Goal: Task Accomplishment & Management: Manage account settings

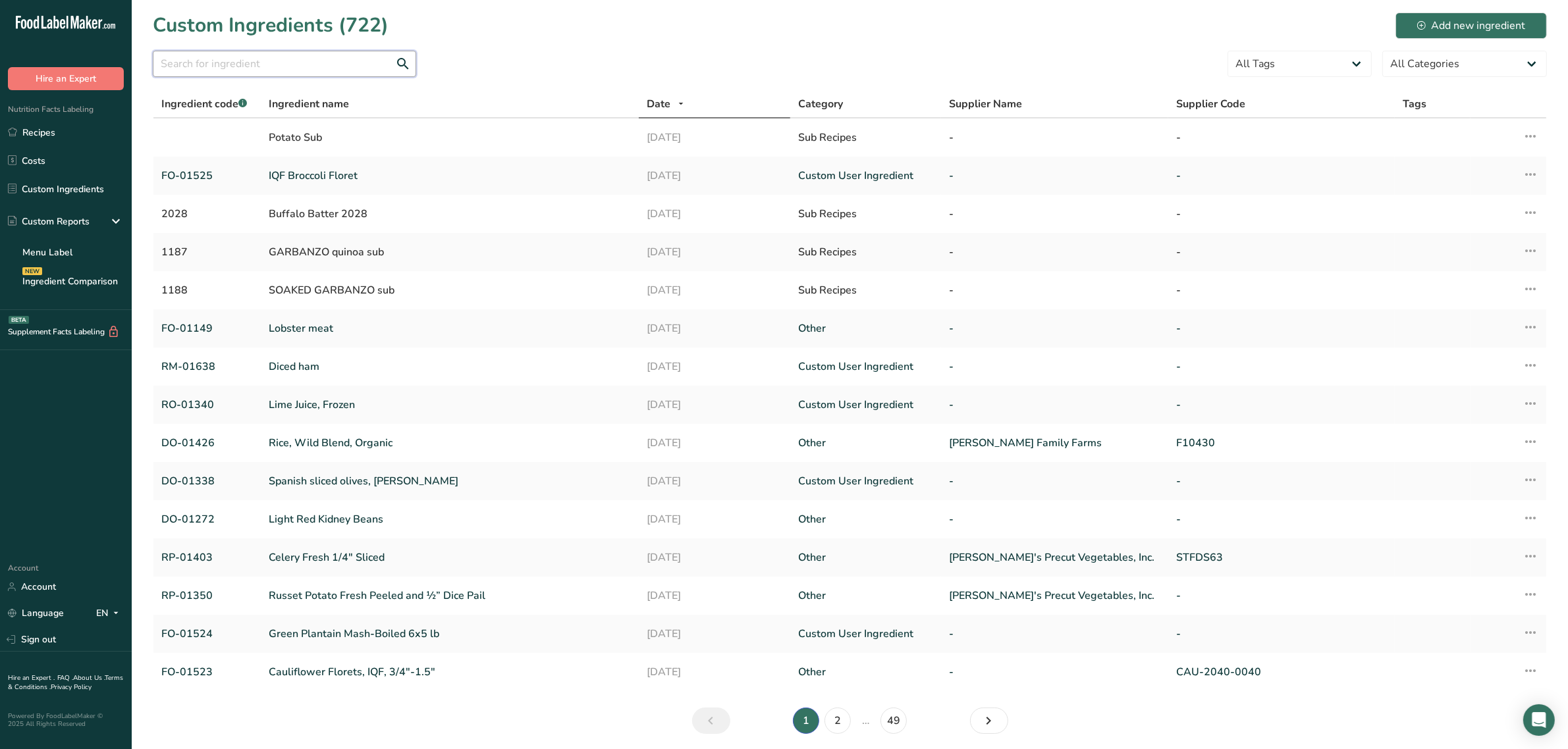
click at [248, 56] on input "text" at bounding box center [284, 64] width 263 height 26
paste input "DO-01107"
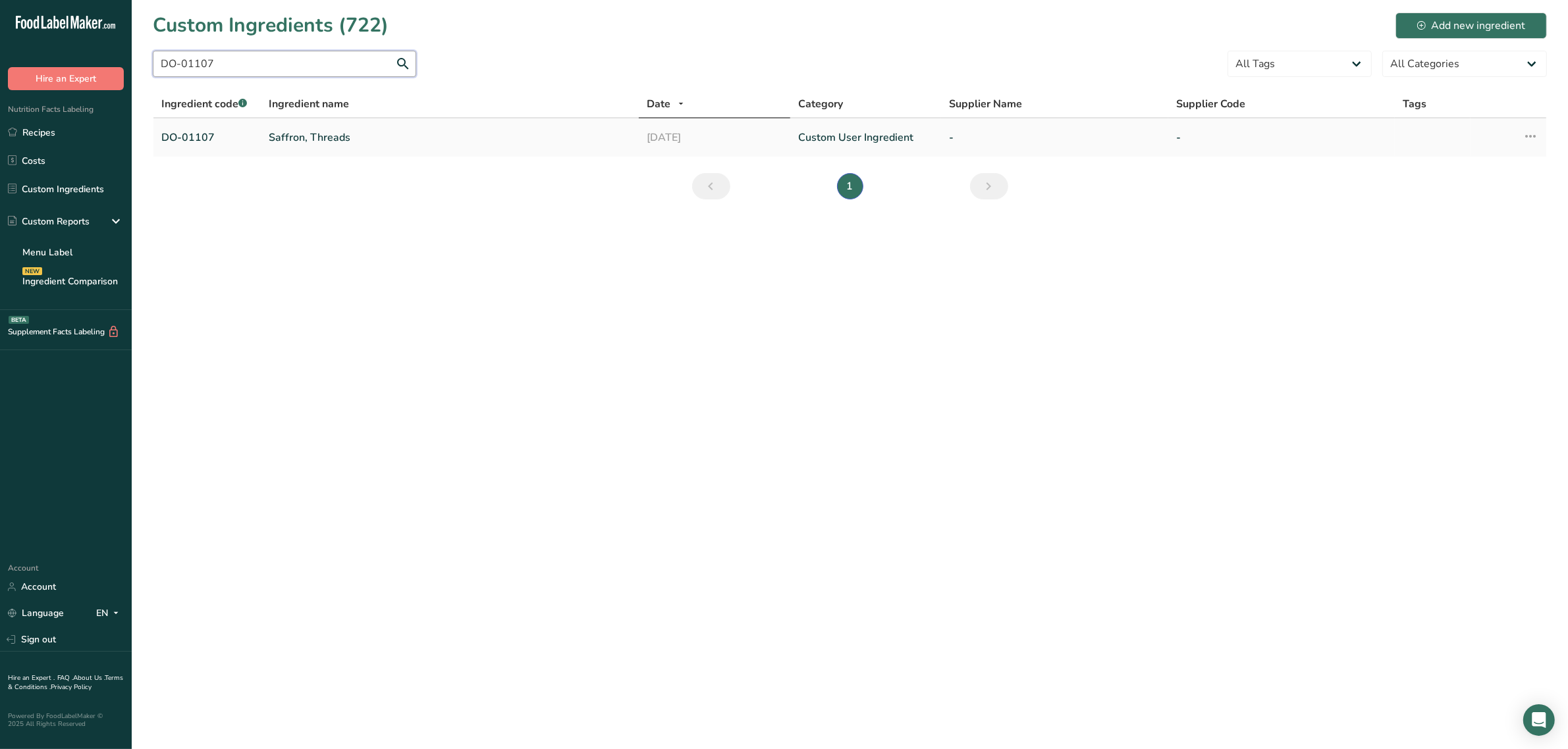
type input "DO-01107"
click at [313, 131] on link "Saffron, Threads" at bounding box center [450, 137] width 362 height 16
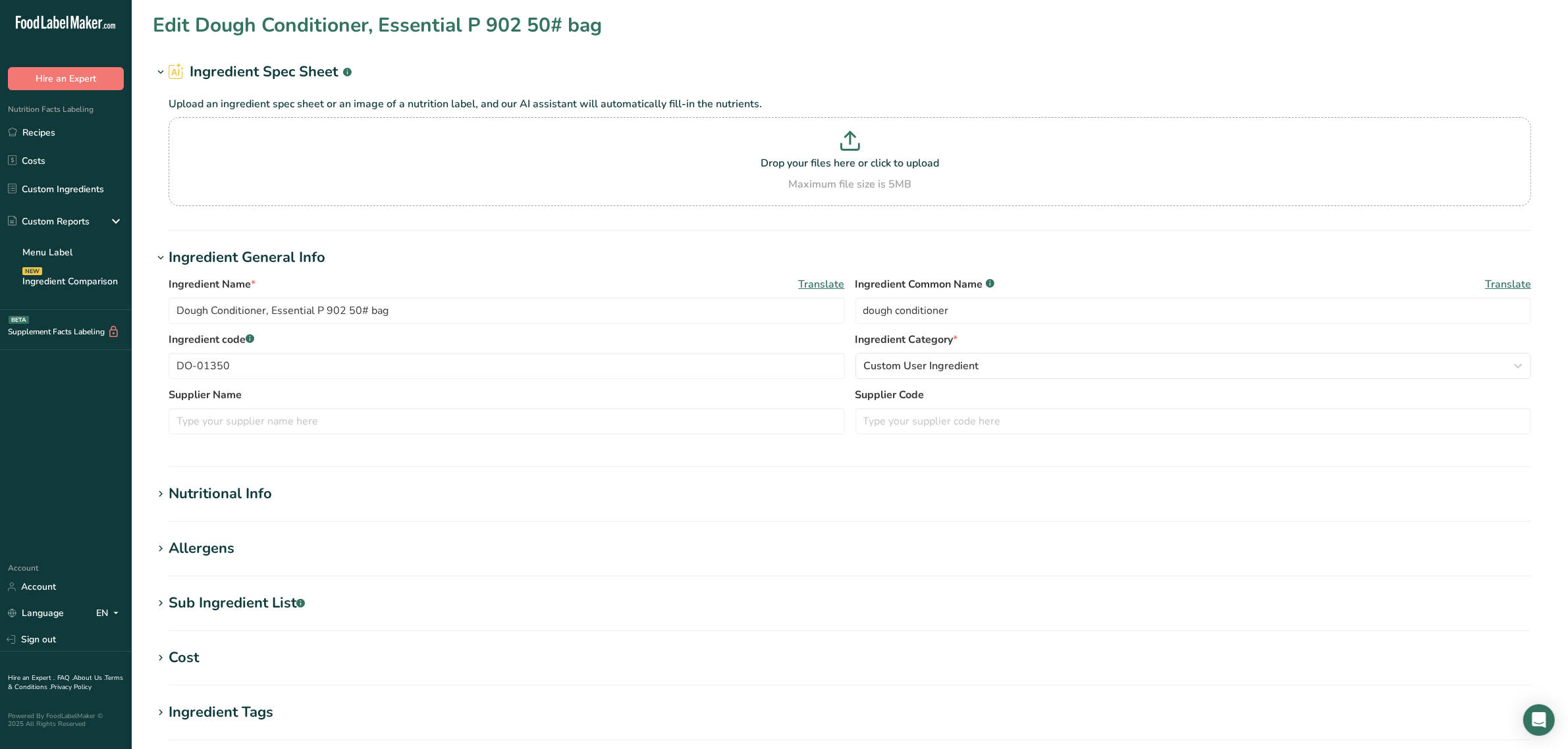
type input "Saffron, Threads"
type input "saffron"
type input "DO-01107"
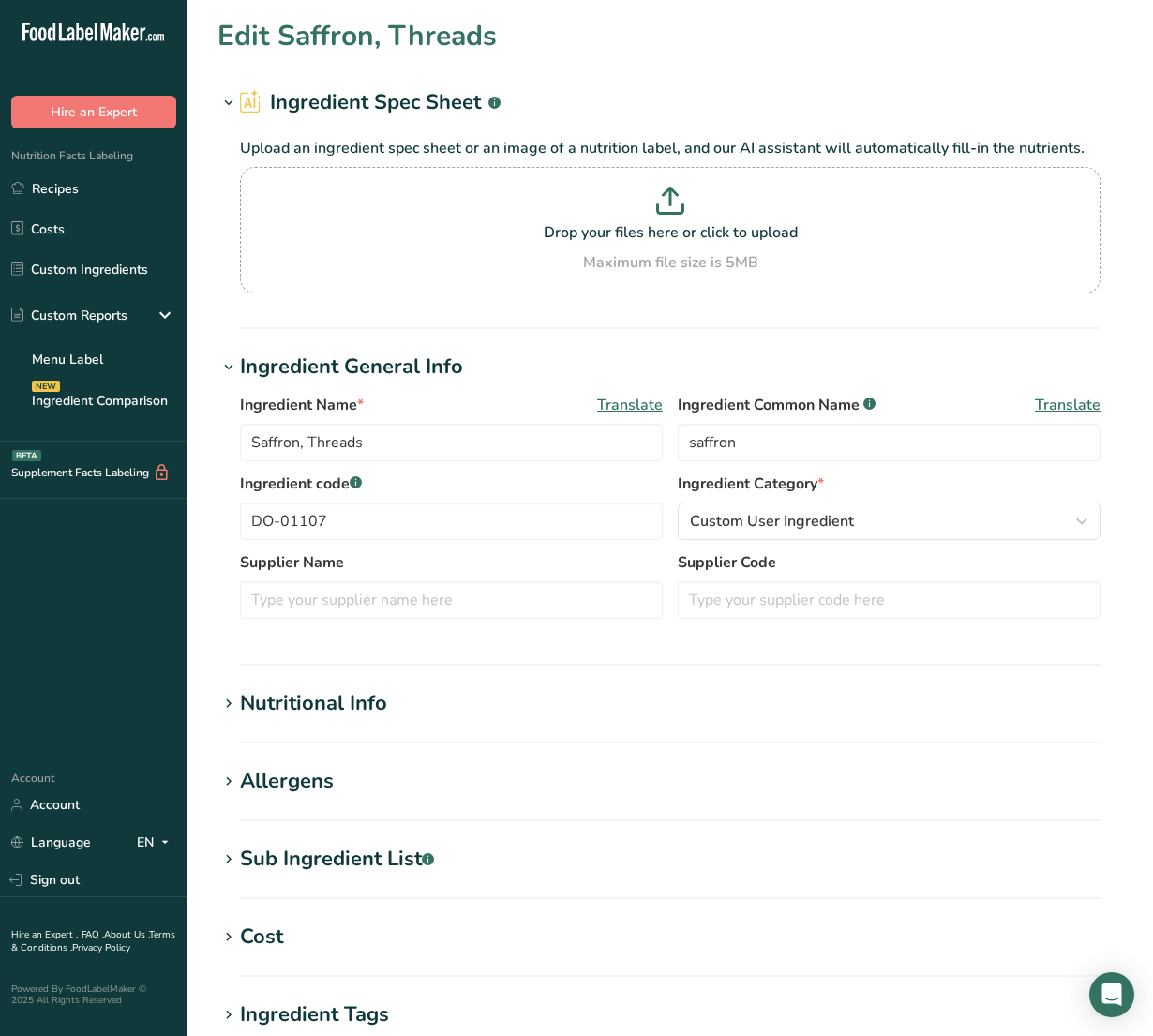
click at [376, 709] on div "Nutritional Info" at bounding box center [314, 704] width 147 height 31
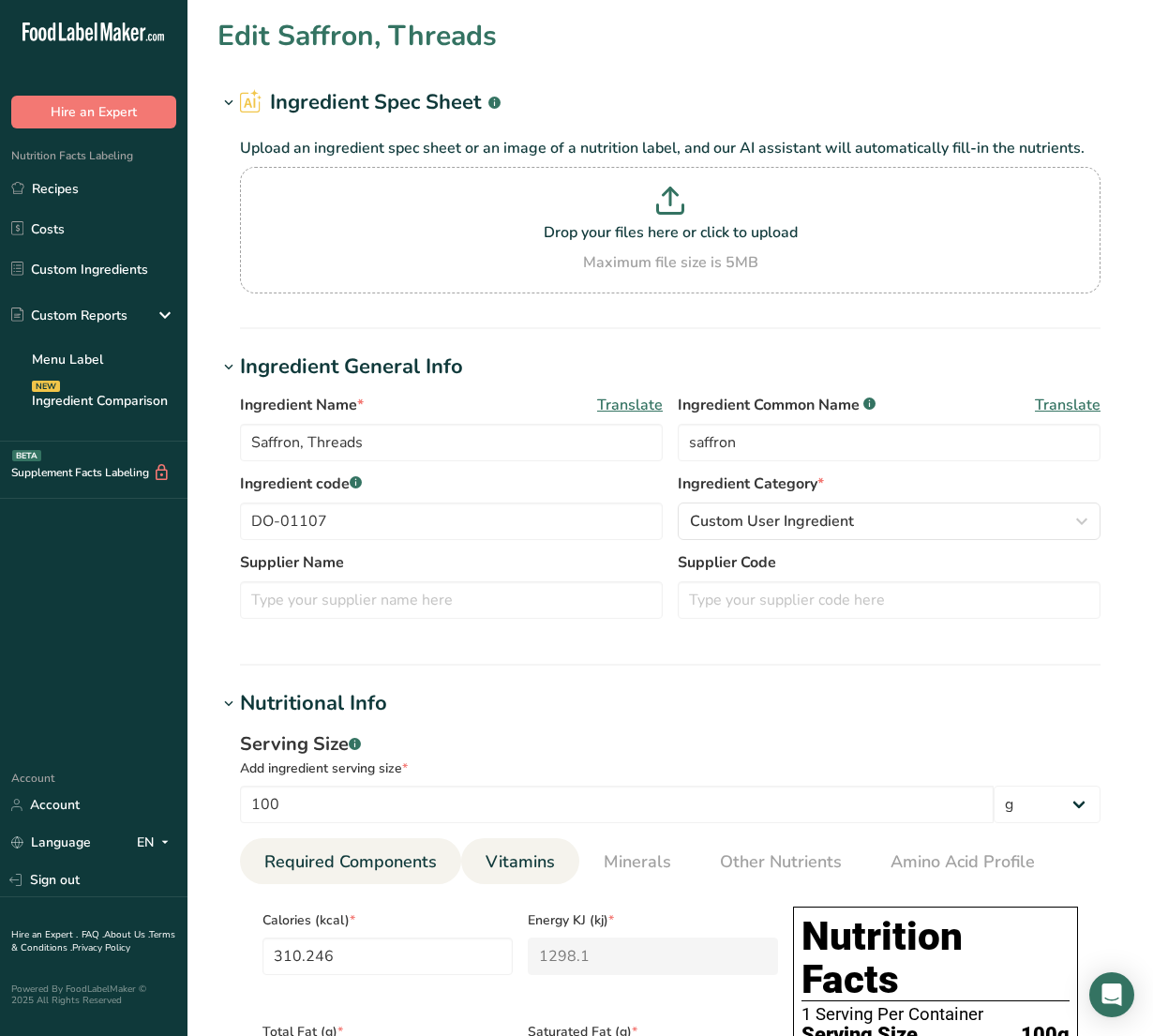
click at [517, 848] on link "Vitamins" at bounding box center [521, 862] width 84 height 48
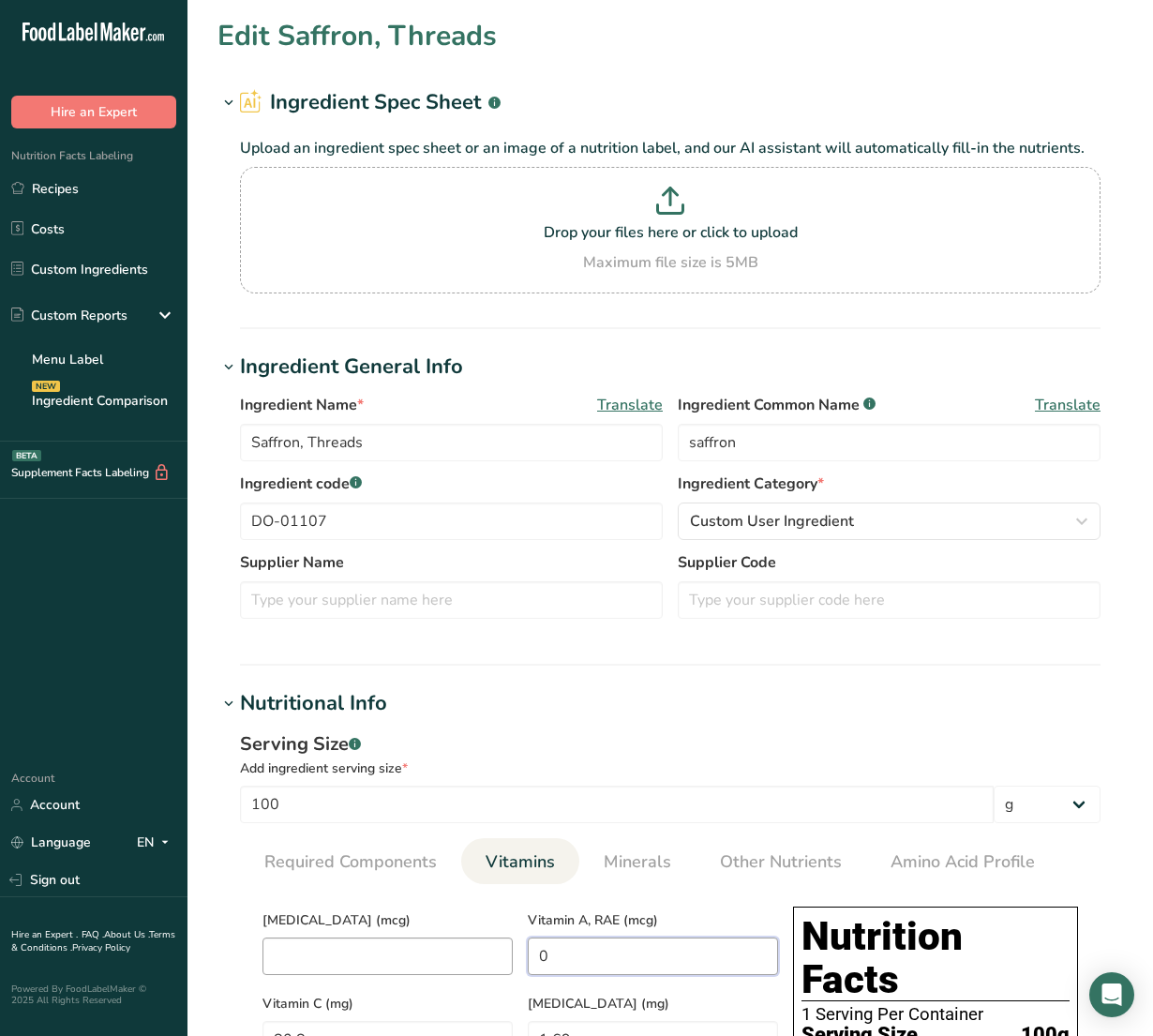
drag, startPoint x: 534, startPoint y: 961, endPoint x: 460, endPoint y: 952, distance: 74.5
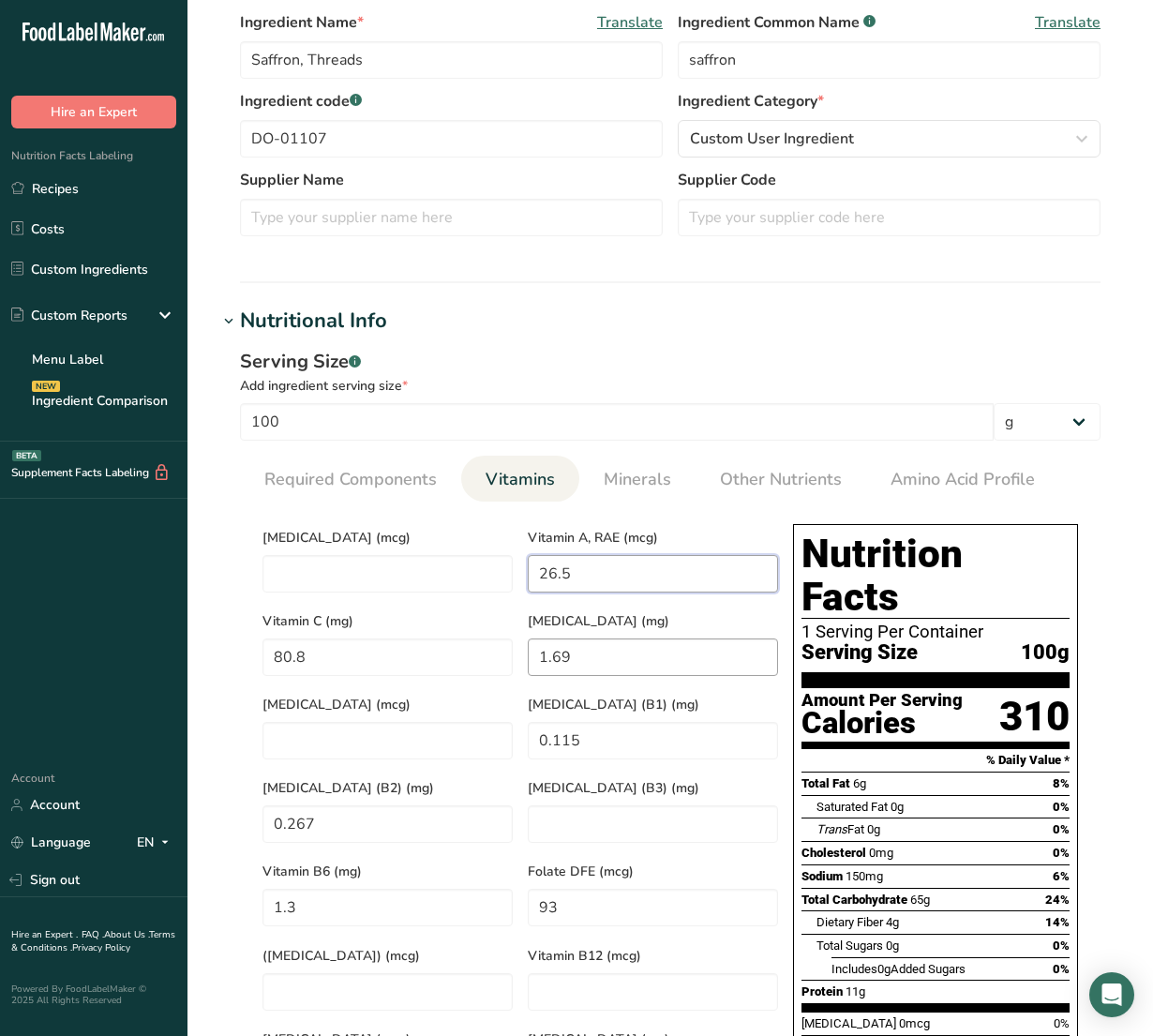
scroll to position [469, 0]
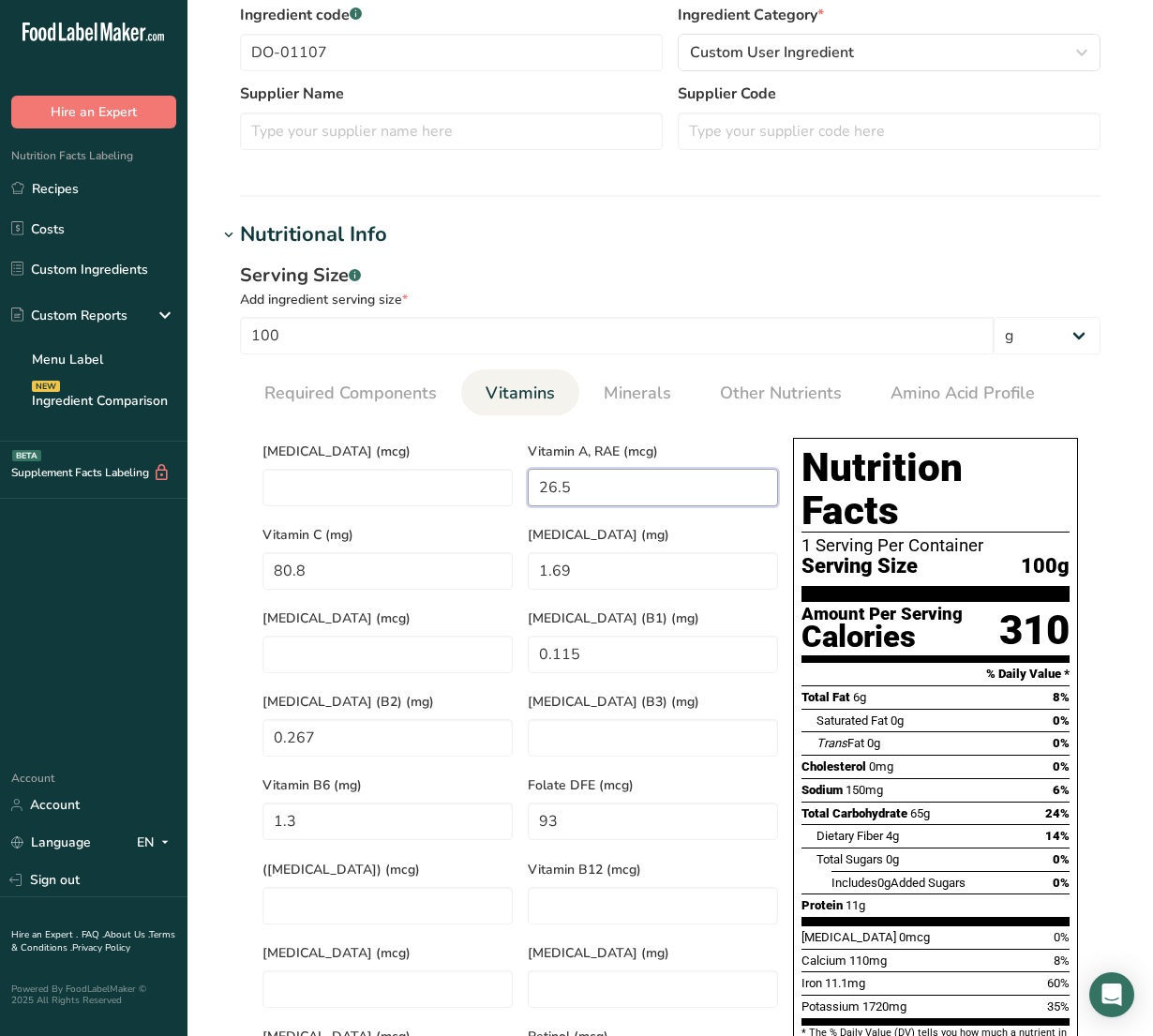
type RAE "26.5"
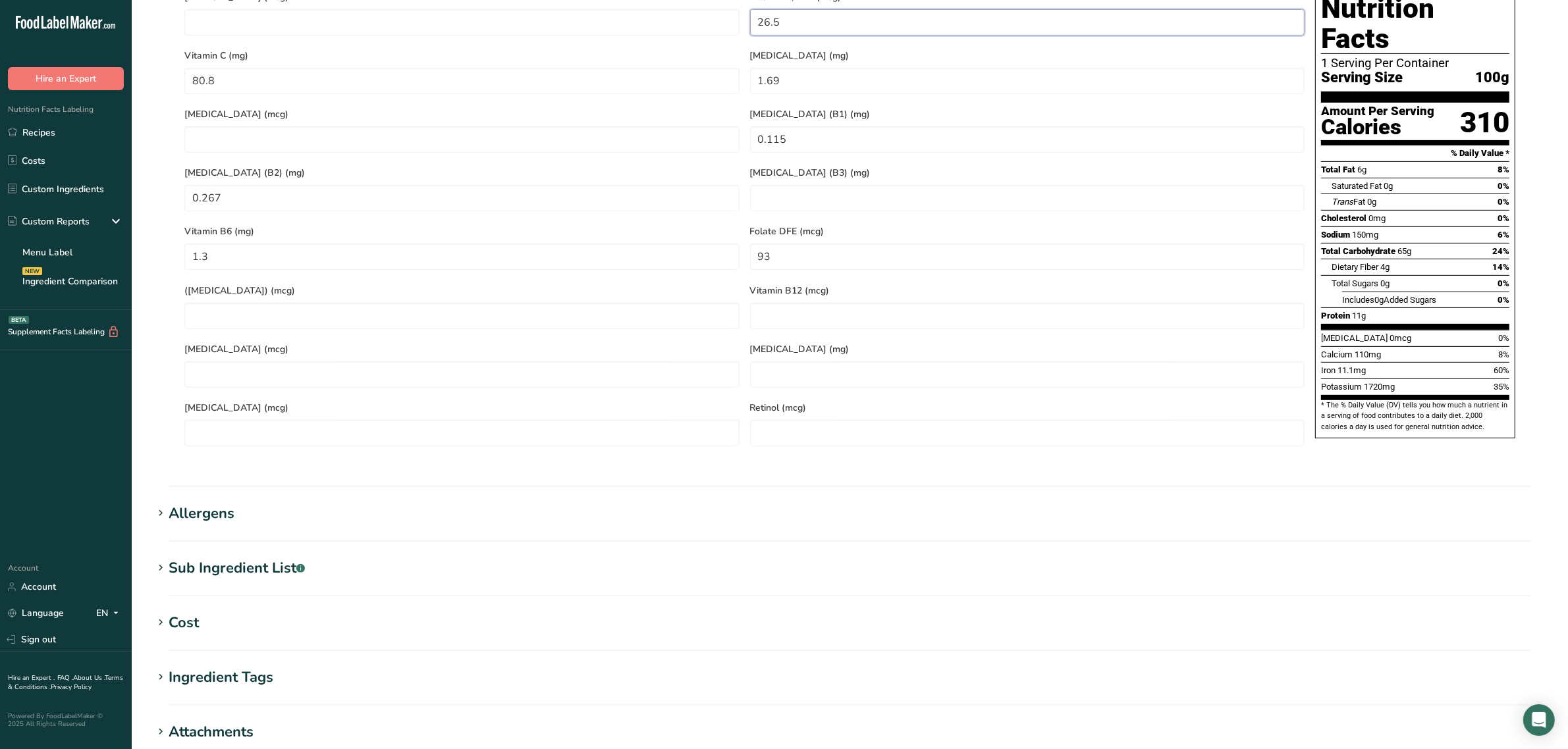
scroll to position [845, 0]
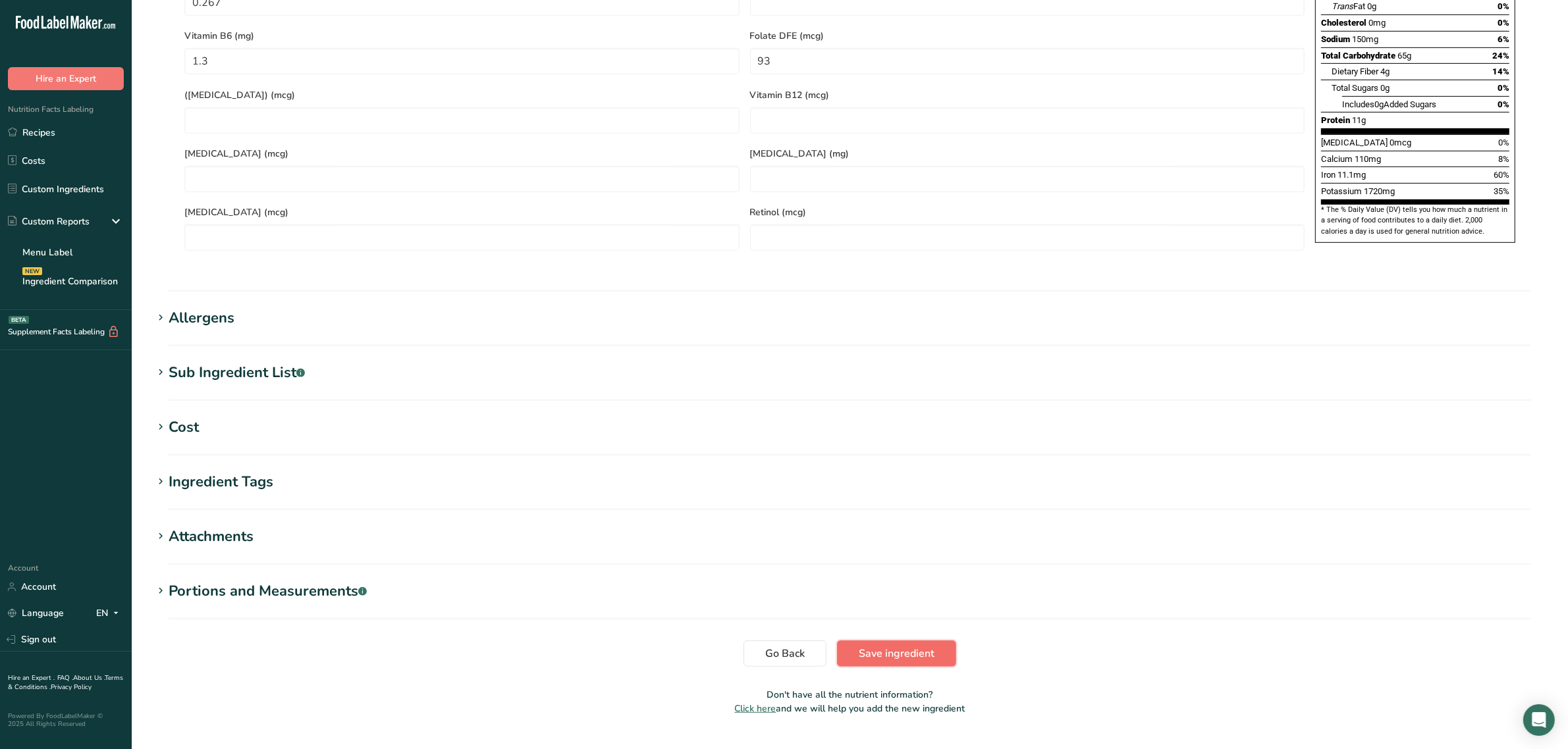
click at [863, 646] on span "Save ingredient" at bounding box center [897, 653] width 76 height 16
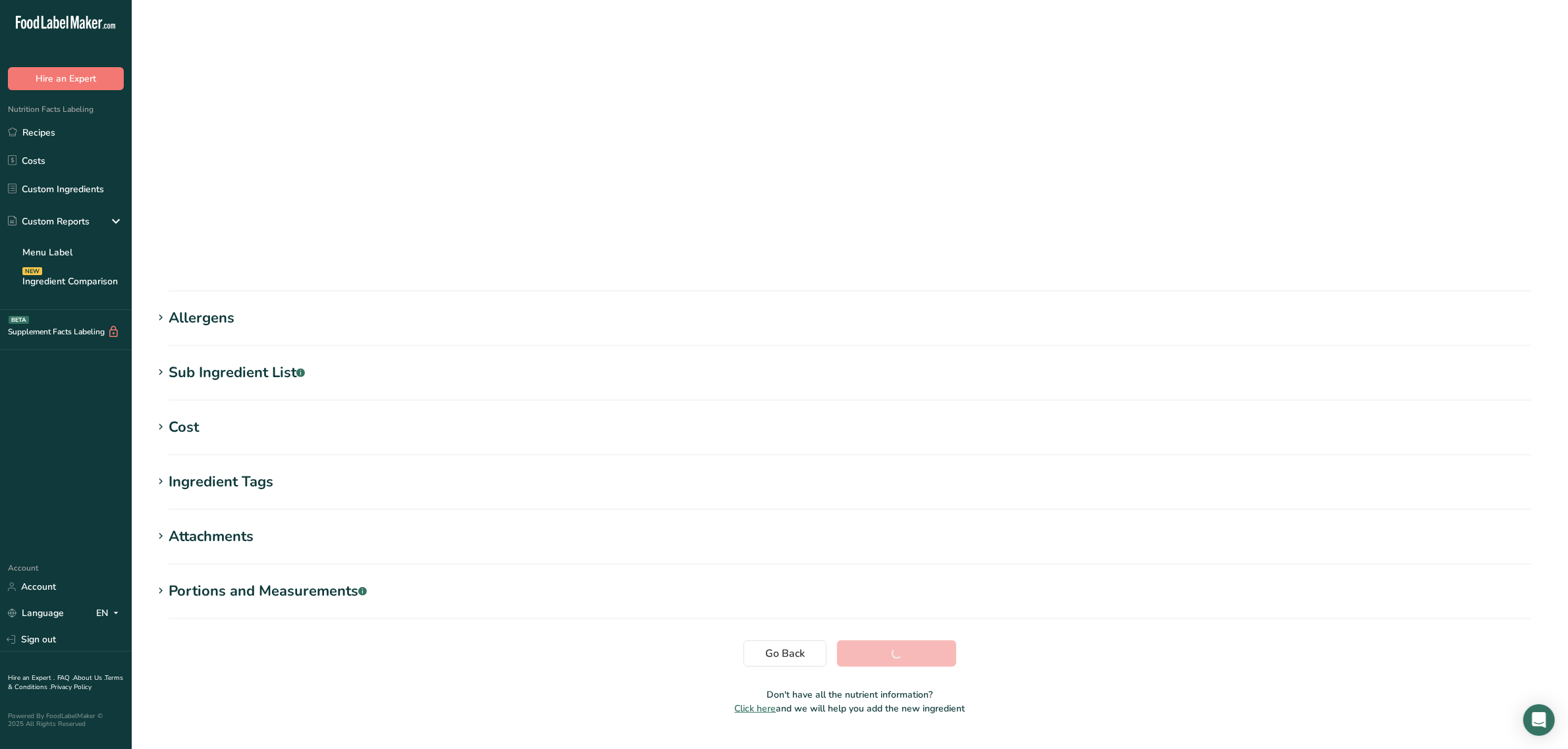
scroll to position [0, 0]
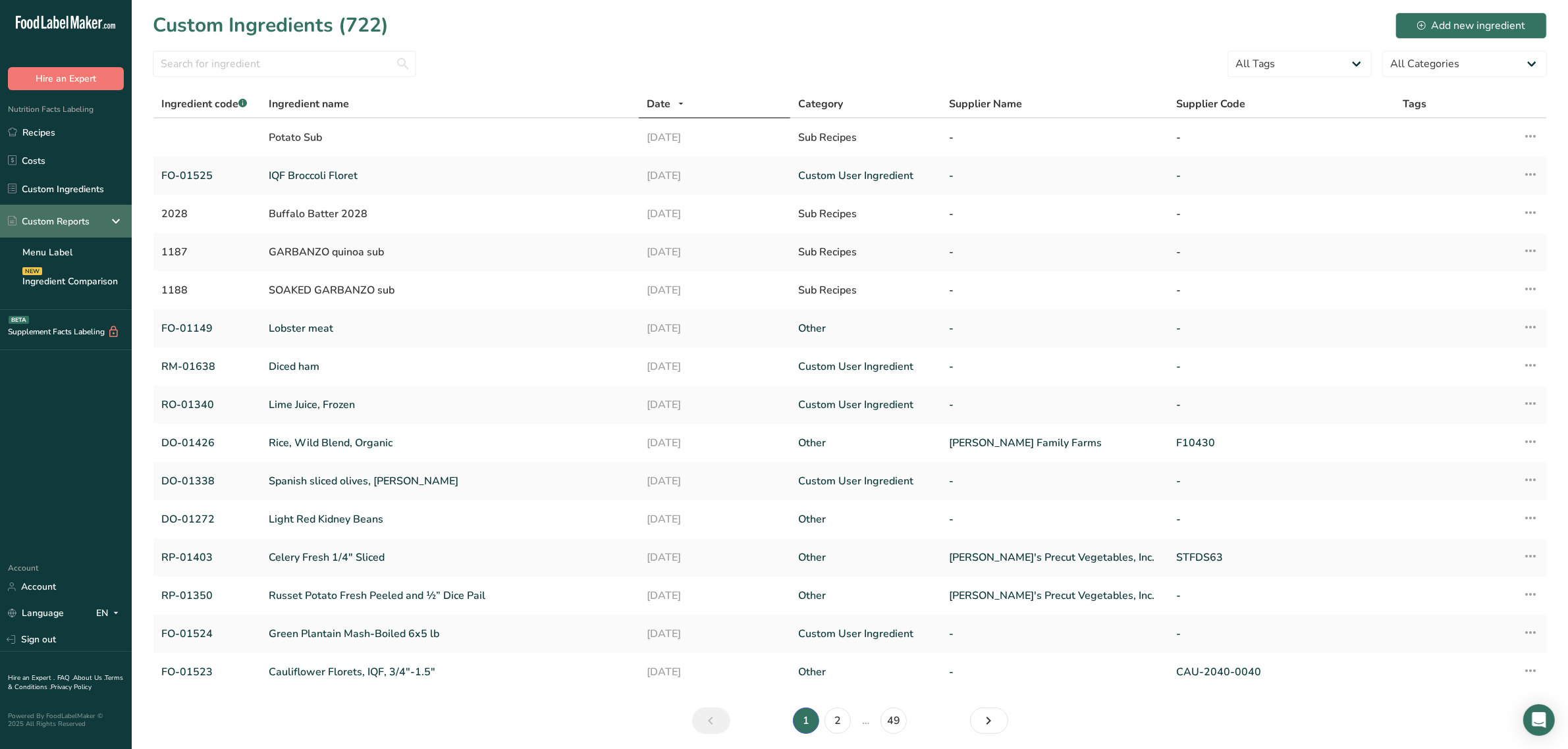
click at [81, 224] on div "Custom Reports" at bounding box center [48, 222] width 82 height 14
click at [52, 184] on link "Custom Ingredients" at bounding box center [65, 189] width 132 height 25
click at [218, 61] on input "text" at bounding box center [284, 64] width 263 height 26
paste input "DO-01293"
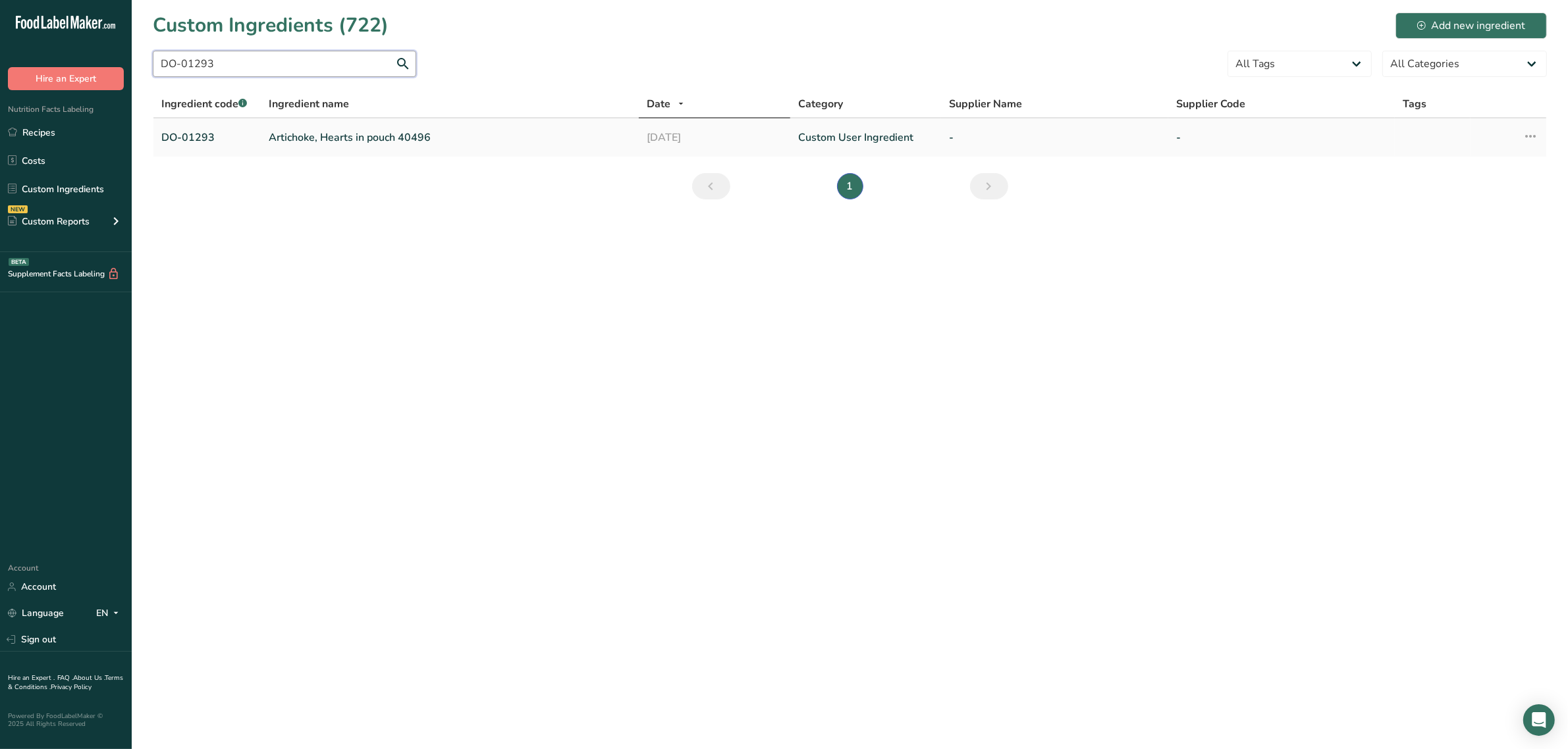
type input "DO-01293"
click at [287, 134] on link "Artichoke, Hearts in pouch 40496" at bounding box center [450, 137] width 362 height 16
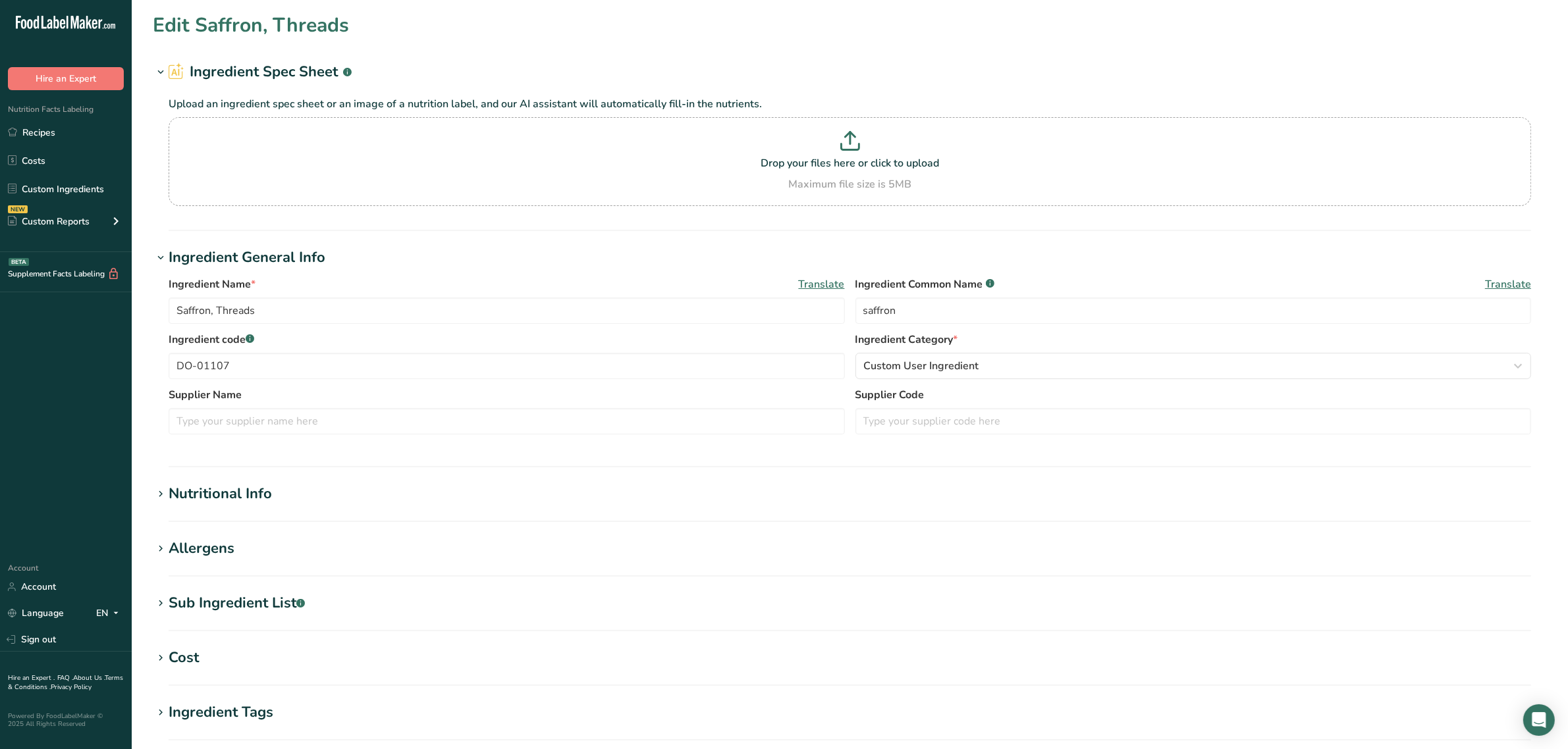
type input "Artichoke, Hearts in pouch 40496"
type input "artichokes"
type input "DO-01293"
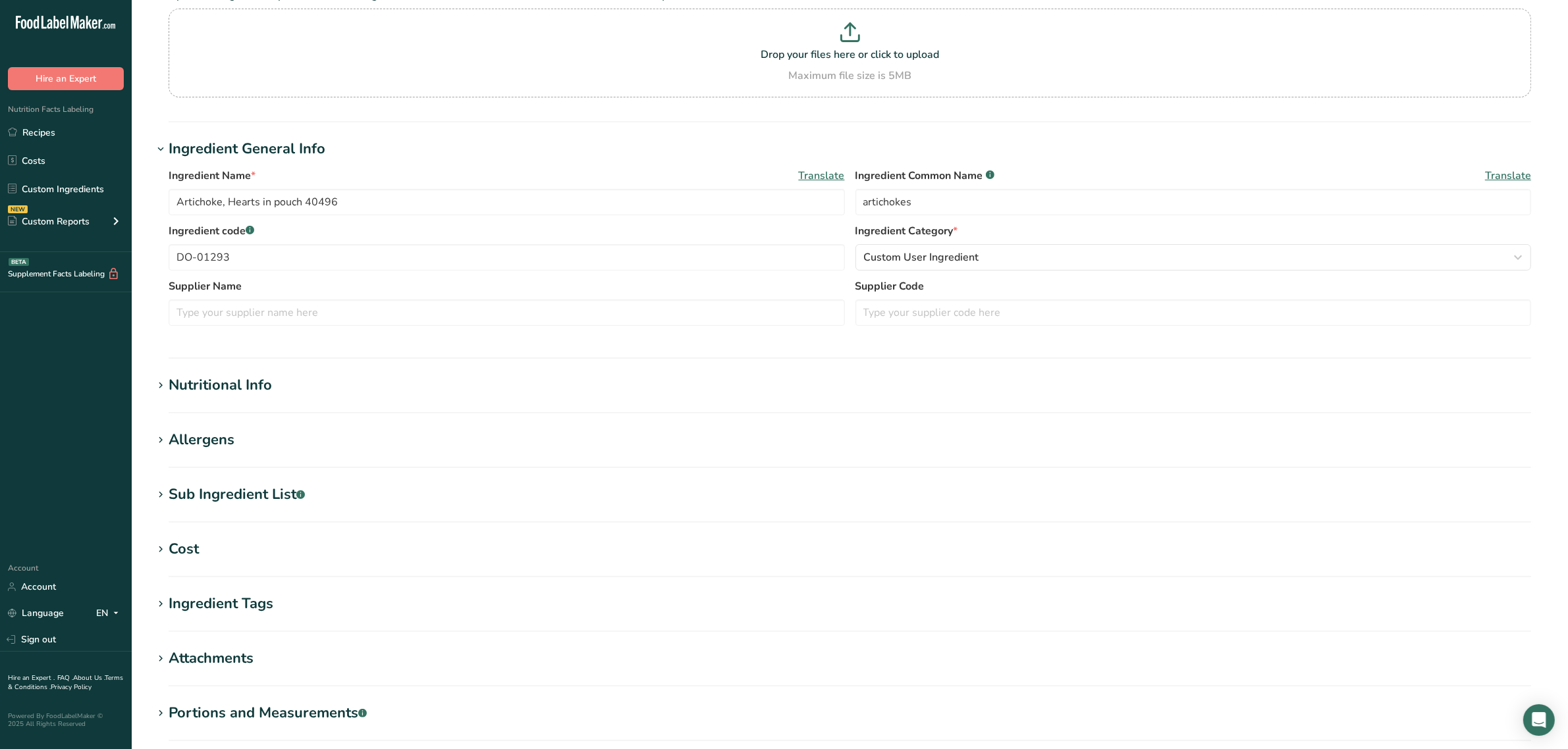
scroll to position [247, 0]
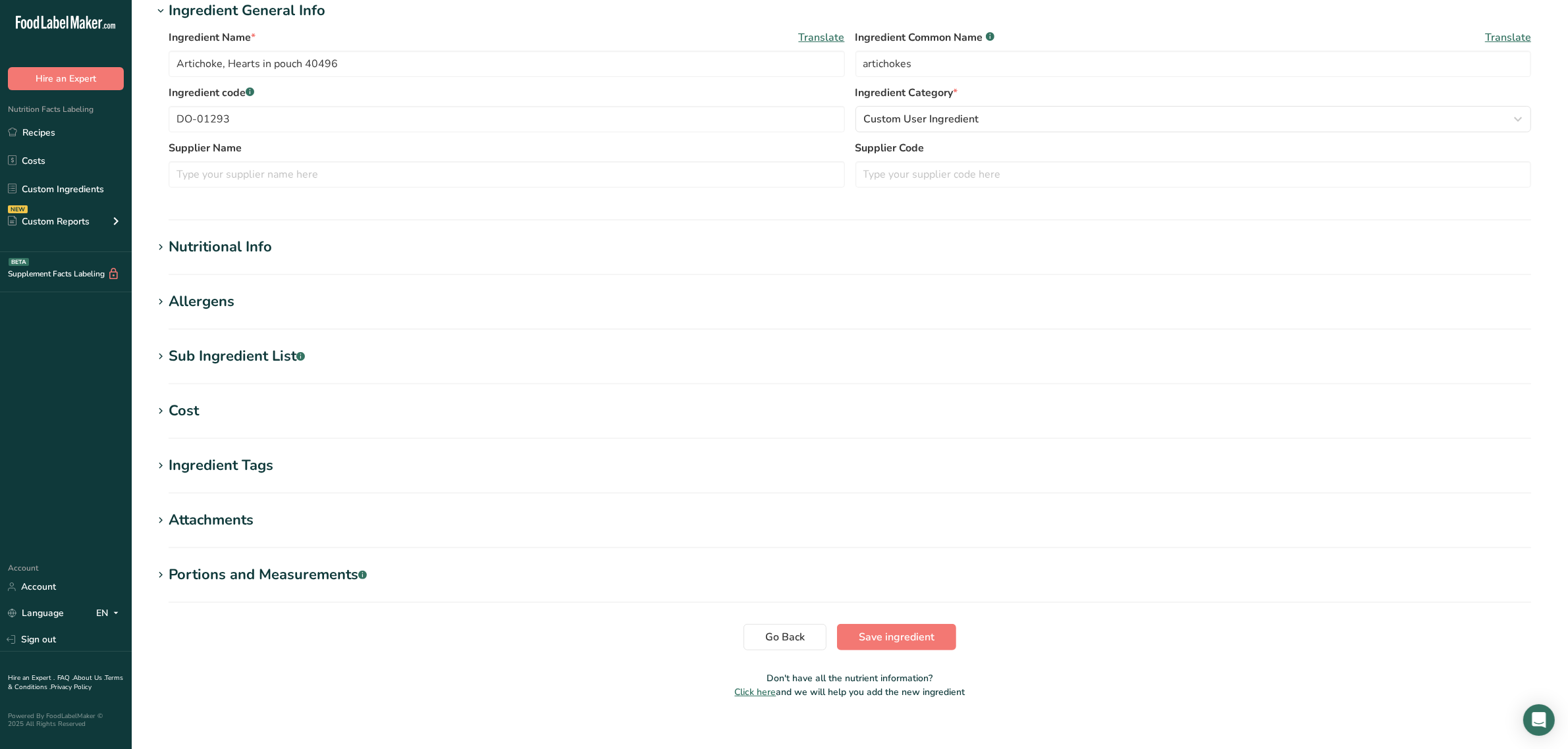
click at [233, 251] on div "Nutritional Info" at bounding box center [220, 247] width 103 height 22
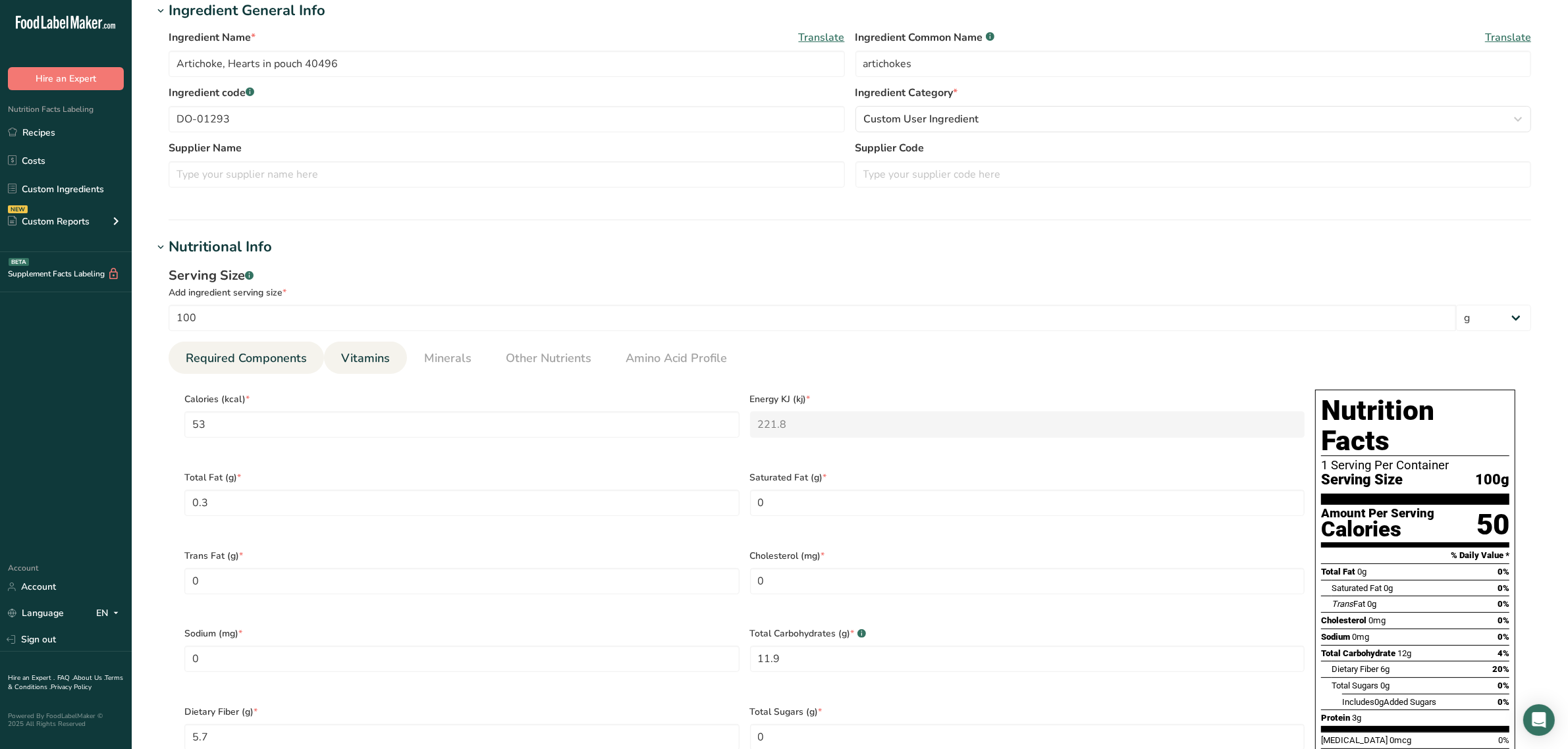
click at [368, 359] on span "Vitamins" at bounding box center [365, 359] width 49 height 18
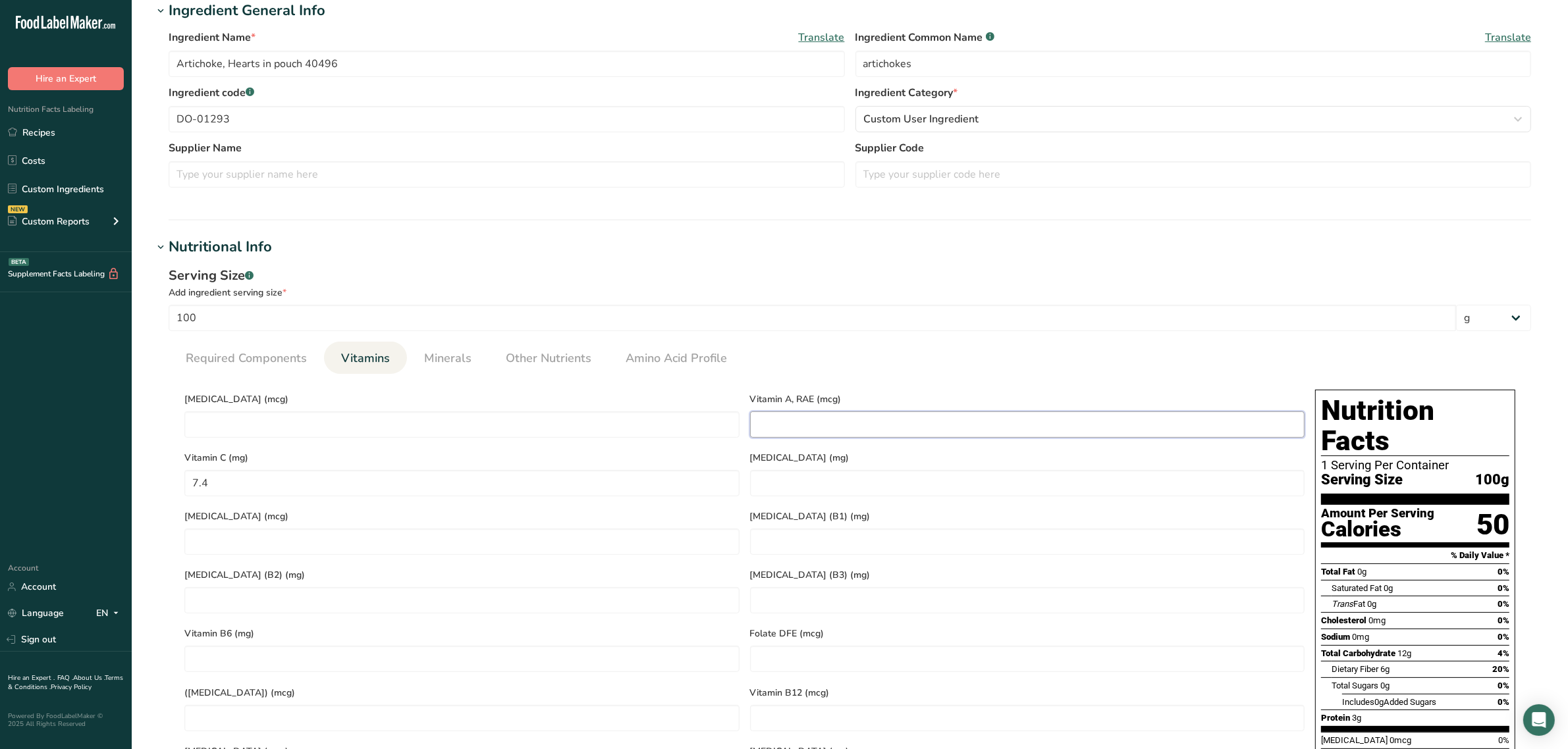
click at [972, 428] on RAE "number" at bounding box center [1027, 425] width 555 height 26
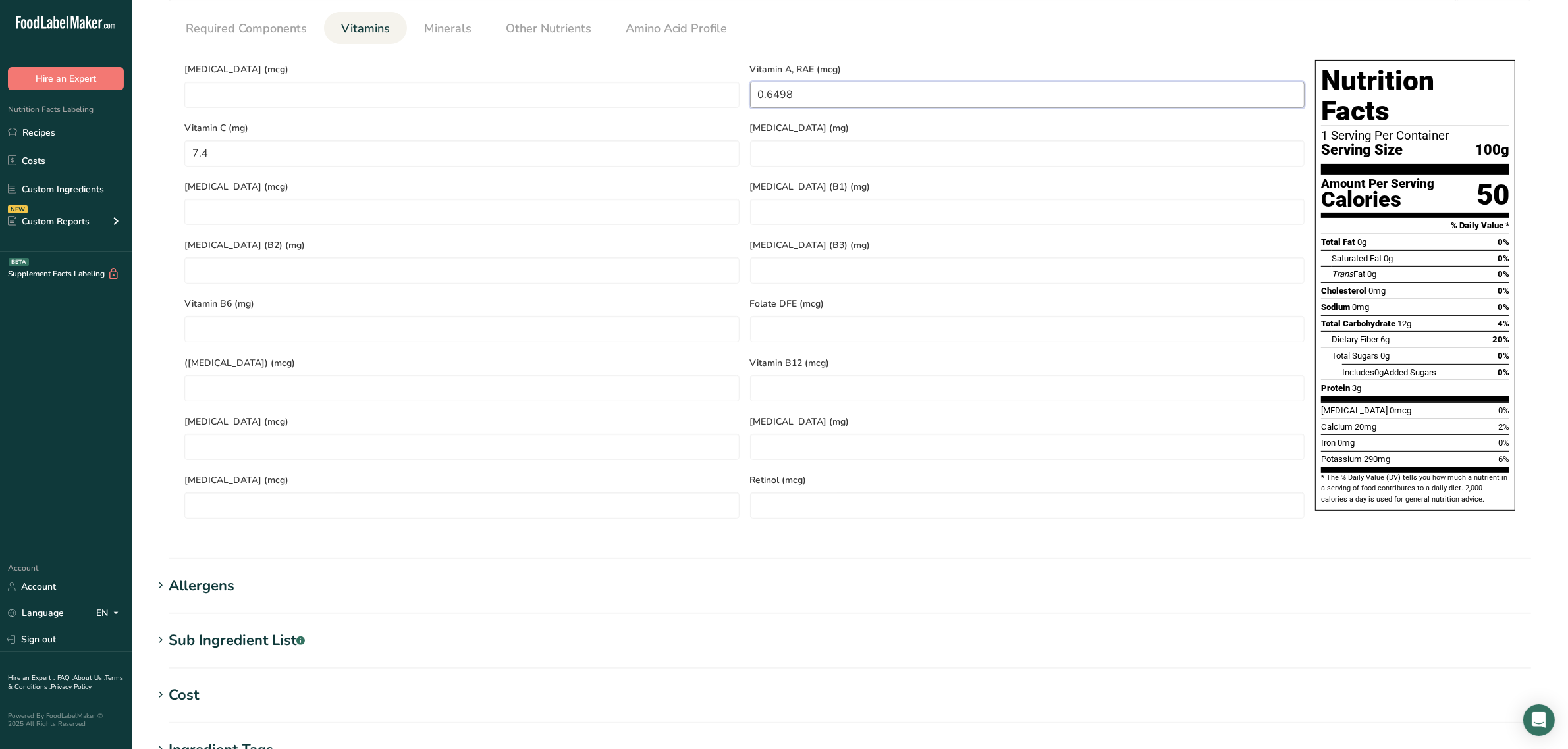
scroll to position [576, 0]
type RAE "0"
type RAE "0.65"
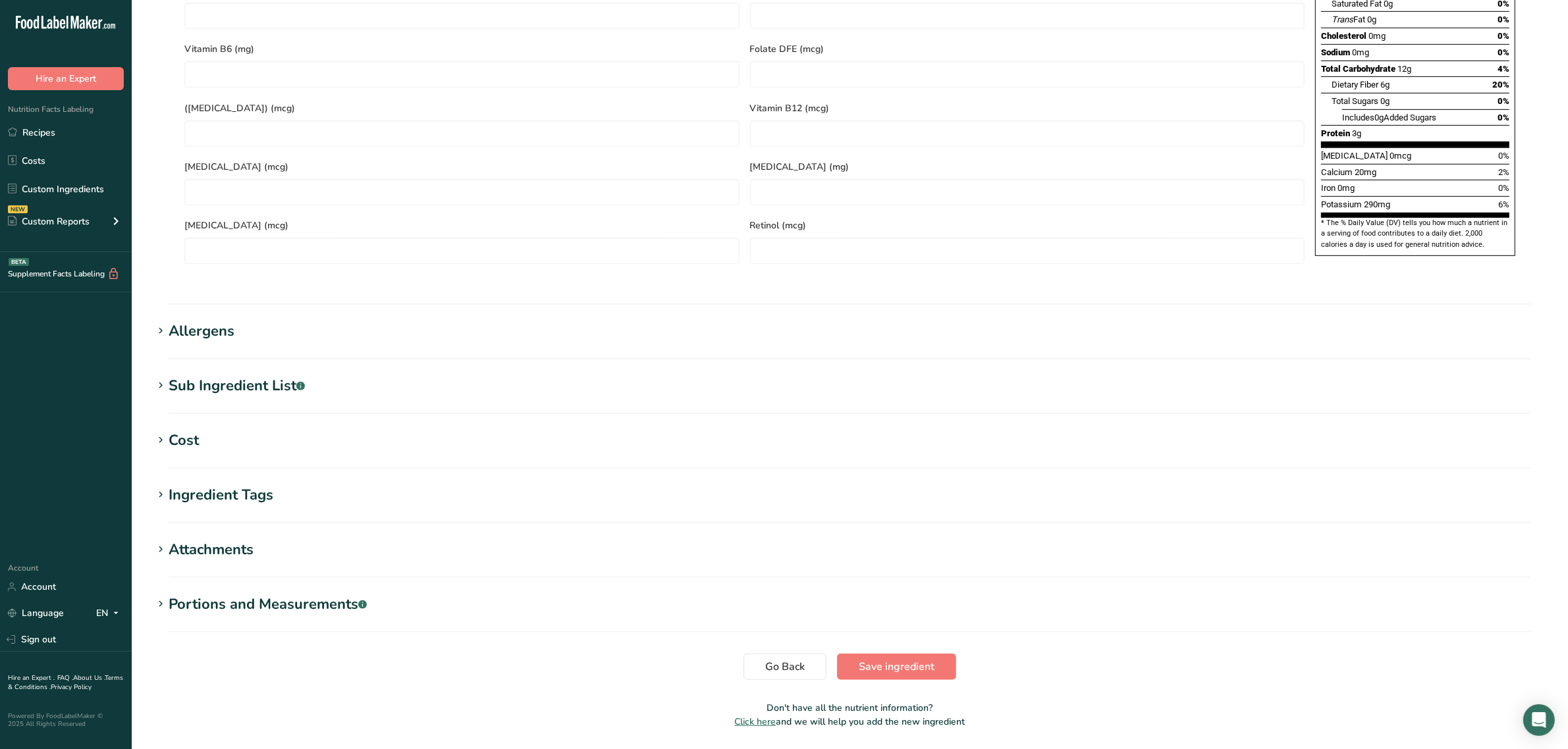
scroll to position [845, 0]
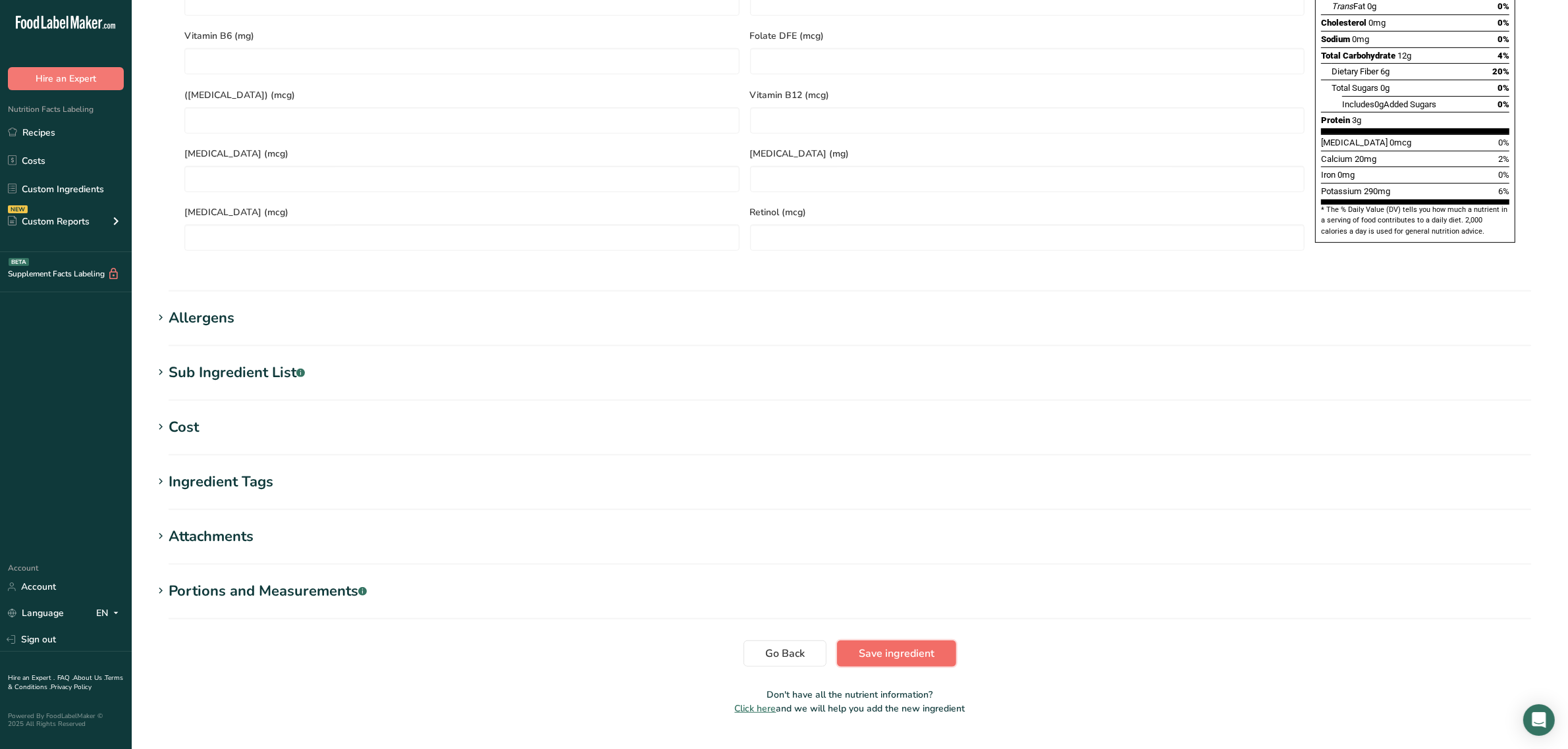
click at [930, 646] on span "Save ingredient" at bounding box center [897, 653] width 76 height 16
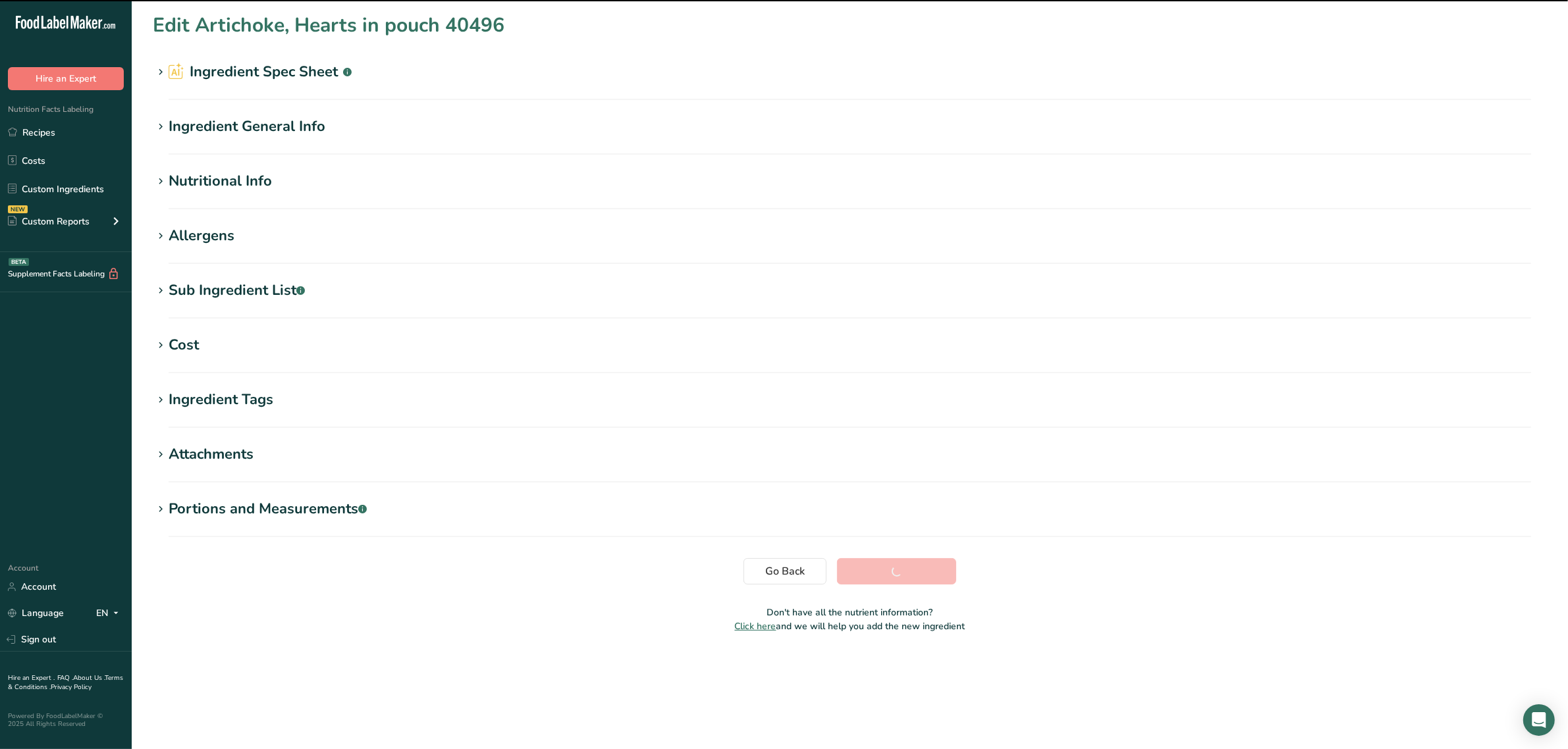
scroll to position [0, 0]
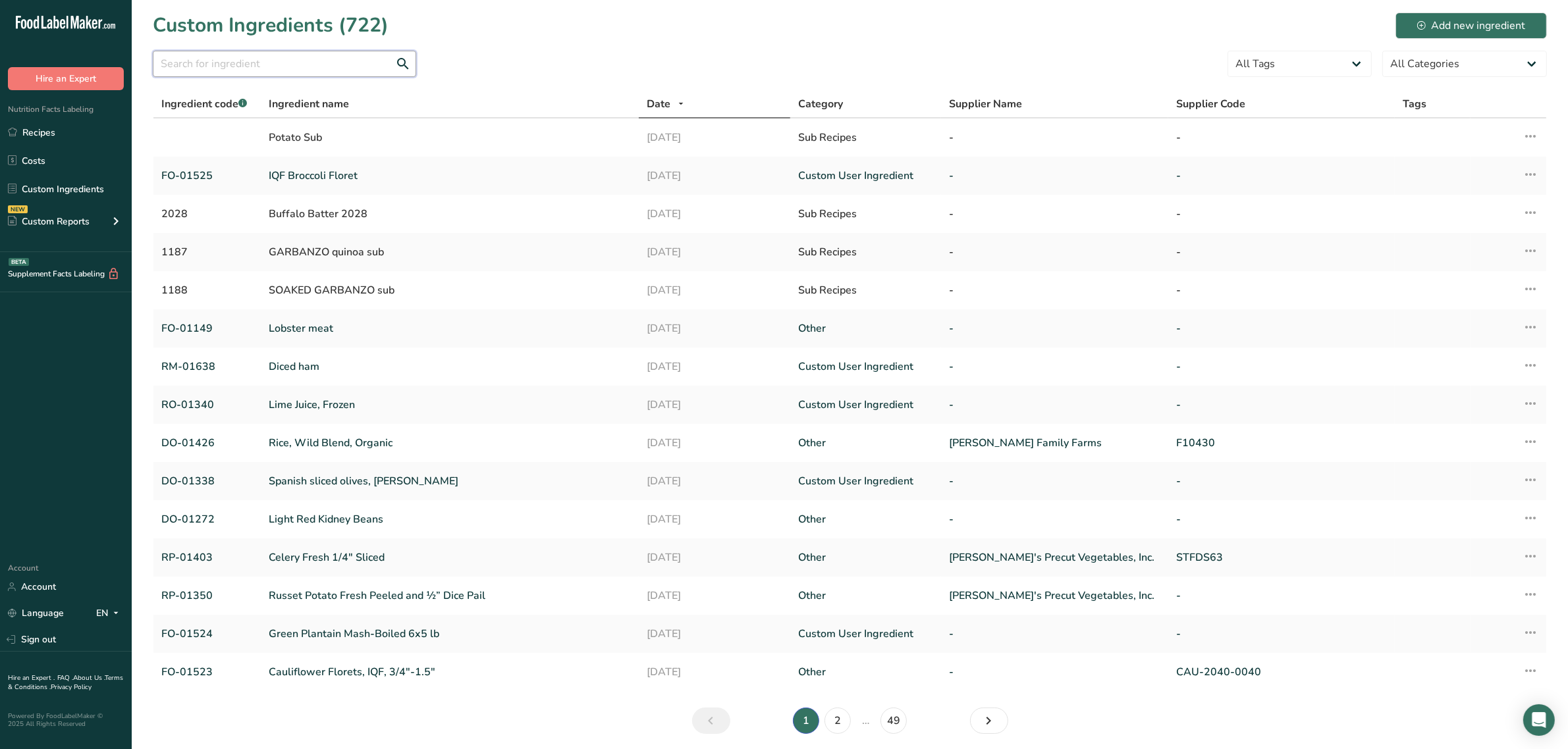
click at [202, 76] on input "text" at bounding box center [284, 64] width 263 height 26
paste input "DO-01363"
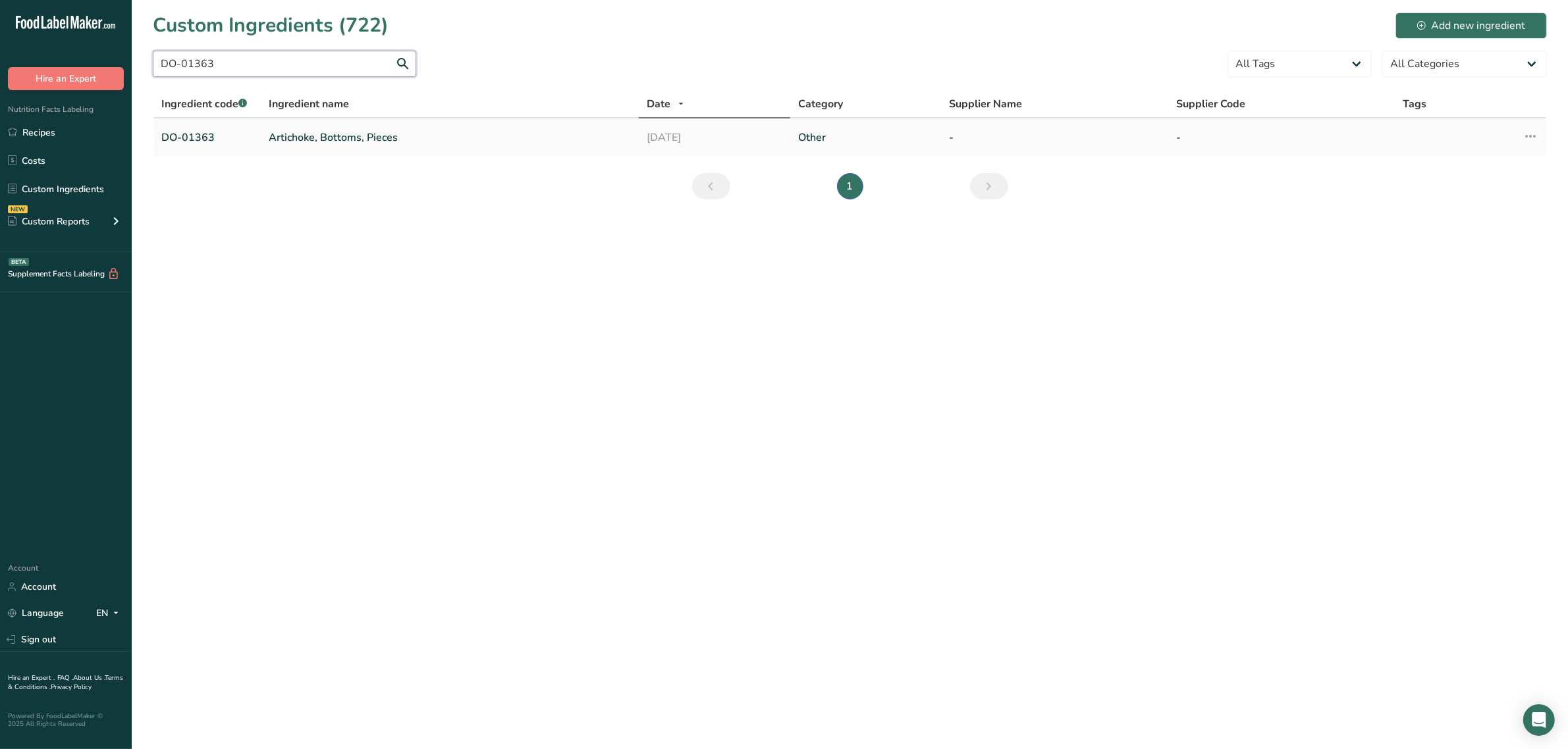
type input "DO-01363"
click at [291, 136] on link "Artichoke, Bottoms, Pieces" at bounding box center [450, 137] width 362 height 16
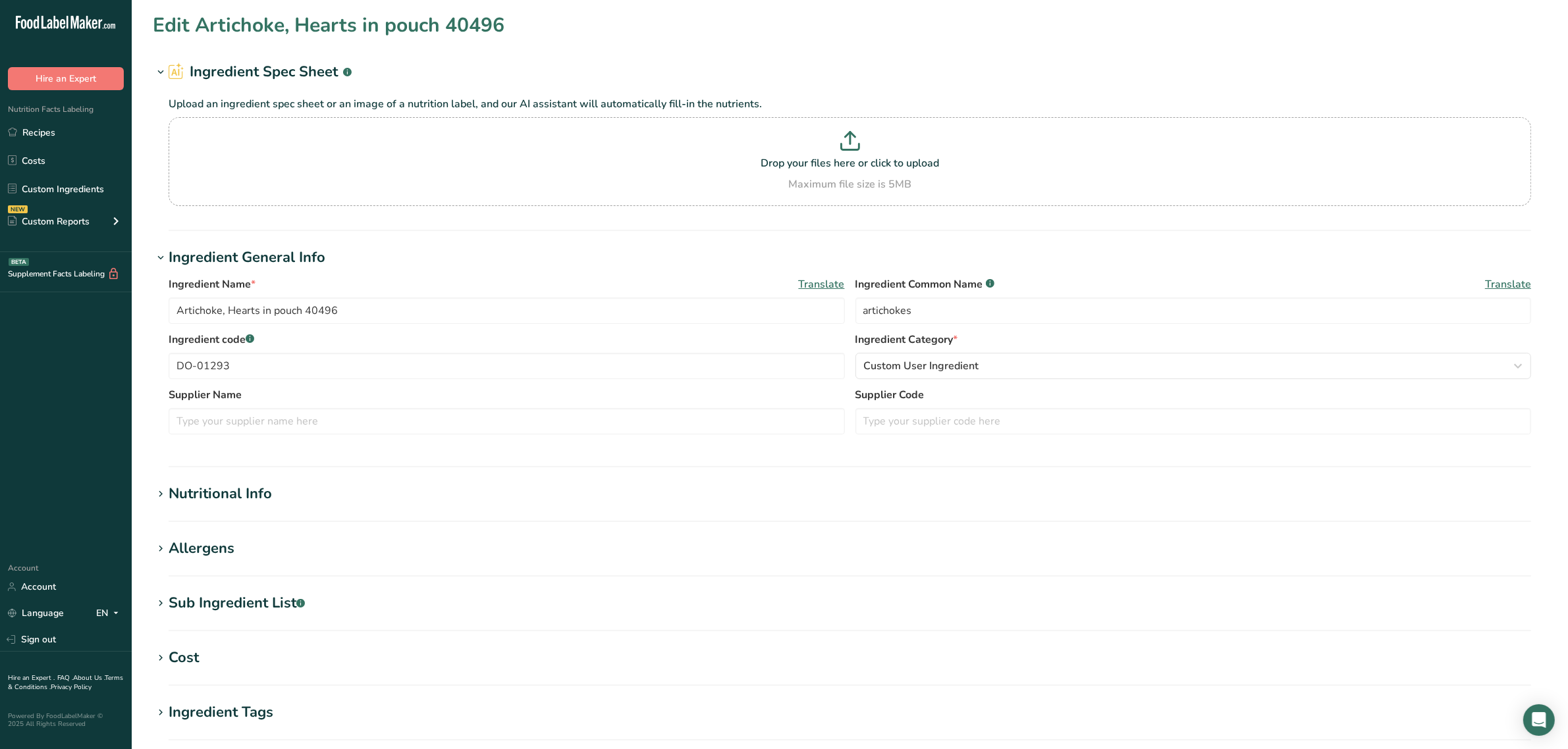
type input "Artichoke, Bottoms, Pieces"
type input "DO-01363"
click at [216, 494] on div "Nutritional Info" at bounding box center [220, 494] width 103 height 22
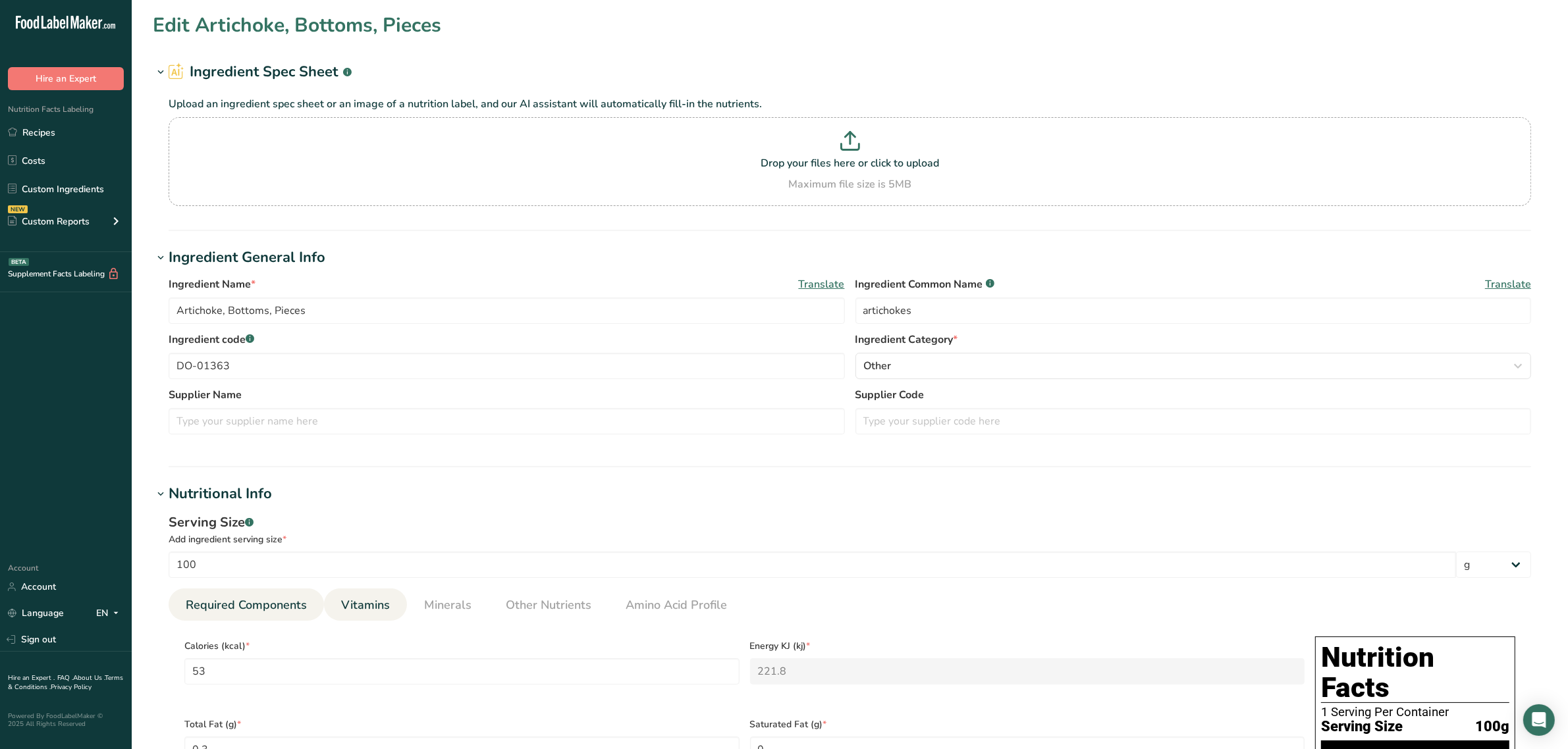
click at [369, 600] on span "Vitamins" at bounding box center [365, 605] width 49 height 18
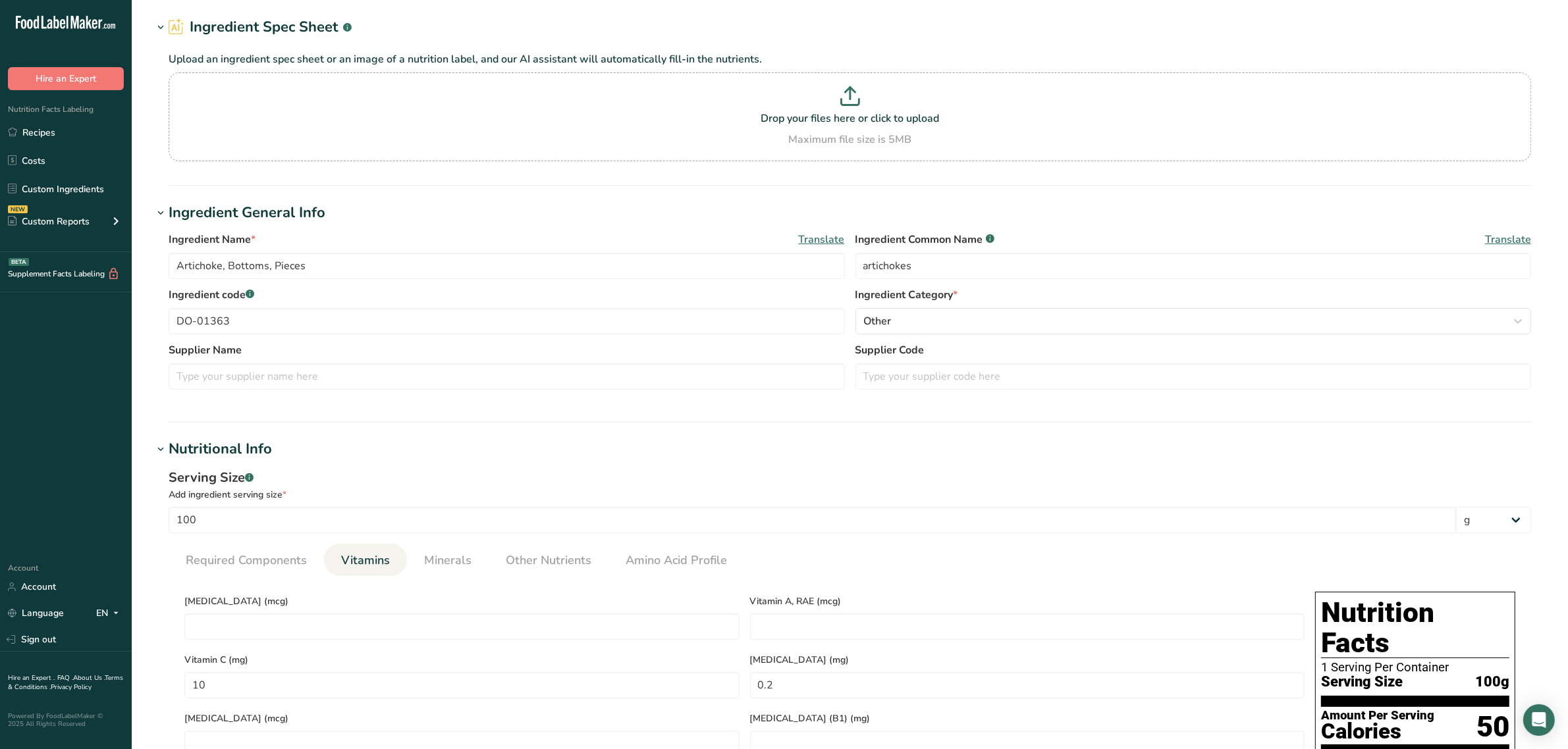
scroll to position [83, 0]
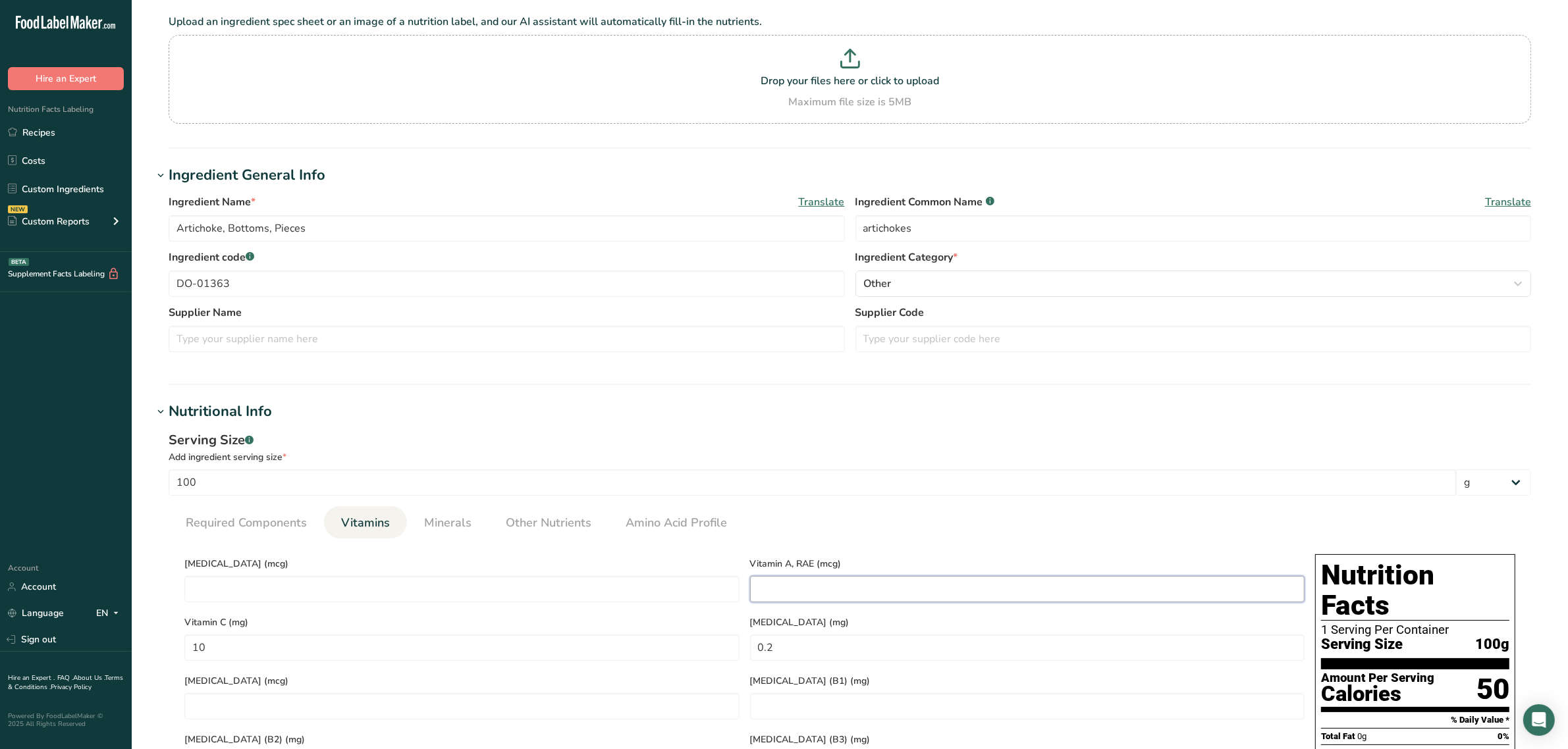
click at [773, 584] on RAE "number" at bounding box center [1027, 589] width 555 height 26
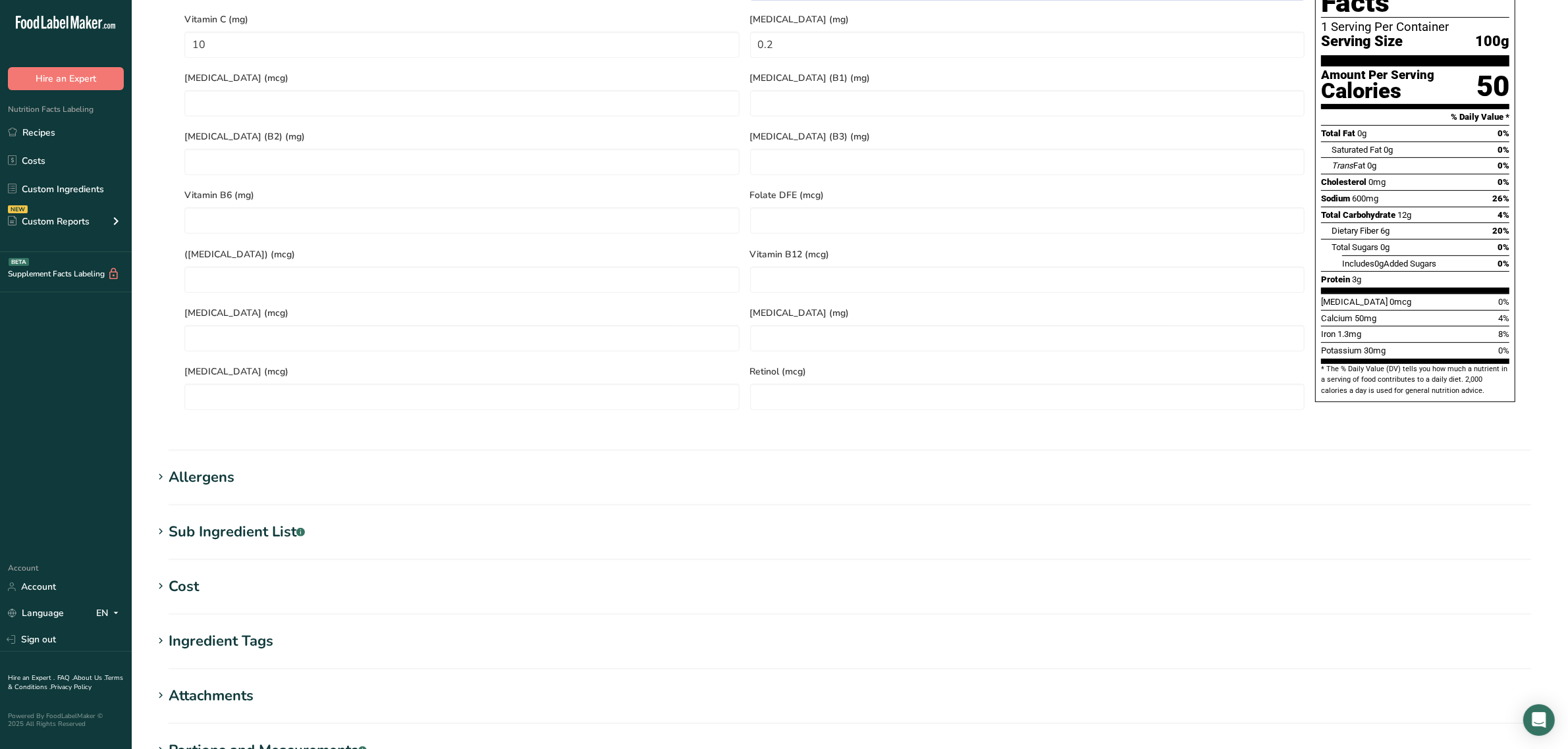
scroll to position [845, 0]
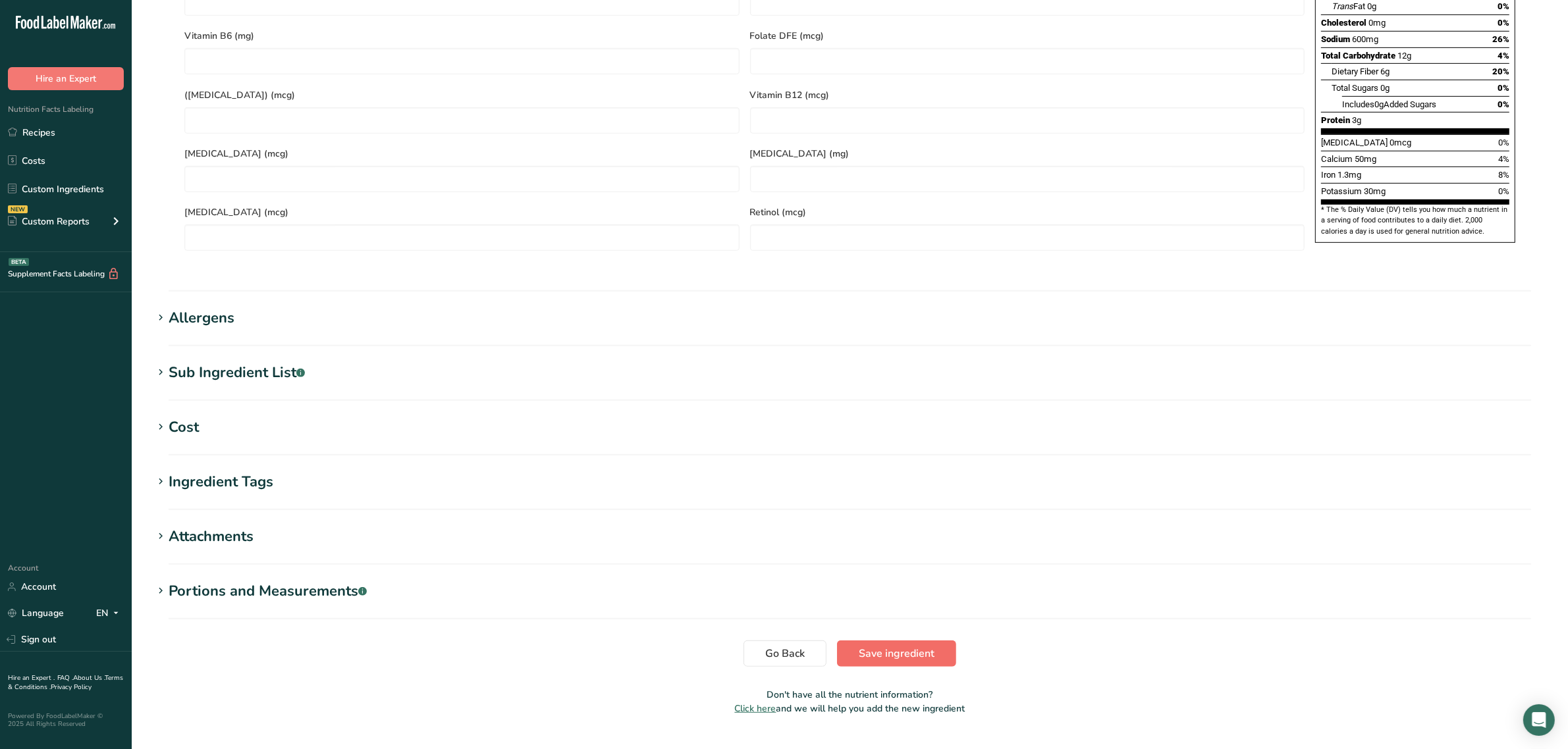
type RAE "8.75"
click at [850, 640] on button "Save ingredient" at bounding box center [896, 653] width 119 height 26
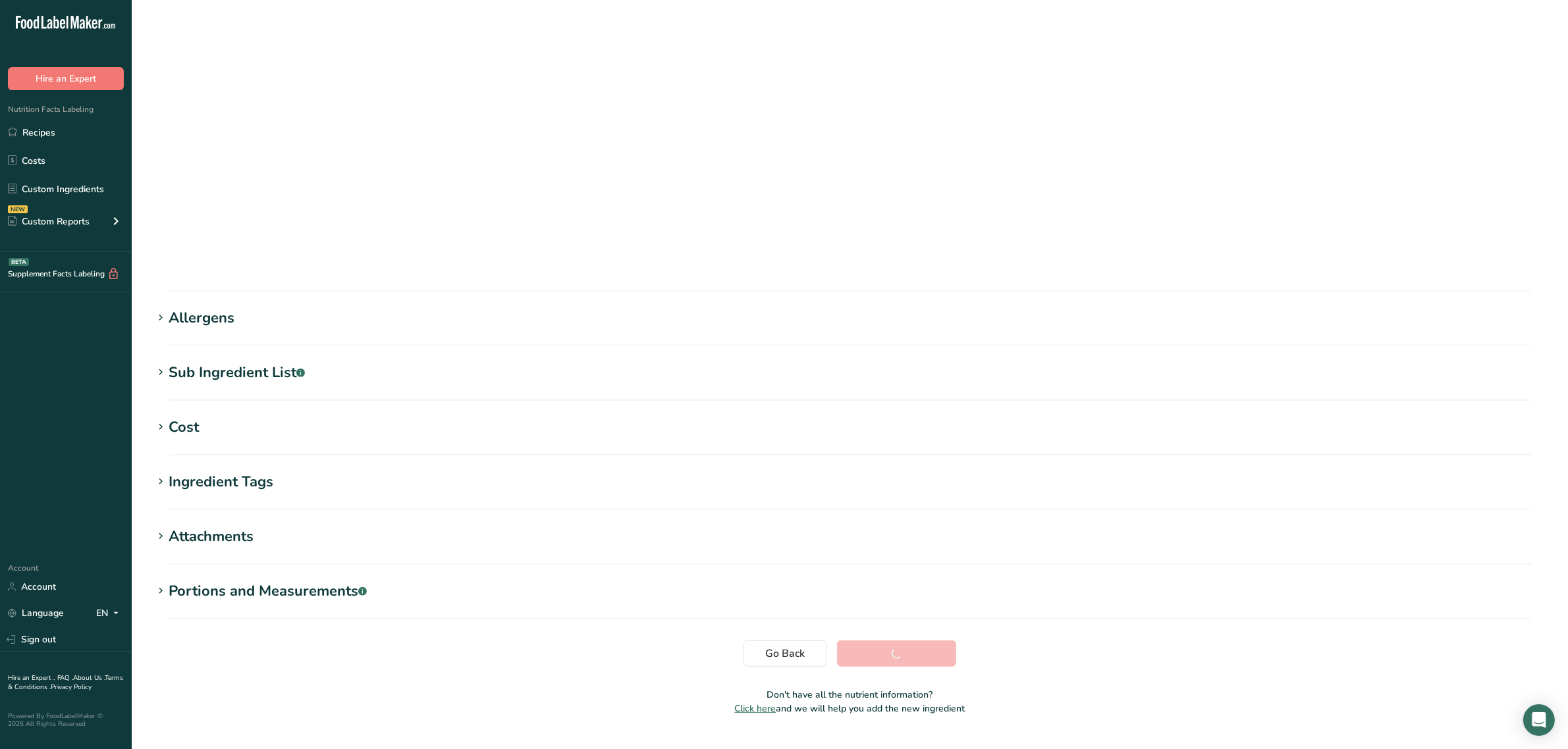
scroll to position [0, 0]
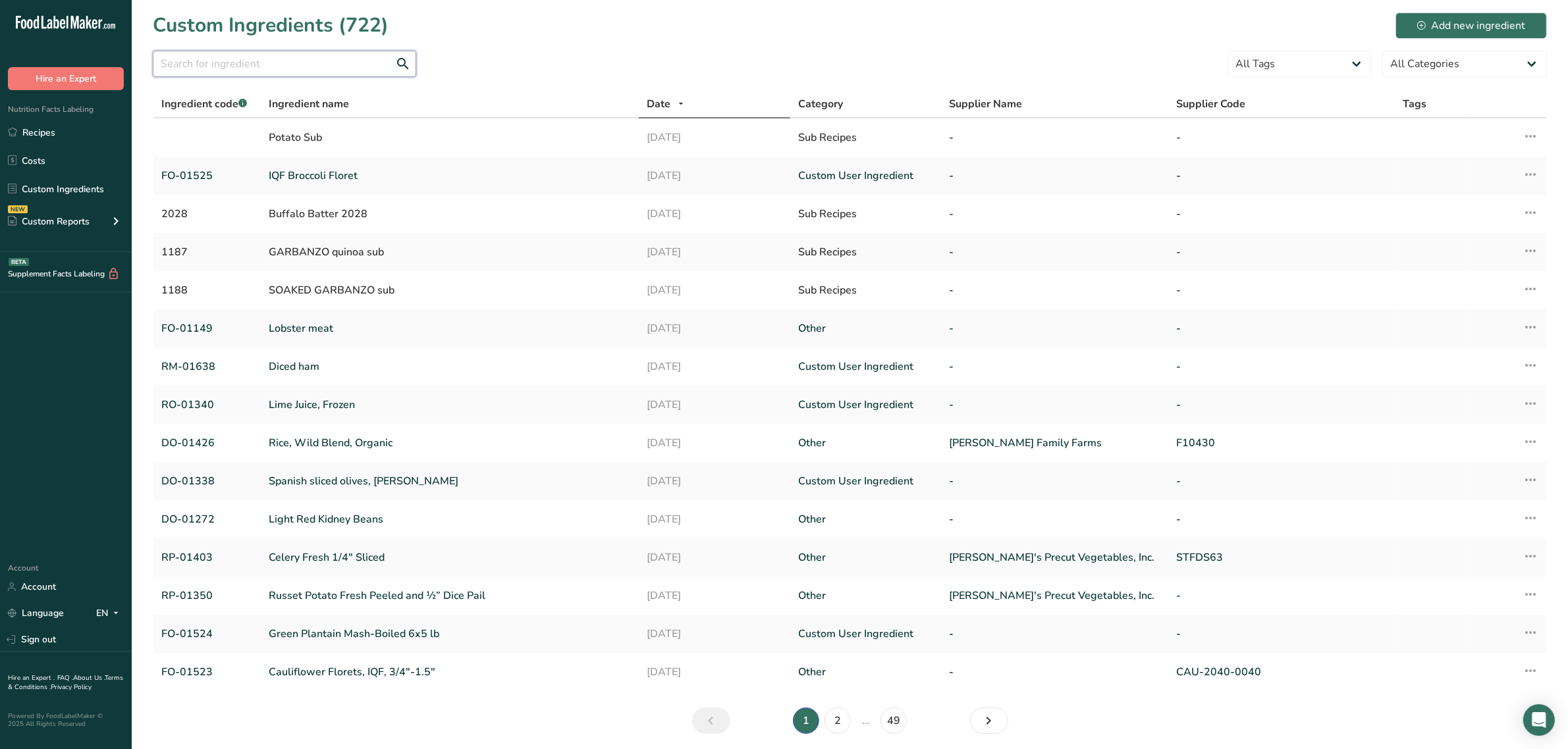
click at [341, 54] on input "text" at bounding box center [284, 64] width 263 height 26
paste input "DO-01293"
type input "DO-01293"
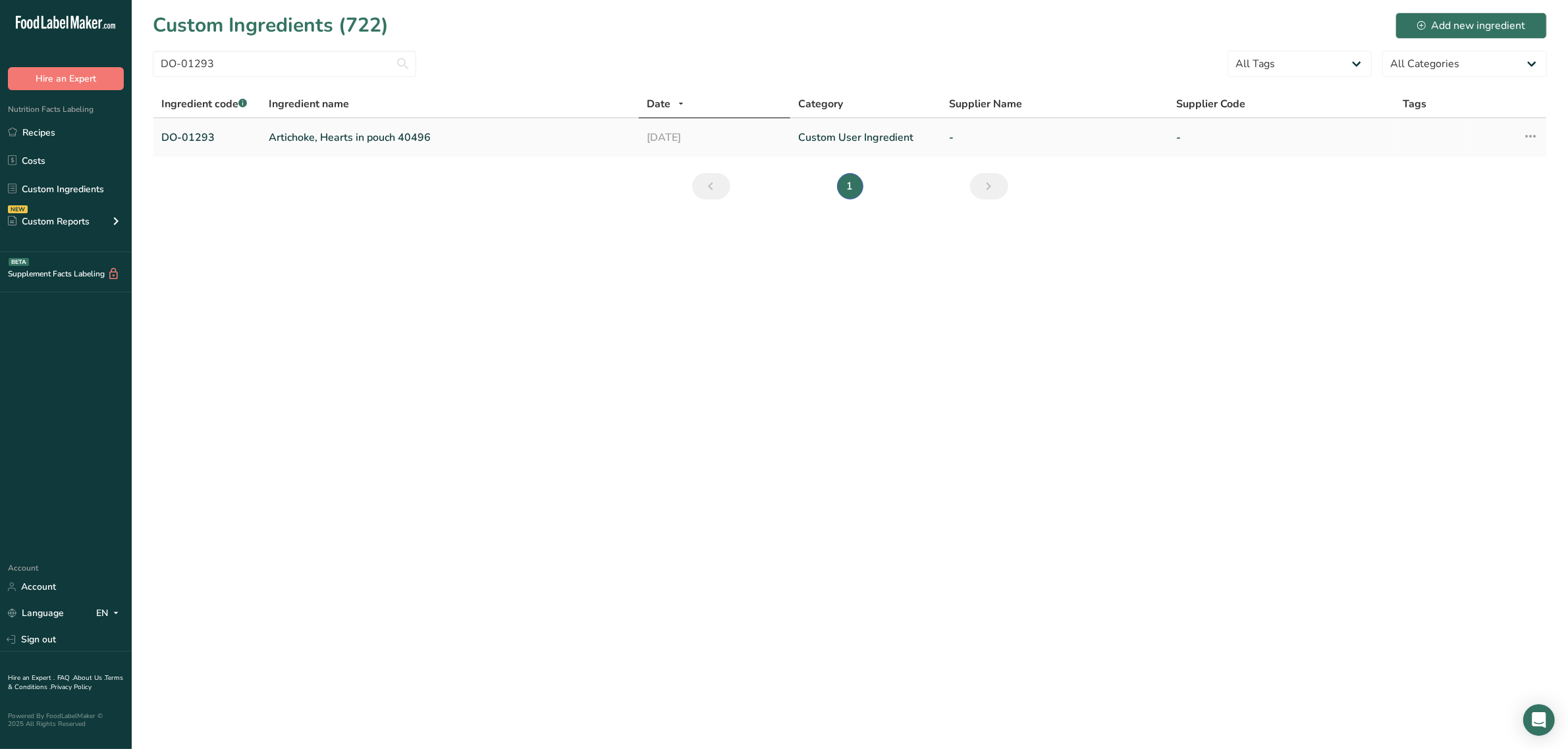
click at [304, 135] on link "Artichoke, Hearts in pouch 40496" at bounding box center [450, 137] width 362 height 16
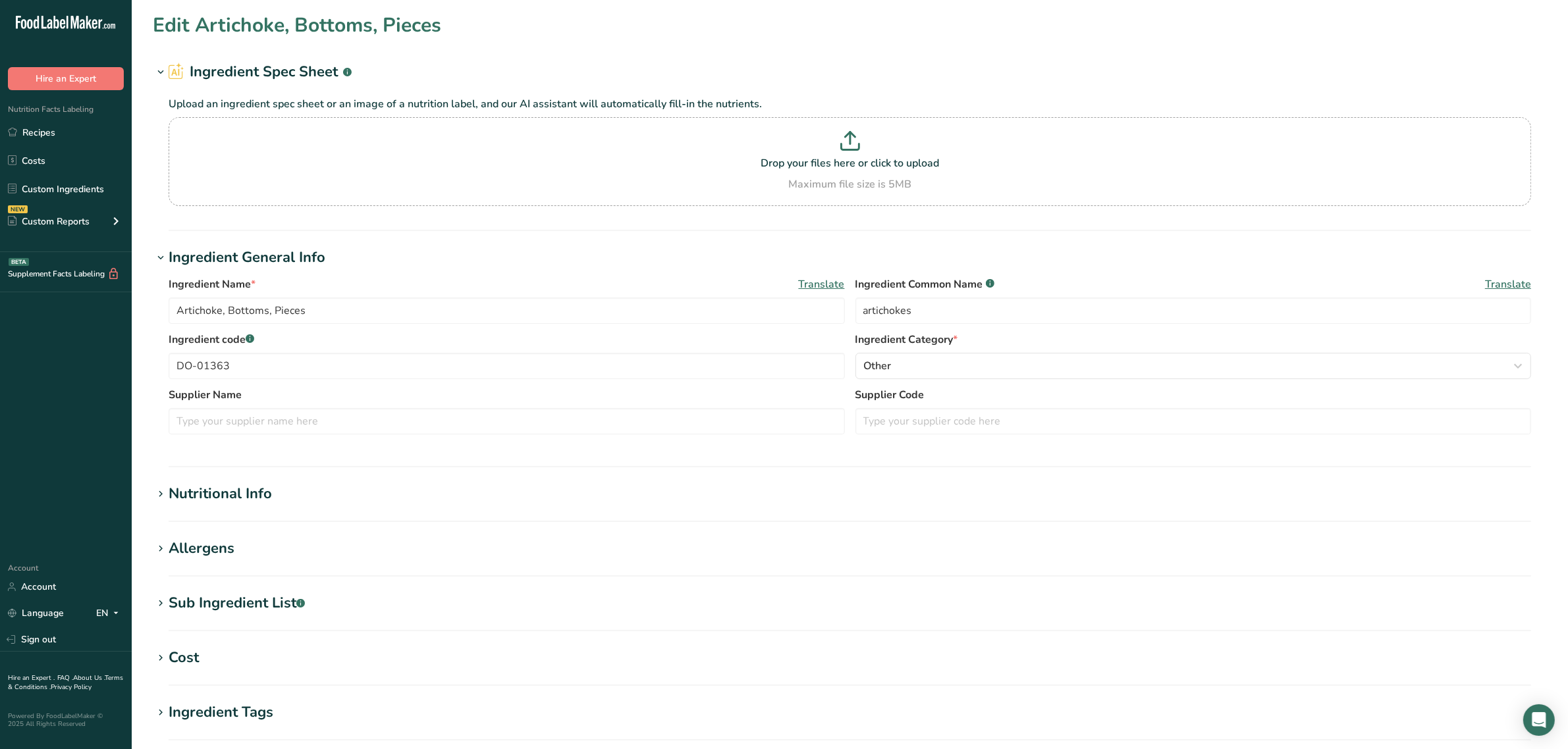
type input "Artichoke, Hearts in pouch 40496"
type input "DO-01293"
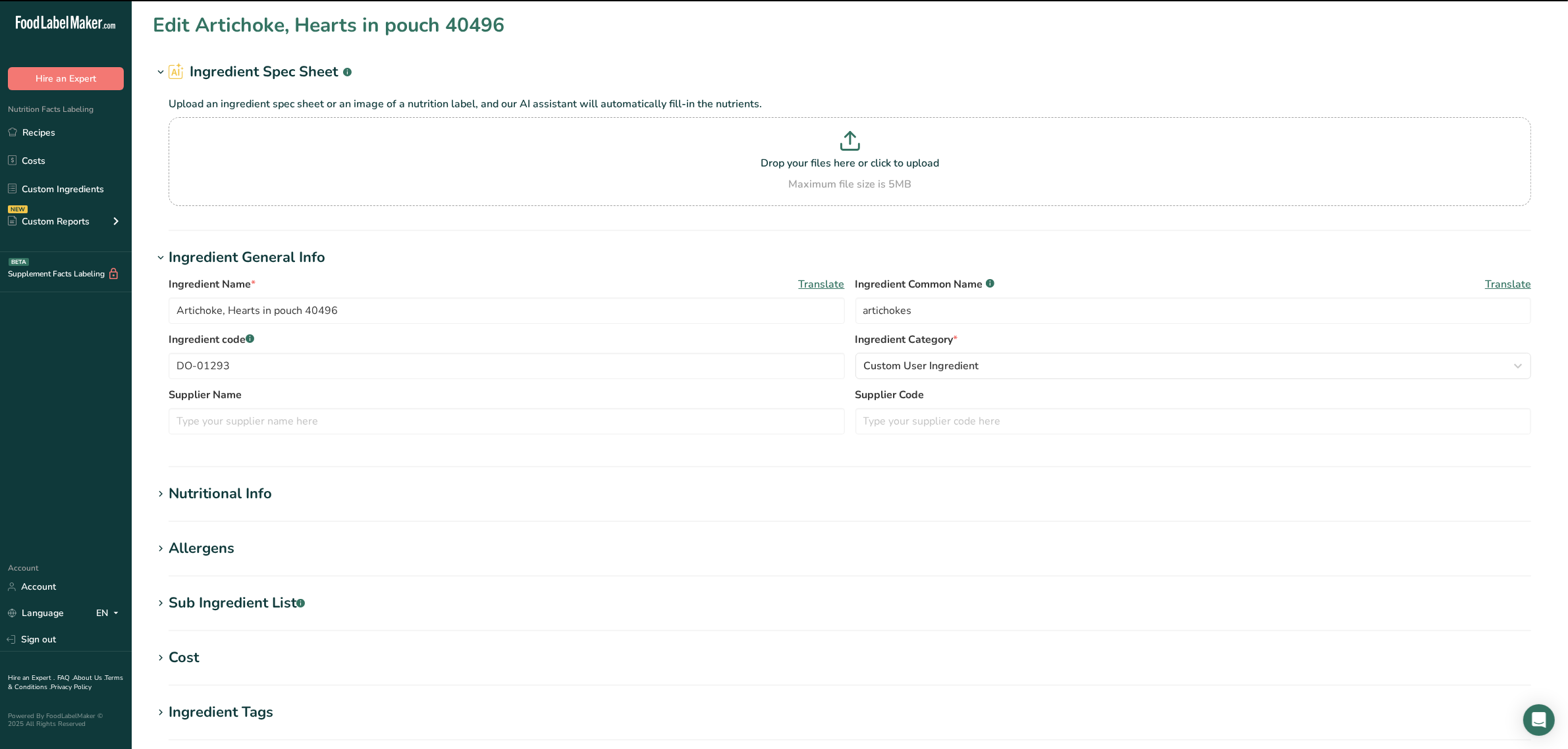
click at [219, 492] on div "Nutritional Info" at bounding box center [220, 494] width 103 height 22
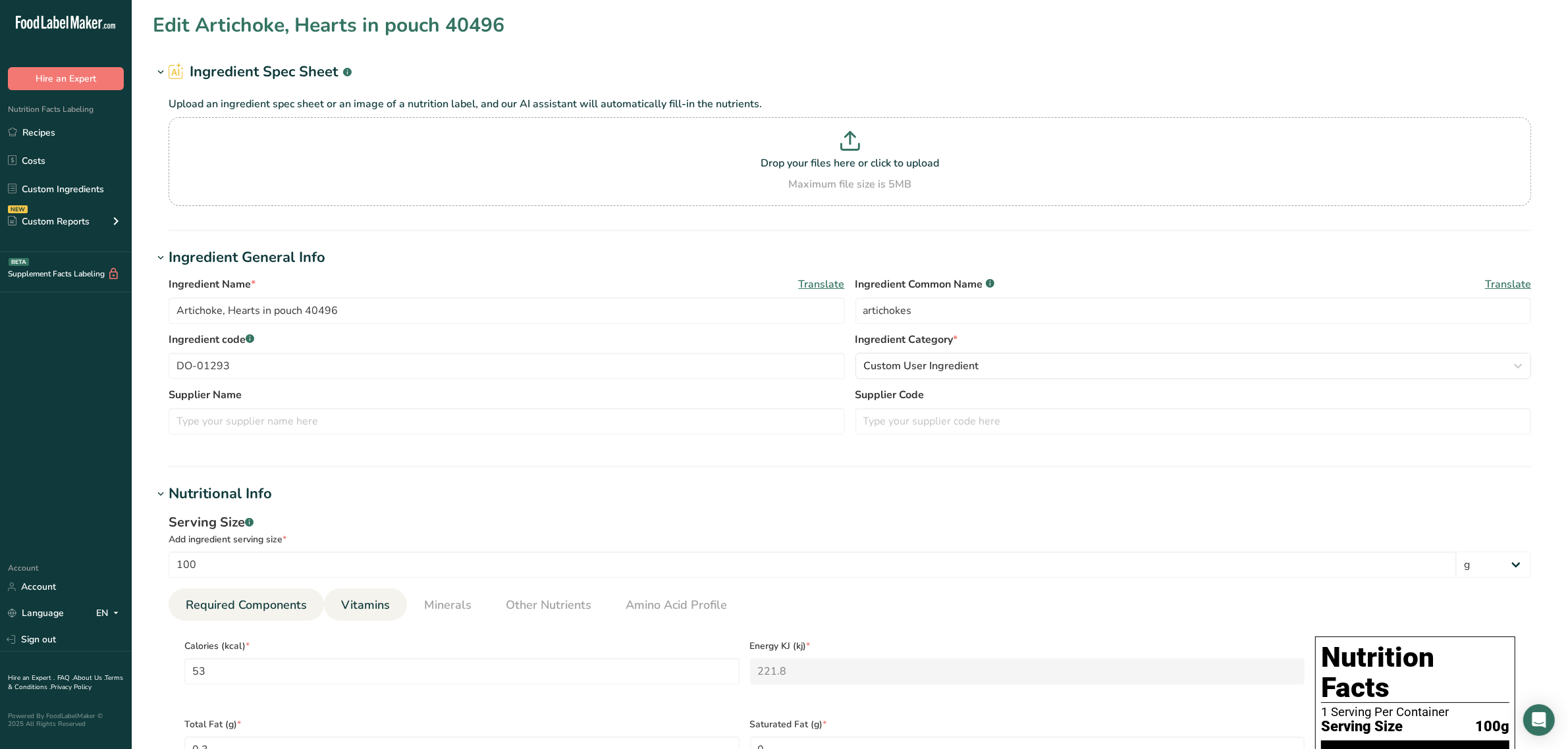
click at [368, 604] on span "Vitamins" at bounding box center [365, 605] width 49 height 18
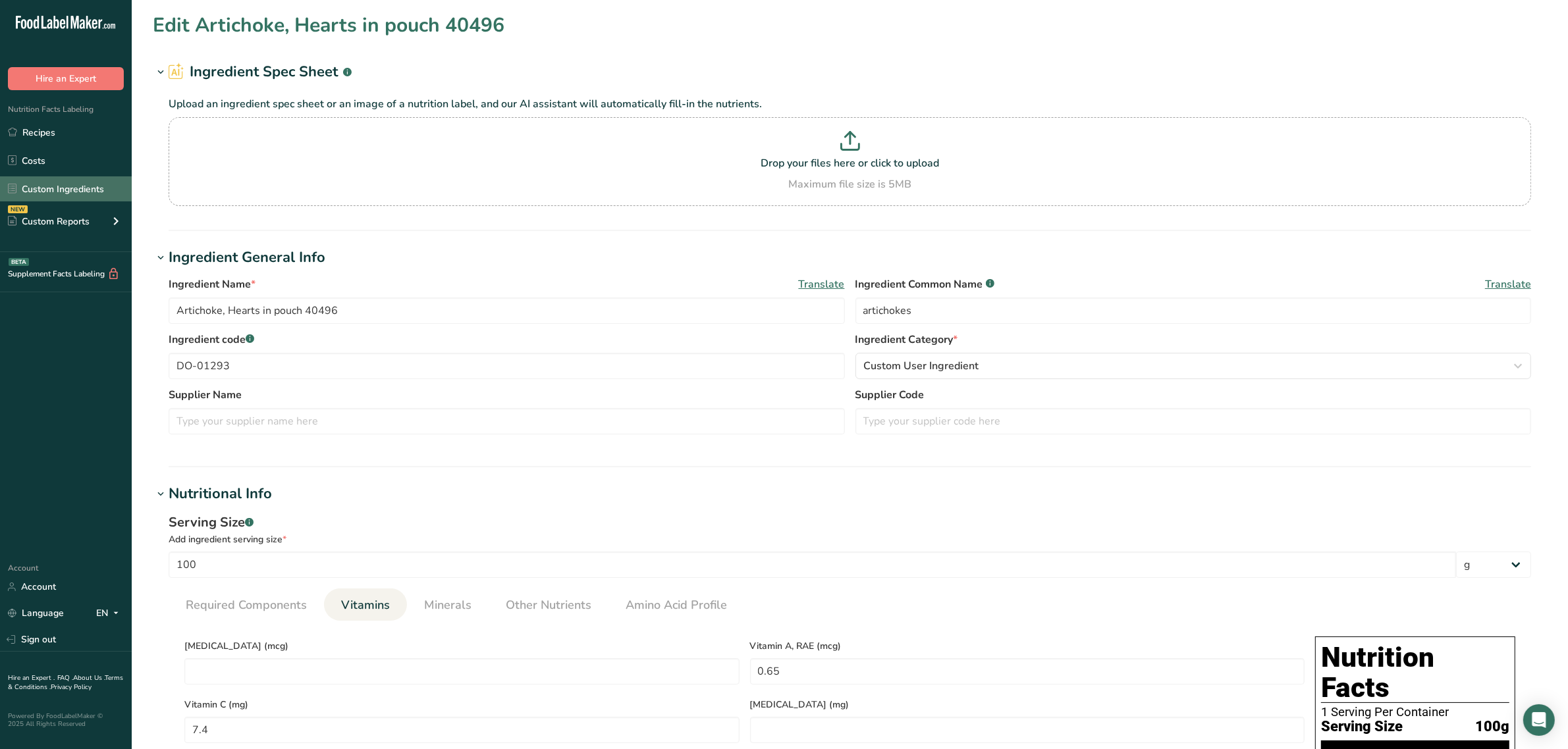
click at [70, 185] on link "Custom Ingredients" at bounding box center [65, 189] width 132 height 25
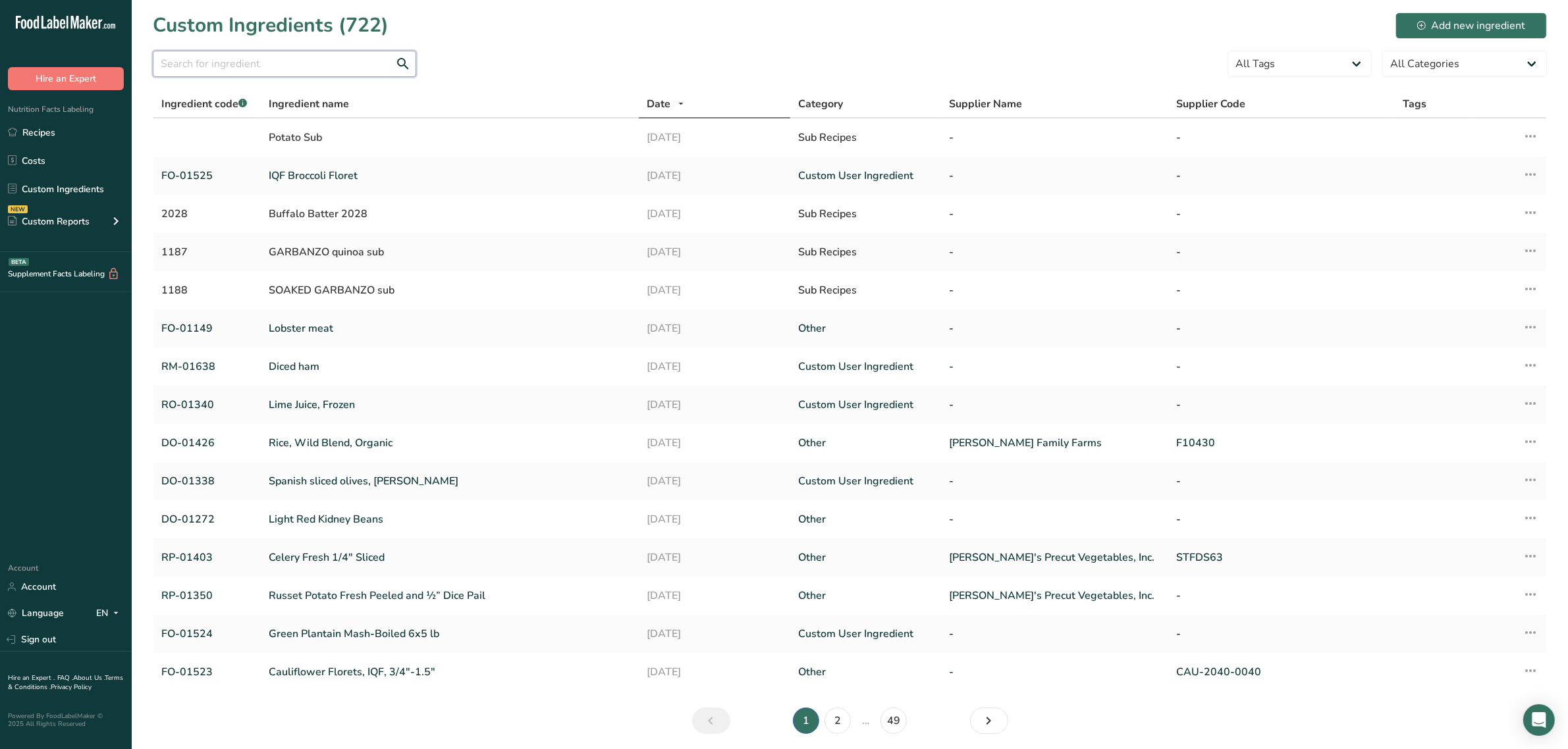
click at [198, 71] on input "text" at bounding box center [284, 64] width 263 height 26
paste input "FO-01431"
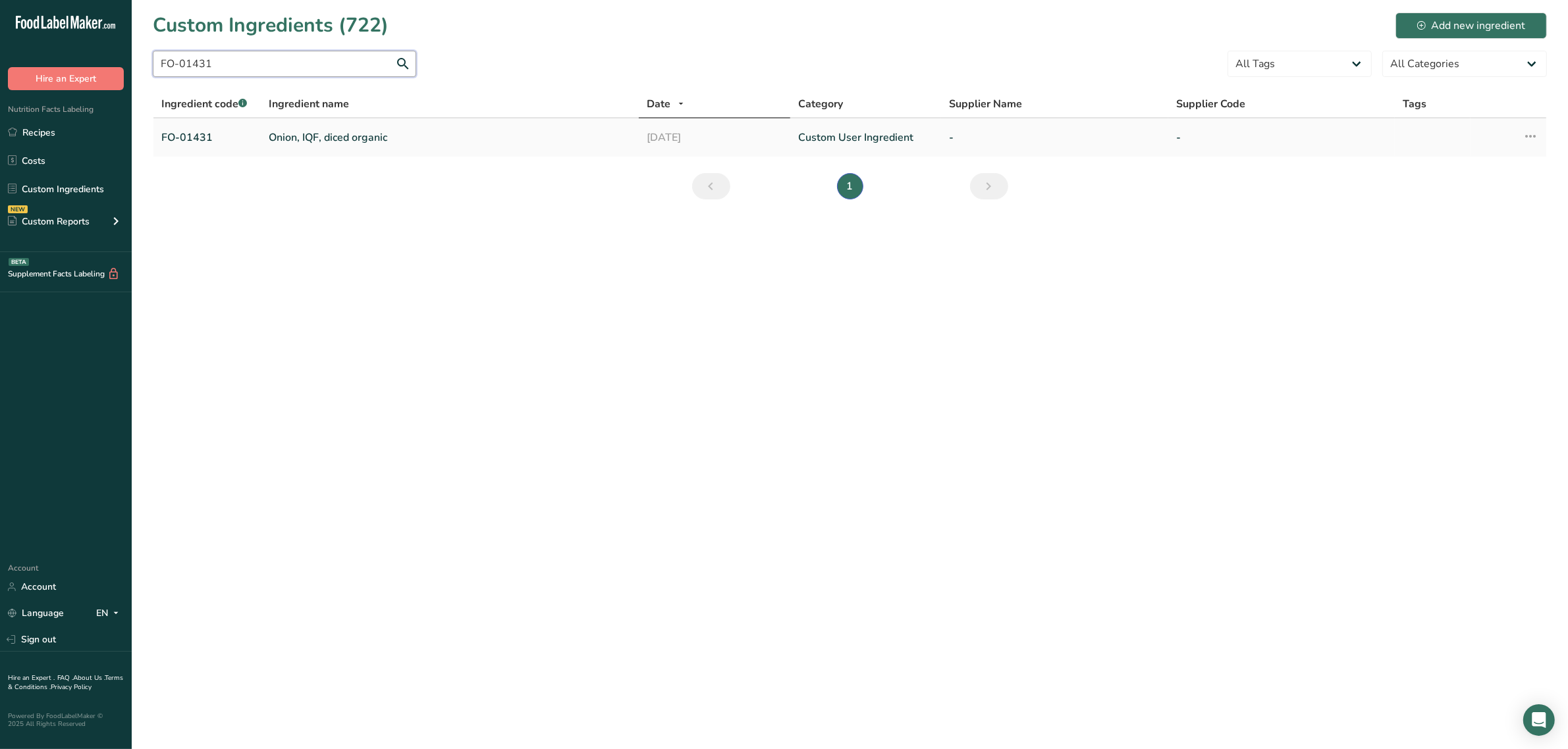
type input "FO-01431"
click at [294, 123] on td "Onion, IQF, diced organic" at bounding box center [450, 137] width 378 height 38
click at [298, 136] on link "Onion, IQF, diced organic" at bounding box center [450, 137] width 362 height 16
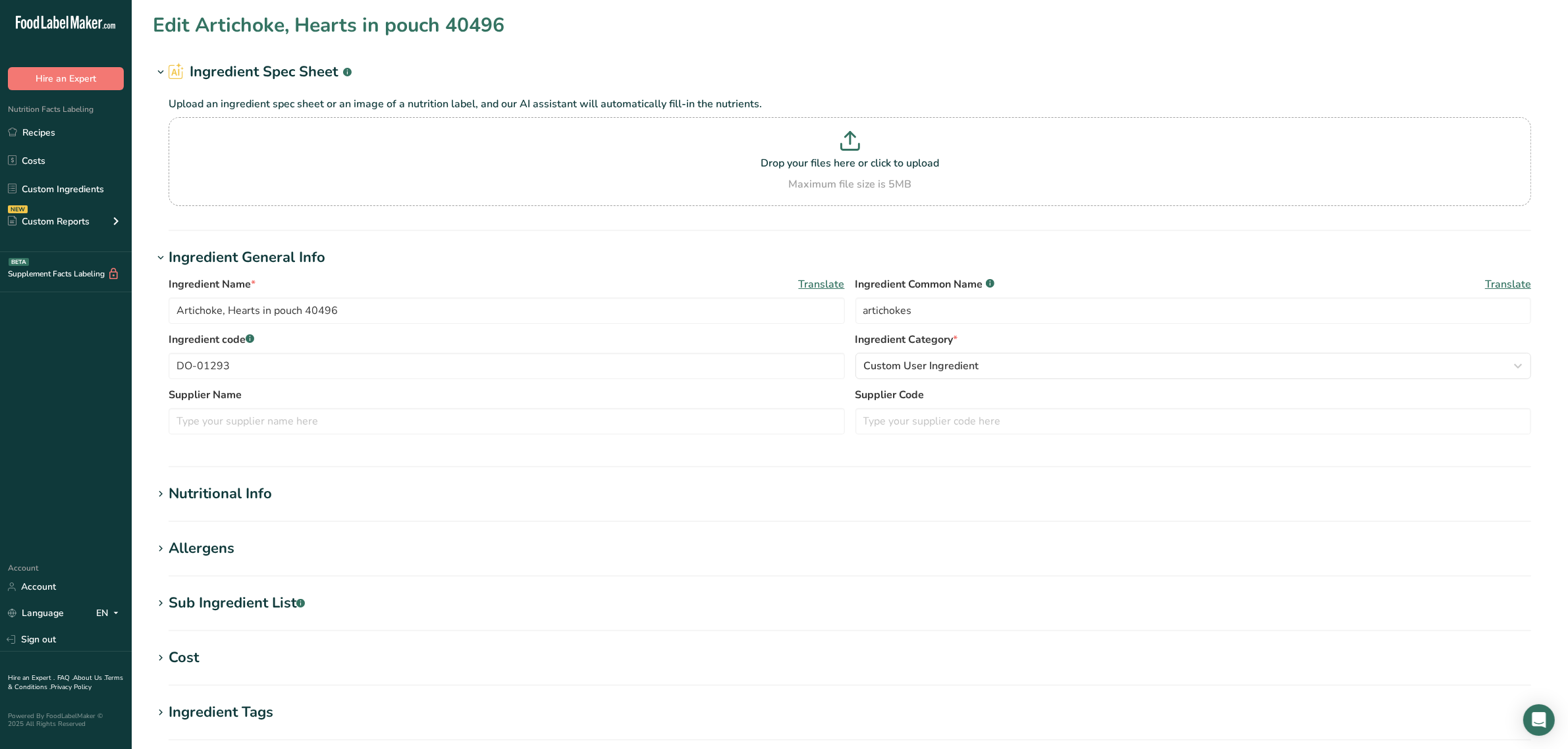
type input "Onion, IQF, diced organic"
type input "organic onion"
type input "FO-01431"
click at [258, 509] on section "Nutritional Info Serving Size .a-a{fill:#347362;}.b-a{fill:#fff;} Add ingredien…" at bounding box center [850, 503] width 1394 height 39
click at [252, 500] on div "Nutritional Info" at bounding box center [220, 494] width 103 height 22
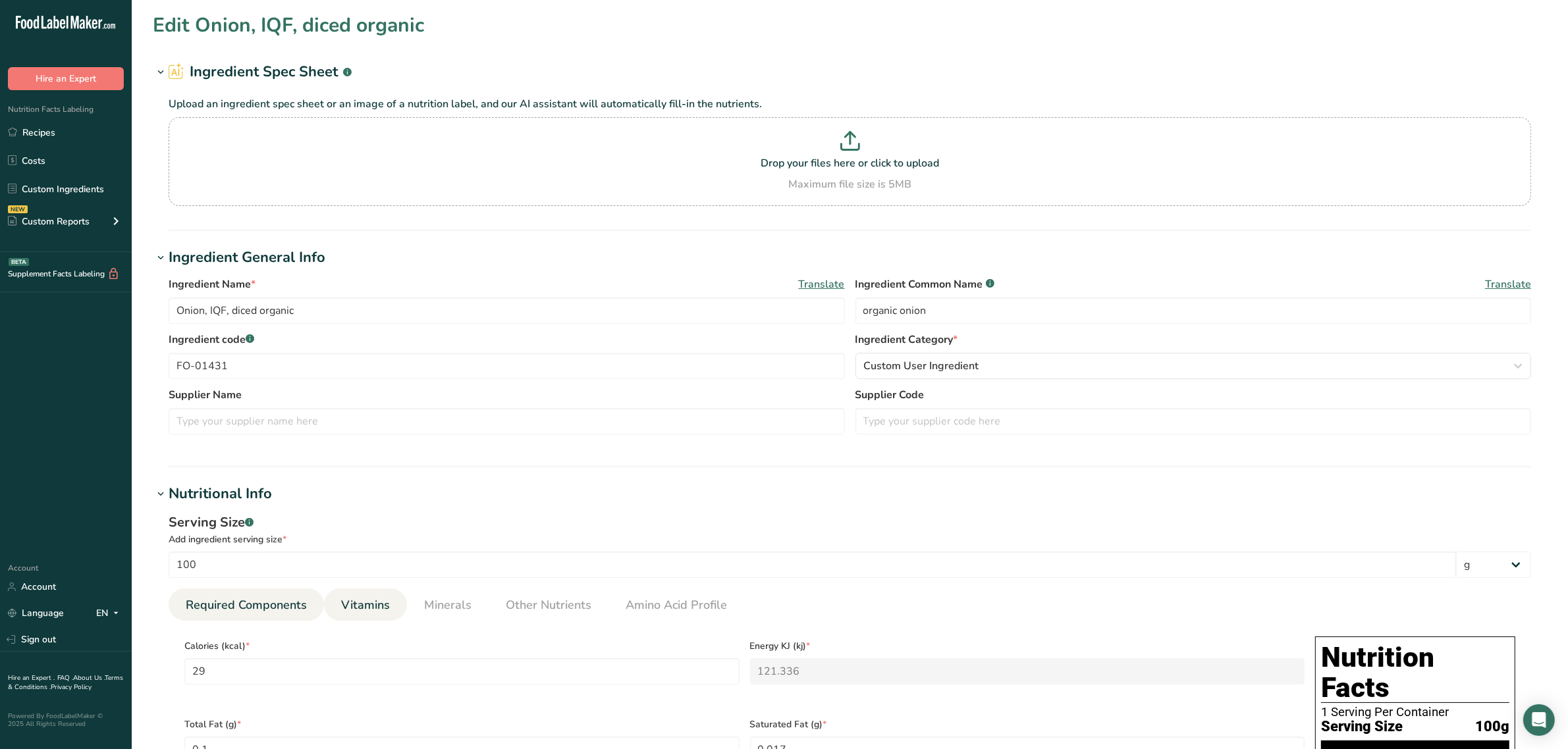
click at [389, 595] on link "Vitamins" at bounding box center [366, 605] width 59 height 34
drag, startPoint x: 771, startPoint y: 662, endPoint x: 728, endPoint y: 642, distance: 47.4
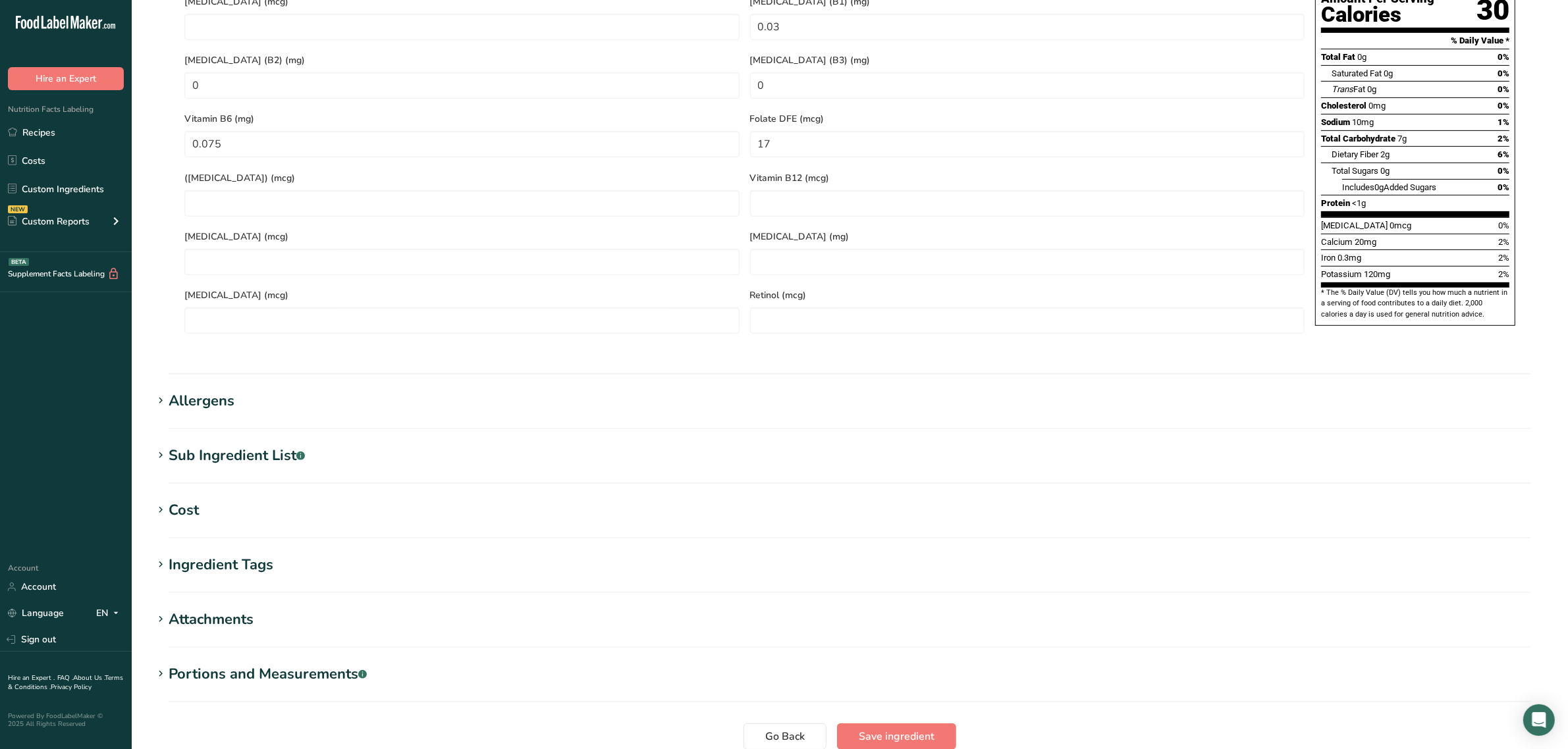
scroll to position [762, 0]
type RAE "1.75"
click at [878, 723] on button "Save ingredient" at bounding box center [896, 736] width 119 height 26
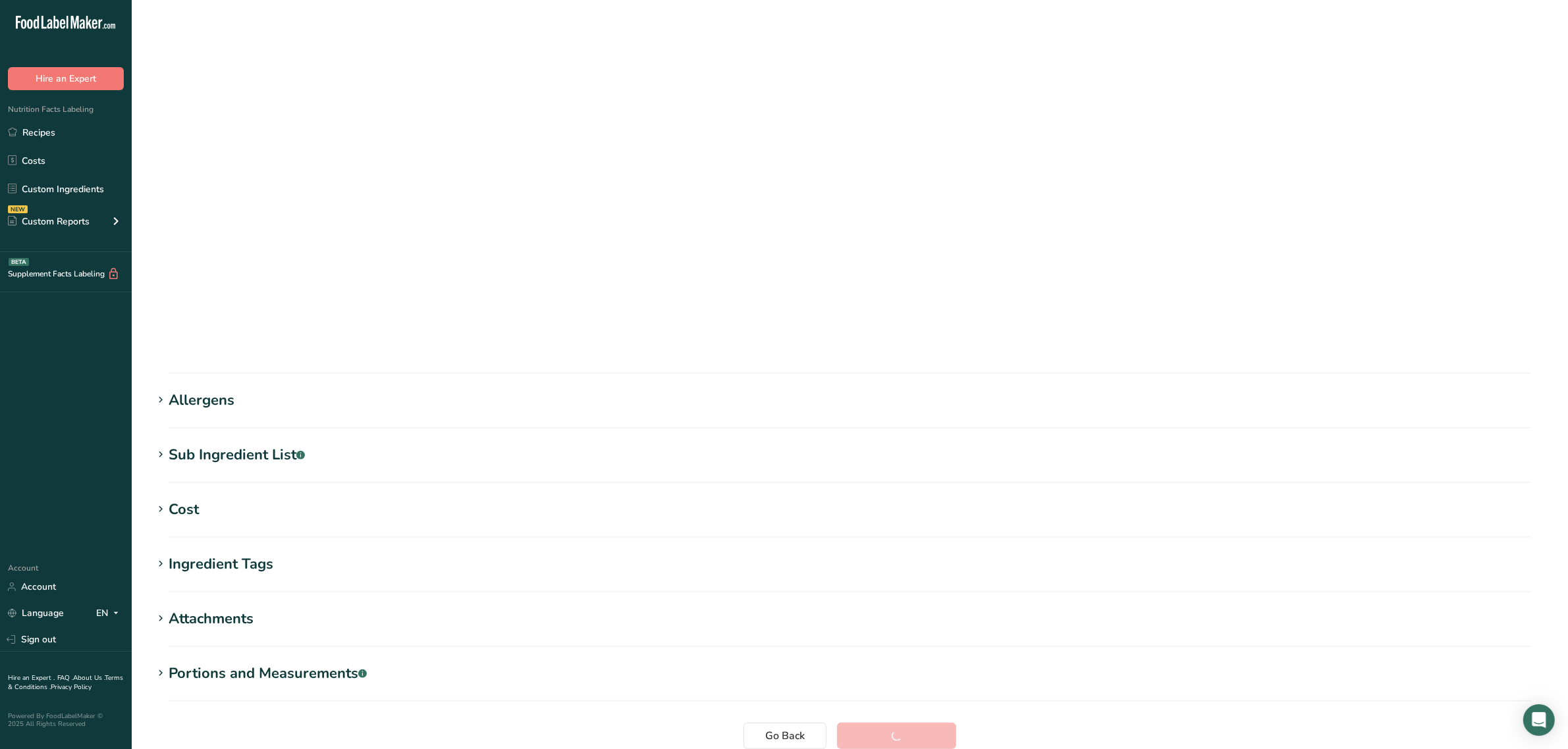
scroll to position [0, 0]
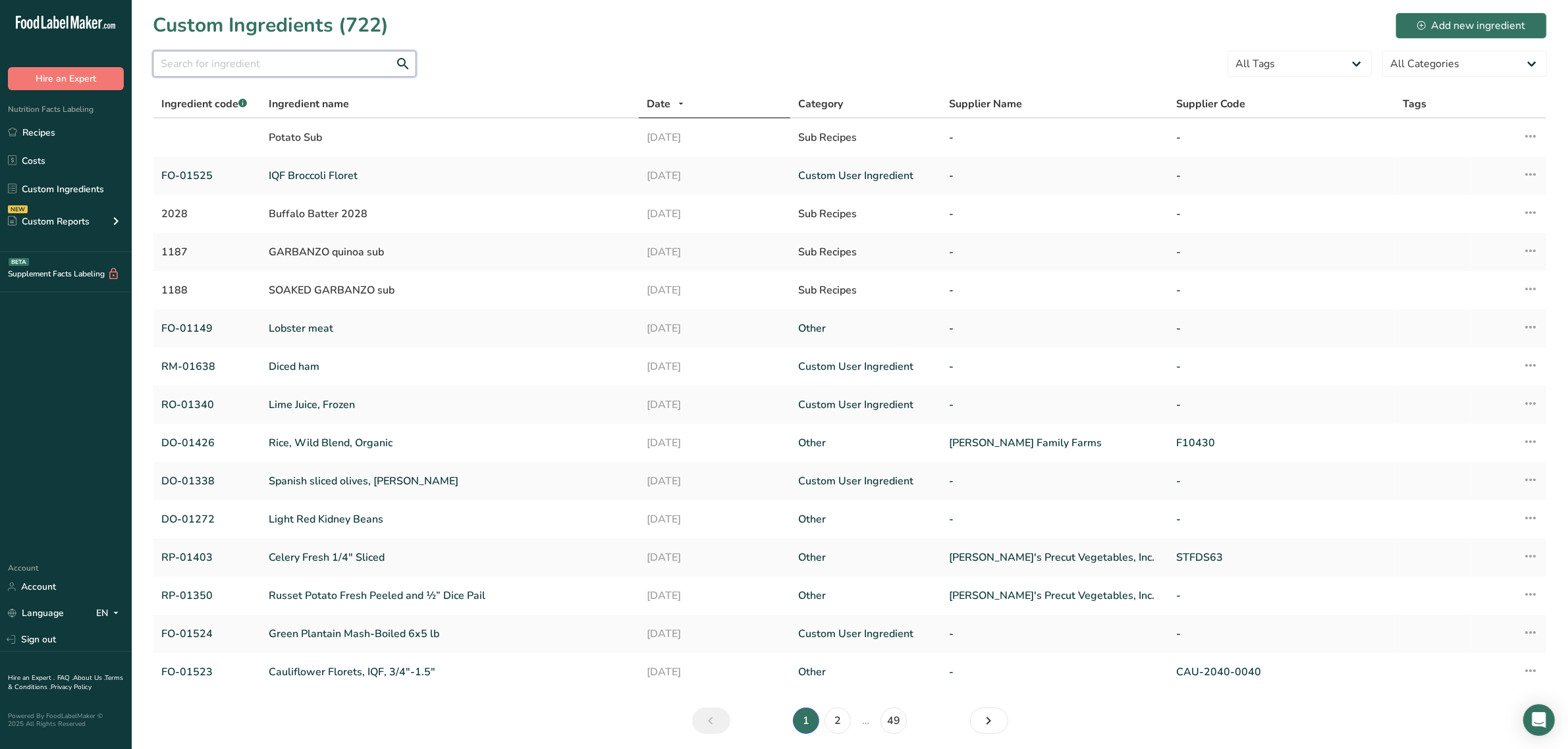
click at [346, 63] on input "text" at bounding box center [284, 64] width 263 height 26
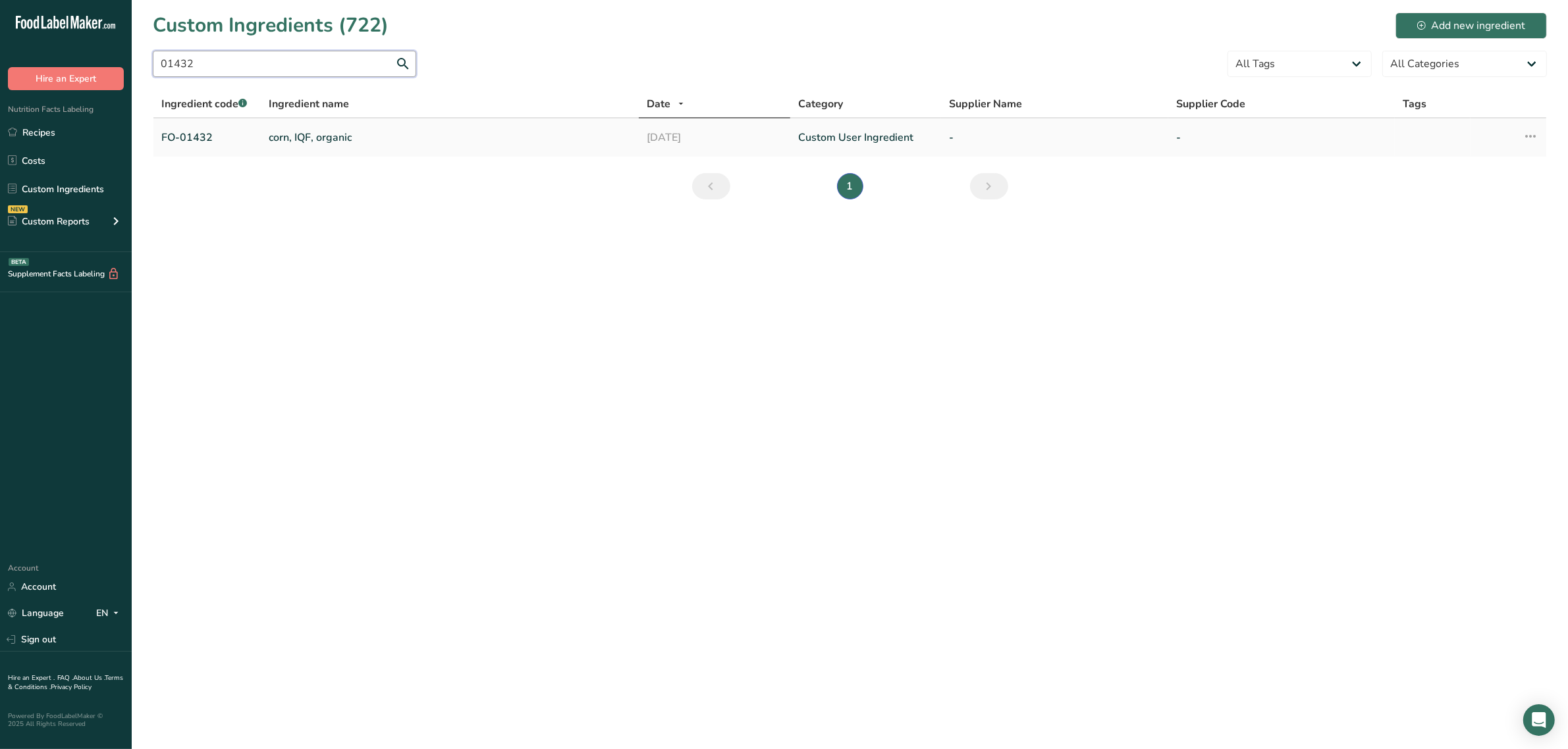
type input "01432"
click at [304, 127] on td "corn, IQF, organic" at bounding box center [450, 137] width 378 height 38
click at [310, 136] on link "corn, IQF, organic" at bounding box center [450, 137] width 362 height 16
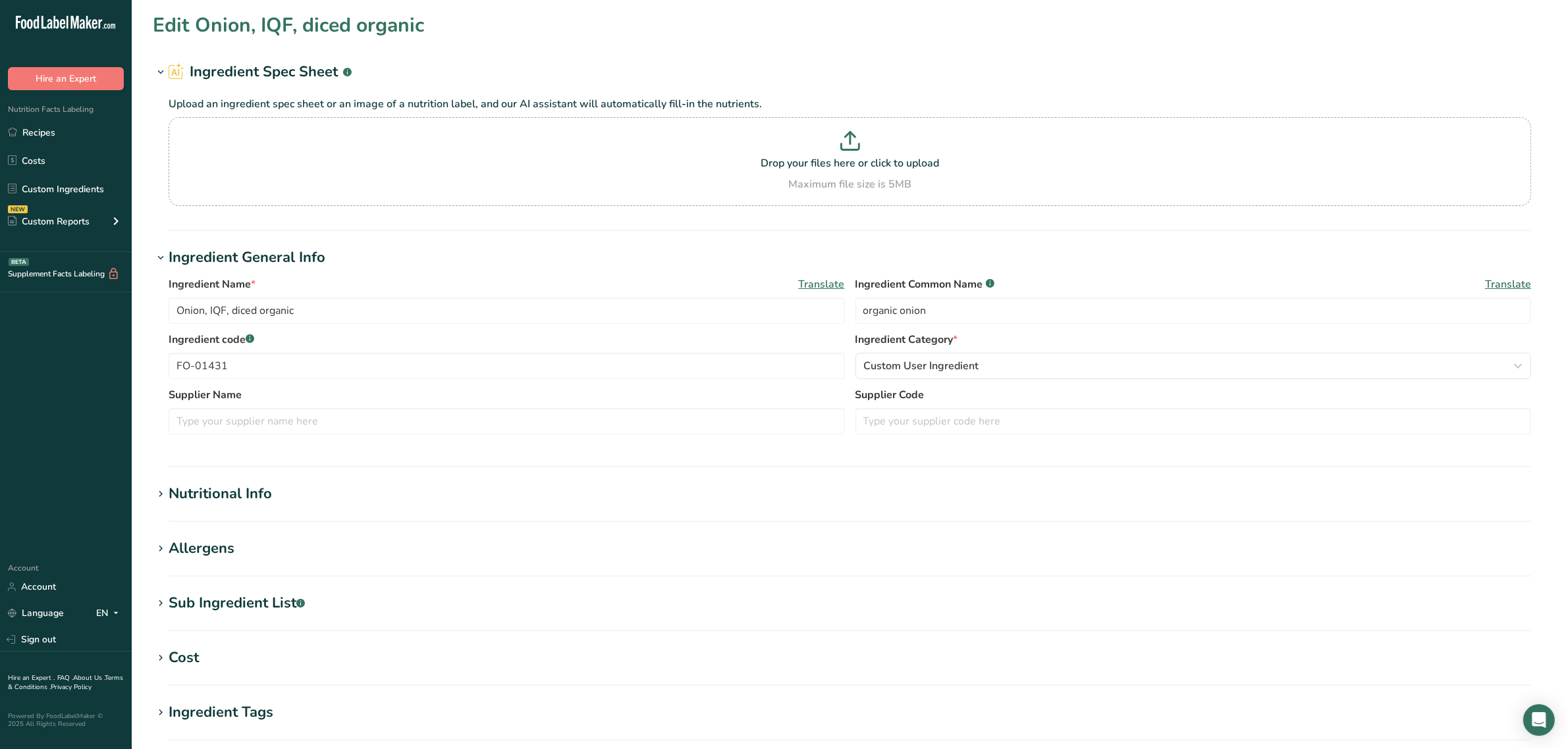
type input "corn, IQF, organic"
type input "organic corn"
type input "FO-01432"
drag, startPoint x: 247, startPoint y: 485, endPoint x: 250, endPoint y: 490, distance: 5.8
click at [246, 485] on div "Nutritional Info" at bounding box center [220, 494] width 103 height 22
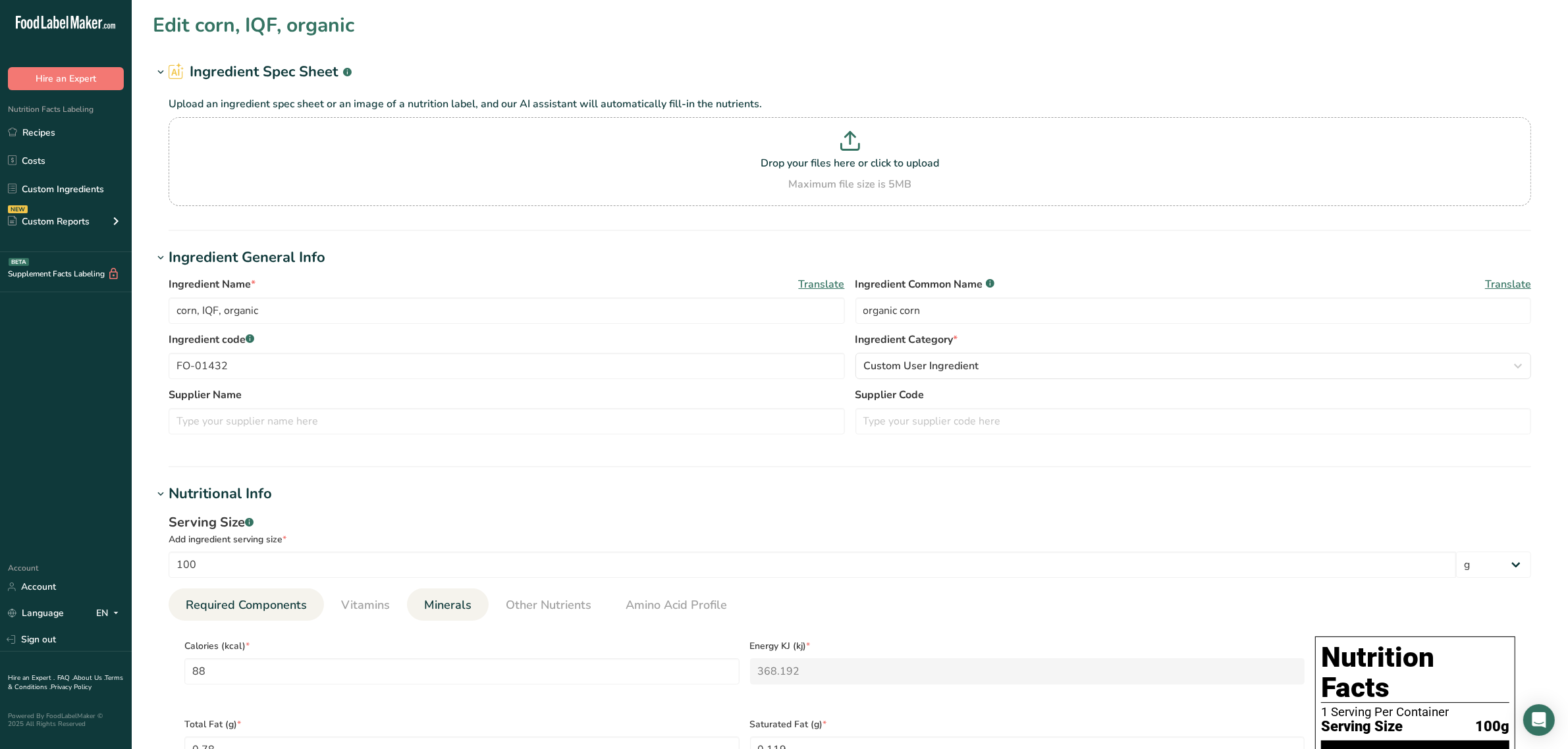
click at [417, 606] on li "Minerals" at bounding box center [448, 604] width 82 height 32
click at [353, 604] on span "Vitamins" at bounding box center [365, 605] width 49 height 18
drag, startPoint x: 828, startPoint y: 675, endPoint x: 413, endPoint y: 658, distance: 415.3
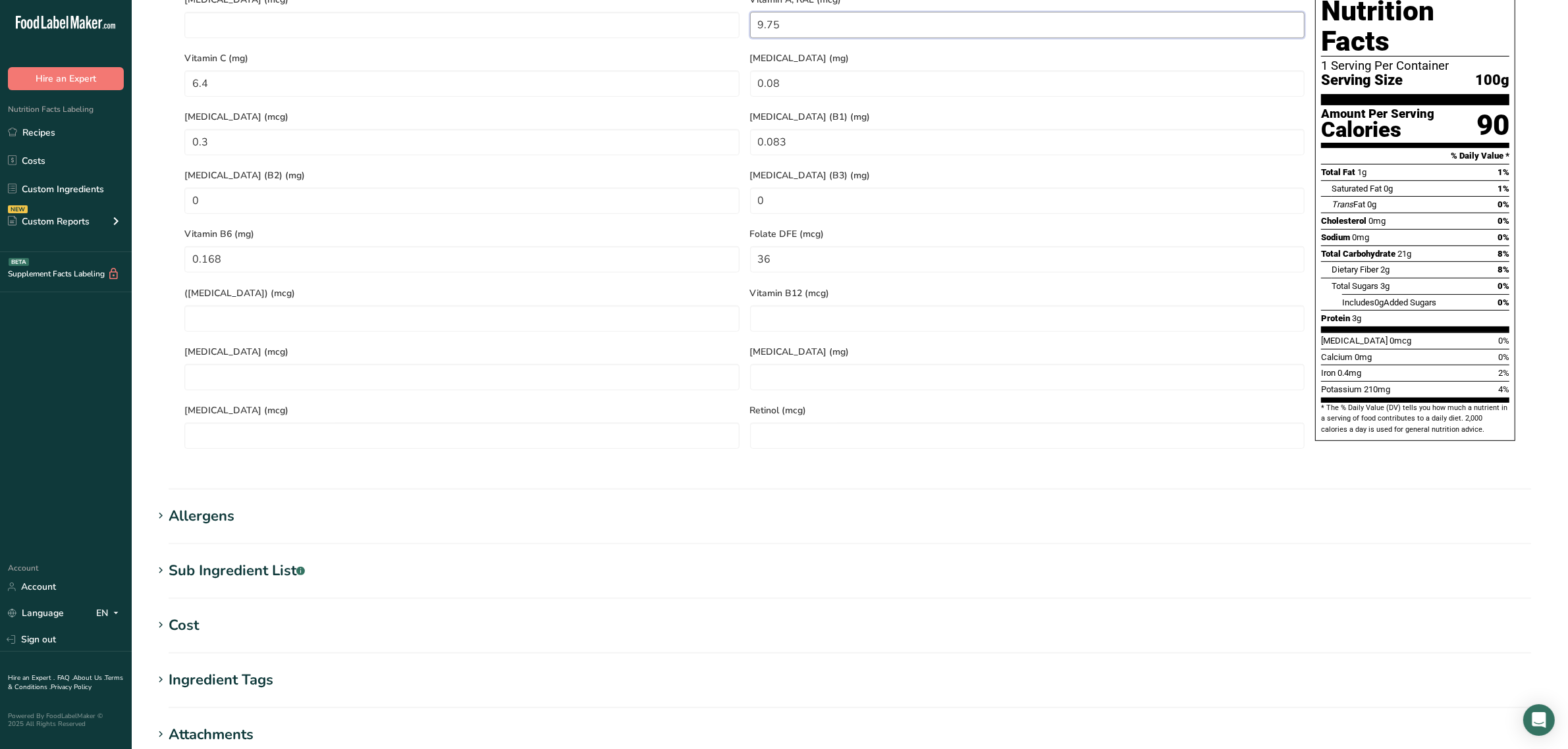
scroll to position [823, 0]
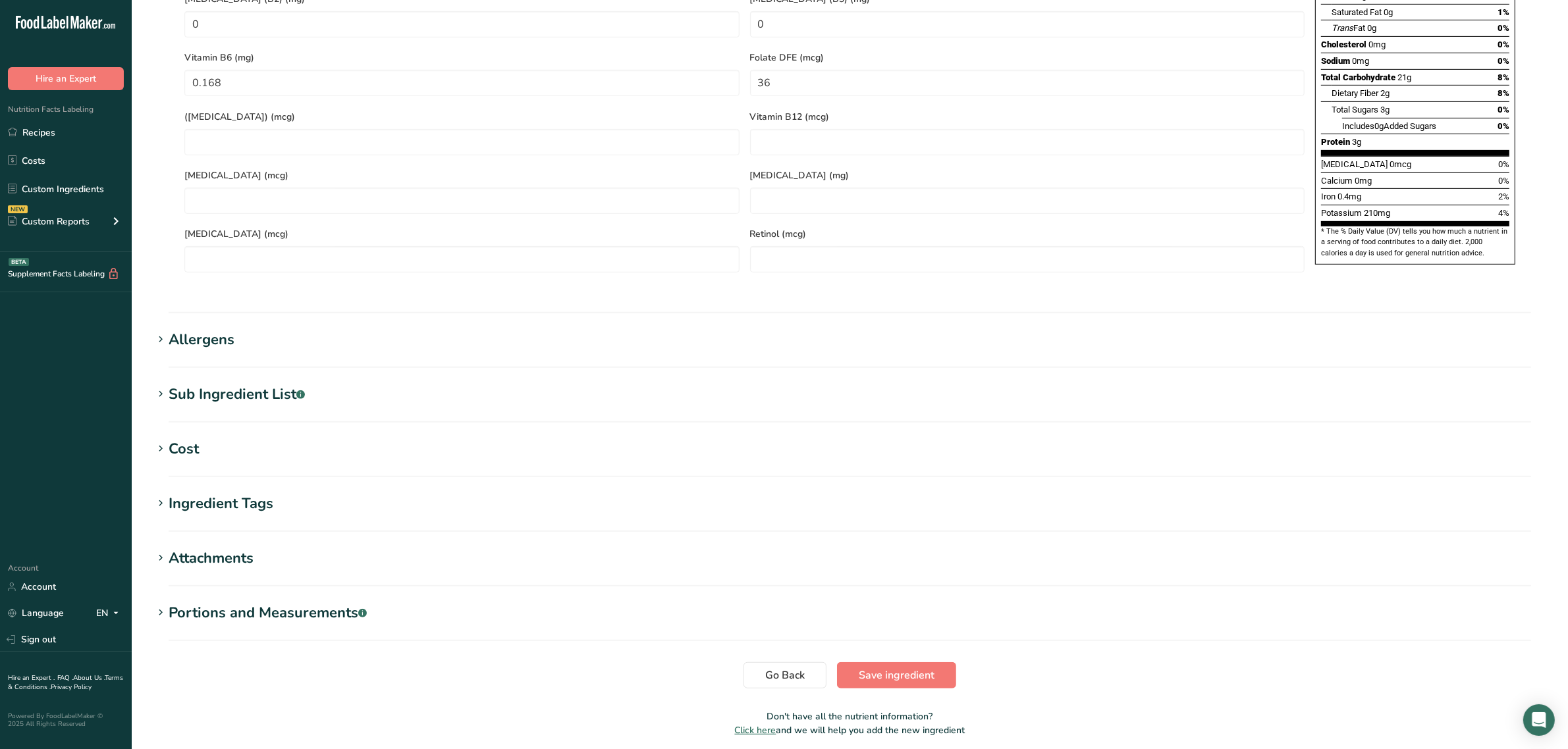
type RAE "9.75"
click at [864, 668] on span "Save ingredient" at bounding box center [897, 675] width 76 height 16
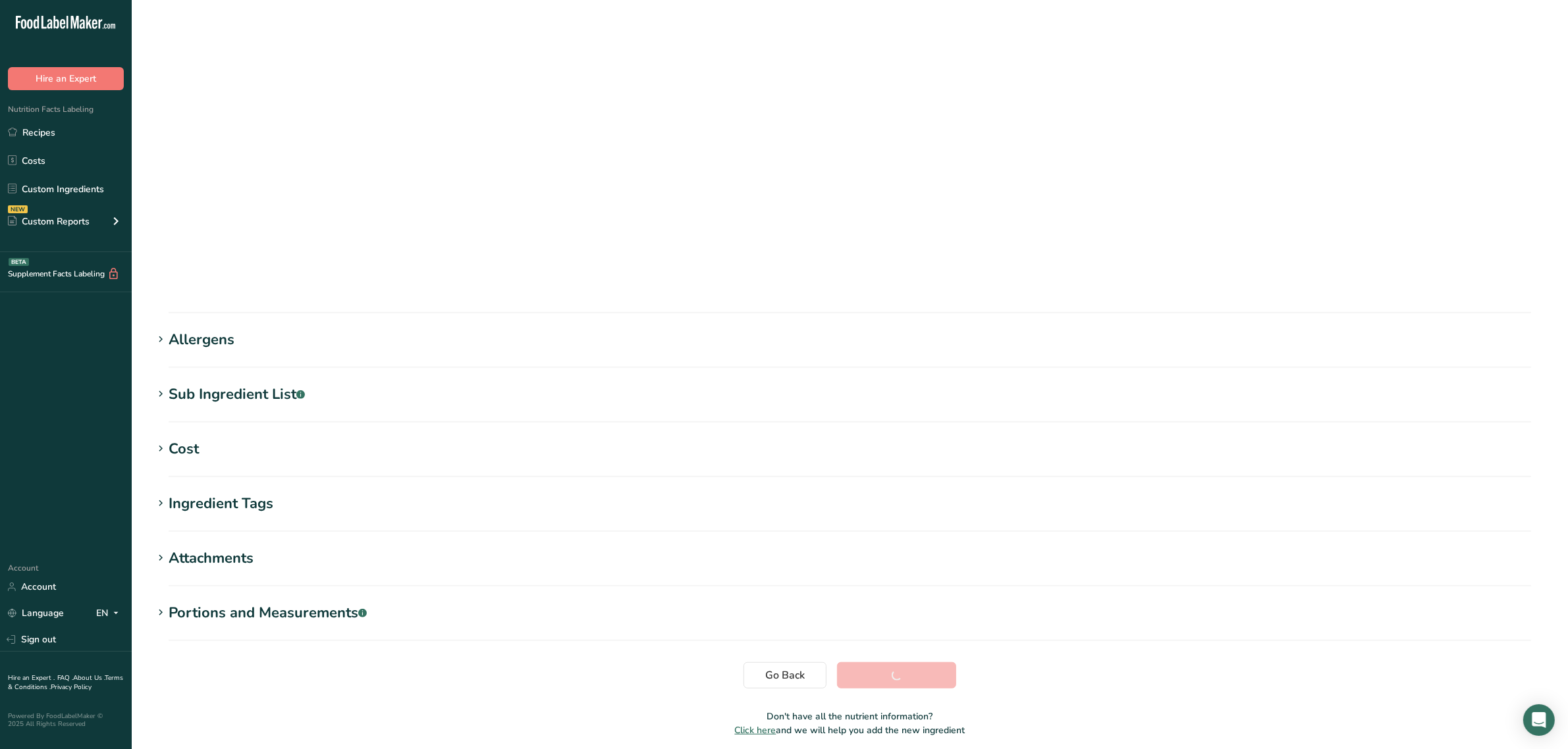
scroll to position [0, 0]
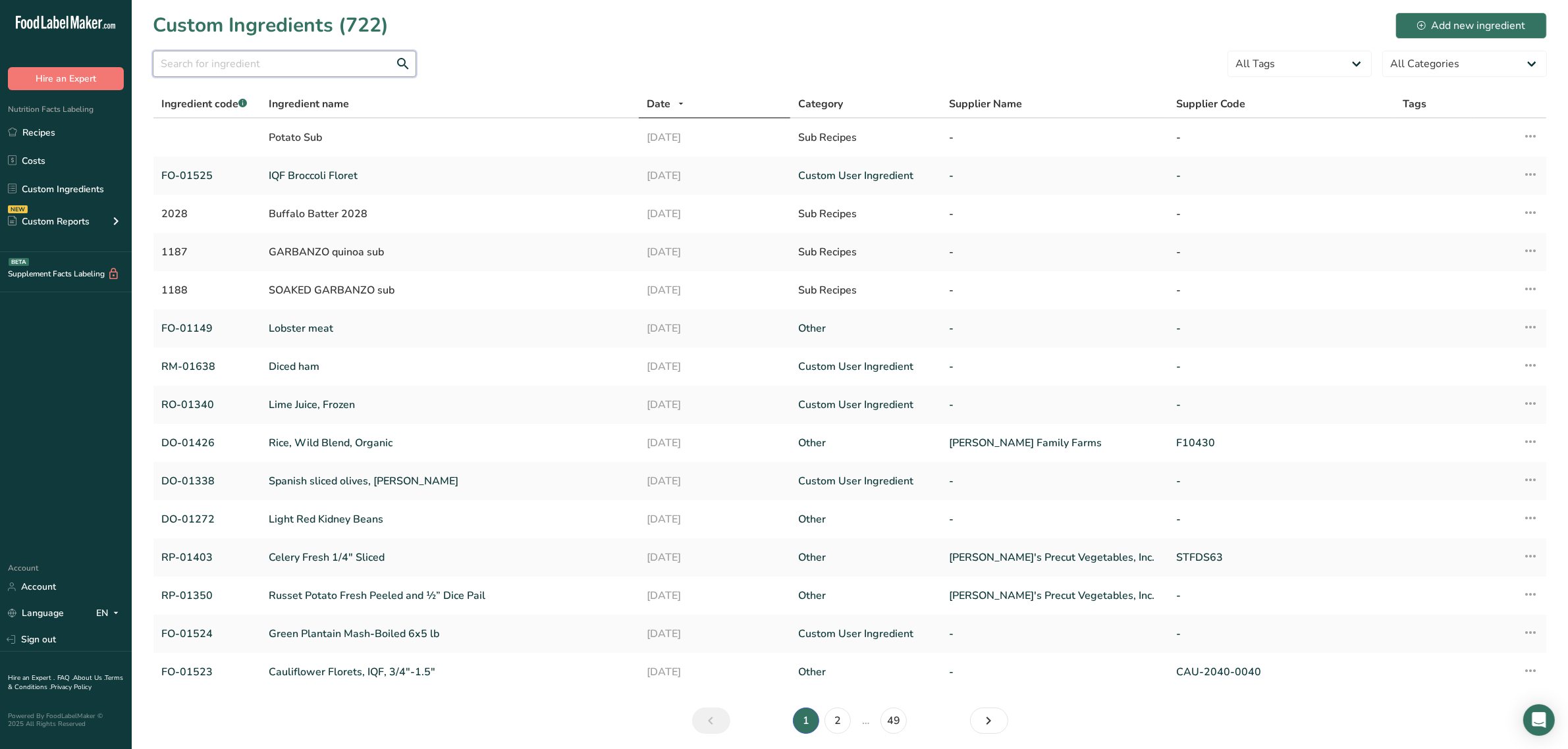
click at [187, 54] on input "text" at bounding box center [284, 64] width 263 height 26
paste input "FO-01523"
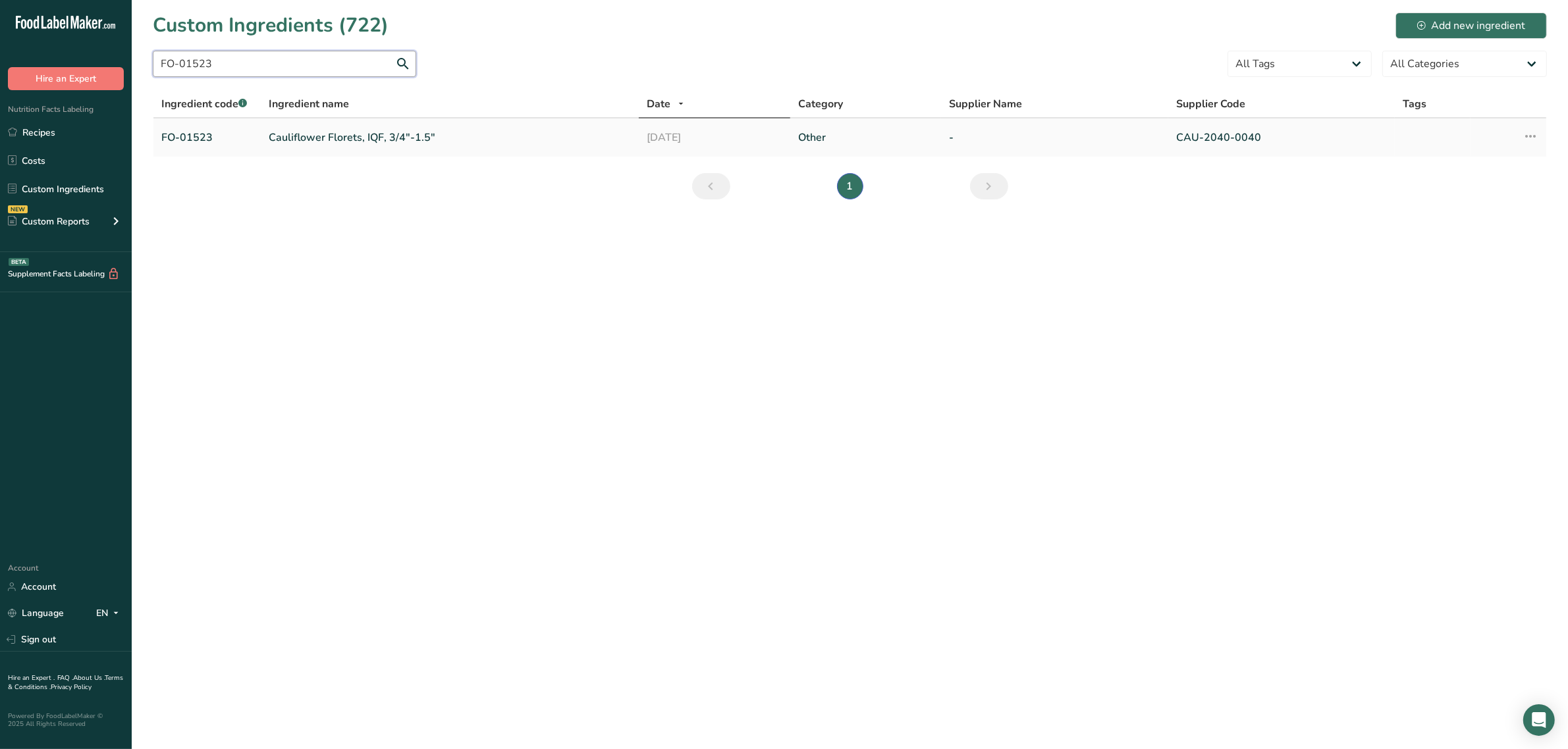
type input "FO-01523"
click at [320, 143] on link "Cauliflower Florets, IQF, 3/4"-1.5"" at bounding box center [450, 137] width 362 height 16
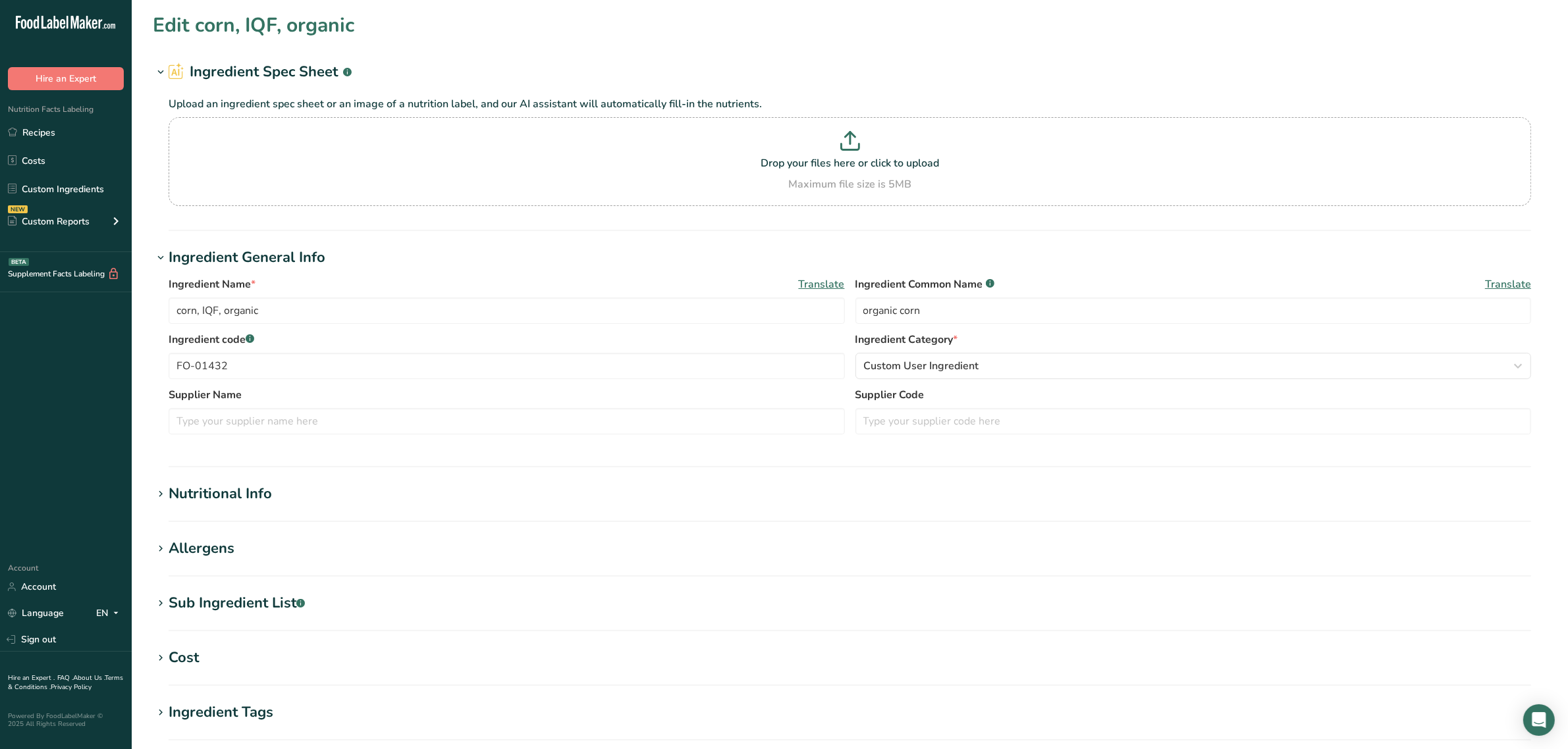
type input "Cauliflower Florets, IQF, 3/4"-1.5""
type input "cauliflower"
type input "FO-01523"
type input "CAU-2040-0040"
type RAE "0"
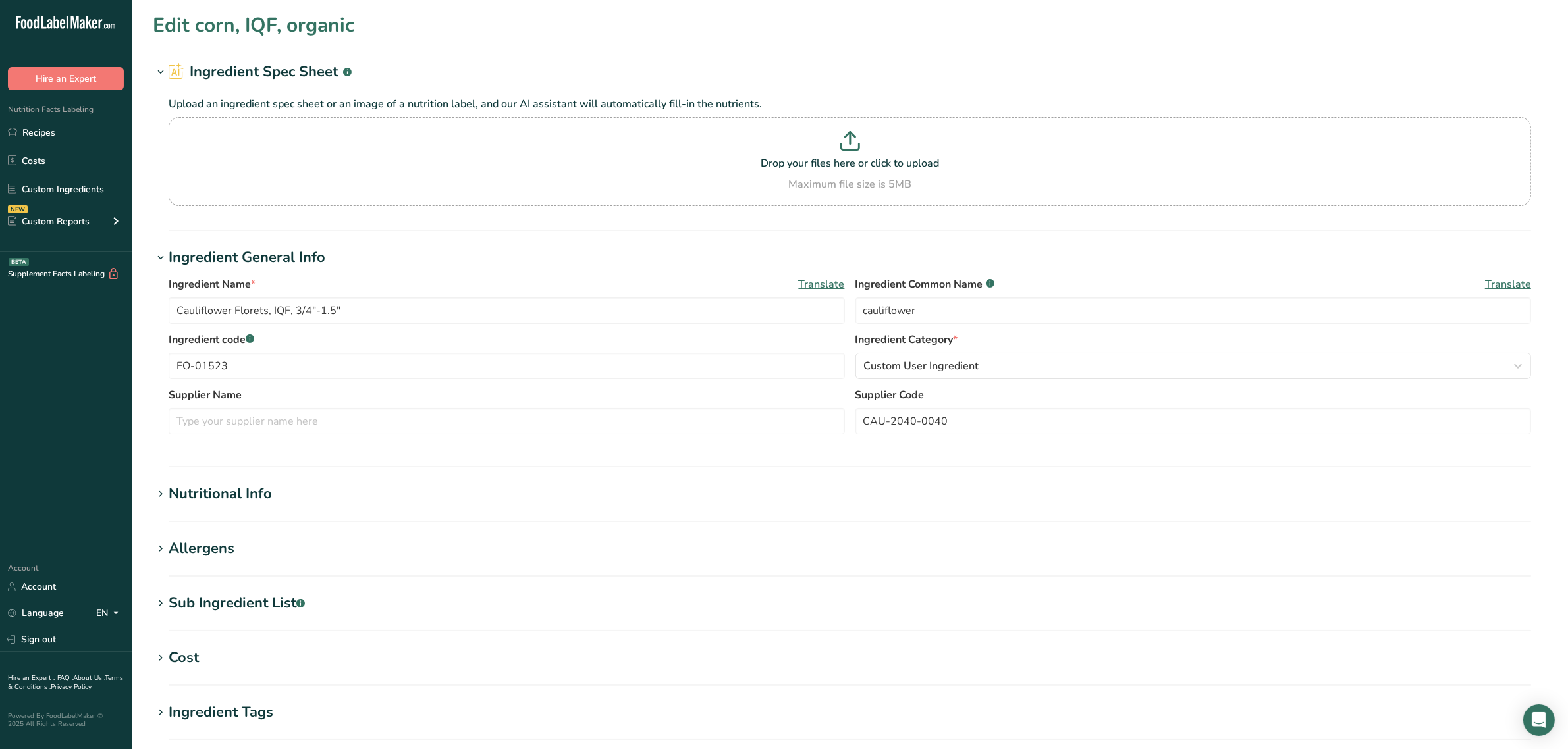
type C "31.3"
type K "11.9"
type \(B1\) "0.037"
type \(B2\) "0.053"
type \(B3\) "0.31"
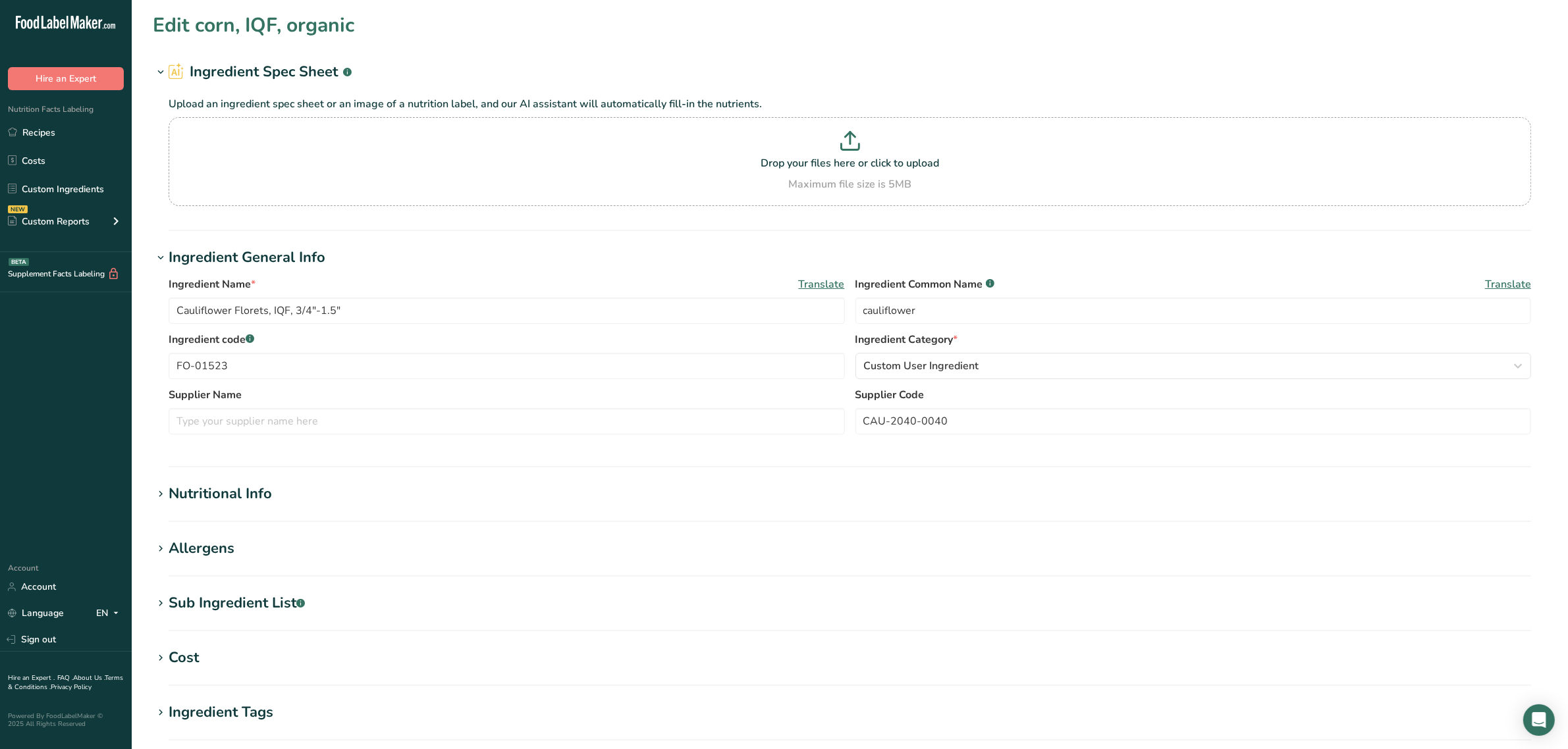
type B6 "0.088"
type acid "0.098"
click at [226, 498] on div "Nutritional Info" at bounding box center [220, 494] width 103 height 22
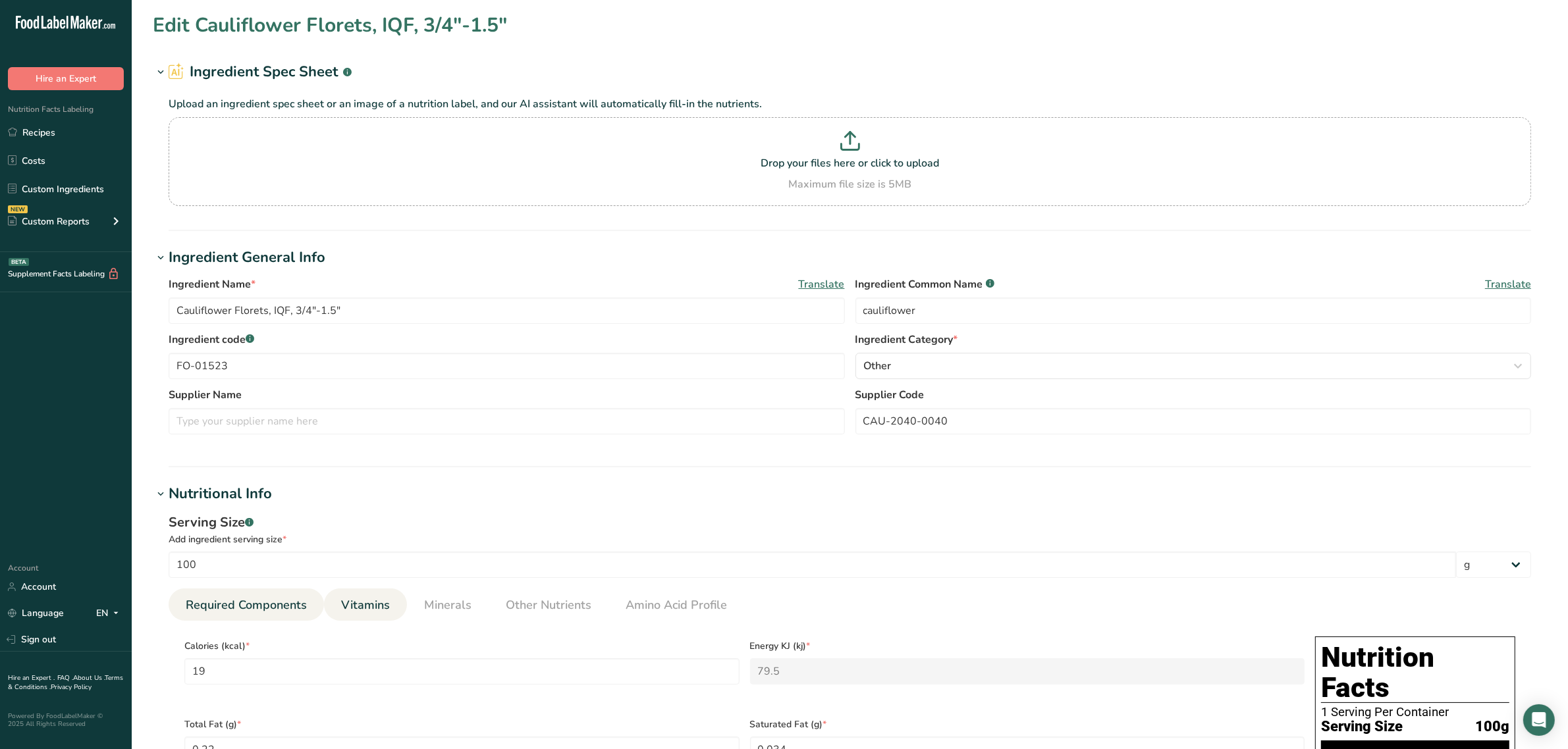
click at [368, 590] on link "Vitamins" at bounding box center [366, 605] width 59 height 34
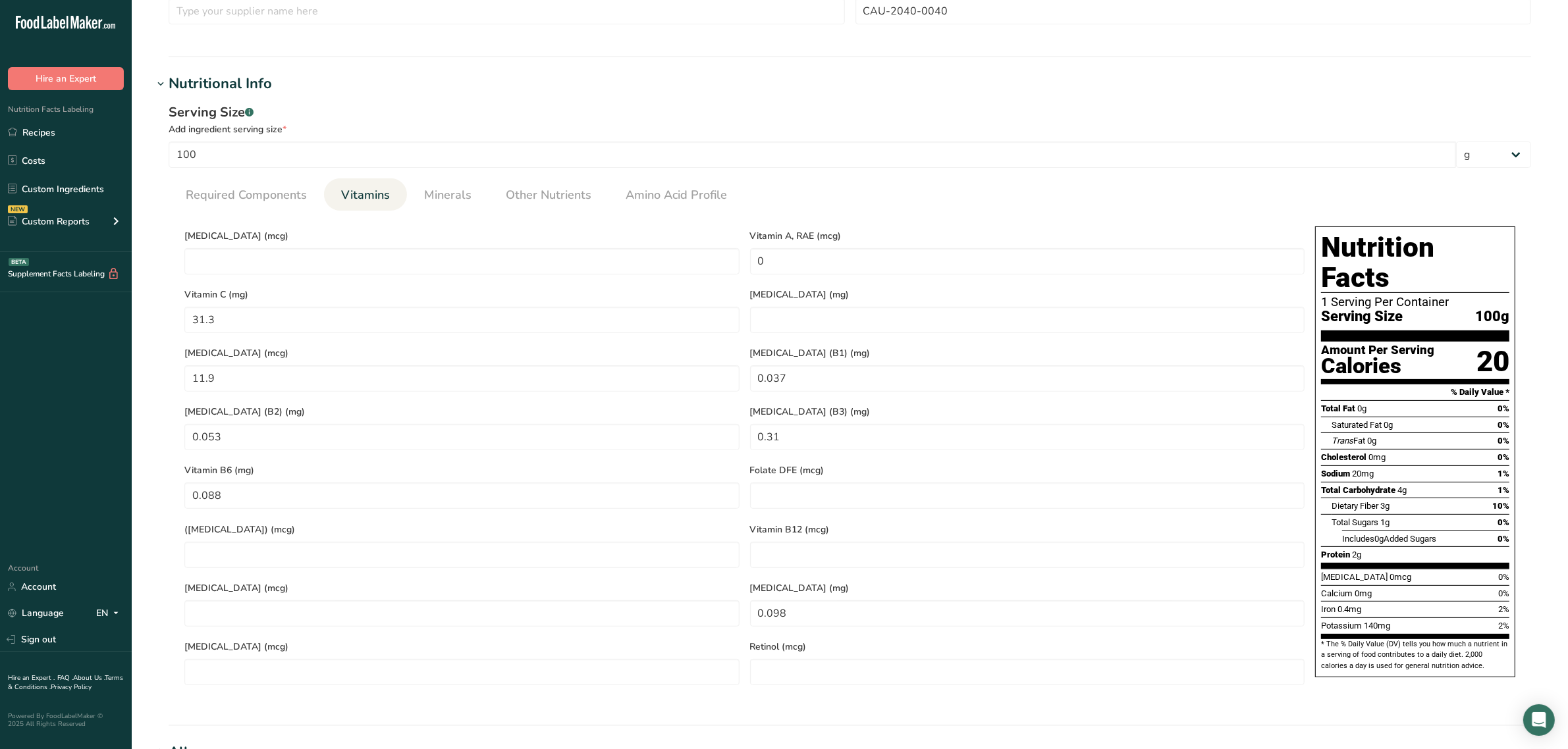
scroll to position [412, 0]
click at [787, 255] on RAE "0" at bounding box center [1027, 260] width 555 height 26
type RAE "0"
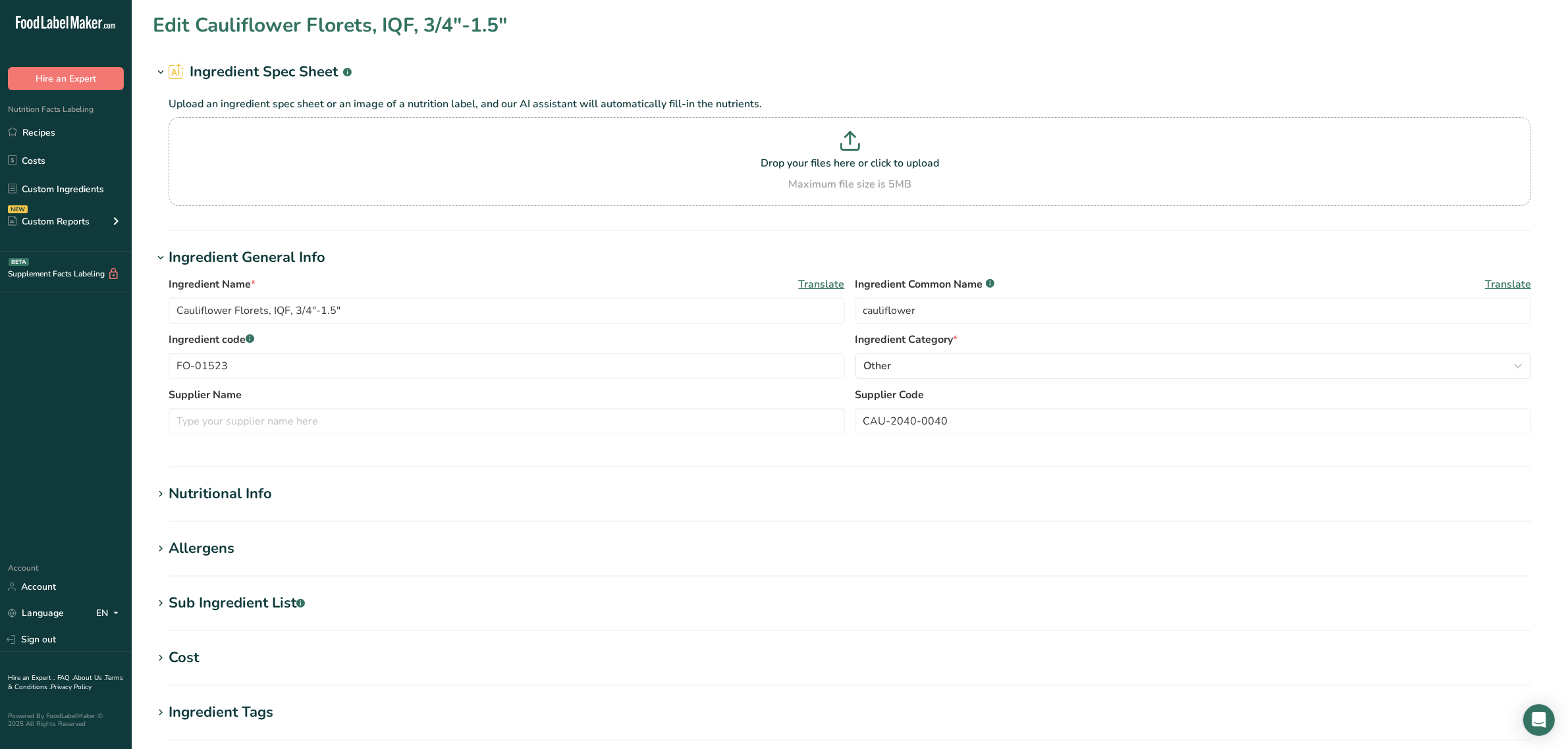
scroll to position [260, 0]
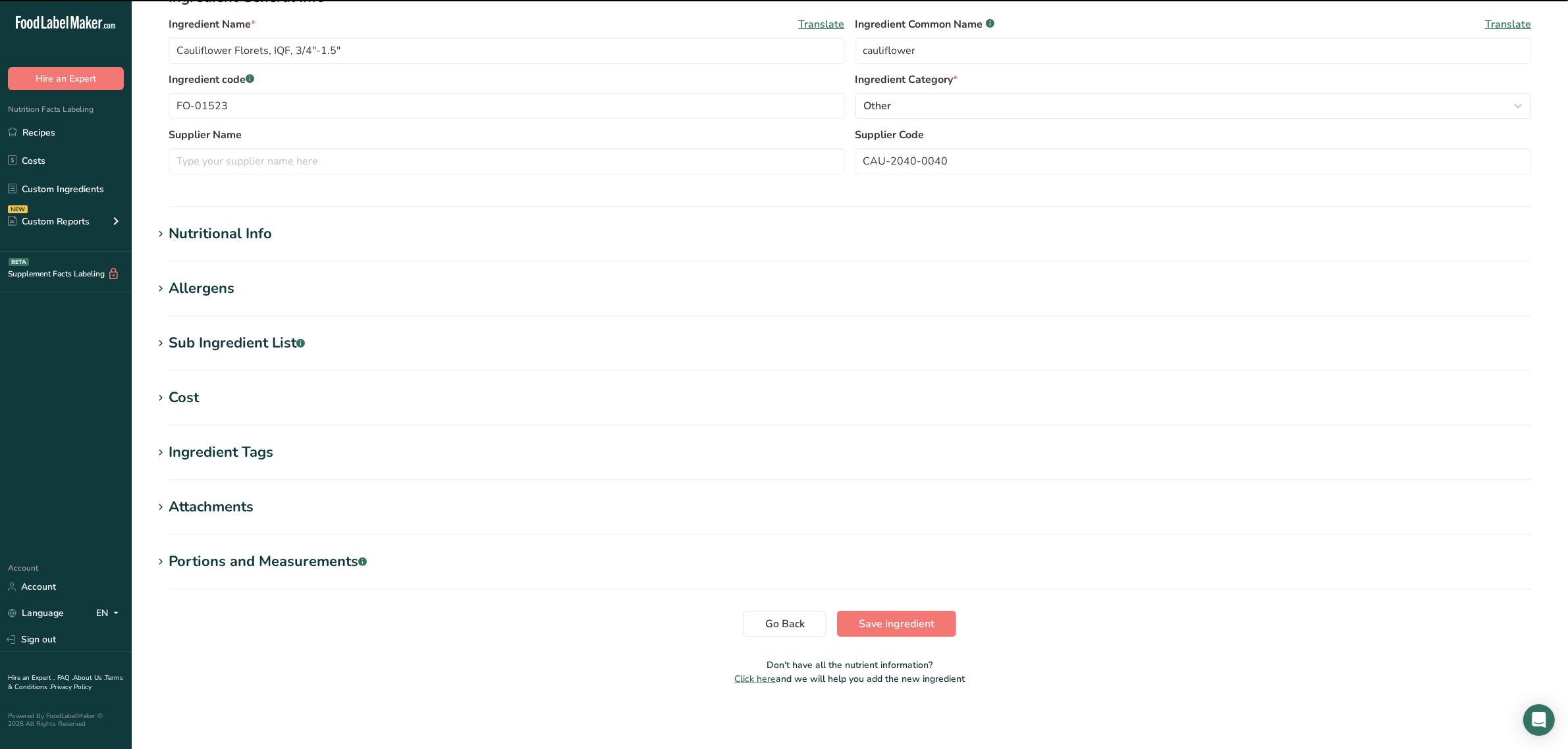
click at [316, 242] on h1 "Nutritional Info" at bounding box center [850, 234] width 1394 height 22
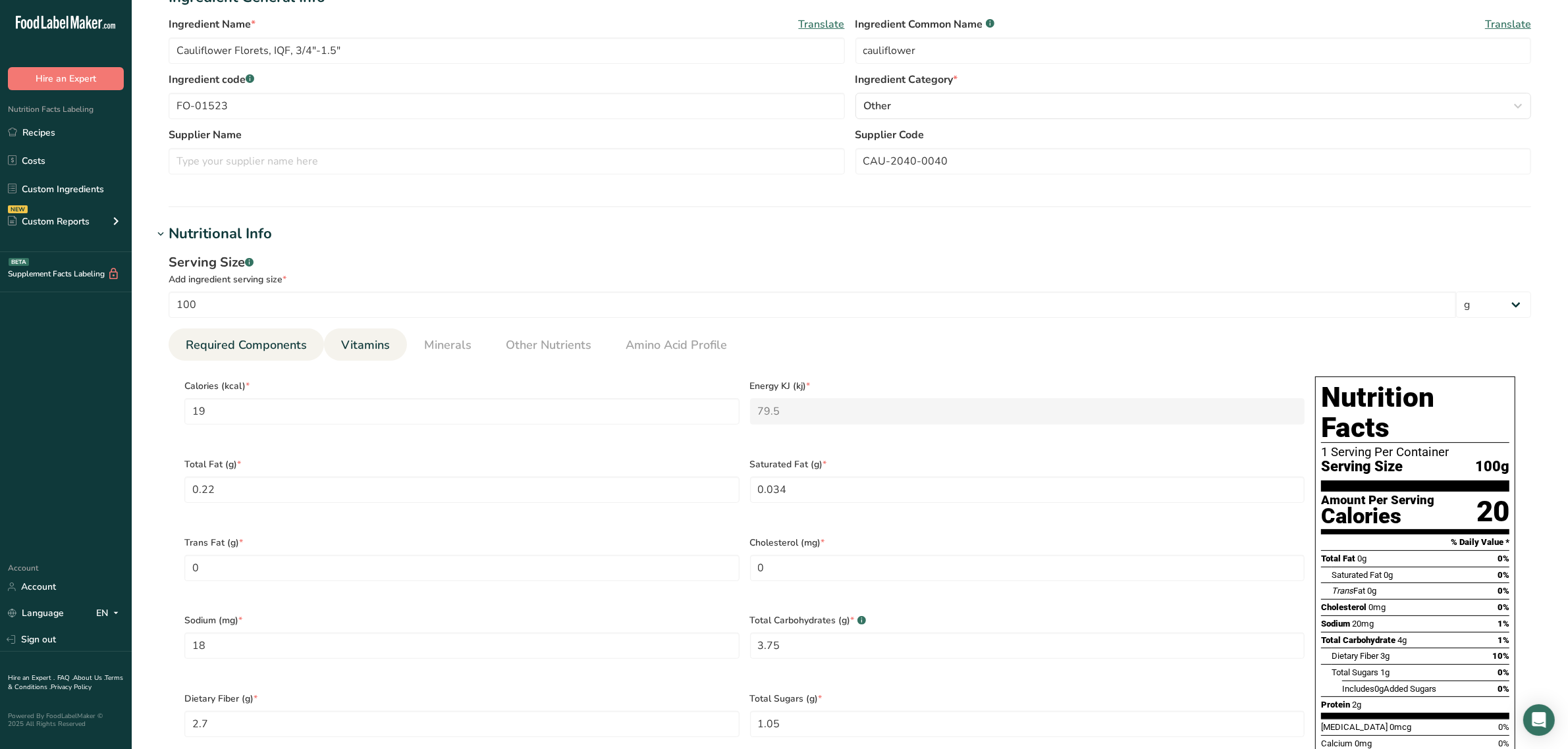
click at [353, 344] on span "Vitamins" at bounding box center [365, 346] width 49 height 18
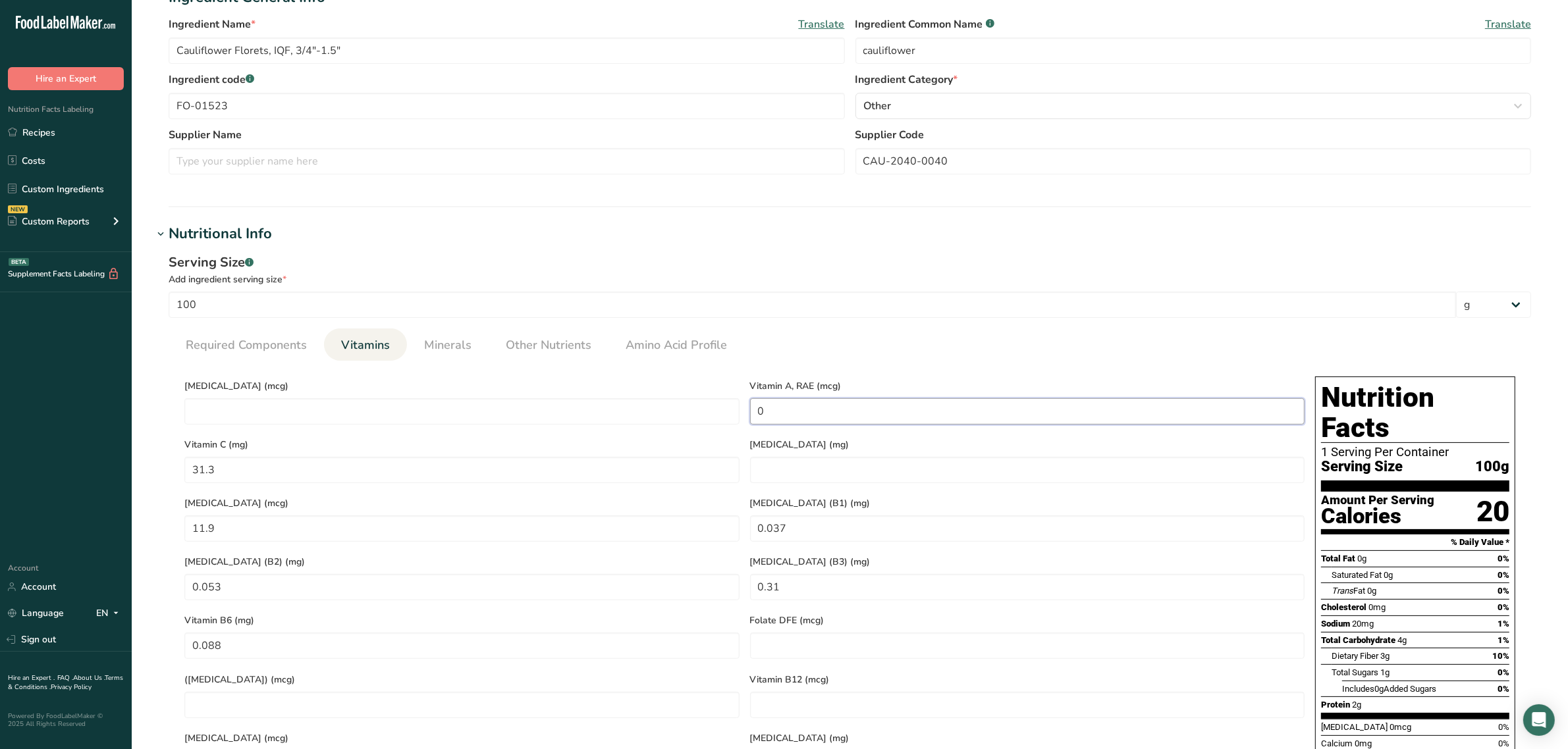
click at [910, 419] on RAE "0" at bounding box center [1027, 411] width 555 height 26
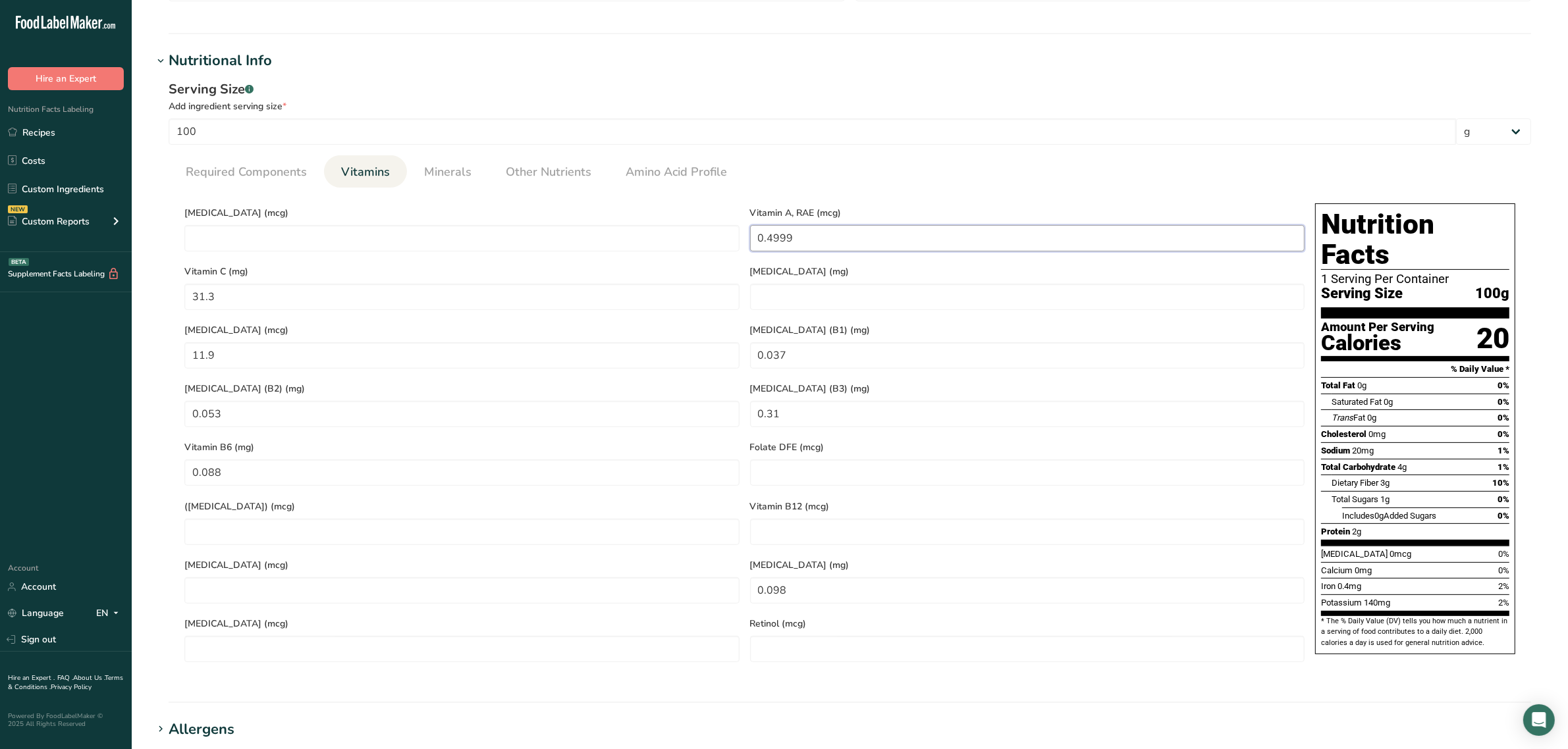
scroll to position [425, 0]
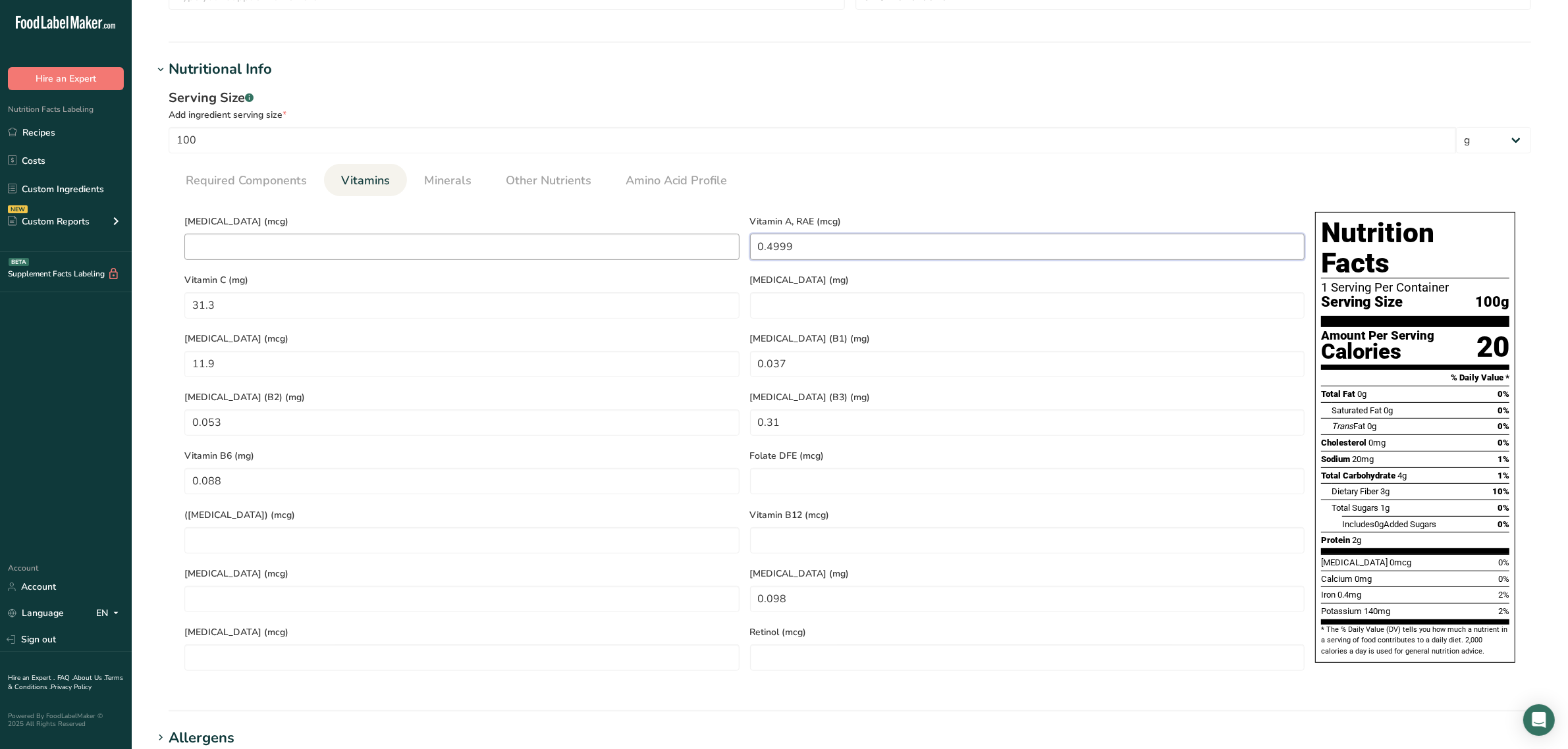
drag, startPoint x: 791, startPoint y: 248, endPoint x: 636, endPoint y: 241, distance: 155.2
click at [637, 242] on div "[MEDICAL_DATA] (mcg) Vitamin A, RAE (mcg) 0.4999 Vitamin C (mg) 31.3 [MEDICAL_D…" at bounding box center [744, 441] width 1131 height 470
click at [638, 249] on D "number" at bounding box center [462, 246] width 555 height 26
type RAE "0.4999"
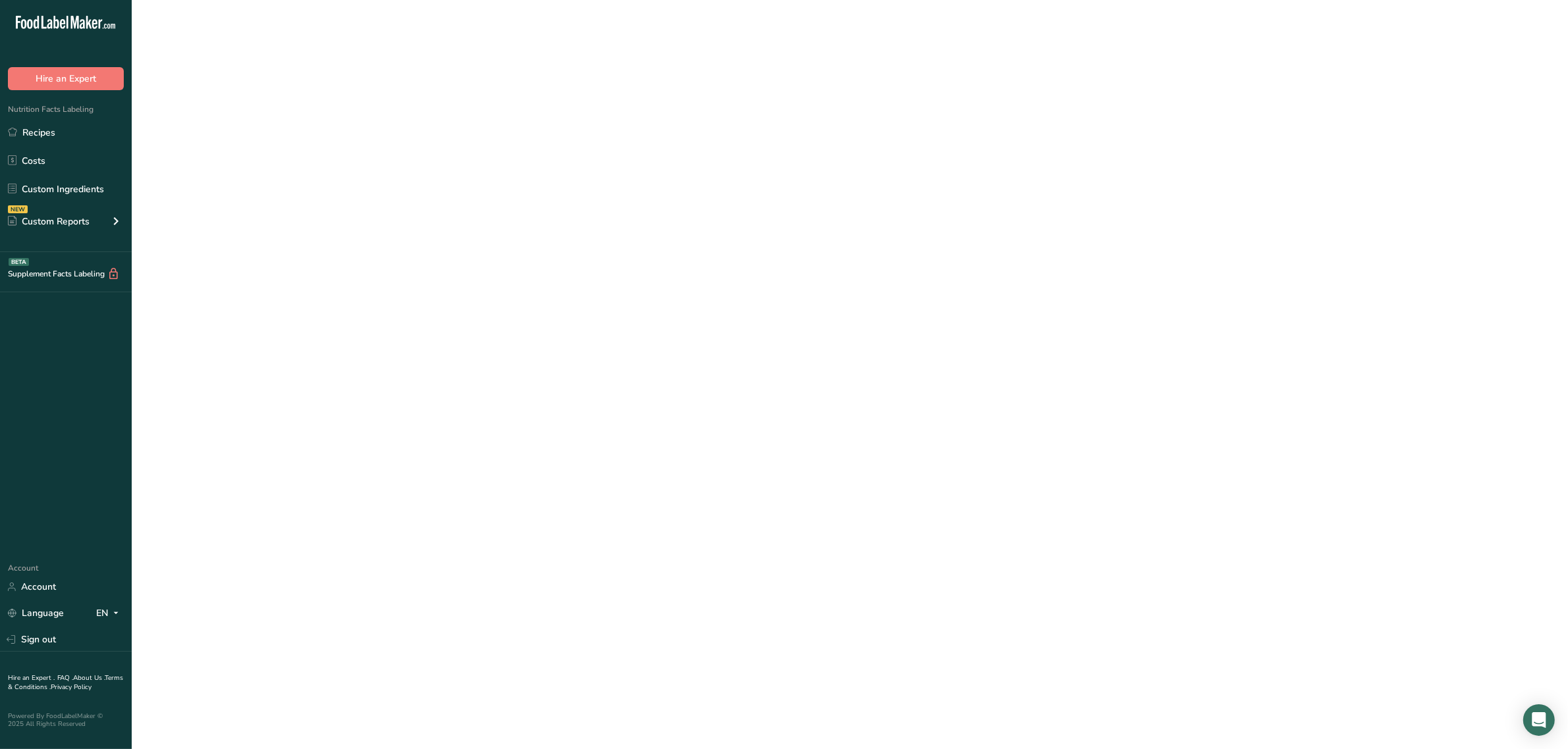
scroll to position [260, 0]
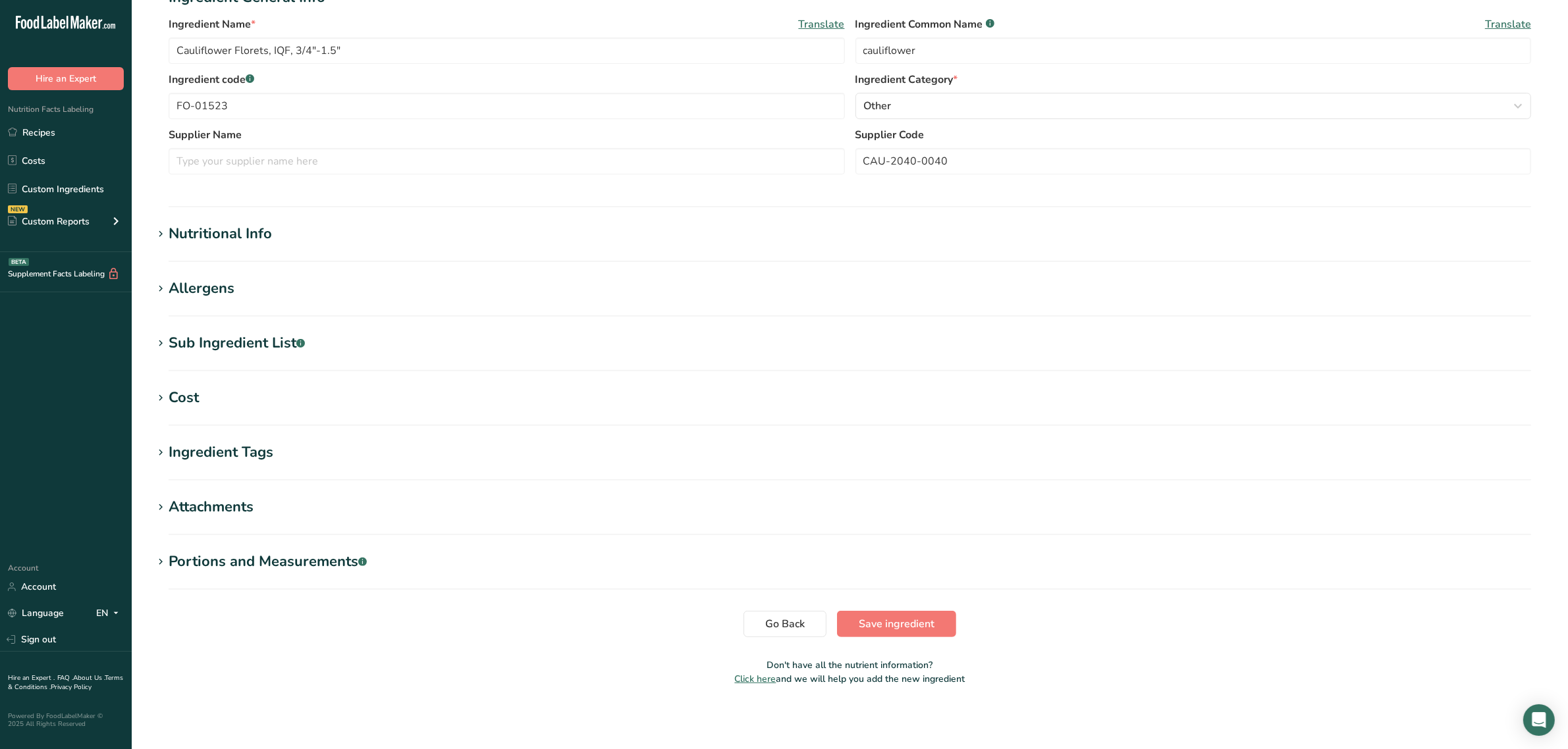
type RAE "0"
type C "31.3"
type K "11.9"
type \(B1\) "0.037"
type \(B2\) "0.053"
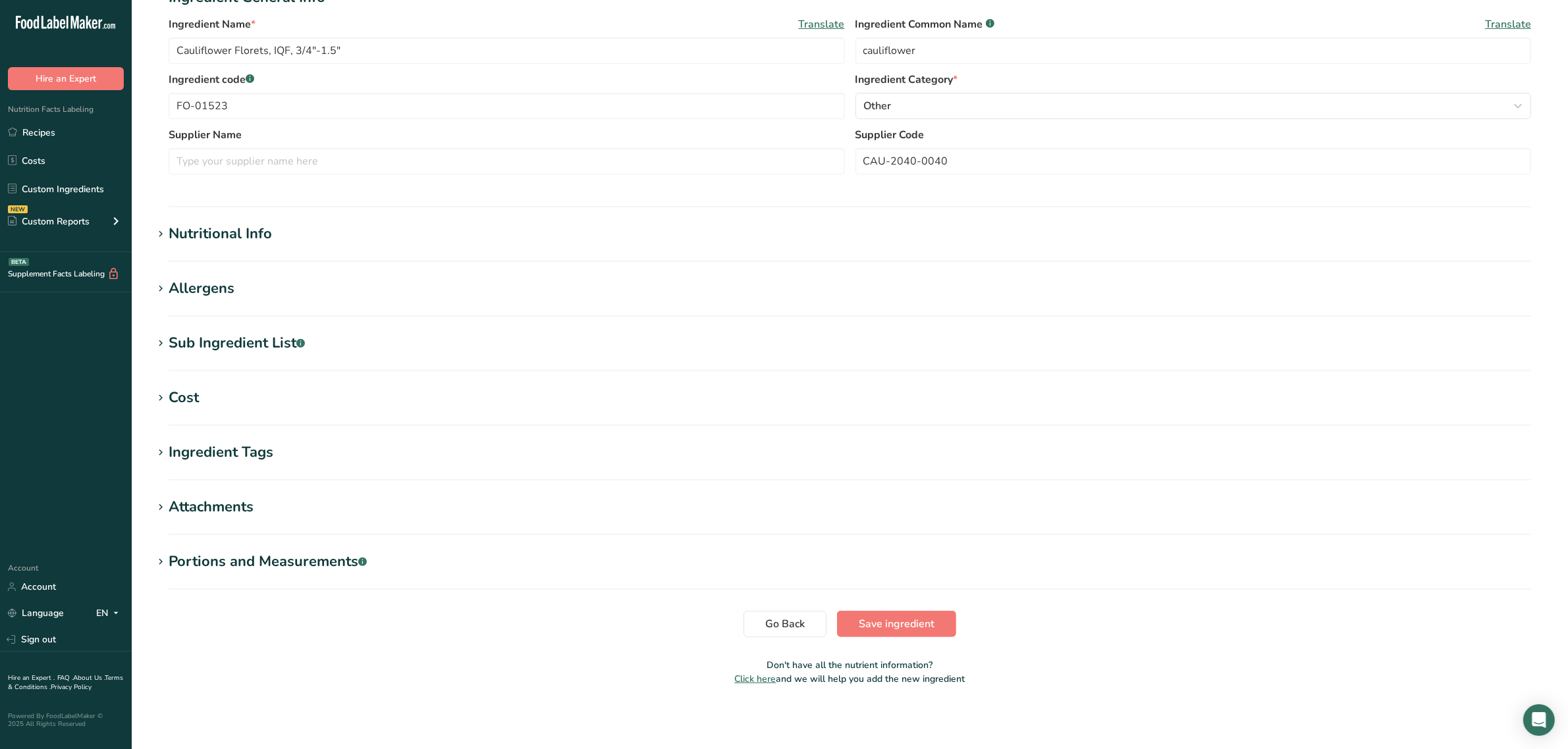
type \(B3\) "0.31"
type B6 "0.088"
type acid "0.098"
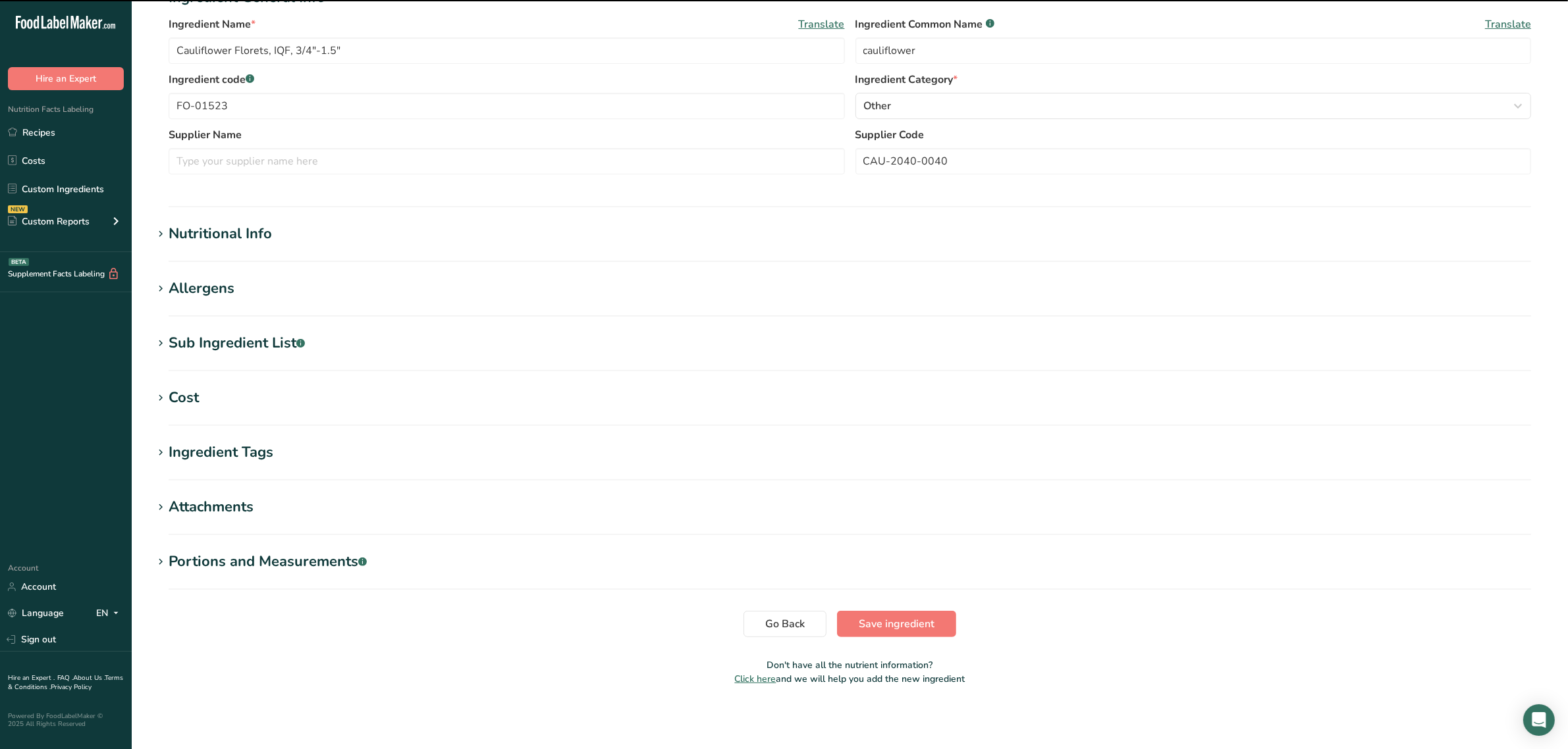
click at [407, 231] on h1 "Nutritional Info" at bounding box center [850, 234] width 1394 height 22
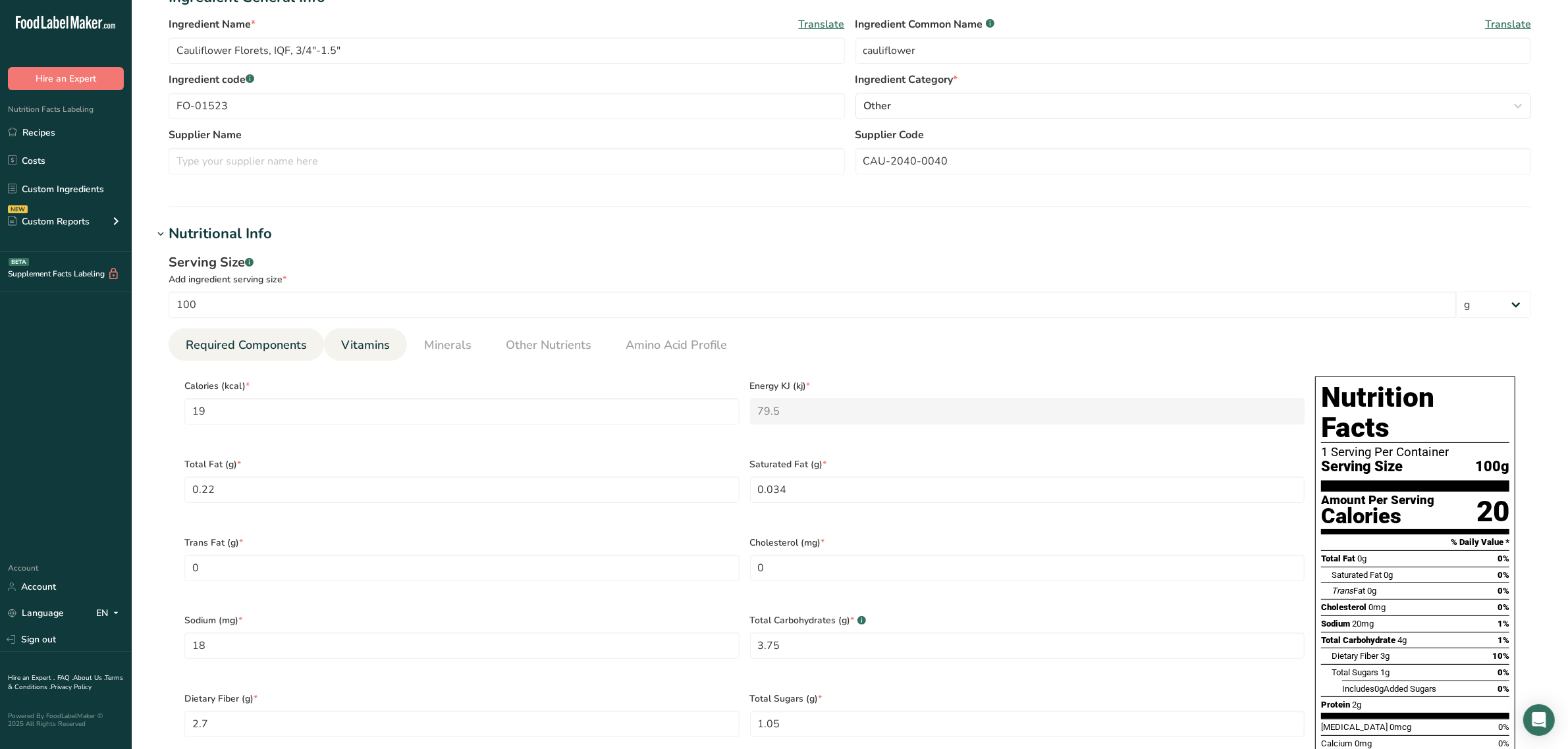
click at [383, 349] on span "Vitamins" at bounding box center [365, 346] width 49 height 18
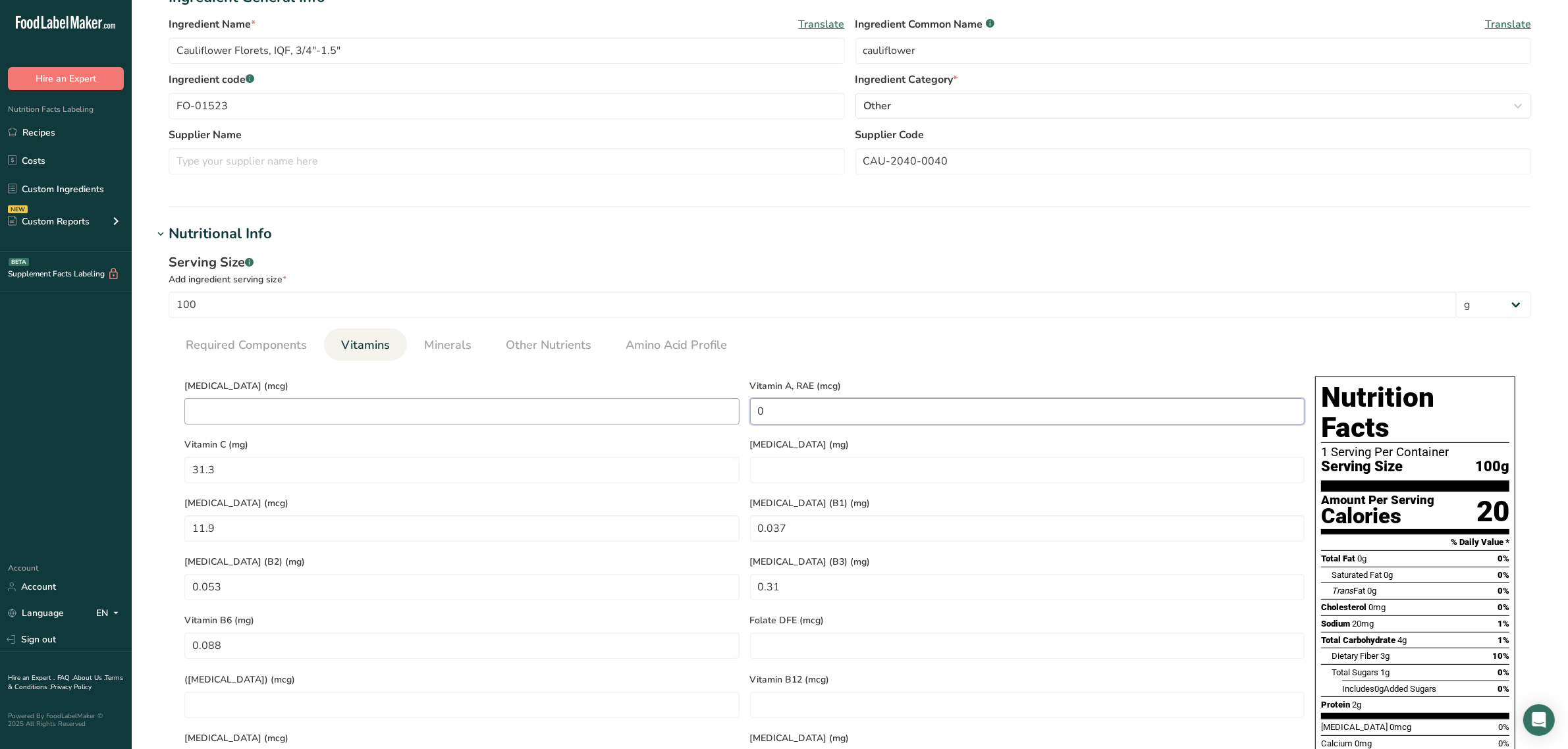
drag, startPoint x: 766, startPoint y: 409, endPoint x: 683, endPoint y: 409, distance: 83.0
click at [683, 409] on div "[MEDICAL_DATA] (mcg) Vitamin A, RAE (mcg) 0 Vitamin C (mg) 31.3 [MEDICAL_DATA] …" at bounding box center [744, 606] width 1131 height 470
type RAE "0.5"
click at [468, 350] on span "Minerals" at bounding box center [448, 346] width 48 height 18
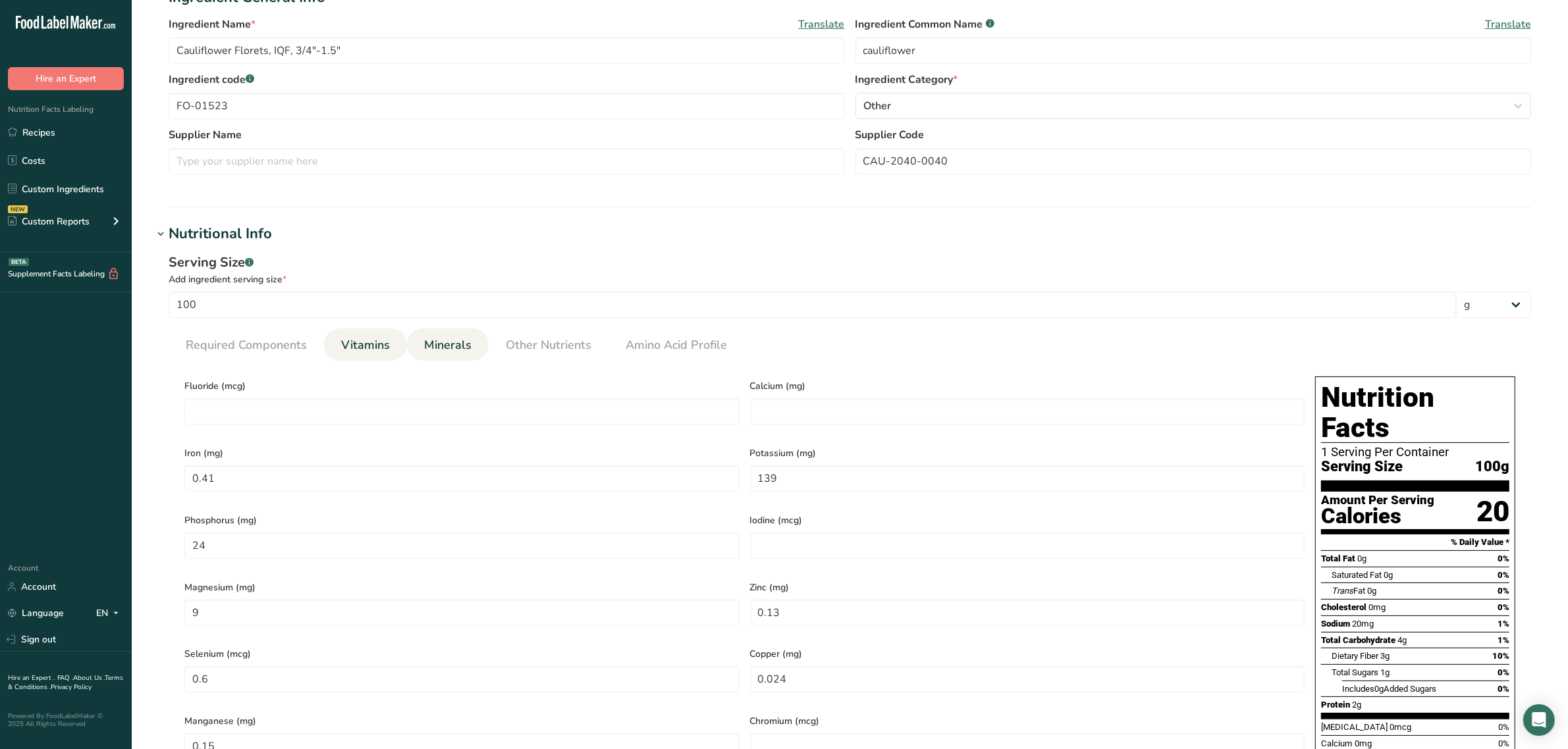
click at [373, 352] on span "Vitamins" at bounding box center [365, 346] width 49 height 18
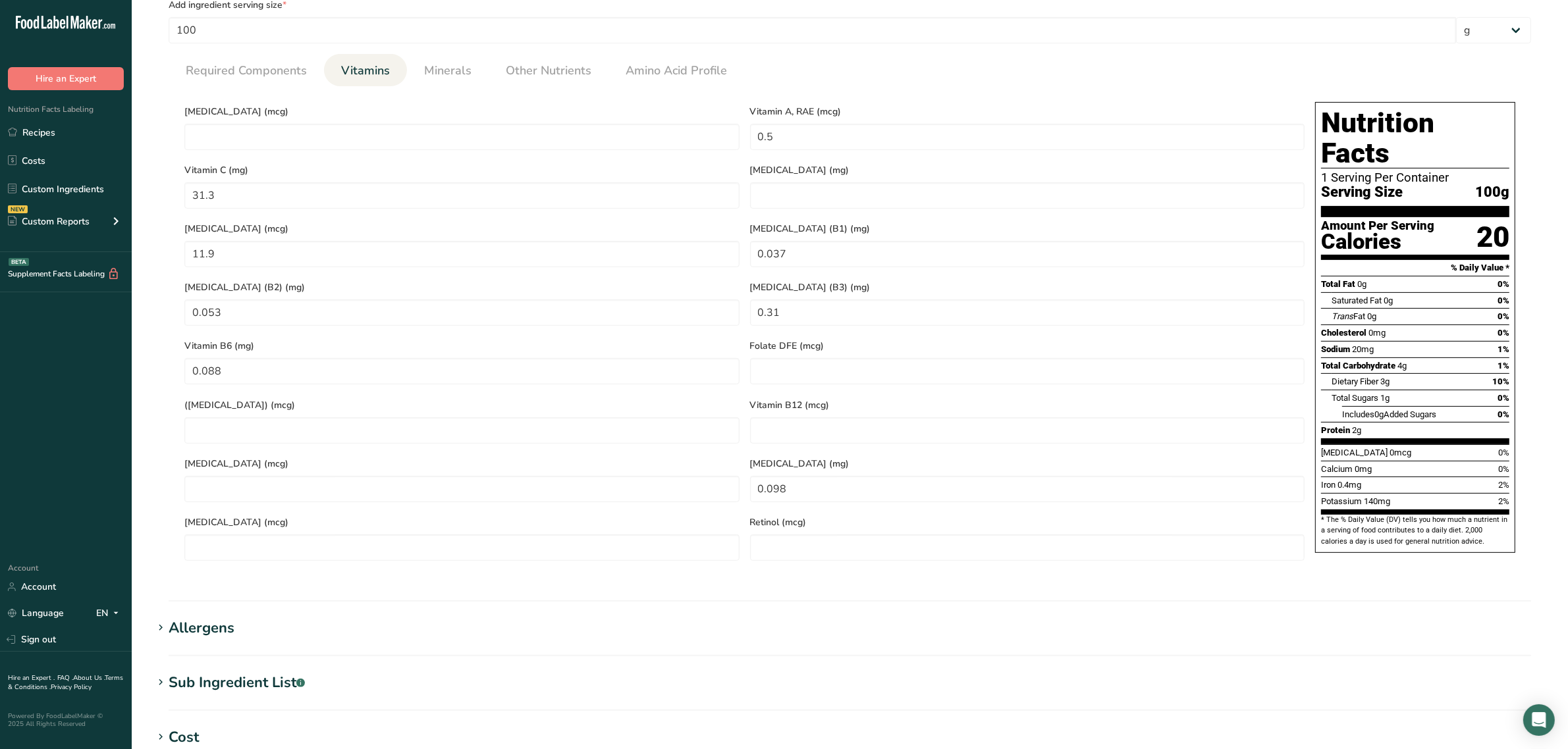
scroll to position [754, 0]
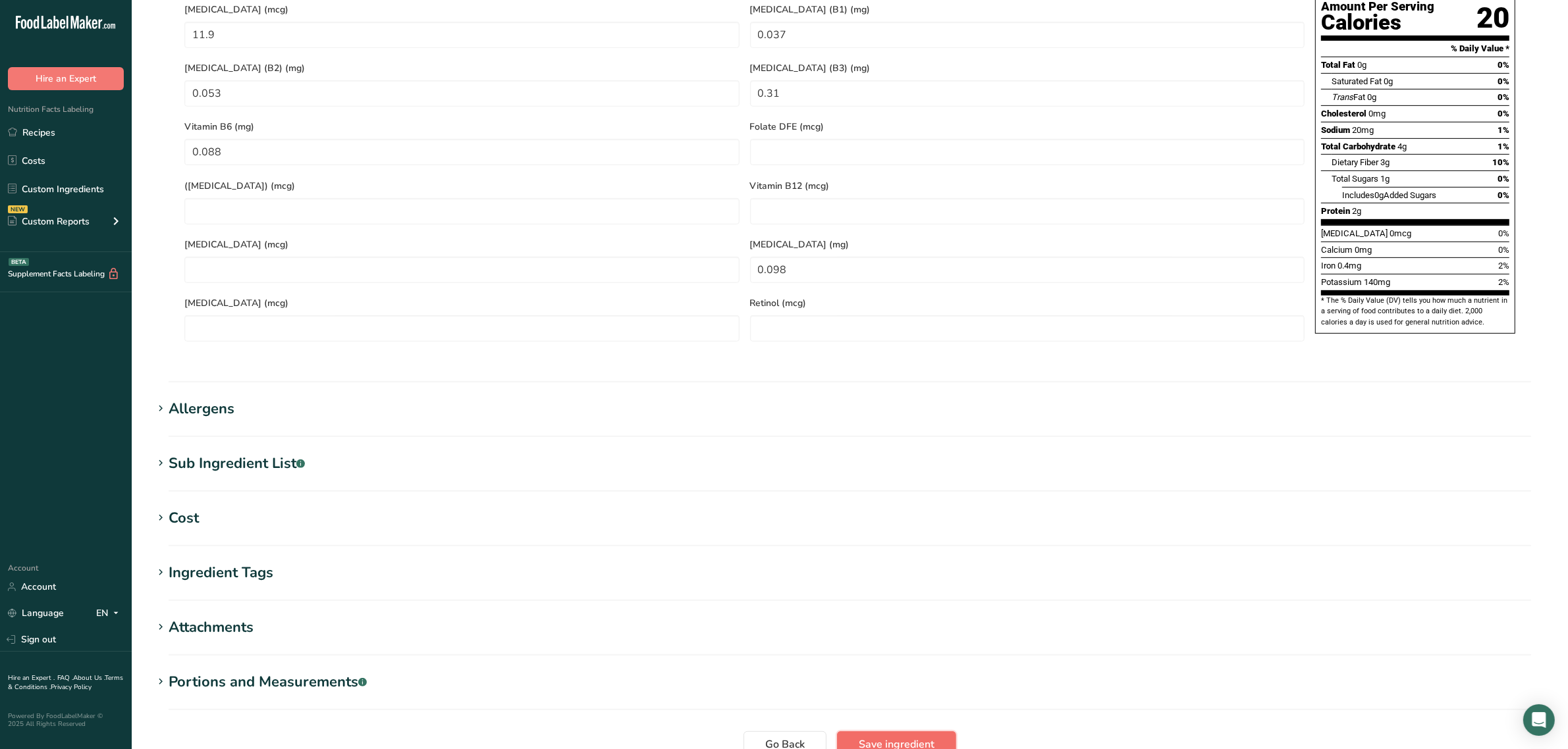
click at [857, 731] on button "Save ingredient" at bounding box center [896, 744] width 119 height 26
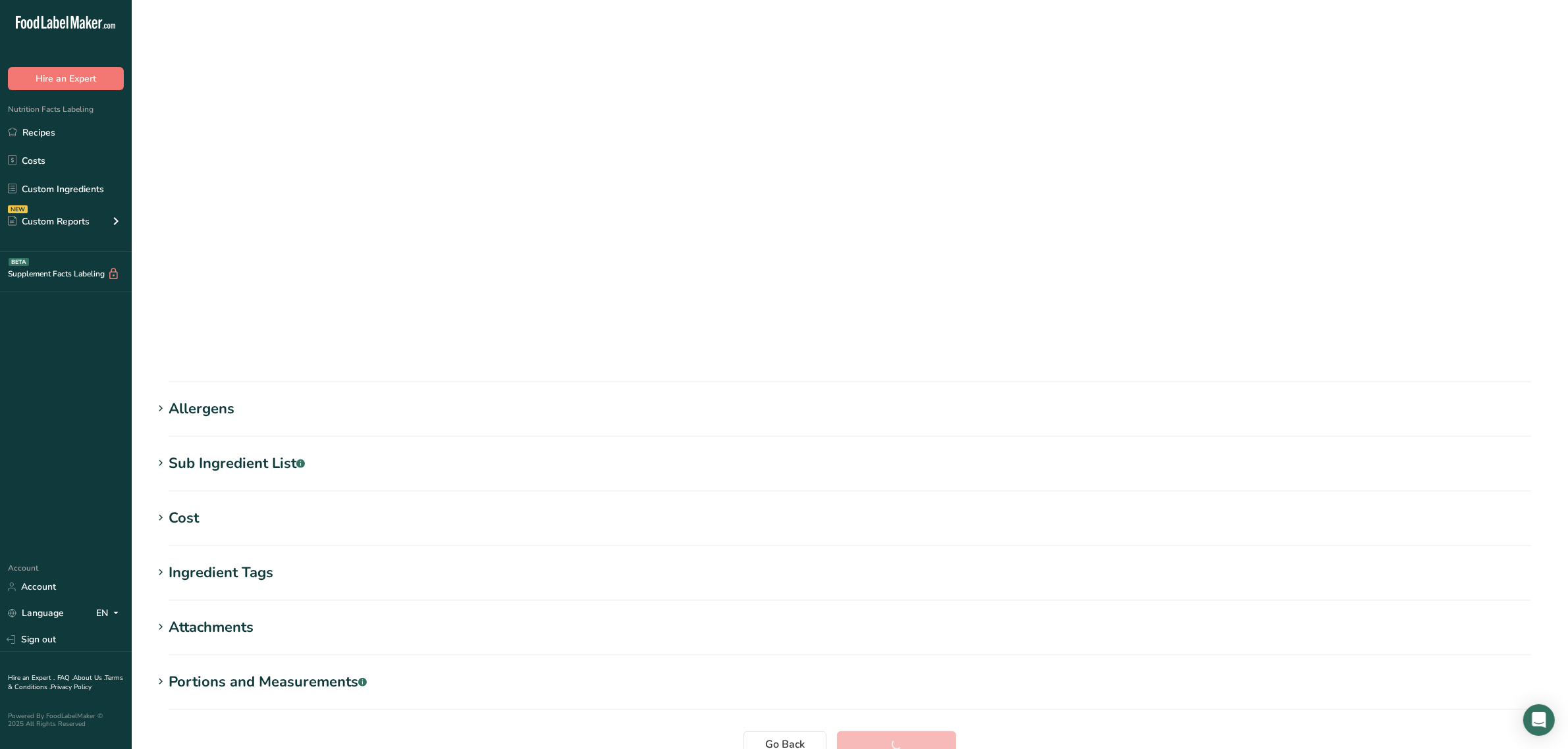
scroll to position [0, 0]
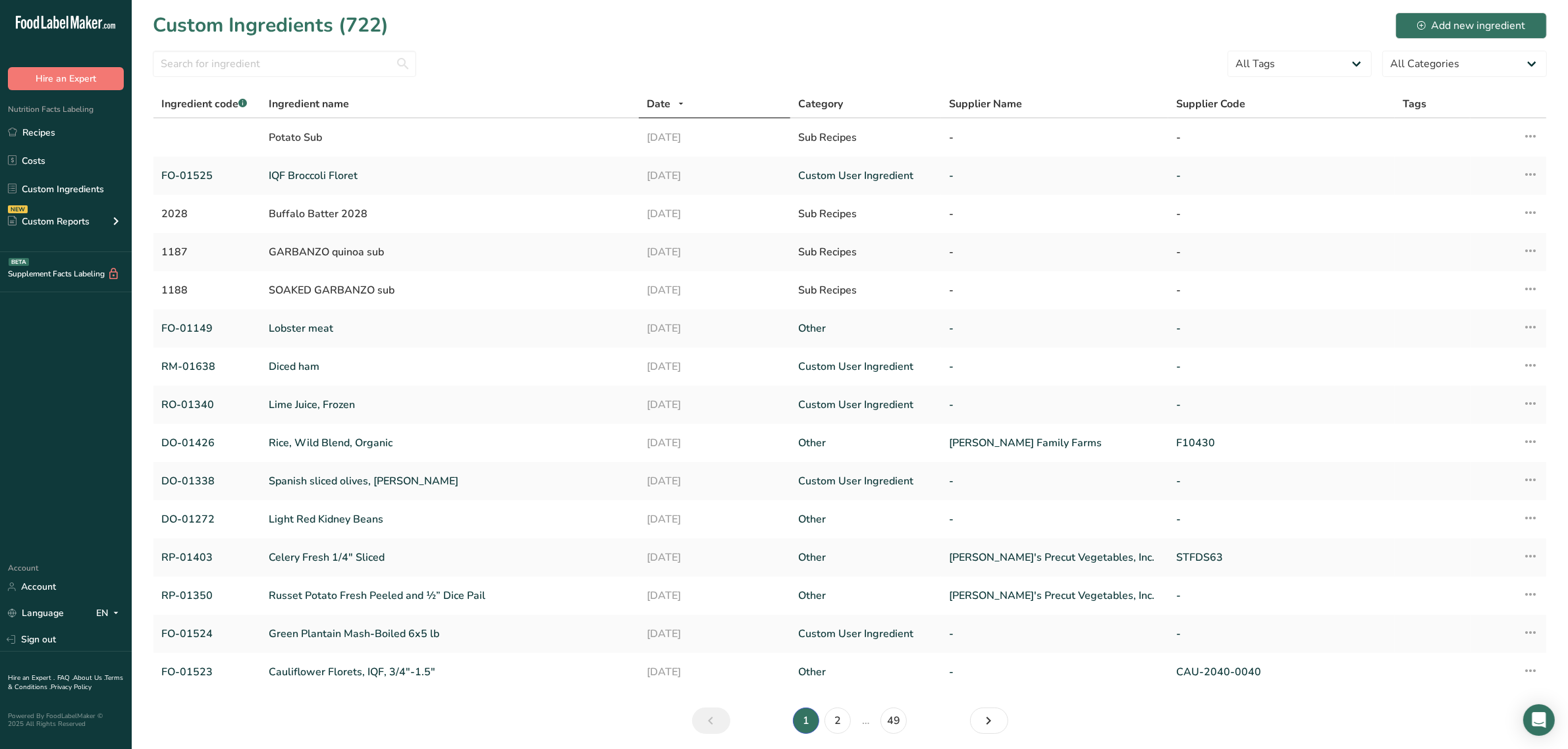
click at [338, 81] on div at bounding box center [284, 68] width 263 height 34
click at [336, 76] on input "text" at bounding box center [284, 64] width 263 height 26
paste input "RP-01011"
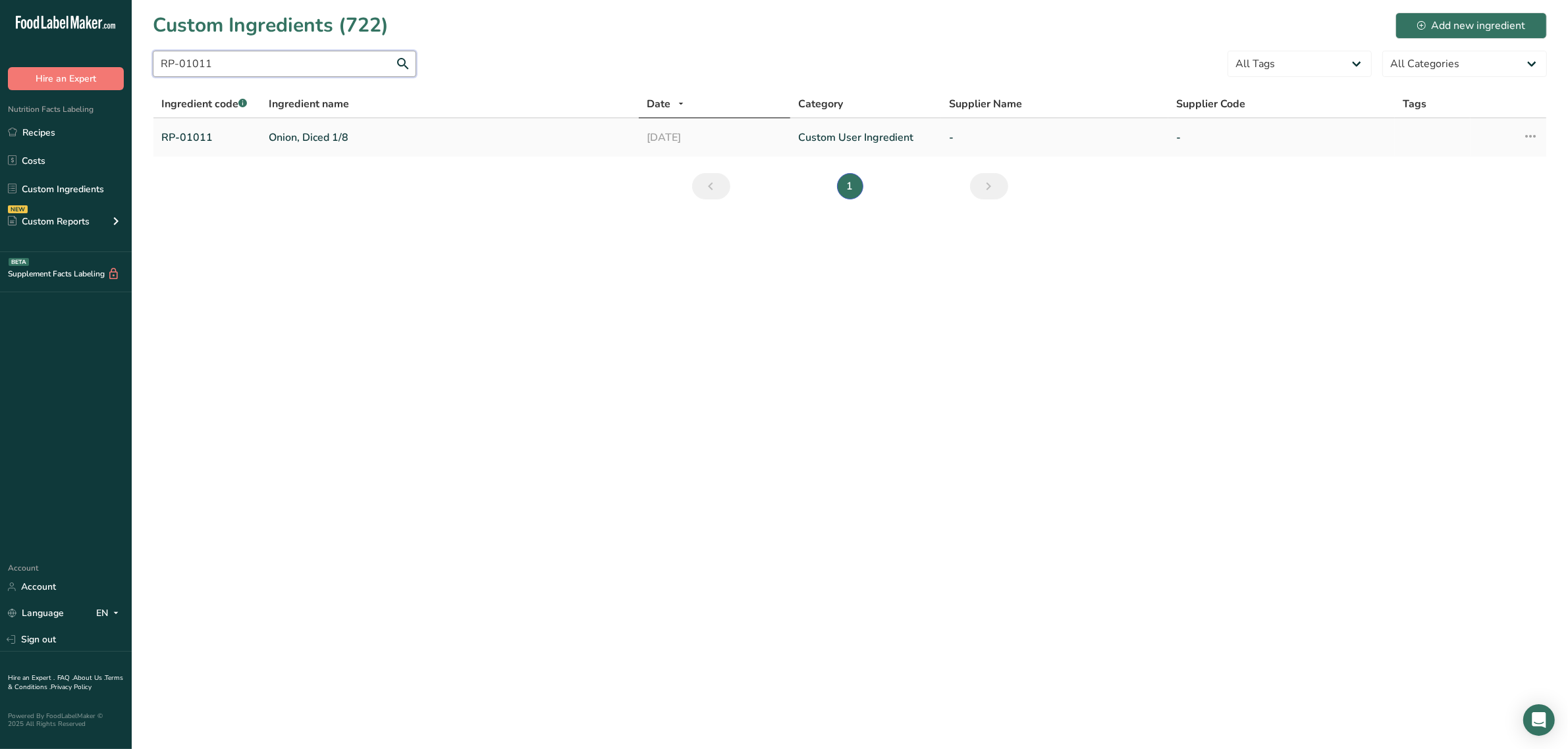
type input "RP-01011"
click at [326, 135] on link "Onion, Diced 1/8" at bounding box center [450, 137] width 362 height 16
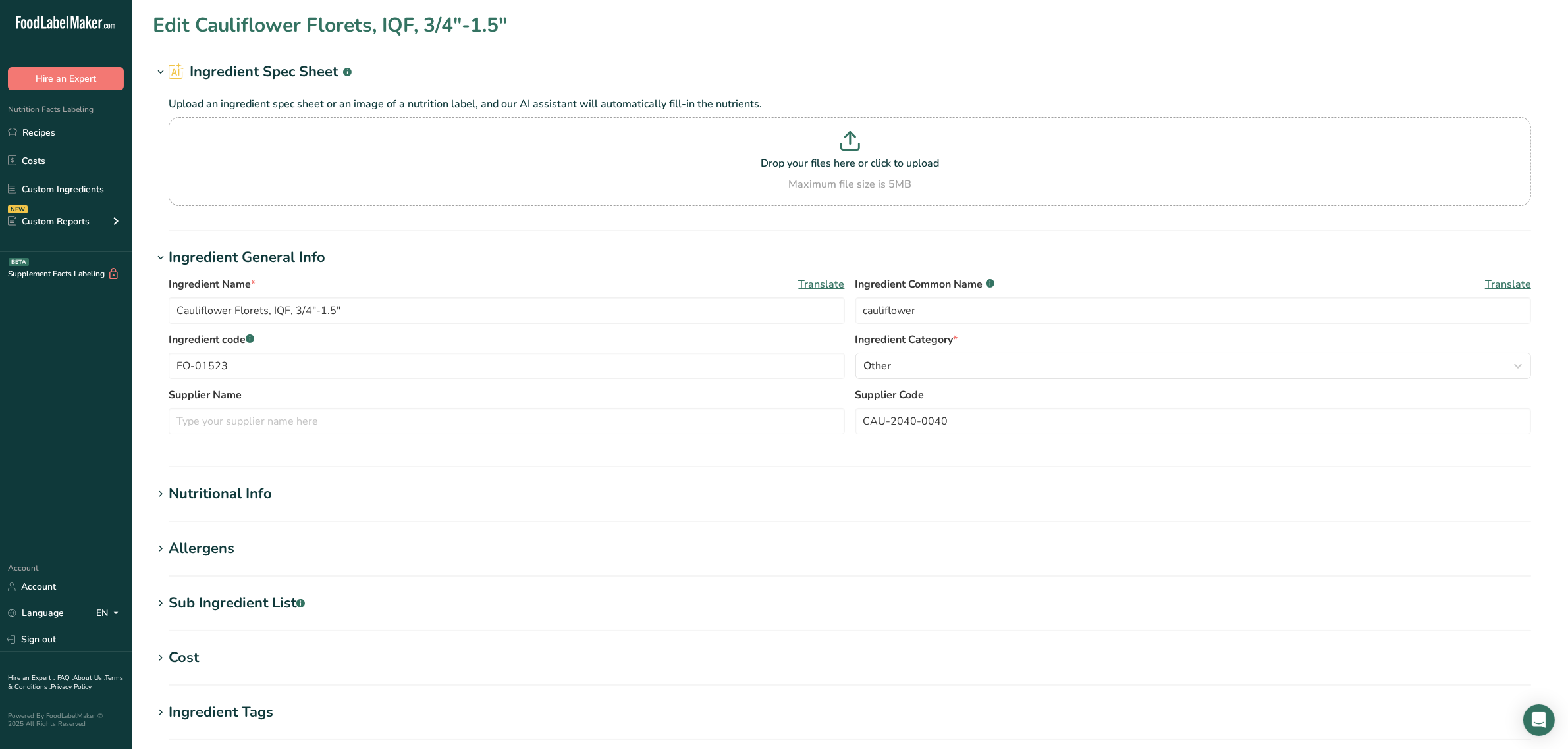
type input "Onion, Diced 1/8"
type input "onion"
type input "RP-01011"
click at [255, 491] on div "Nutritional Info" at bounding box center [220, 494] width 103 height 22
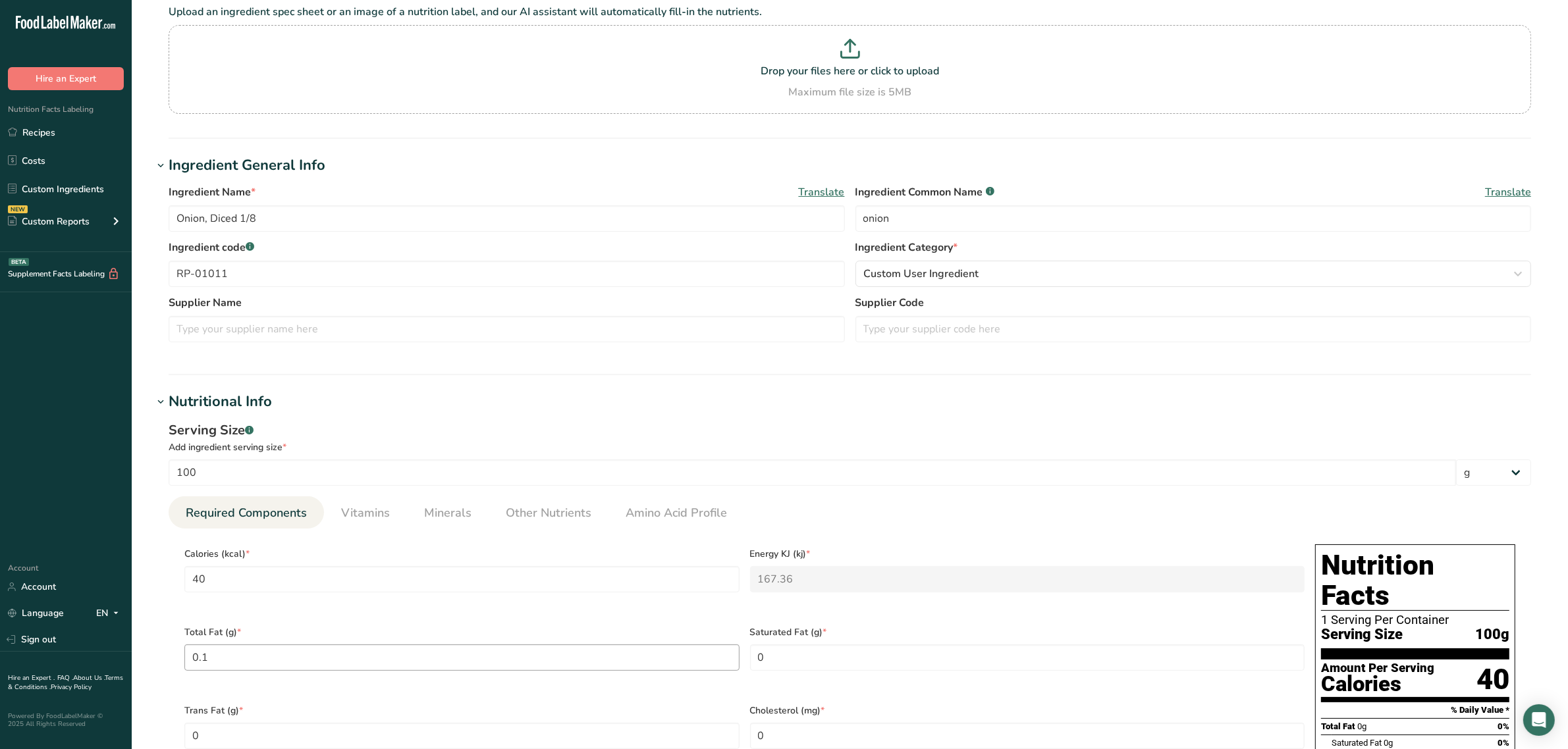
scroll to position [247, 0]
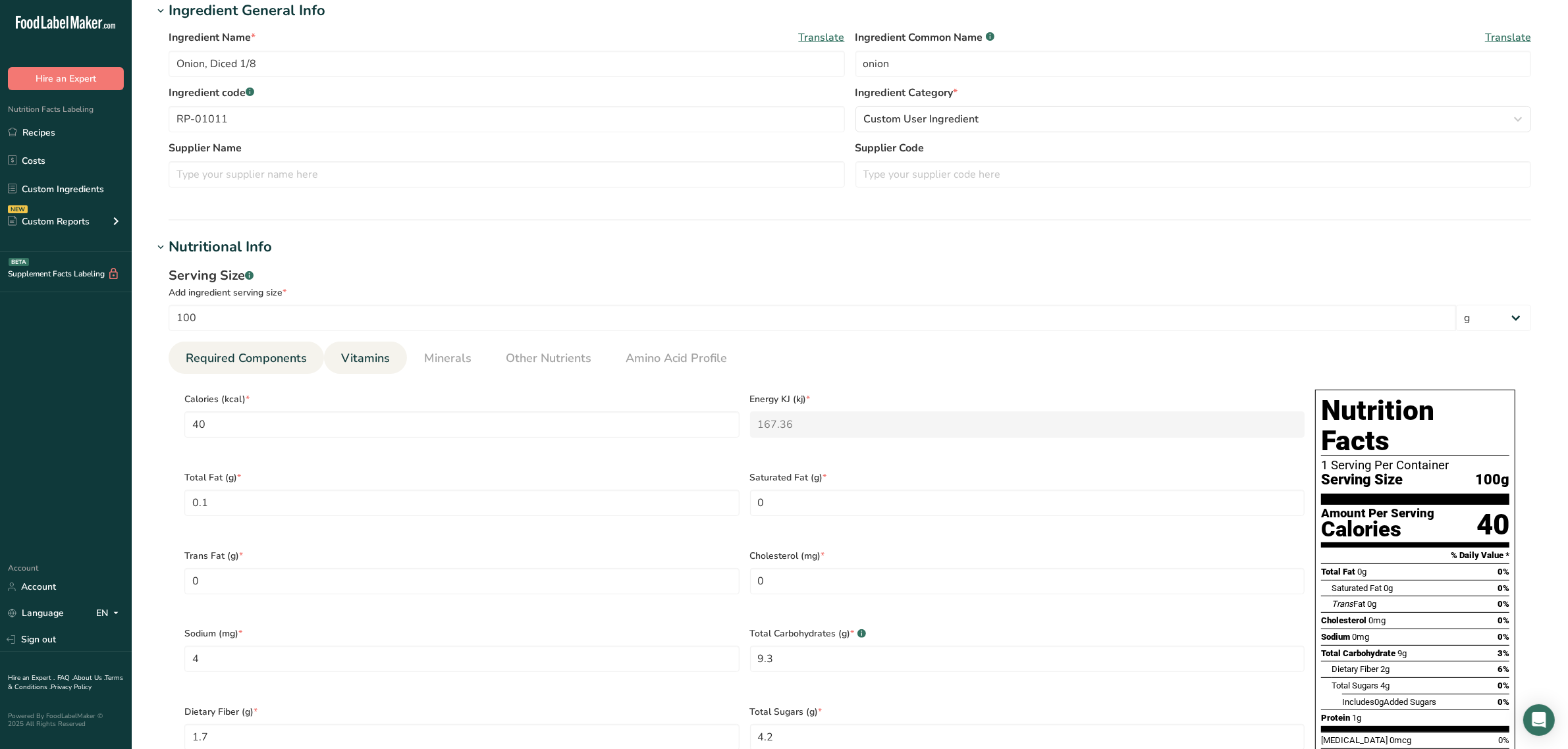
click at [360, 357] on span "Vitamins" at bounding box center [365, 359] width 49 height 18
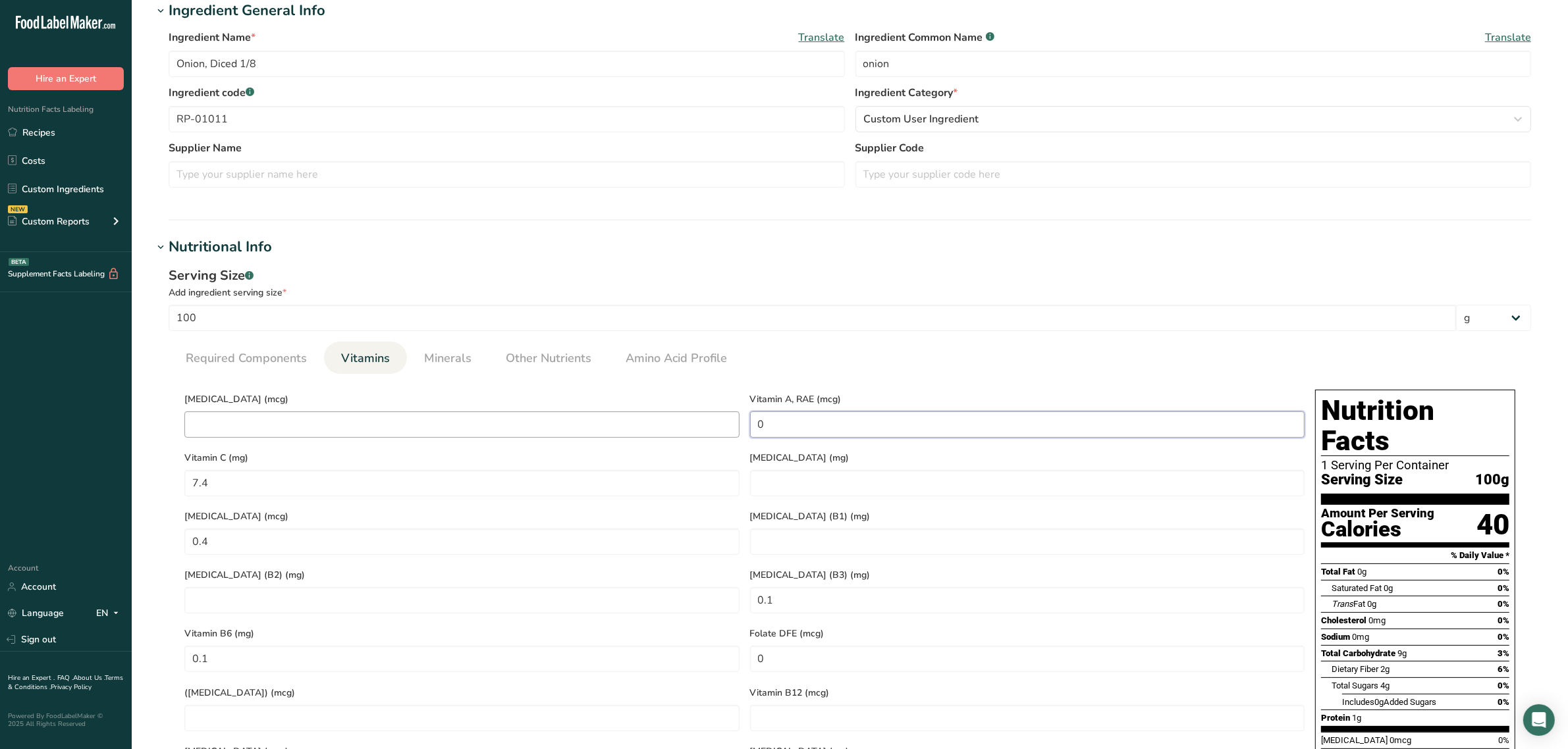
drag, startPoint x: 777, startPoint y: 419, endPoint x: 718, endPoint y: 419, distance: 59.0
click at [718, 419] on div "[MEDICAL_DATA] (mcg) Vitamin A, RAE (mcg) 0 Vitamin C (mg) 7.4 [MEDICAL_DATA] (…" at bounding box center [744, 619] width 1131 height 470
type RAE "0.1"
click at [450, 350] on span "Minerals" at bounding box center [448, 359] width 48 height 18
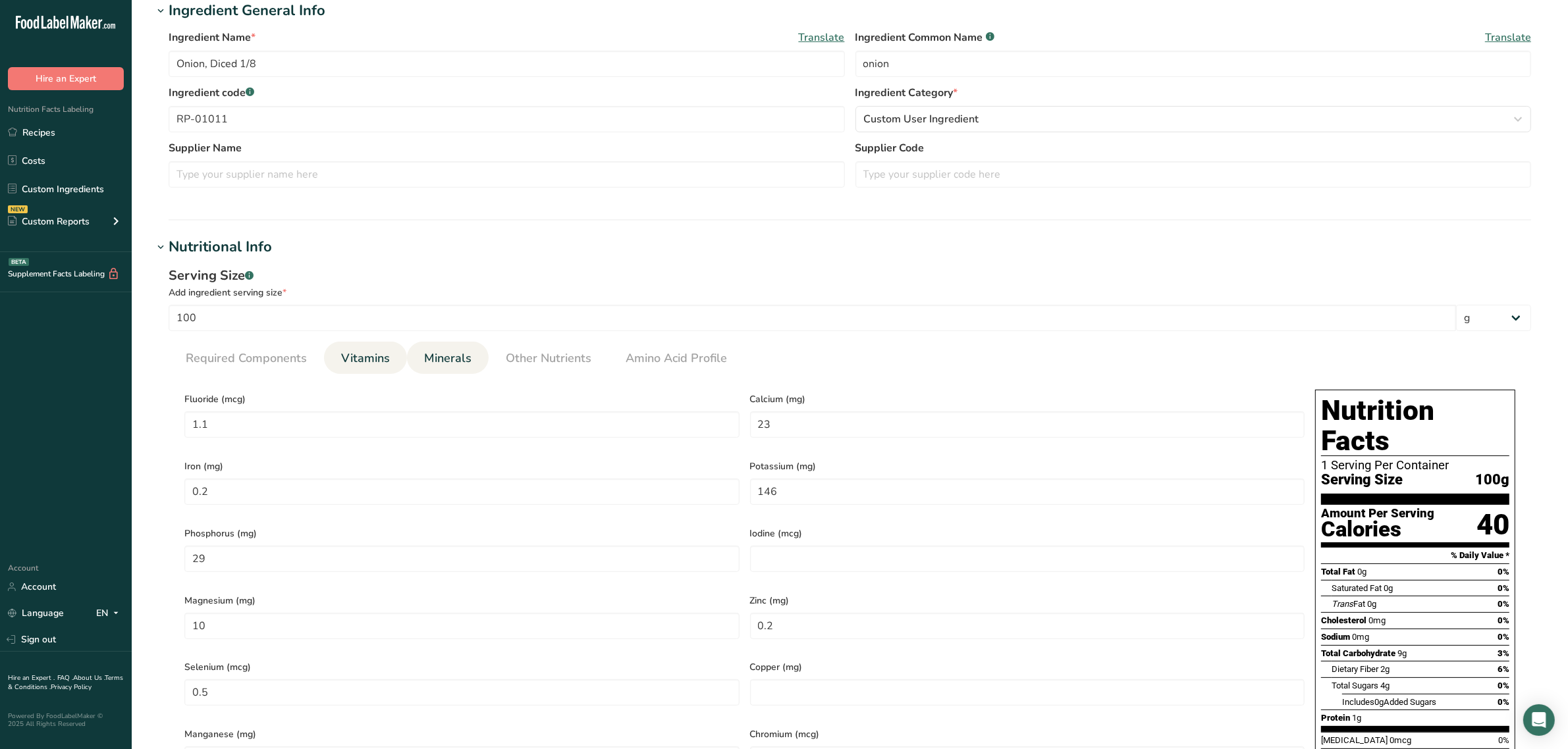
click at [356, 368] on span "Vitamins" at bounding box center [365, 359] width 49 height 18
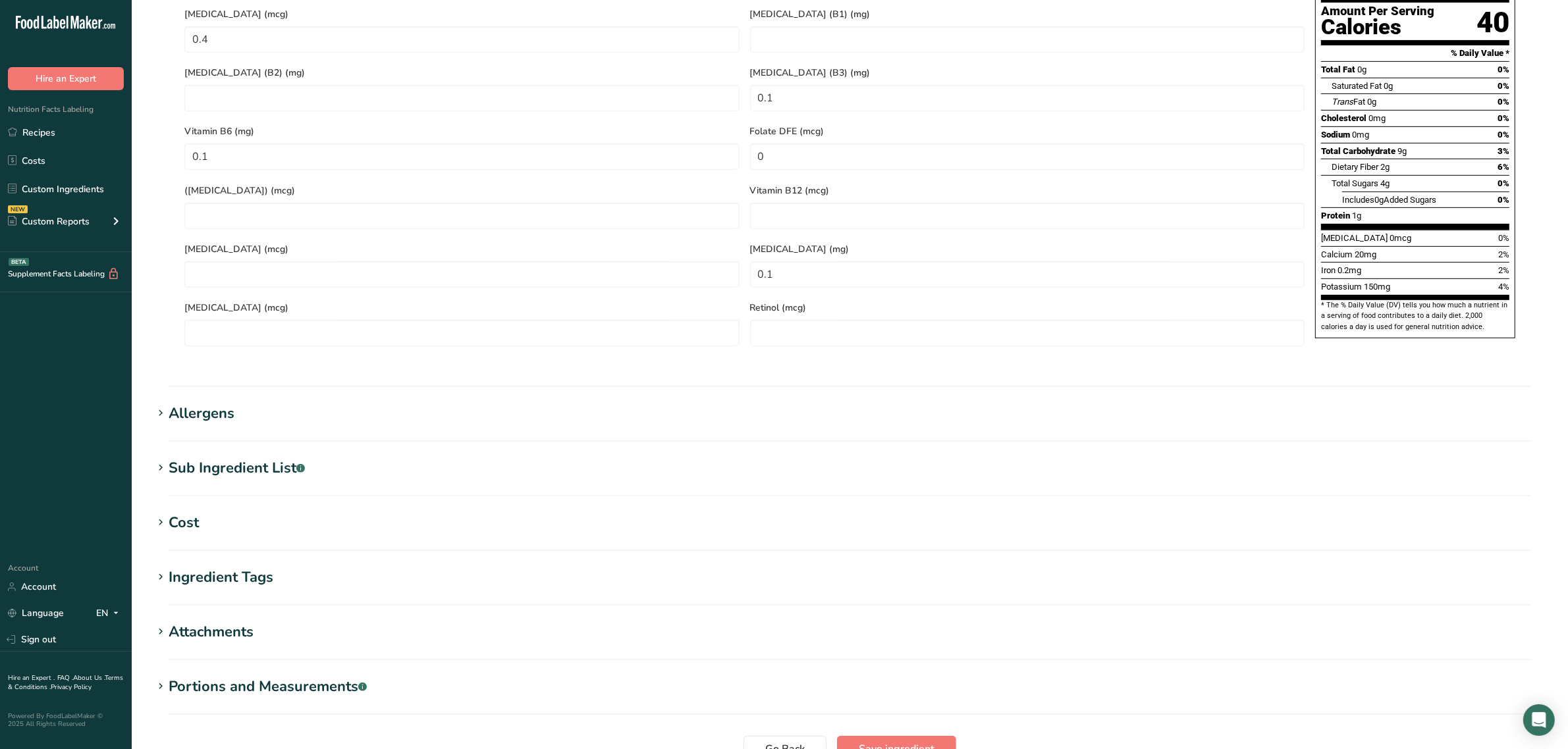
scroll to position [845, 0]
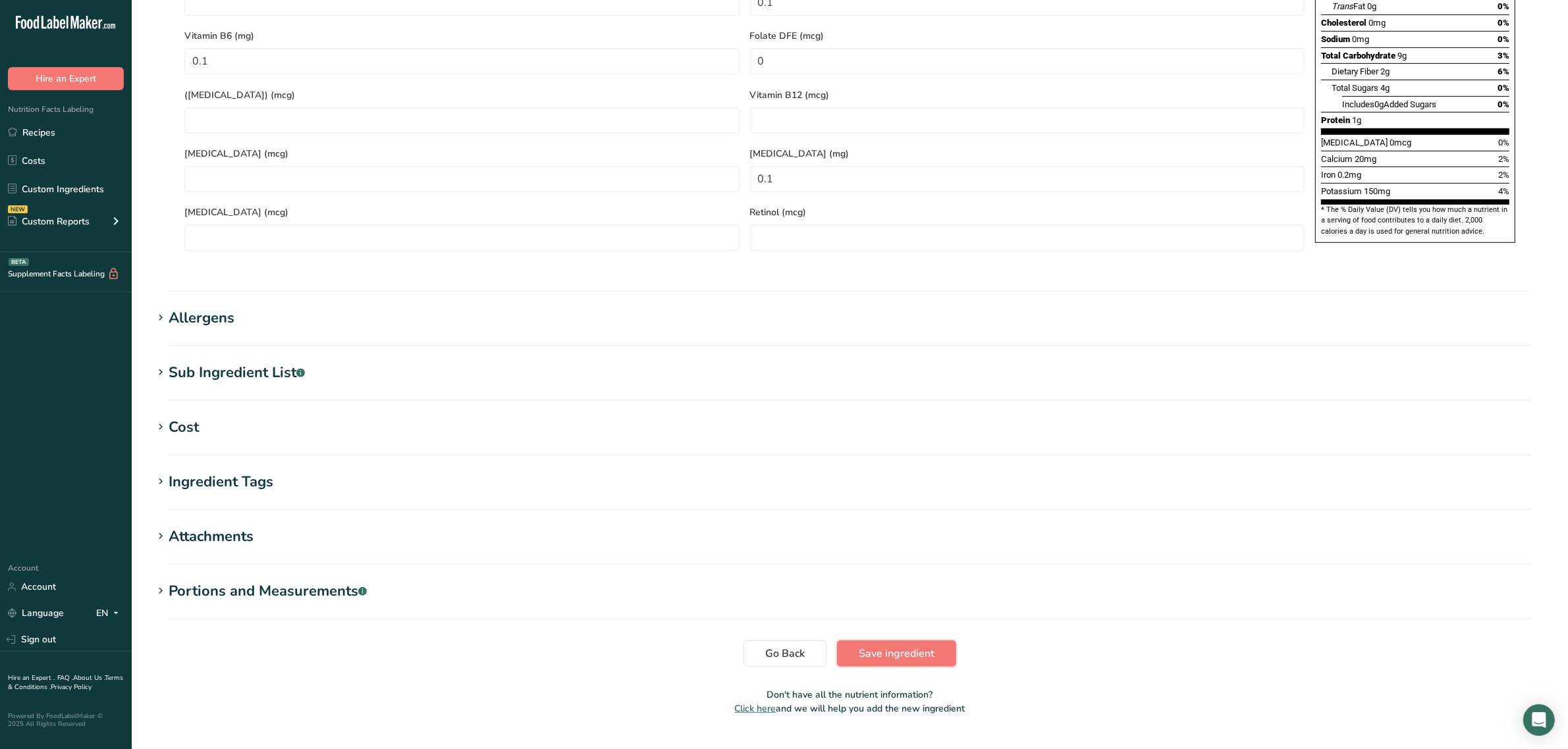
click at [855, 640] on button "Save ingredient" at bounding box center [896, 653] width 119 height 26
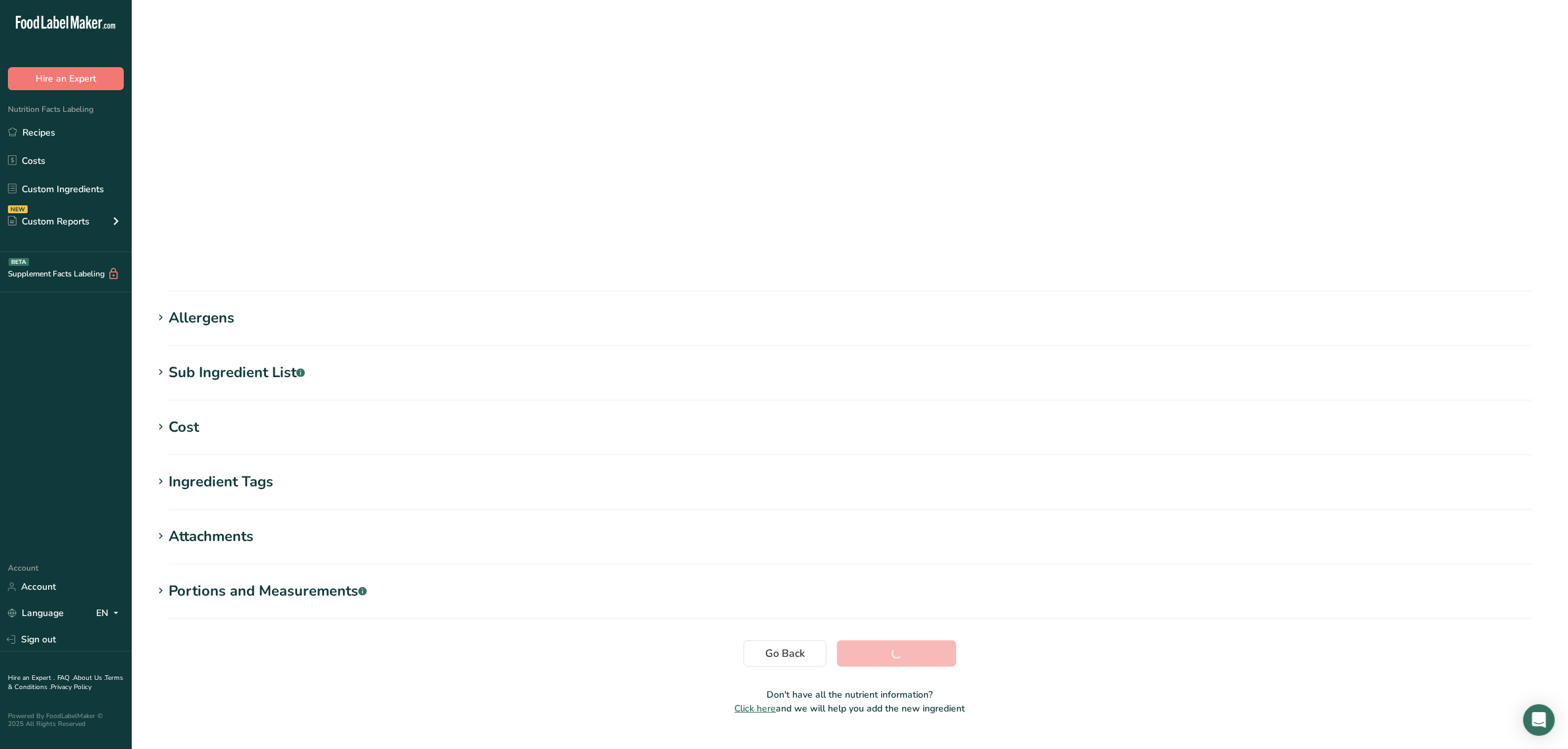
scroll to position [0, 0]
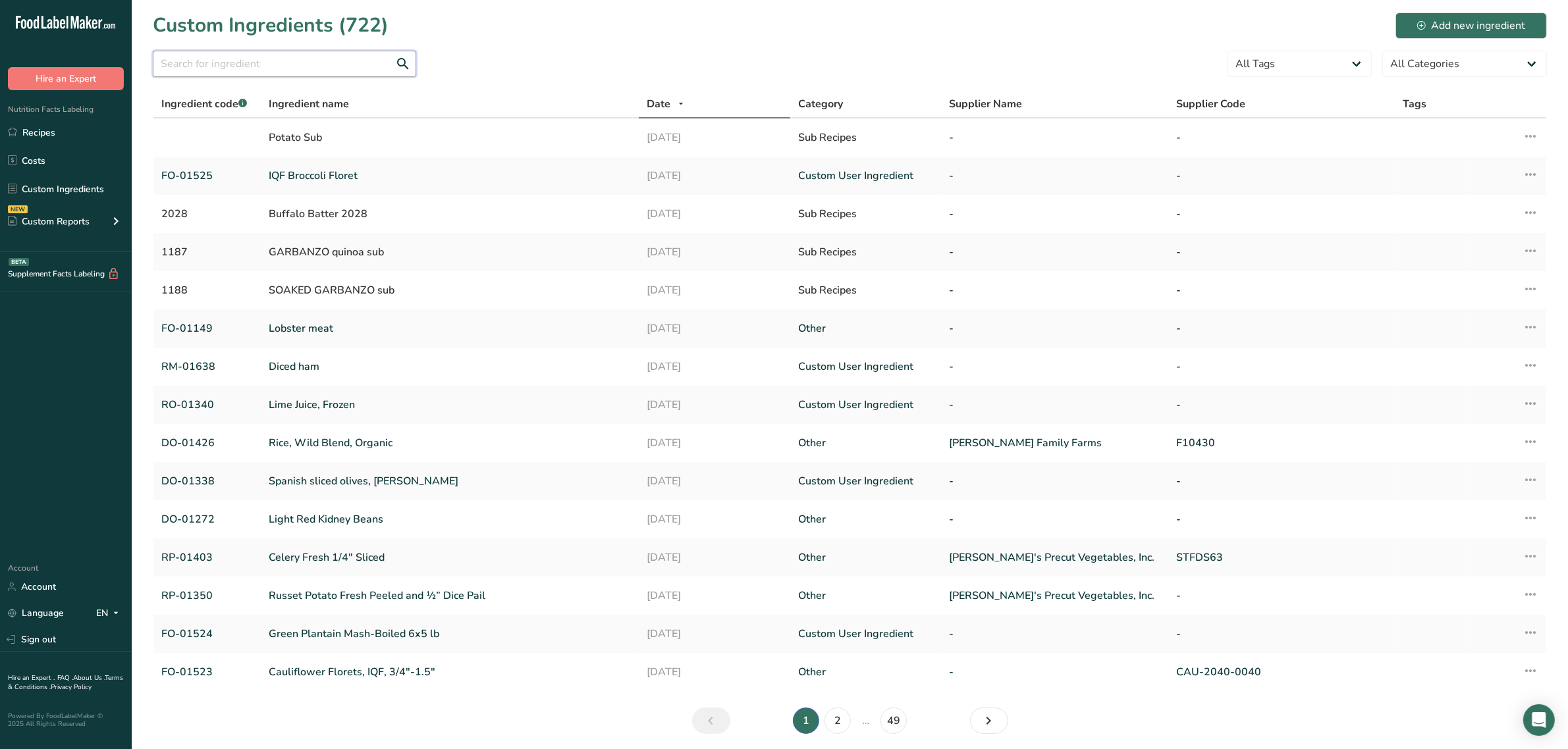
click at [275, 59] on input "text" at bounding box center [284, 64] width 263 height 26
click at [308, 61] on input "text" at bounding box center [284, 64] width 263 height 26
paste input "RP-01012"
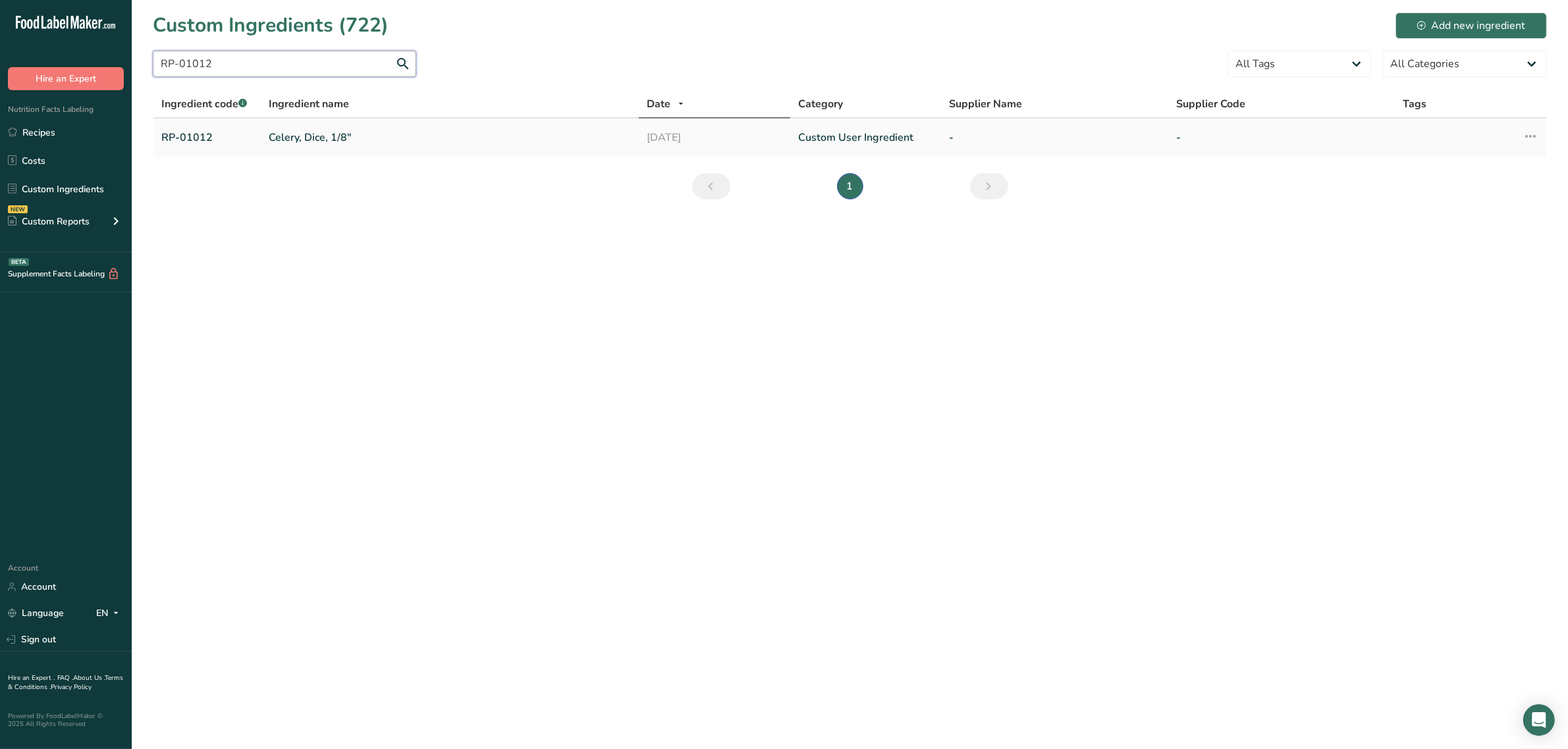
type input "RP-01012"
click at [307, 142] on link "Celery, Dice, 1/8"" at bounding box center [450, 137] width 362 height 16
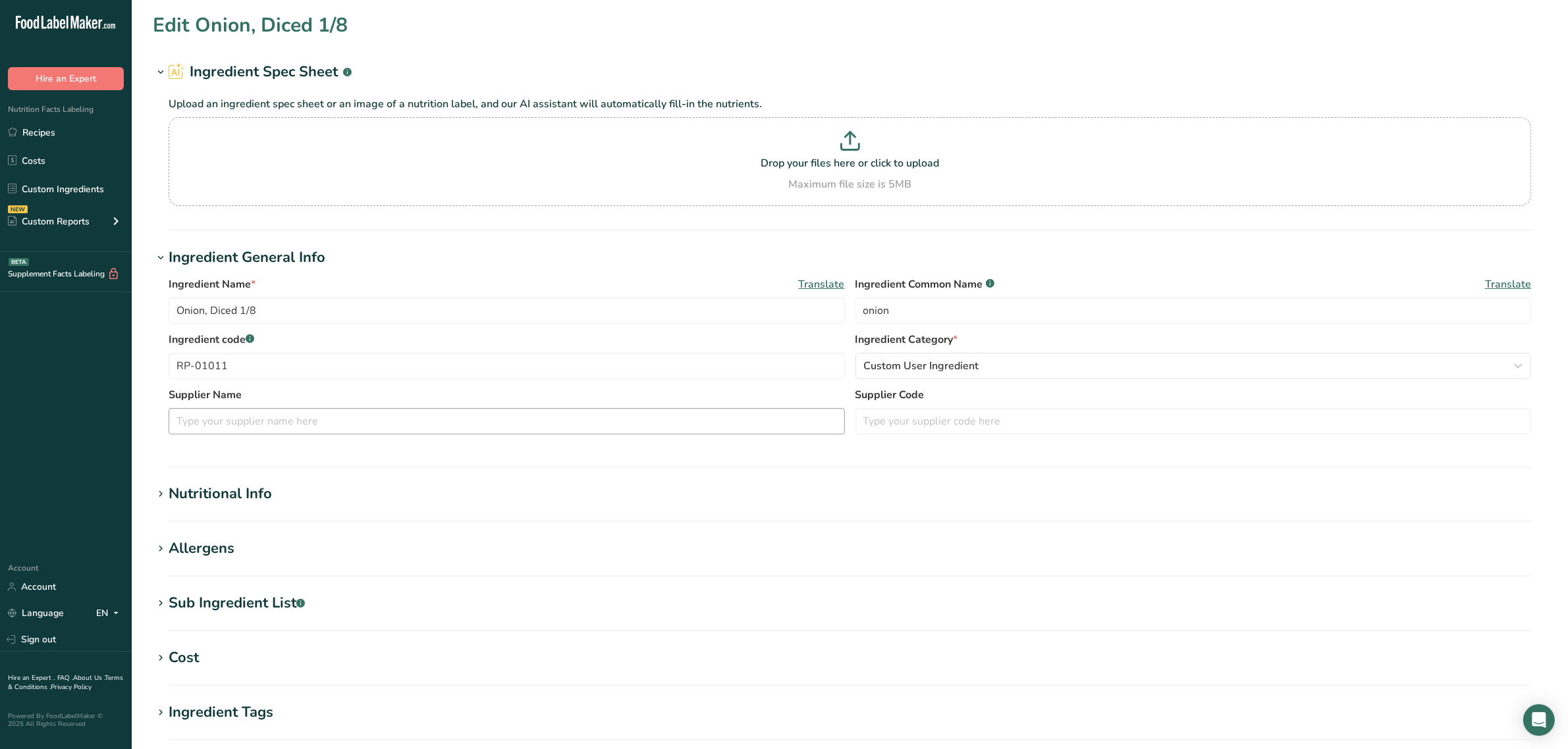
type input "Celery, Dice, 1/8""
type input "celery"
type input "RP-01012"
type input "16"
type KJ "66.944"
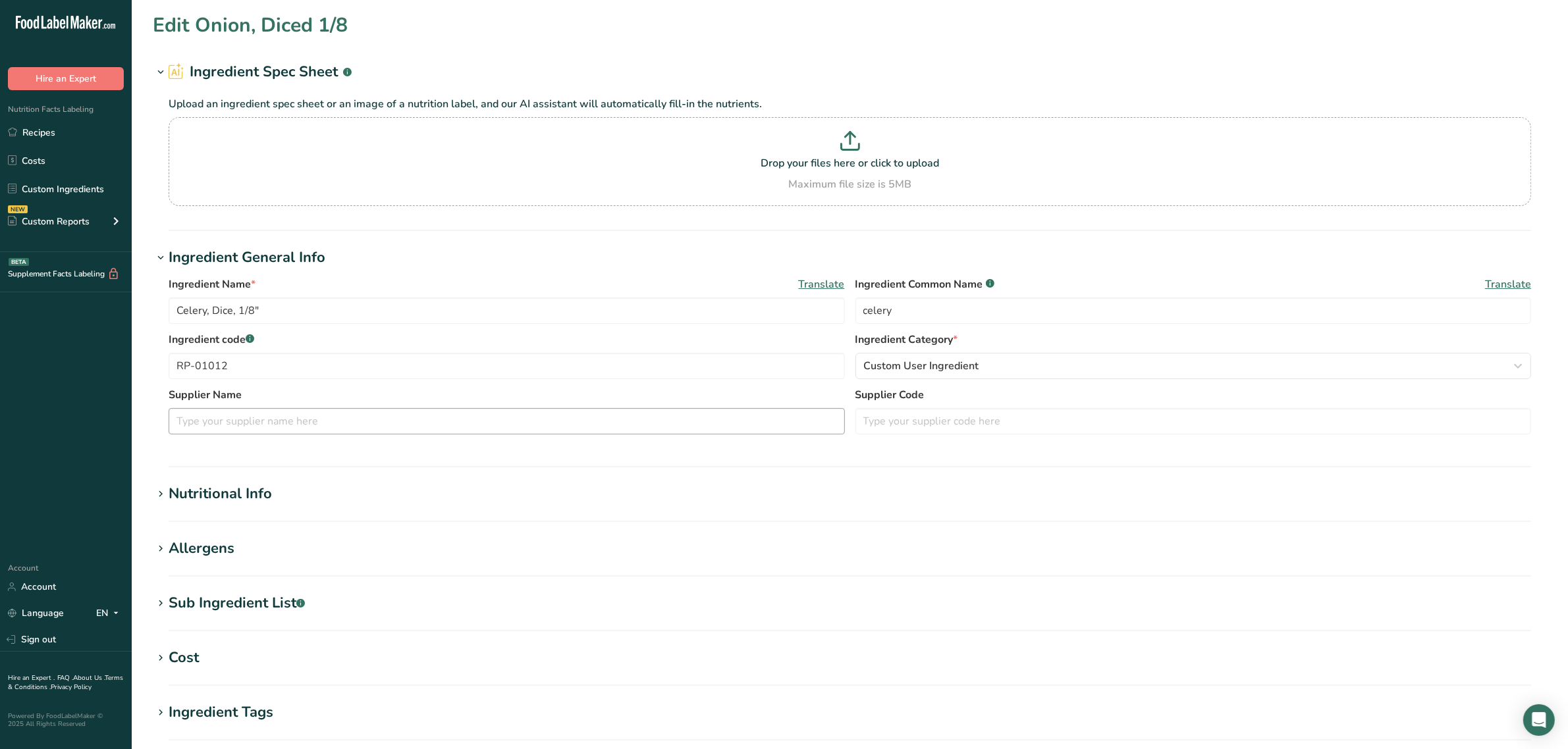
type Fat "0.2"
type Fat "0"
type input "0"
type input "80"
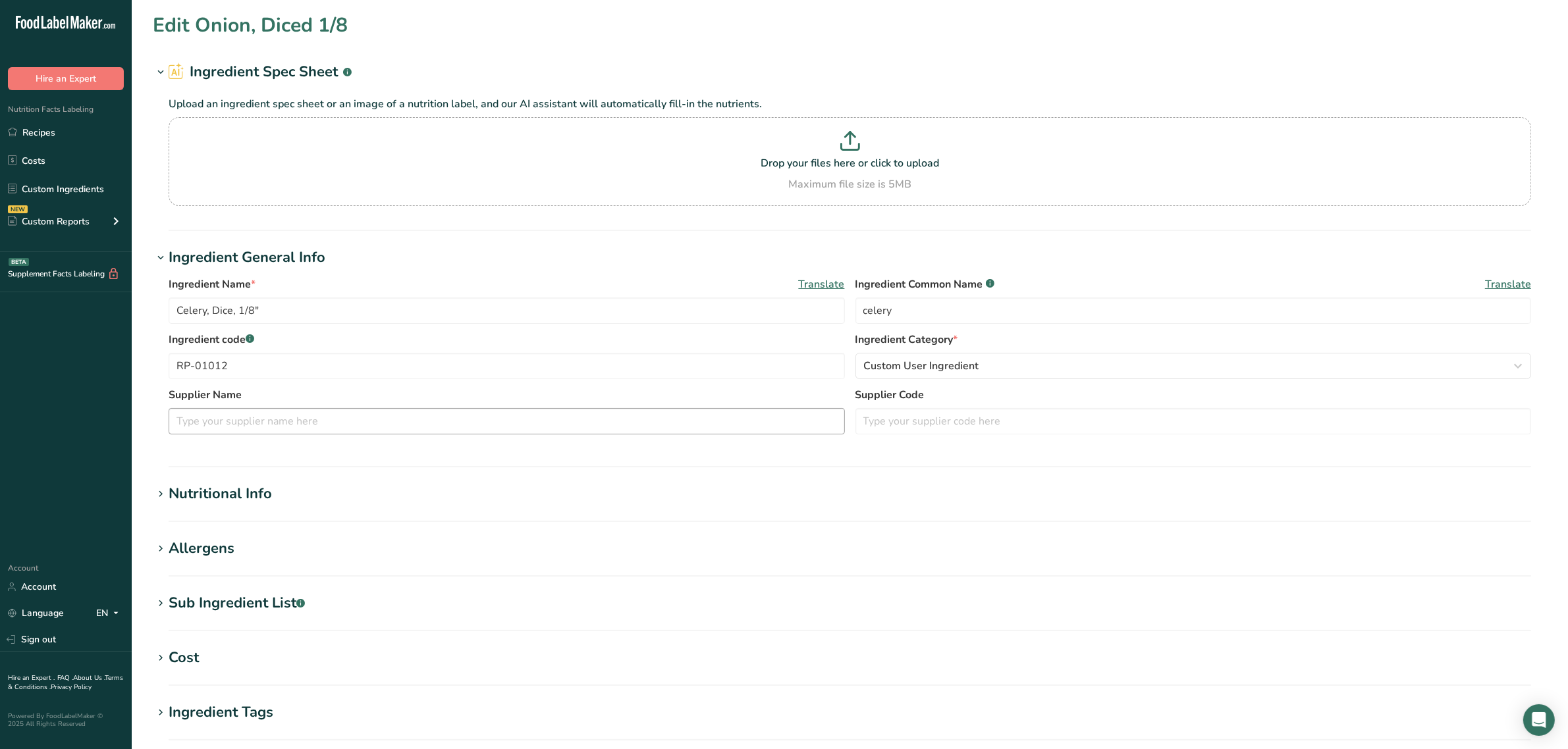
type Carbohydrates "3.4"
type Fiber "1.6"
type Sugars "1.8"
type Sugars "0"
type input "0.7"
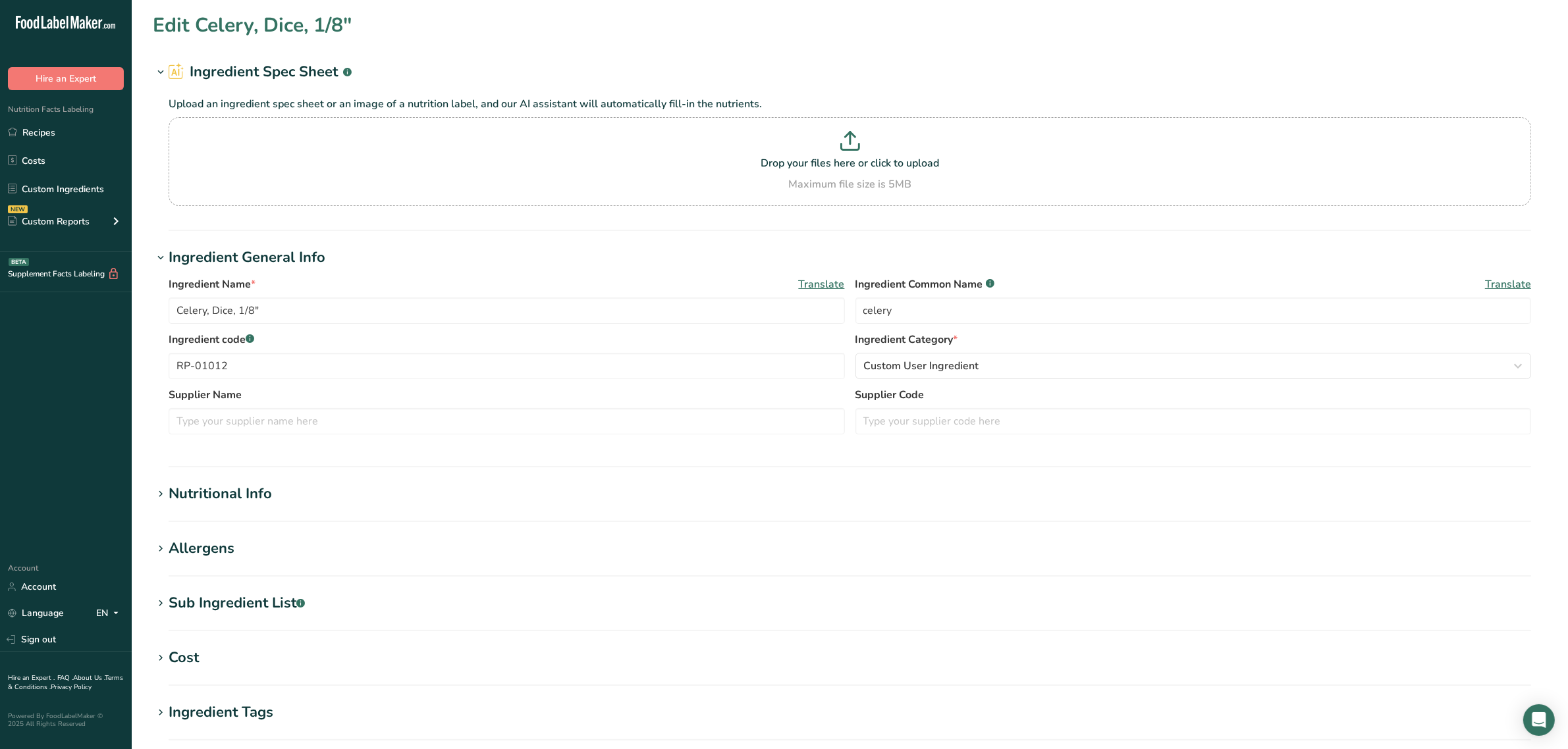
click at [245, 604] on div "Sub Ingredient List .a-a{fill:#347362;}.b-a{fill:#fff;}" at bounding box center [237, 604] width 136 height 22
click at [239, 488] on div "Nutritional Info" at bounding box center [220, 494] width 103 height 22
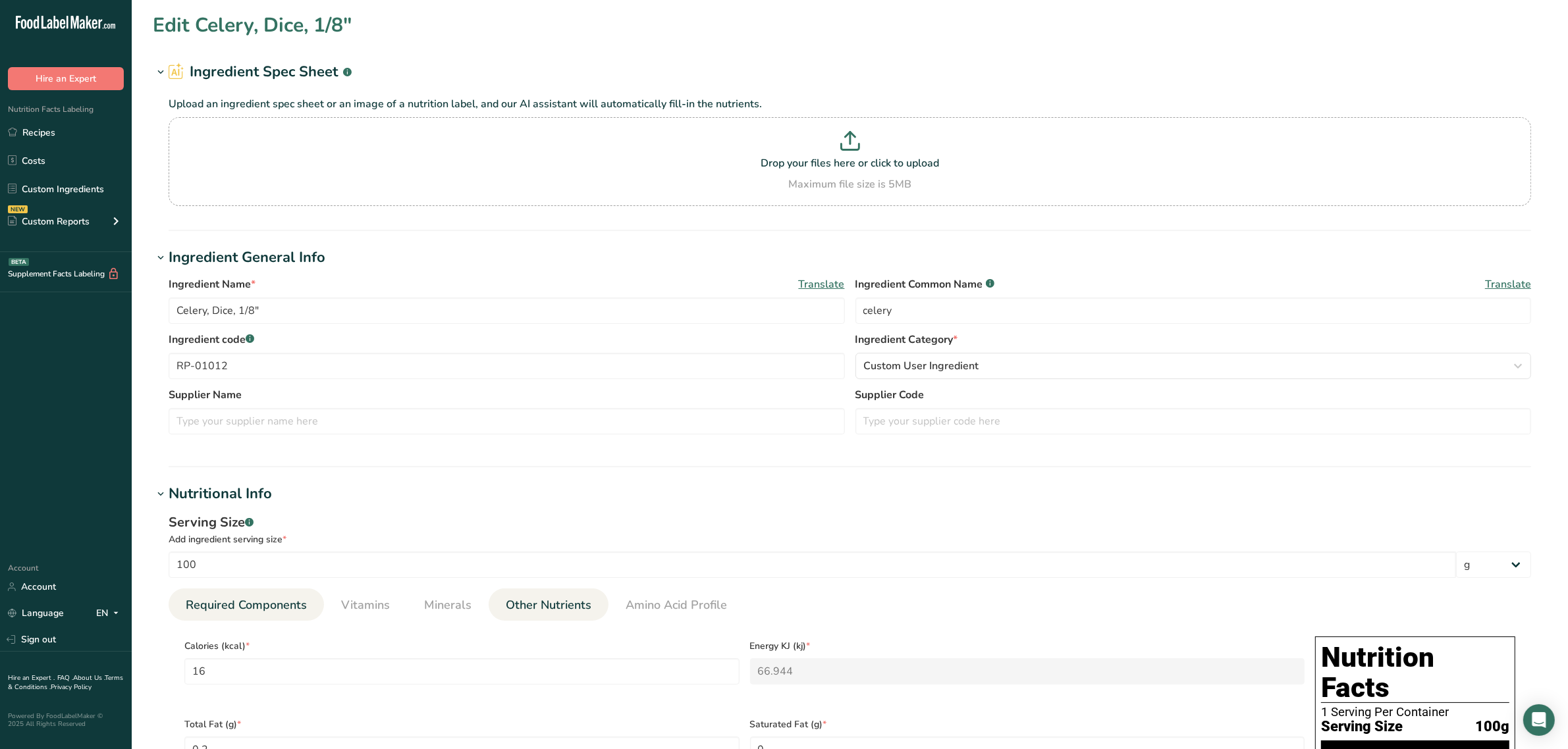
click at [492, 611] on li "Other Nutrients" at bounding box center [548, 604] width 120 height 32
click at [443, 616] on link "Minerals" at bounding box center [448, 605] width 58 height 34
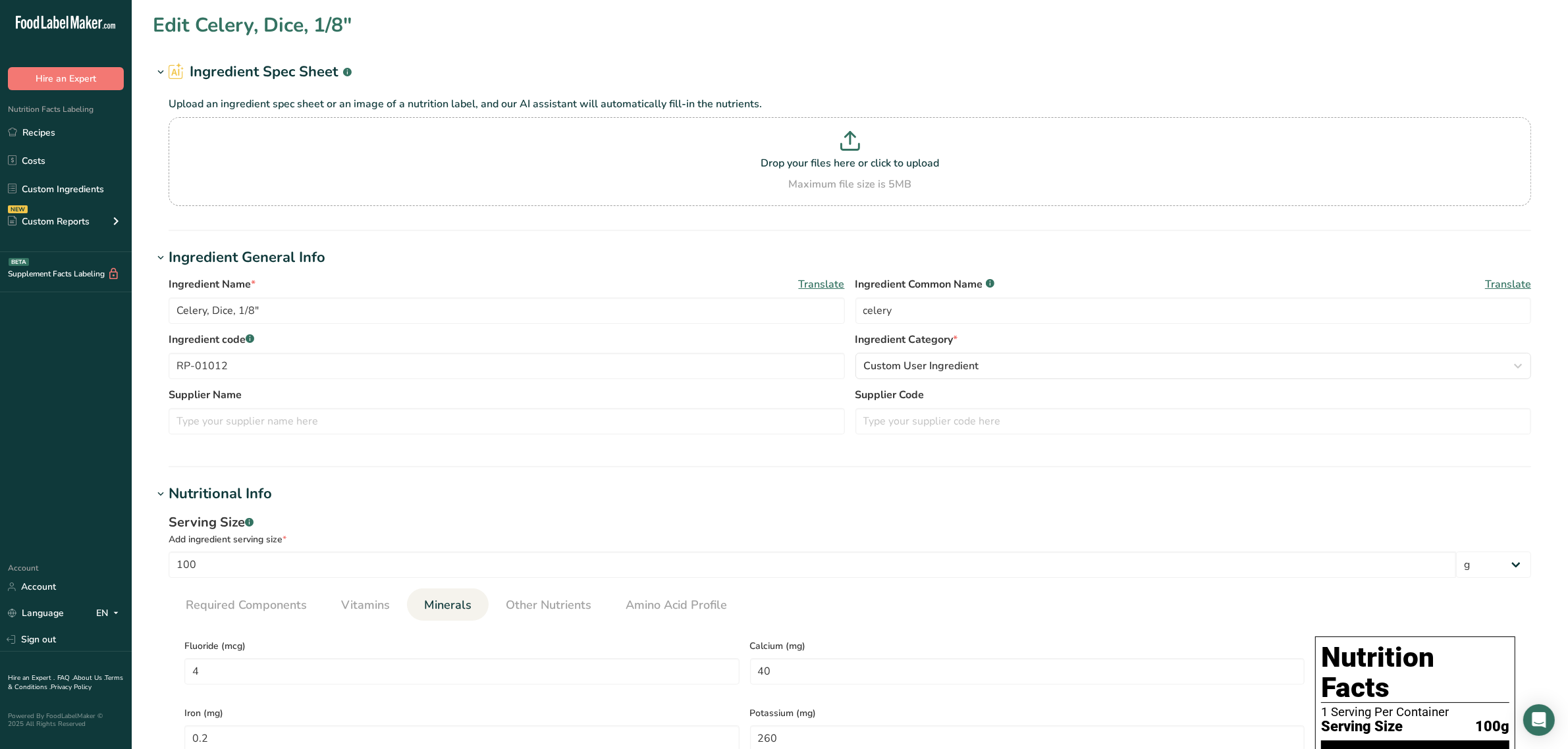
click at [321, 613] on ul "Required Components Vitamins Minerals Other Nutrients Amino Acid Profile" at bounding box center [850, 604] width 1362 height 32
click at [341, 611] on span "Vitamins" at bounding box center [365, 605] width 49 height 18
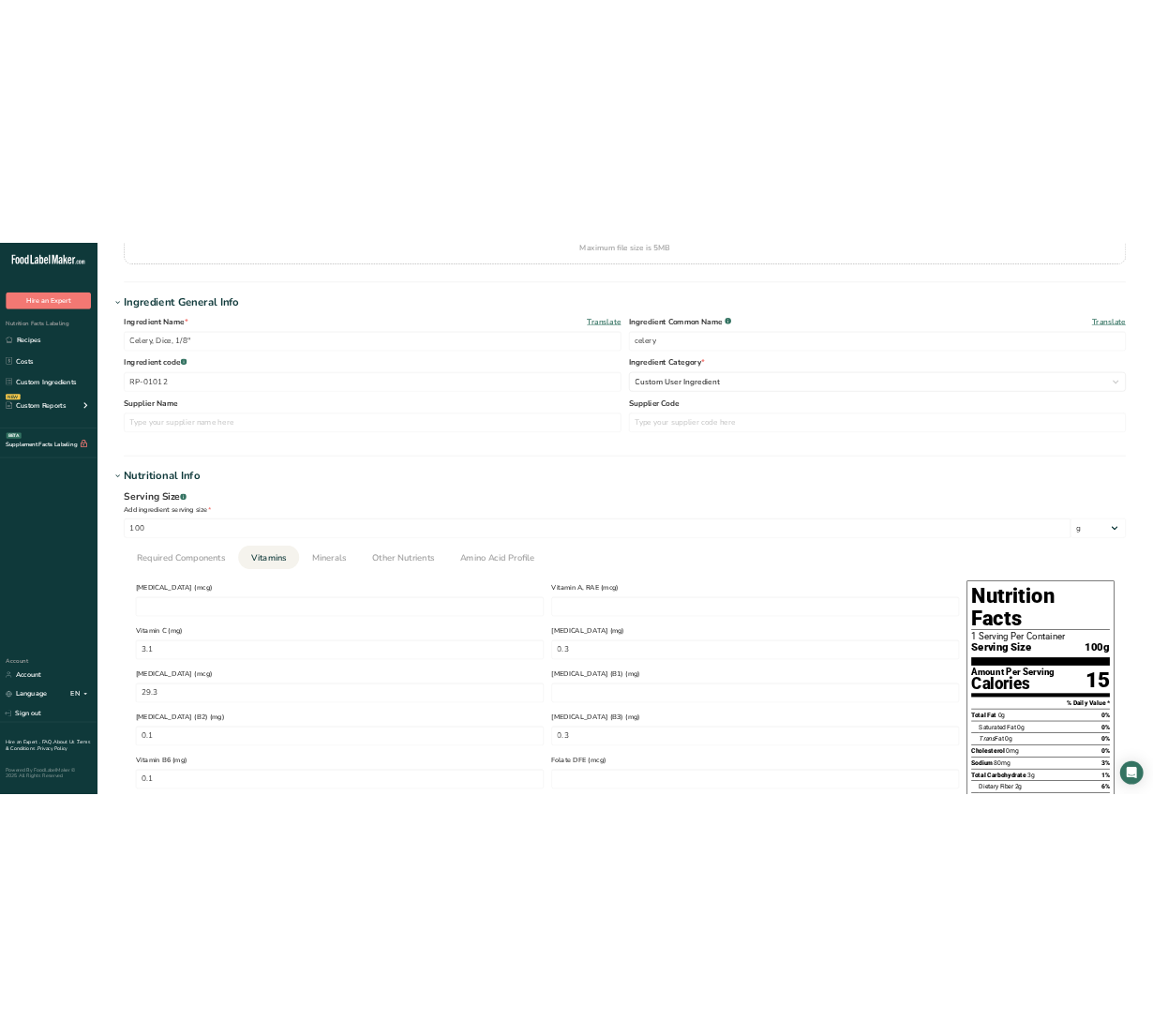
scroll to position [586, 0]
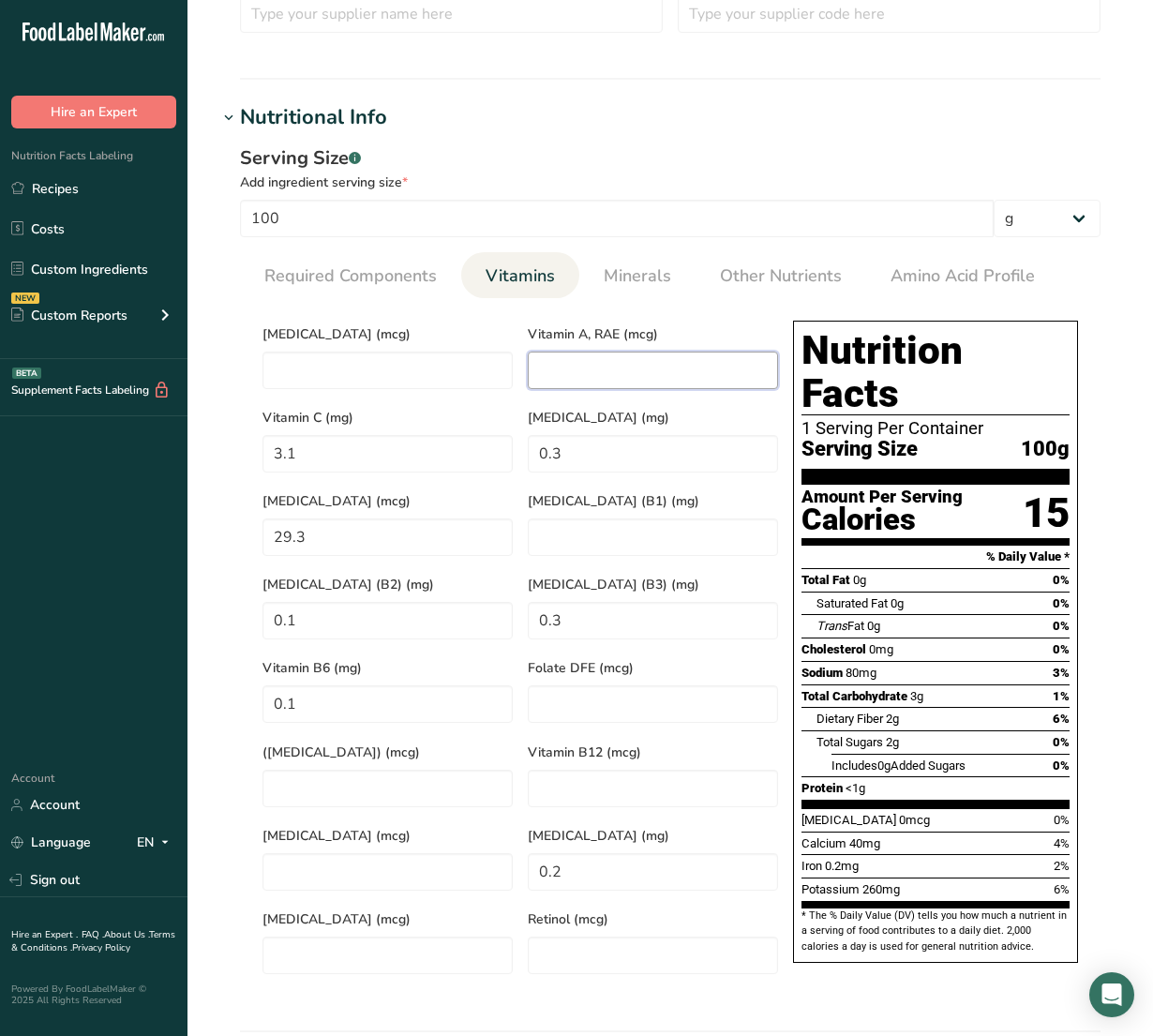
click at [625, 371] on RAE "number" at bounding box center [652, 370] width 250 height 37
type RAE "22.45"
click at [629, 290] on link "Minerals" at bounding box center [637, 275] width 82 height 48
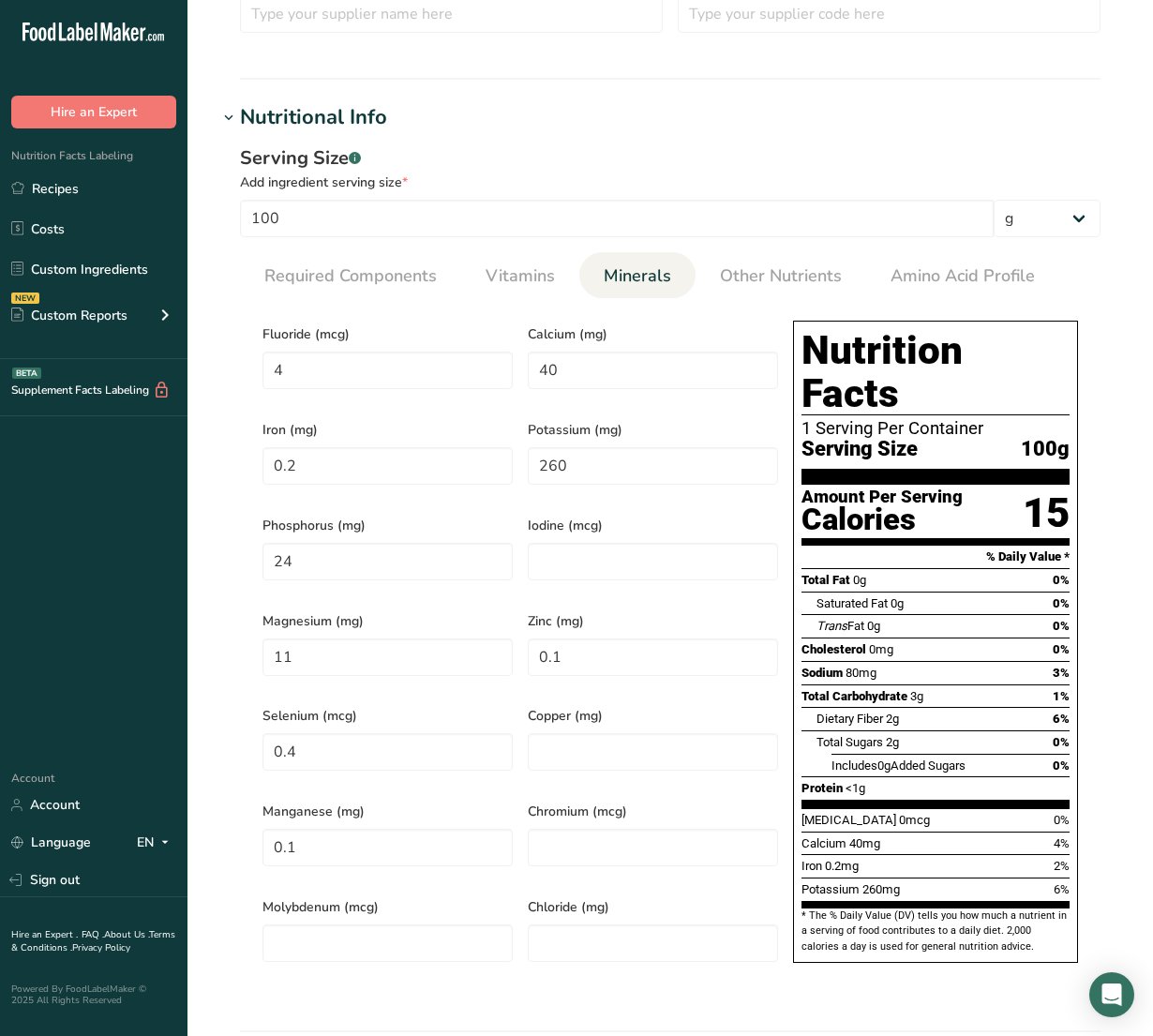
click at [546, 303] on section "Calories (kcal) * 16 Energy KJ (kj) * 66.944 Total Fat (g) * 0.2 Saturated Fat …" at bounding box center [671, 647] width 861 height 698
click at [544, 286] on span "Vitamins" at bounding box center [520, 276] width 70 height 25
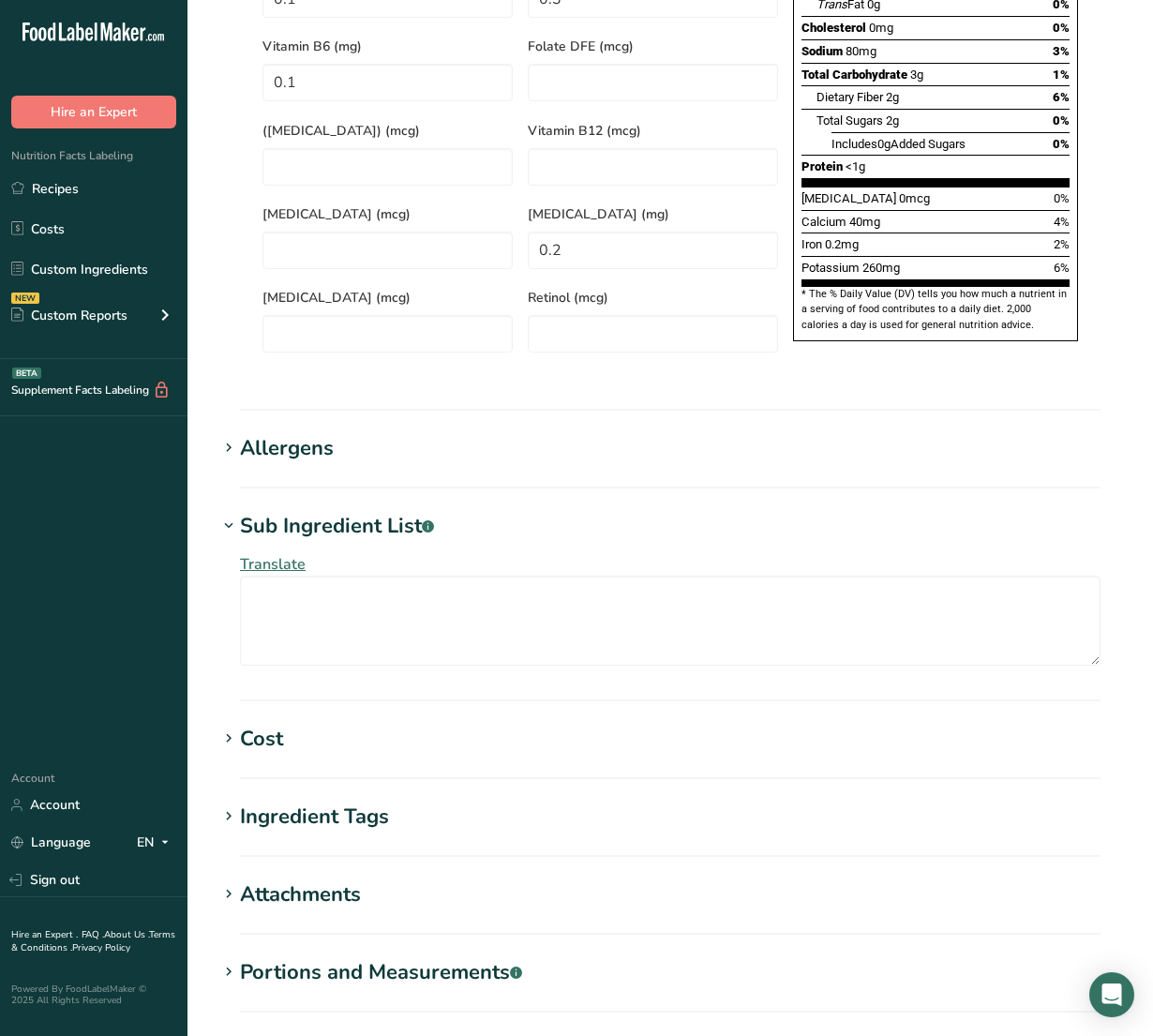
scroll to position [1370, 0]
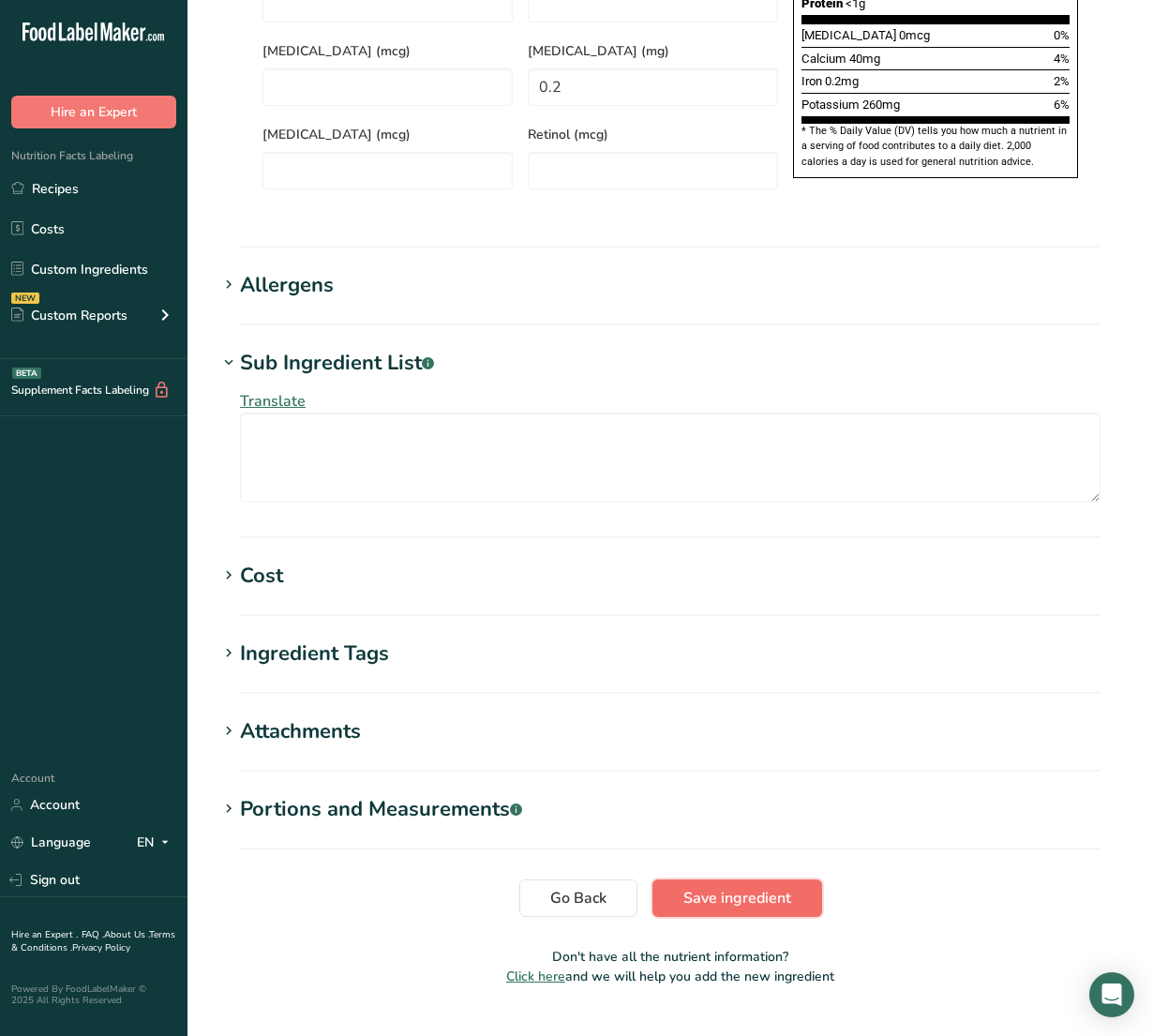
click at [727, 879] on button "Save ingredient" at bounding box center [736, 898] width 170 height 37
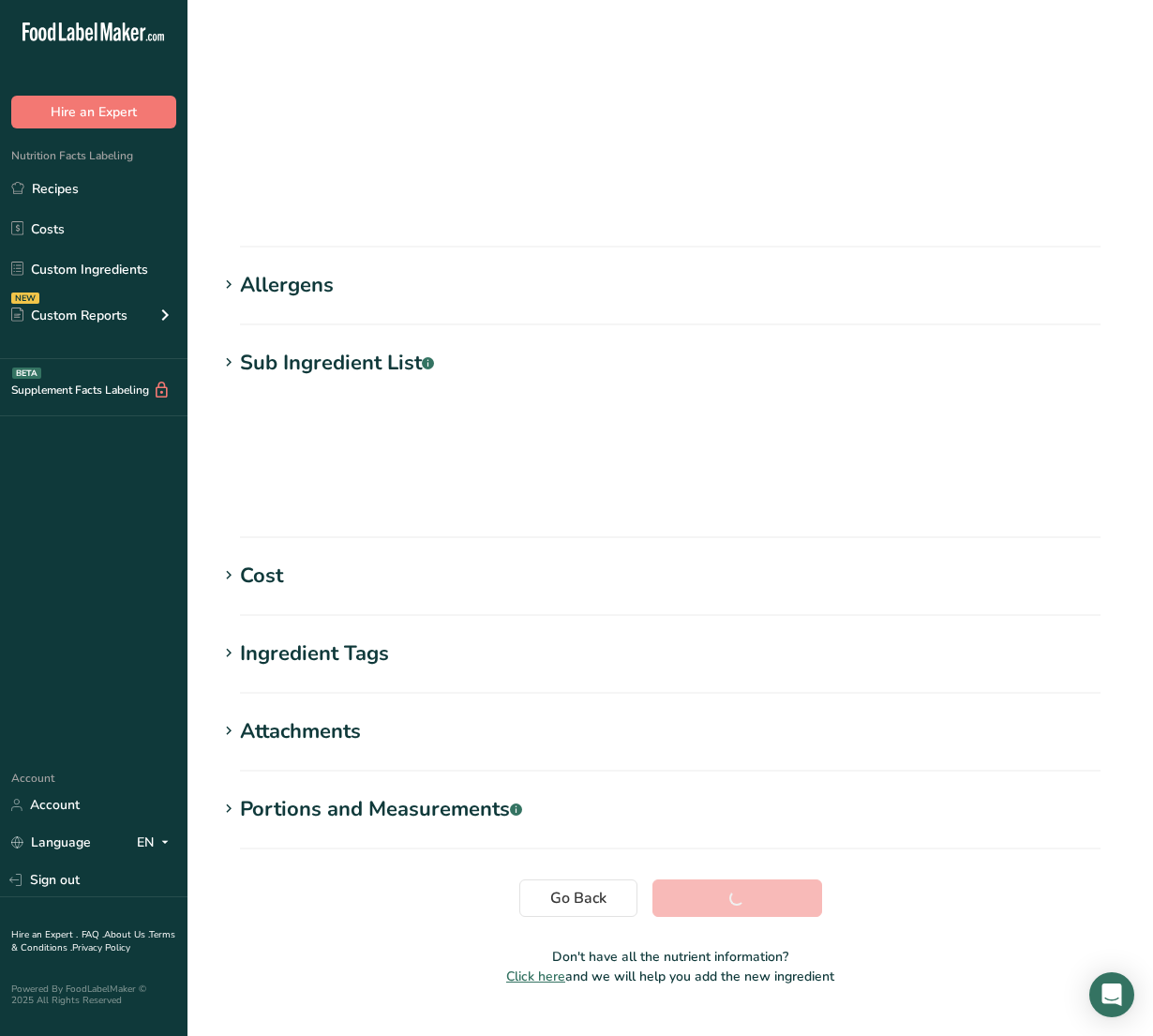
scroll to position [0, 0]
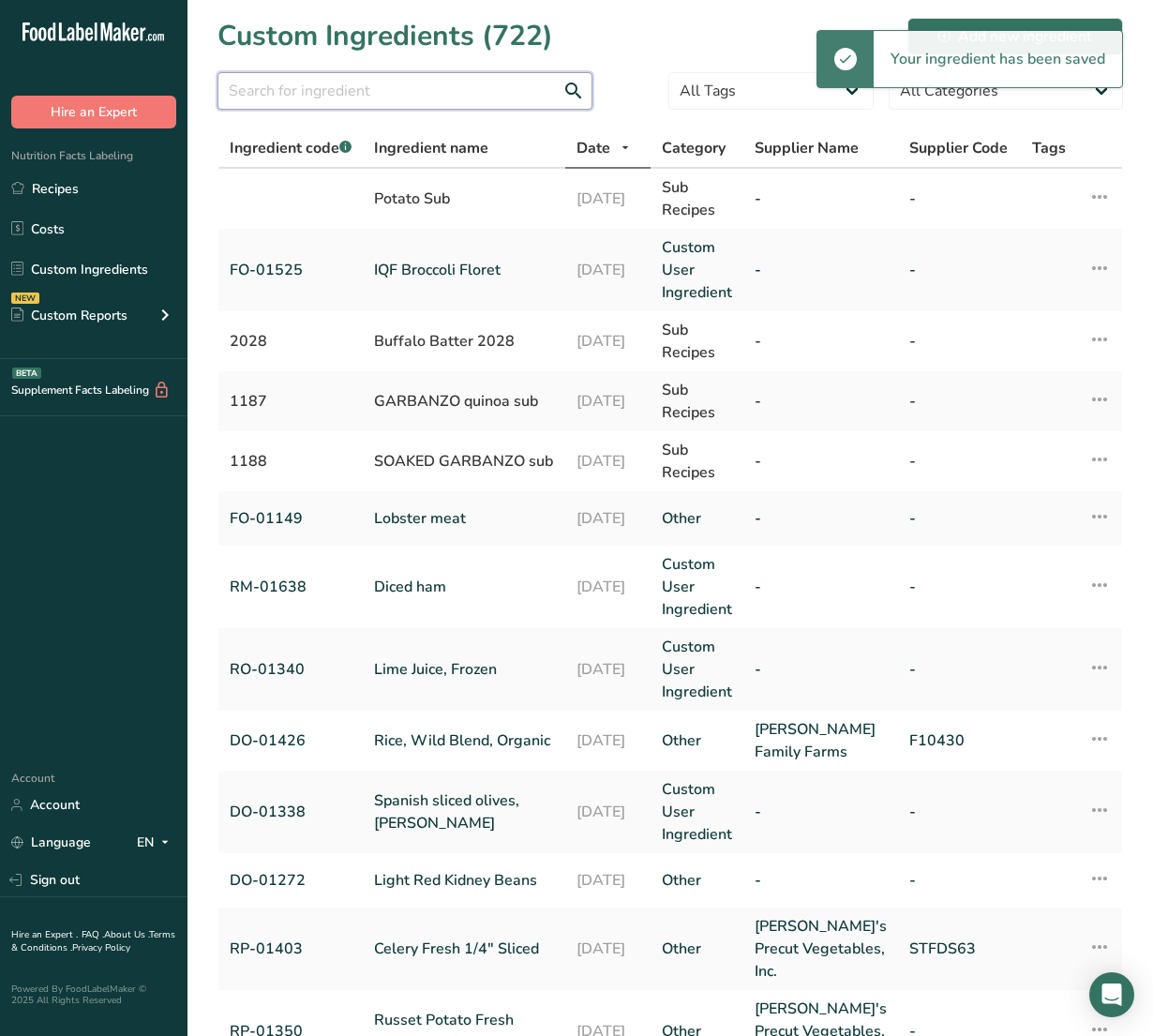
click at [467, 94] on input "text" at bounding box center [405, 91] width 375 height 37
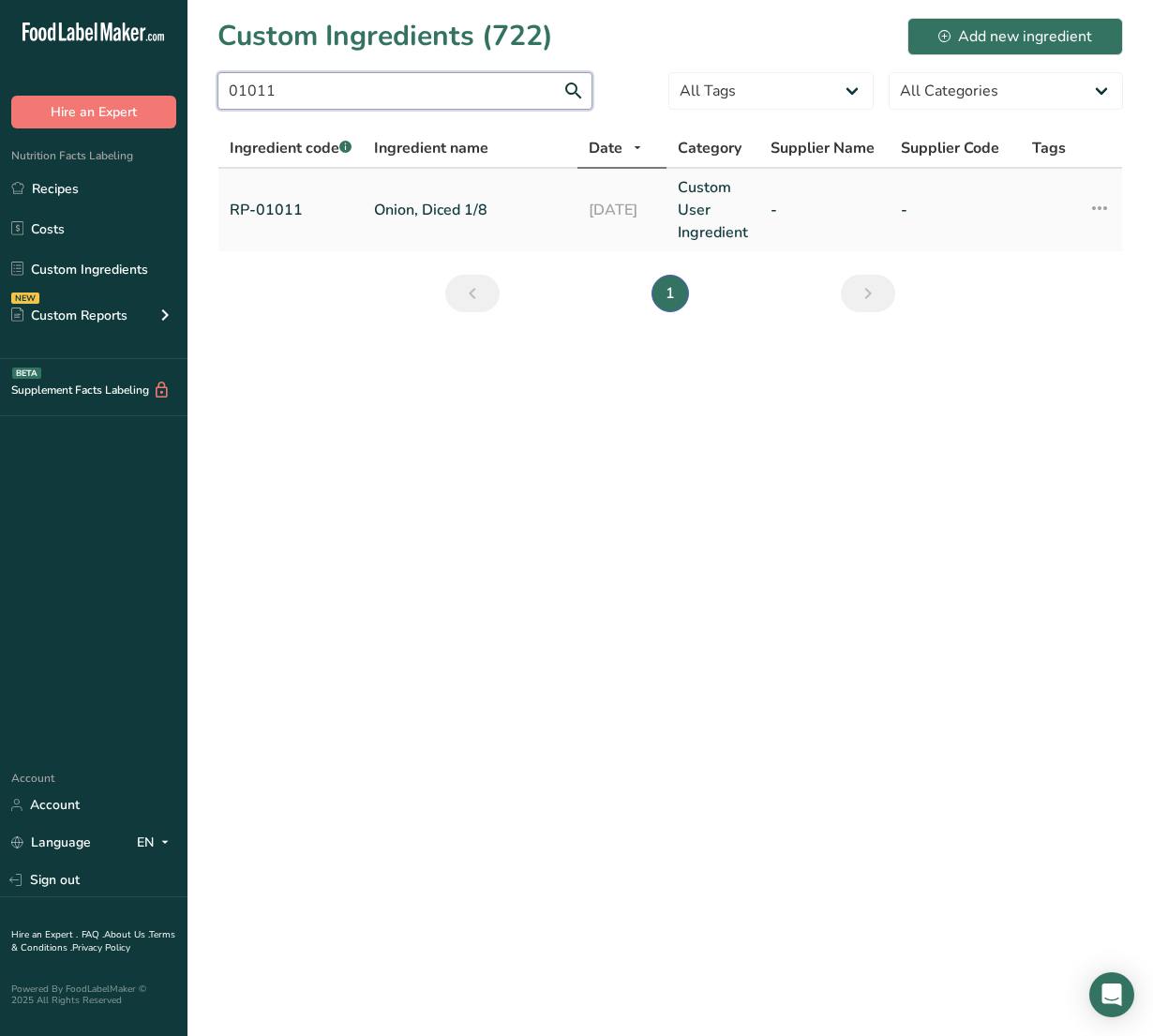
type input "01011"
click at [436, 203] on link "Onion, Diced 1/8" at bounding box center [471, 210] width 192 height 23
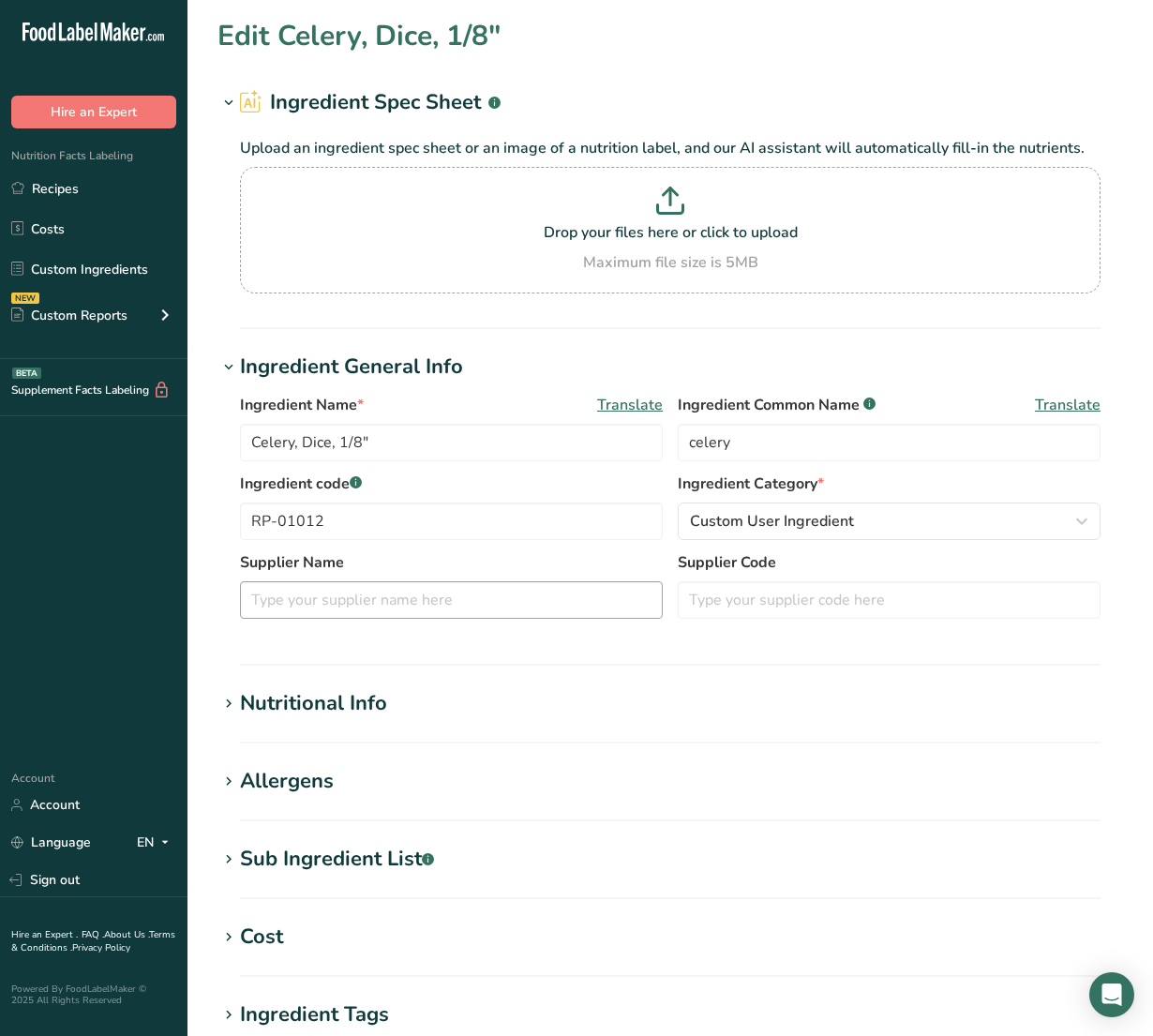
type input "Onion, Diced 1/8"
type input "onion"
type input "RP-01011"
type RAE "0.1"
type C "7.4"
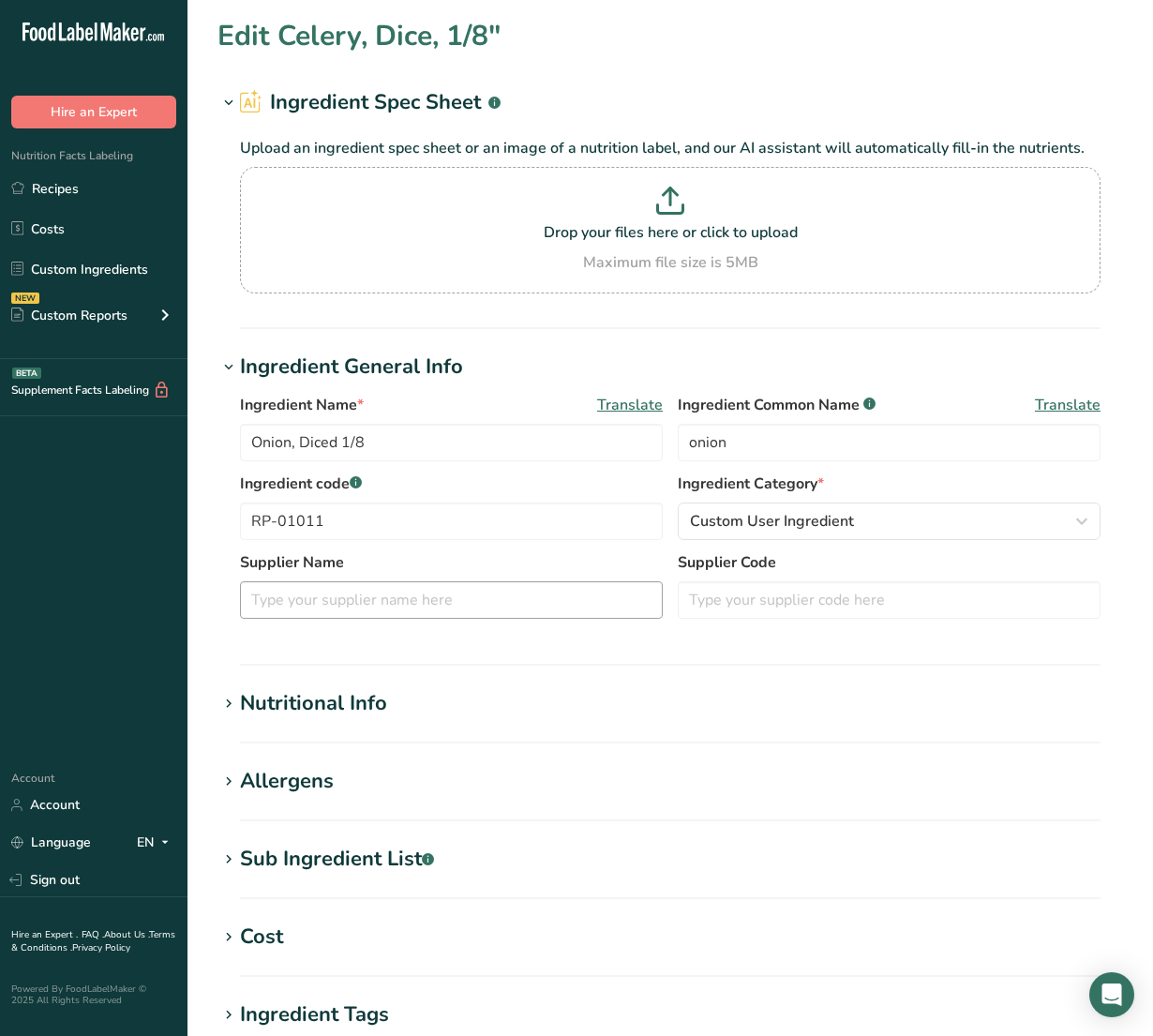
type K "0.4"
type \(B3\) "0.1"
type B6 "0.1"
type DFE "0"
type acid "0.1"
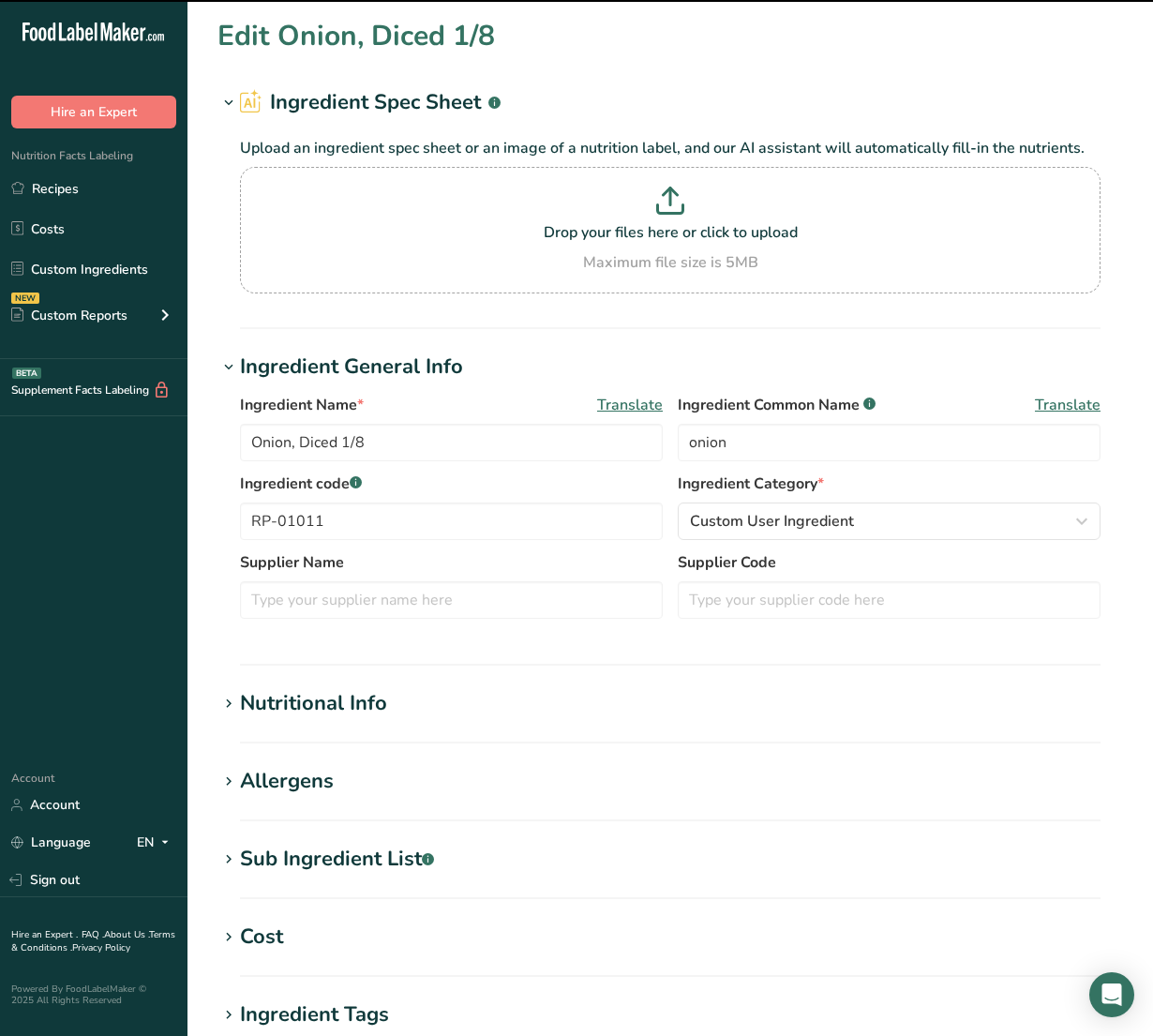
click at [359, 706] on div "Nutritional Info" at bounding box center [314, 704] width 147 height 31
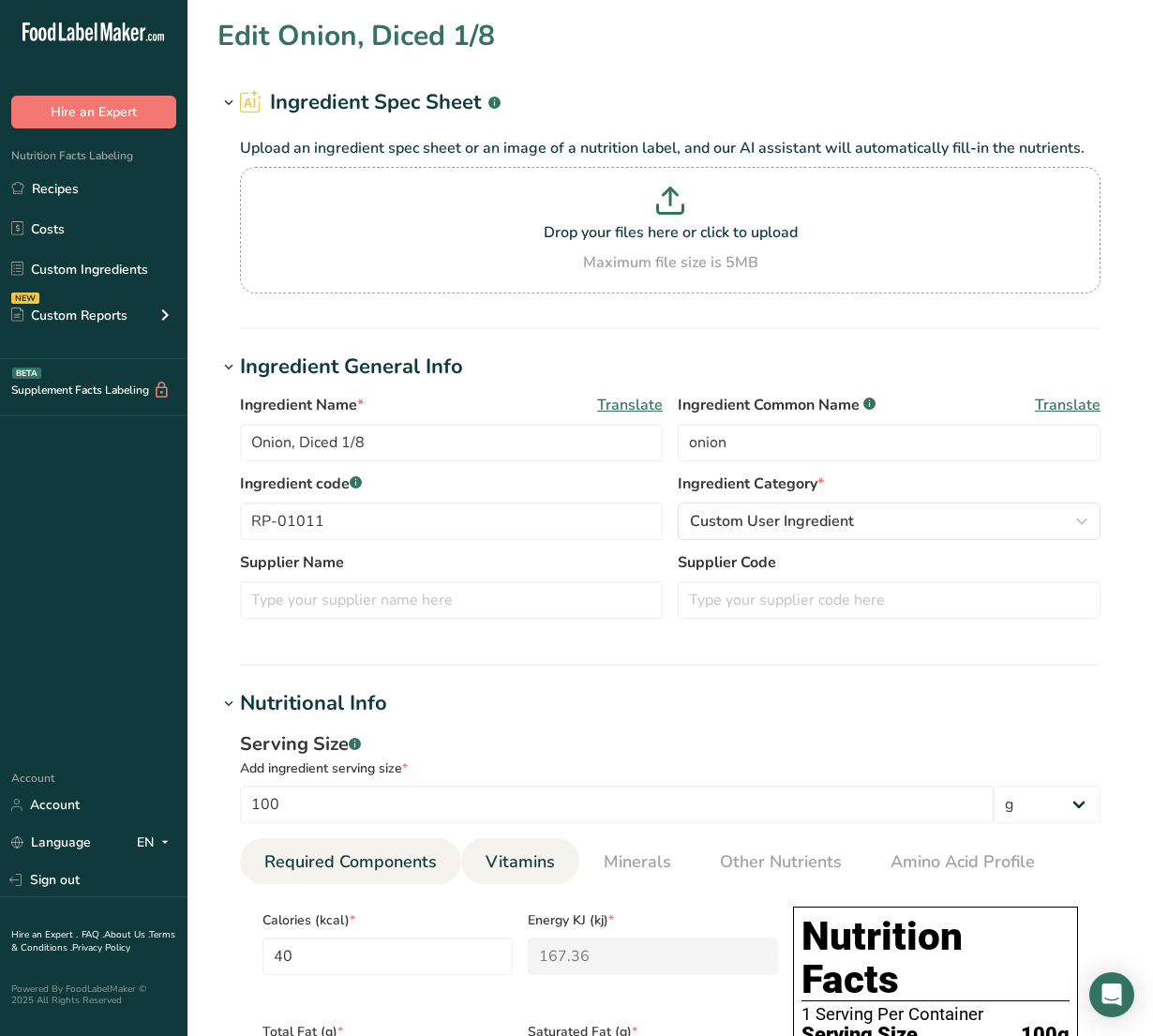
click at [514, 849] on link "Vitamins" at bounding box center [521, 862] width 84 height 48
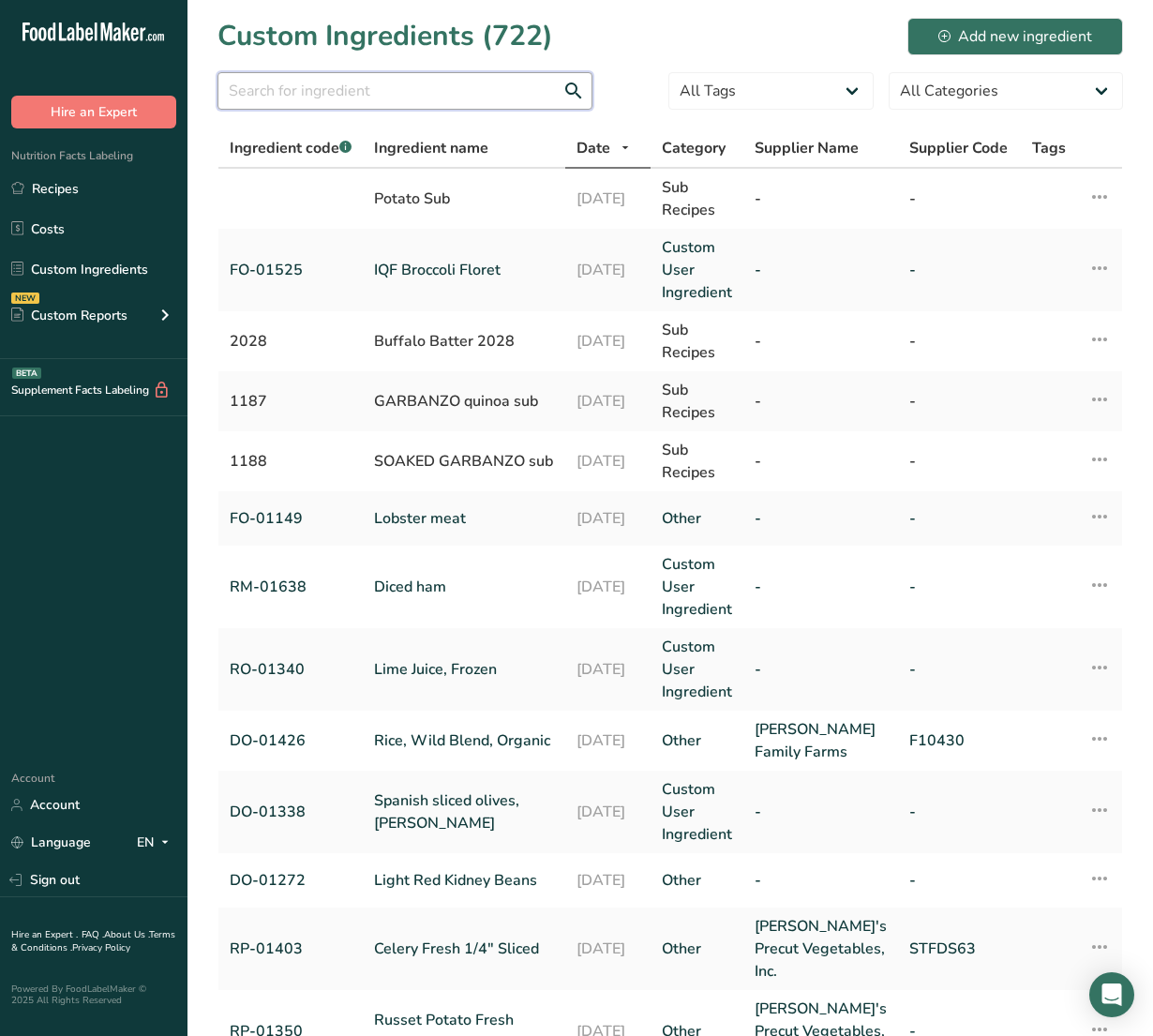
click at [443, 91] on input "text" at bounding box center [405, 91] width 375 height 37
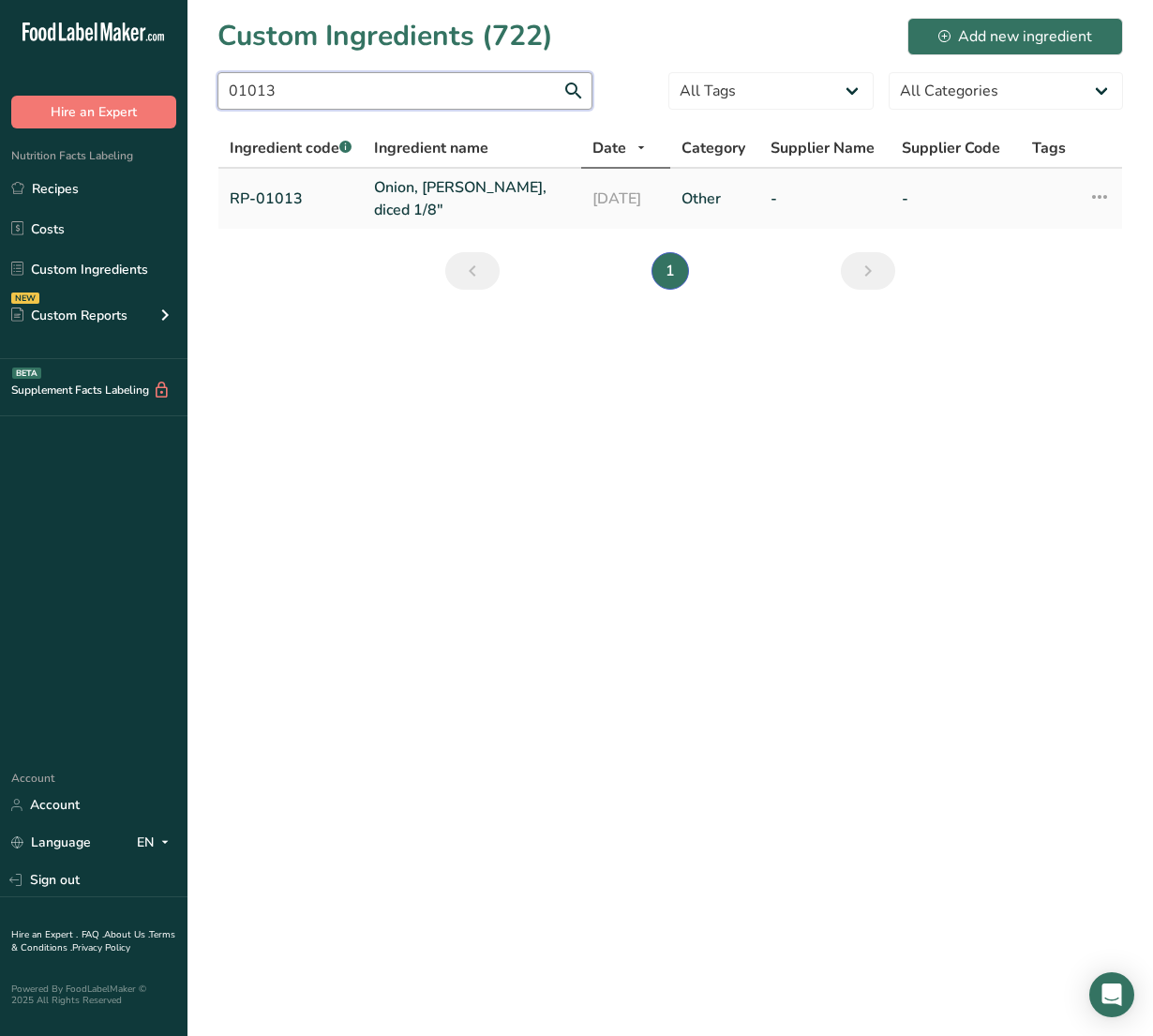
type input "01013"
click at [420, 195] on link "Onion, [PERSON_NAME], diced 1/8"" at bounding box center [473, 199] width 196 height 45
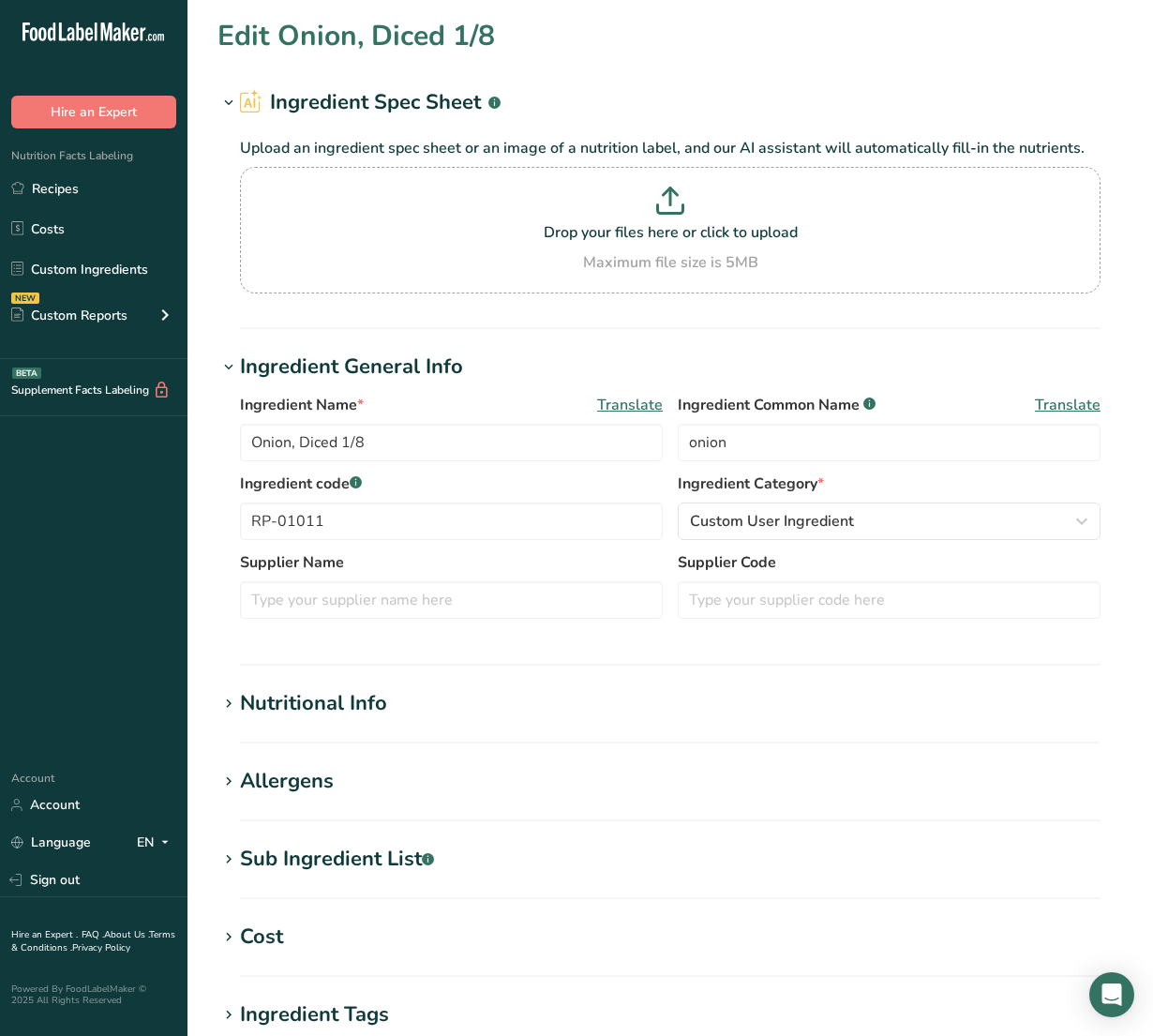
type input "Onion, [PERSON_NAME], diced 1/8""
type input "red onion"
type input "RP-01013"
type C "7.4"
type K "0.4"
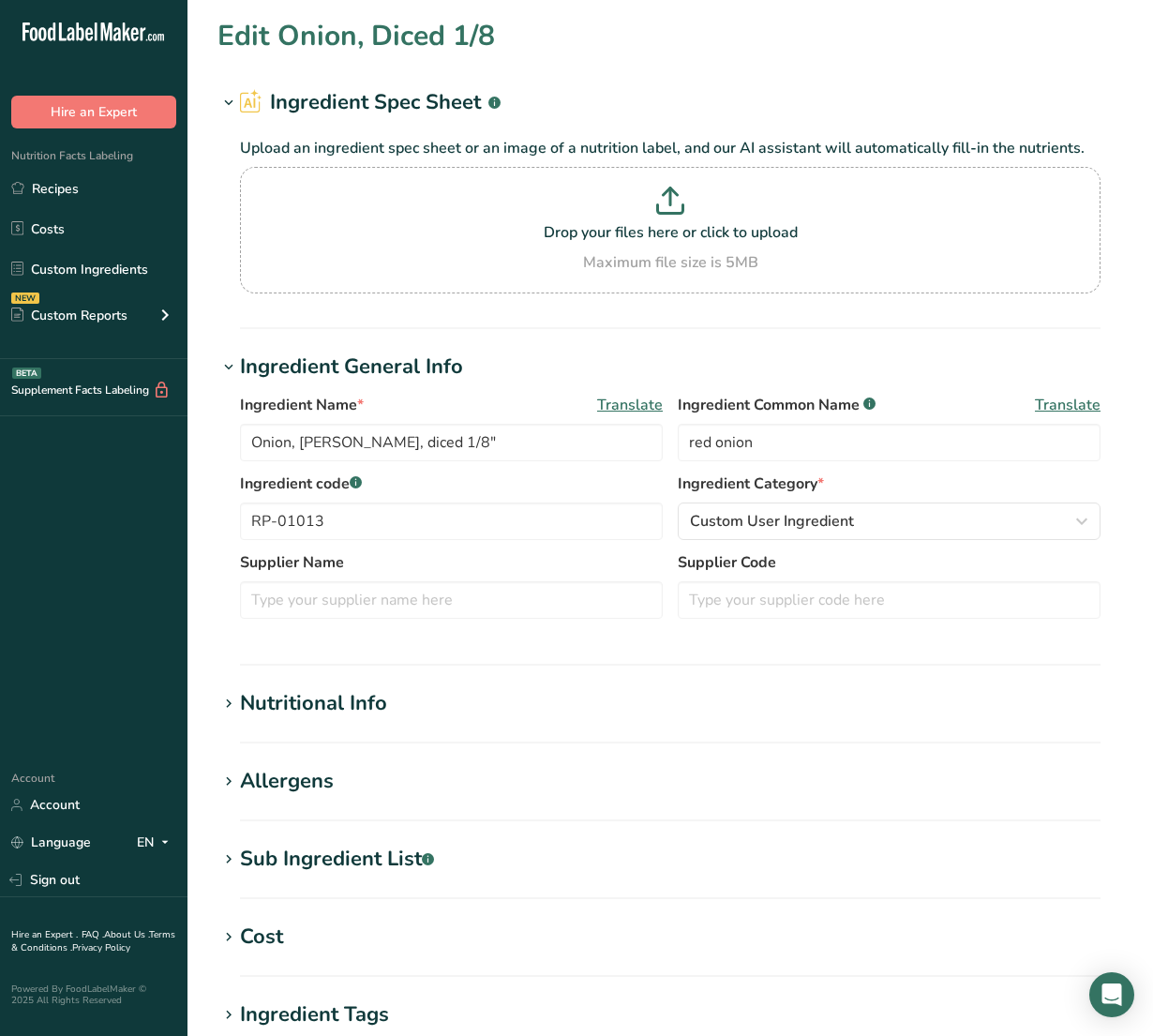
type \(B3\) "0.1"
type B6 "0.1"
type acid "0.1"
click at [368, 700] on div "Nutritional Info" at bounding box center [314, 704] width 147 height 31
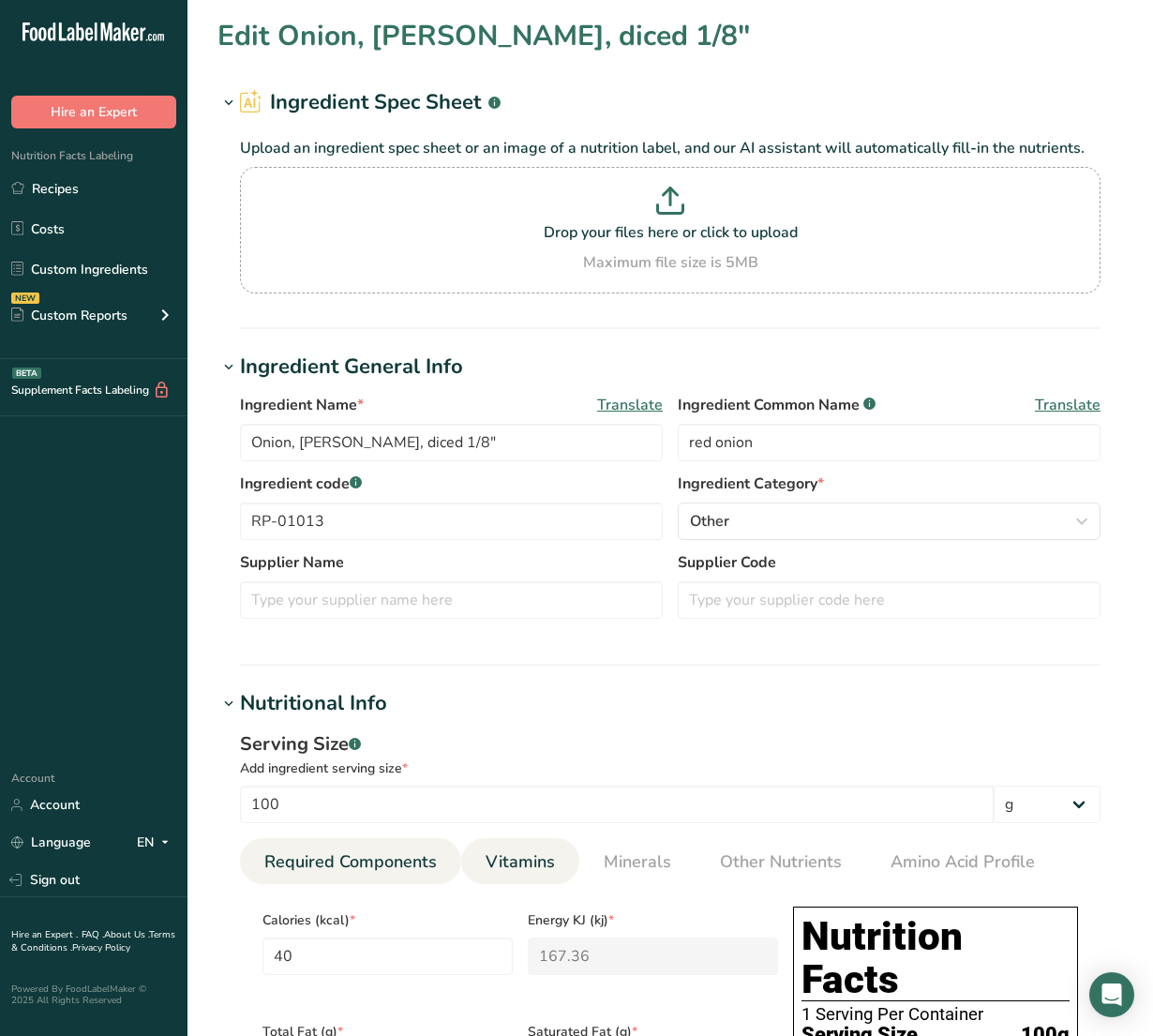
click at [502, 861] on span "Vitamins" at bounding box center [520, 862] width 70 height 25
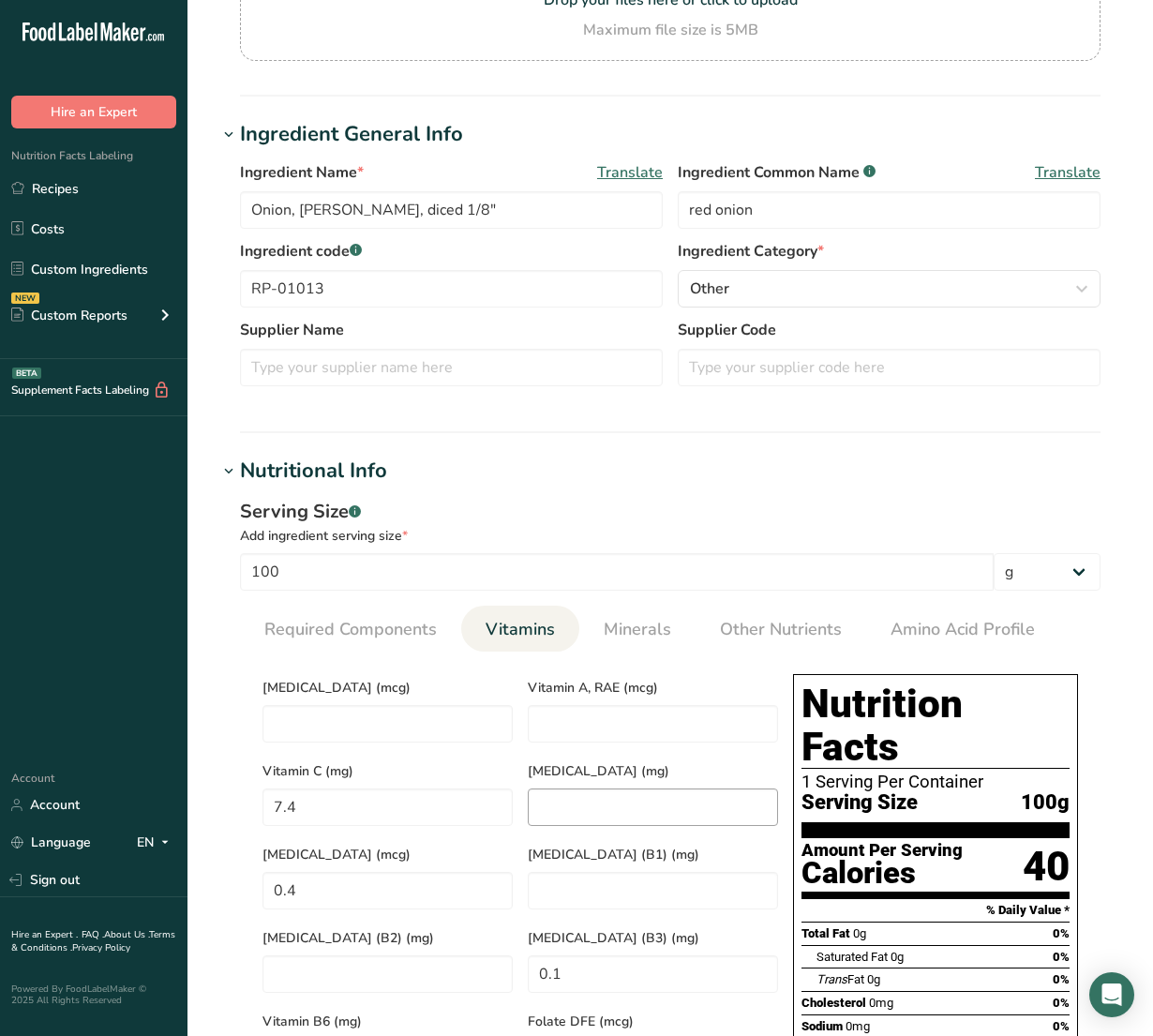
scroll to position [234, 0]
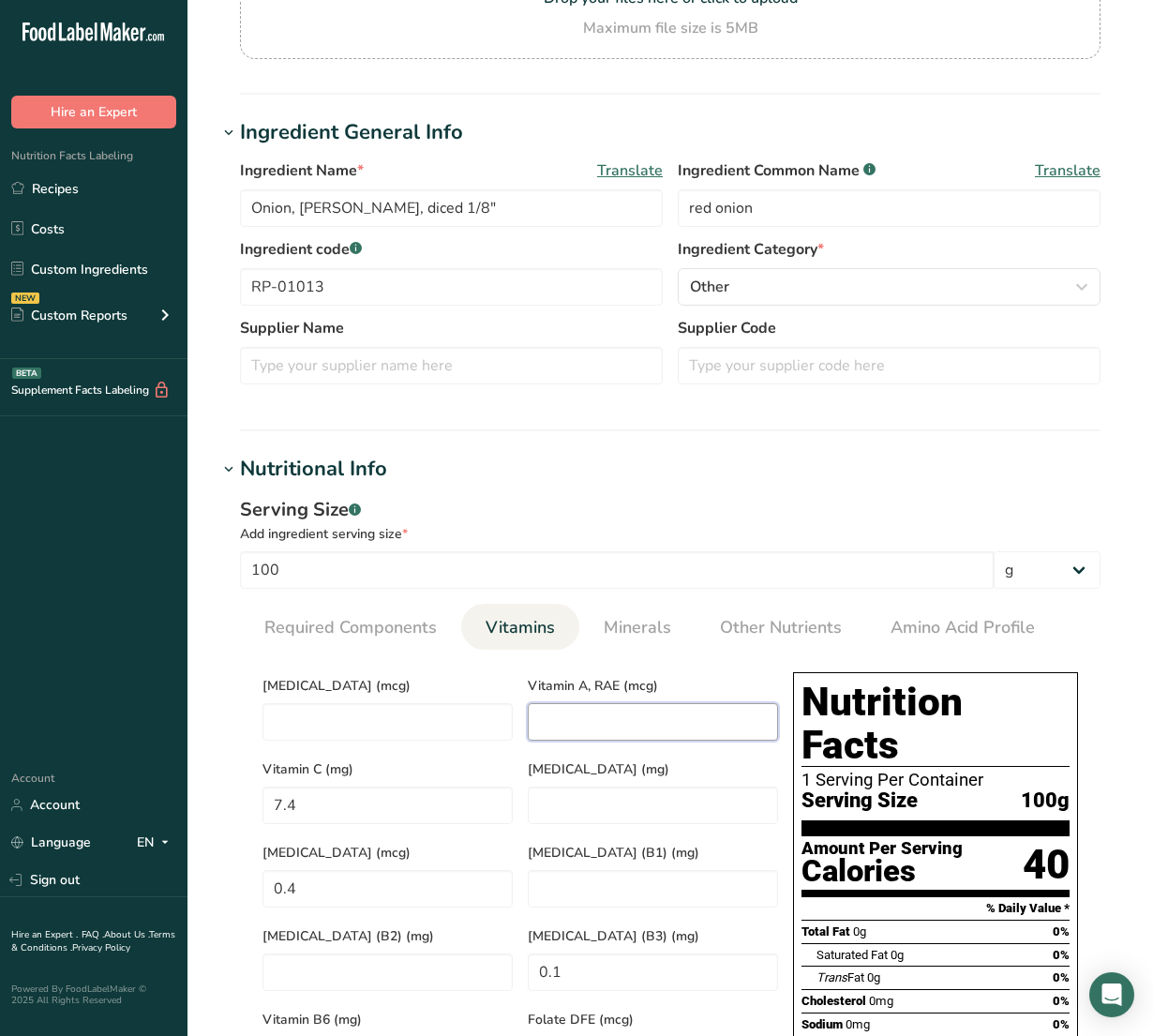
click at [579, 731] on RAE "number" at bounding box center [652, 721] width 250 height 37
type RAE "0.1"
click at [614, 643] on link "Minerals" at bounding box center [637, 627] width 82 height 48
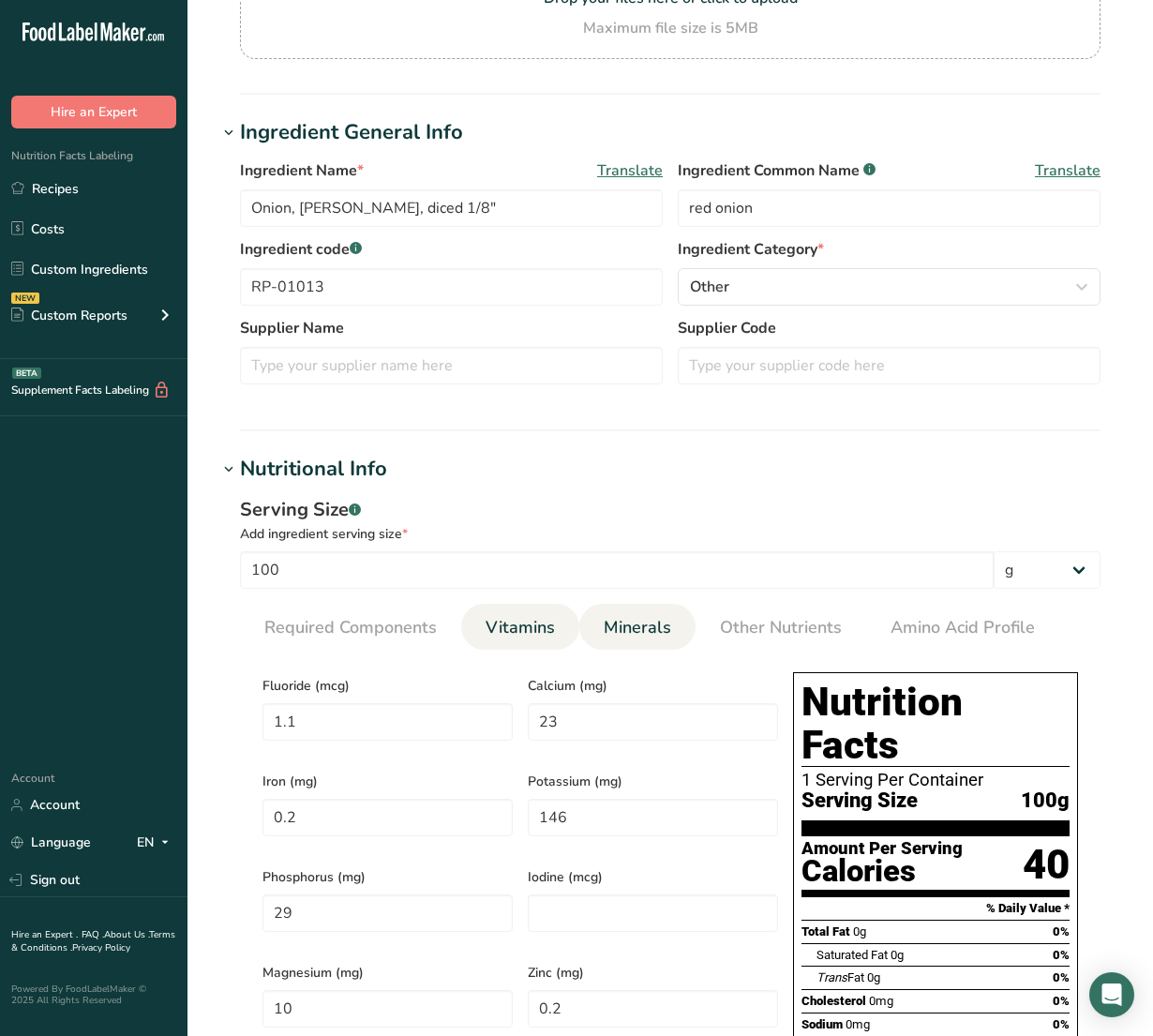
click at [558, 631] on link "Vitamins" at bounding box center [521, 627] width 84 height 48
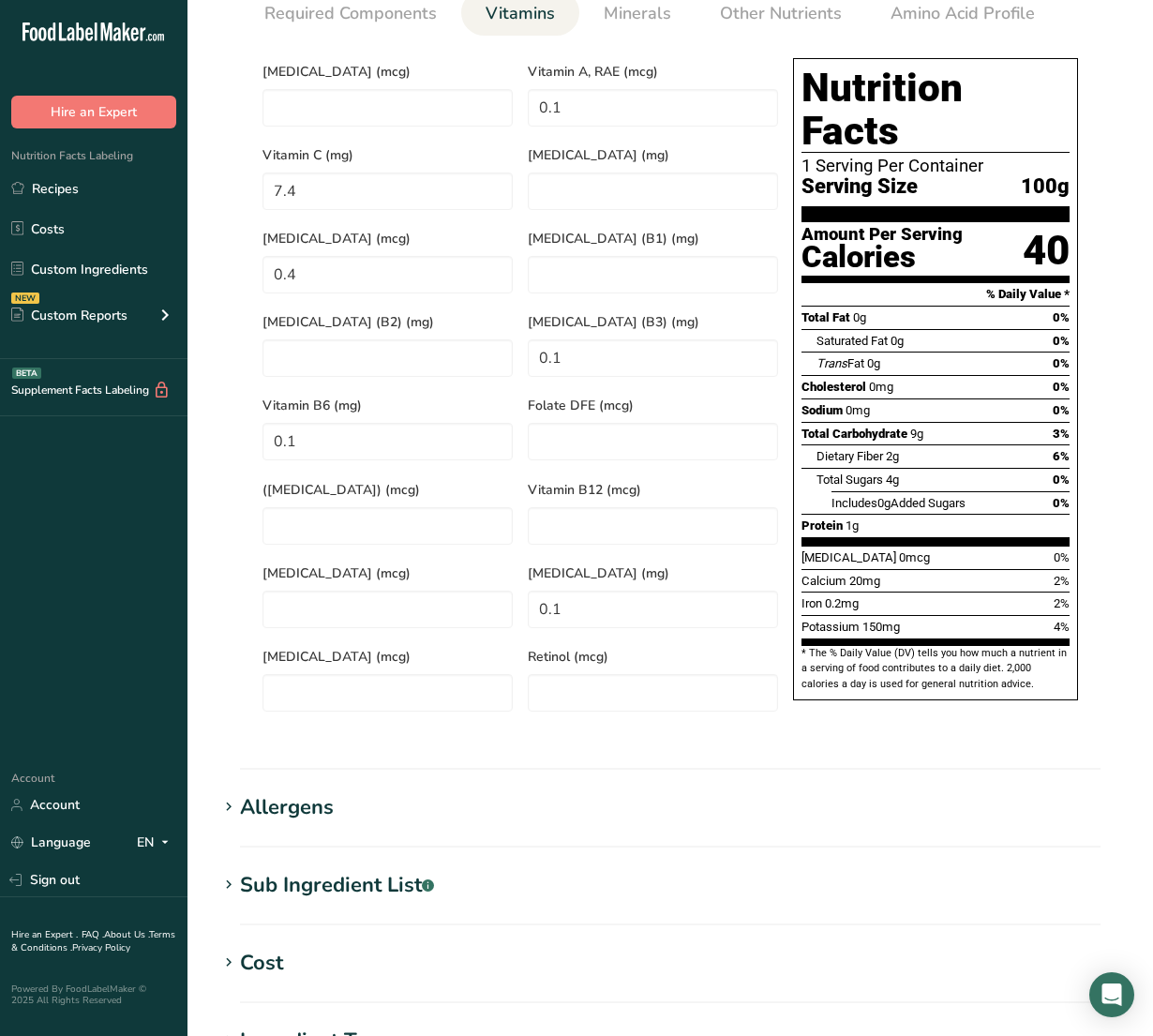
scroll to position [1055, 0]
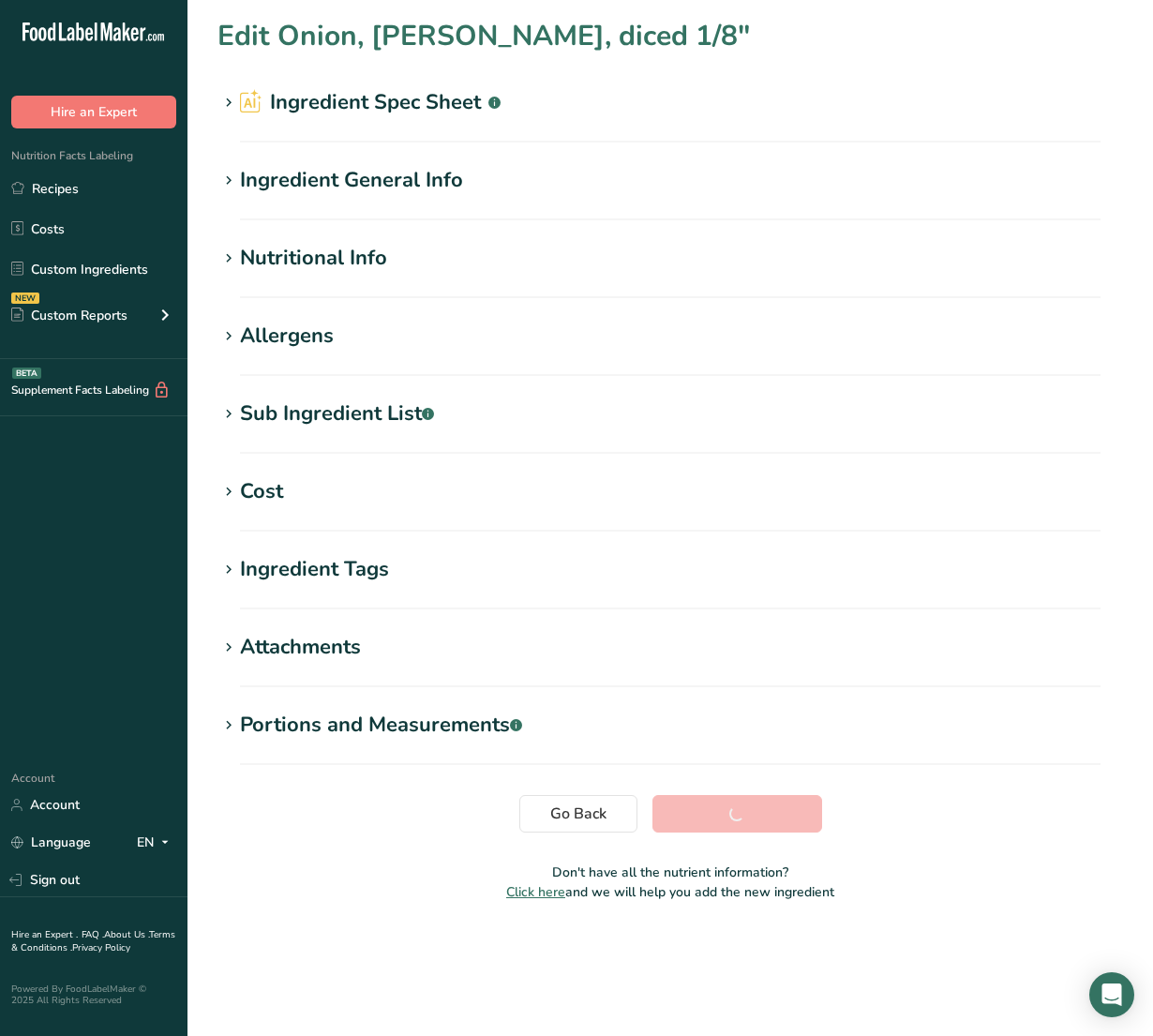
scroll to position [0, 0]
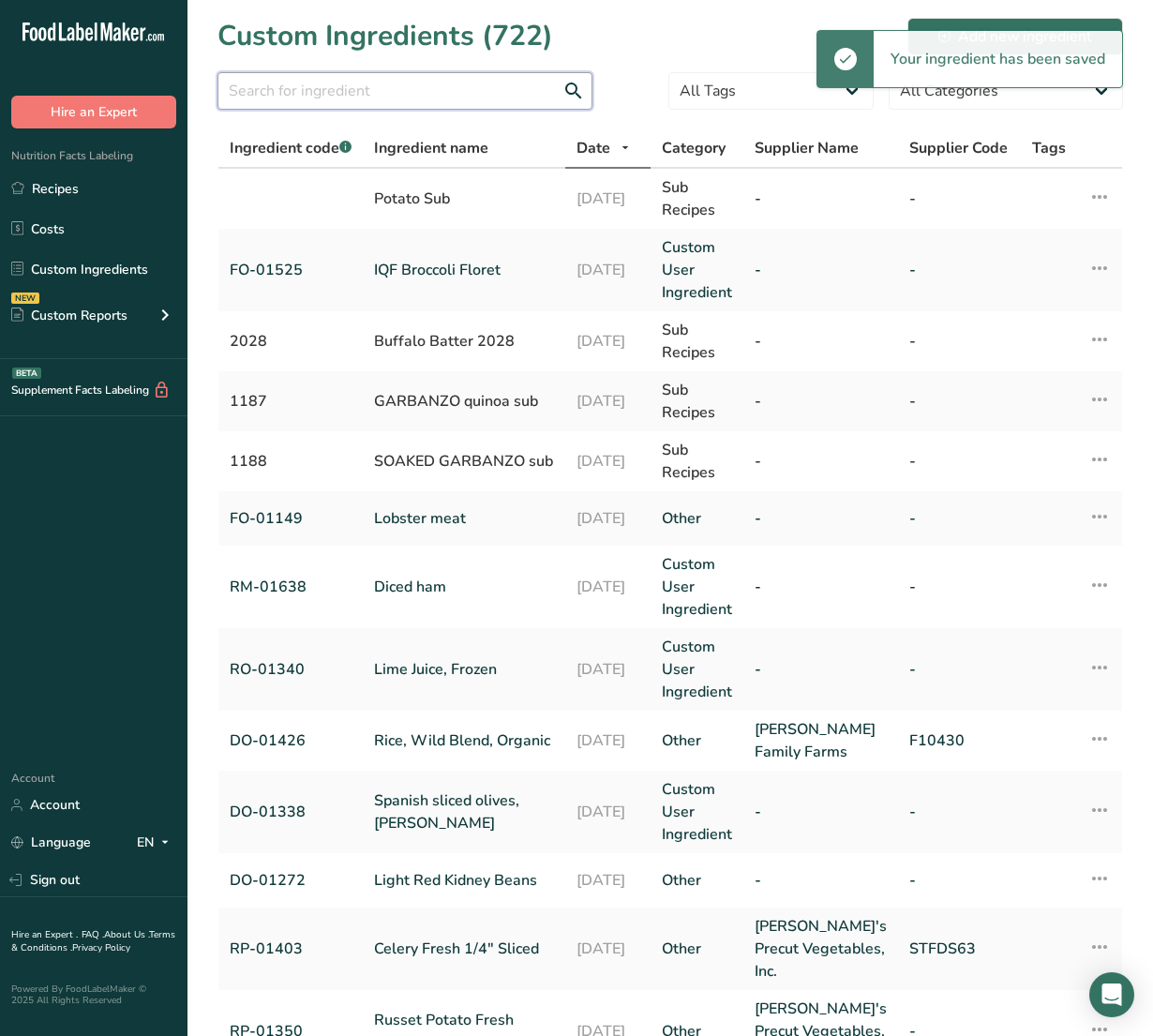
click at [392, 91] on input "text" at bounding box center [405, 91] width 375 height 37
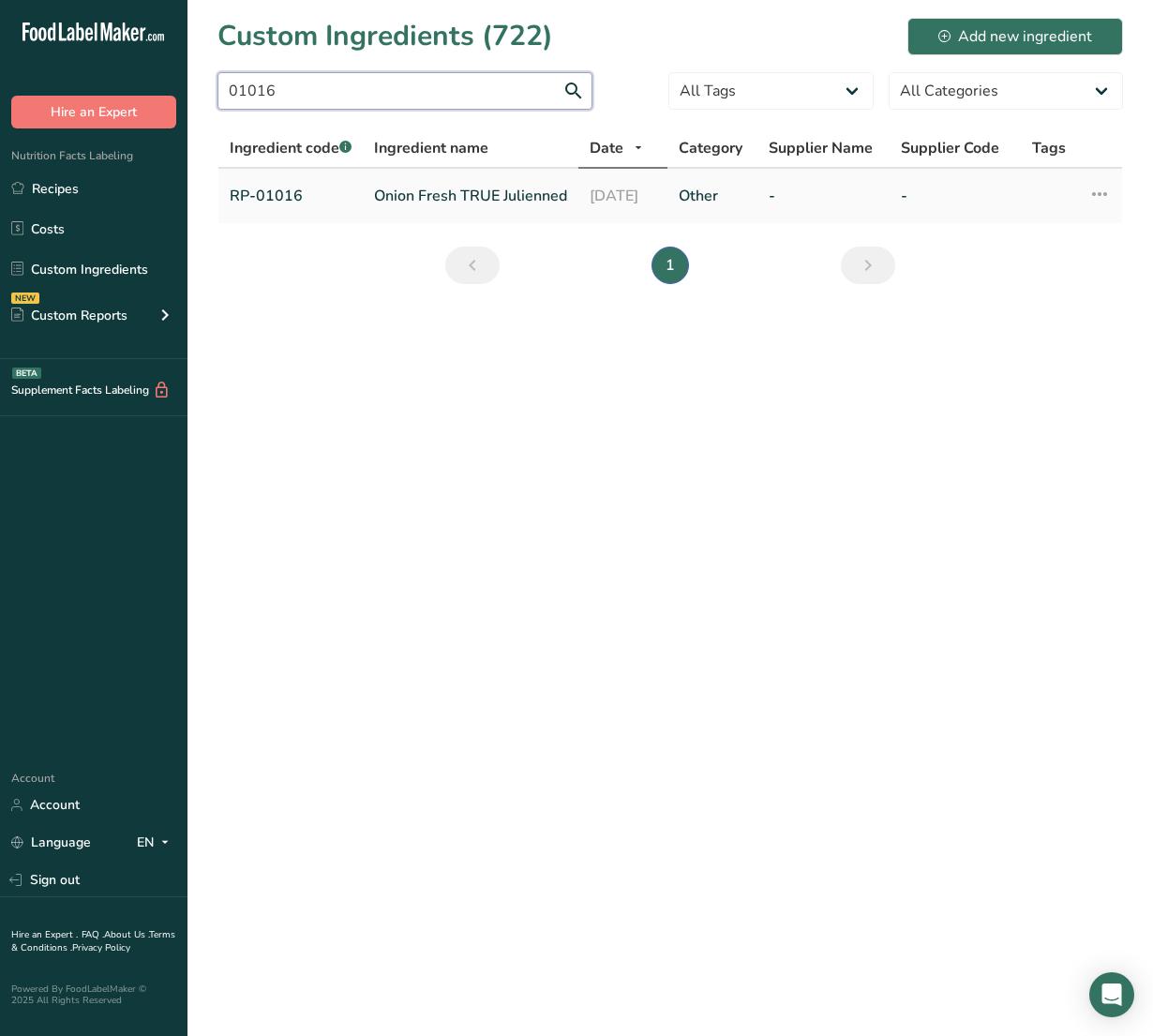
type input "01016"
click at [403, 188] on link "Onion Fresh TRUE Julienned" at bounding box center [471, 195] width 193 height 23
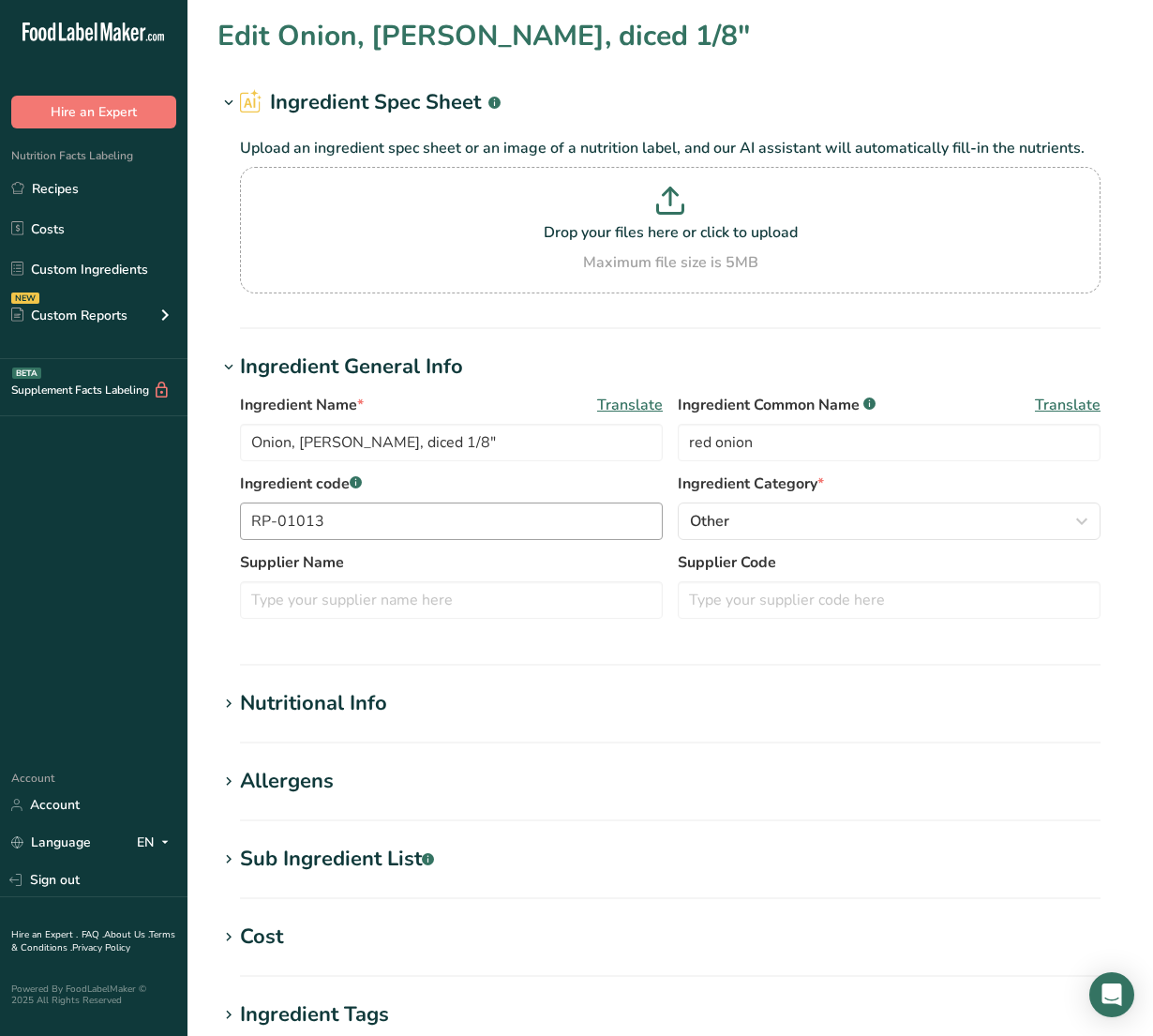
type input "Onion Fresh TRUE Julienned"
type input "onion"
type input "RP-01016"
type RAE "0"
type C "7.4"
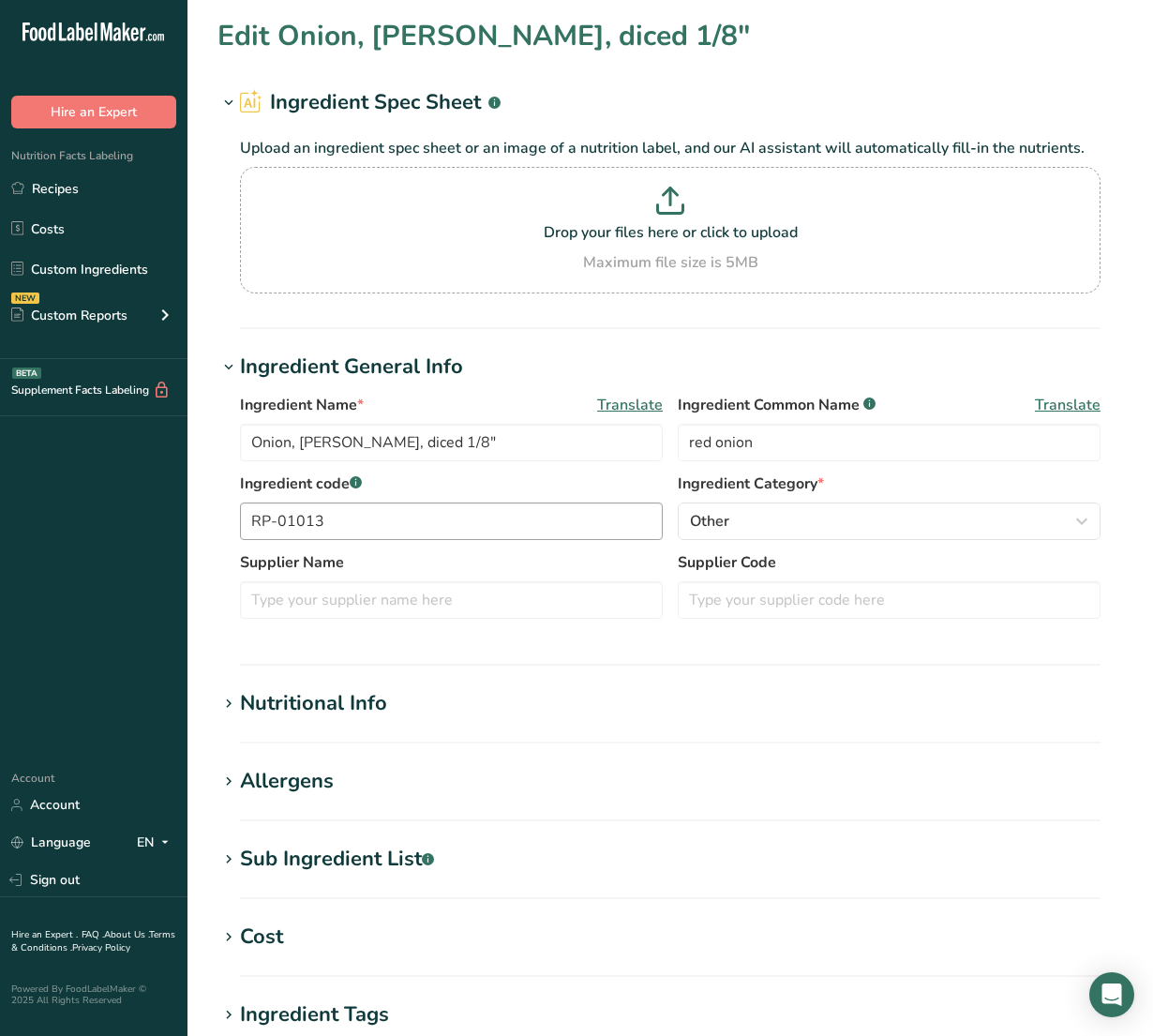
type K "0.4"
type \(B3\) "0.1"
type B6 "0.1"
type DFE "19"
type acid "0.1"
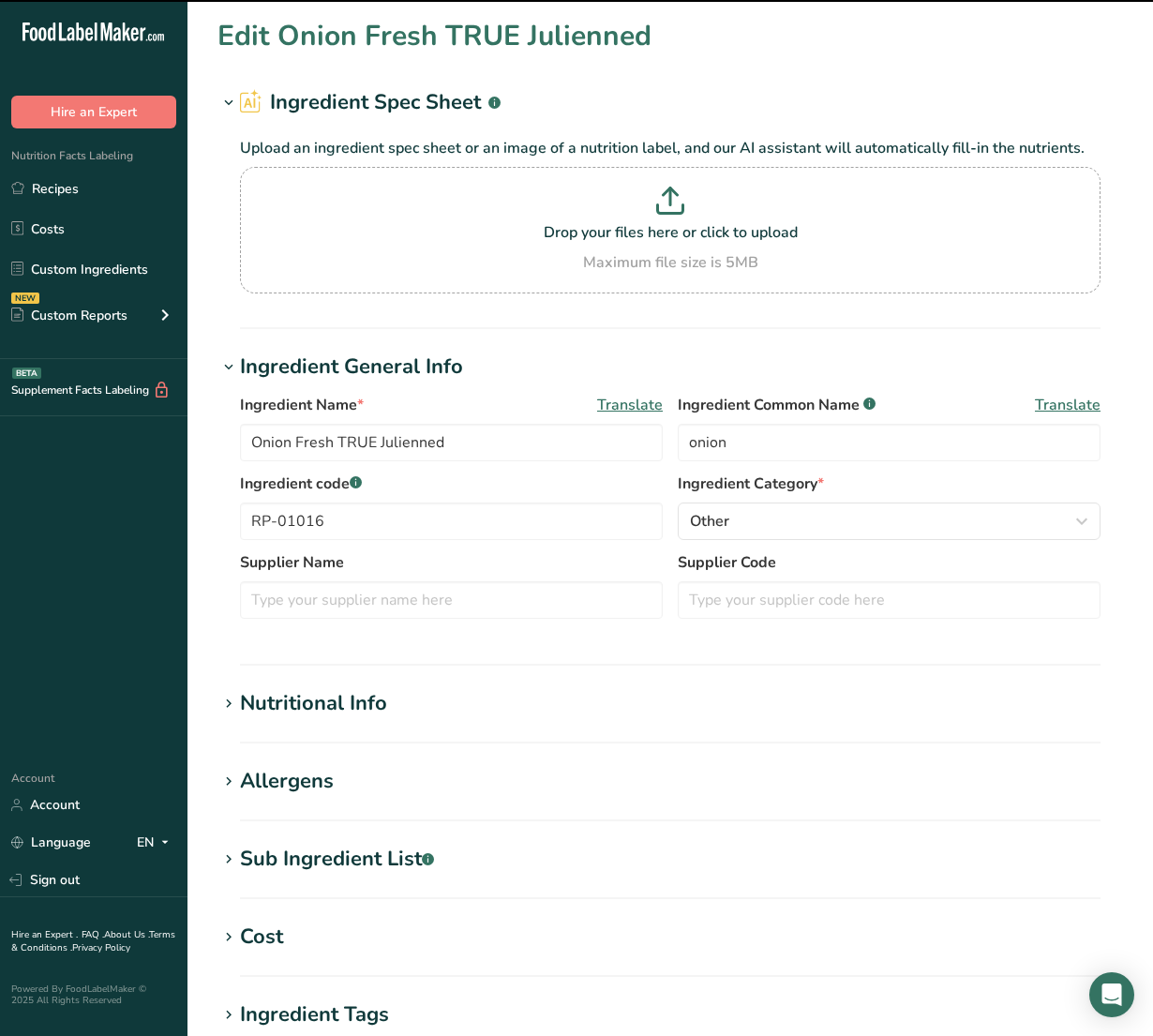
click at [381, 708] on div "Nutritional Info" at bounding box center [314, 704] width 147 height 31
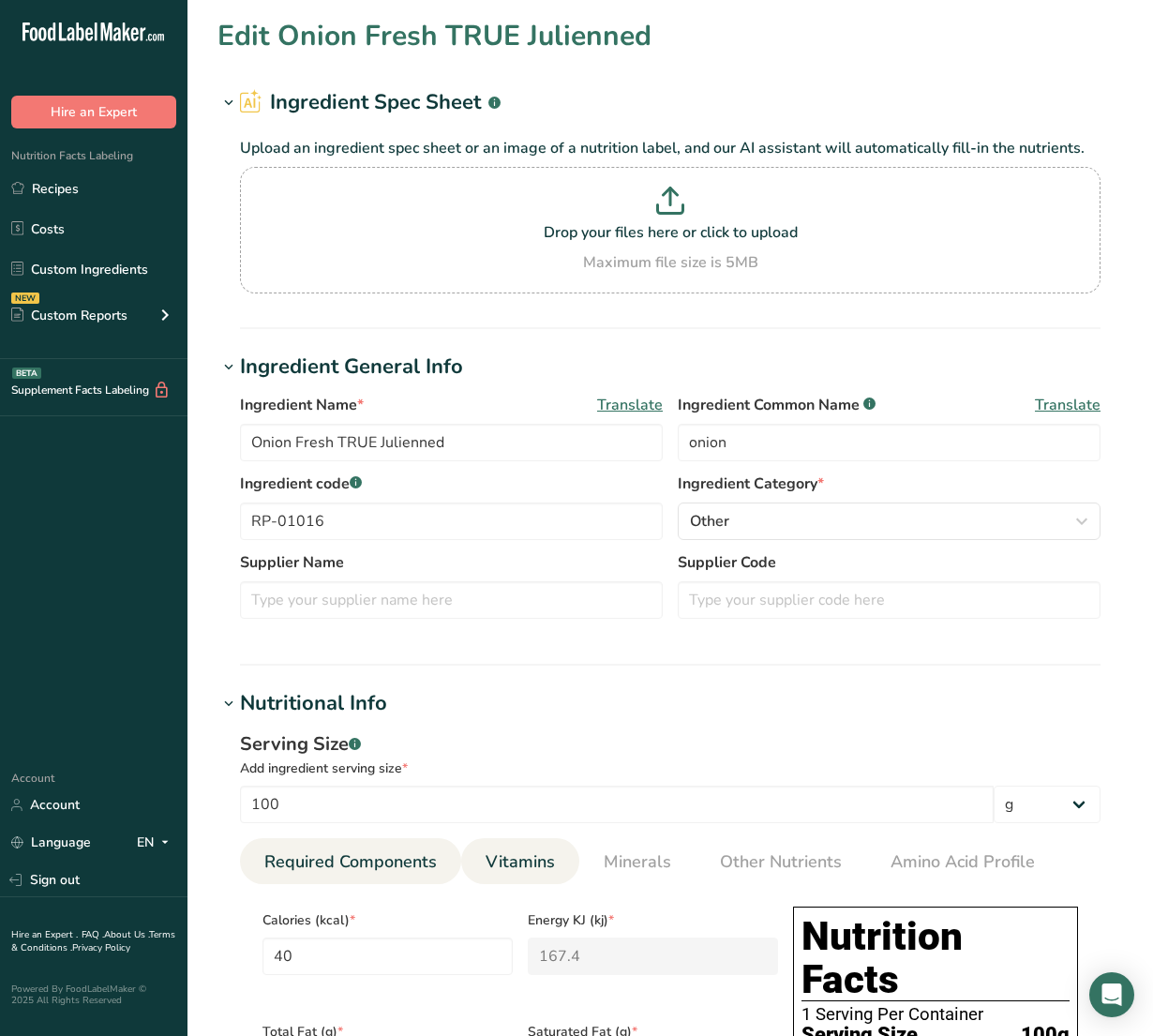
click at [502, 863] on span "Vitamins" at bounding box center [520, 862] width 70 height 25
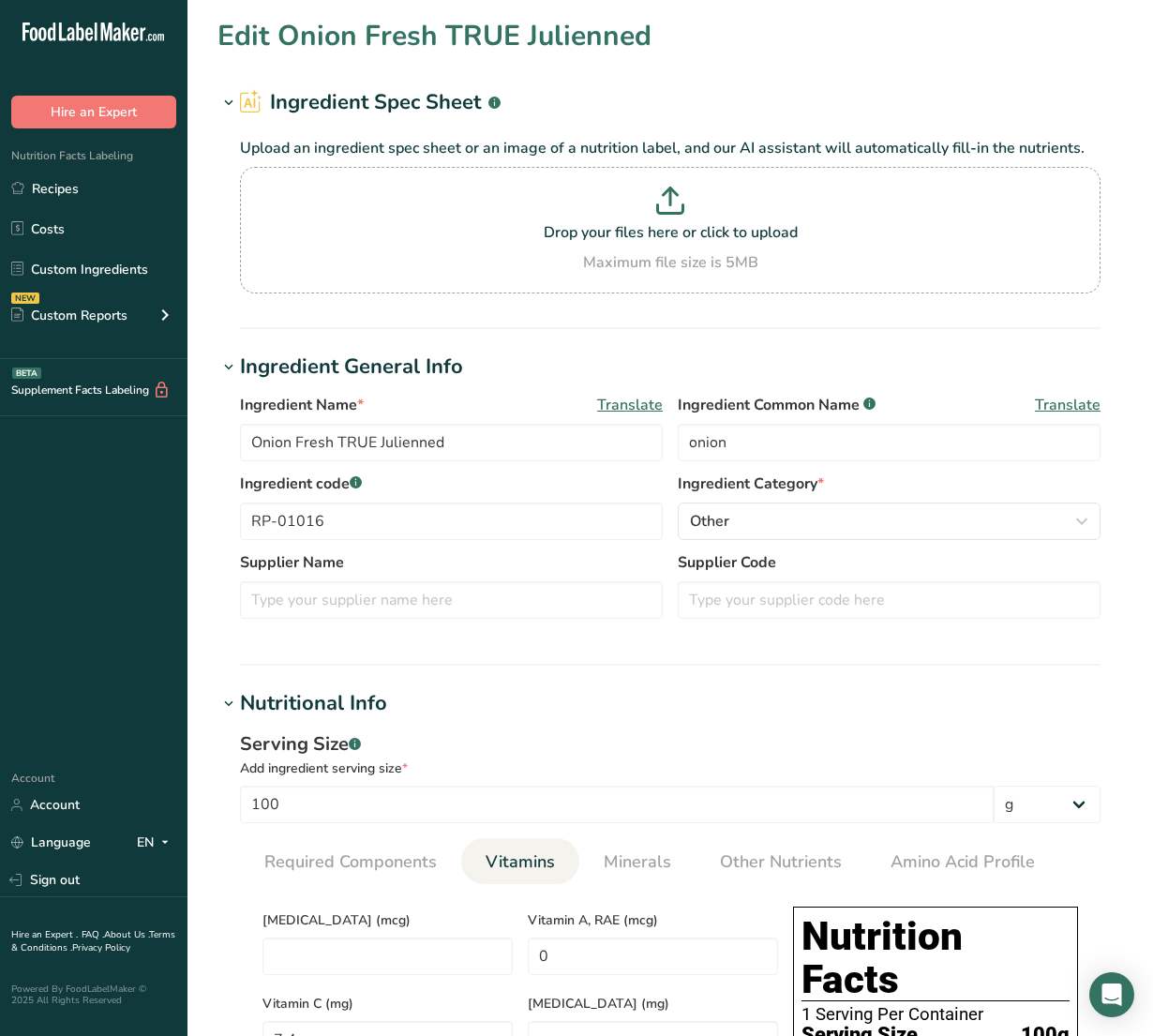
click at [672, 926] on span "Vitamin A, RAE (mcg)" at bounding box center [652, 919] width 250 height 20
drag, startPoint x: 662, startPoint y: 957, endPoint x: 224, endPoint y: 995, distance: 439.6
type RAE "0.1"
drag, startPoint x: 662, startPoint y: 853, endPoint x: 617, endPoint y: 863, distance: 46.1
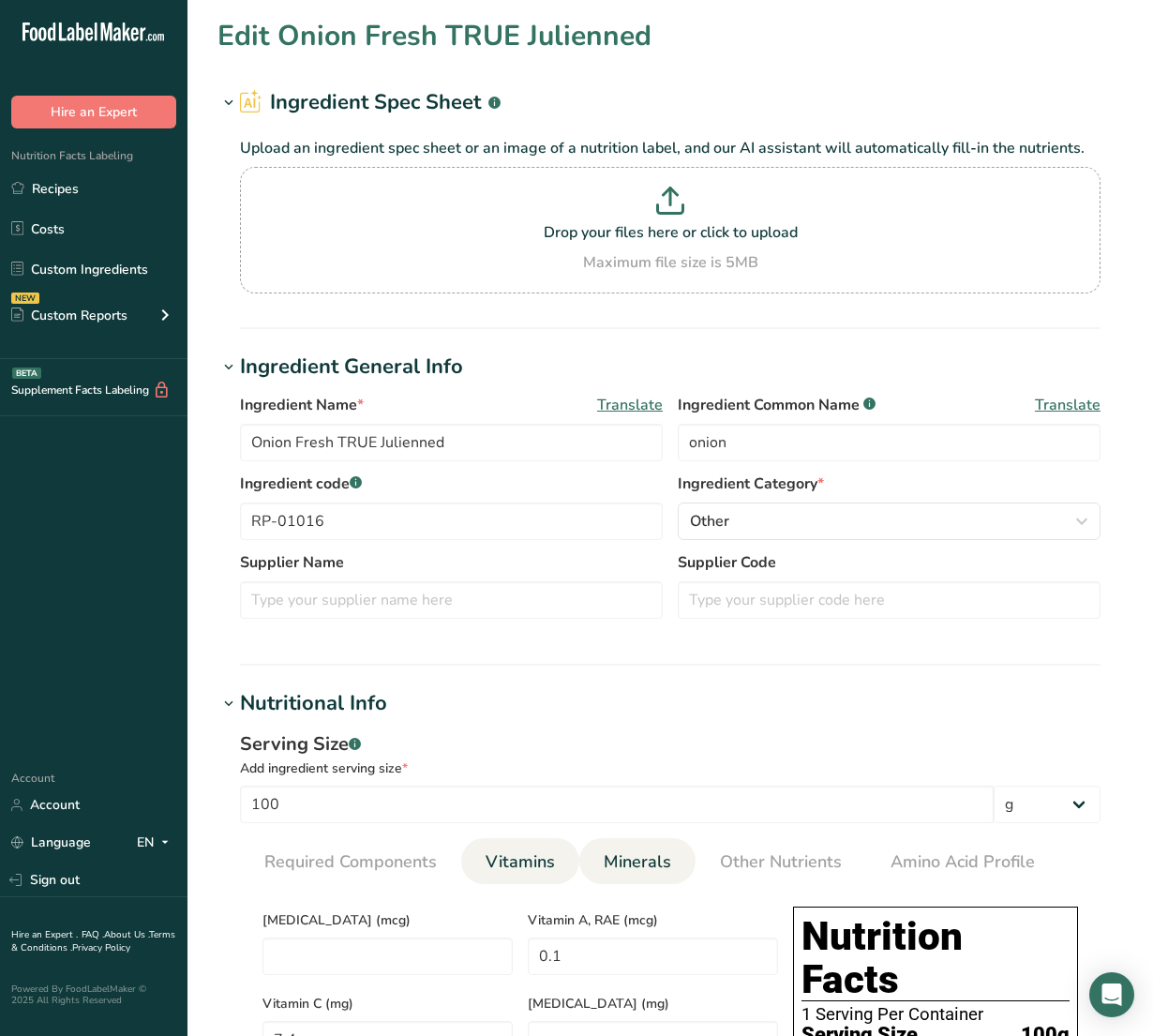
click at [654, 854] on span "Minerals" at bounding box center [637, 862] width 68 height 25
click at [534, 864] on span "Vitamins" at bounding box center [520, 862] width 70 height 25
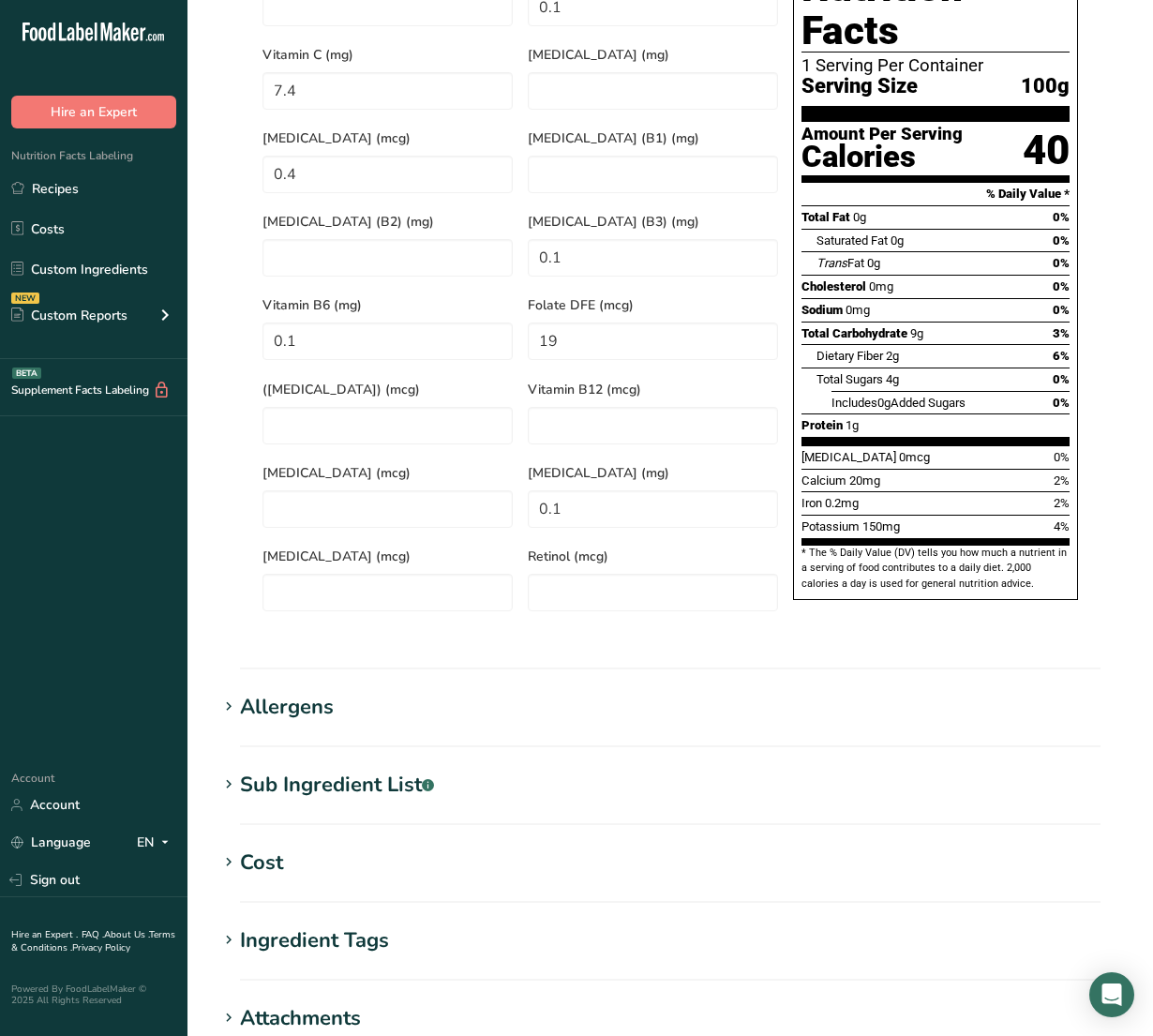
scroll to position [1171, 0]
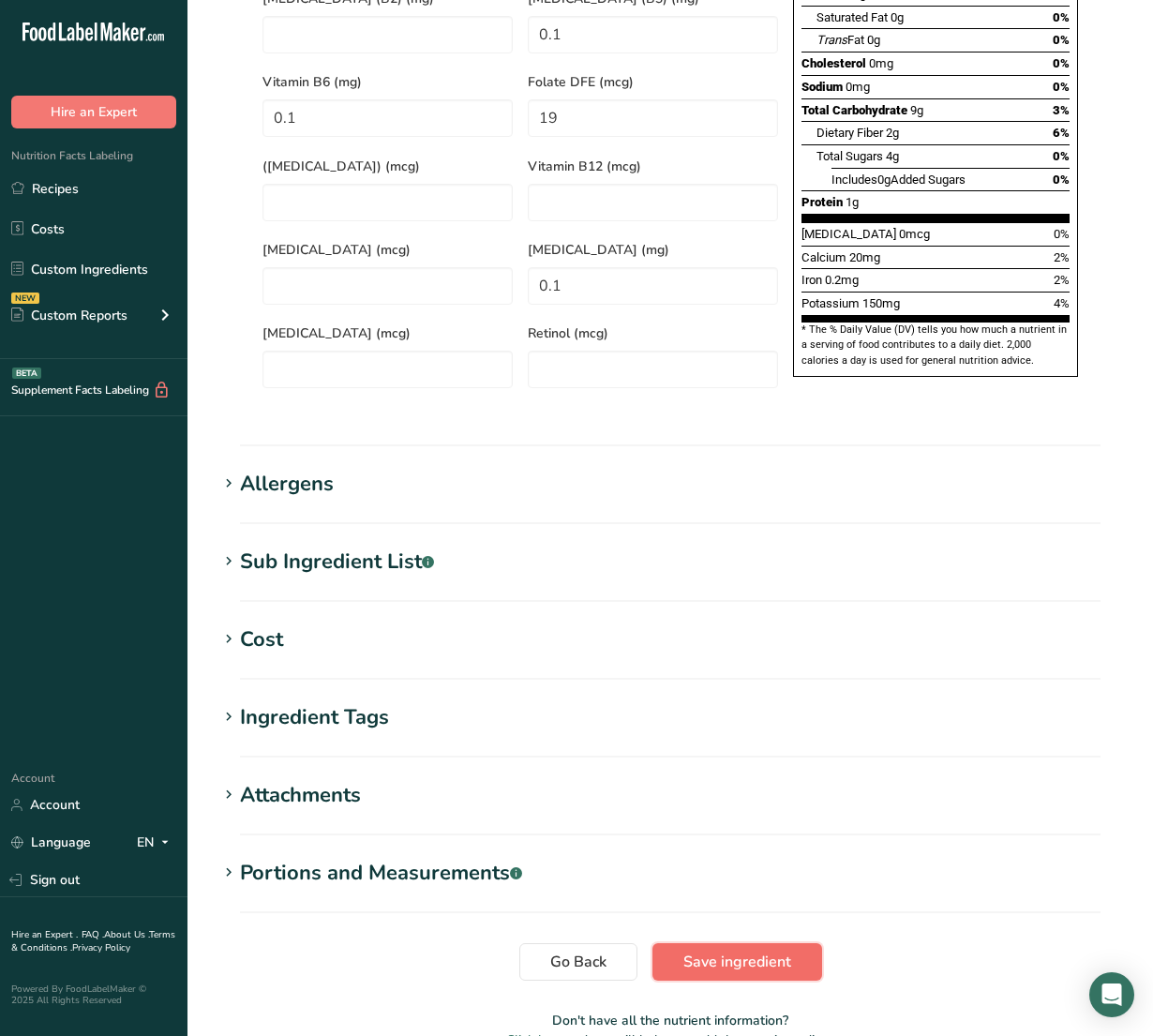
click at [777, 943] on button "Save ingredient" at bounding box center [736, 962] width 170 height 37
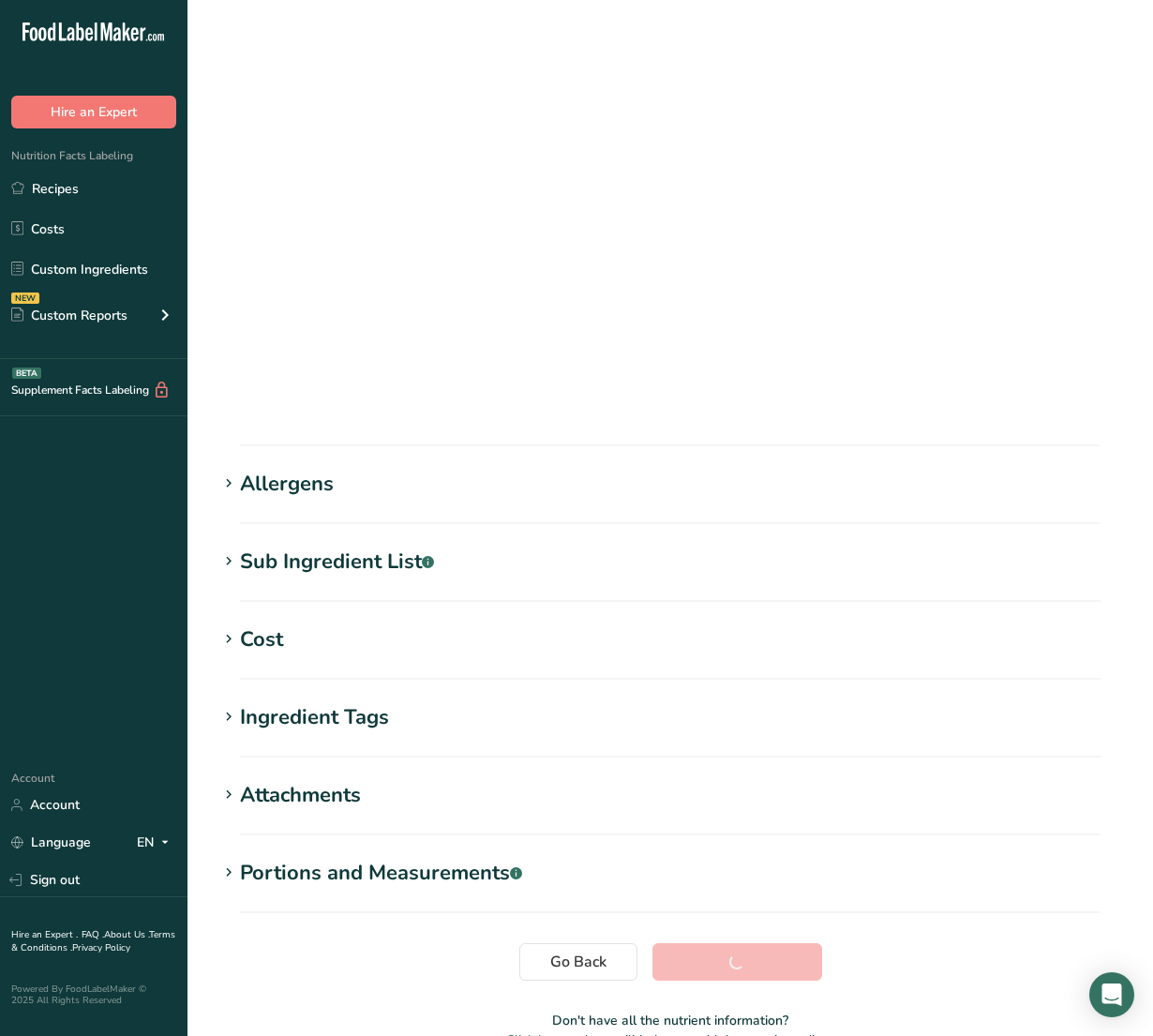
scroll to position [0, 0]
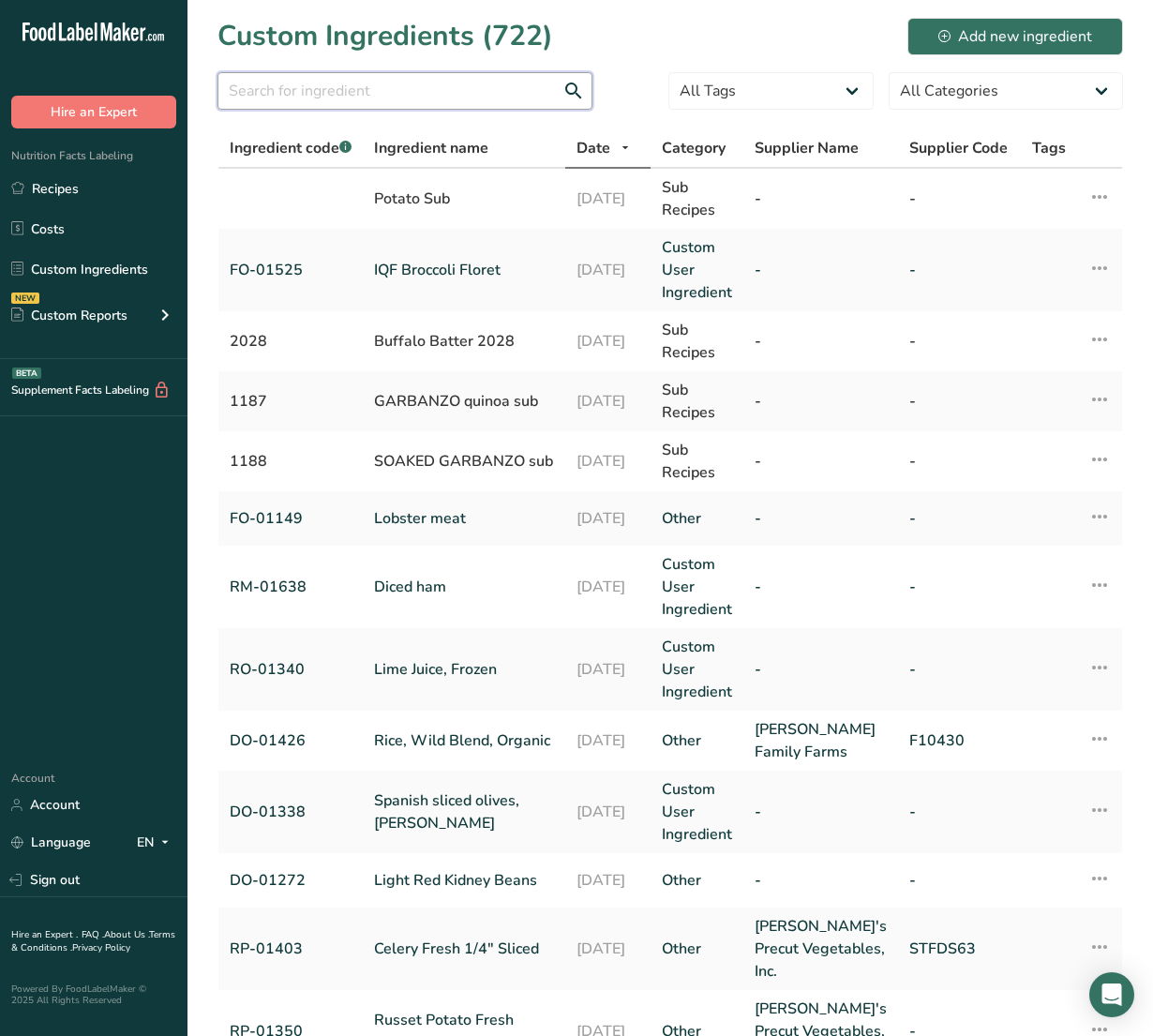
click at [301, 82] on input "text" at bounding box center [405, 91] width 375 height 37
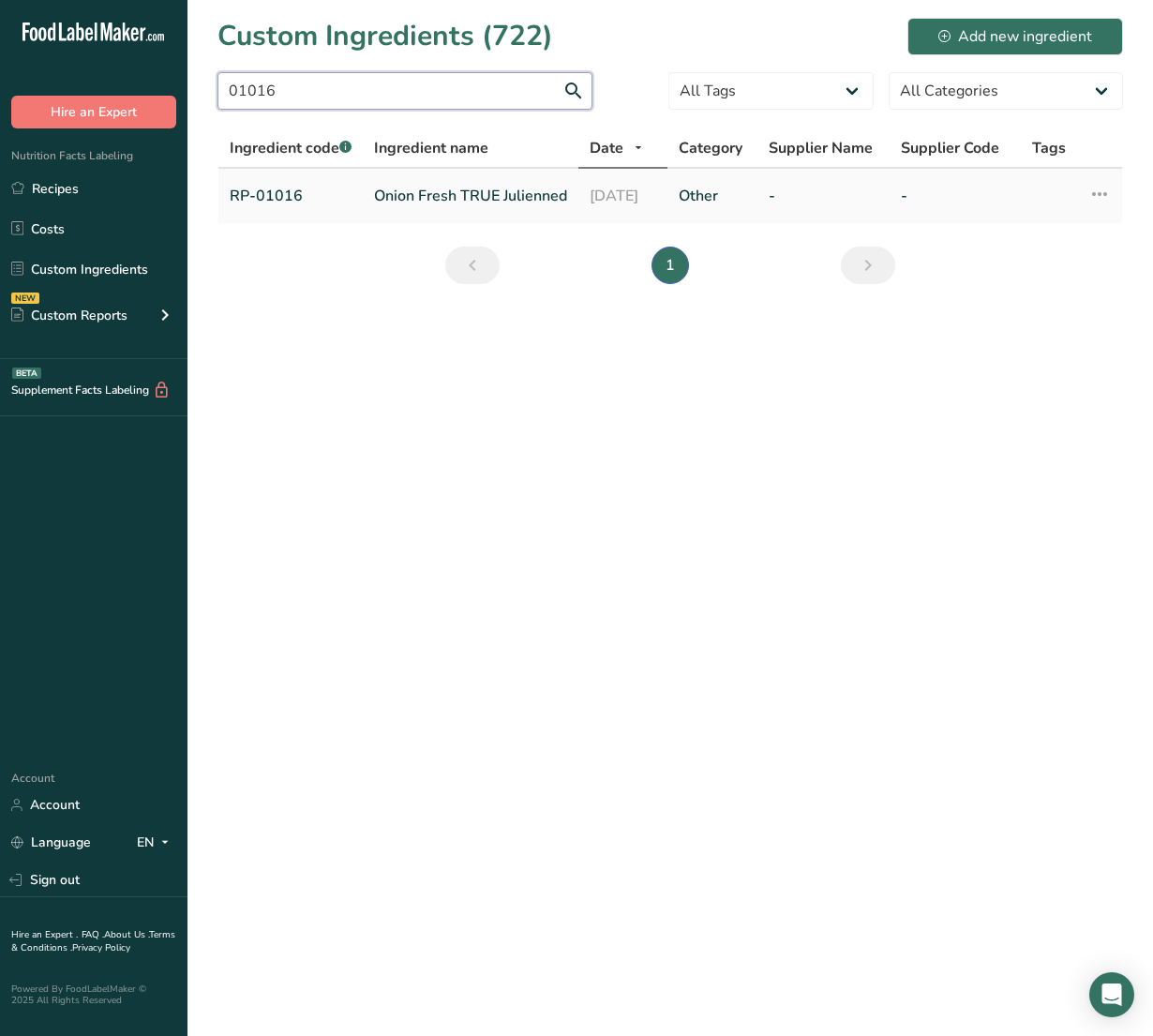
type input "01016"
click at [376, 207] on link "Onion Fresh TRUE Julienned" at bounding box center [471, 195] width 193 height 23
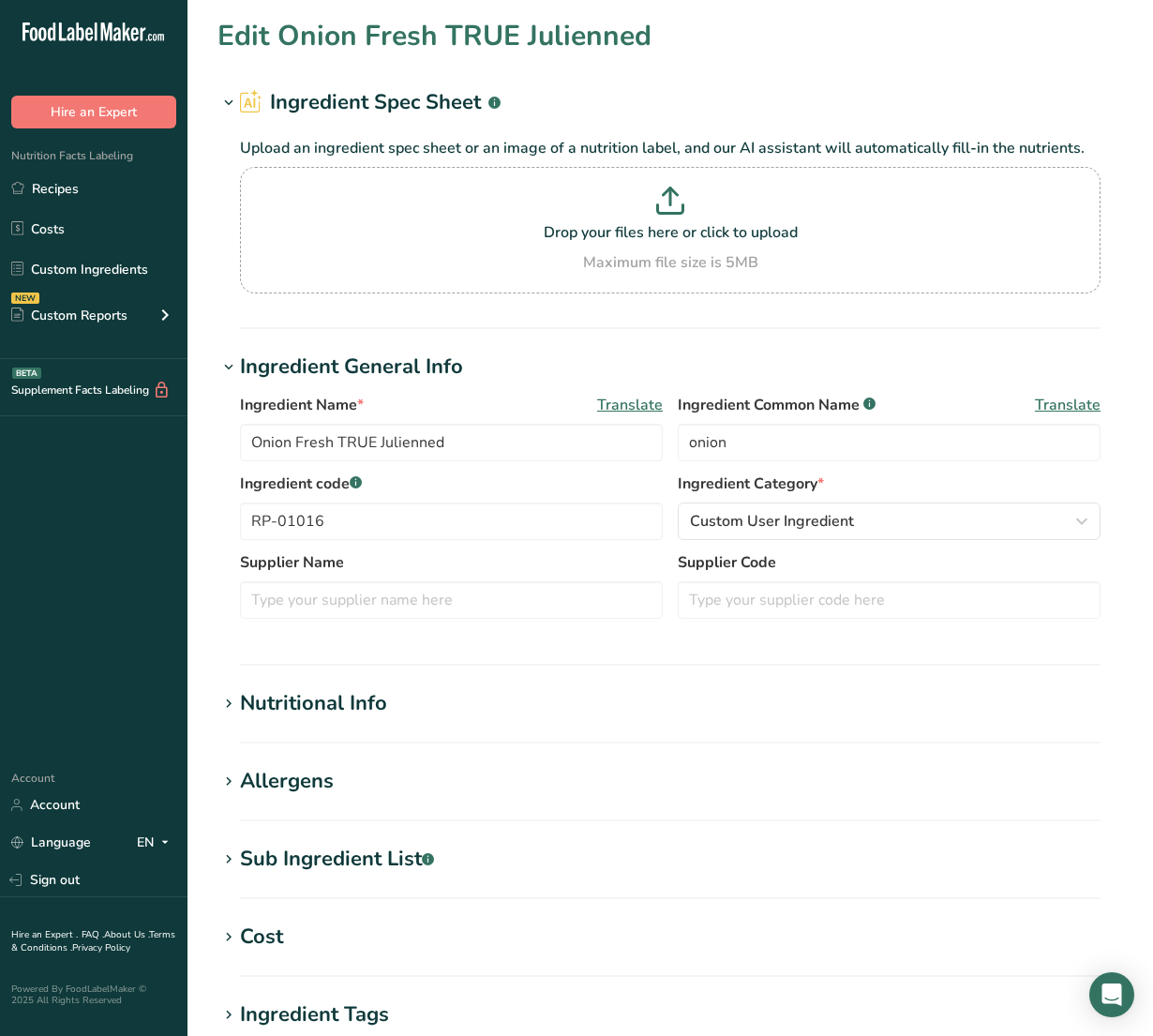
type input "40"
type KJ "167.4"
type Fat "0.1"
type Fat "0"
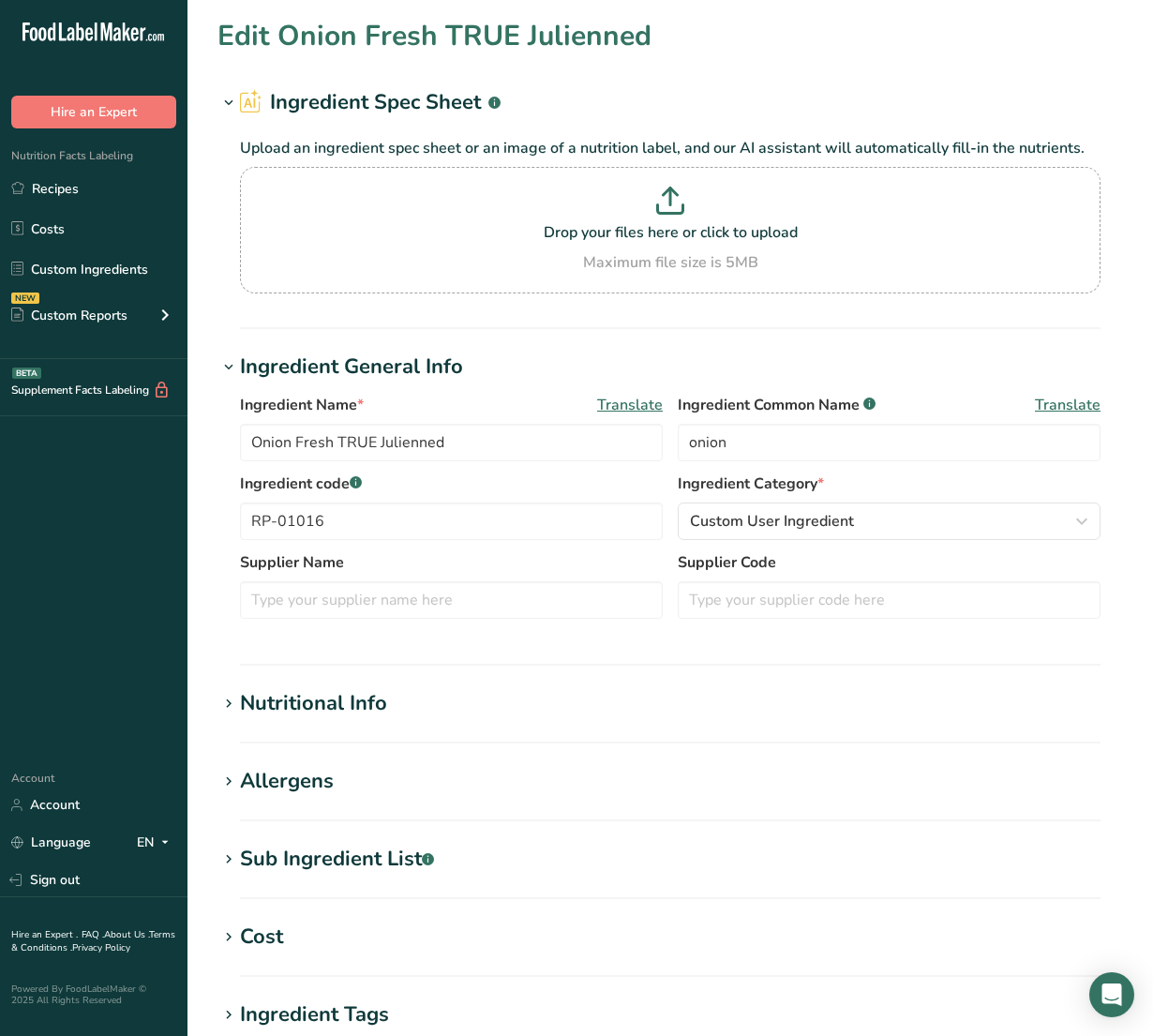
type input "0"
type input "4"
type Carbohydrates "9.3"
type Fiber "1.7"
type Sugars "4.2"
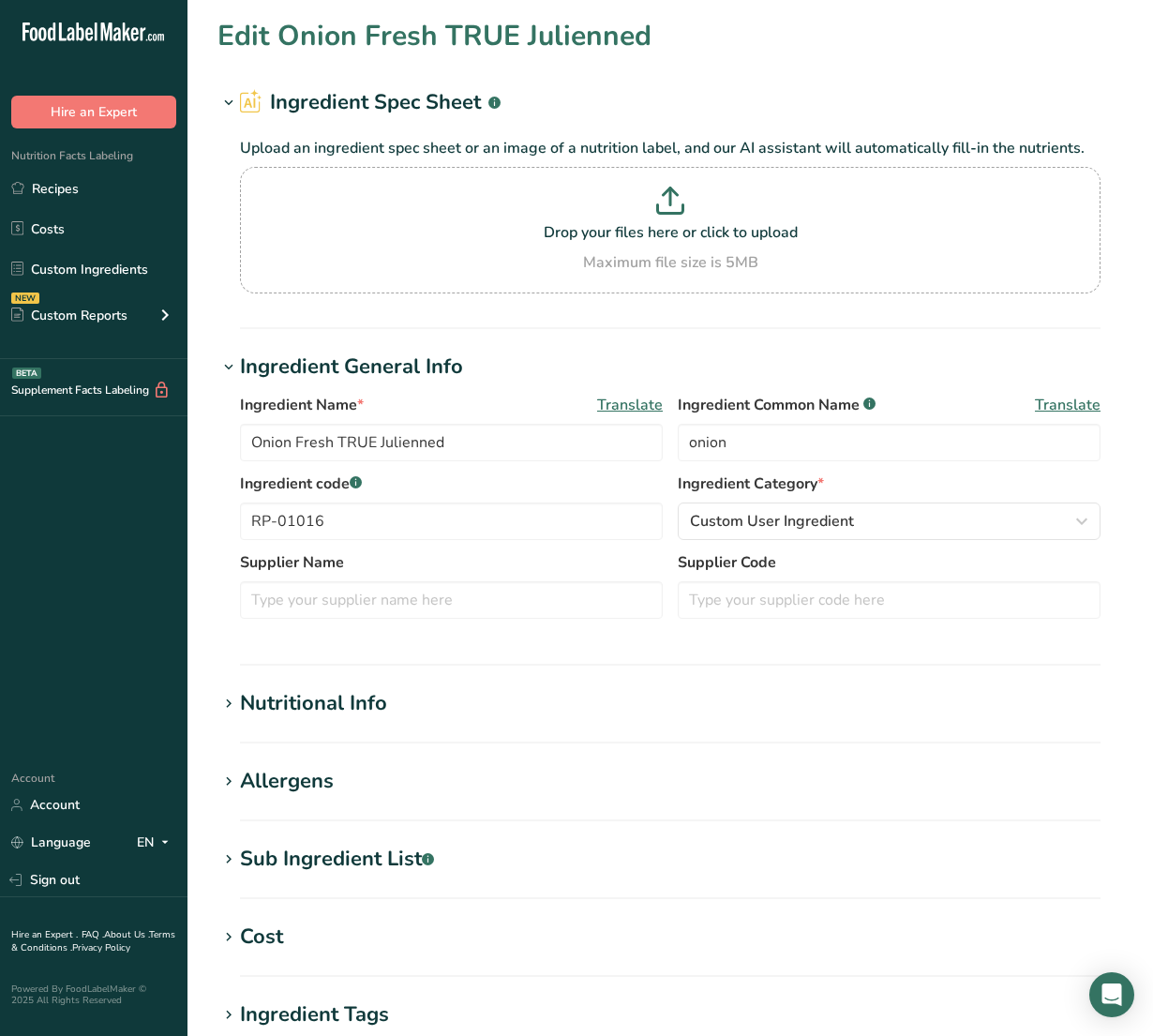
type Sugars "0"
type input "1.1"
click at [340, 694] on div "Nutritional Info" at bounding box center [314, 704] width 147 height 31
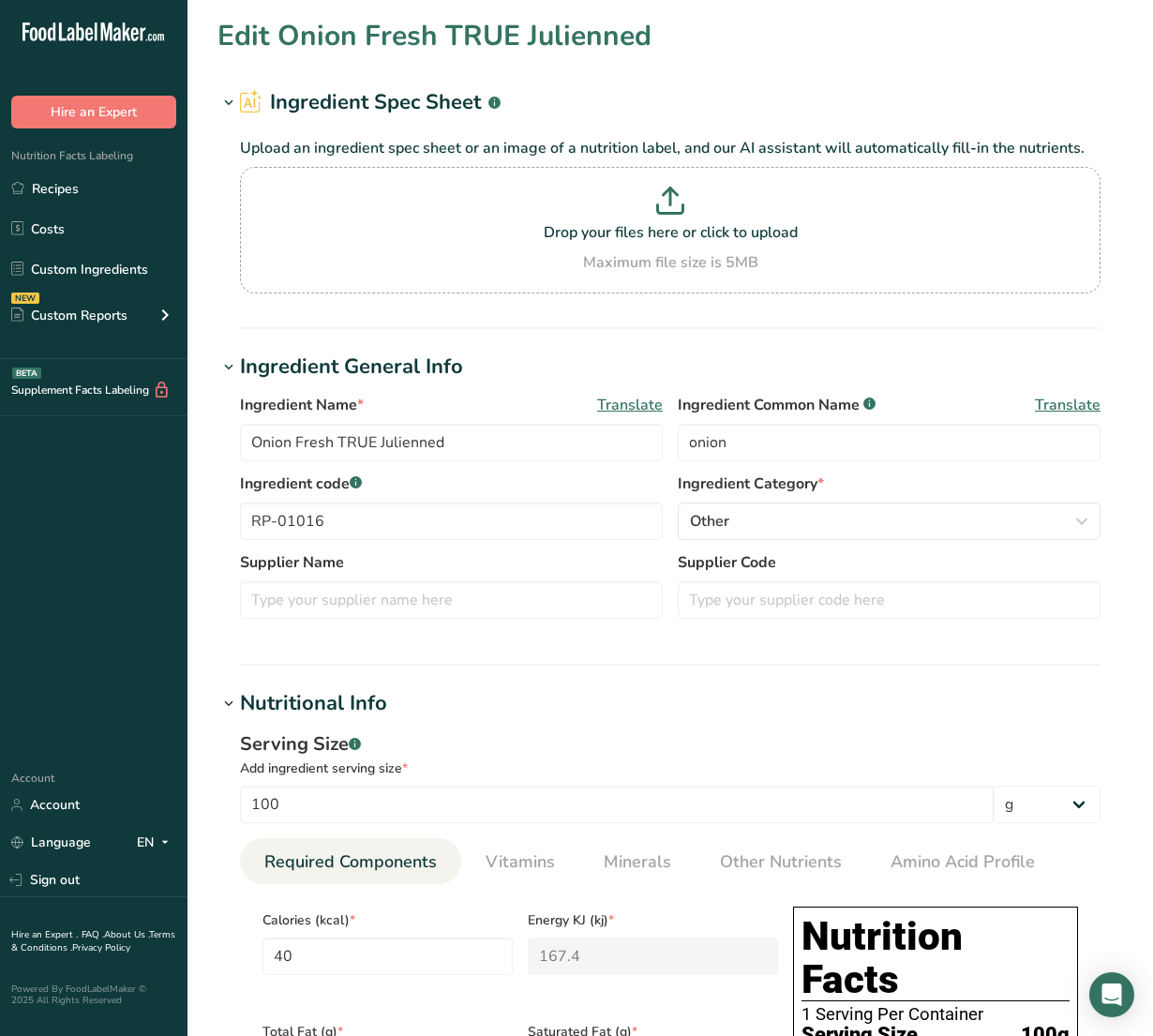
click at [524, 873] on span "Vitamins" at bounding box center [520, 862] width 70 height 25
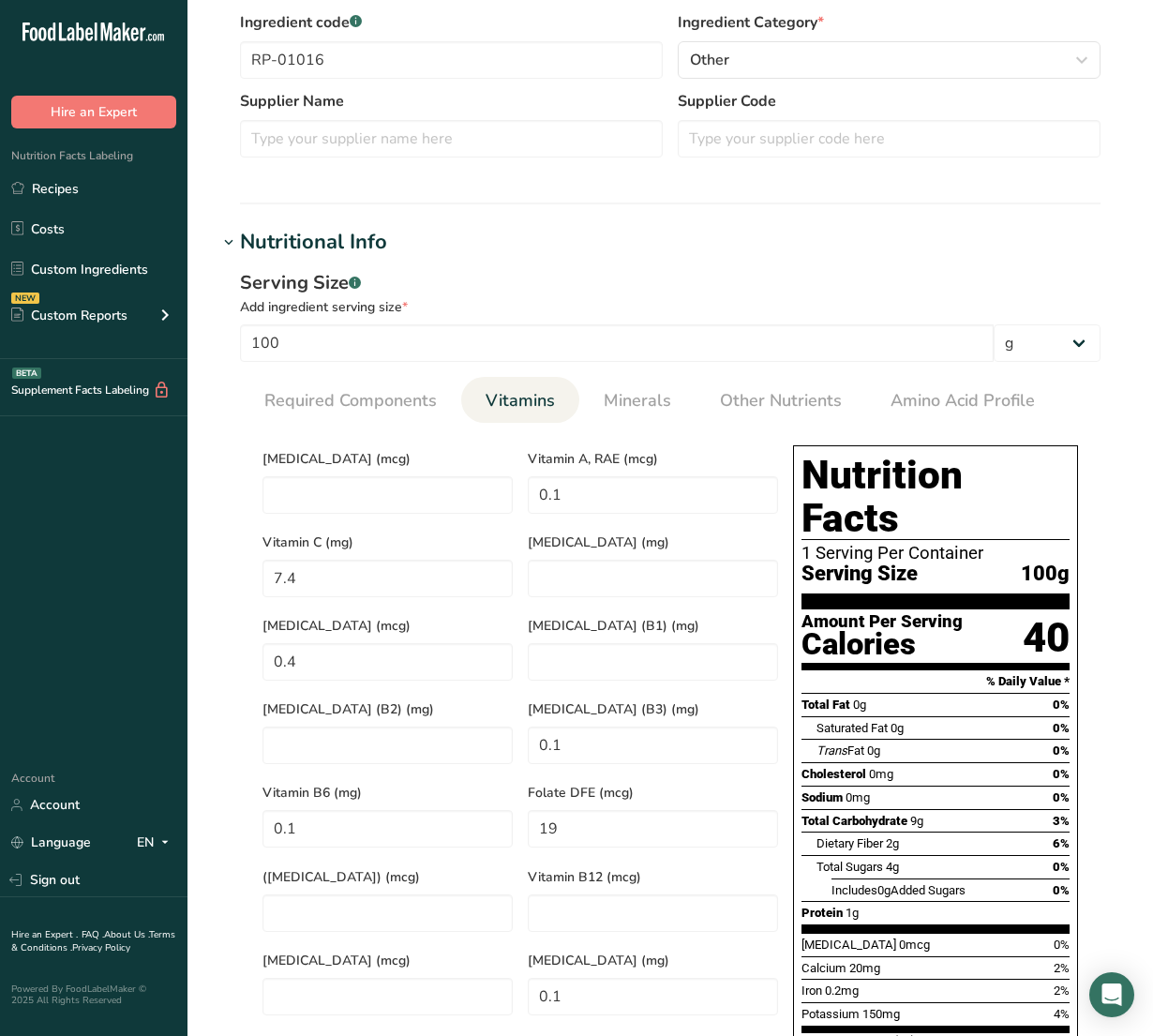
scroll to position [469, 0]
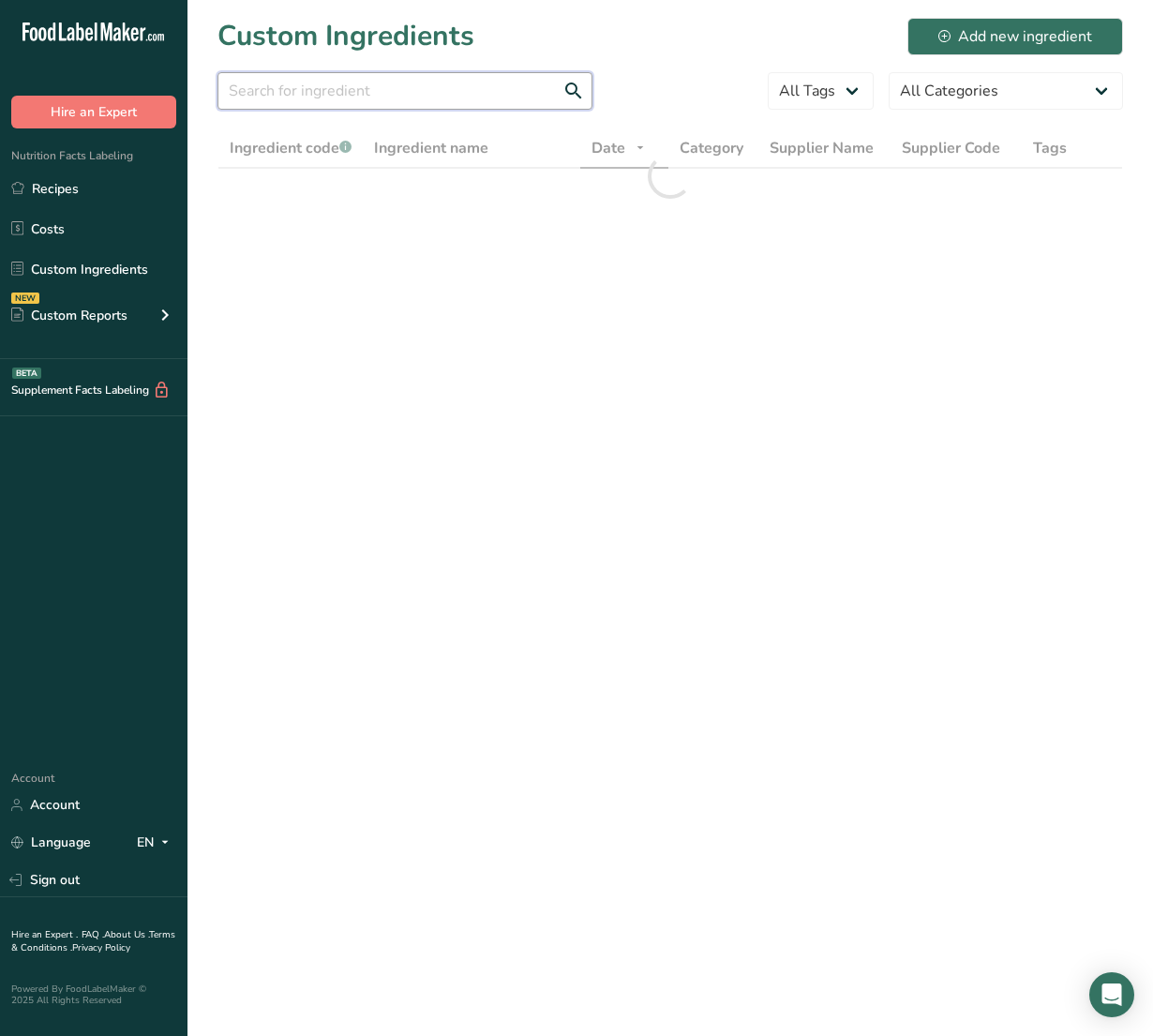
click at [310, 92] on input "text" at bounding box center [405, 91] width 375 height 37
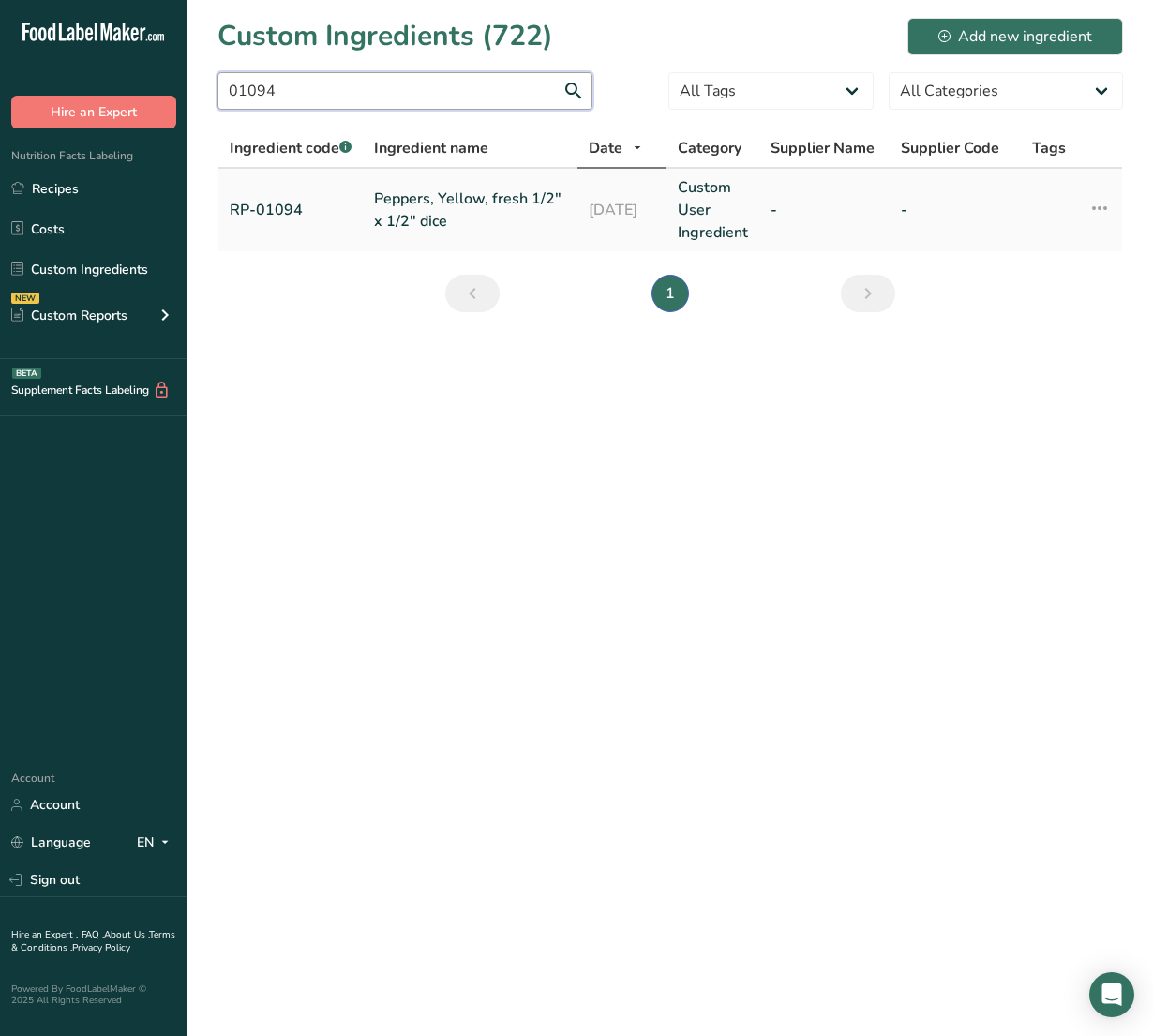
type input "01094"
click at [442, 199] on link "Peppers, Yellow, fresh 1/2" x 1/2" dice" at bounding box center [471, 210] width 192 height 45
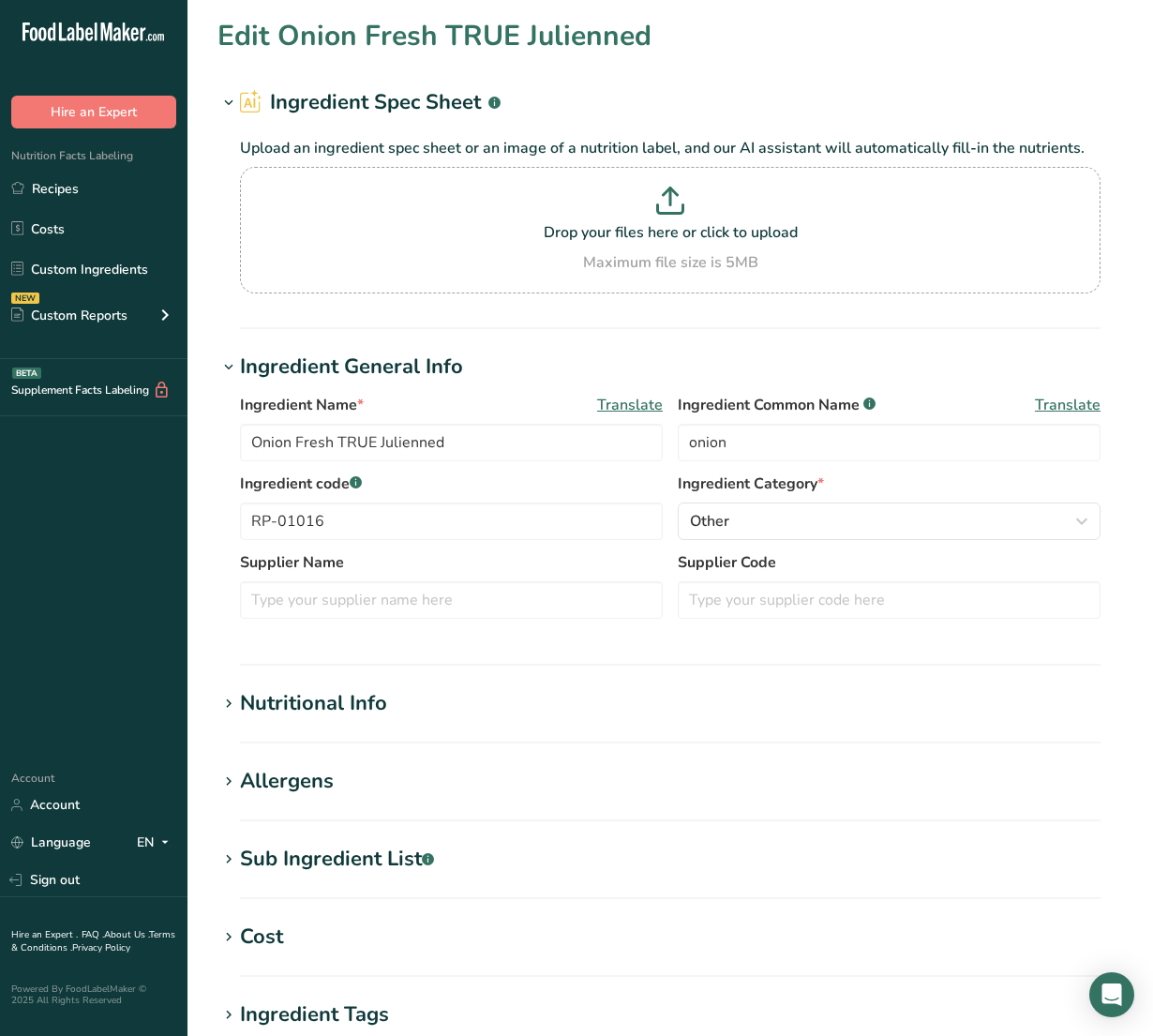
type input "Peppers, Yellow, fresh 1/2" x 1/2" dice"
type input "yellow pepper"
type input "RP-01094"
click at [384, 706] on div "Nutritional Info" at bounding box center [314, 704] width 147 height 31
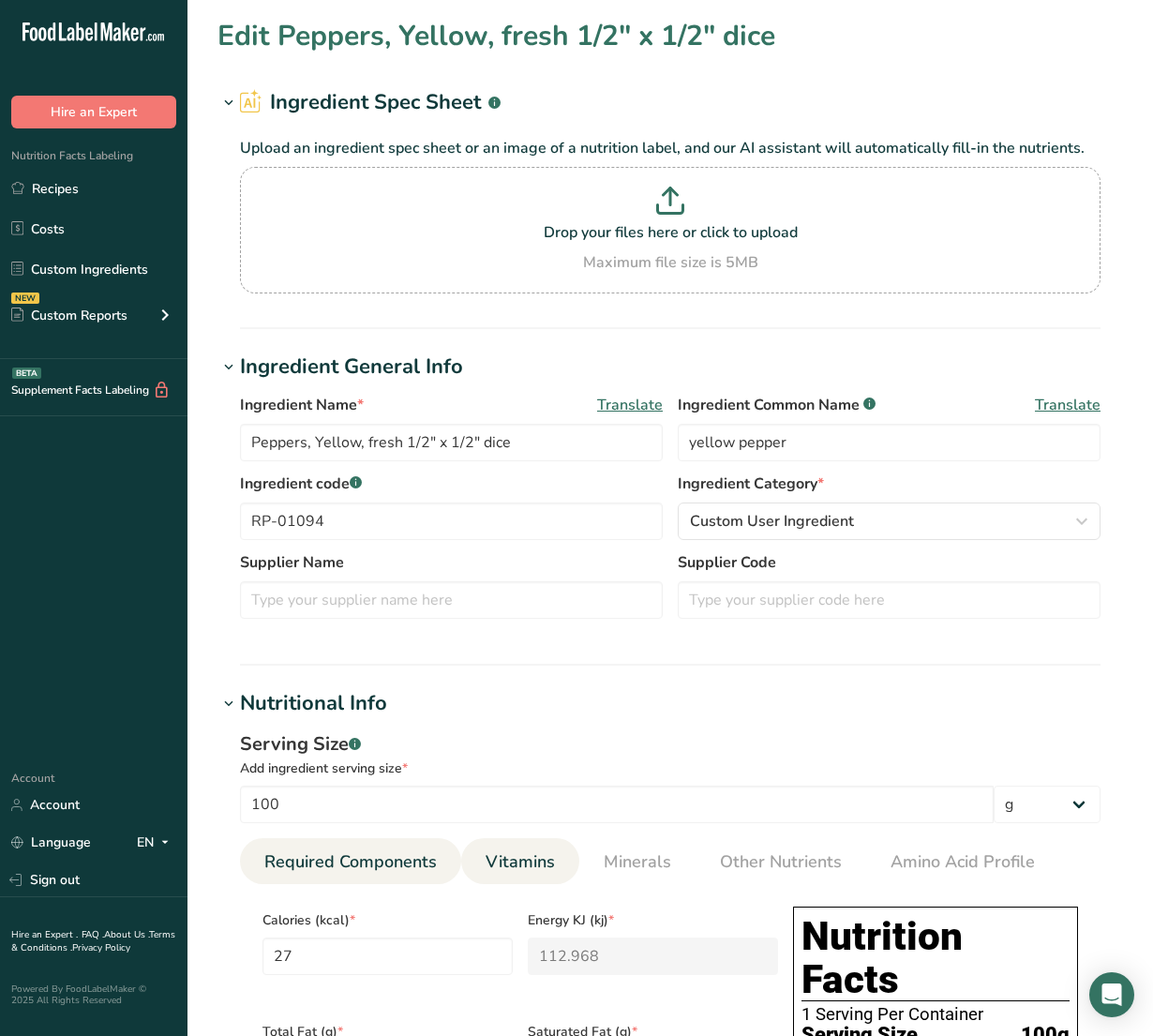
click at [536, 846] on link "Vitamins" at bounding box center [521, 862] width 84 height 48
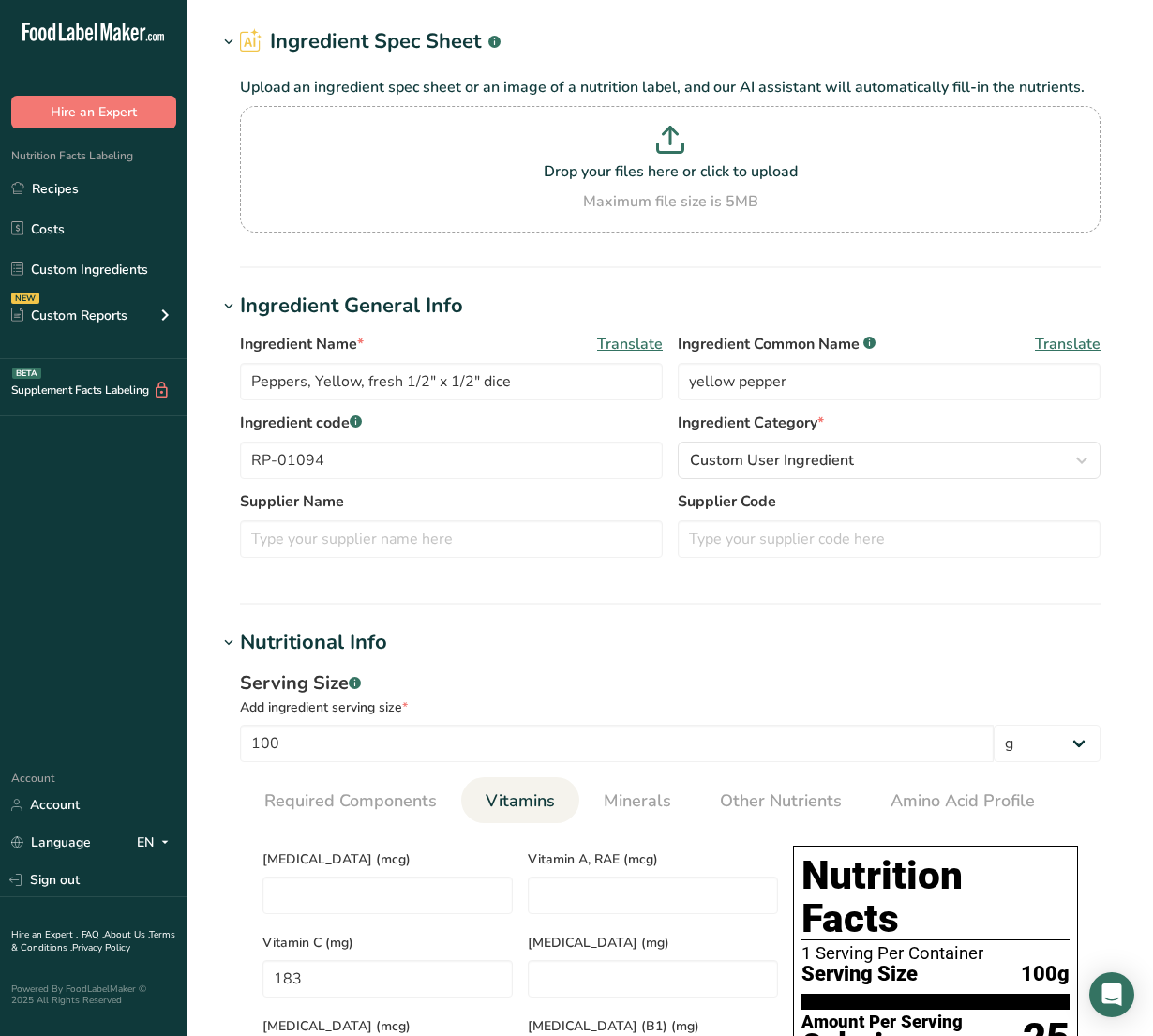
scroll to position [118, 0]
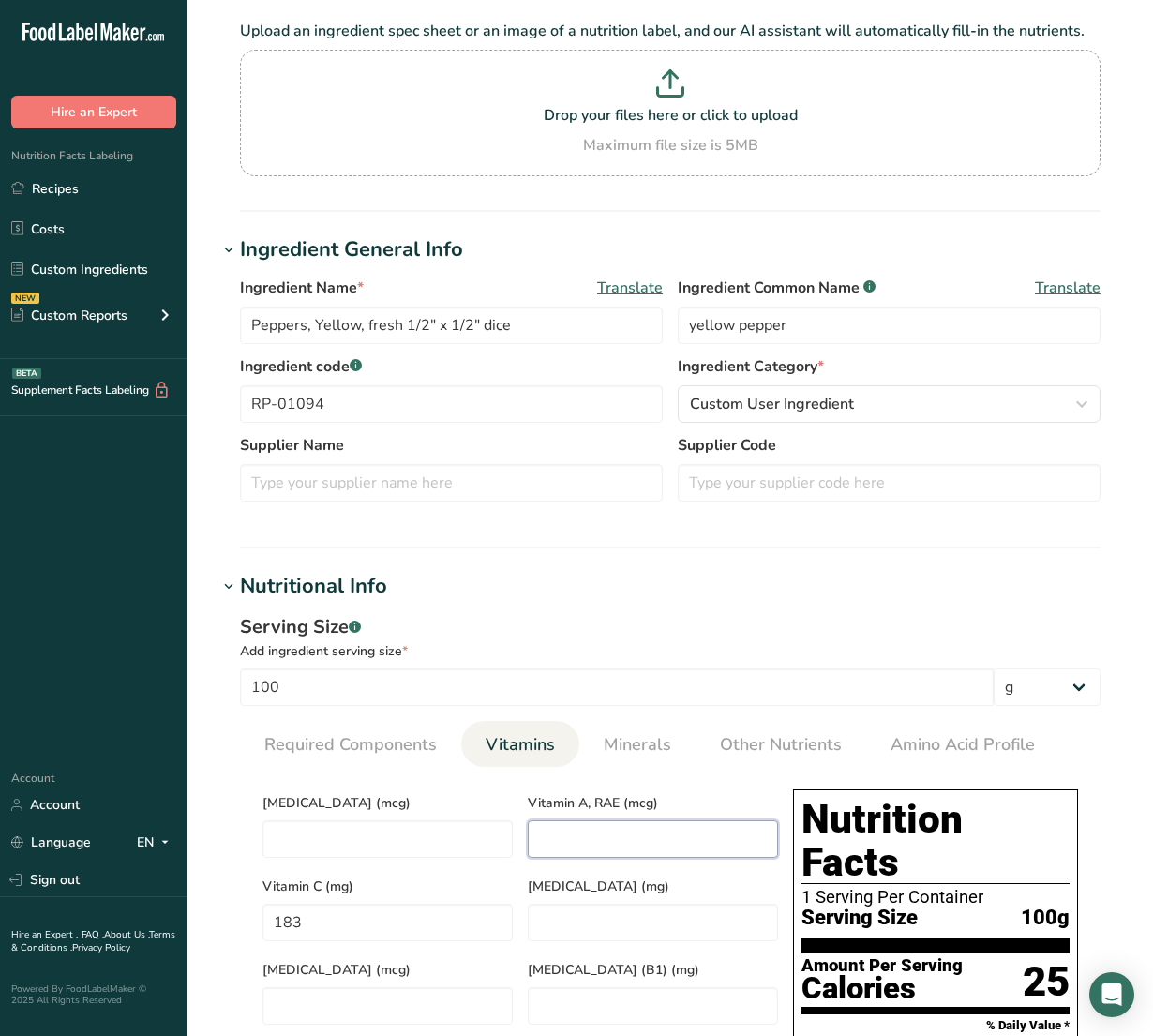
click at [595, 846] on RAE "number" at bounding box center [652, 839] width 250 height 37
type RAE "10"
click at [637, 745] on span "Minerals" at bounding box center [637, 745] width 68 height 25
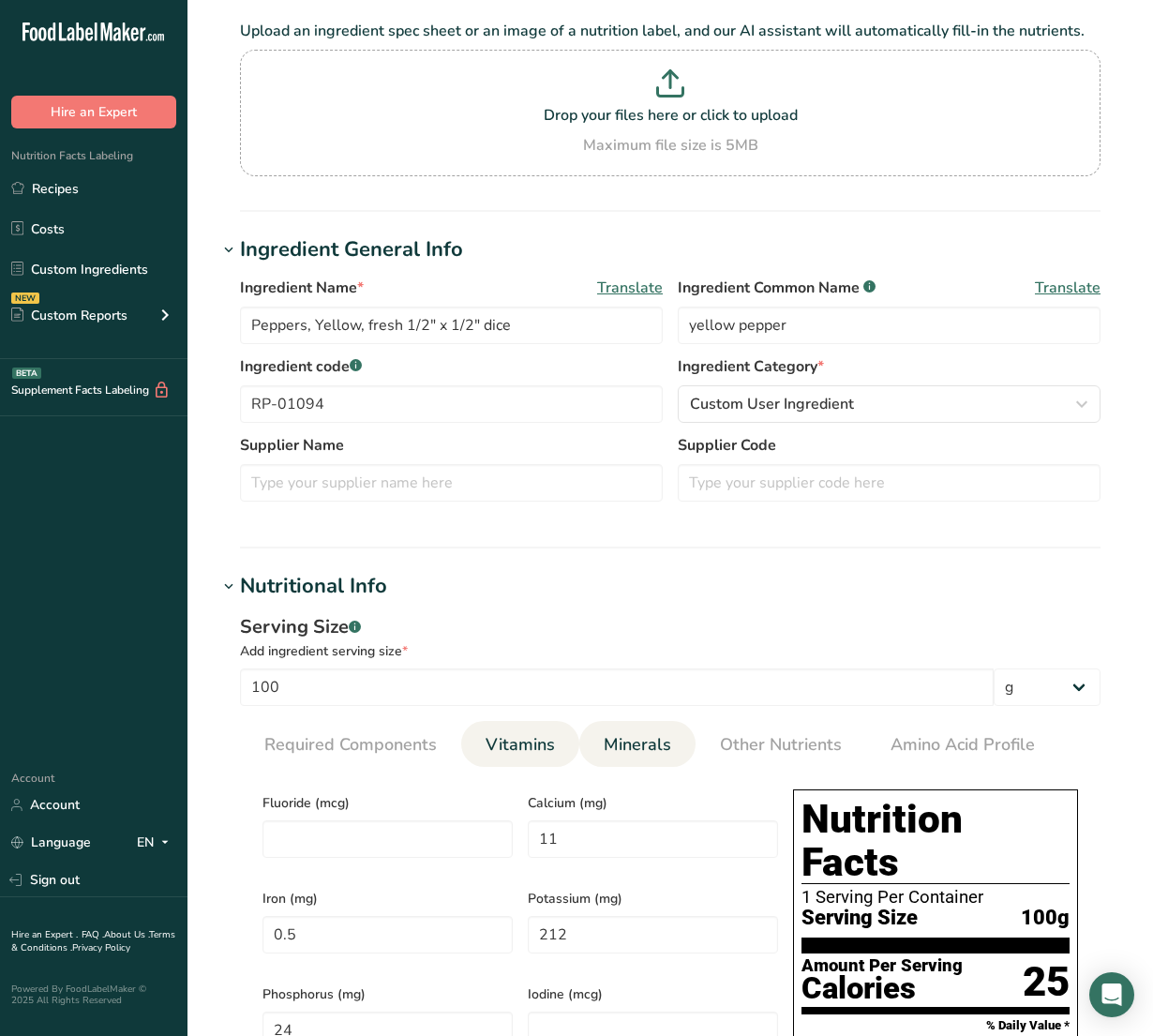
click at [529, 741] on span "Vitamins" at bounding box center [520, 745] width 70 height 25
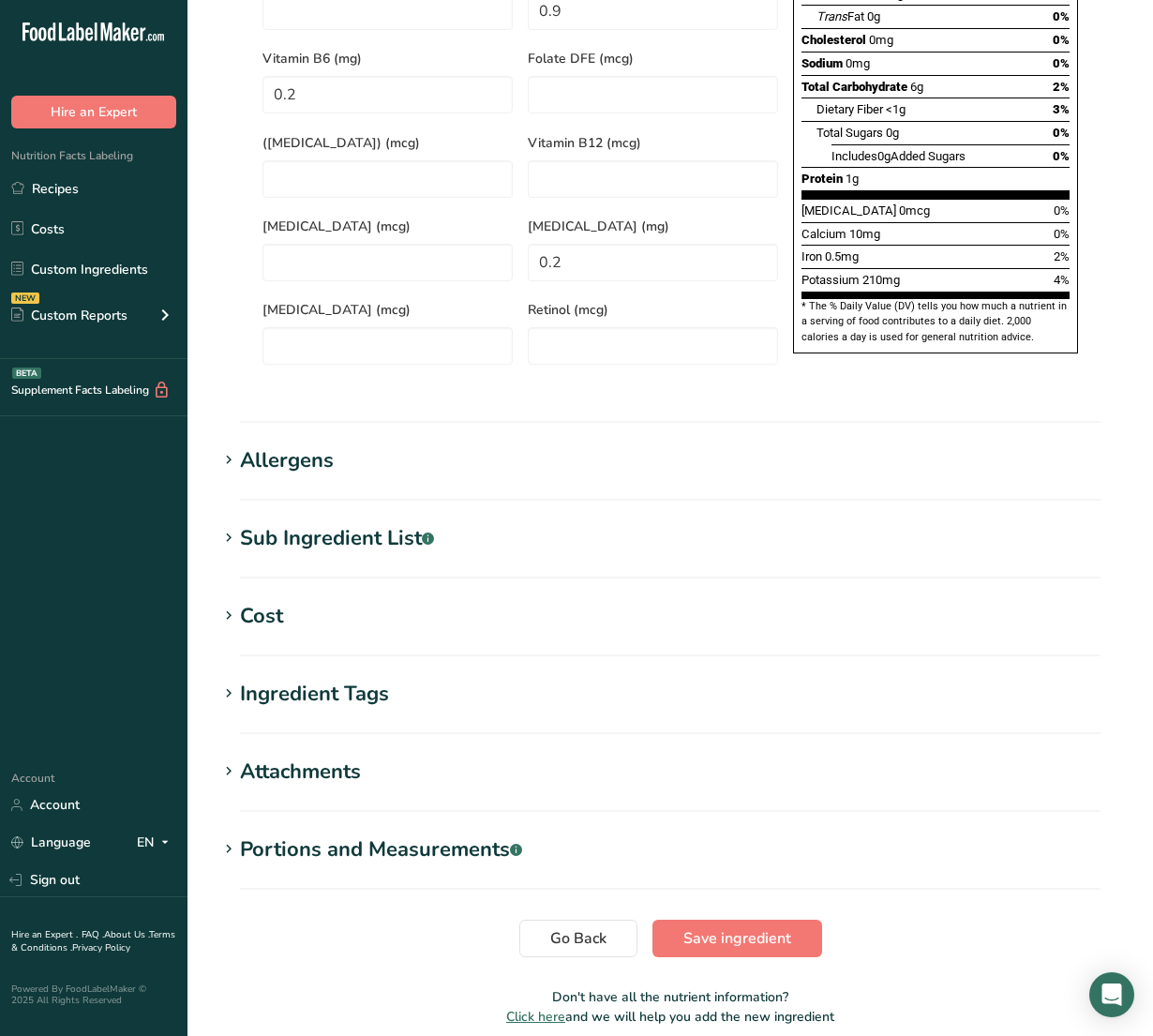
scroll to position [1234, 0]
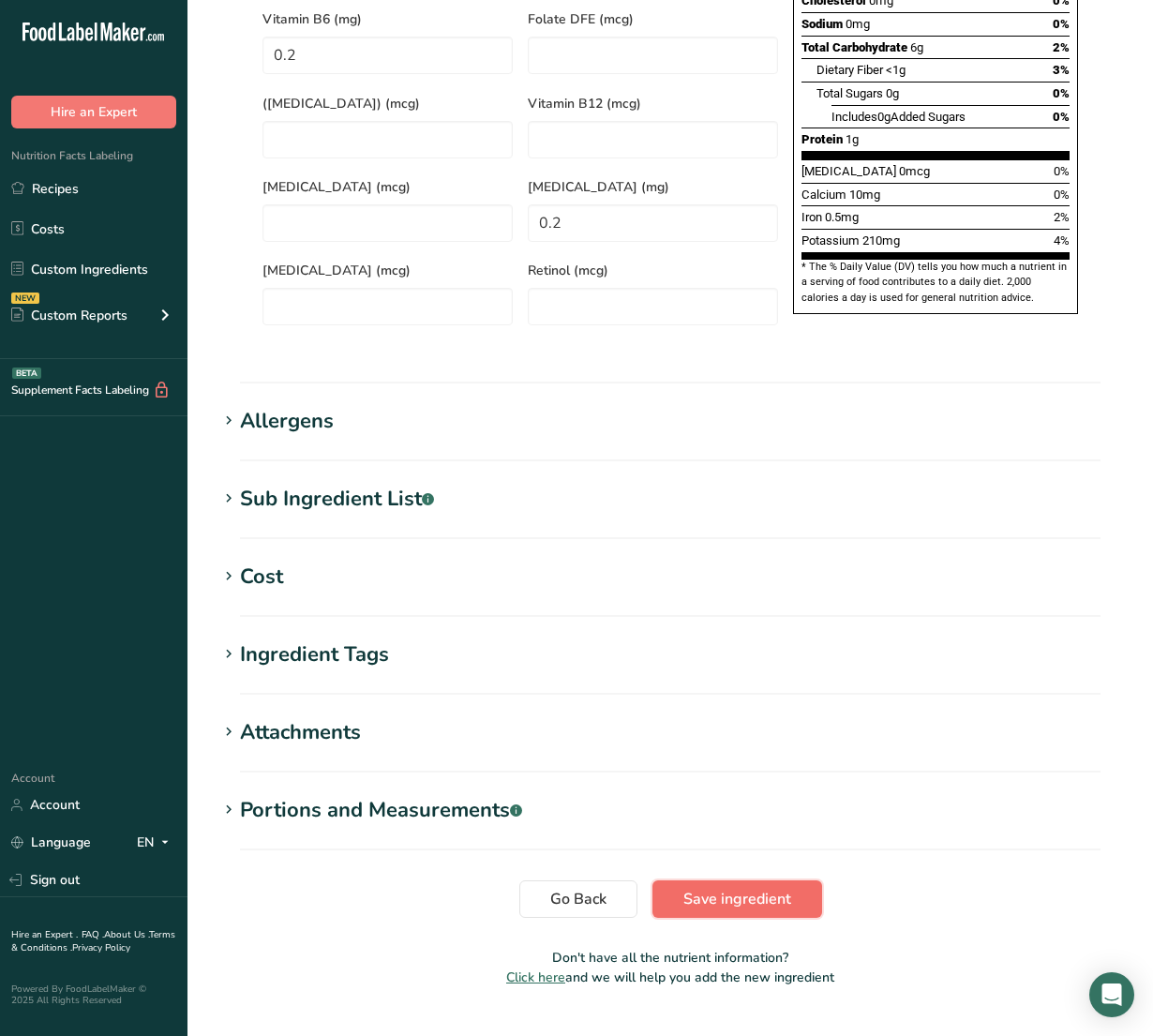
click at [774, 887] on span "Save ingredient" at bounding box center [737, 898] width 108 height 23
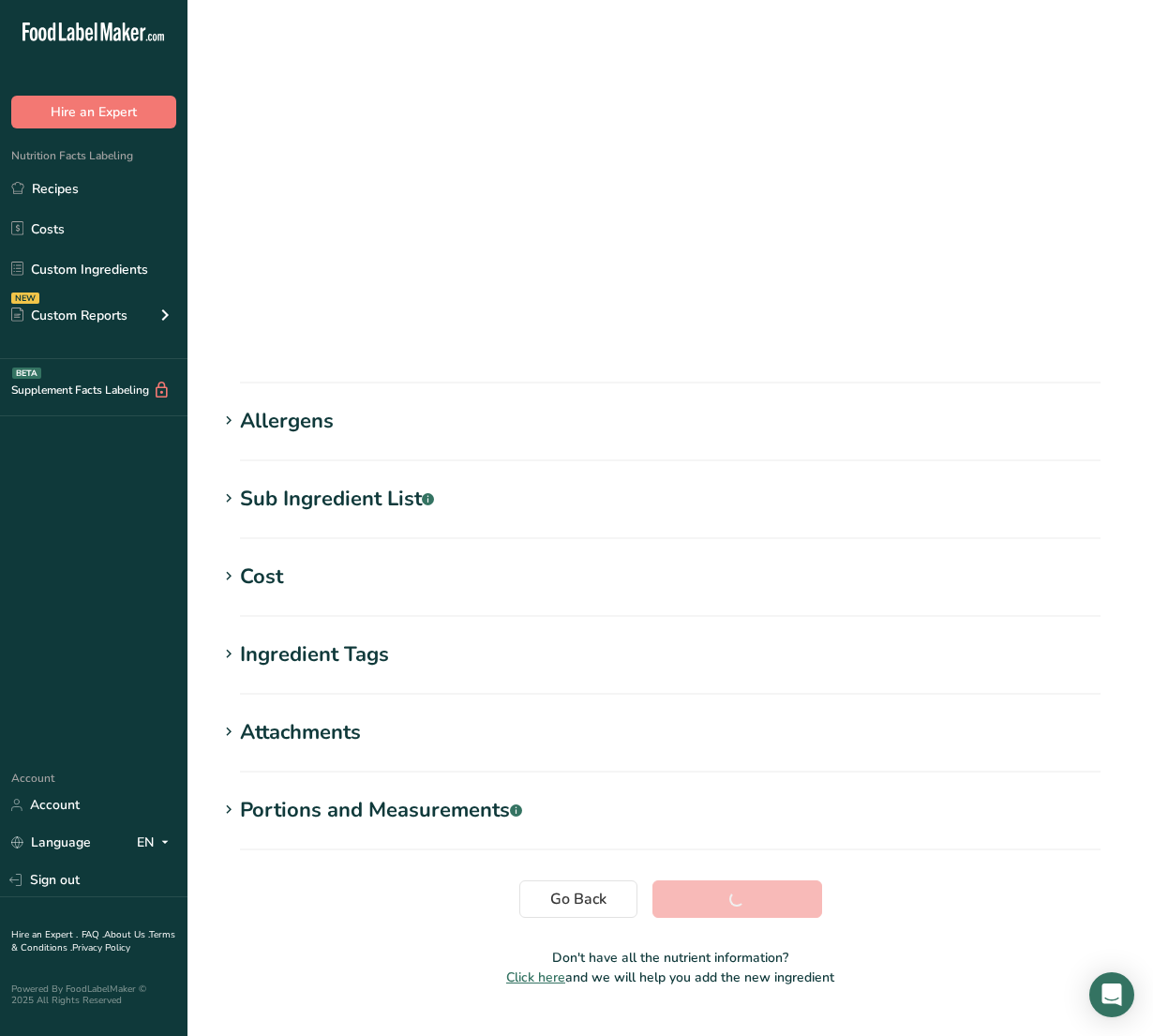
scroll to position [0, 0]
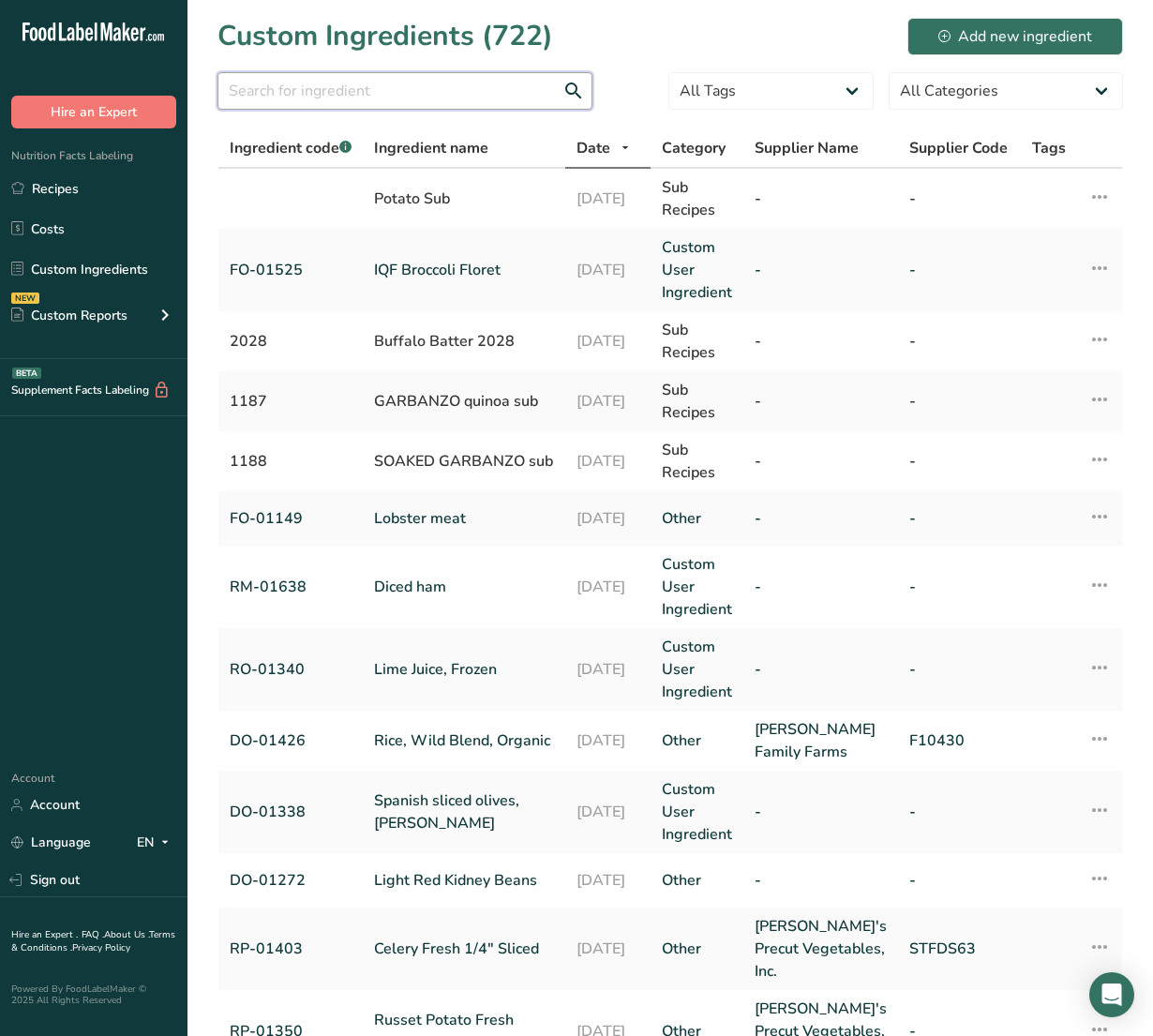
click at [506, 96] on input "text" at bounding box center [405, 91] width 375 height 37
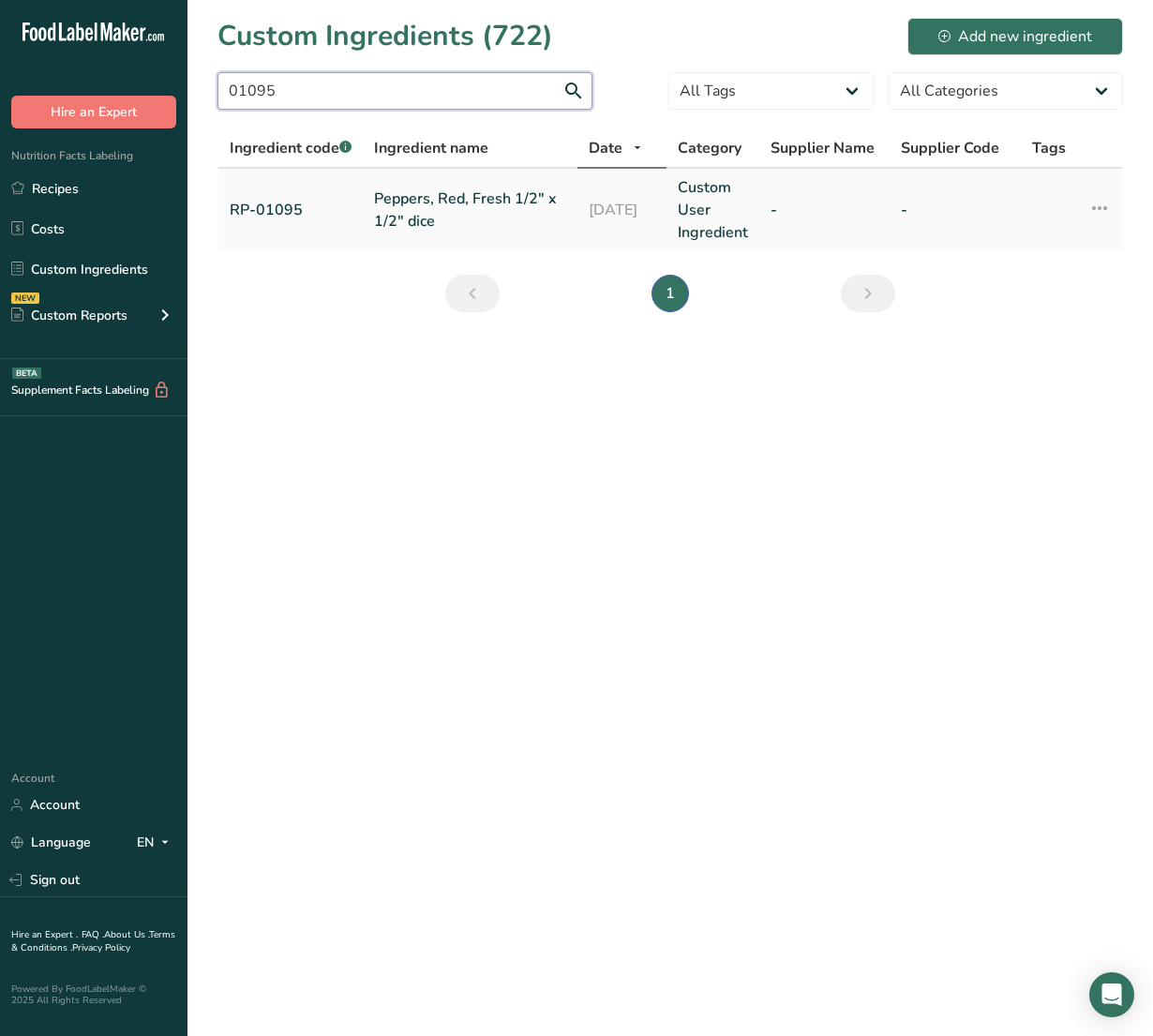
type input "01095"
click at [460, 188] on link "Peppers, Red, Fresh 1/2" x 1/2" dice" at bounding box center [471, 210] width 192 height 45
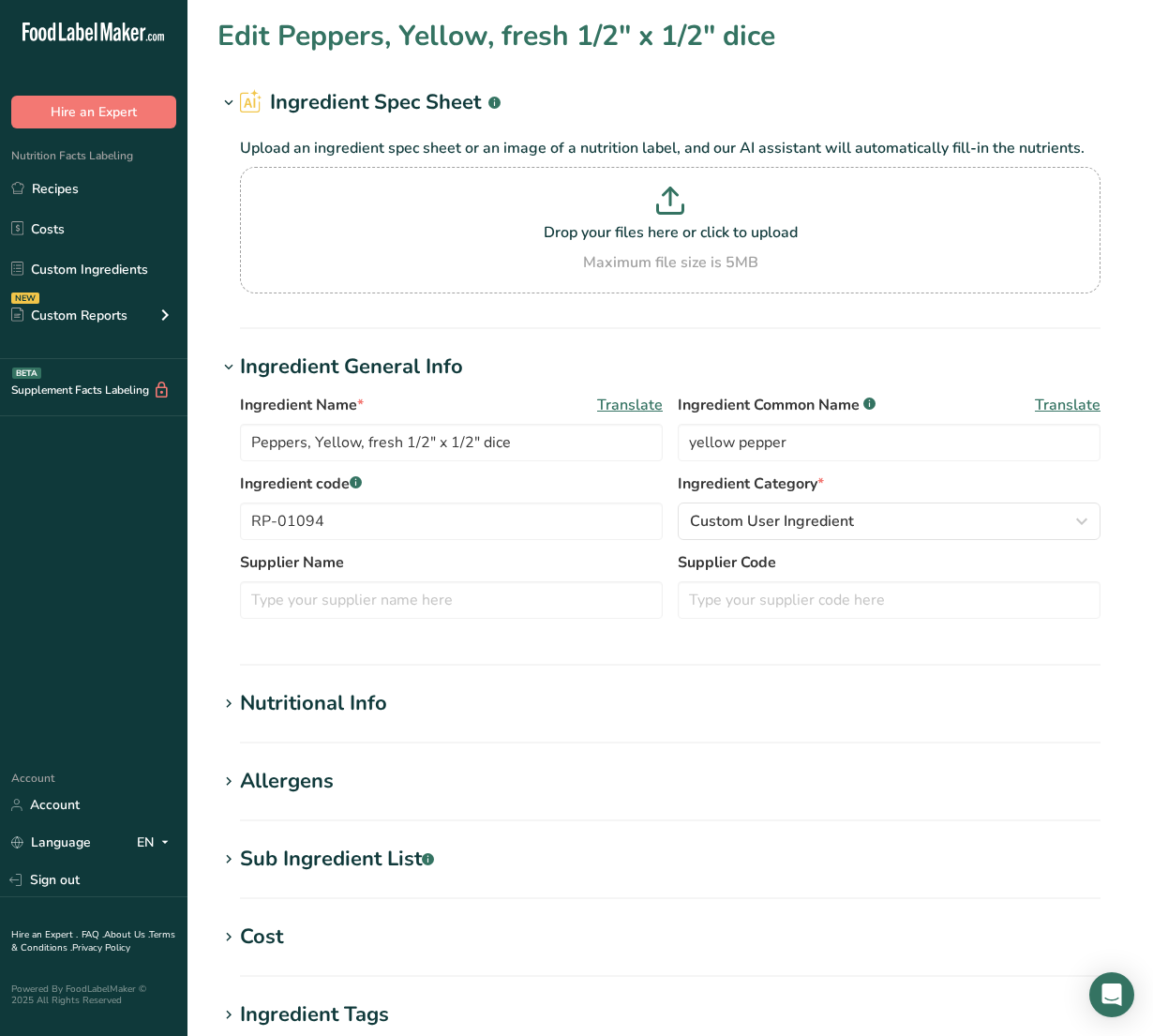
type input "Peppers, Red, Fresh 1/2" x 1/2" dice"
type input "red pepper"
type input "RP-01095"
click at [369, 701] on div "Nutritional Info" at bounding box center [314, 704] width 147 height 31
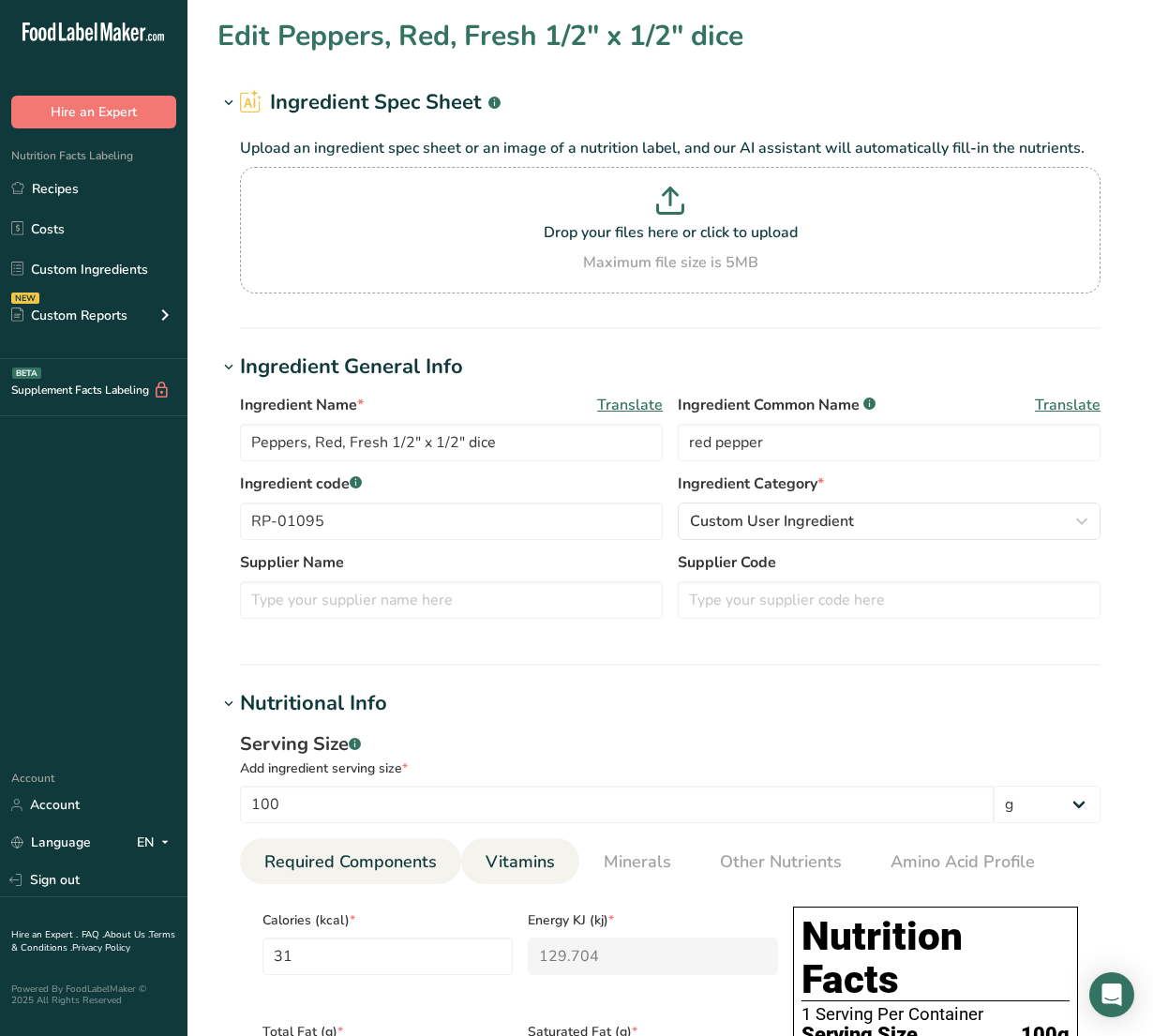
click at [527, 855] on span "Vitamins" at bounding box center [520, 862] width 70 height 25
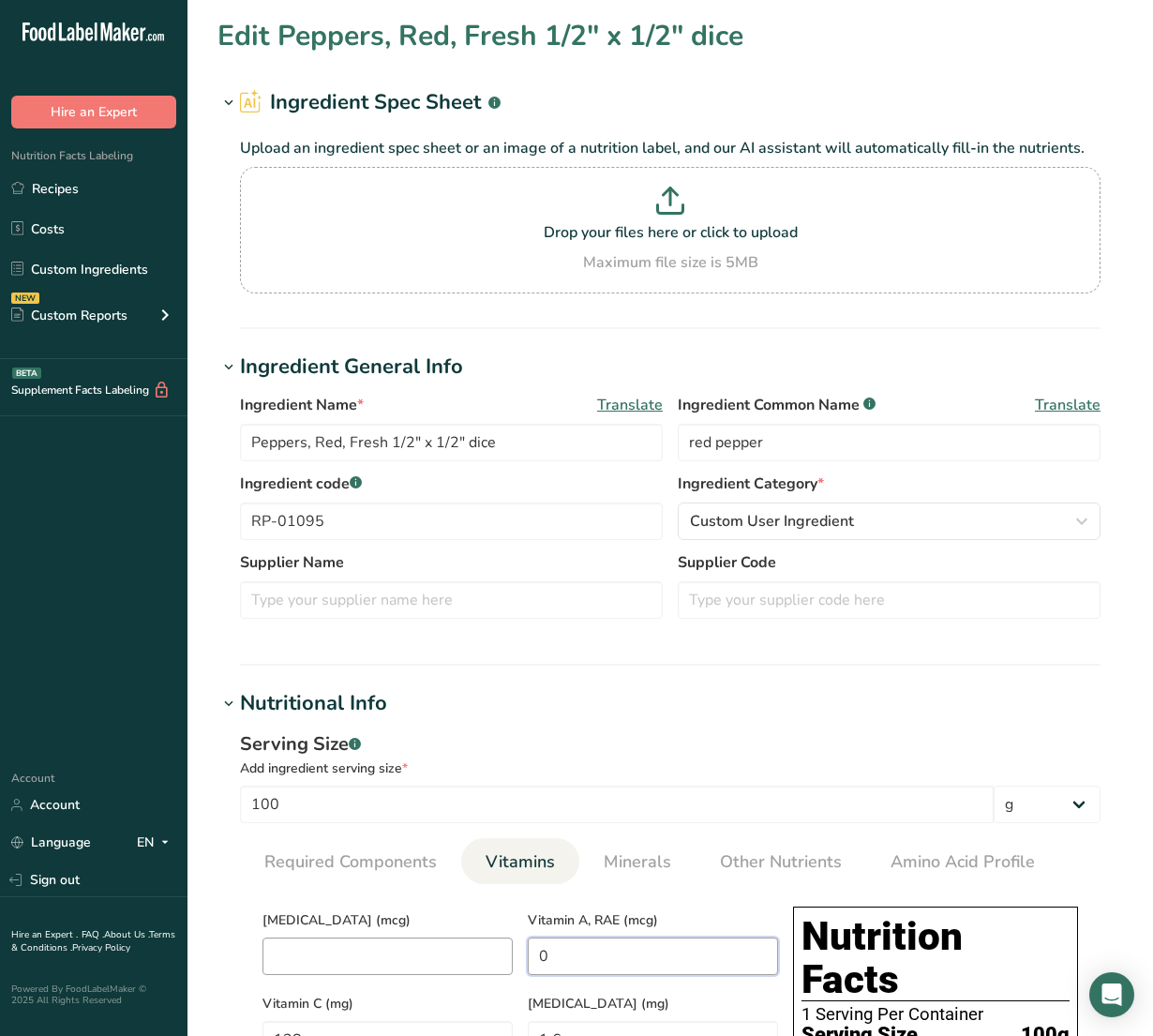
drag, startPoint x: 460, startPoint y: 947, endPoint x: 425, endPoint y: 949, distance: 35.1
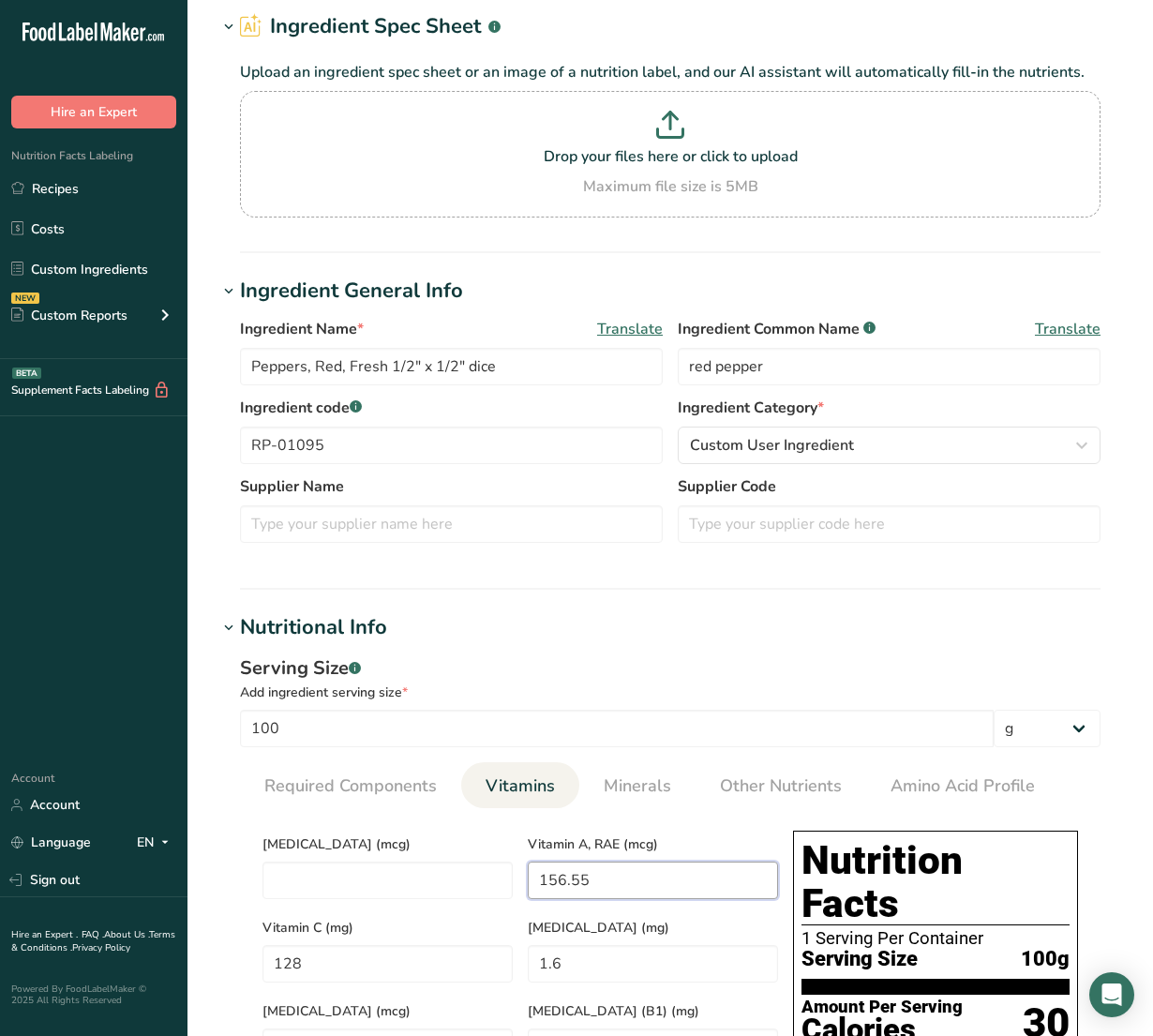
scroll to position [118, 0]
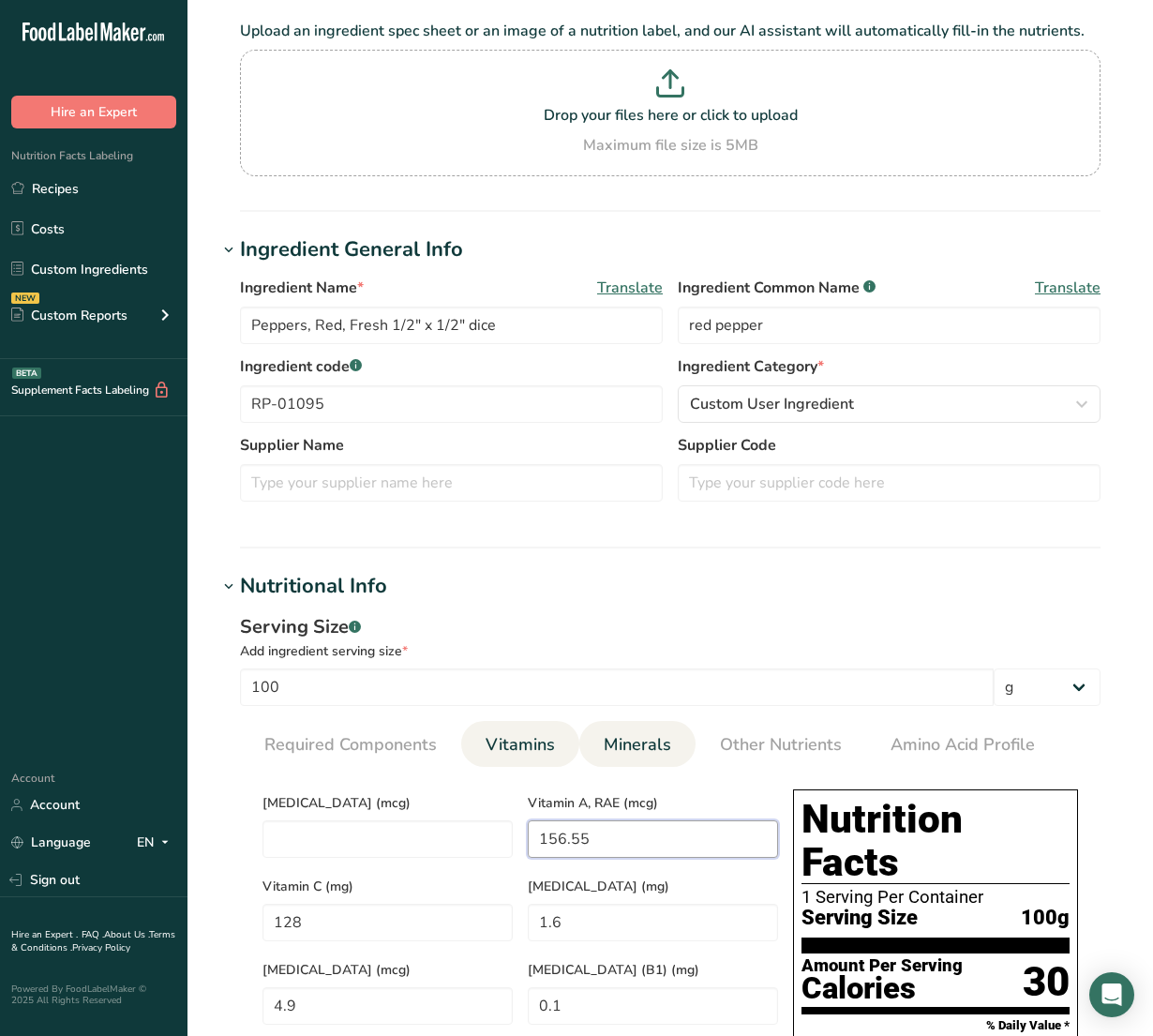
type RAE "156.55"
click at [629, 759] on link "Minerals" at bounding box center [637, 744] width 82 height 48
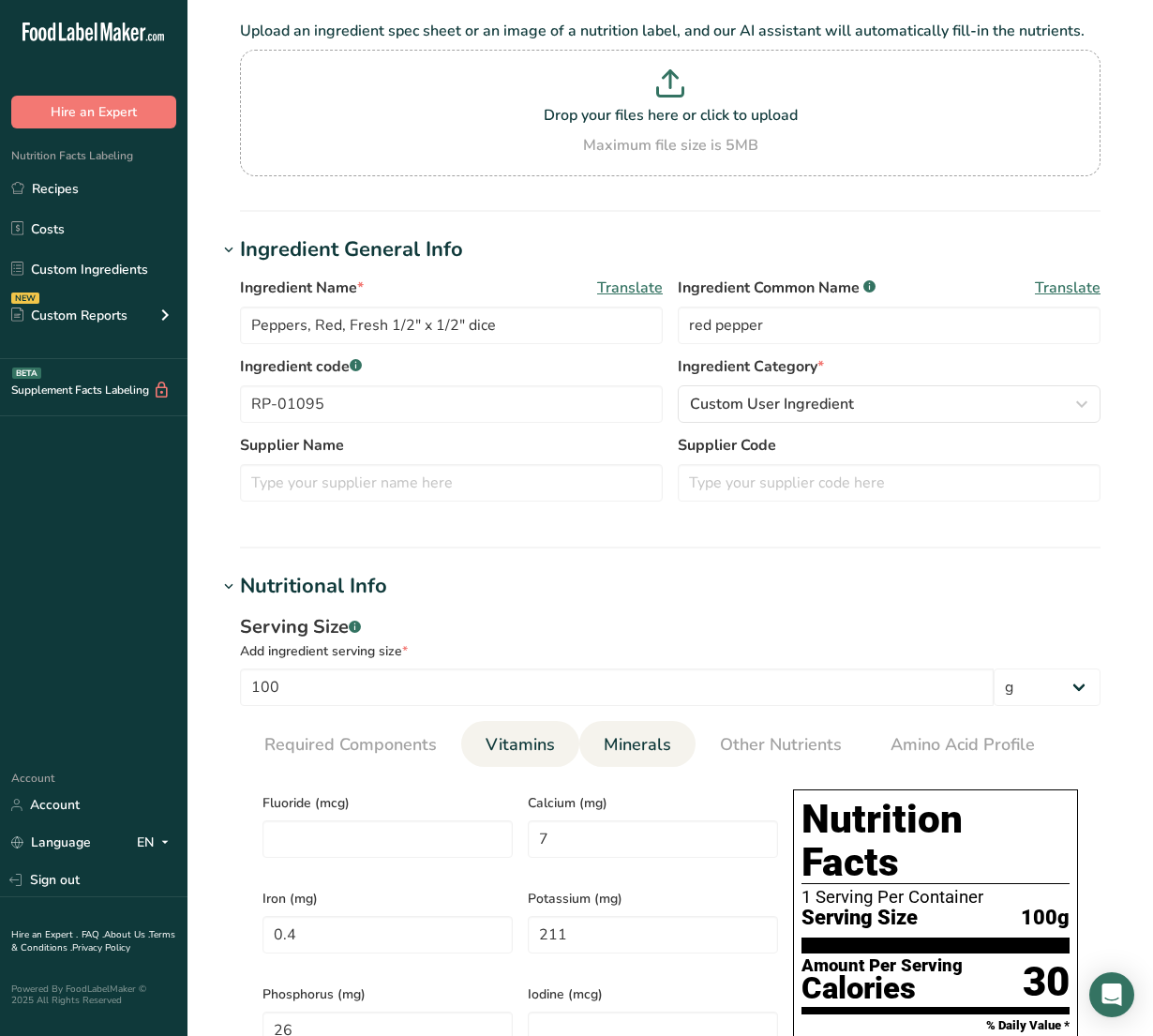
click at [542, 753] on span "Vitamins" at bounding box center [520, 745] width 70 height 25
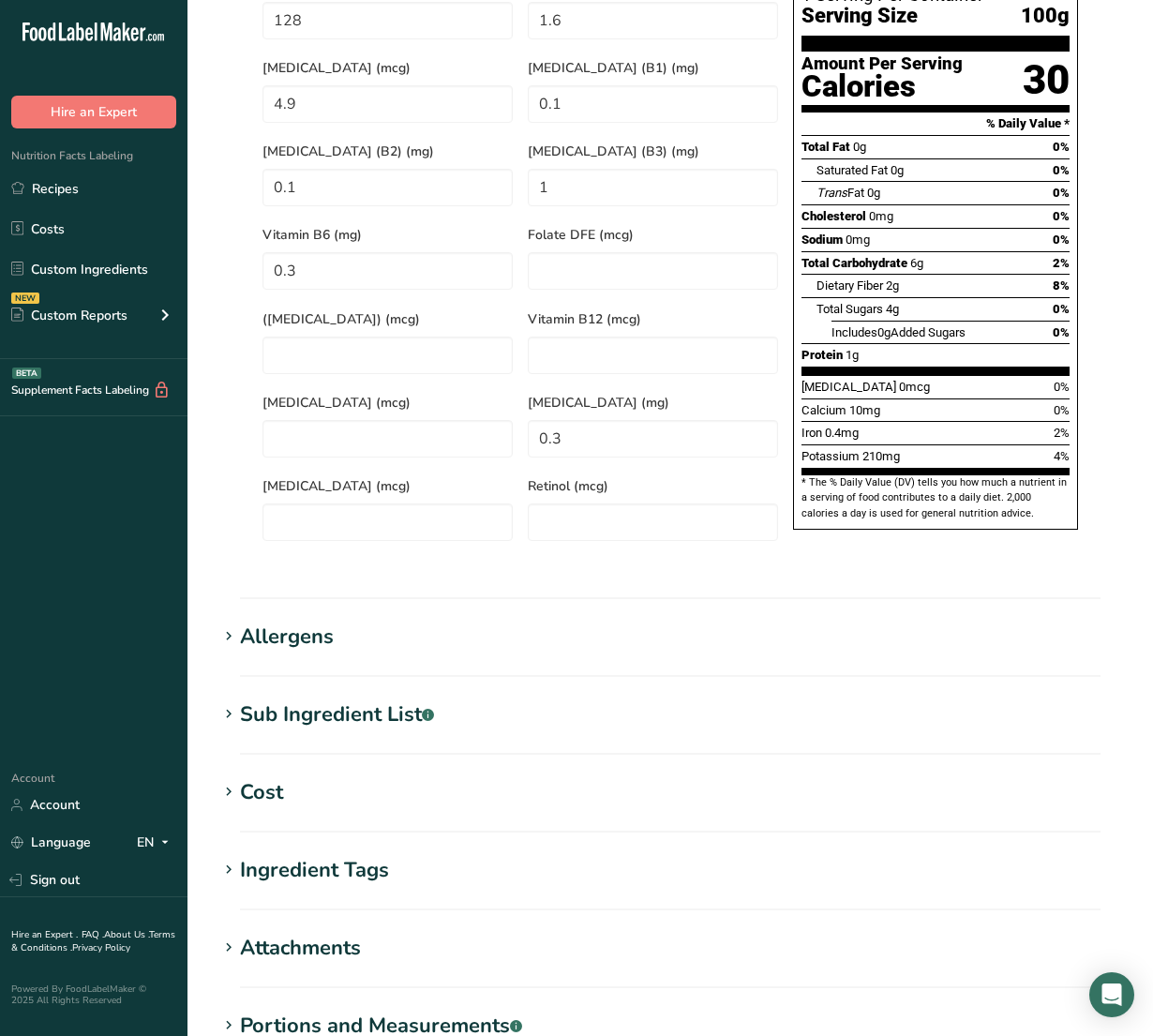
scroll to position [1055, 0]
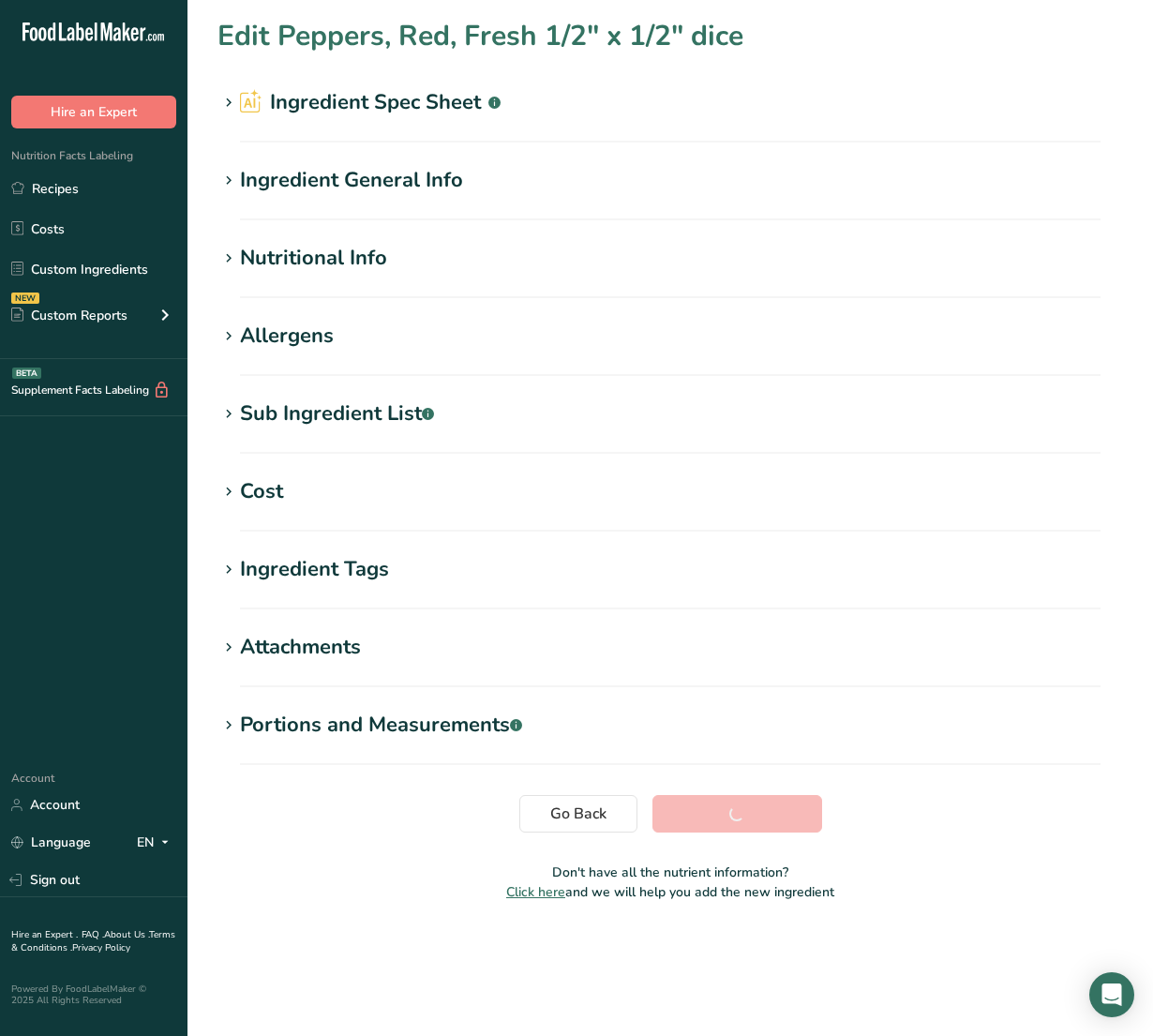
scroll to position [0, 0]
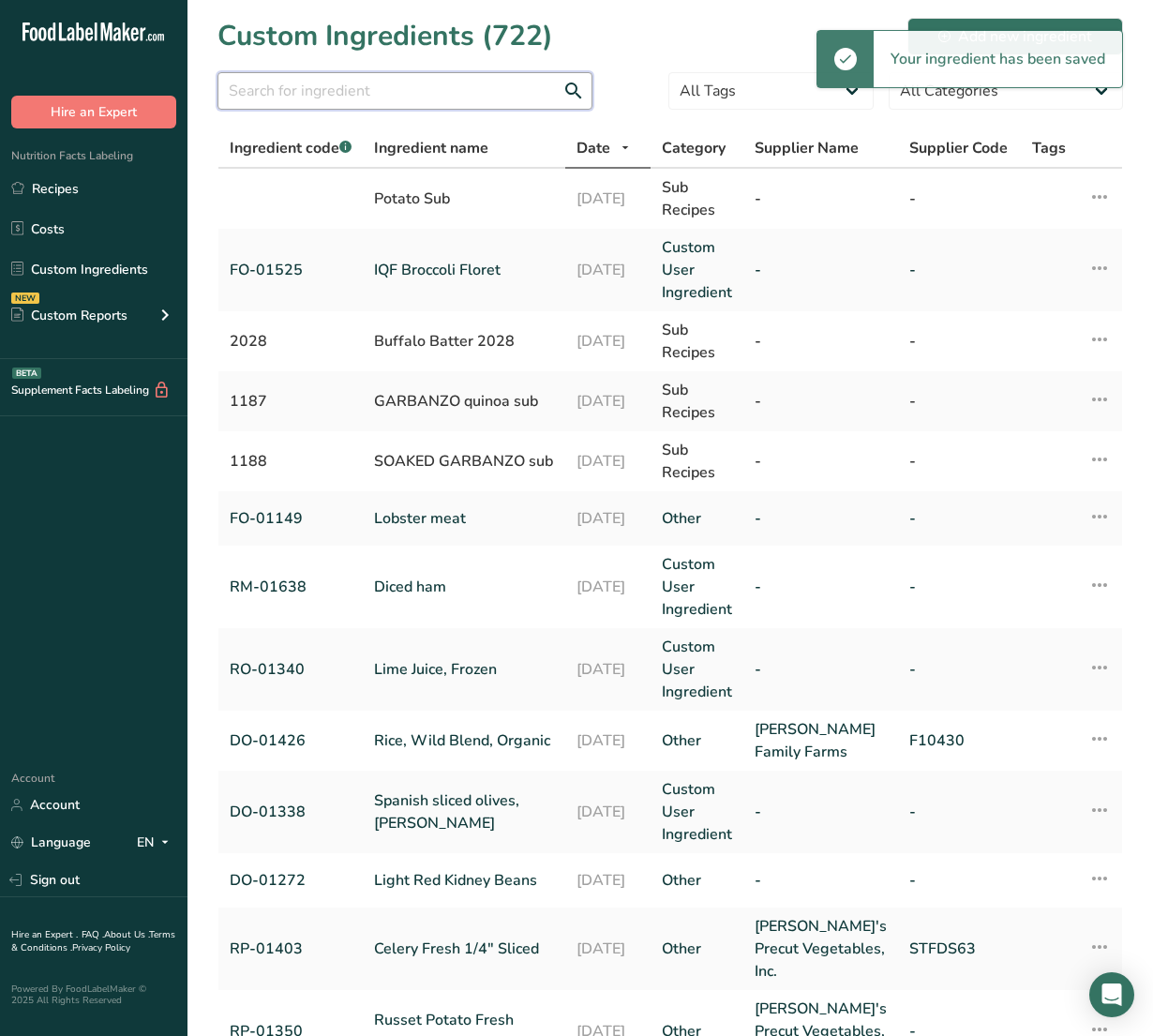
click at [367, 104] on input "text" at bounding box center [405, 91] width 375 height 37
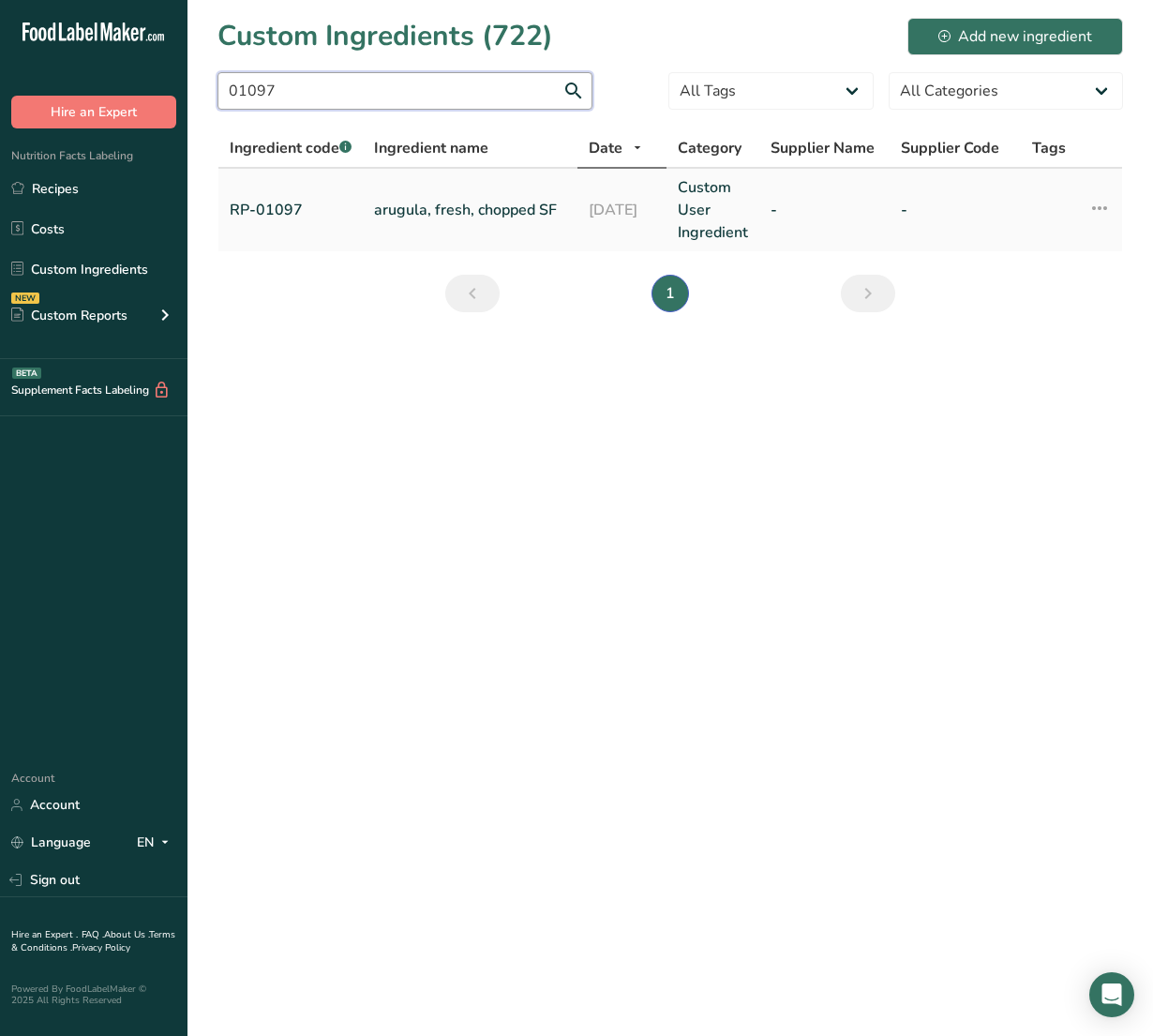
type input "01097"
click at [433, 199] on link "arugula, fresh, chopped SF" at bounding box center [471, 210] width 192 height 23
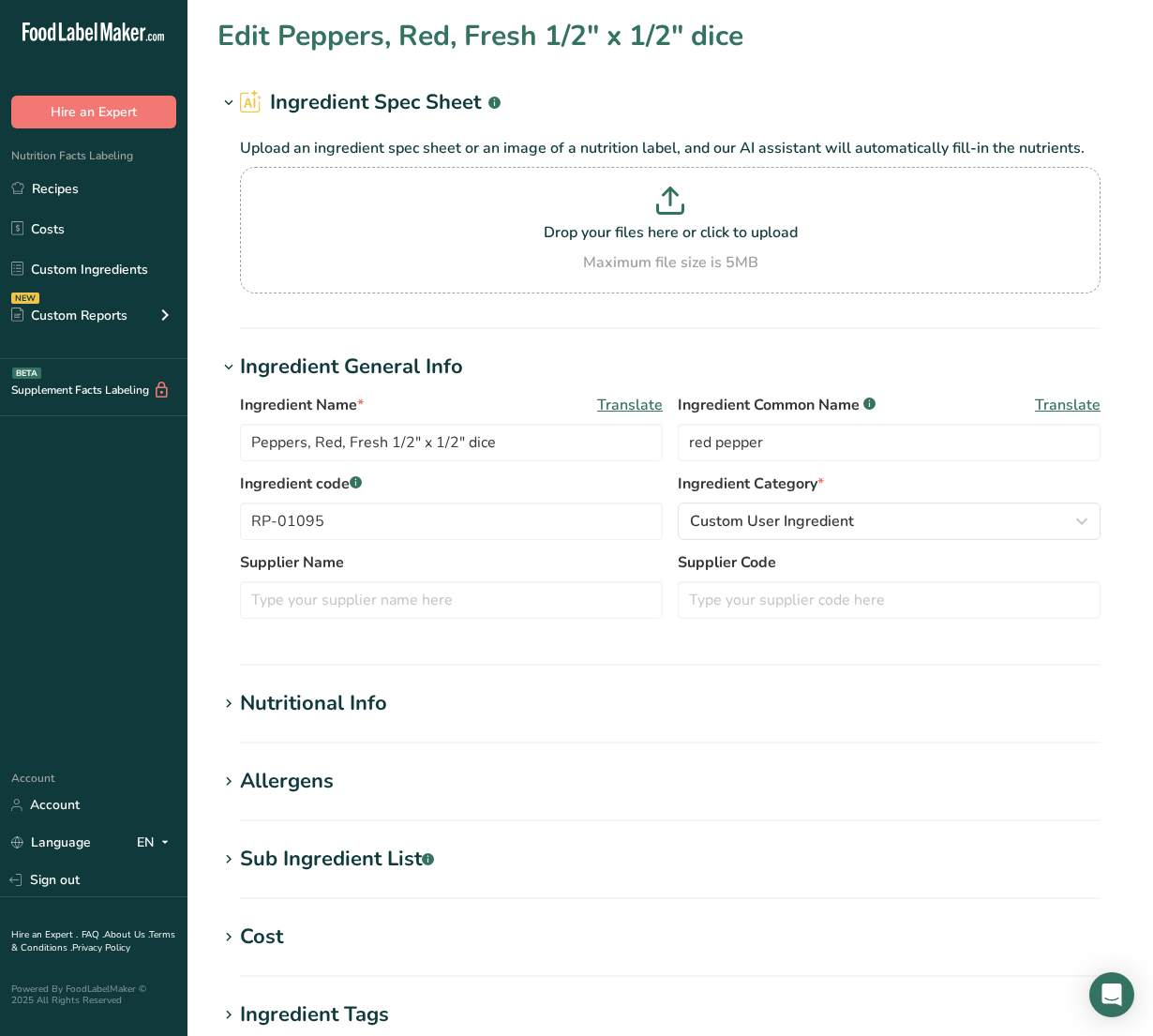
type input "arugula, fresh, chopped SF"
click at [376, 708] on div "Nutritional Info" at bounding box center [314, 704] width 147 height 31
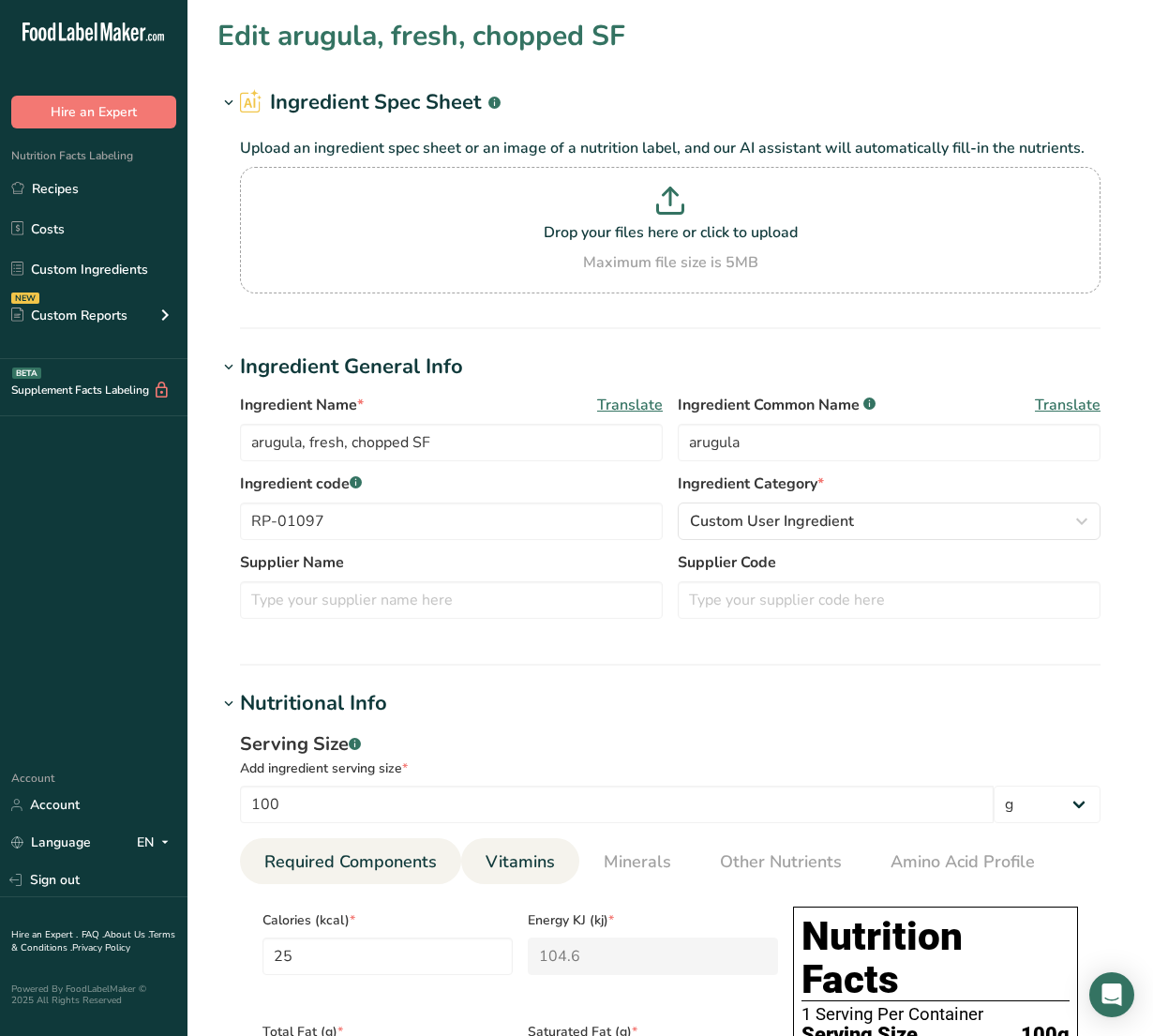
click at [523, 844] on link "Vitamins" at bounding box center [521, 862] width 84 height 48
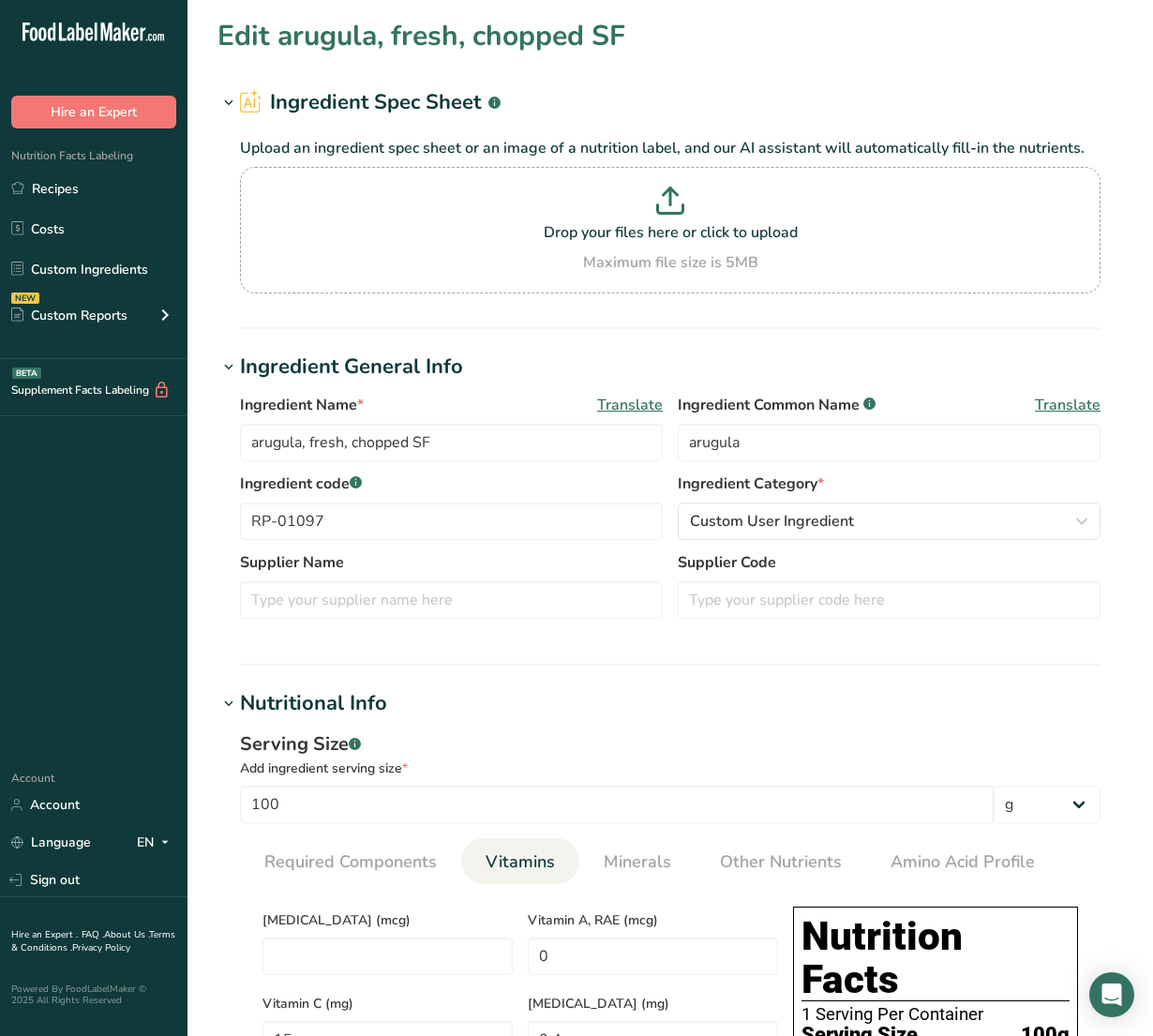
drag, startPoint x: 503, startPoint y: 929, endPoint x: 484, endPoint y: 921, distance: 20.6
click at [603, 849] on link "Minerals" at bounding box center [637, 862] width 82 height 48
click at [535, 854] on span "Vitamins" at bounding box center [520, 862] width 70 height 25
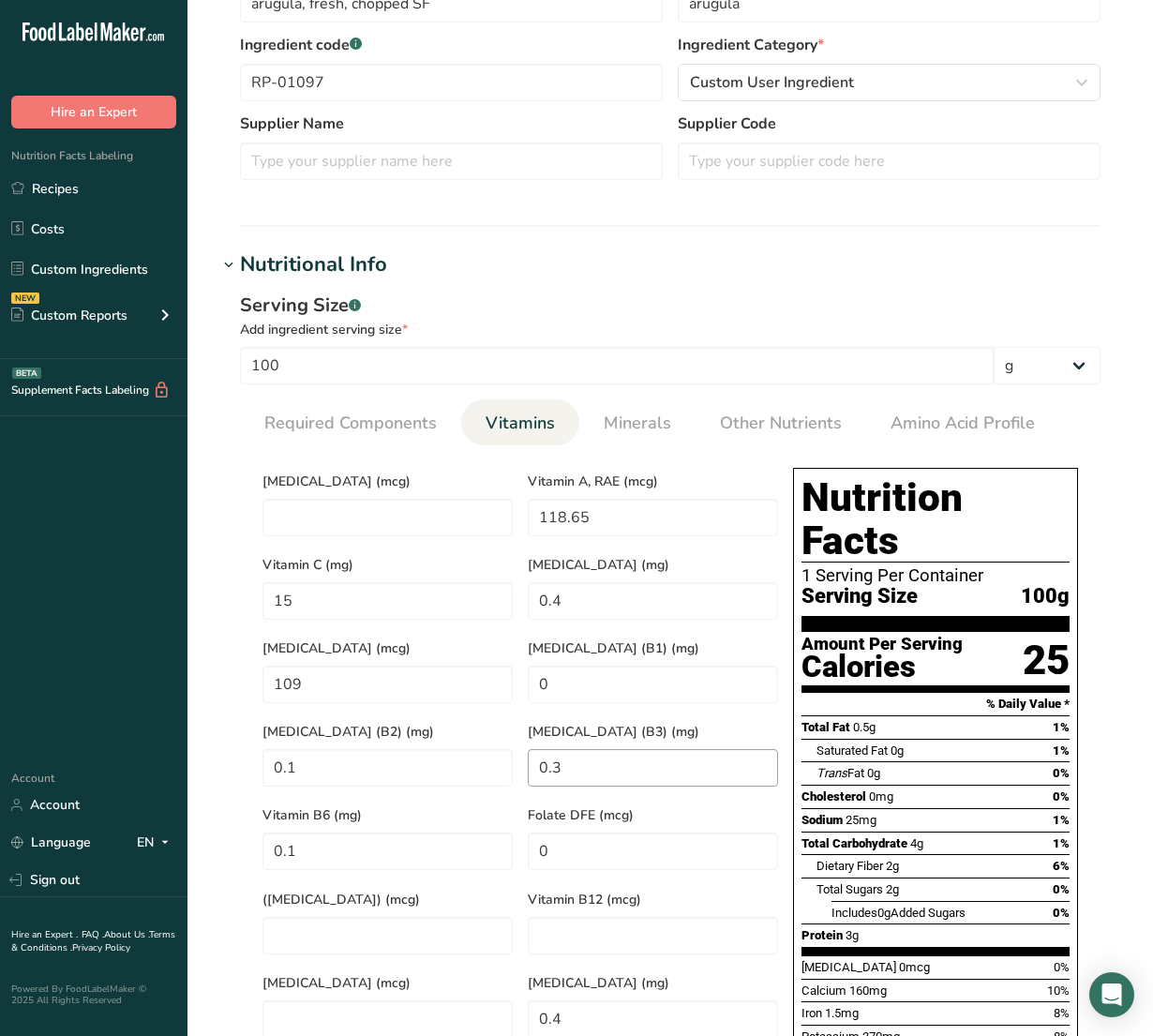
scroll to position [469, 0]
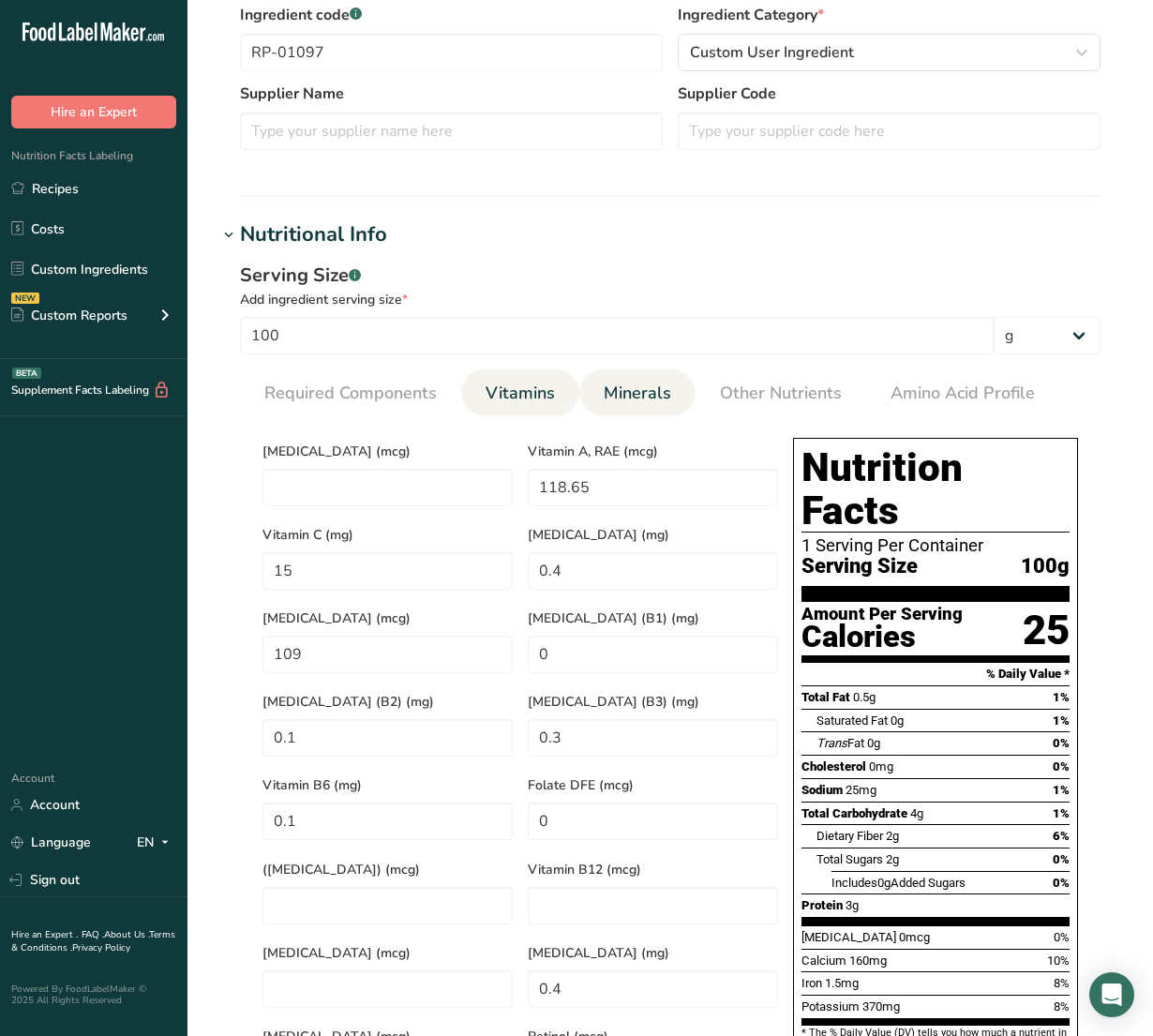
click at [630, 406] on span "Minerals" at bounding box center [637, 393] width 68 height 25
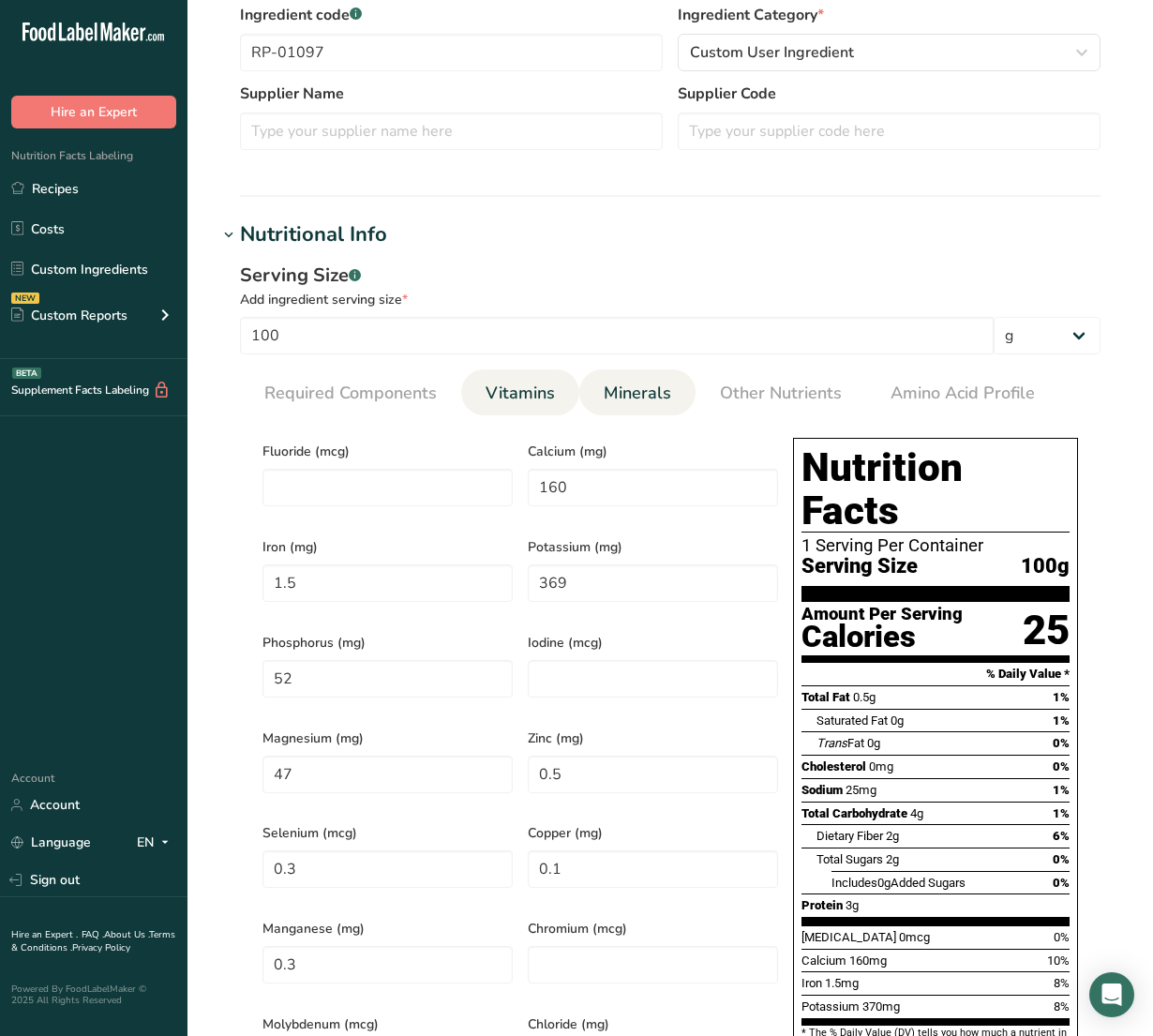
click at [556, 396] on li "Vitamins" at bounding box center [520, 392] width 118 height 46
click at [555, 396] on link "Vitamins" at bounding box center [521, 393] width 84 height 48
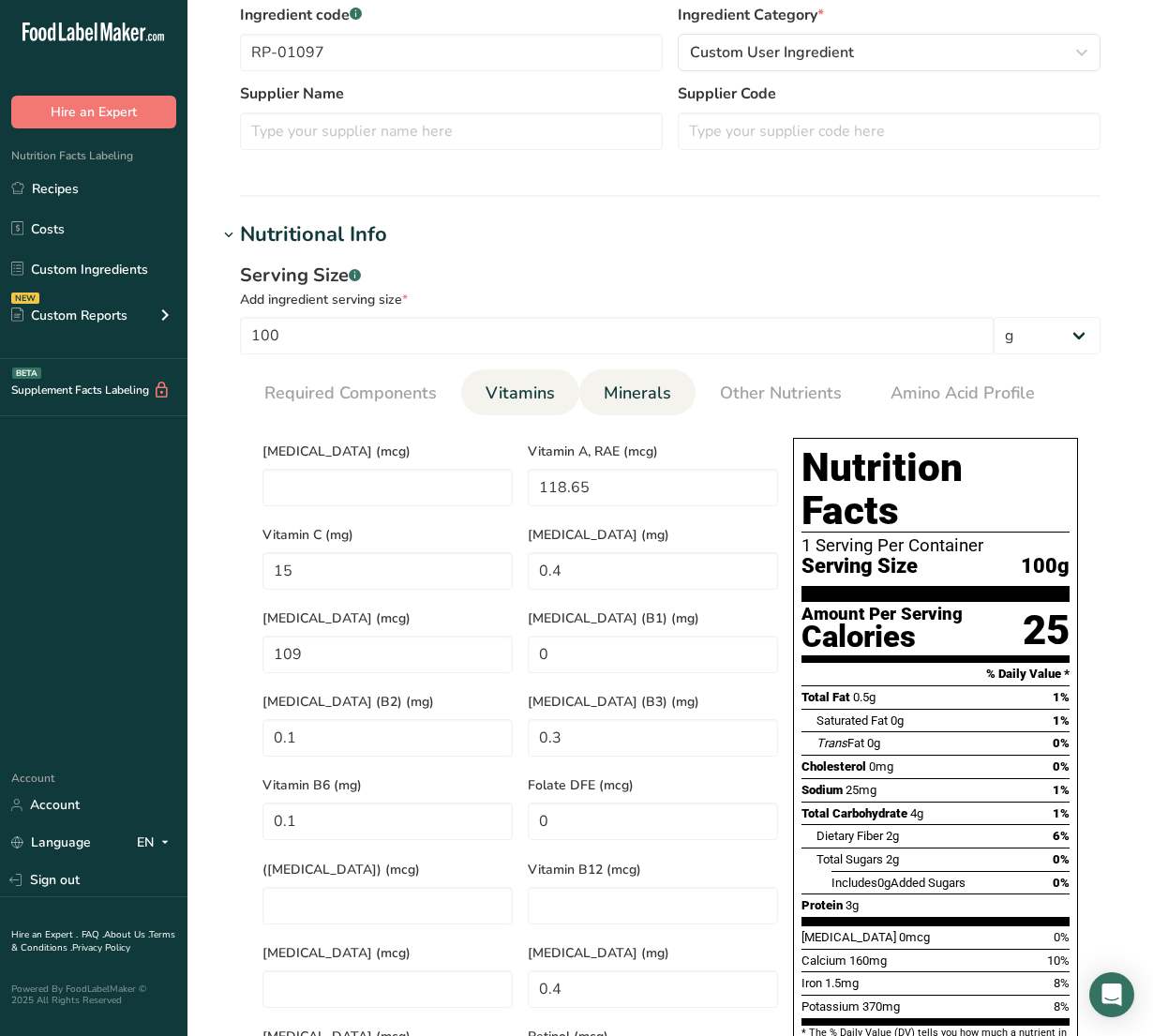
drag, startPoint x: 611, startPoint y: 381, endPoint x: 598, endPoint y: 390, distance: 15.8
click at [611, 382] on span "Minerals" at bounding box center [637, 393] width 68 height 25
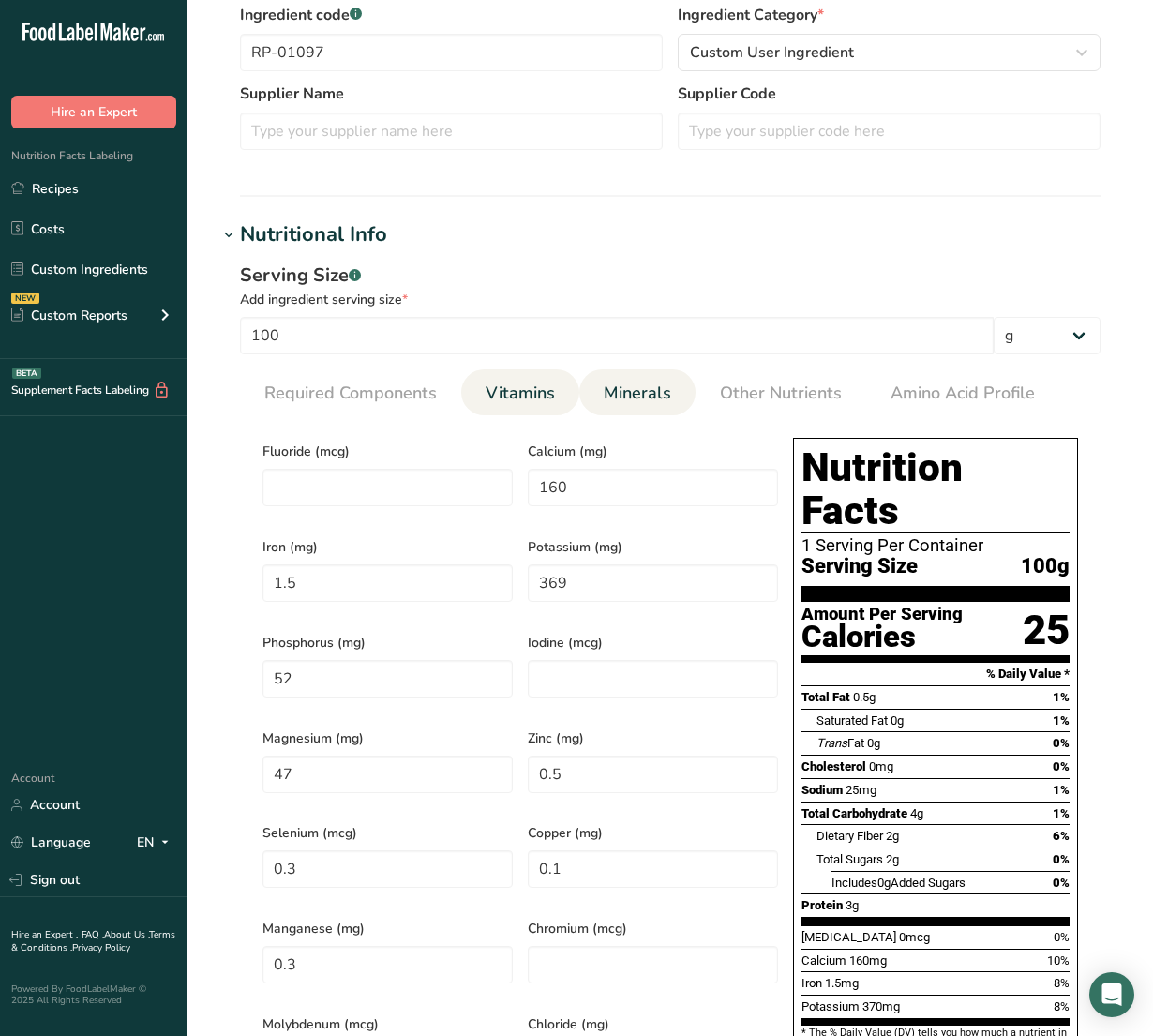
click at [545, 390] on span "Vitamins" at bounding box center [520, 393] width 70 height 25
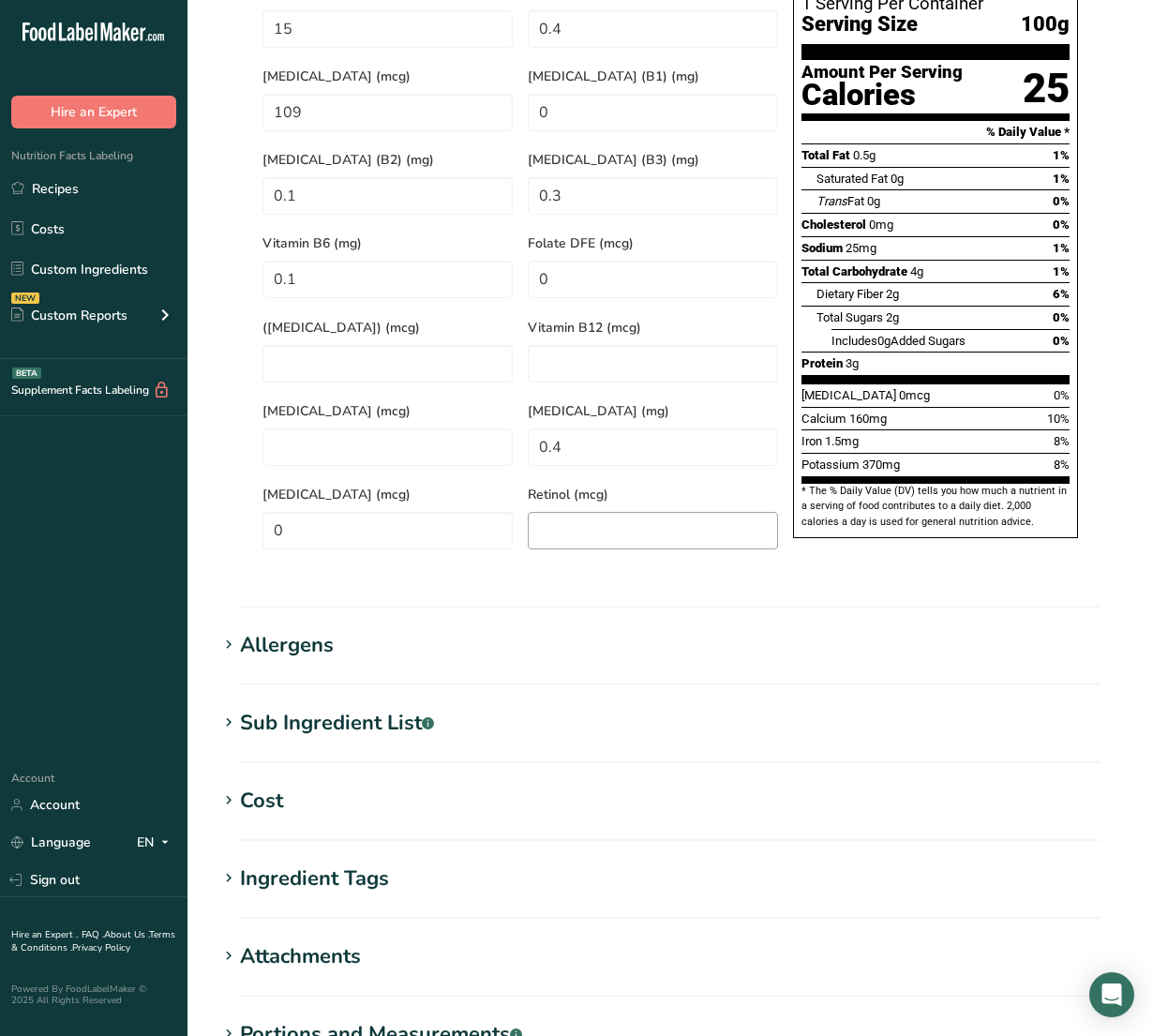
scroll to position [1234, 0]
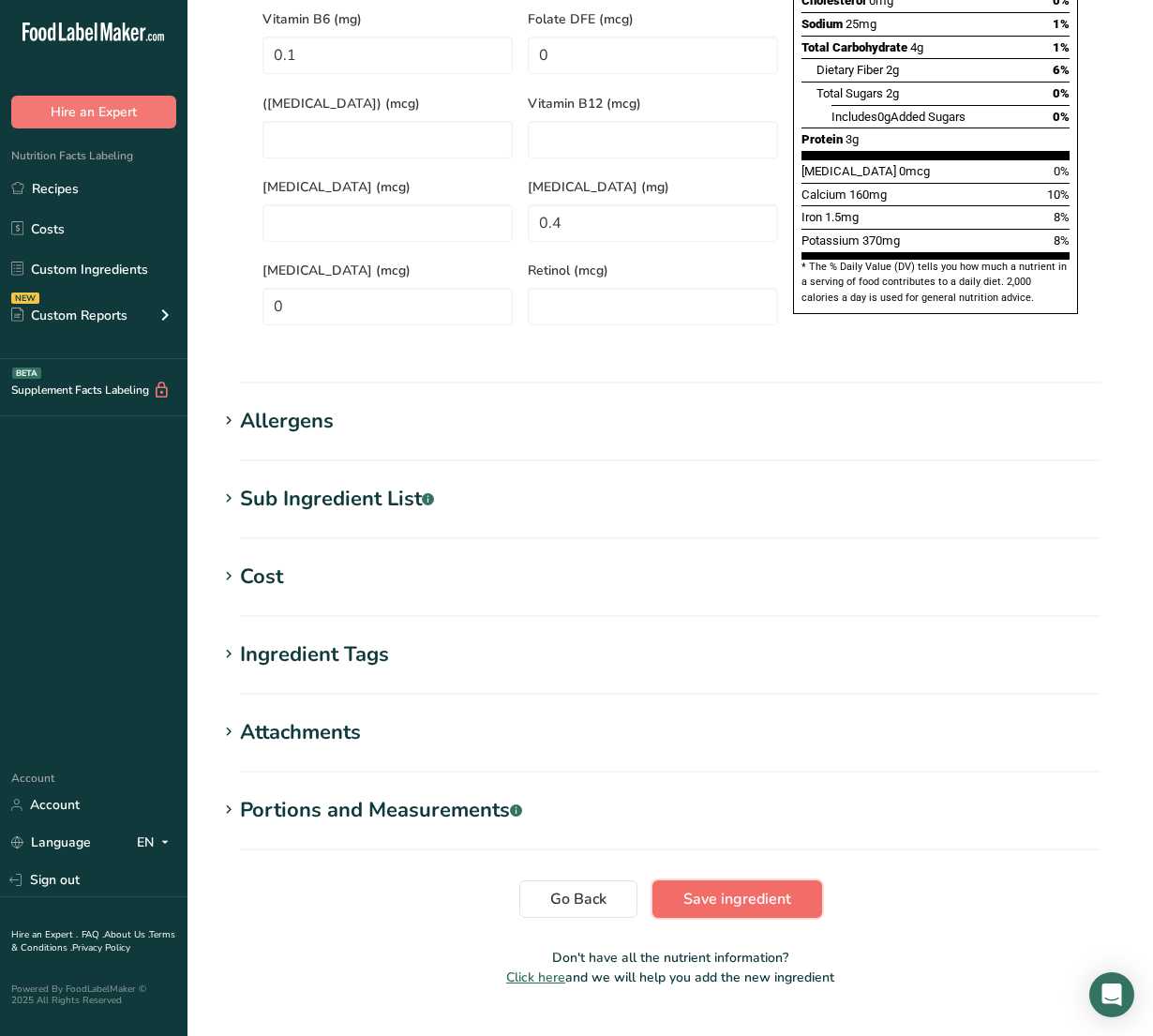
click at [753, 887] on span "Save ingredient" at bounding box center [737, 898] width 108 height 23
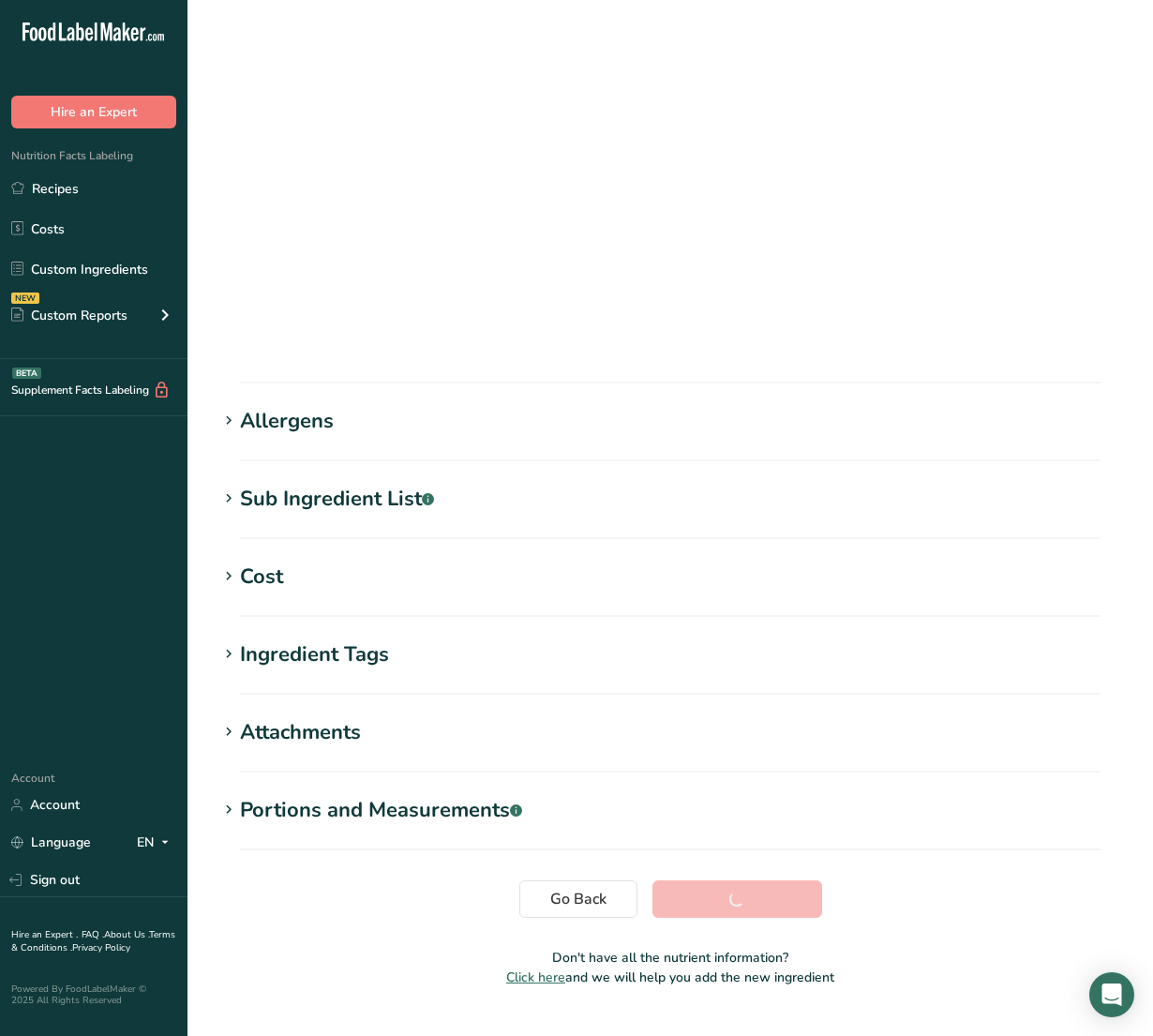
scroll to position [0, 0]
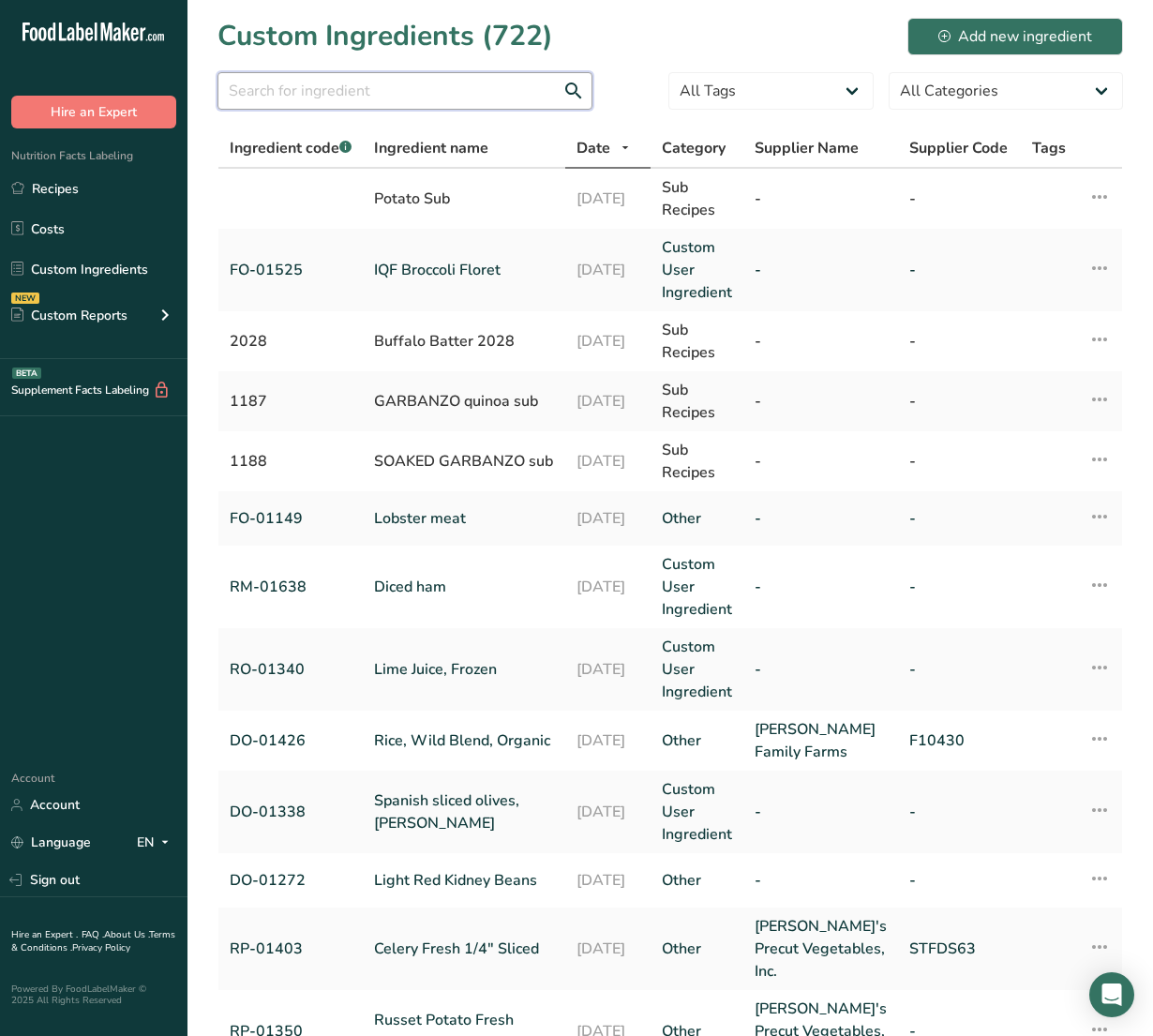
click at [437, 96] on input "text" at bounding box center [405, 91] width 375 height 37
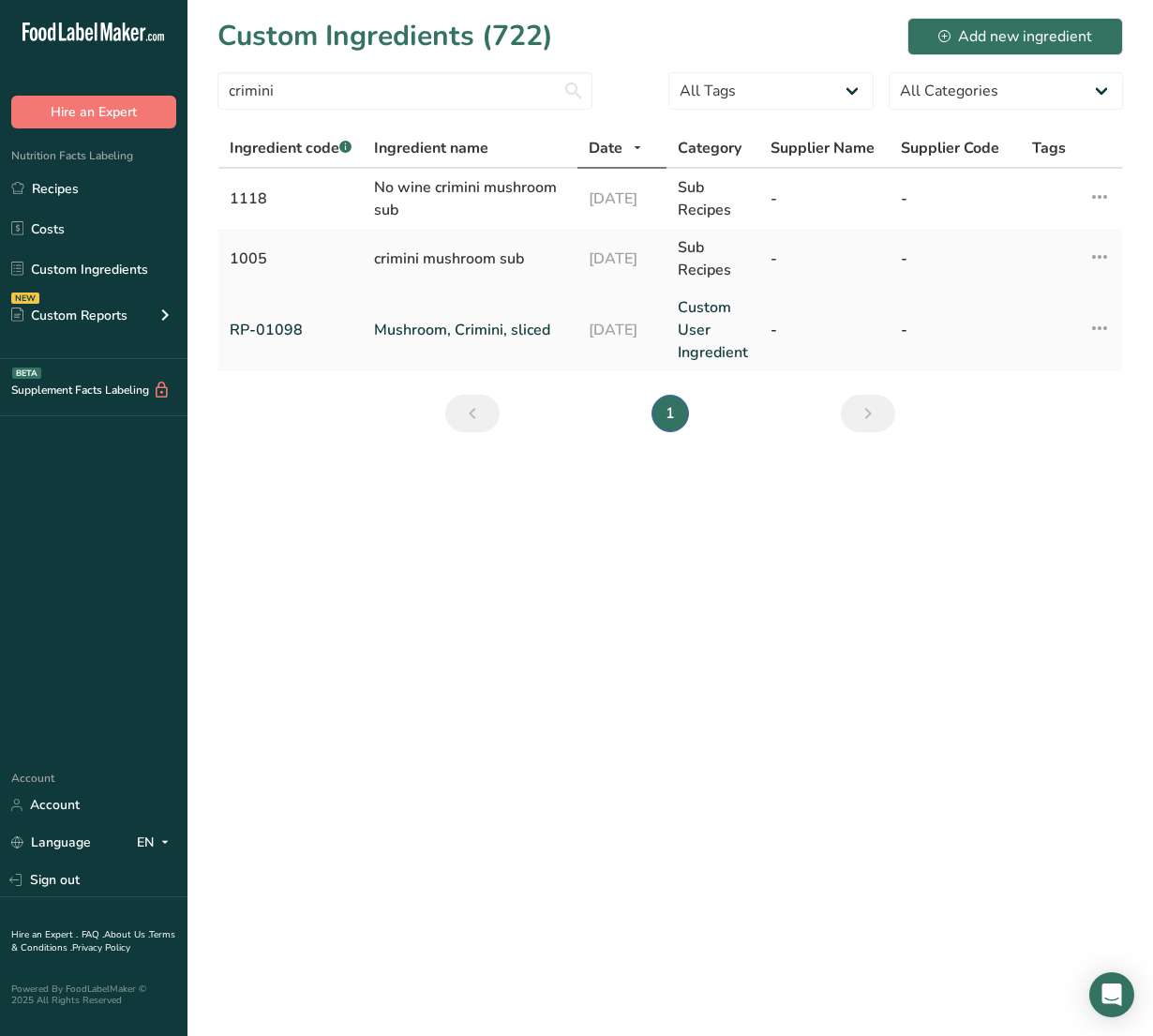
click at [457, 315] on td "Mushroom, Crimini, sliced" at bounding box center [470, 330] width 215 height 82
click at [466, 329] on link "Mushroom, Crimini, sliced" at bounding box center [471, 329] width 192 height 23
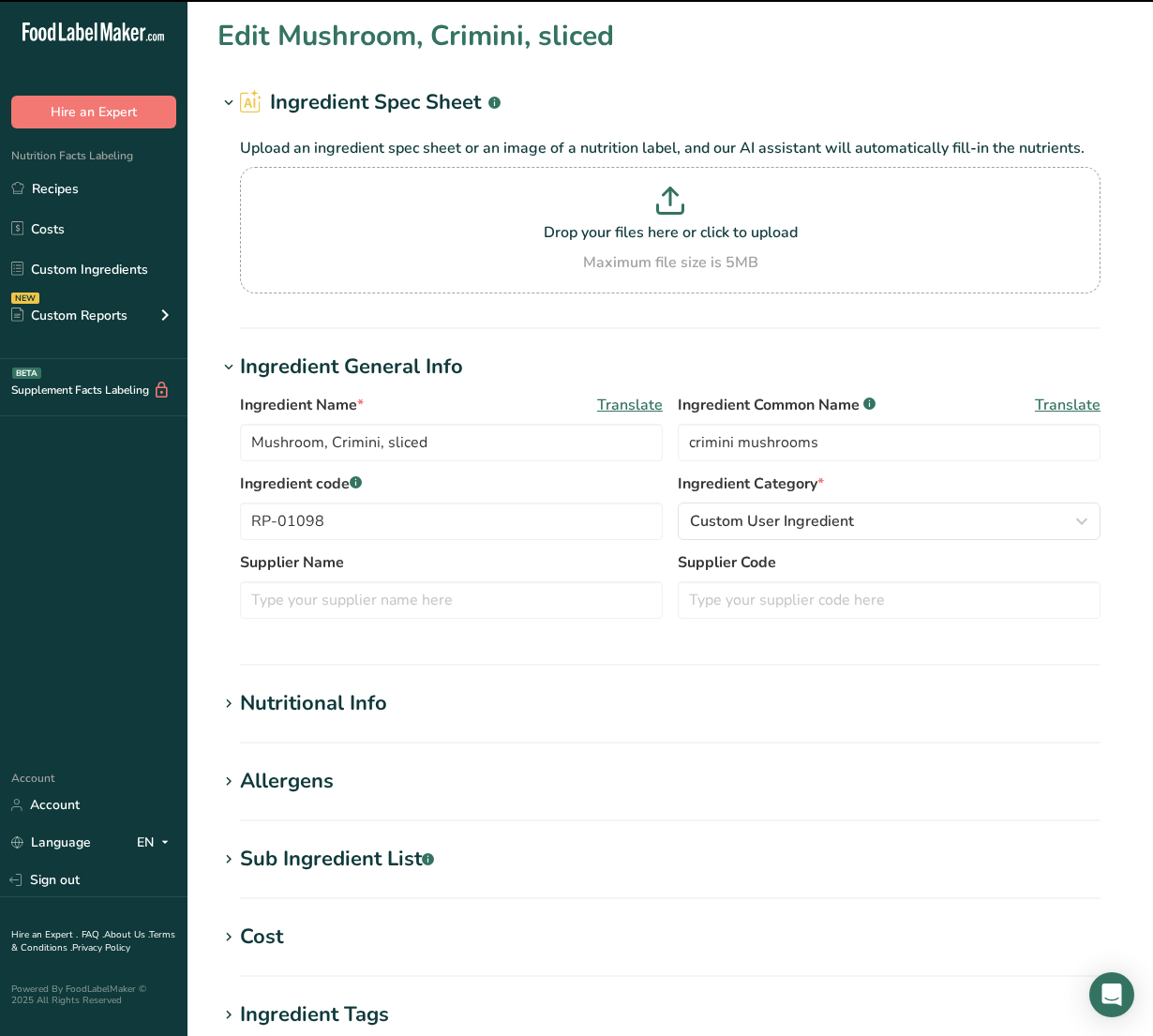
click at [320, 705] on div "Nutritional Info" at bounding box center [314, 704] width 147 height 31
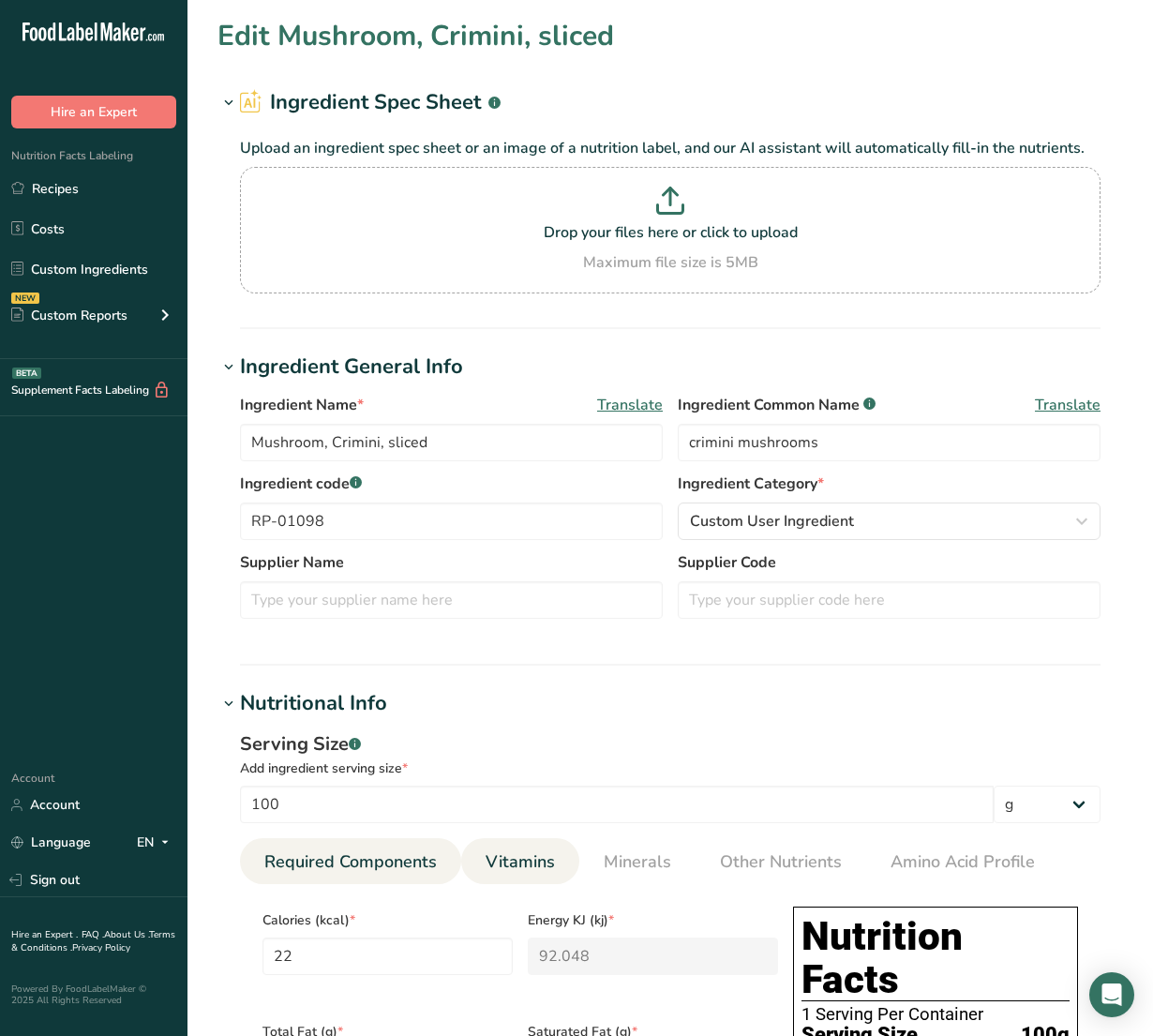
click at [517, 854] on span "Vitamins" at bounding box center [520, 862] width 70 height 25
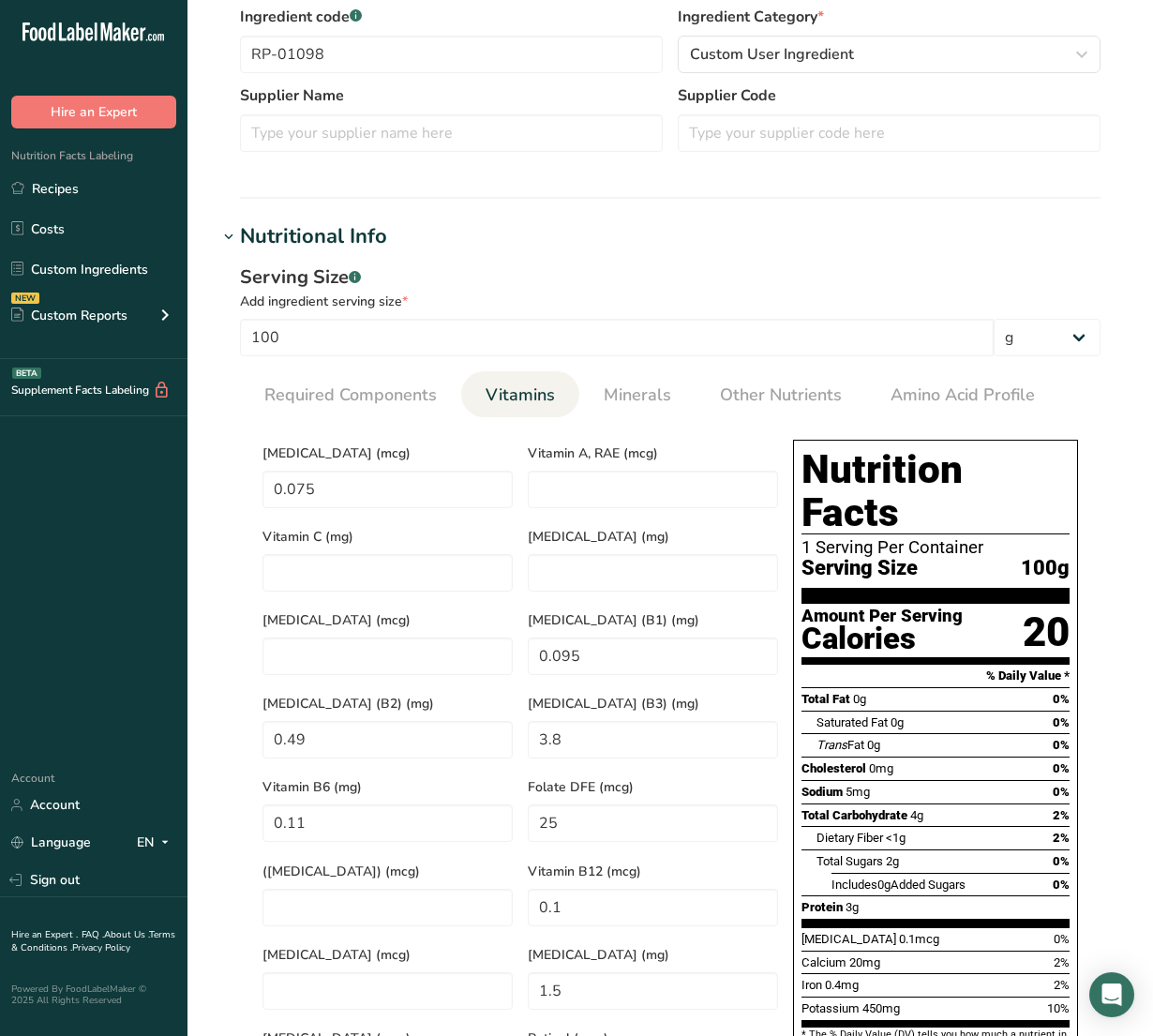
scroll to position [469, 0]
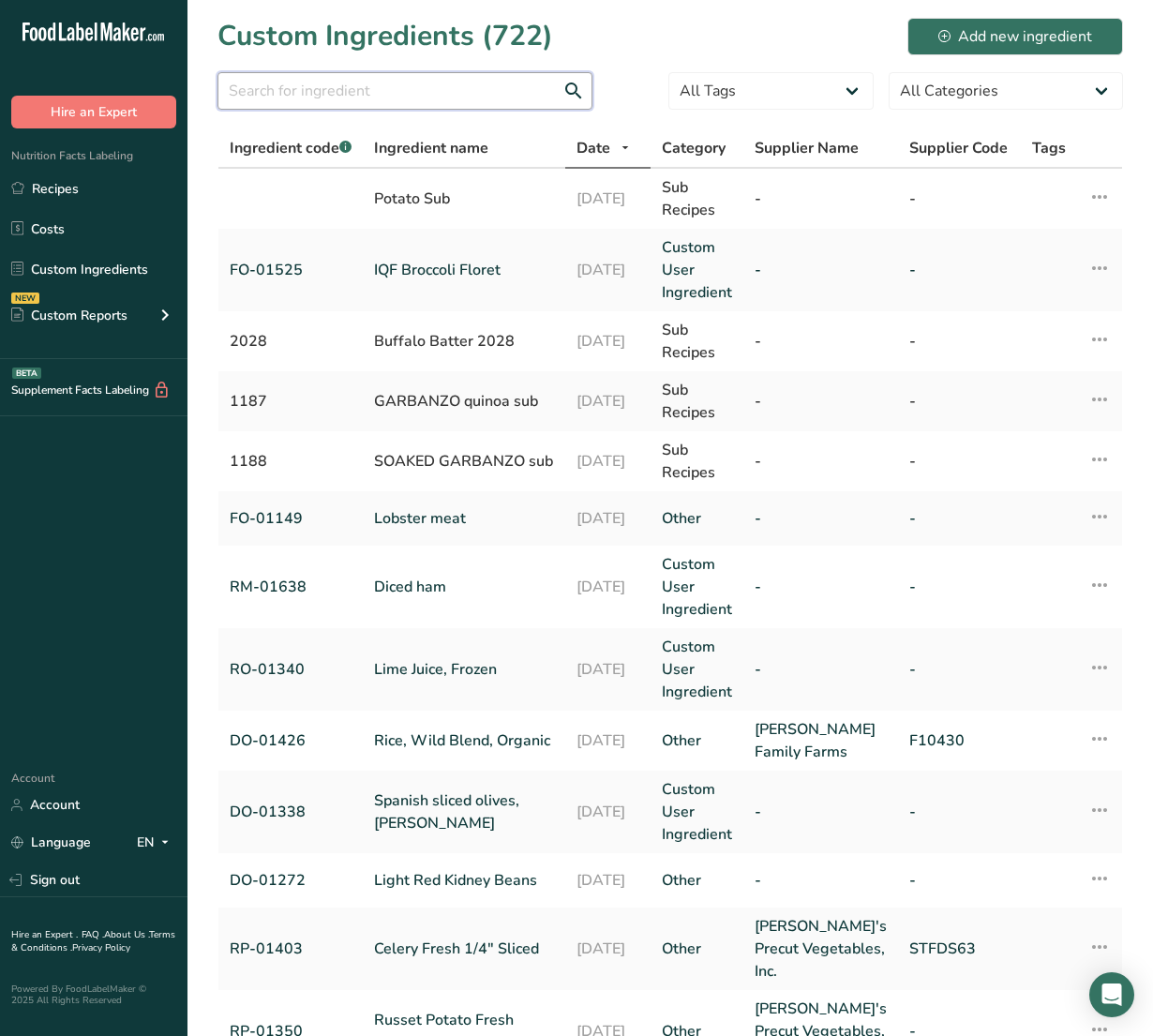
click at [275, 82] on input "text" at bounding box center [405, 91] width 375 height 37
paste input "RP-01100"
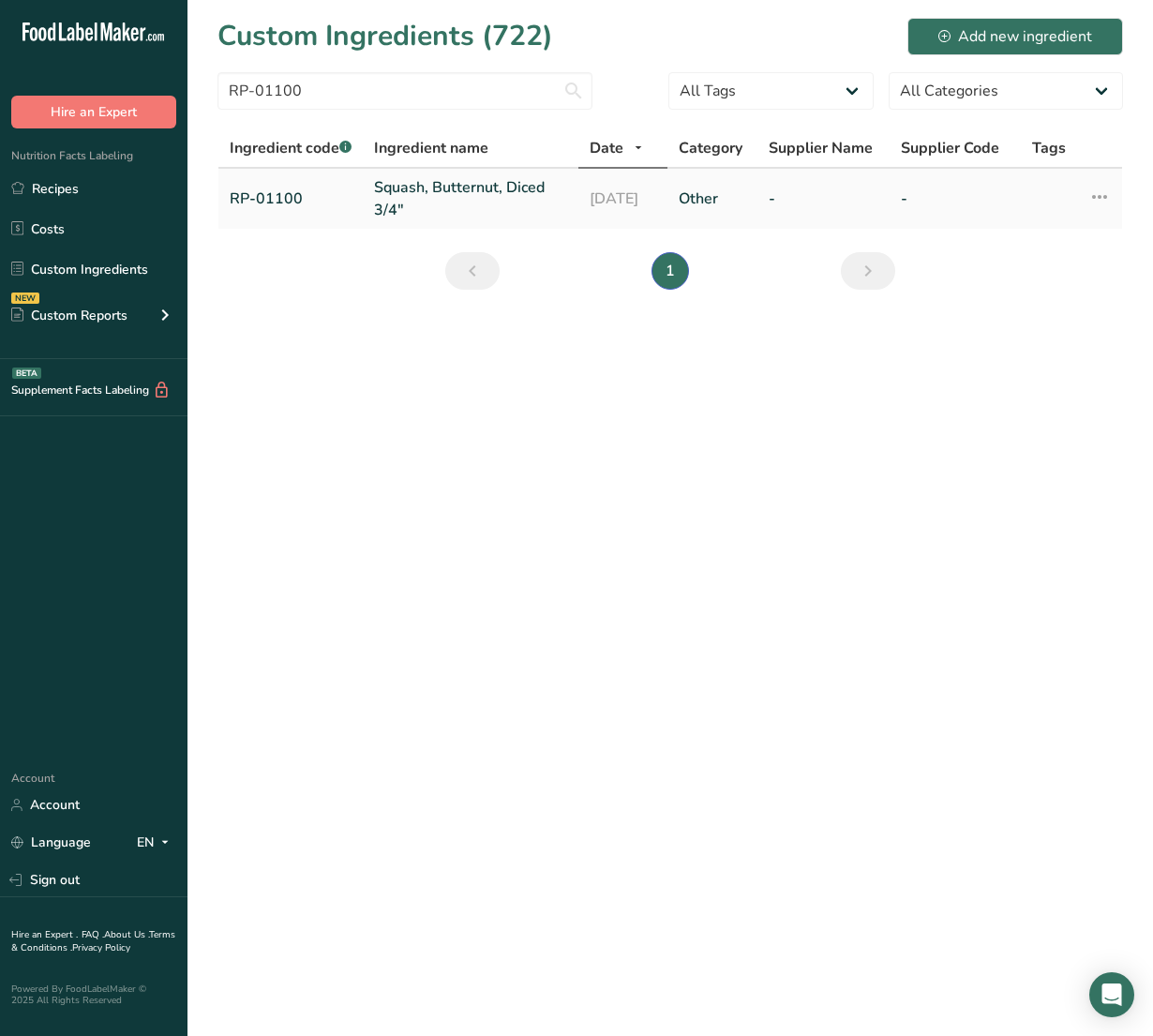
click at [419, 200] on link "Squash, Butternut, Diced 3/4"" at bounding box center [471, 199] width 193 height 45
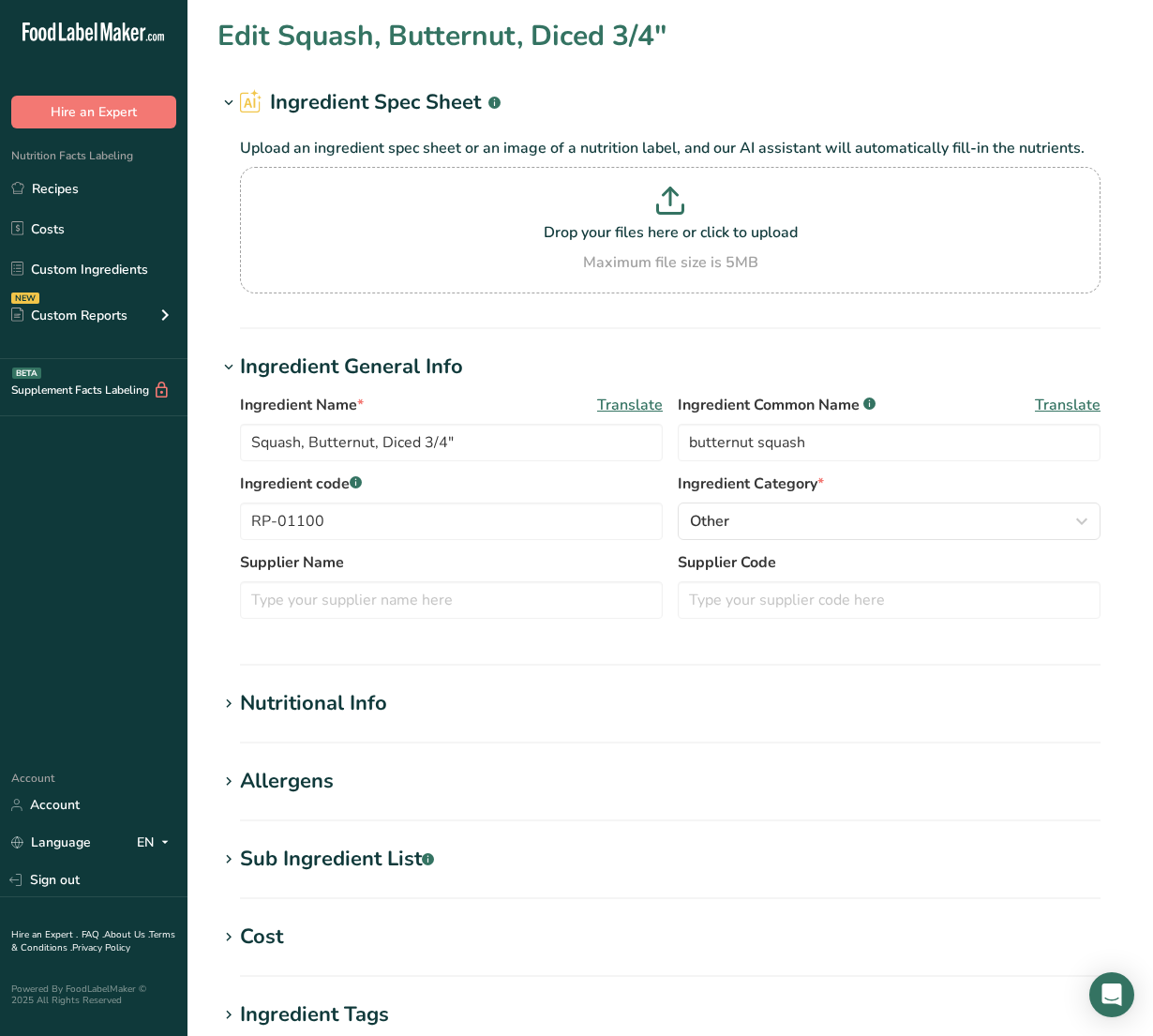
click at [413, 695] on h1 "Nutritional Info" at bounding box center [671, 704] width 906 height 31
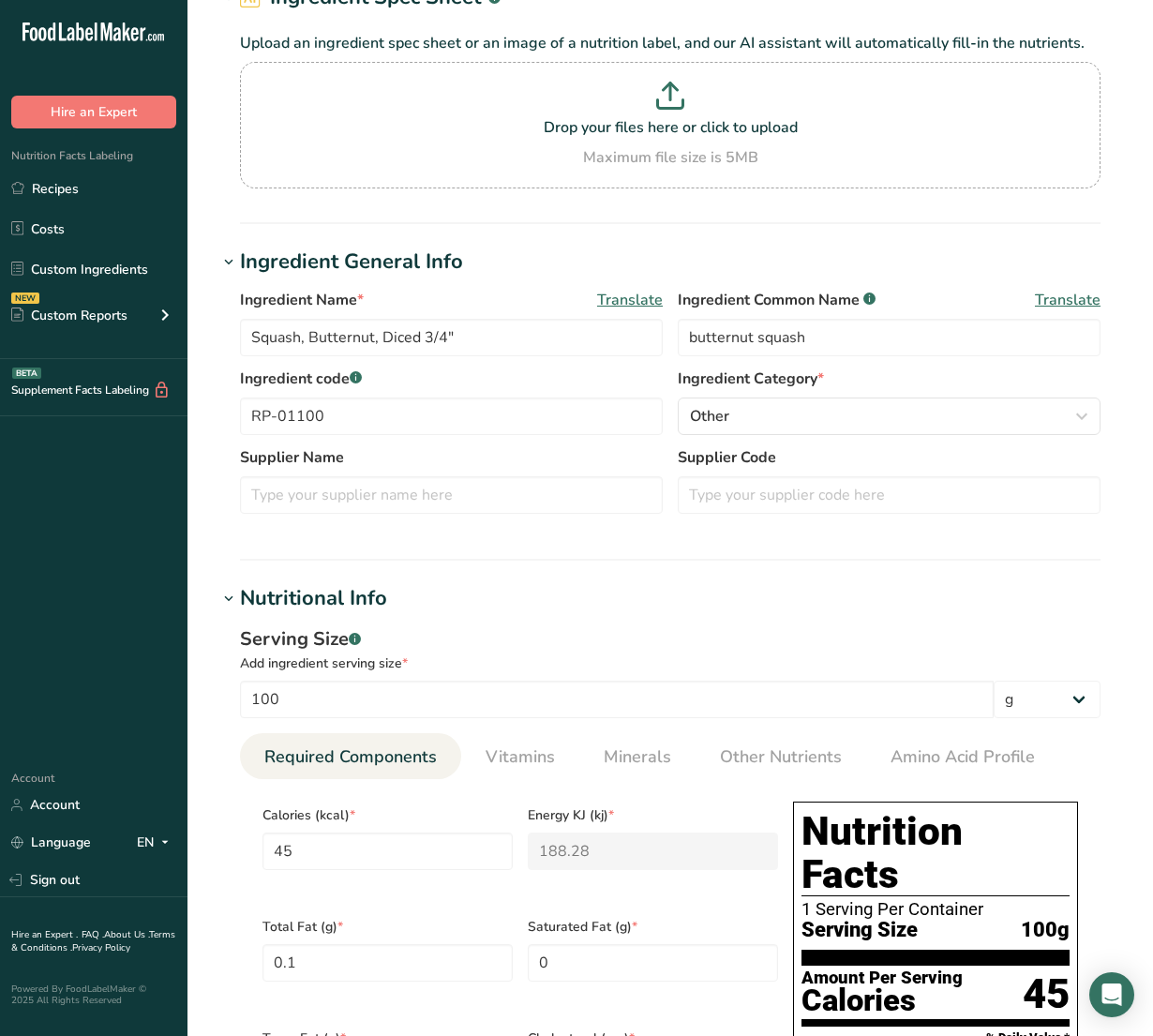
scroll to position [234, 0]
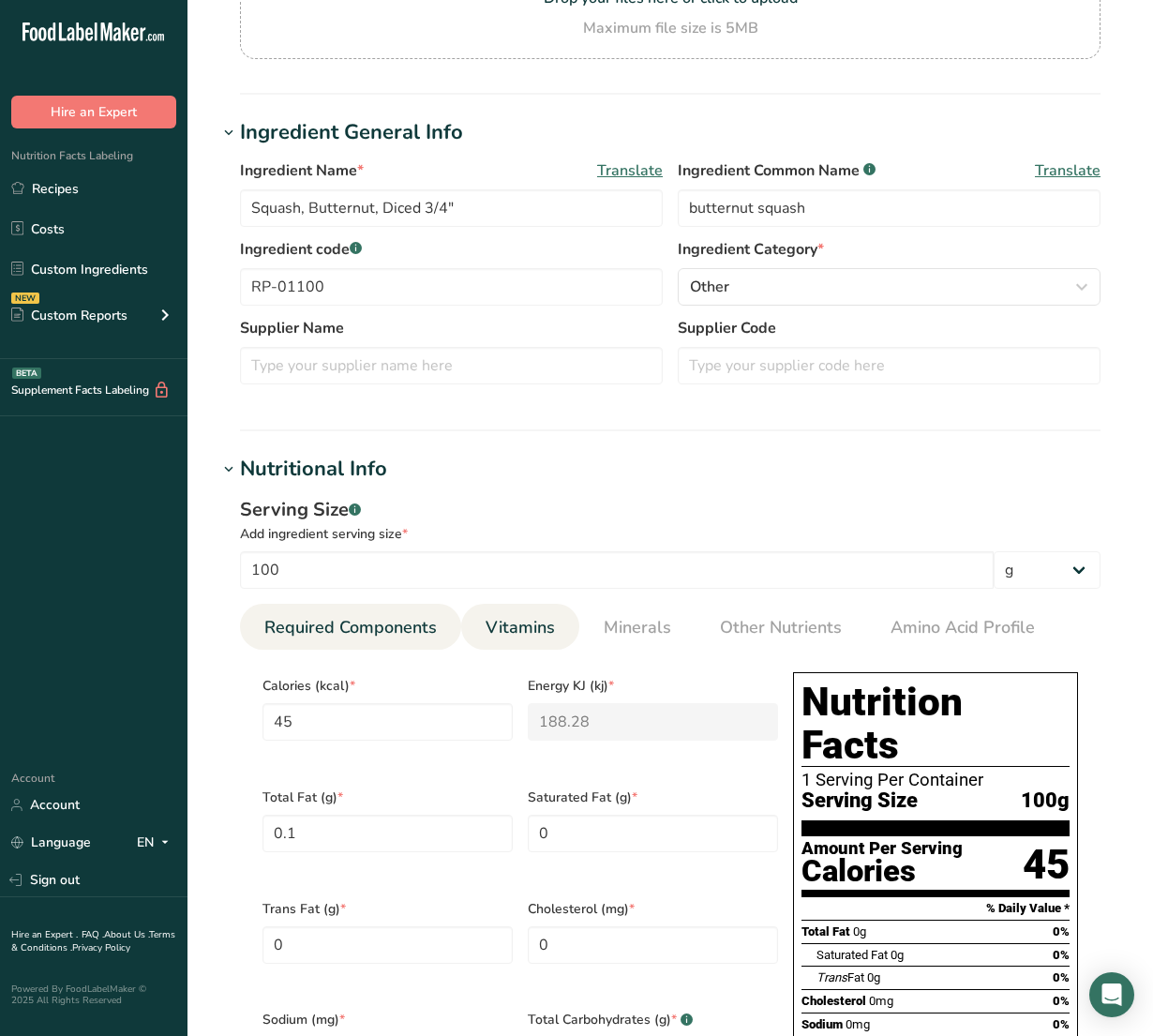
click at [541, 623] on span "Vitamins" at bounding box center [520, 627] width 70 height 25
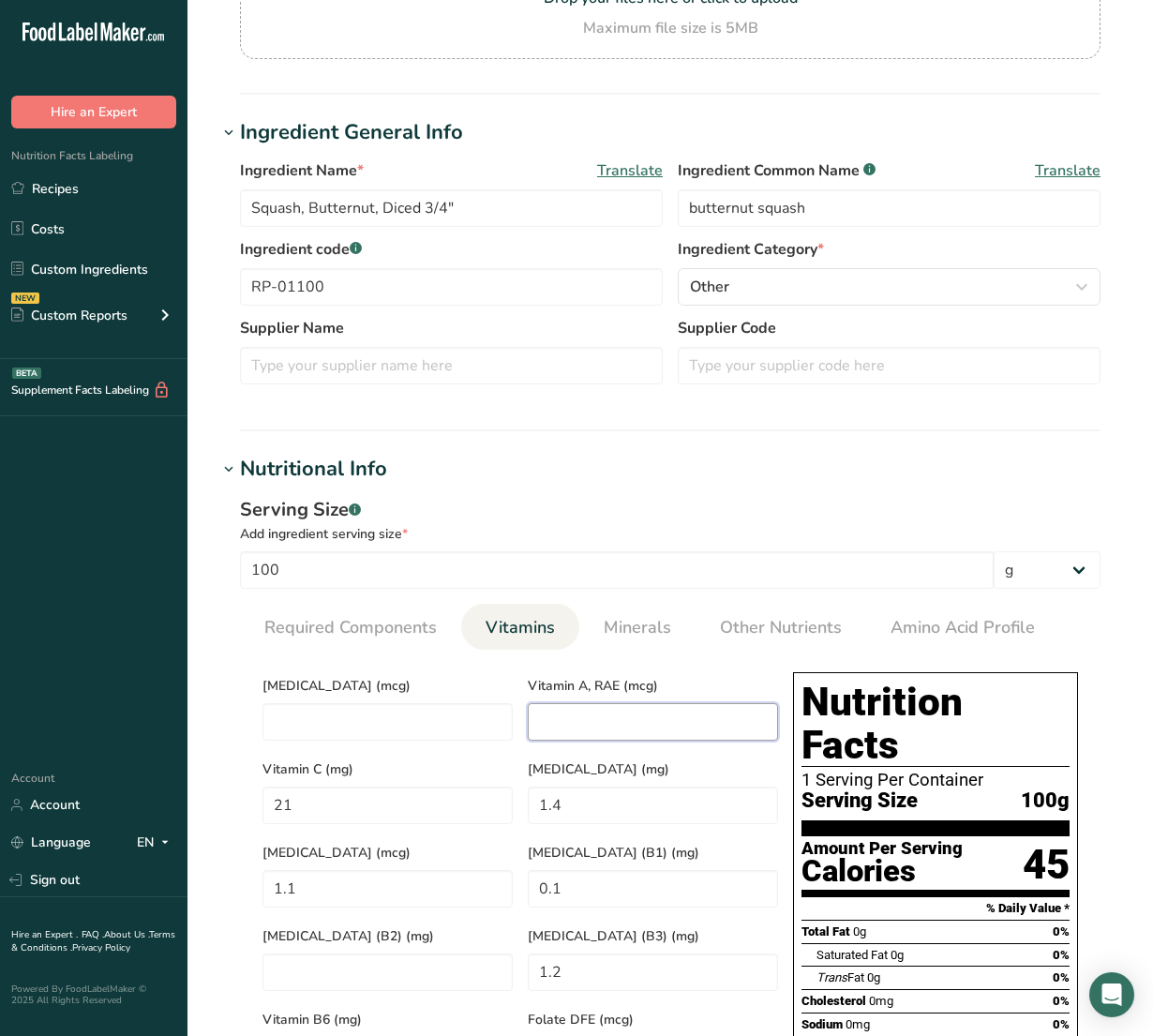
click at [624, 727] on RAE "number" at bounding box center [652, 721] width 250 height 37
drag, startPoint x: 634, startPoint y: 648, endPoint x: 612, endPoint y: 648, distance: 22.0
click at [634, 647] on link "Minerals" at bounding box center [637, 627] width 82 height 48
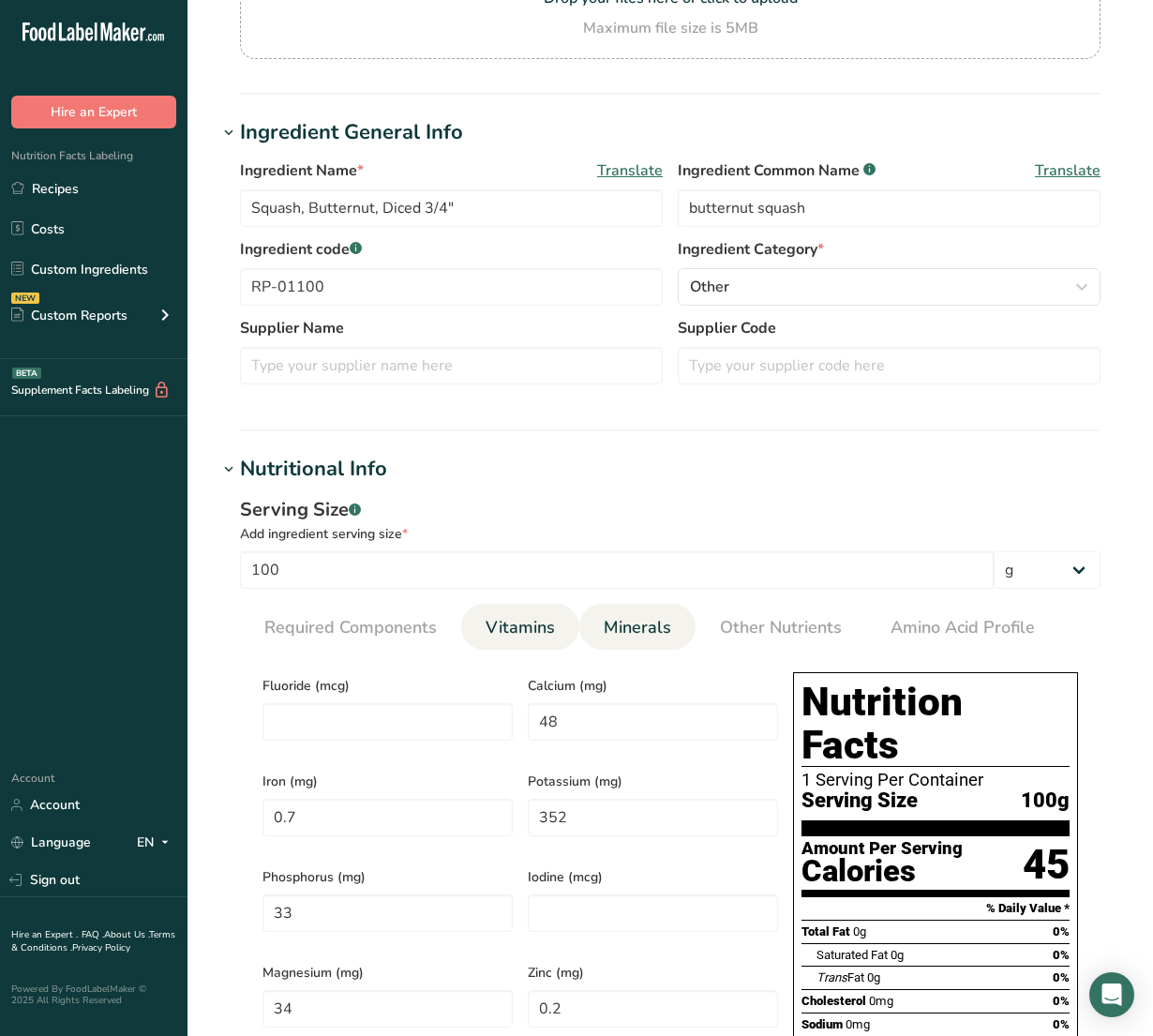
click at [535, 638] on span "Vitamins" at bounding box center [520, 627] width 70 height 25
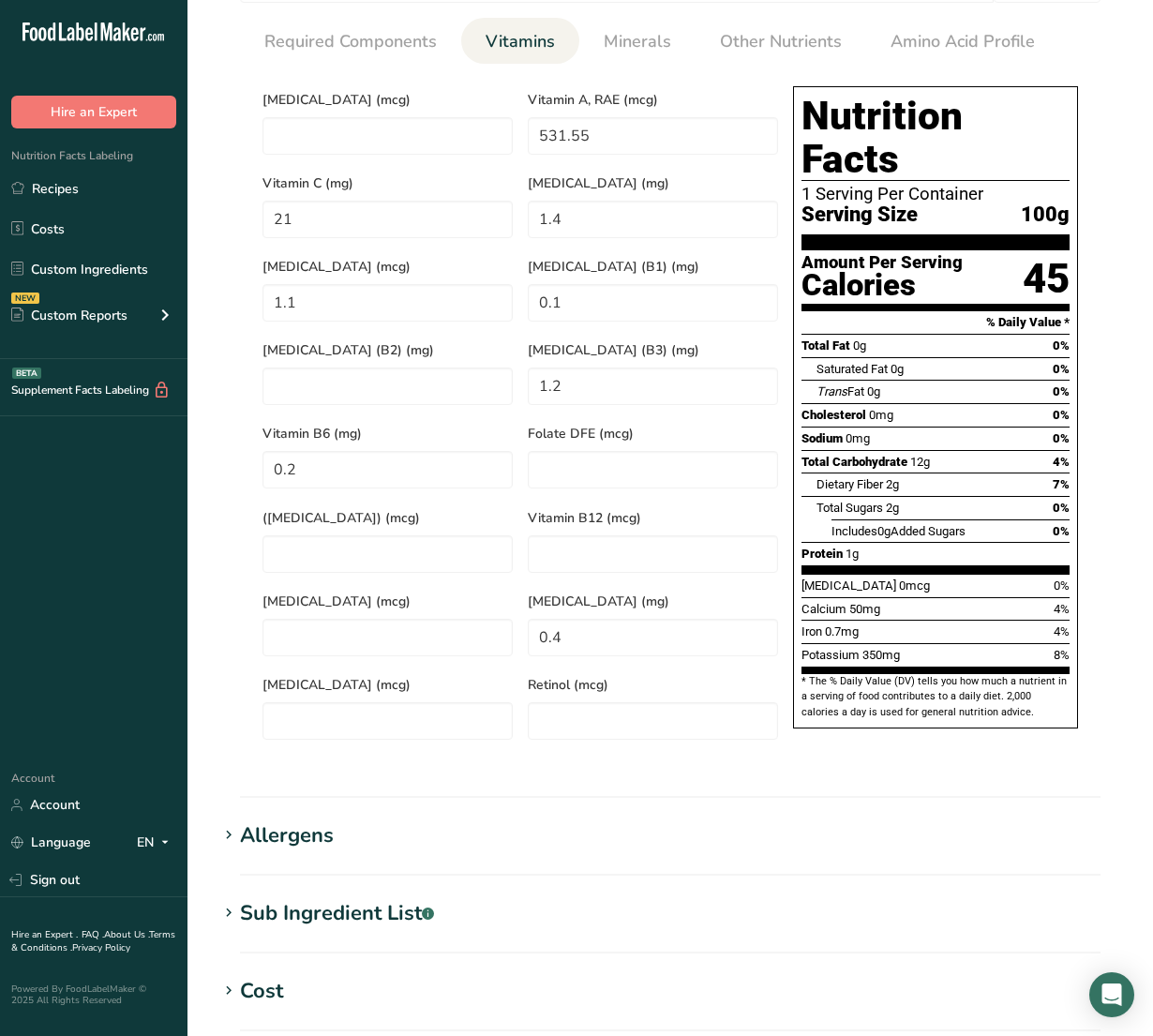
scroll to position [1234, 0]
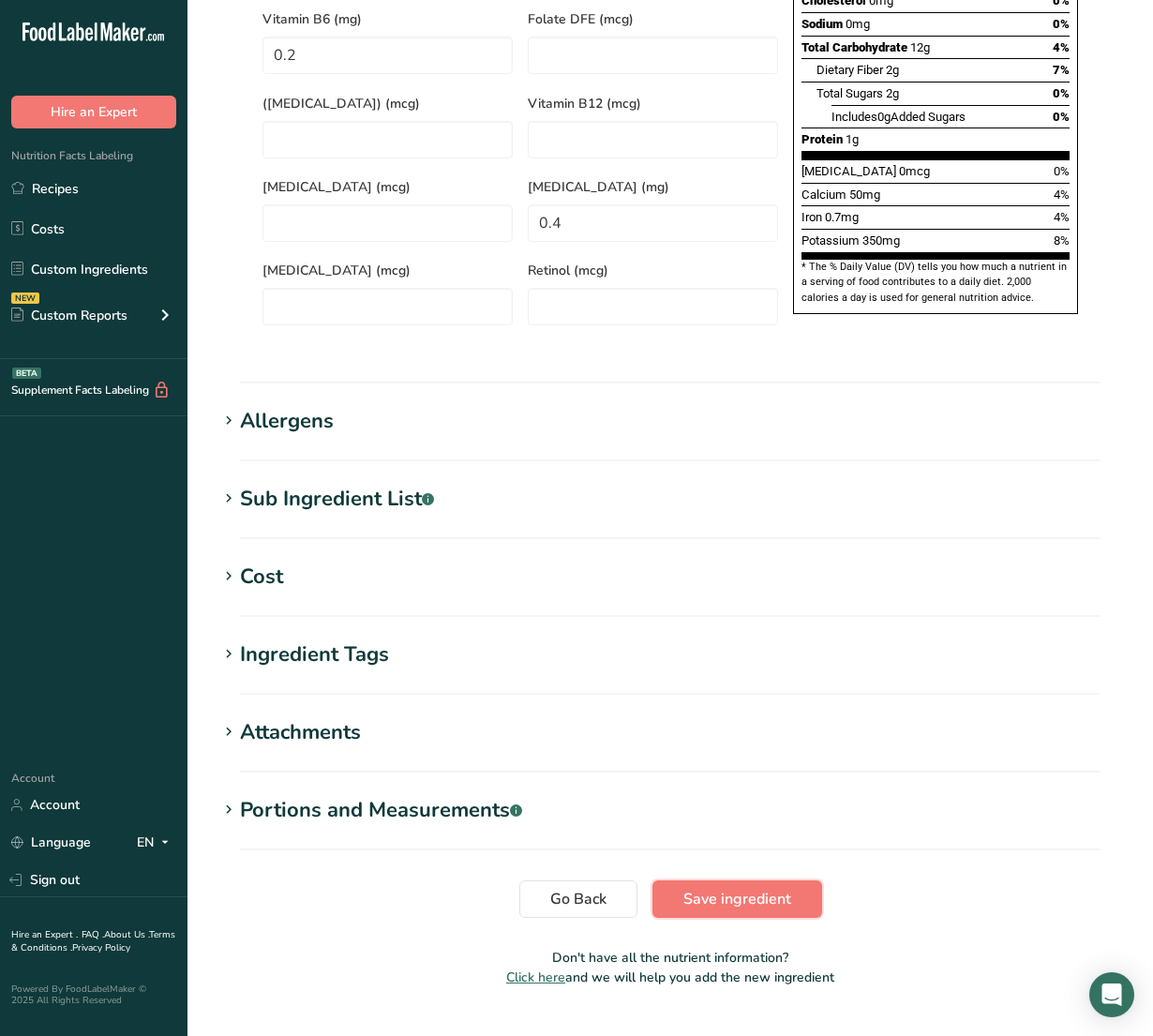
click at [736, 887] on span "Save ingredient" at bounding box center [737, 898] width 108 height 23
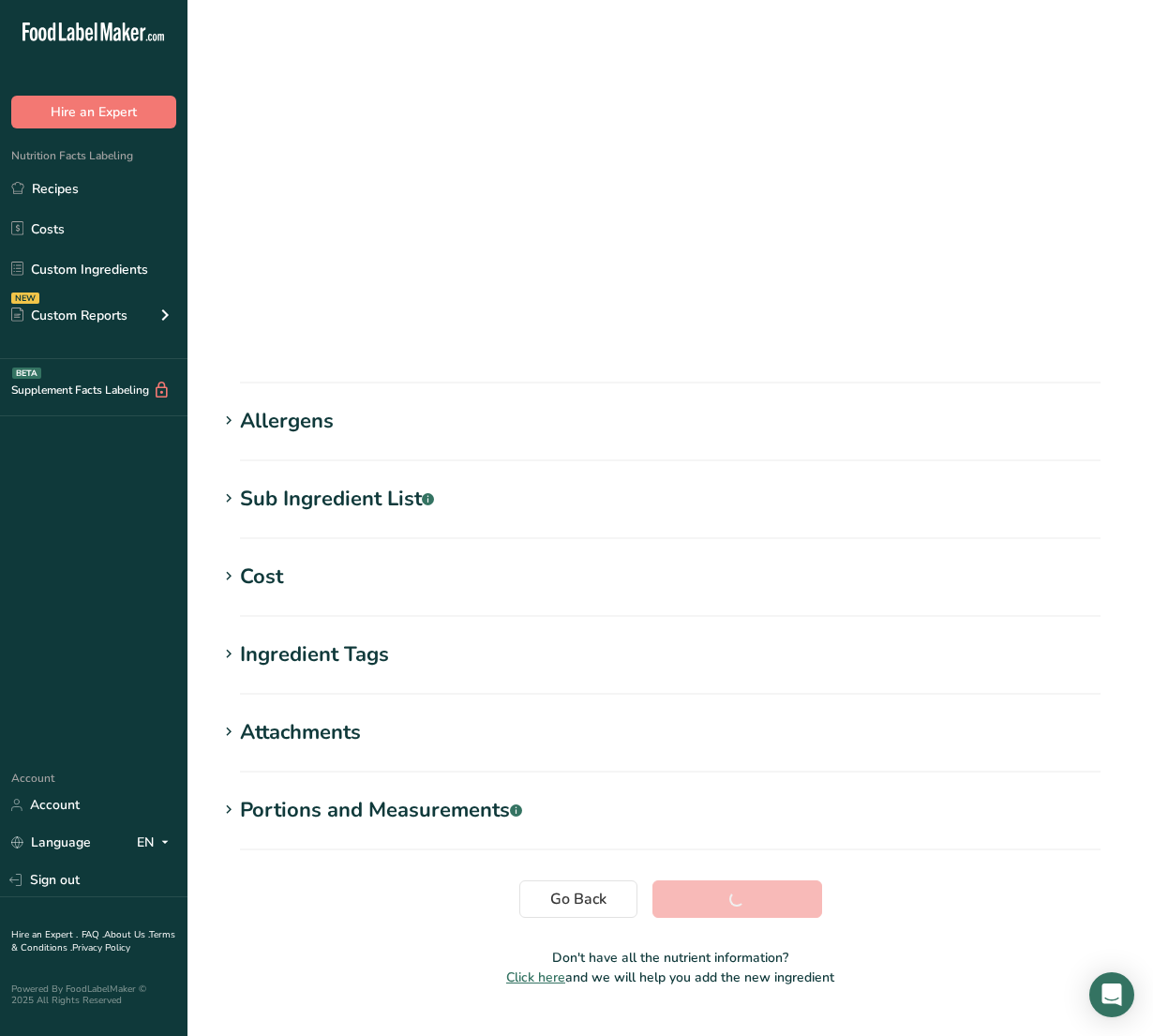
scroll to position [0, 0]
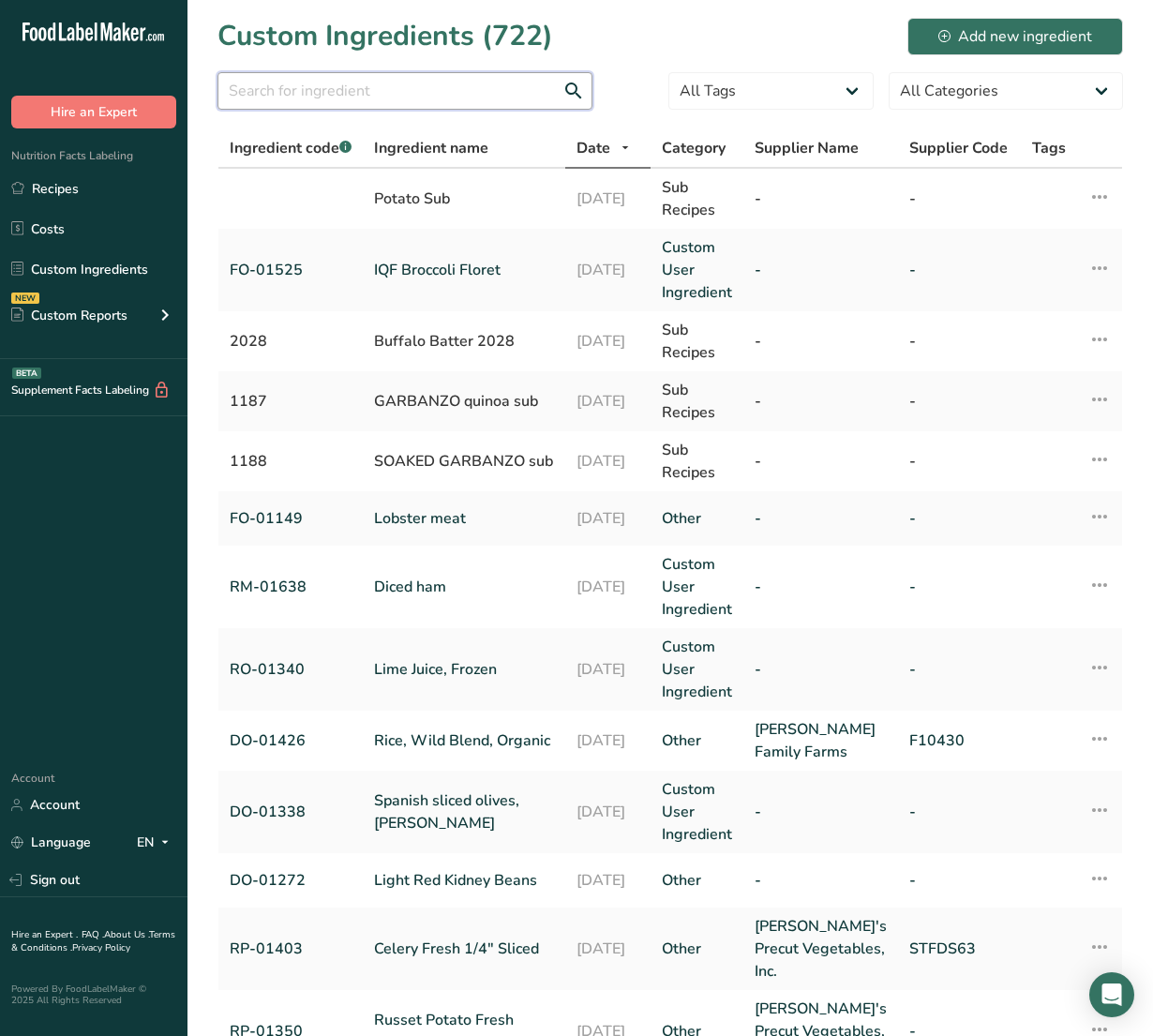
click at [356, 100] on input "text" at bounding box center [405, 91] width 375 height 37
paste input "RP-01101"
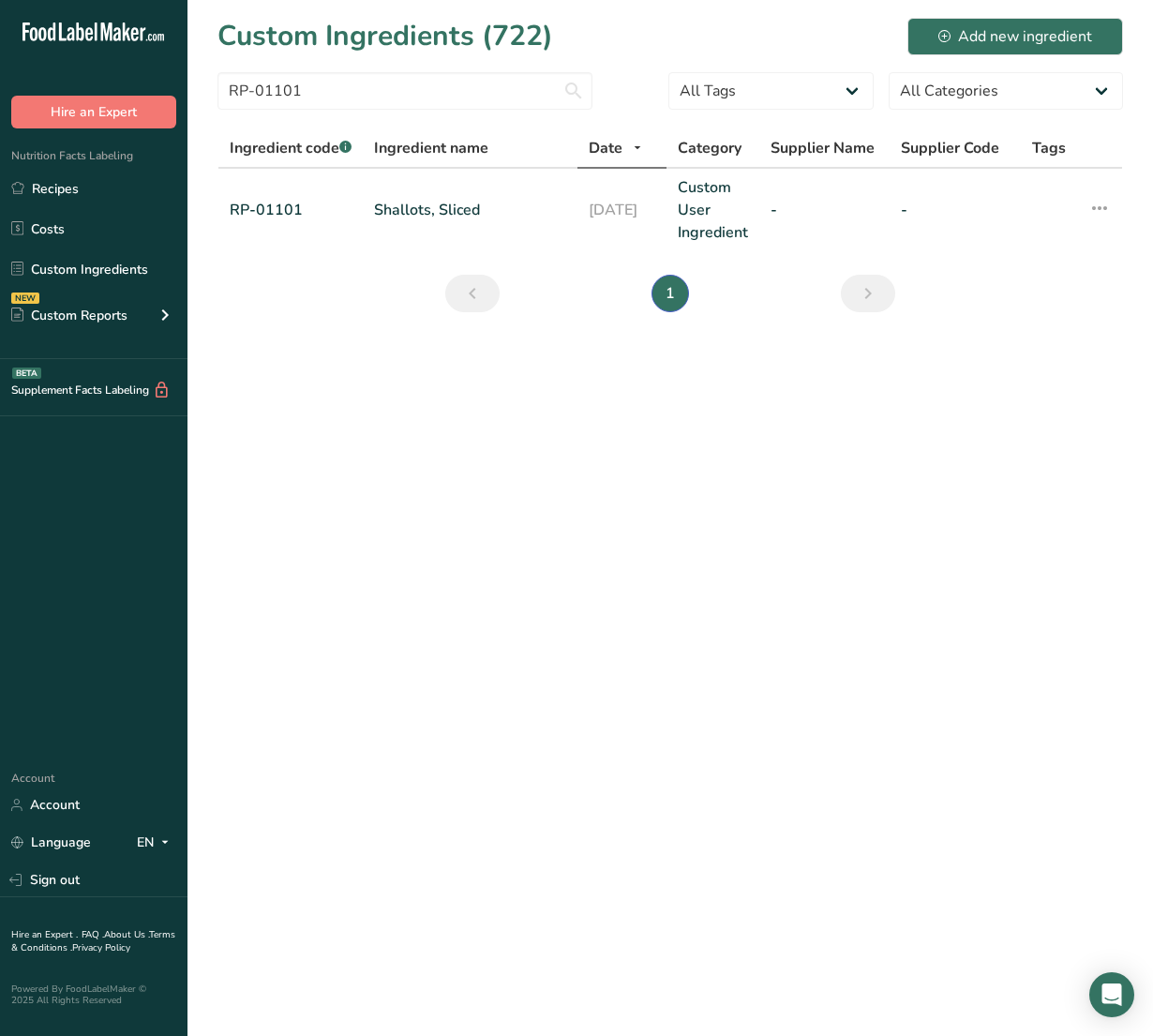
click at [423, 209] on link "Shallots, Sliced" at bounding box center [471, 210] width 192 height 23
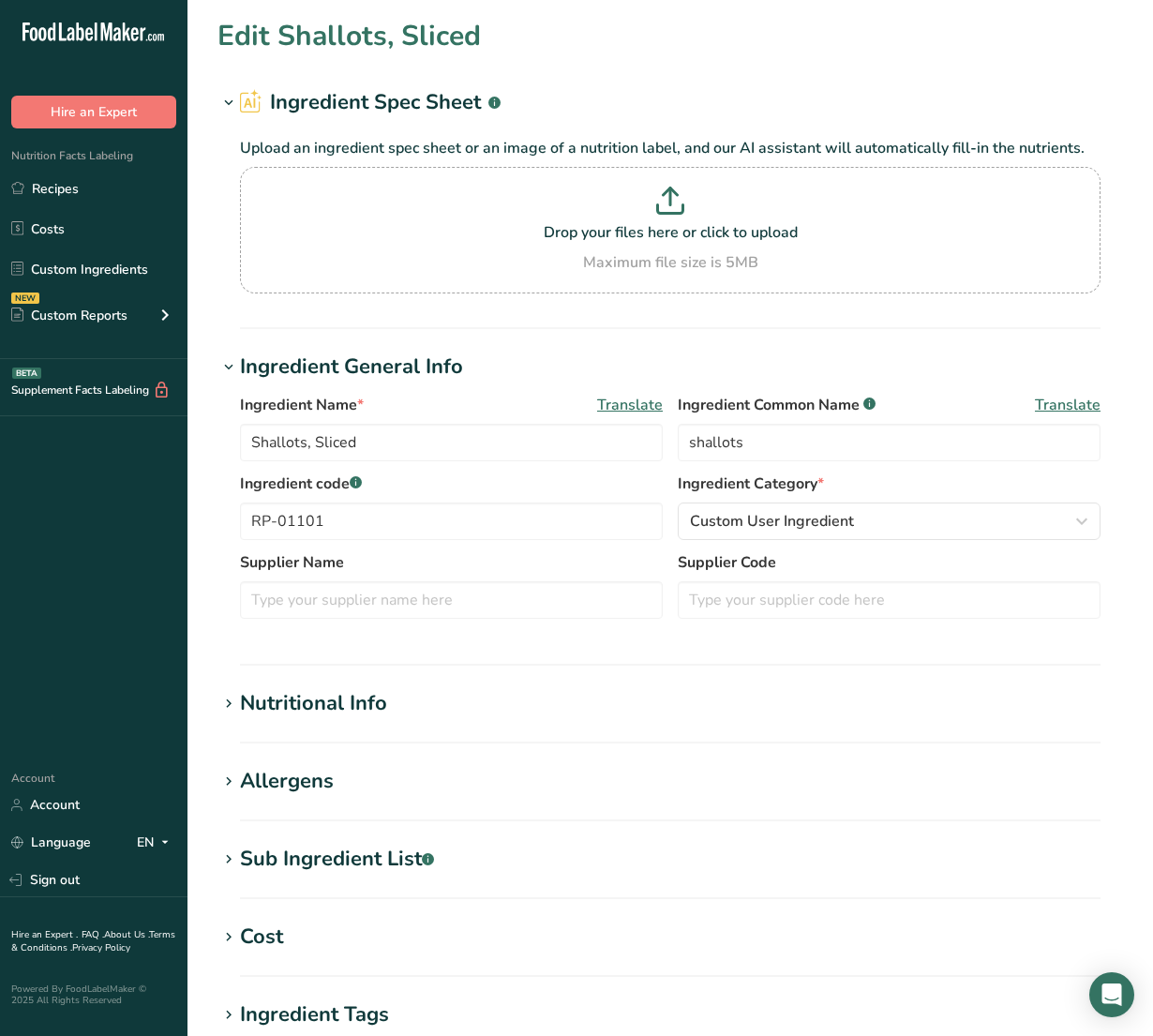
click at [413, 708] on h1 "Nutritional Info" at bounding box center [671, 704] width 906 height 31
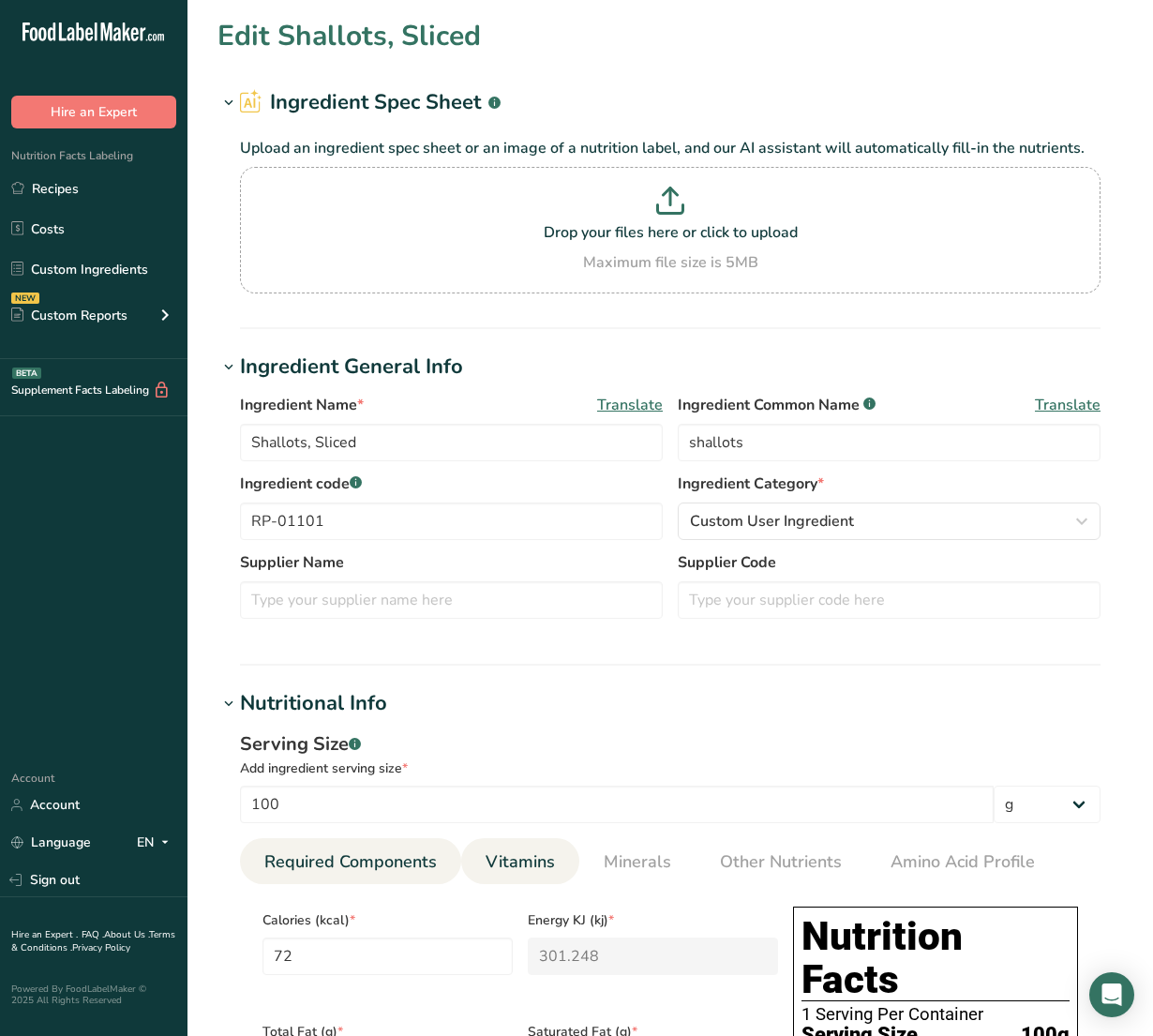
click at [540, 863] on span "Vitamins" at bounding box center [520, 862] width 70 height 25
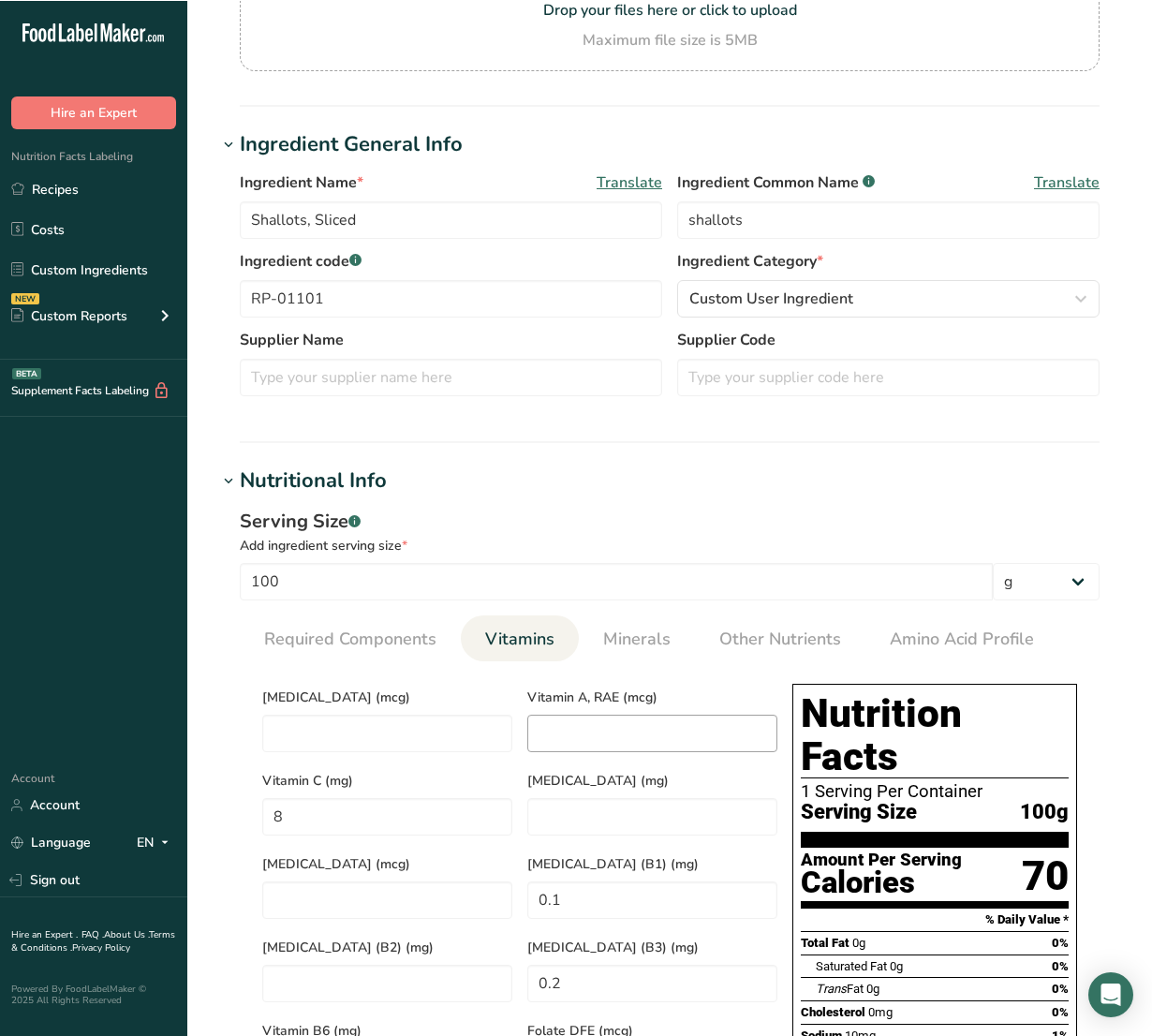
scroll to position [234, 0]
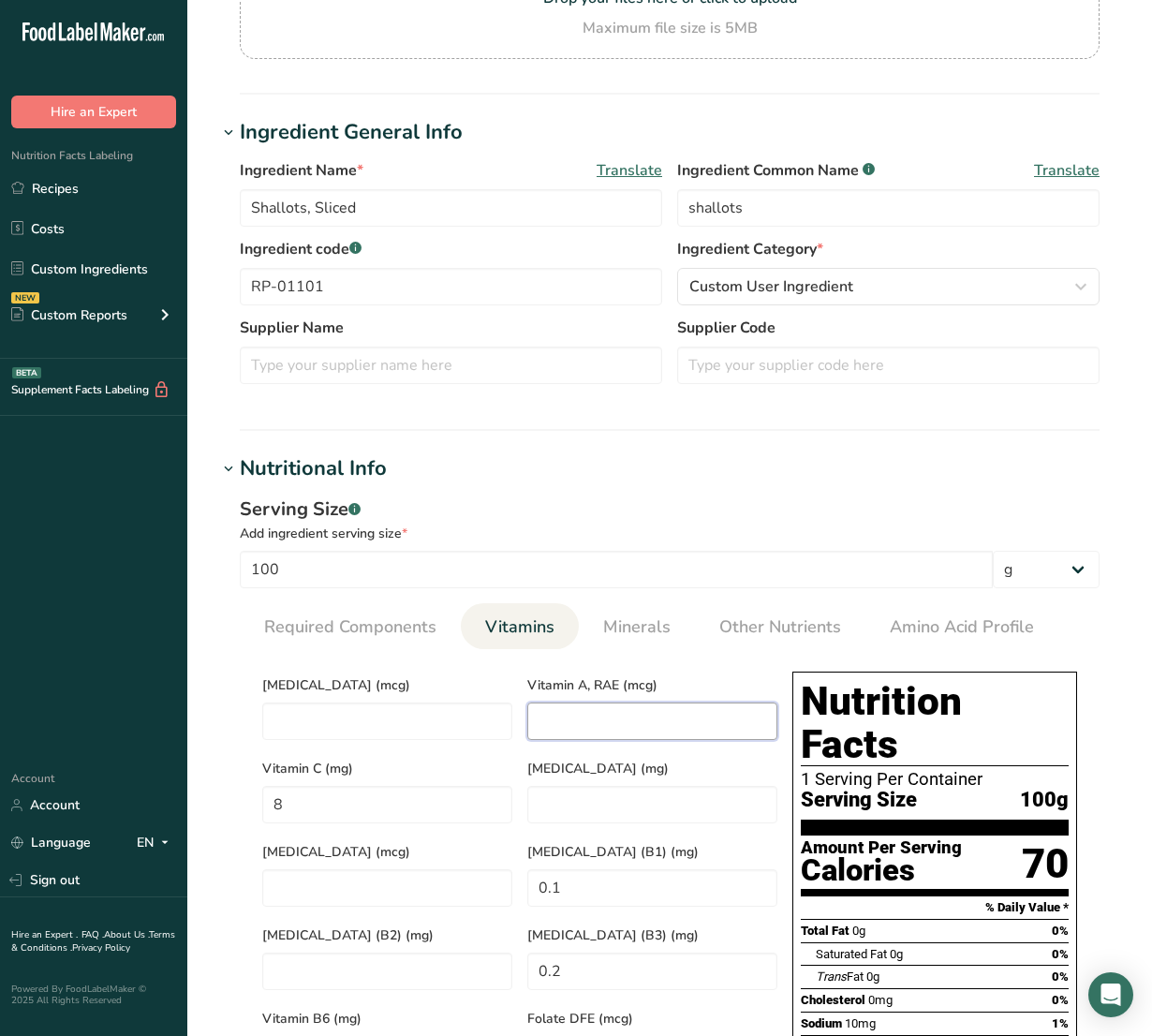
click at [582, 708] on RAE "number" at bounding box center [651, 721] width 250 height 37
drag, startPoint x: 668, startPoint y: 630, endPoint x: 555, endPoint y: 656, distance: 116.0
click at [665, 630] on link "Minerals" at bounding box center [637, 627] width 82 height 48
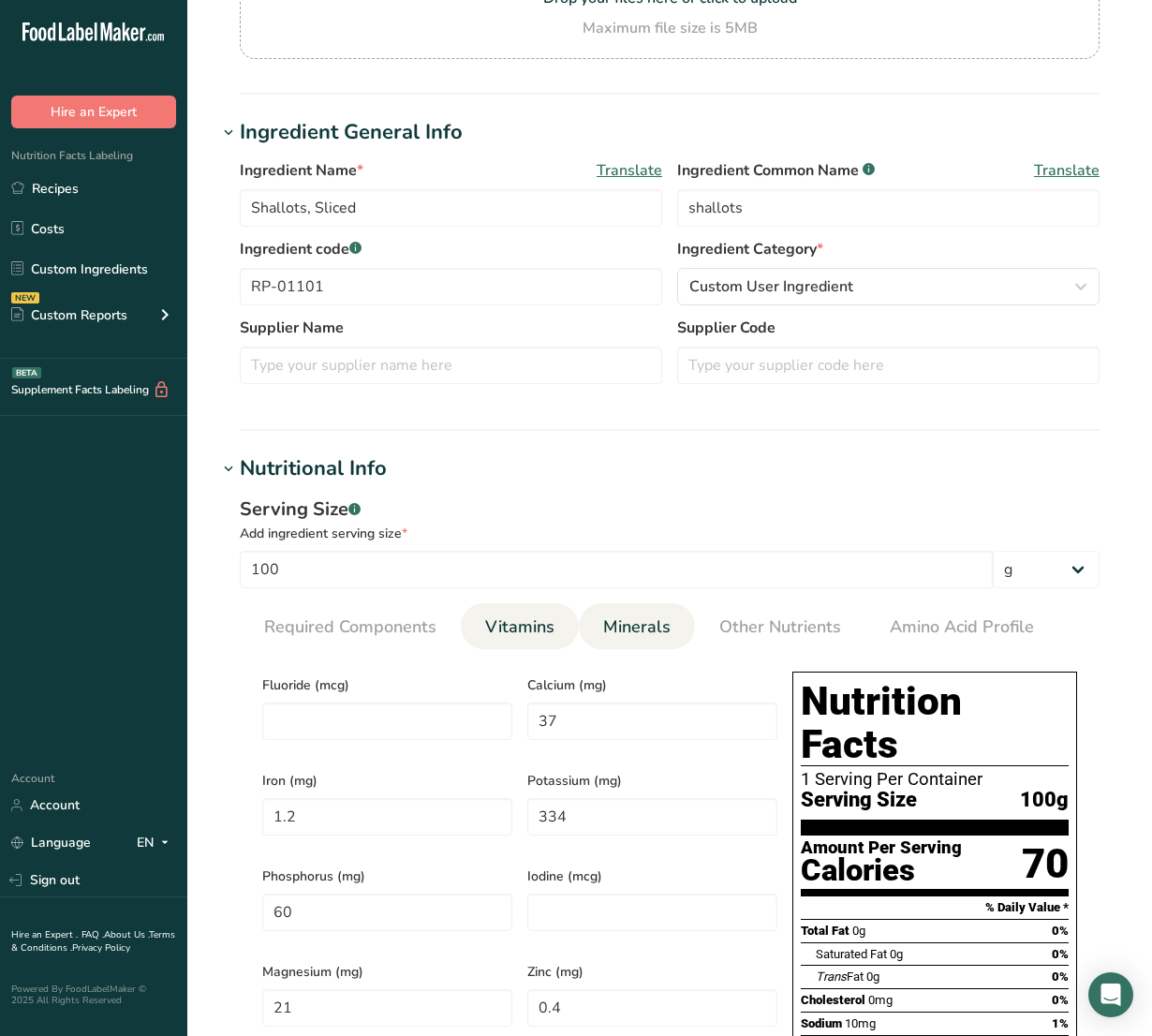
click at [489, 649] on section "Calories (kcal) * 72 Energy KJ (kj) * 301.248 Total Fat (g) * 0.1 Saturated Fat…" at bounding box center [670, 998] width 860 height 697
click at [500, 636] on span "Vitamins" at bounding box center [519, 627] width 70 height 25
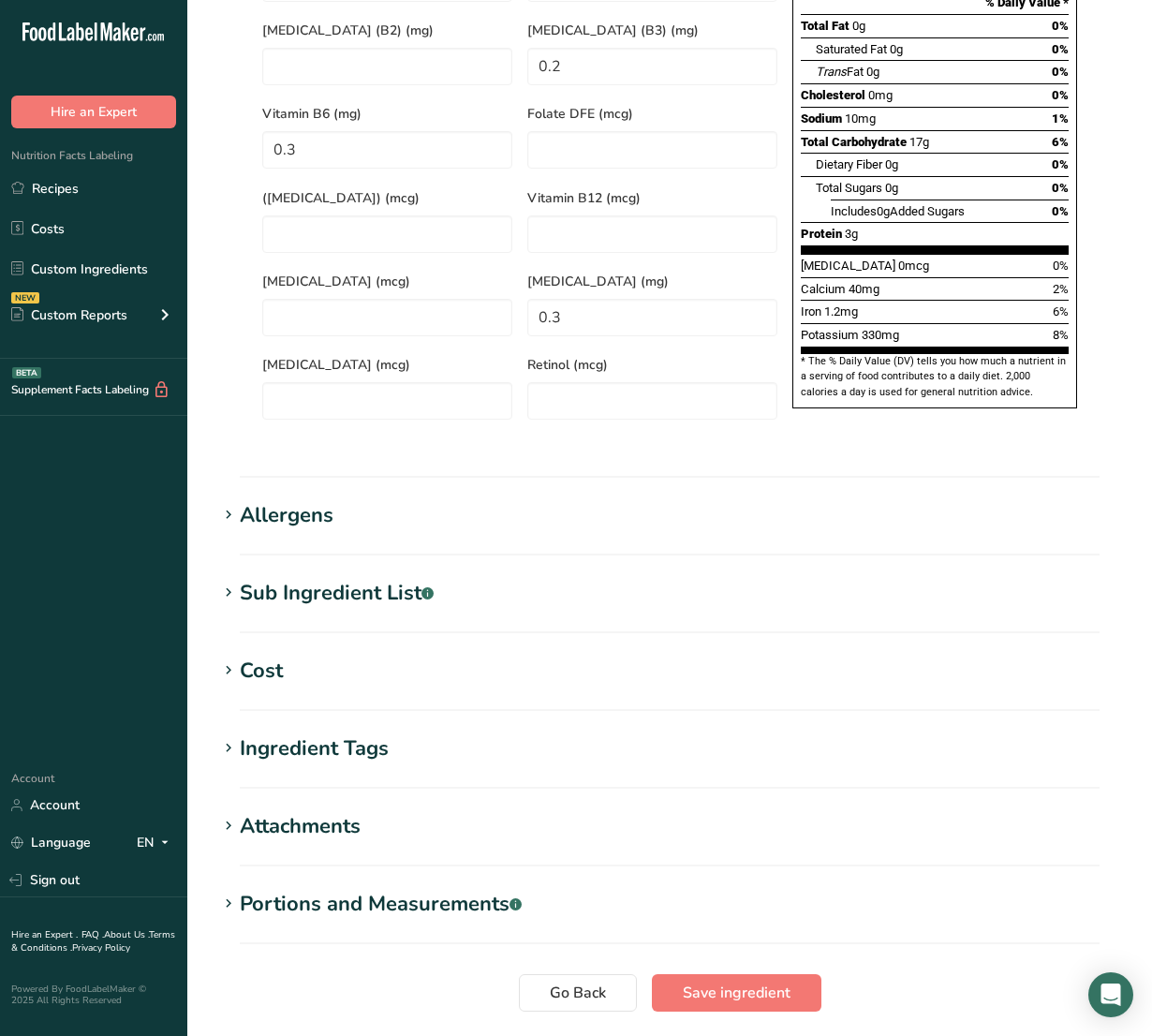
scroll to position [1232, 0]
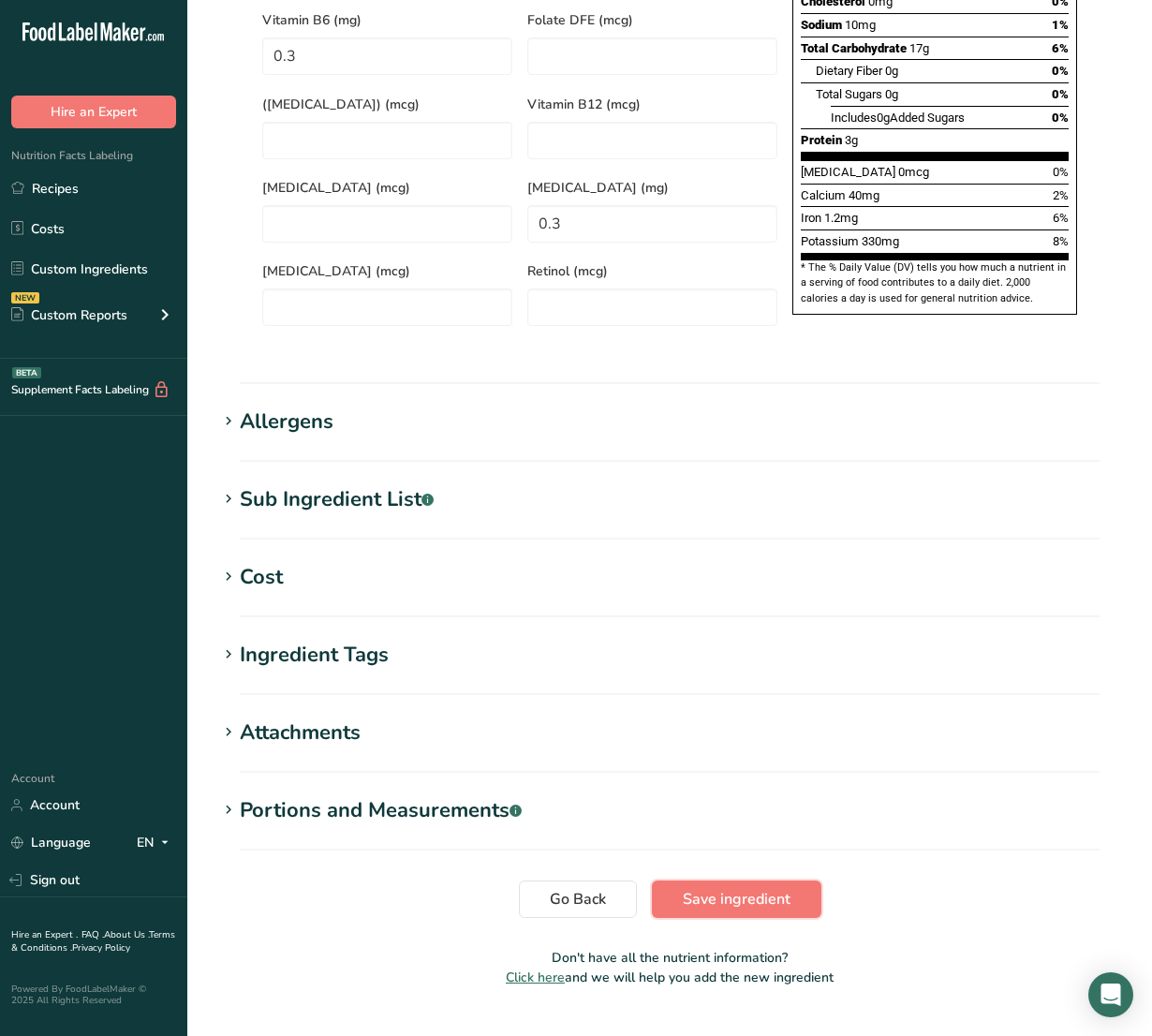
click at [729, 880] on button "Save ingredient" at bounding box center [736, 899] width 169 height 37
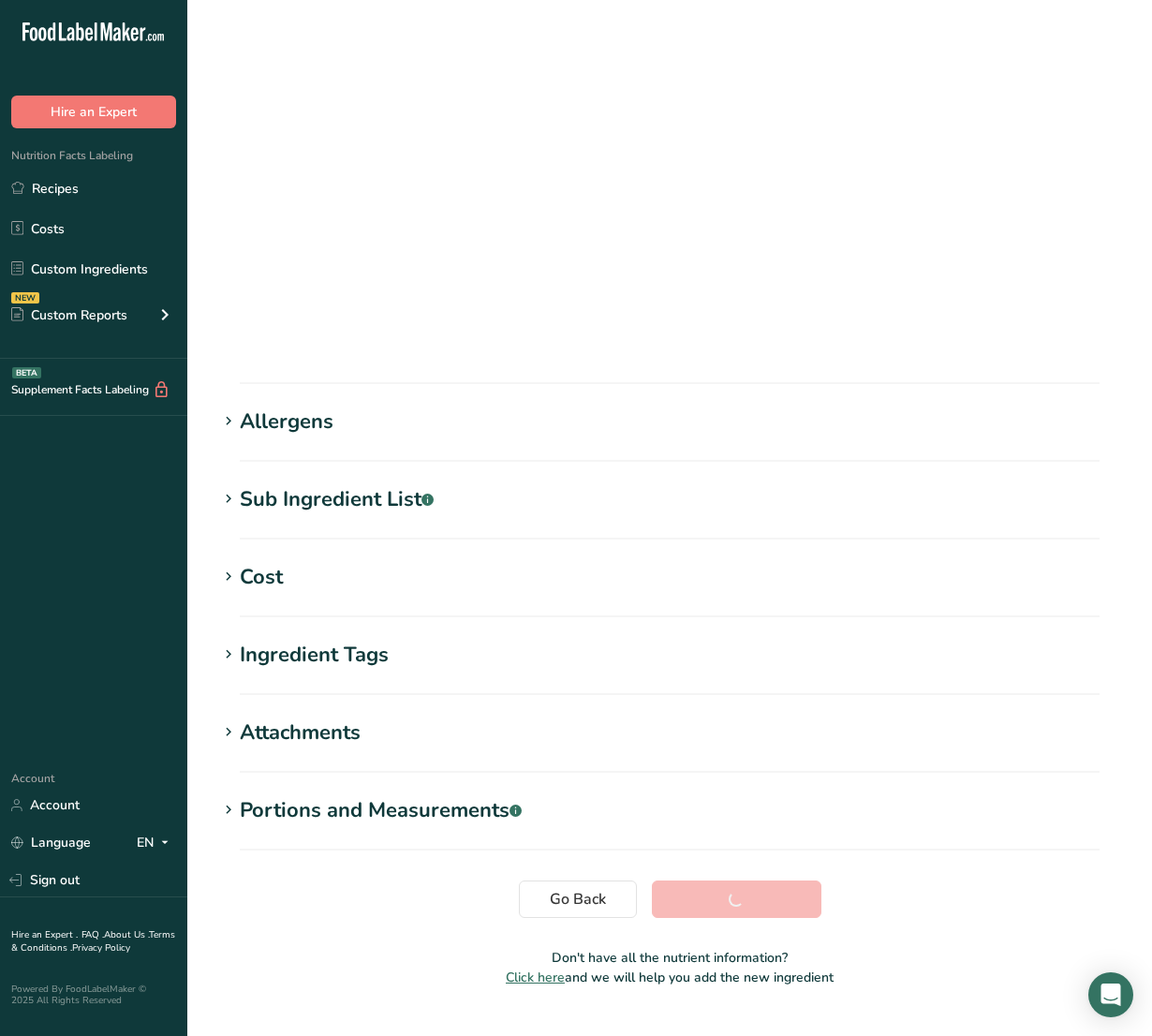
scroll to position [0, 0]
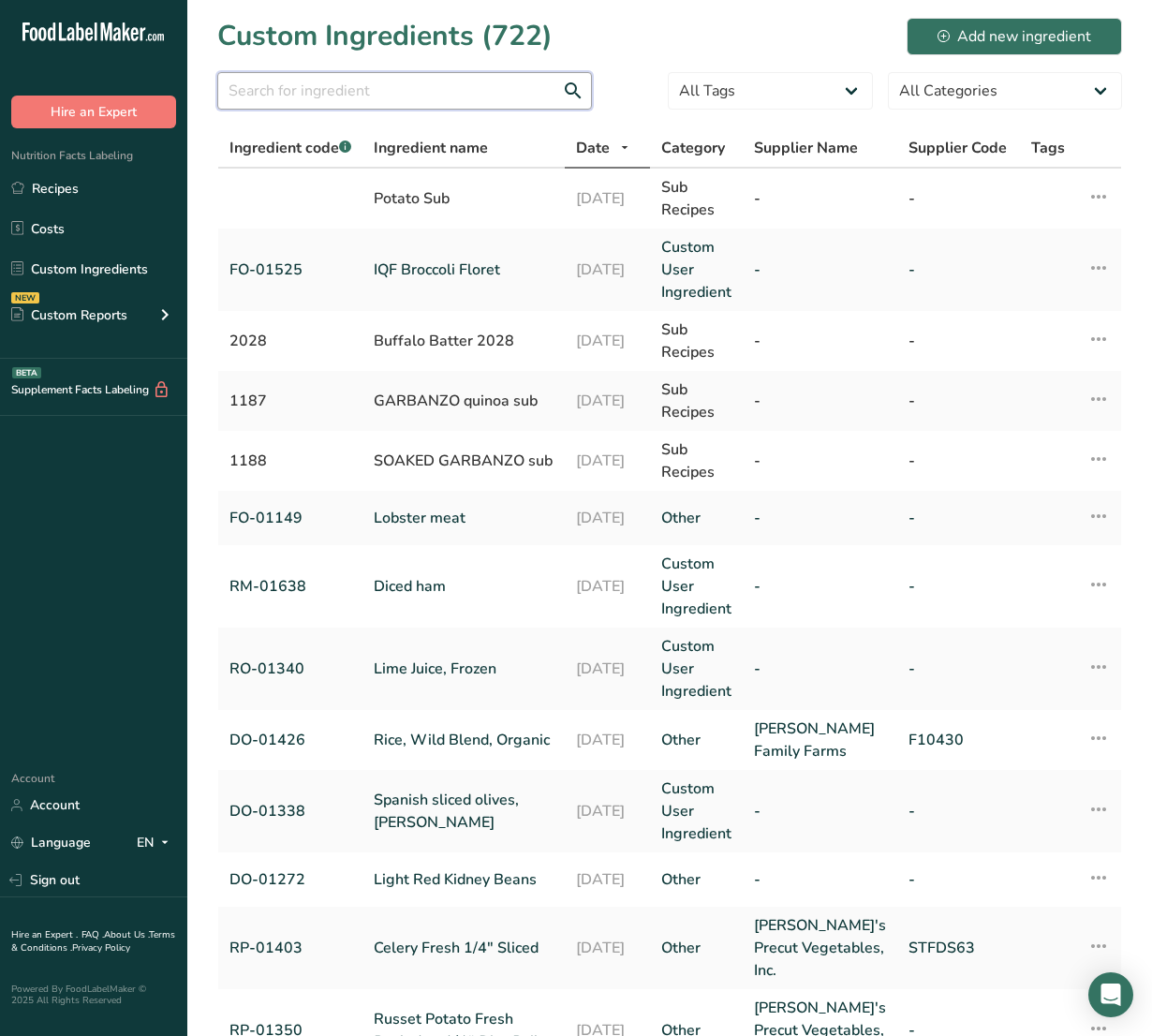
click at [379, 89] on input "text" at bounding box center [405, 91] width 374 height 37
paste input "RP-01125"
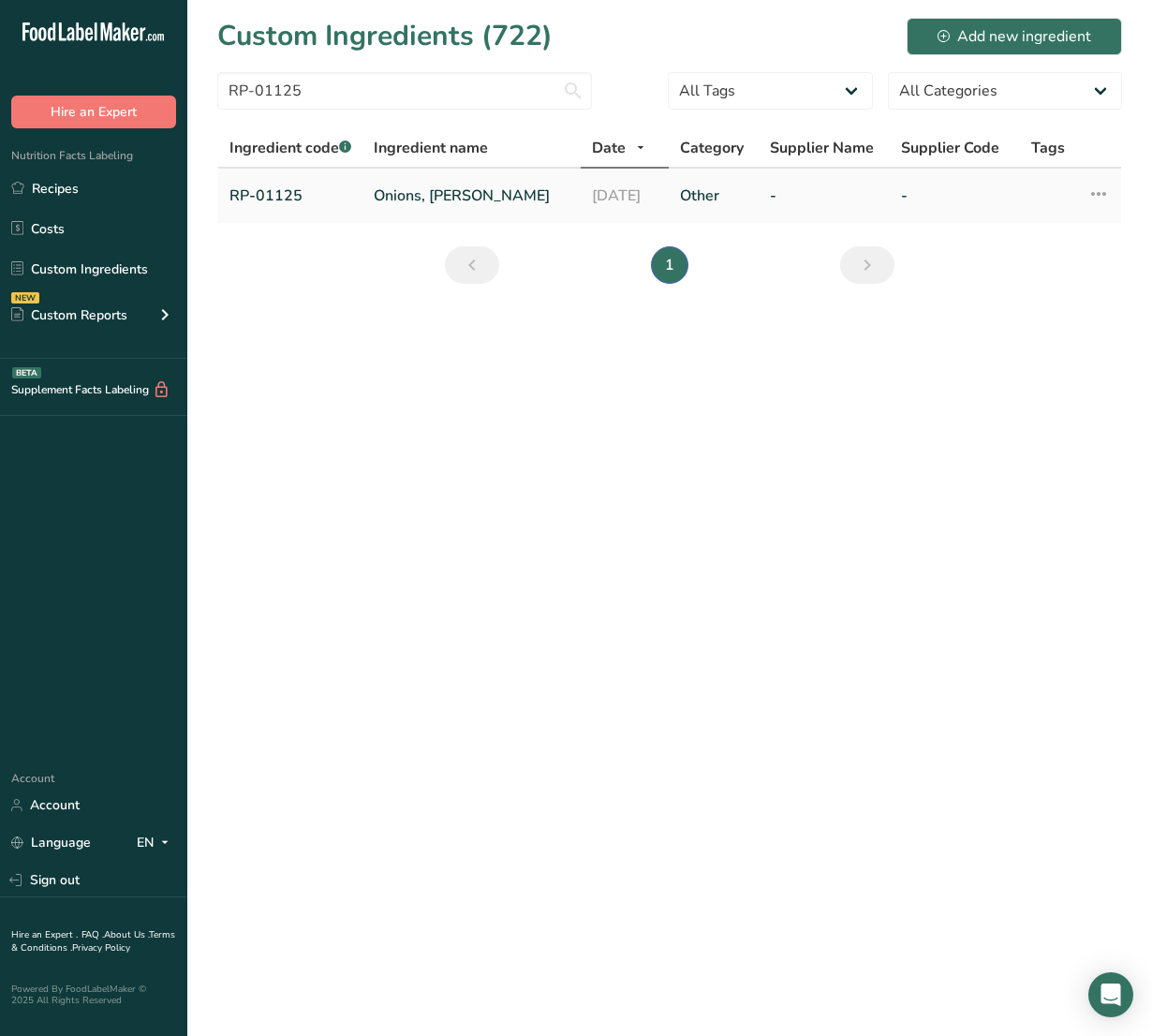
click at [473, 181] on td "Onions, [PERSON_NAME]" at bounding box center [471, 195] width 218 height 54
click at [466, 190] on link "Onions, [PERSON_NAME]" at bounding box center [472, 195] width 196 height 23
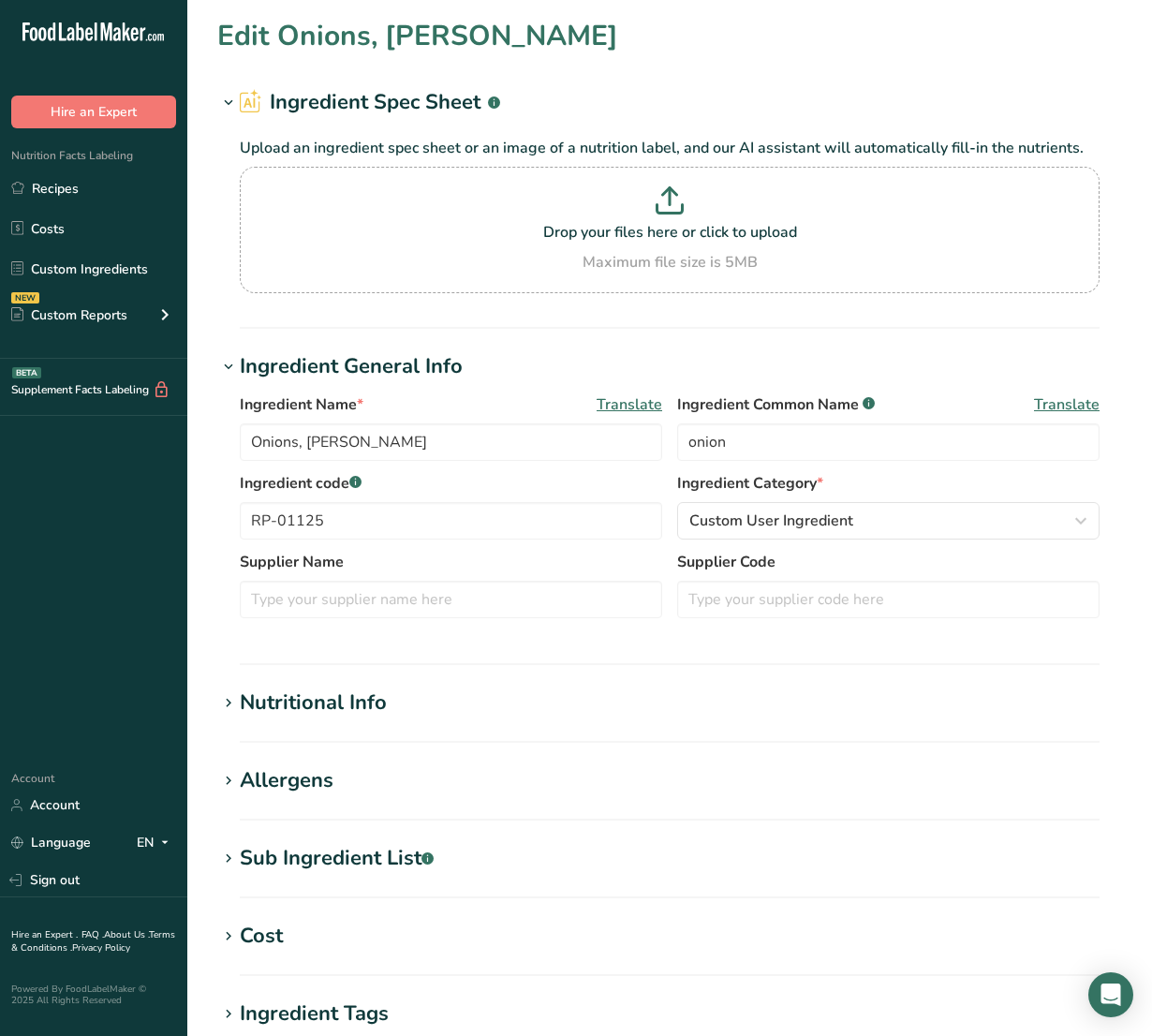
click at [353, 703] on div "Nutritional Info" at bounding box center [313, 703] width 147 height 31
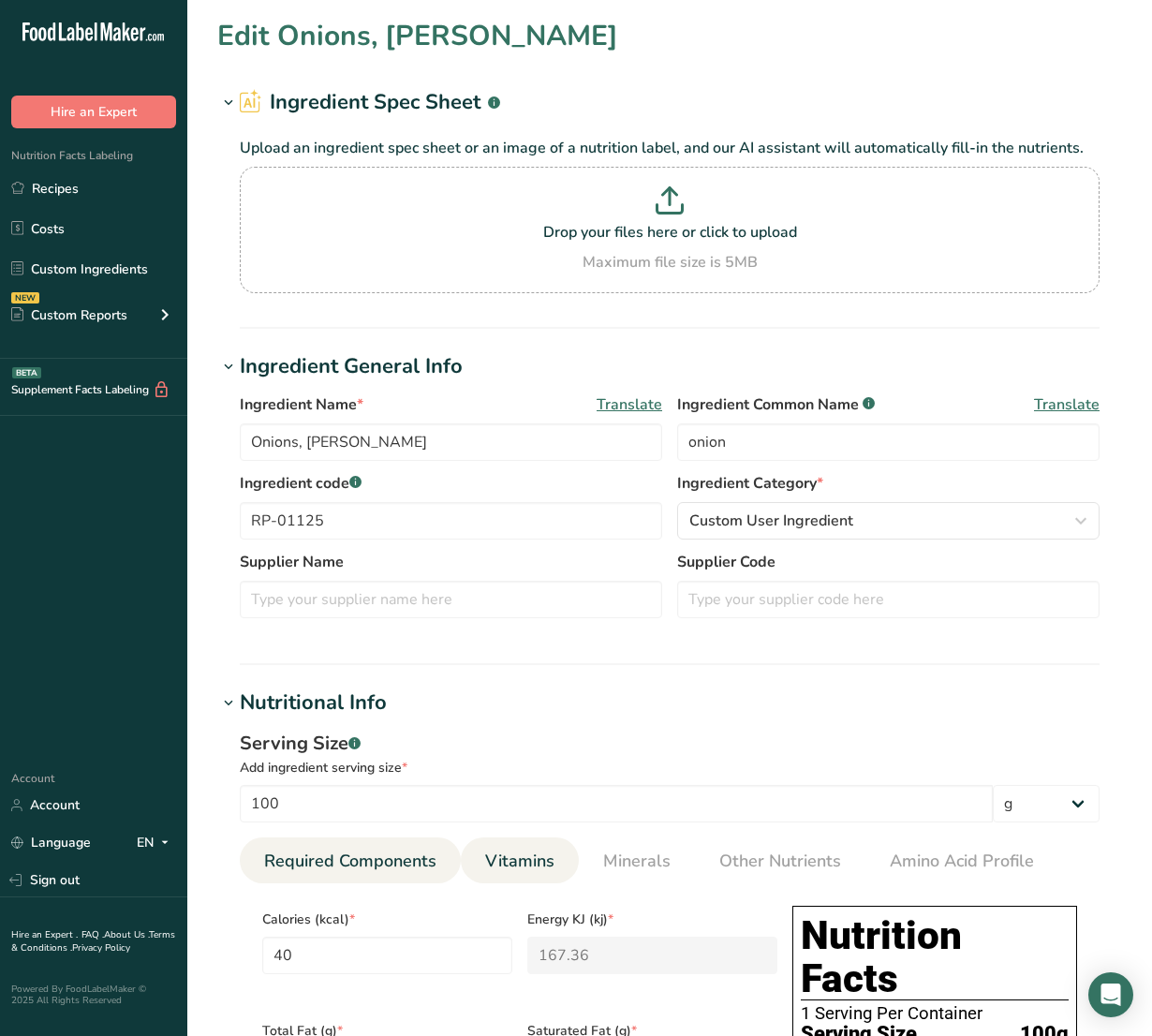
click at [516, 850] on span "Vitamins" at bounding box center [519, 861] width 70 height 25
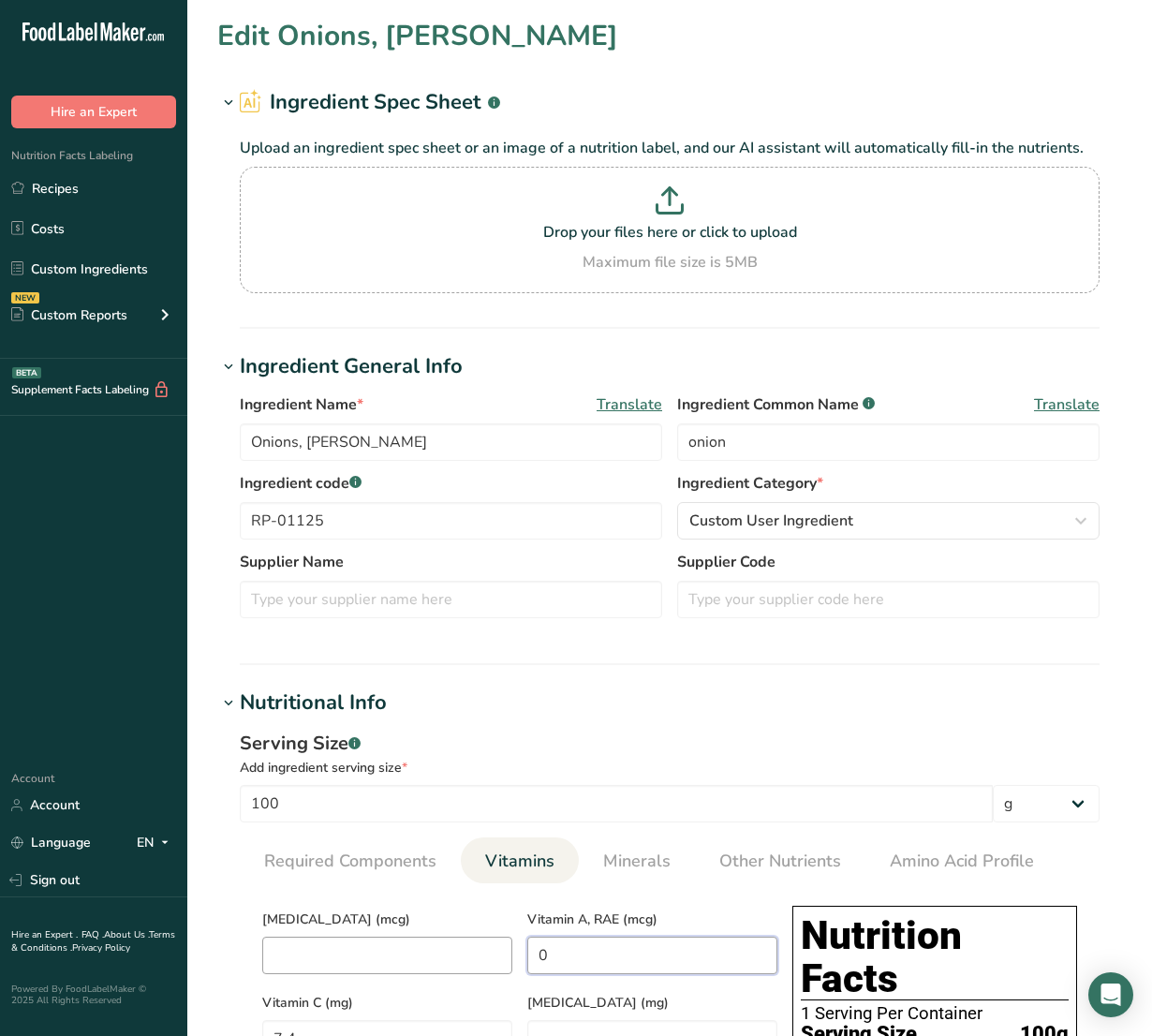
drag, startPoint x: 611, startPoint y: 971, endPoint x: 475, endPoint y: 960, distance: 136.4
click at [660, 862] on span "Minerals" at bounding box center [637, 861] width 68 height 25
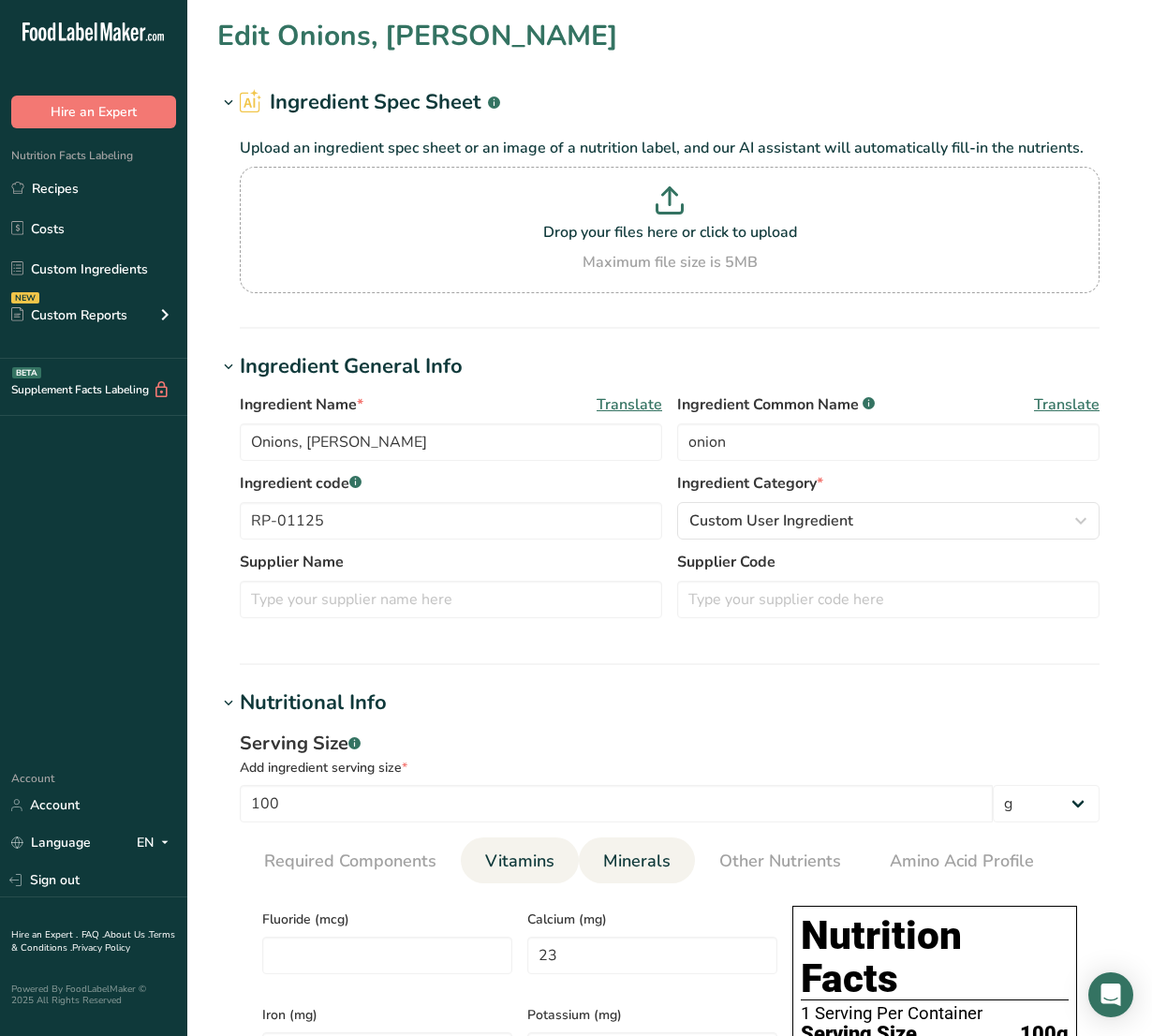
click at [537, 869] on span "Vitamins" at bounding box center [519, 861] width 70 height 25
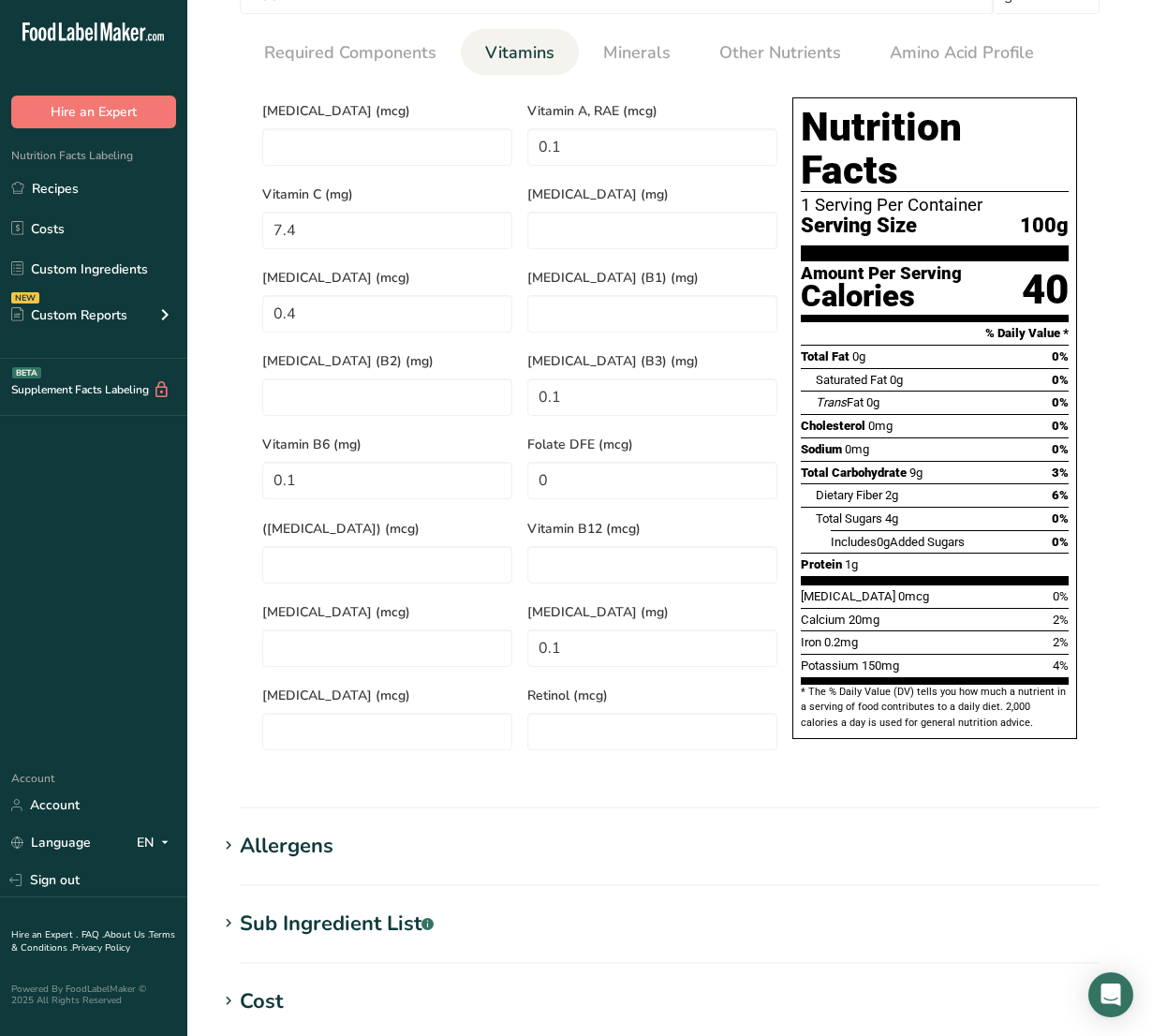
scroll to position [1054, 0]
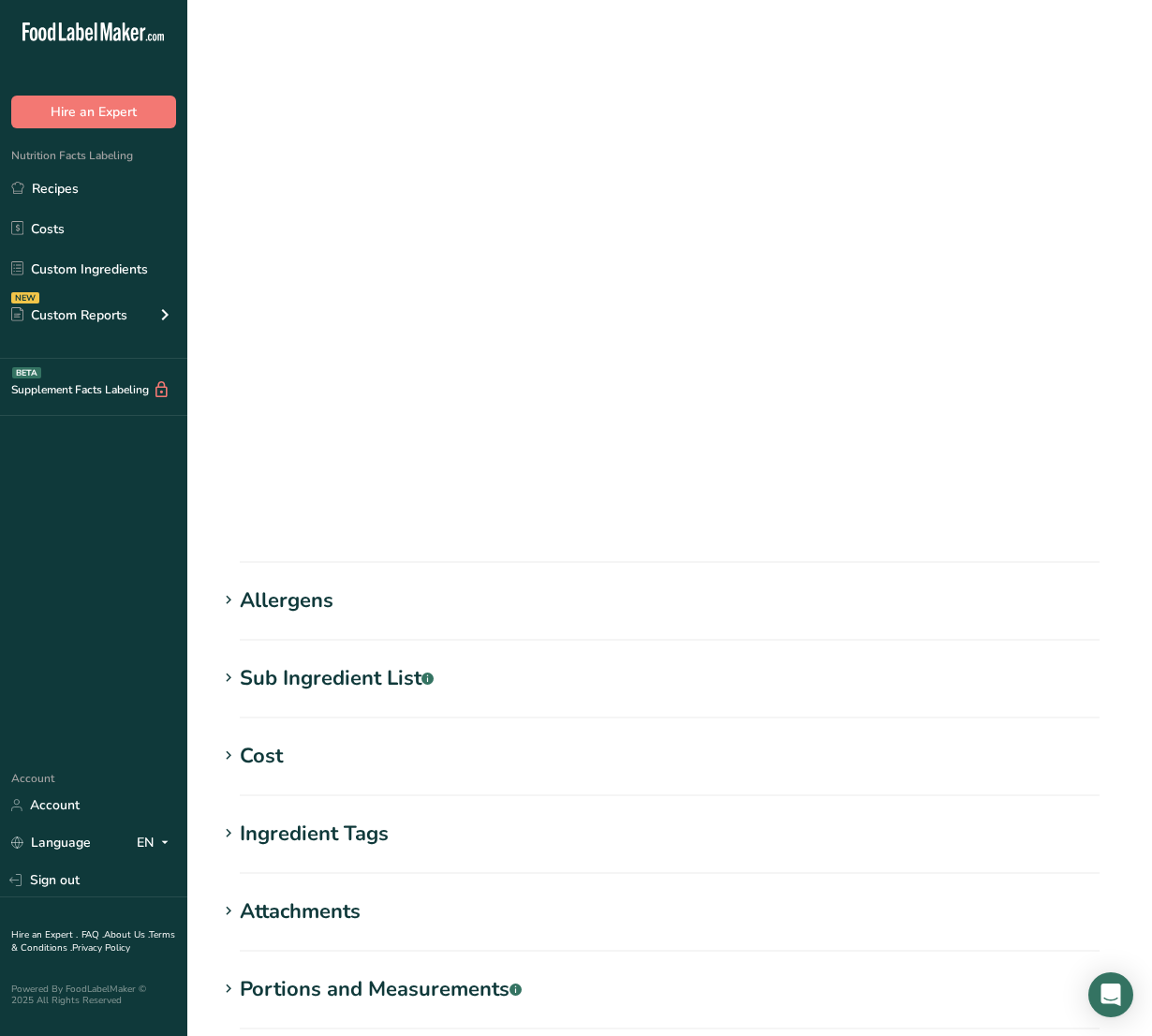
scroll to position [0, 0]
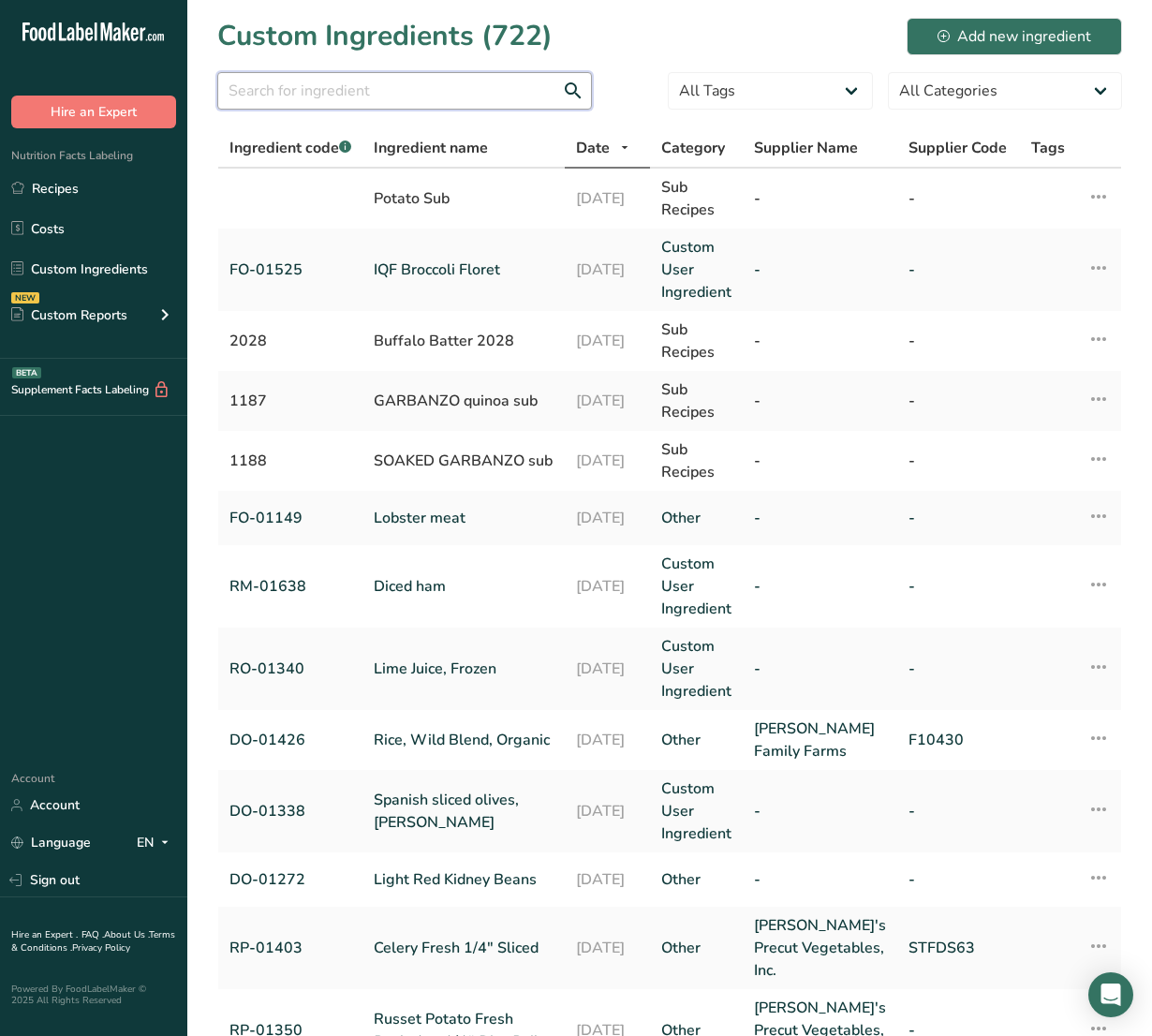
click at [404, 99] on input "text" at bounding box center [405, 91] width 374 height 37
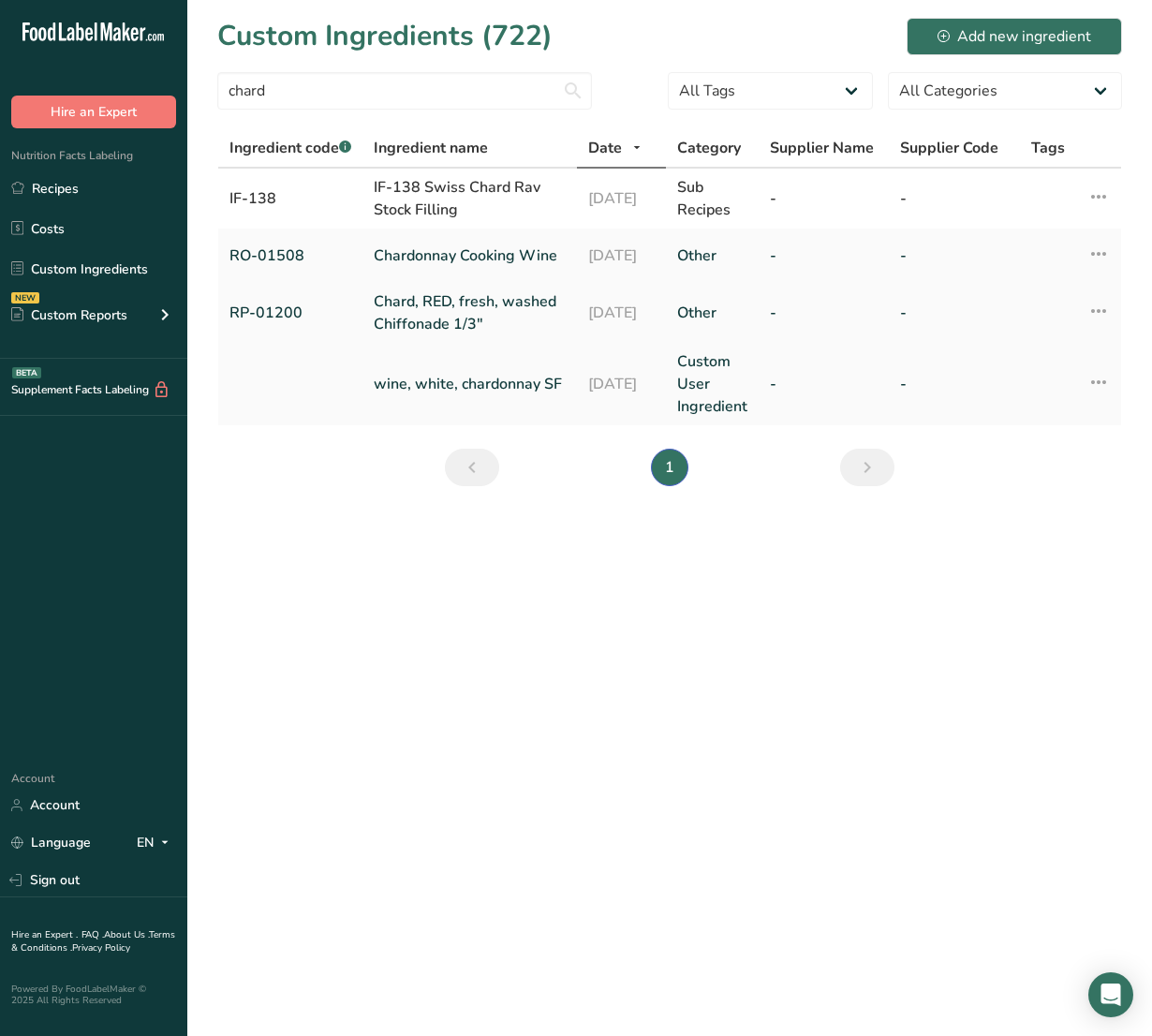
click at [422, 330] on link "Chard, RED, fresh, washed Chiffonade 1/3"" at bounding box center [470, 312] width 192 height 45
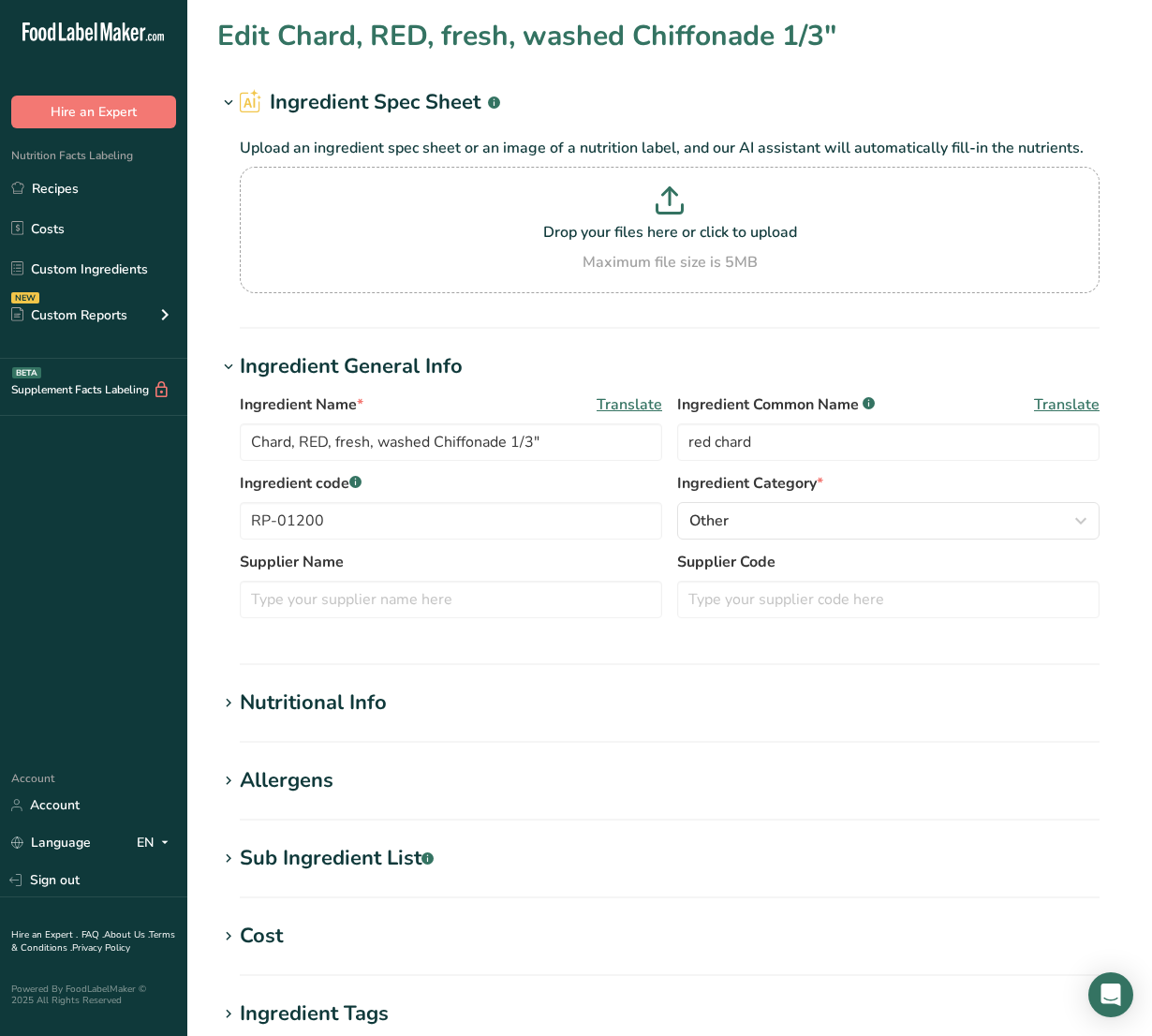
click at [357, 714] on div "Nutritional Info" at bounding box center [313, 703] width 147 height 31
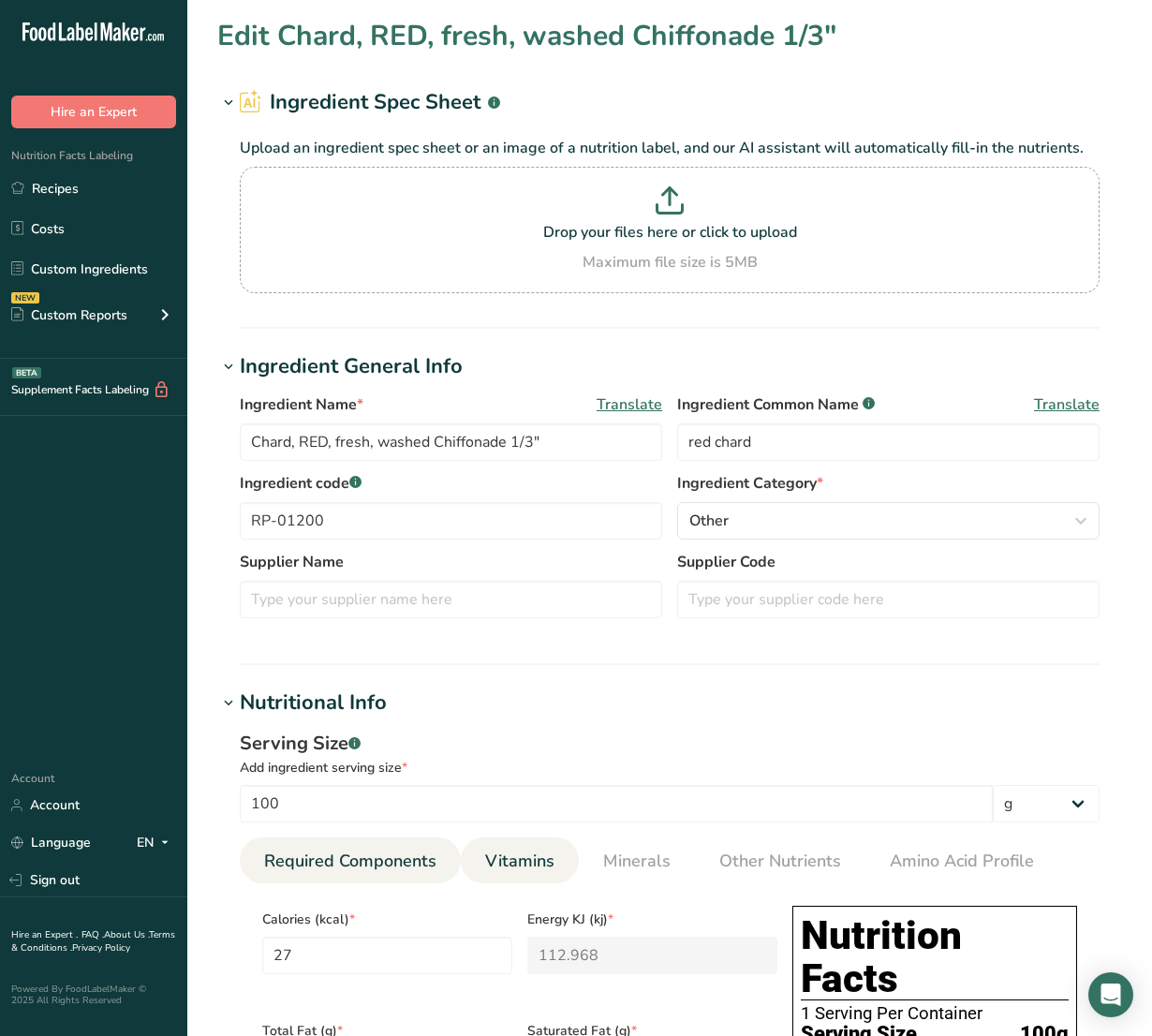
click at [551, 849] on span "Vitamins" at bounding box center [519, 861] width 70 height 25
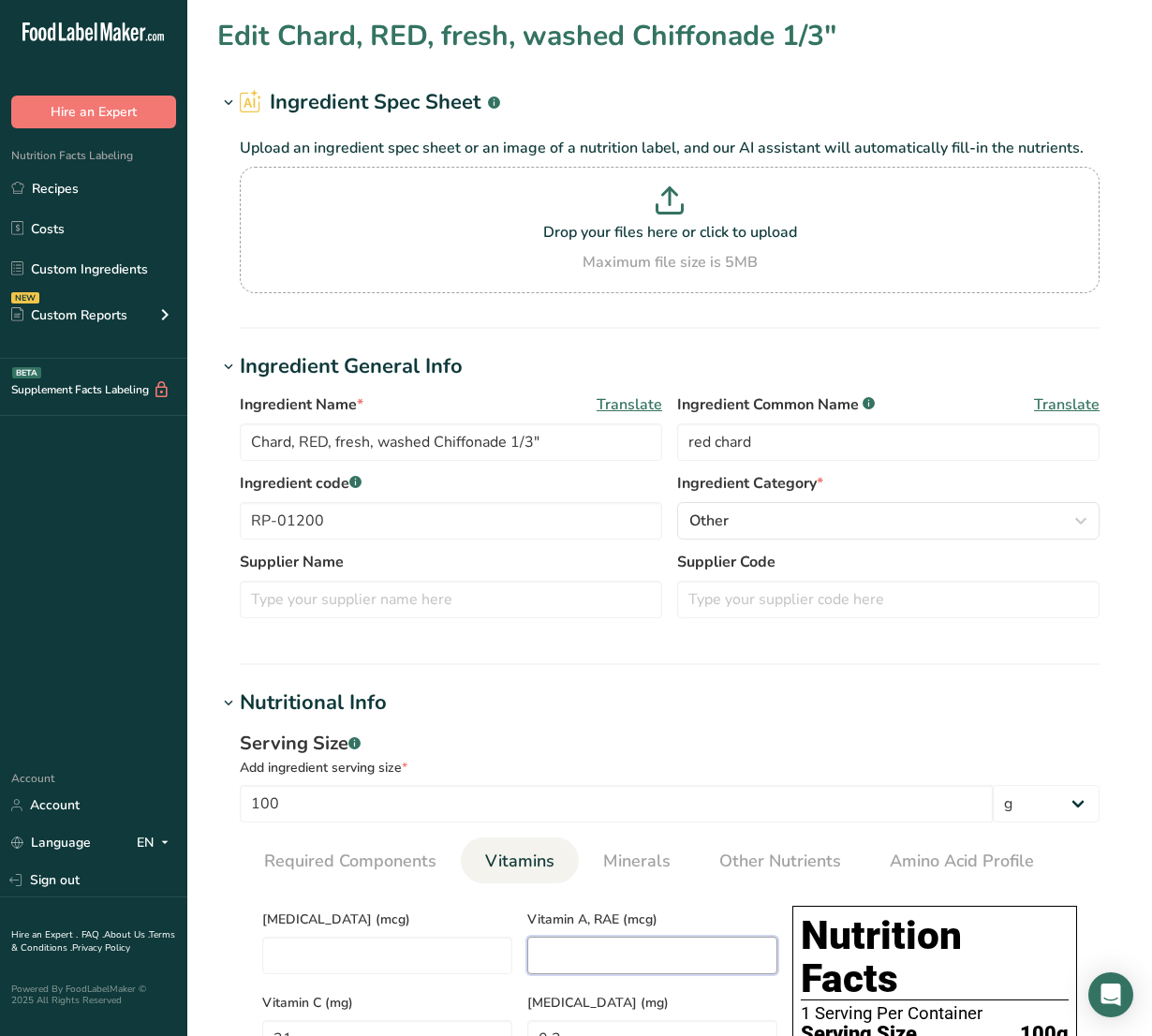
click at [638, 951] on RAE "number" at bounding box center [651, 955] width 250 height 37
click at [628, 858] on span "Minerals" at bounding box center [637, 861] width 68 height 25
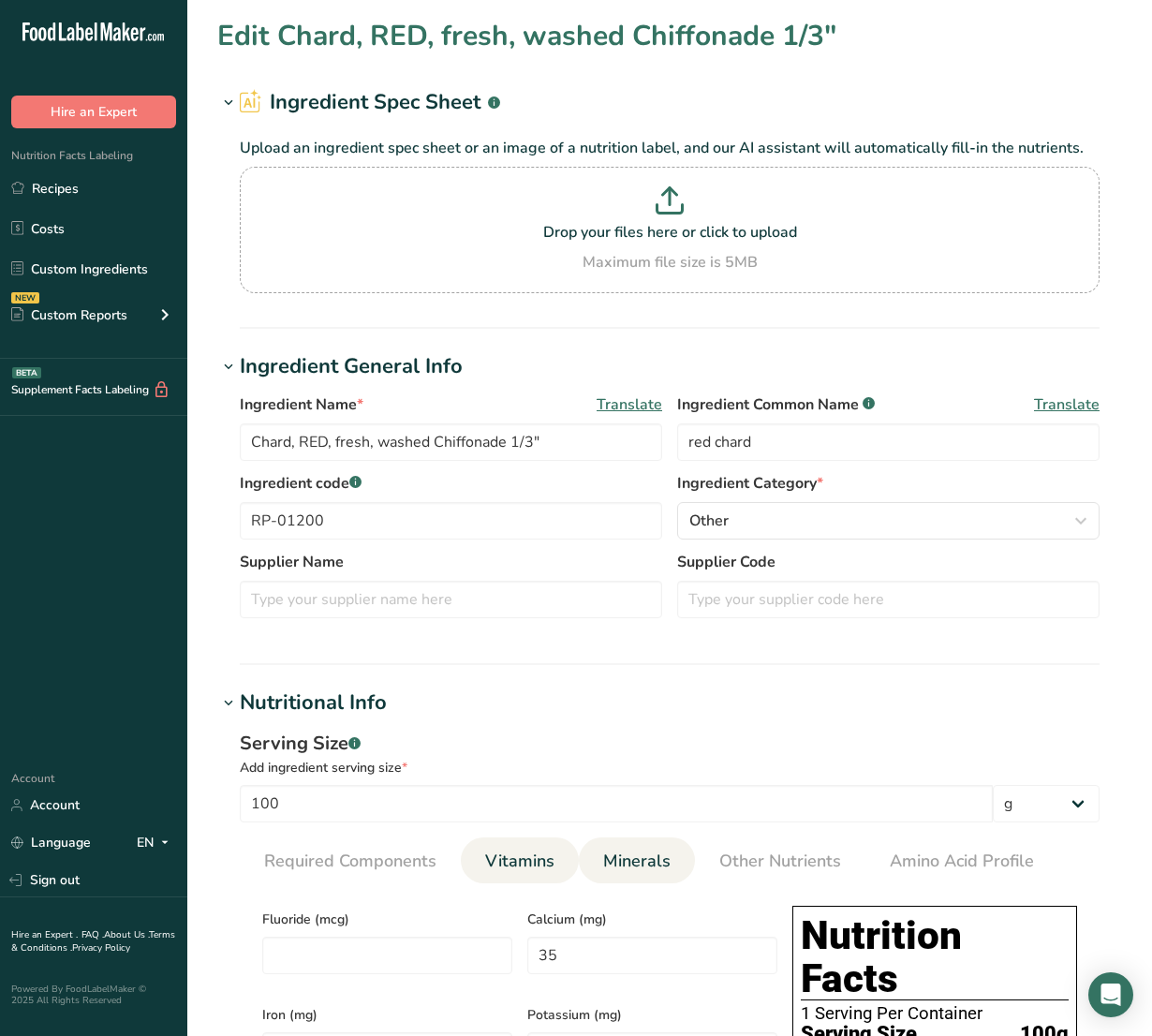
click at [544, 858] on span "Vitamins" at bounding box center [519, 861] width 70 height 25
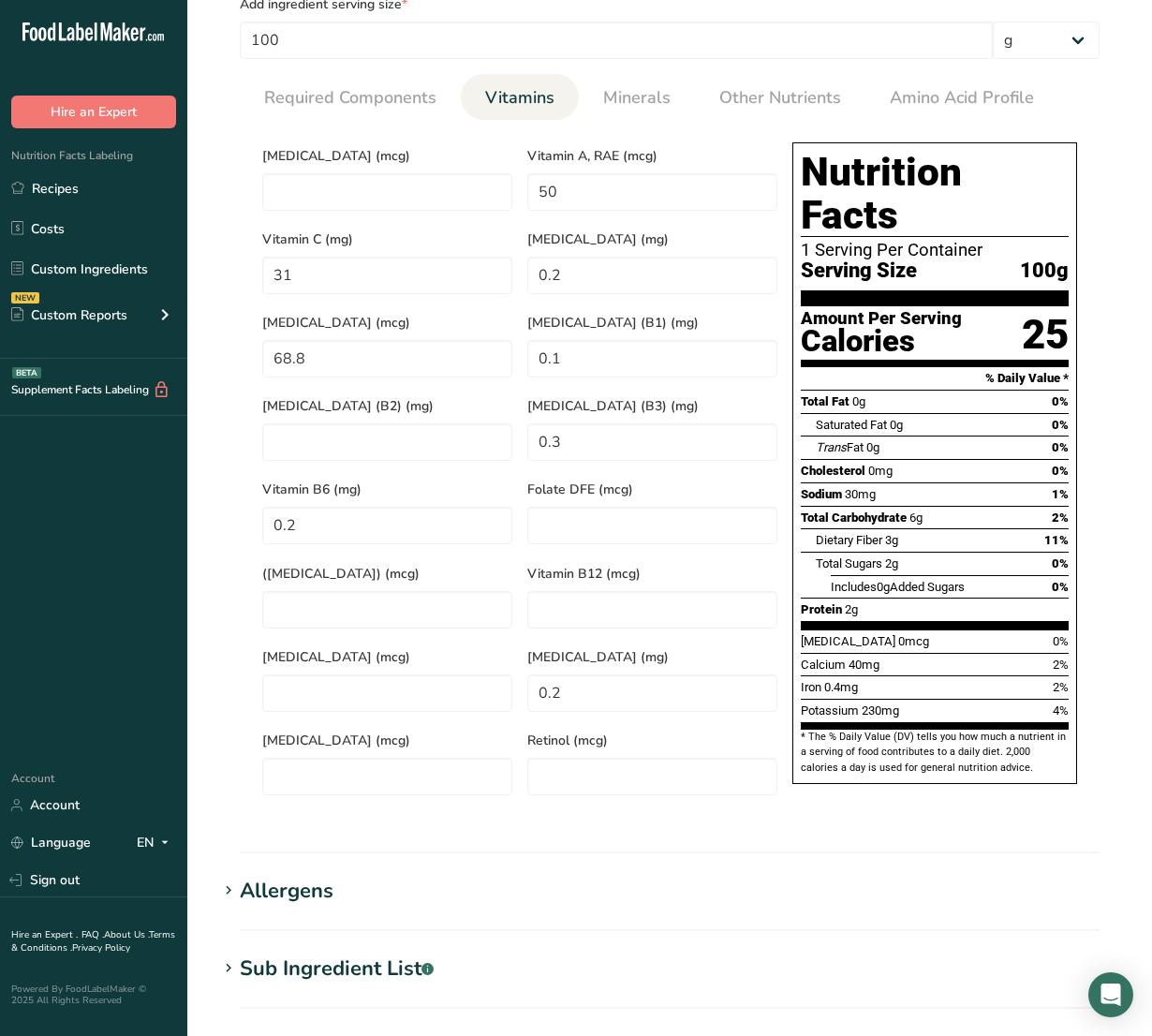
scroll to position [1232, 0]
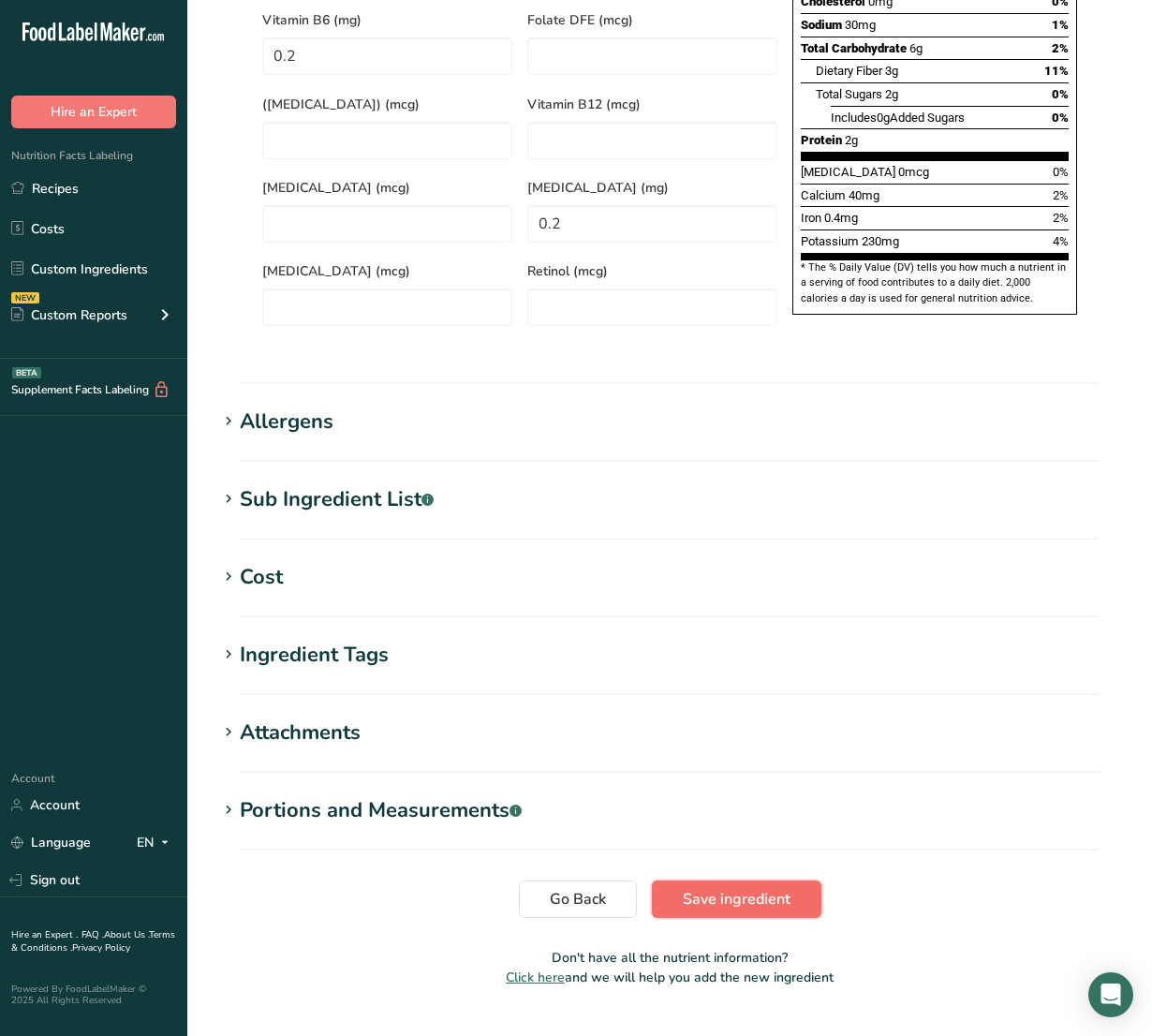
click at [789, 887] on span "Save ingredient" at bounding box center [737, 898] width 108 height 23
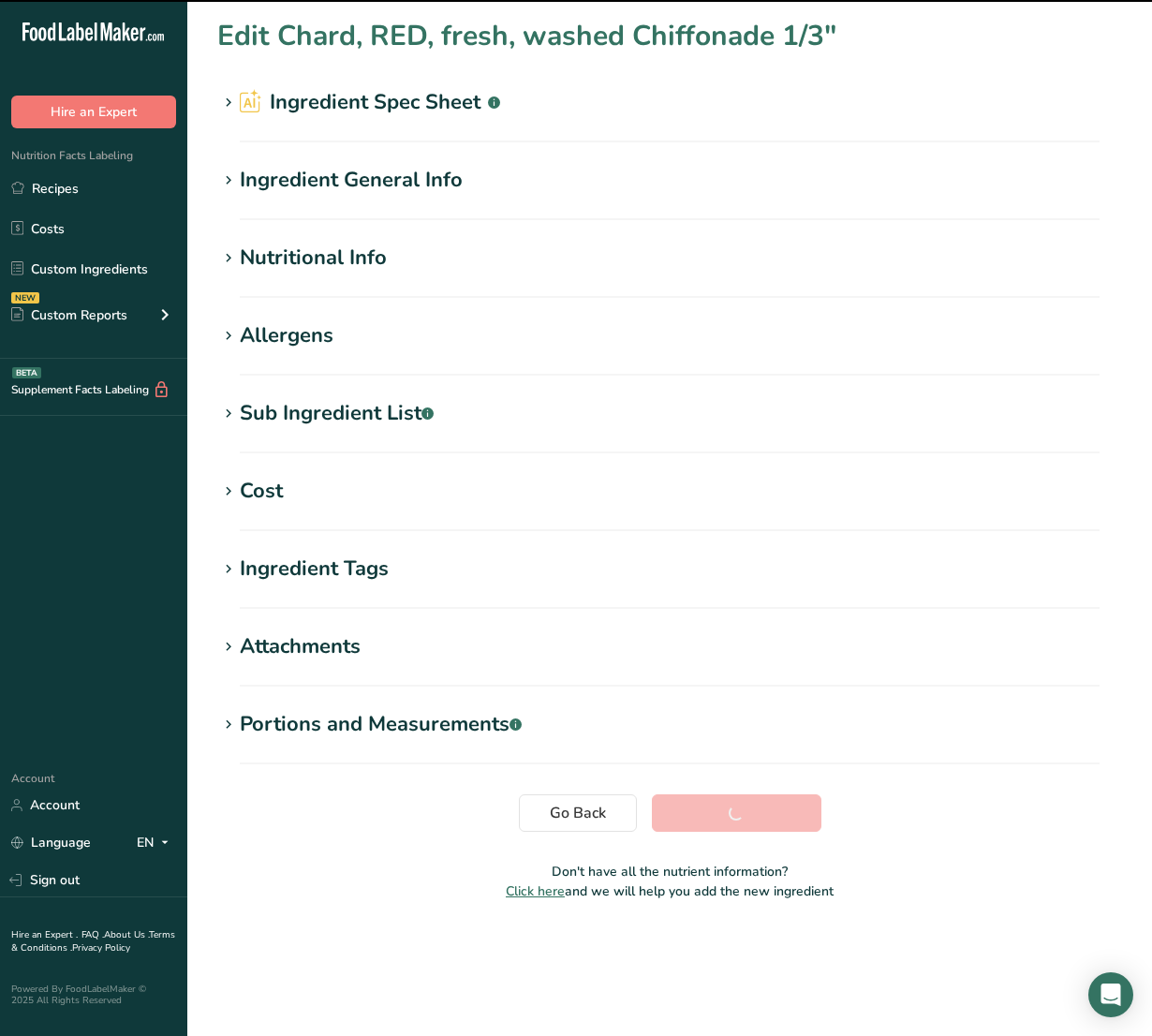
scroll to position [0, 0]
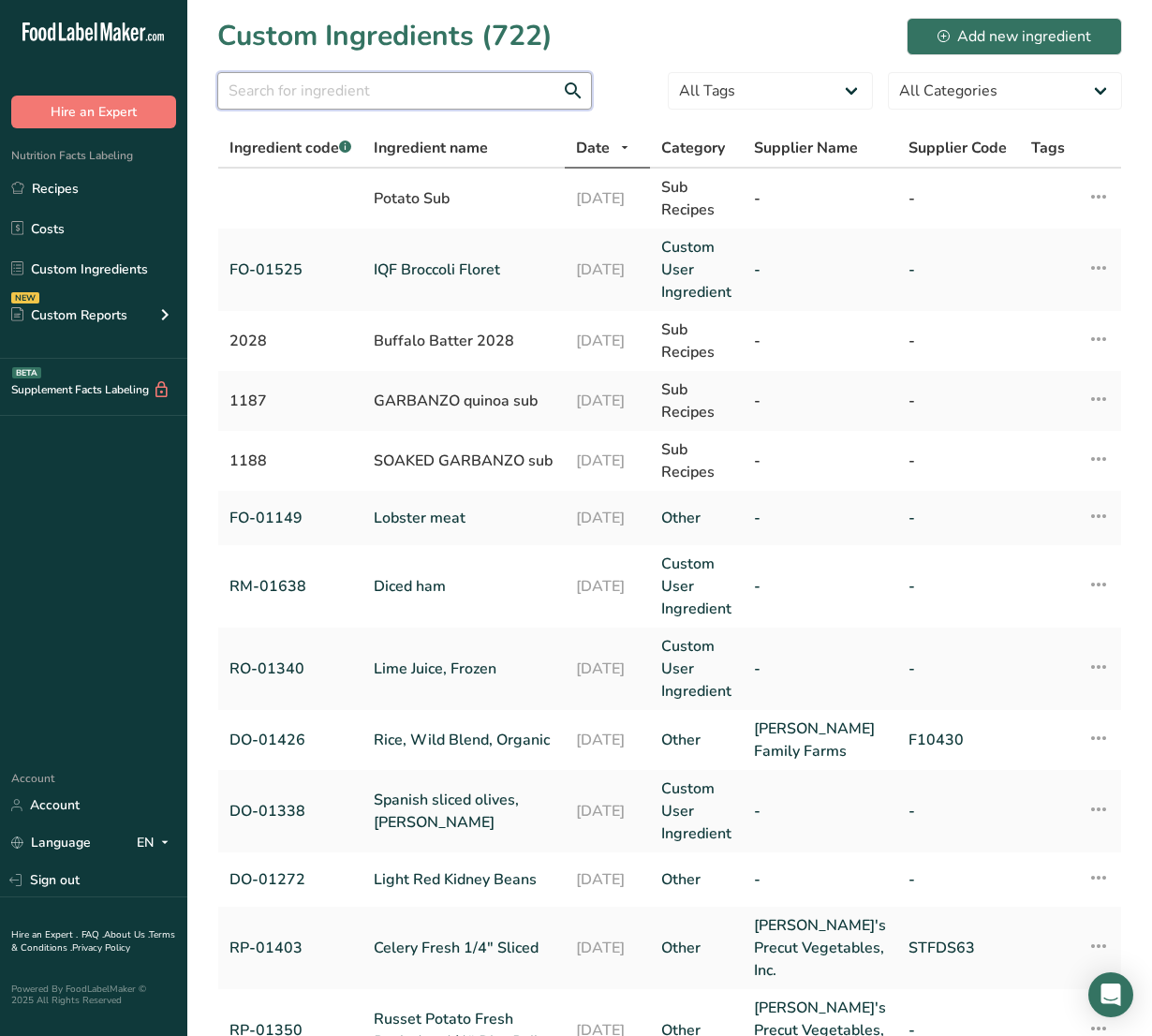
click at [408, 109] on input "text" at bounding box center [405, 91] width 374 height 37
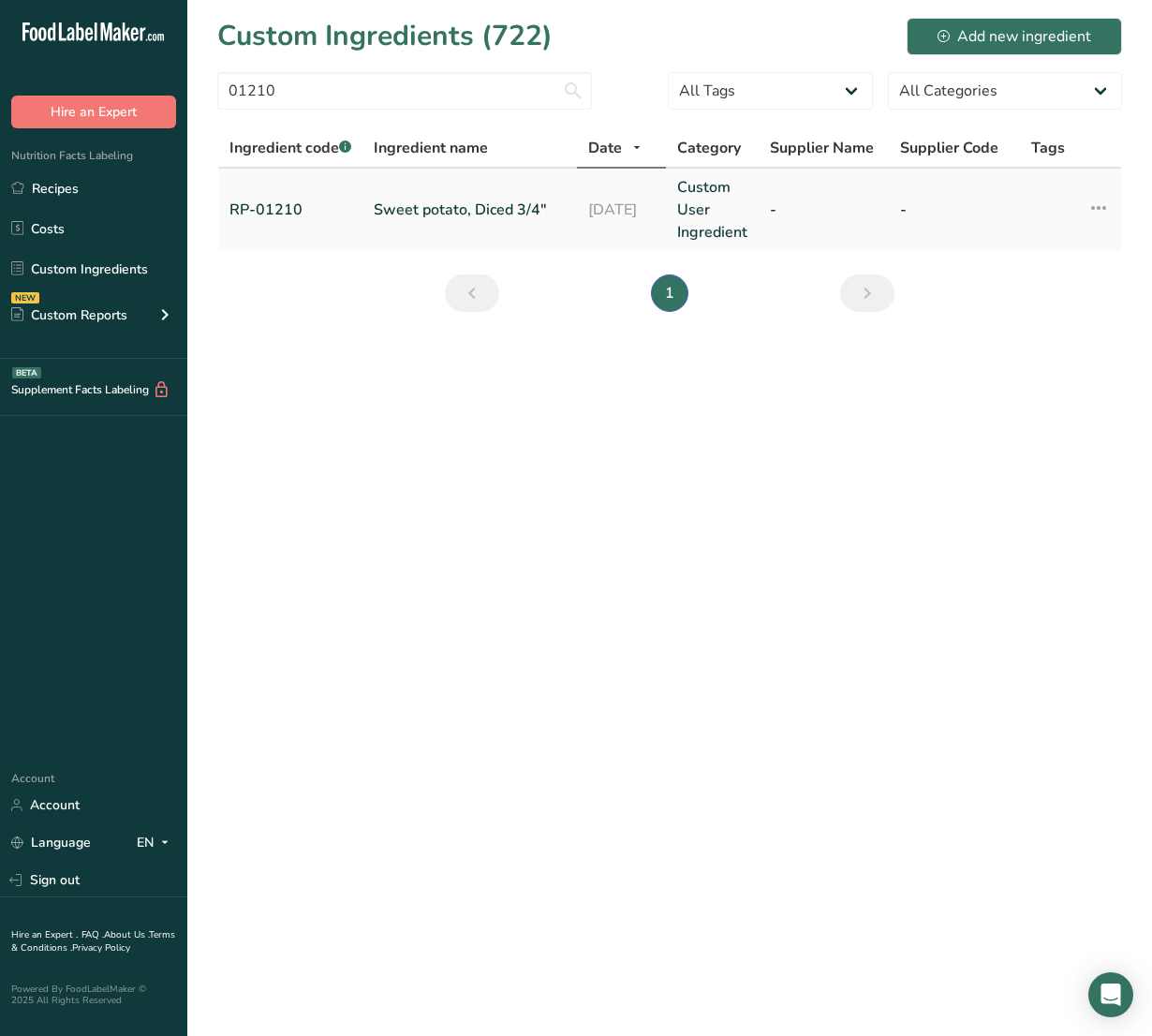
click at [427, 203] on link "Sweet potato, Diced 3/4"" at bounding box center [470, 210] width 192 height 23
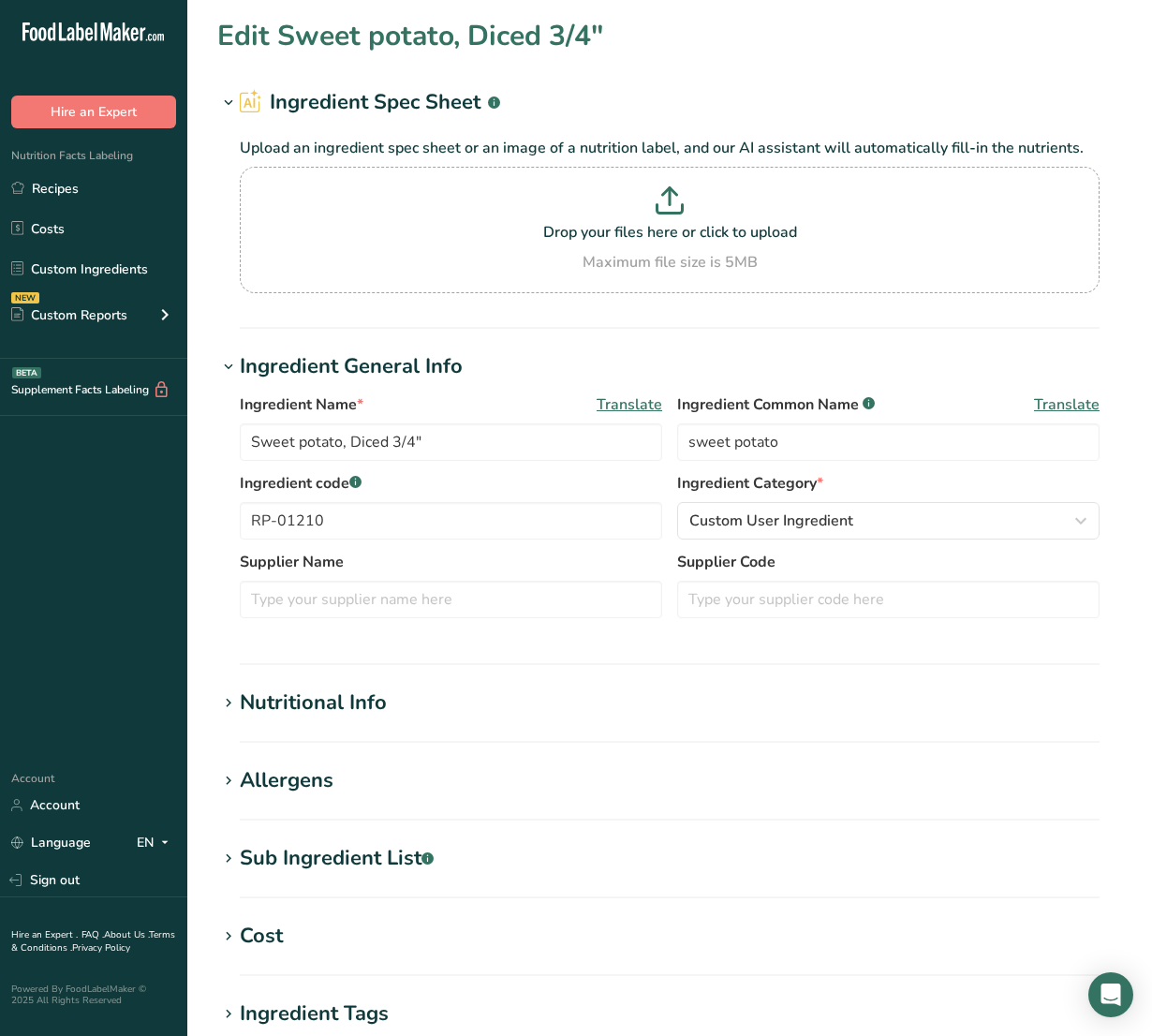
drag, startPoint x: 342, startPoint y: 714, endPoint x: 354, endPoint y: 713, distance: 12.0
click at [342, 714] on div "Nutritional Info" at bounding box center [313, 703] width 147 height 31
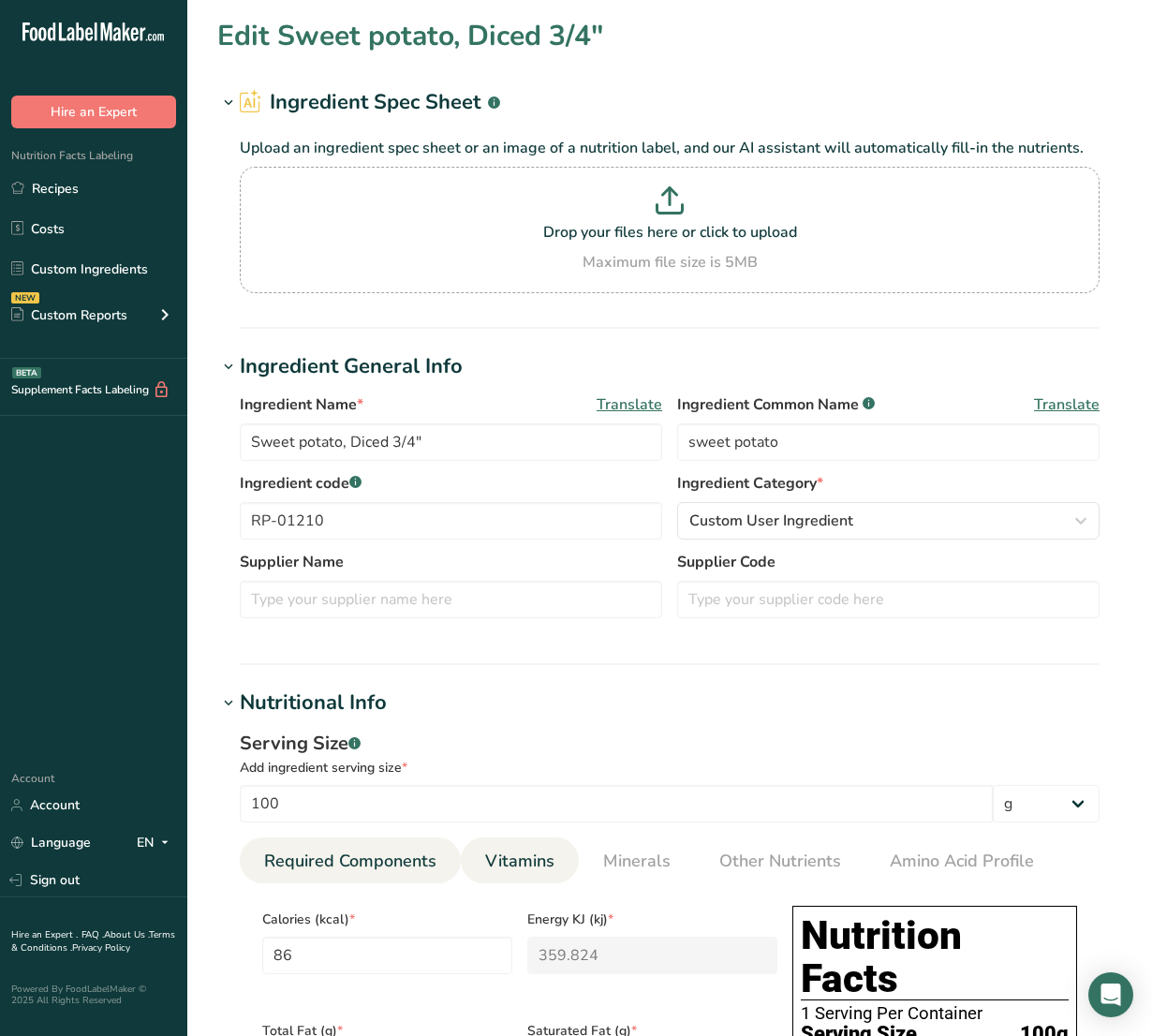
click at [485, 859] on span "Vitamins" at bounding box center [519, 861] width 70 height 25
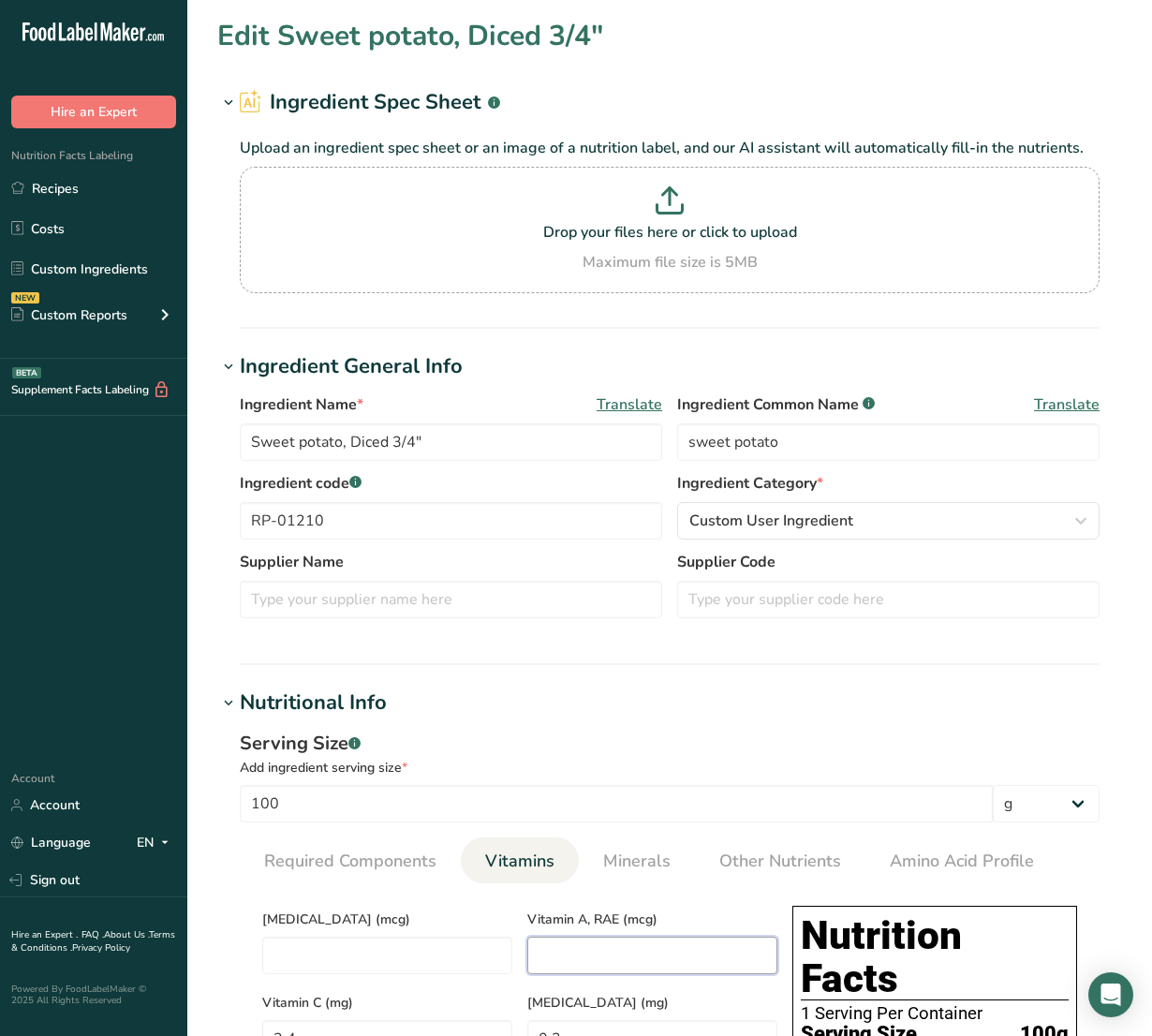
drag, startPoint x: 619, startPoint y: 951, endPoint x: 600, endPoint y: 941, distance: 21.5
click at [618, 951] on RAE "number" at bounding box center [651, 955] width 250 height 37
click at [607, 852] on span "Minerals" at bounding box center [637, 861] width 68 height 25
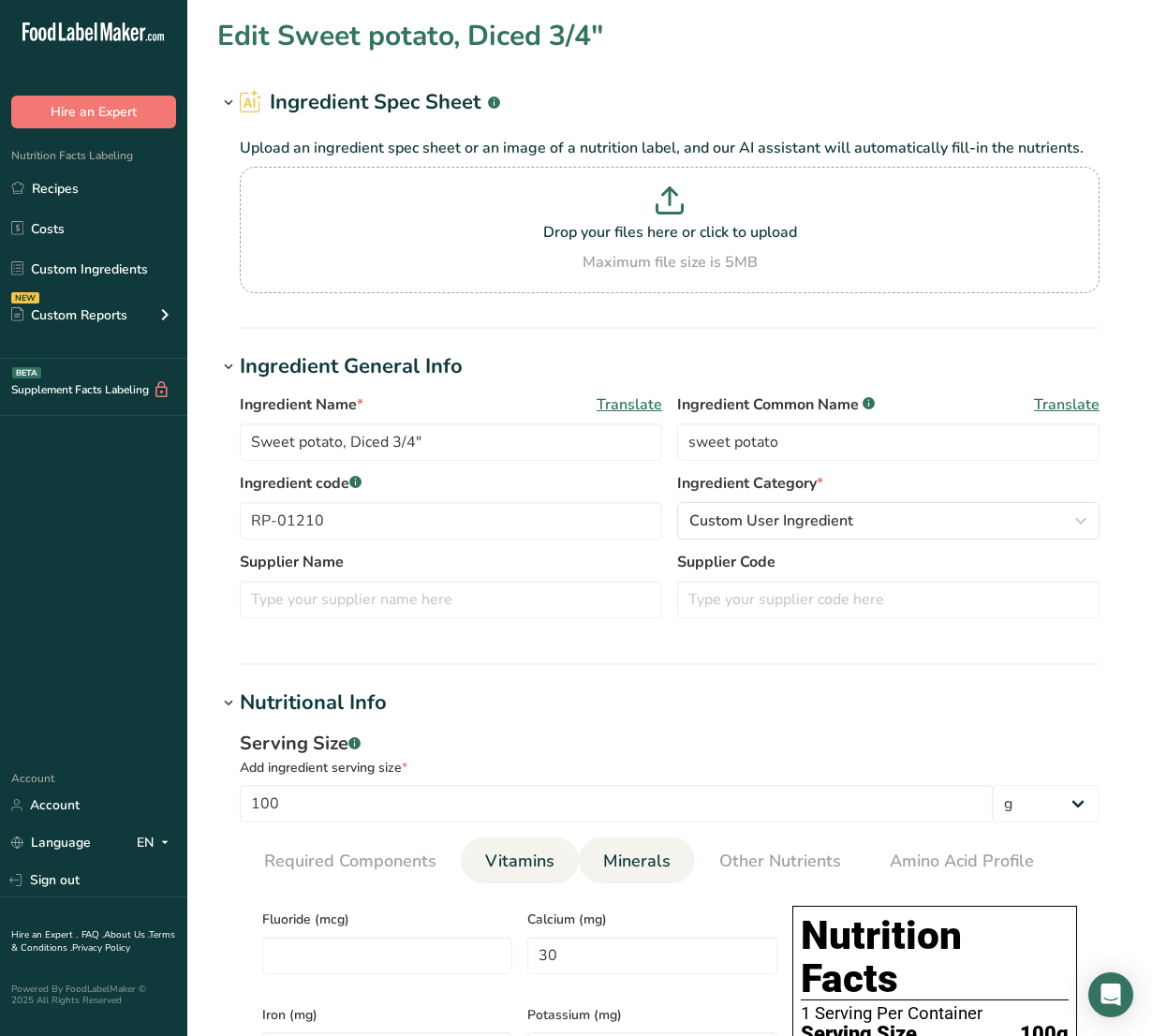
click at [565, 862] on li "Vitamins" at bounding box center [519, 860] width 118 height 46
click at [541, 868] on span "Vitamins" at bounding box center [519, 861] width 70 height 25
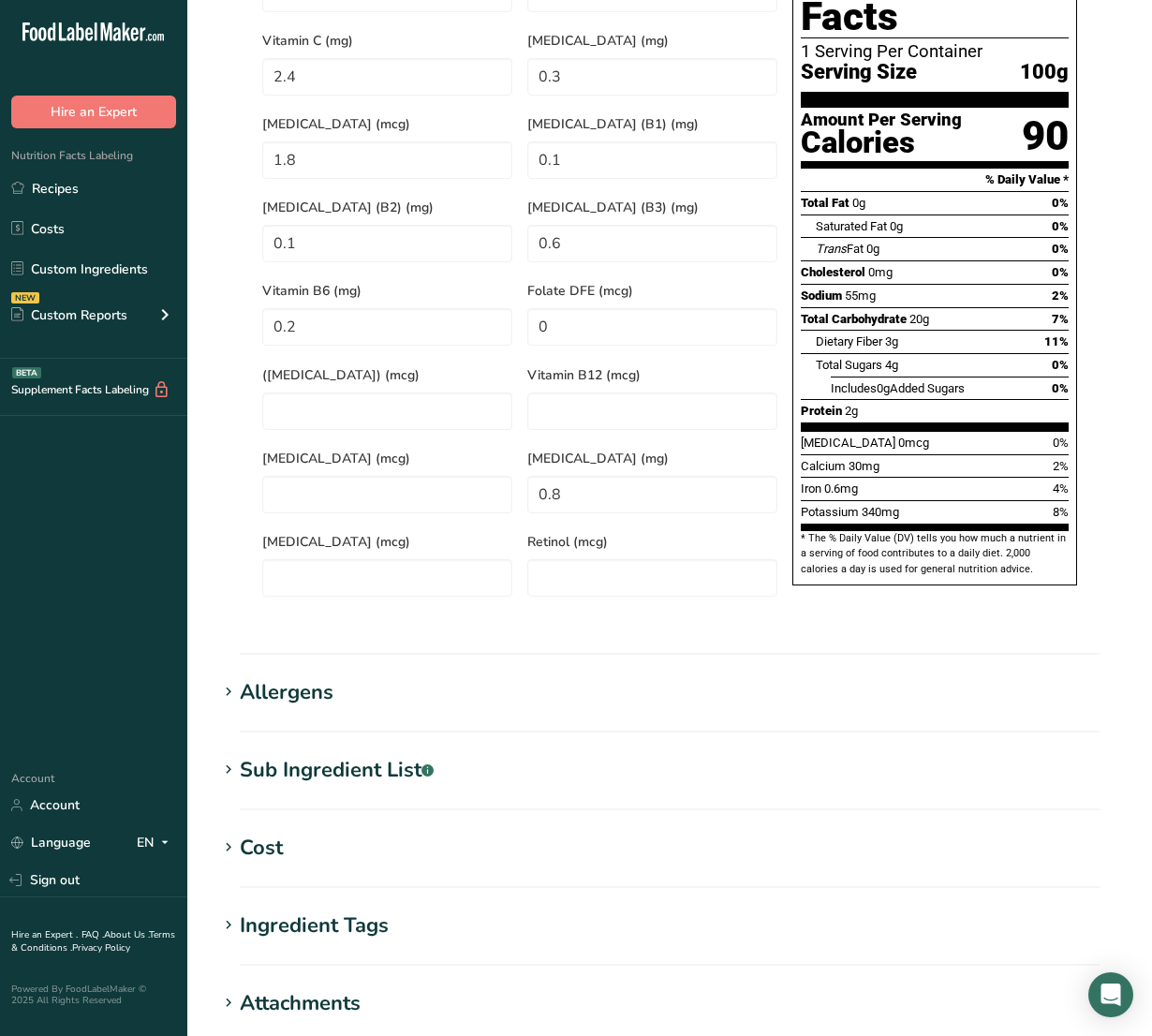
scroll to position [1232, 0]
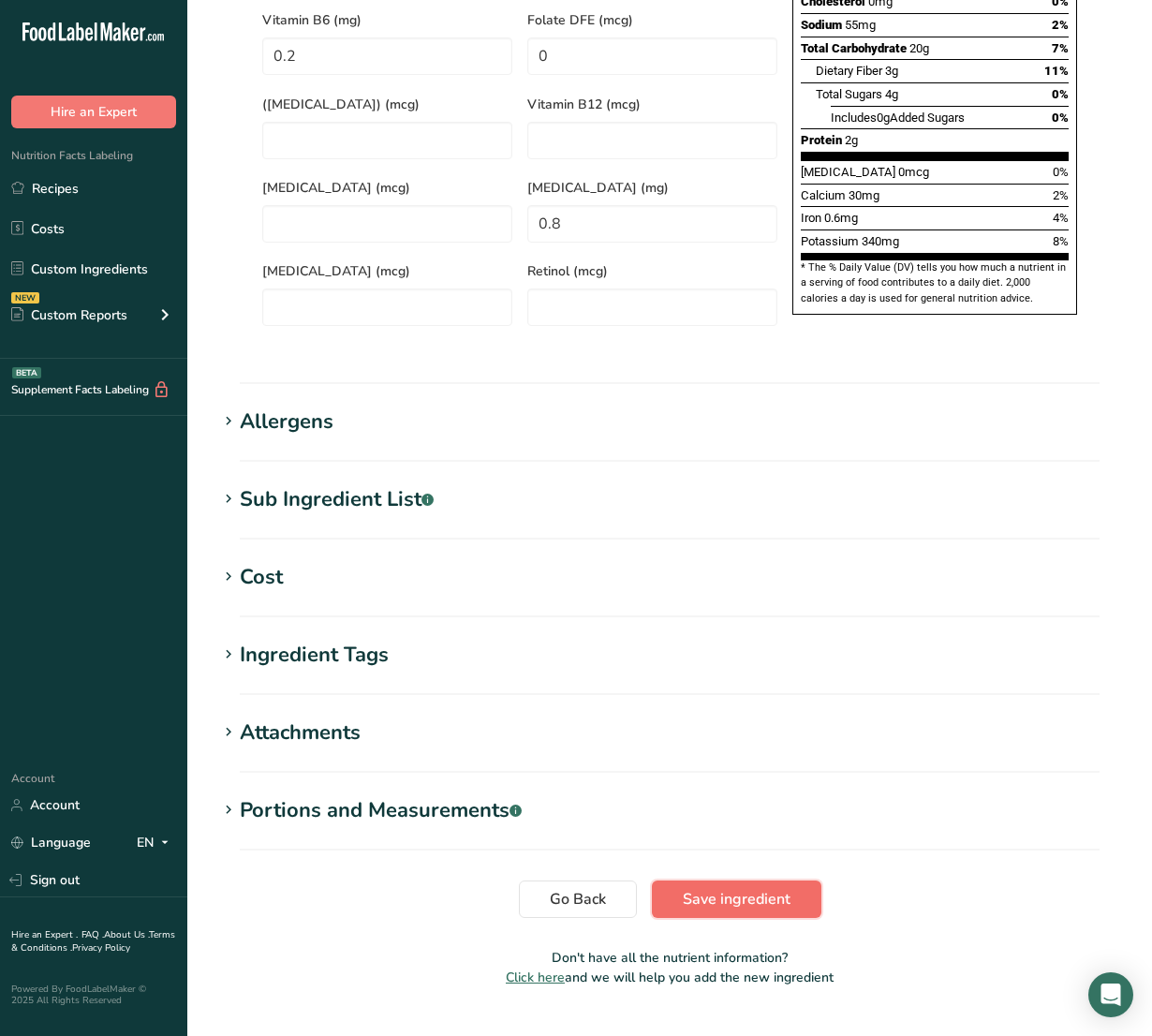
click at [769, 880] on button "Save ingredient" at bounding box center [736, 899] width 169 height 37
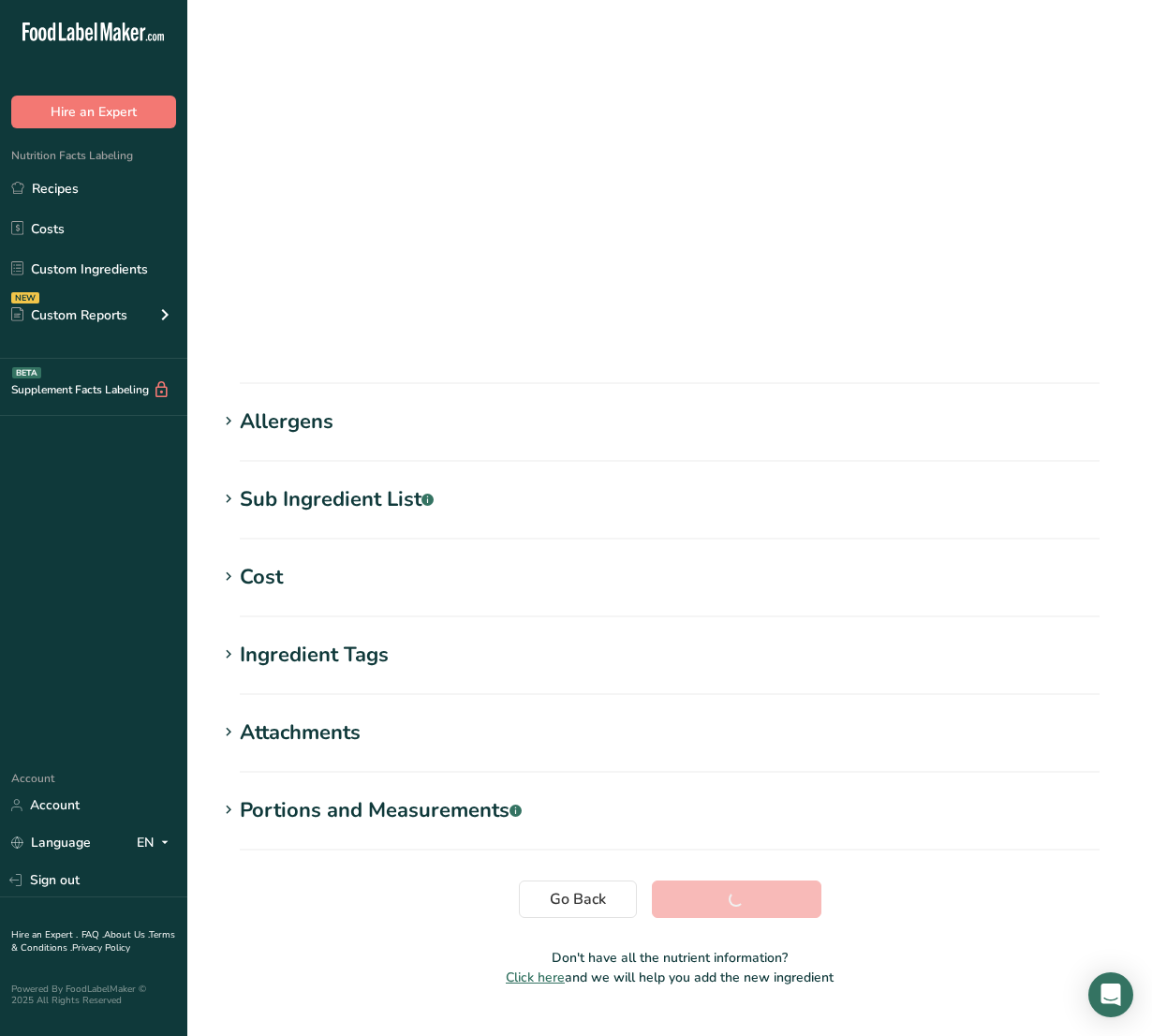
scroll to position [0, 0]
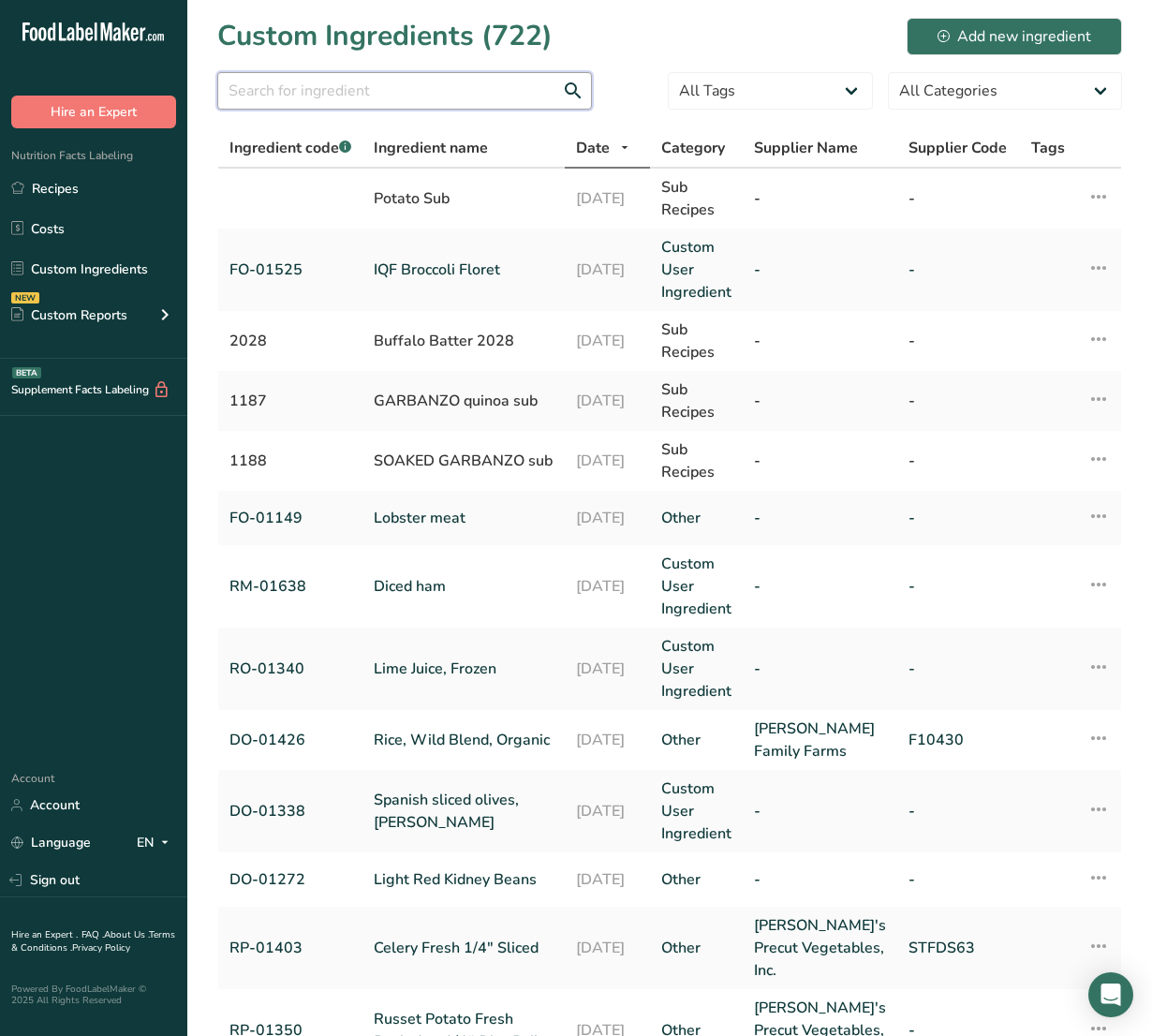
drag, startPoint x: 360, startPoint y: 82, endPoint x: 380, endPoint y: 94, distance: 23.3
click at [360, 84] on input "text" at bounding box center [405, 91] width 374 height 37
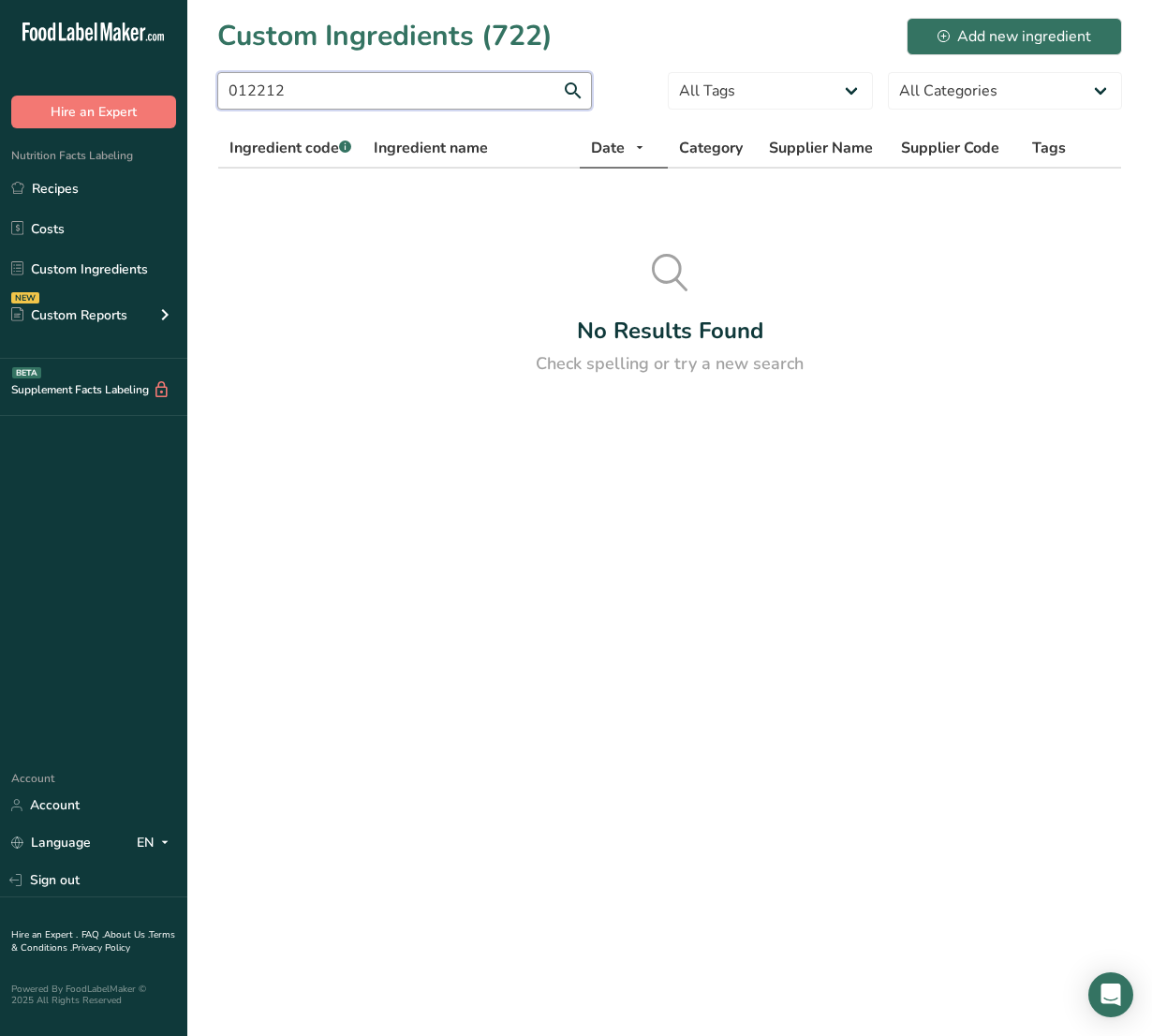
click at [258, 91] on input "012212" at bounding box center [405, 91] width 374 height 37
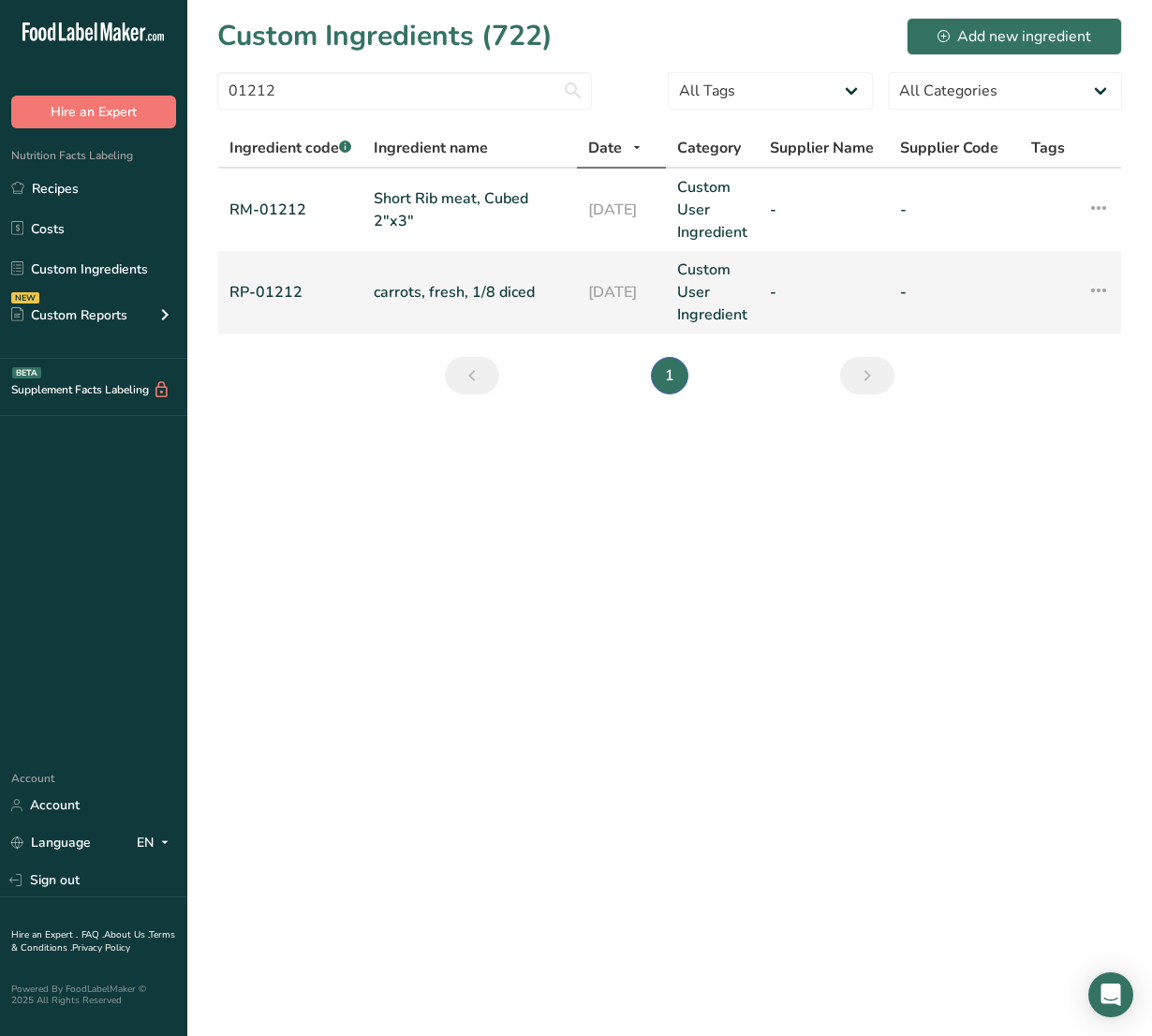
click at [414, 281] on link "carrots, fresh, 1/8 diced" at bounding box center [470, 292] width 192 height 23
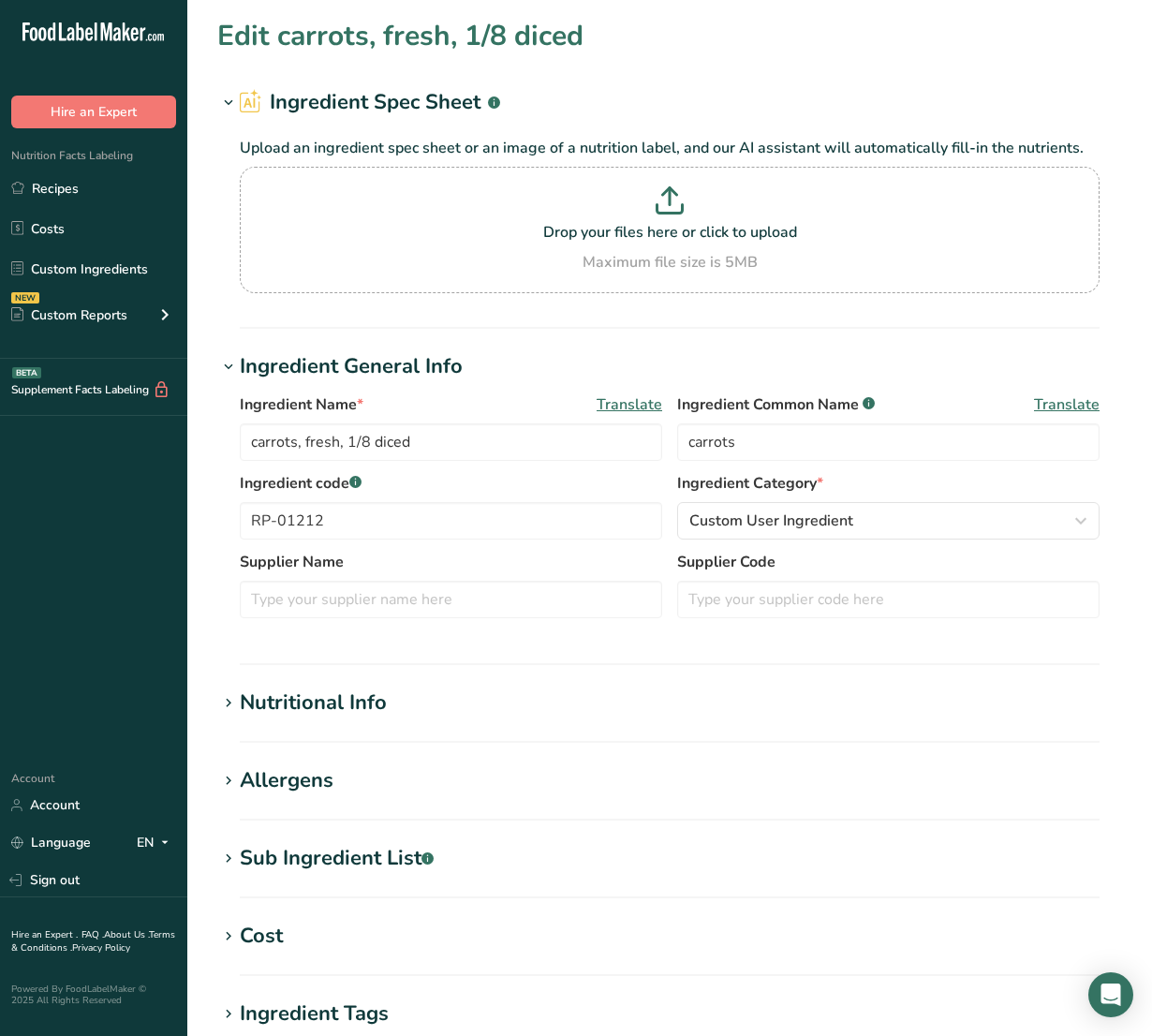
click at [310, 726] on section "Nutritional Info Serving Size .a-a{fill:#347362;}.b-a{fill:#fff;} Add ingredien…" at bounding box center [670, 715] width 905 height 55
click at [310, 716] on div "Nutritional Info" at bounding box center [313, 703] width 147 height 31
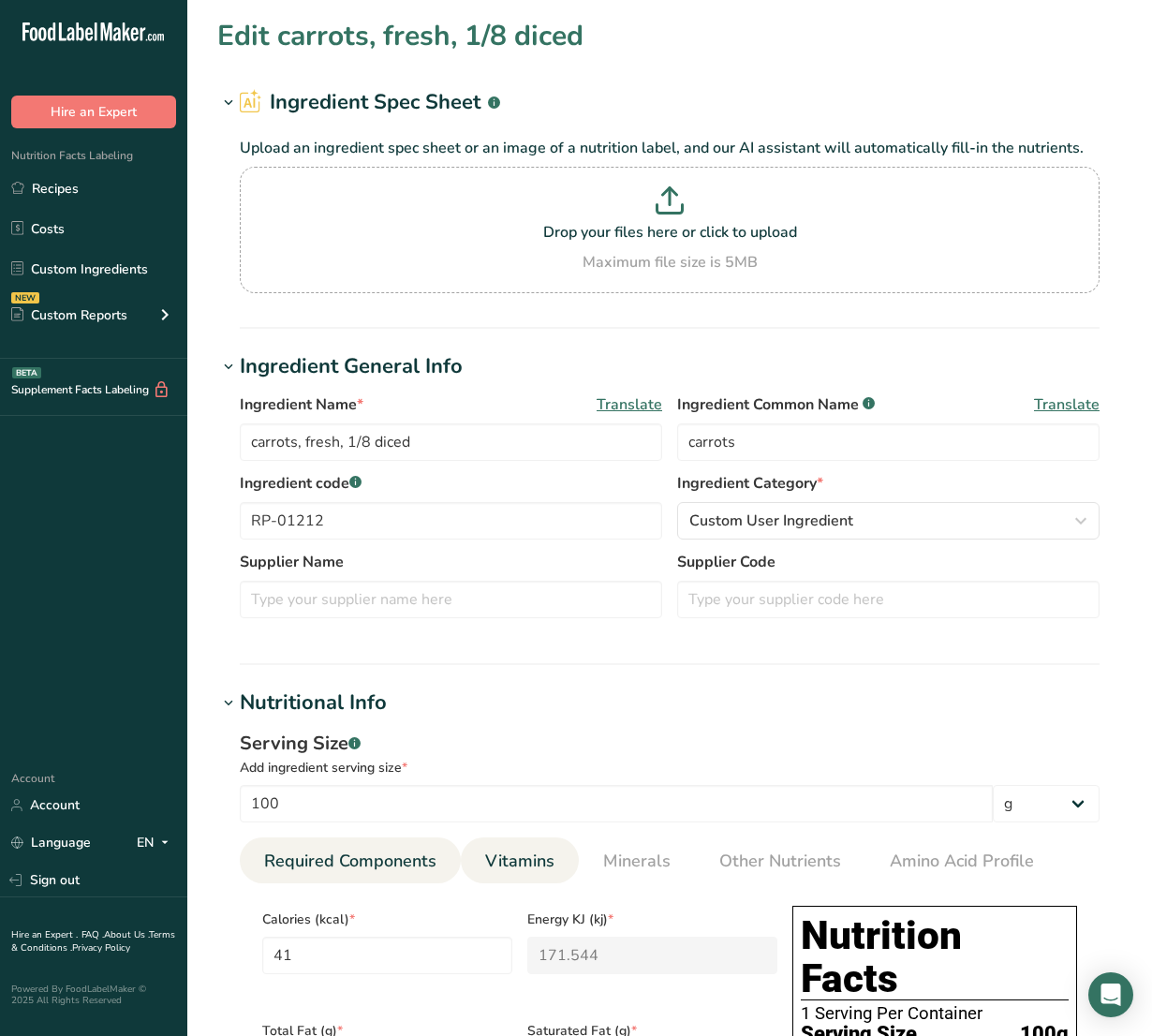
click at [498, 860] on span "Vitamins" at bounding box center [519, 861] width 70 height 25
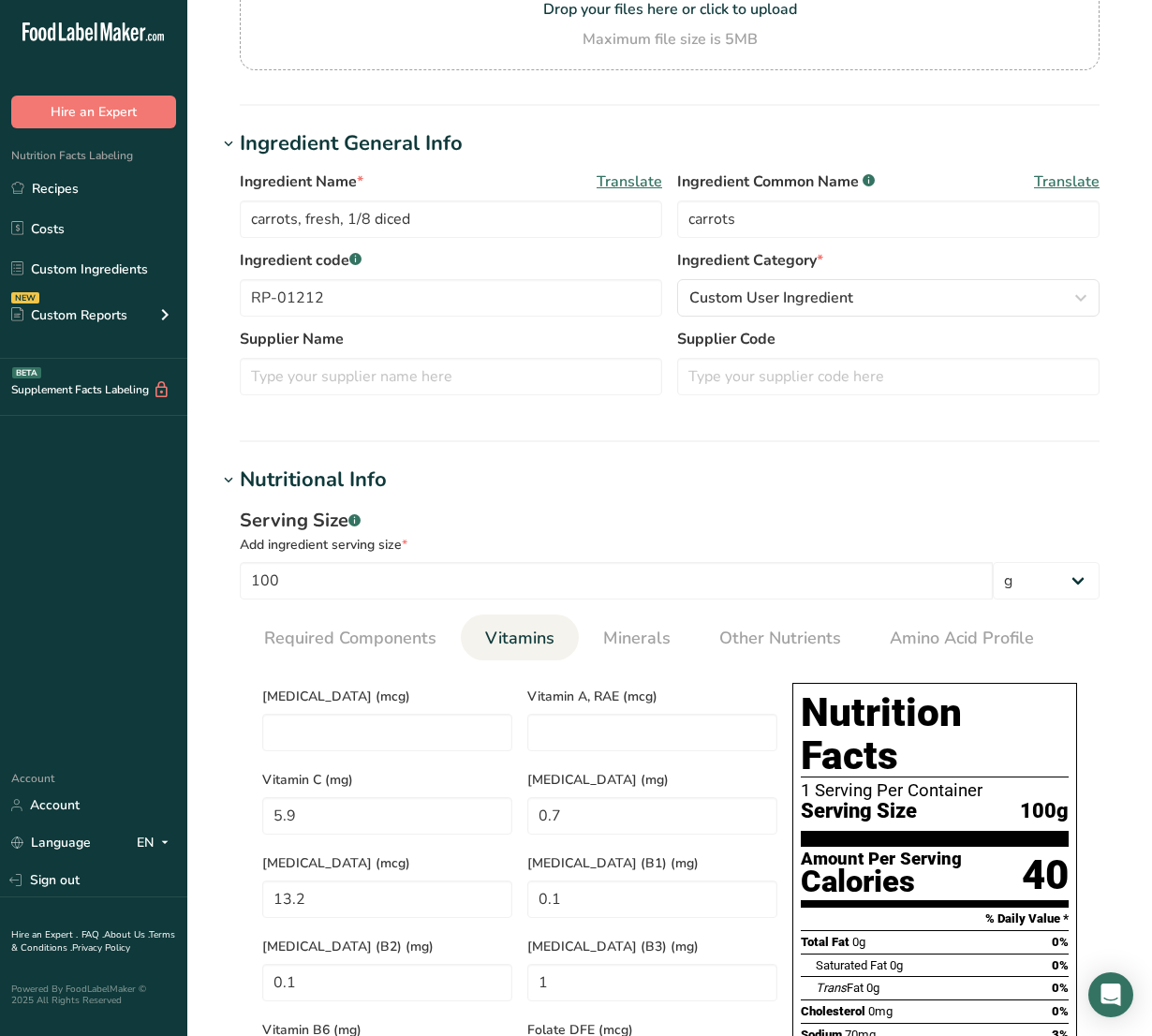
scroll to position [234, 0]
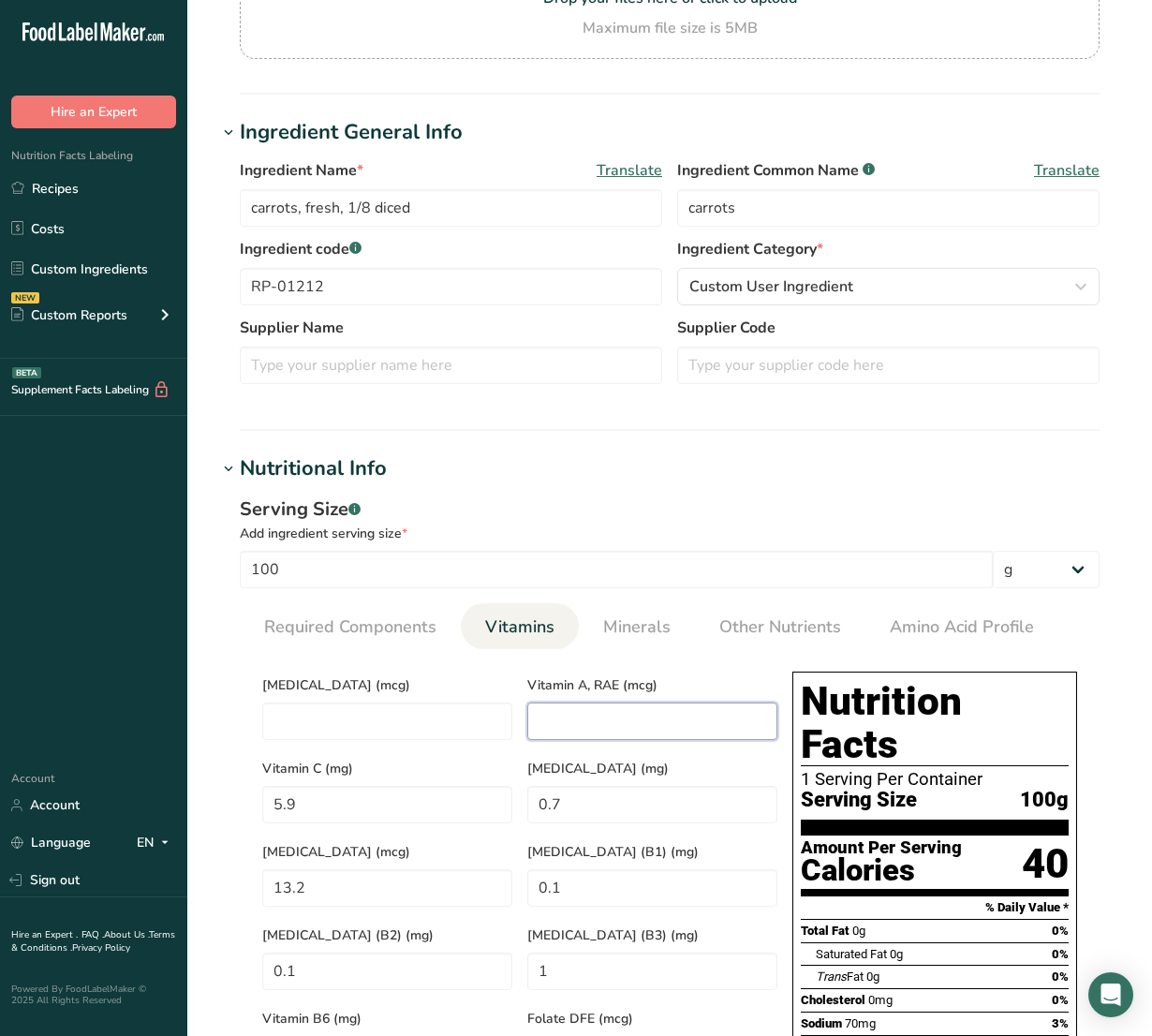
click at [621, 722] on RAE "number" at bounding box center [651, 721] width 250 height 37
click at [619, 719] on RAE "835.35" at bounding box center [651, 721] width 250 height 37
click at [640, 609] on link "Minerals" at bounding box center [637, 627] width 82 height 48
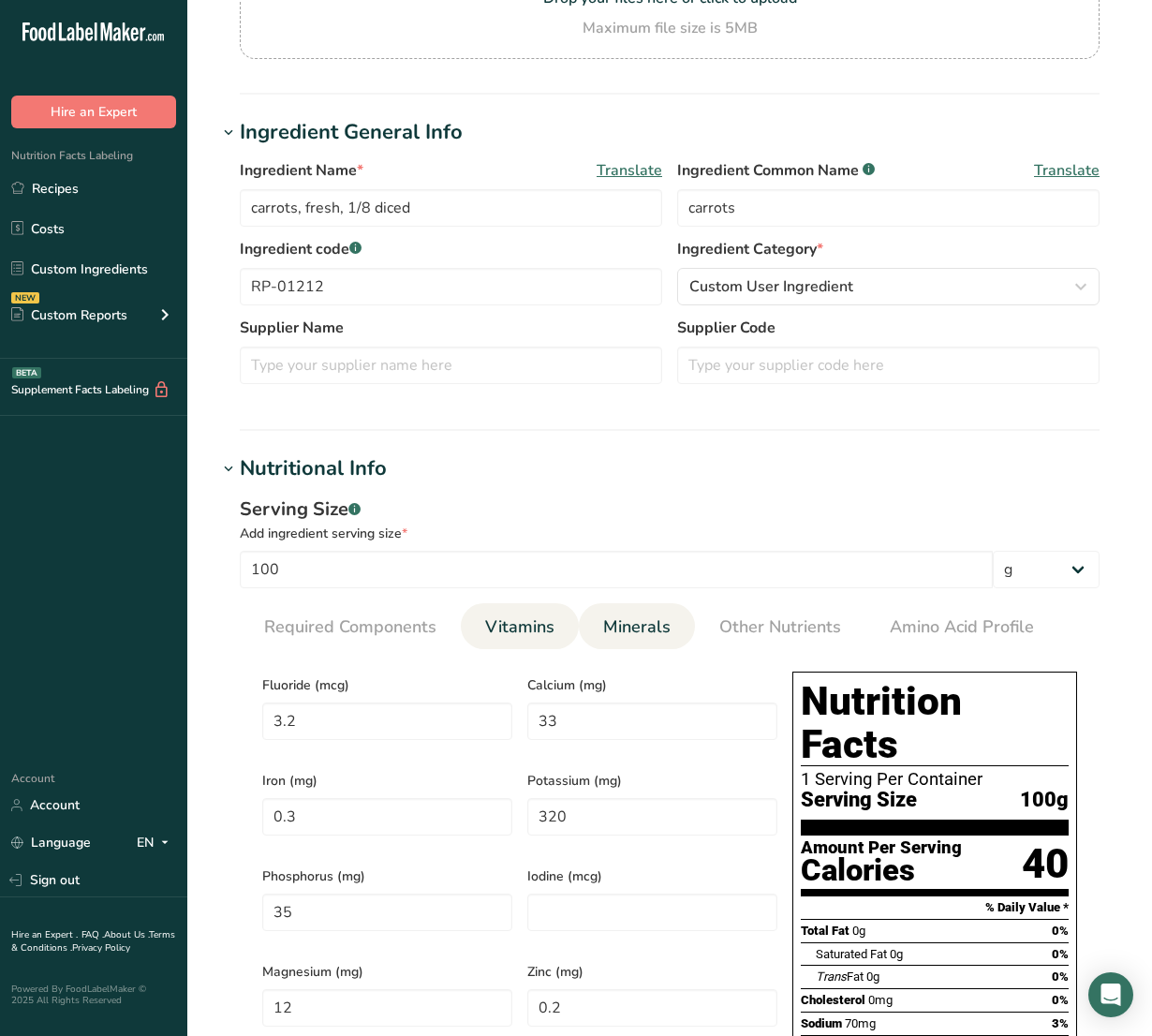
click at [545, 633] on span "Vitamins" at bounding box center [519, 627] width 70 height 25
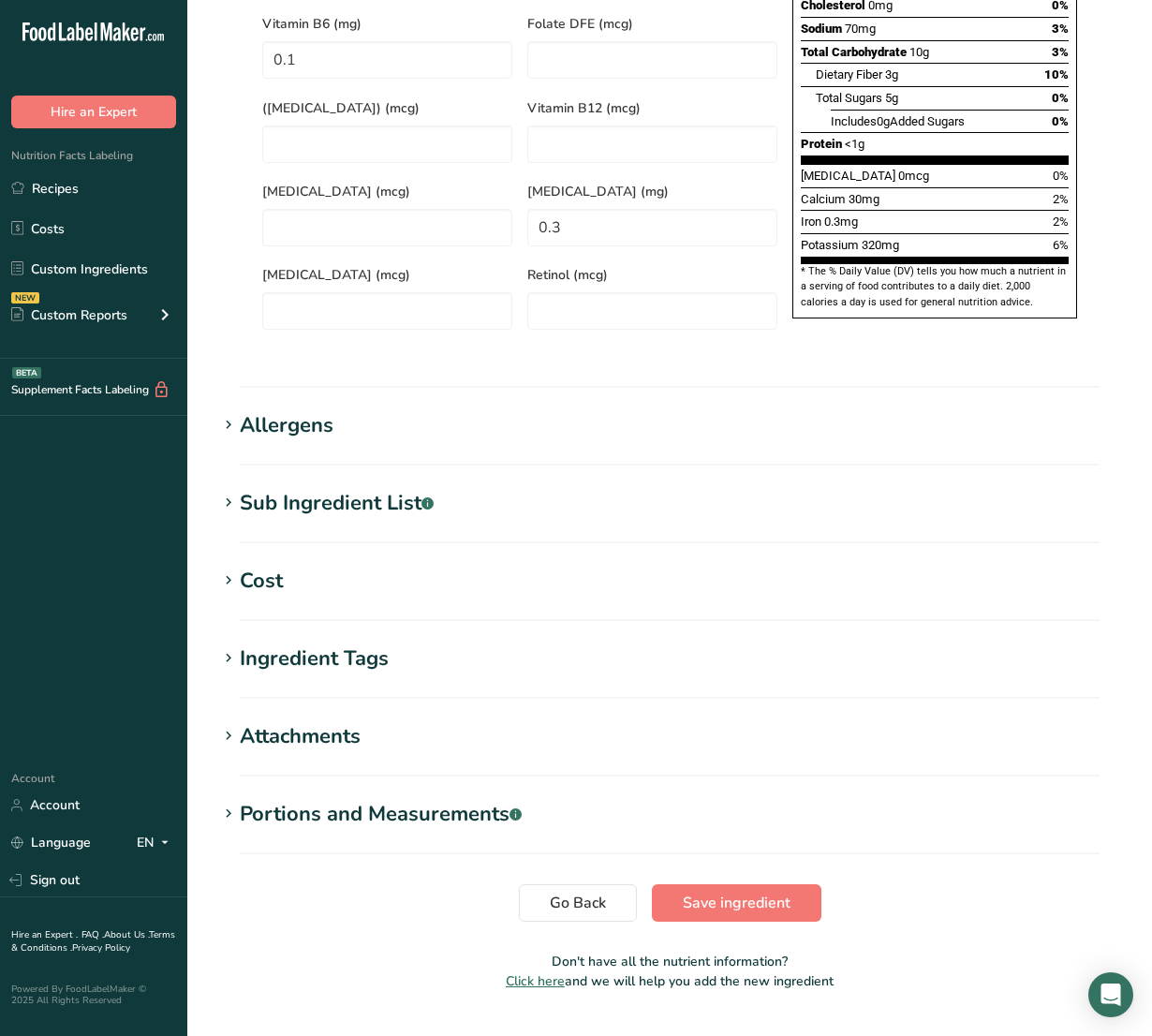
scroll to position [1232, 0]
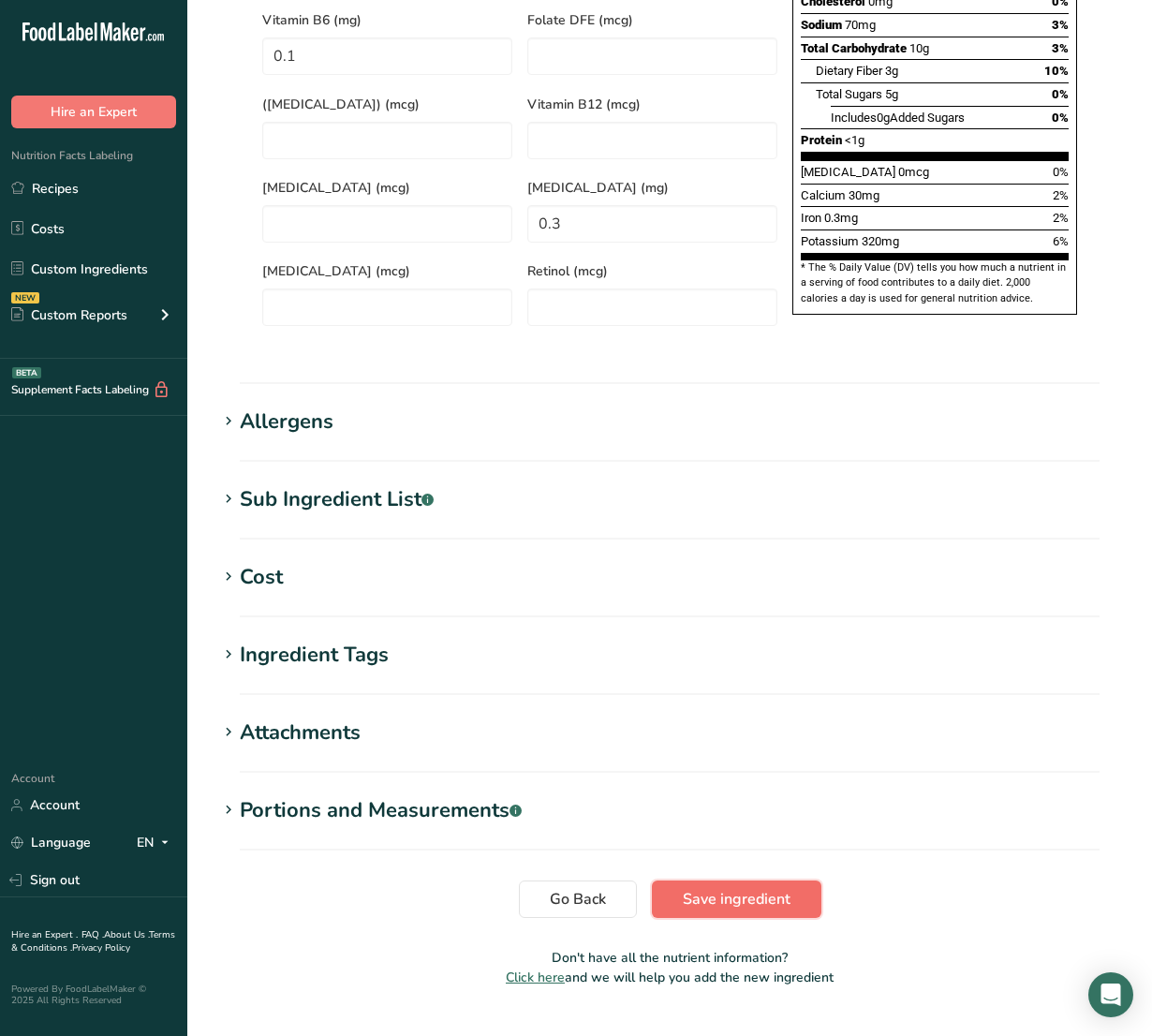
click at [740, 887] on span "Save ingredient" at bounding box center [737, 898] width 108 height 23
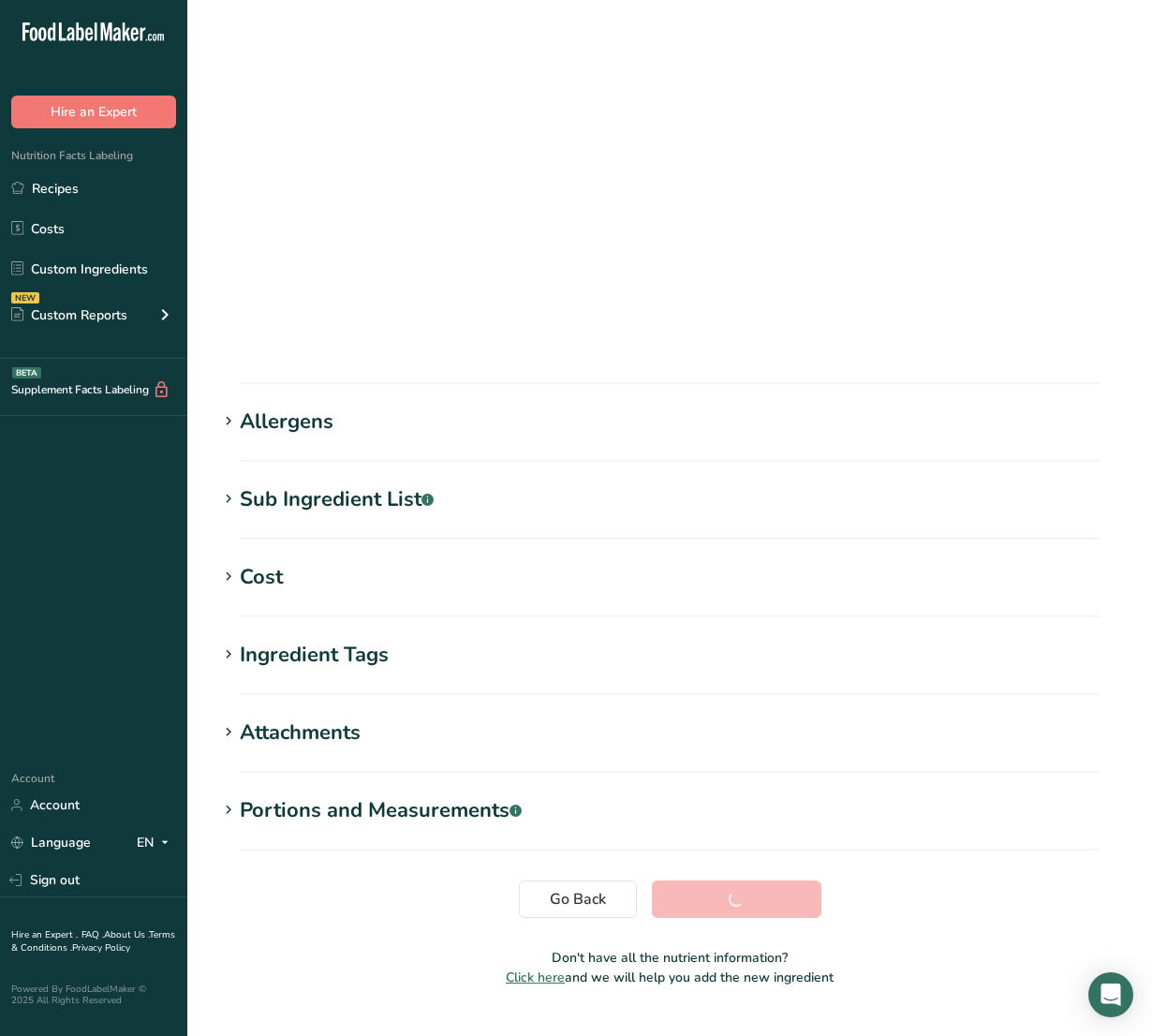
scroll to position [0, 0]
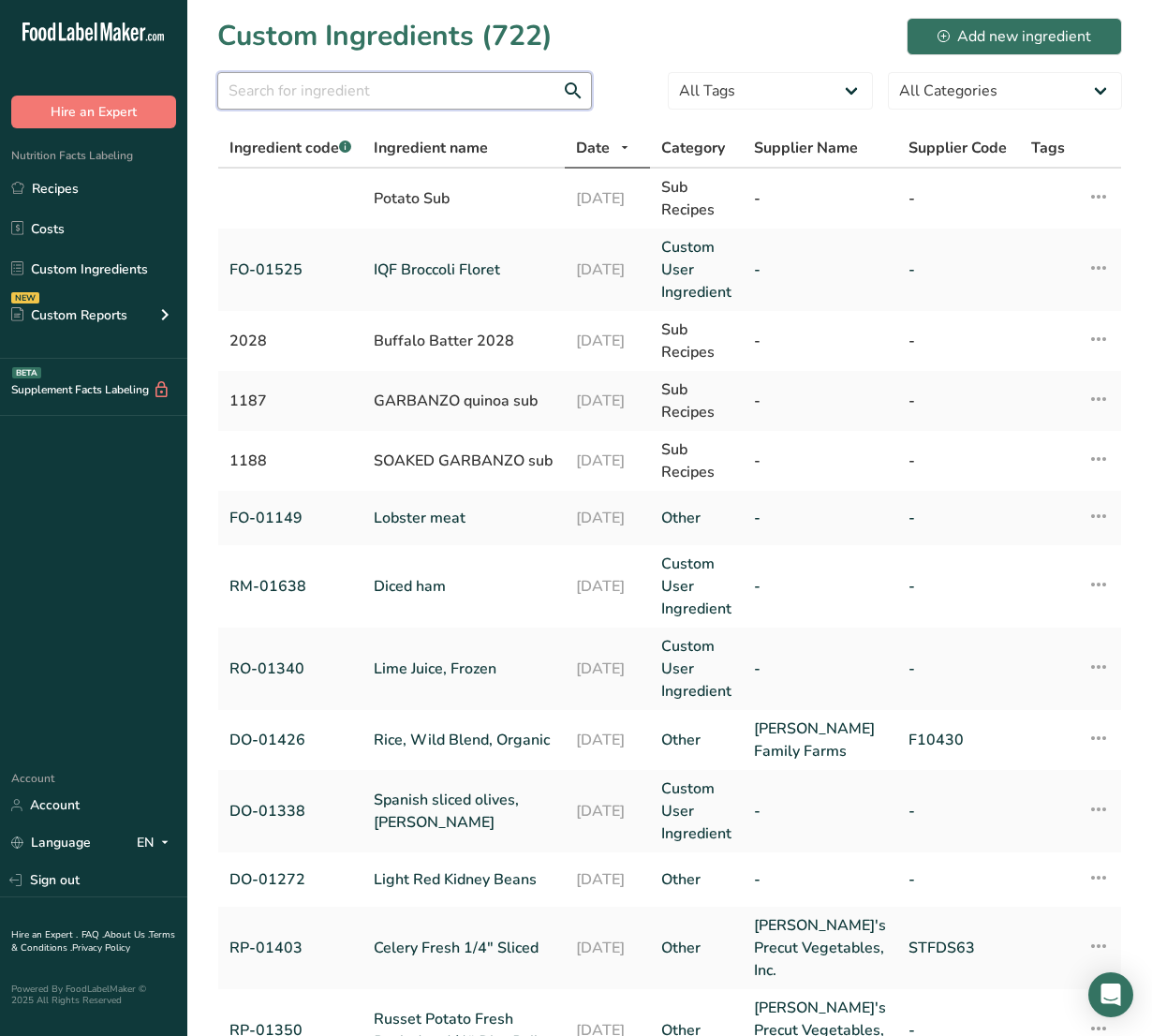
click at [380, 98] on input "text" at bounding box center [405, 91] width 374 height 37
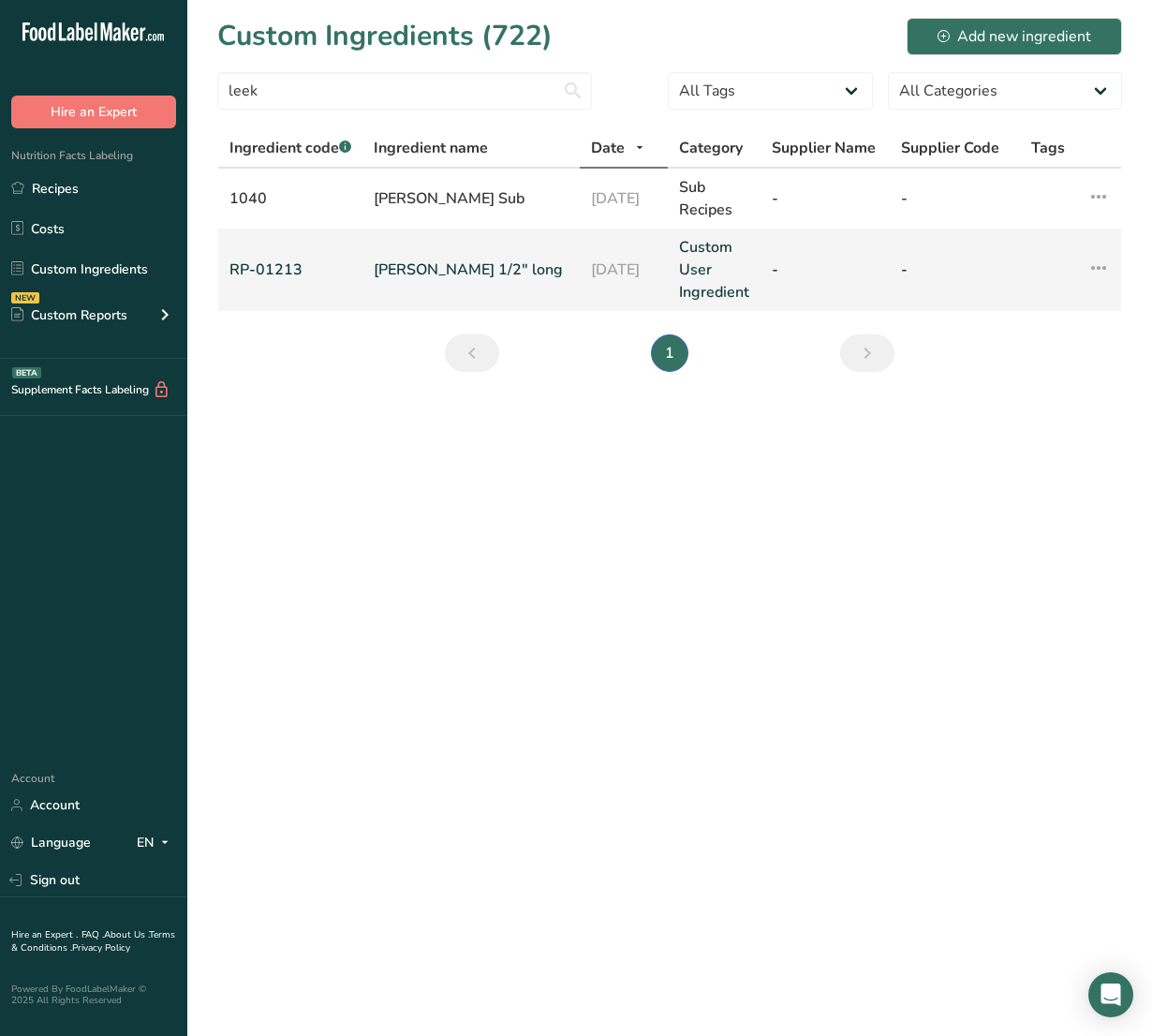
click at [396, 272] on link "[PERSON_NAME] 1/2" long" at bounding box center [471, 269] width 195 height 23
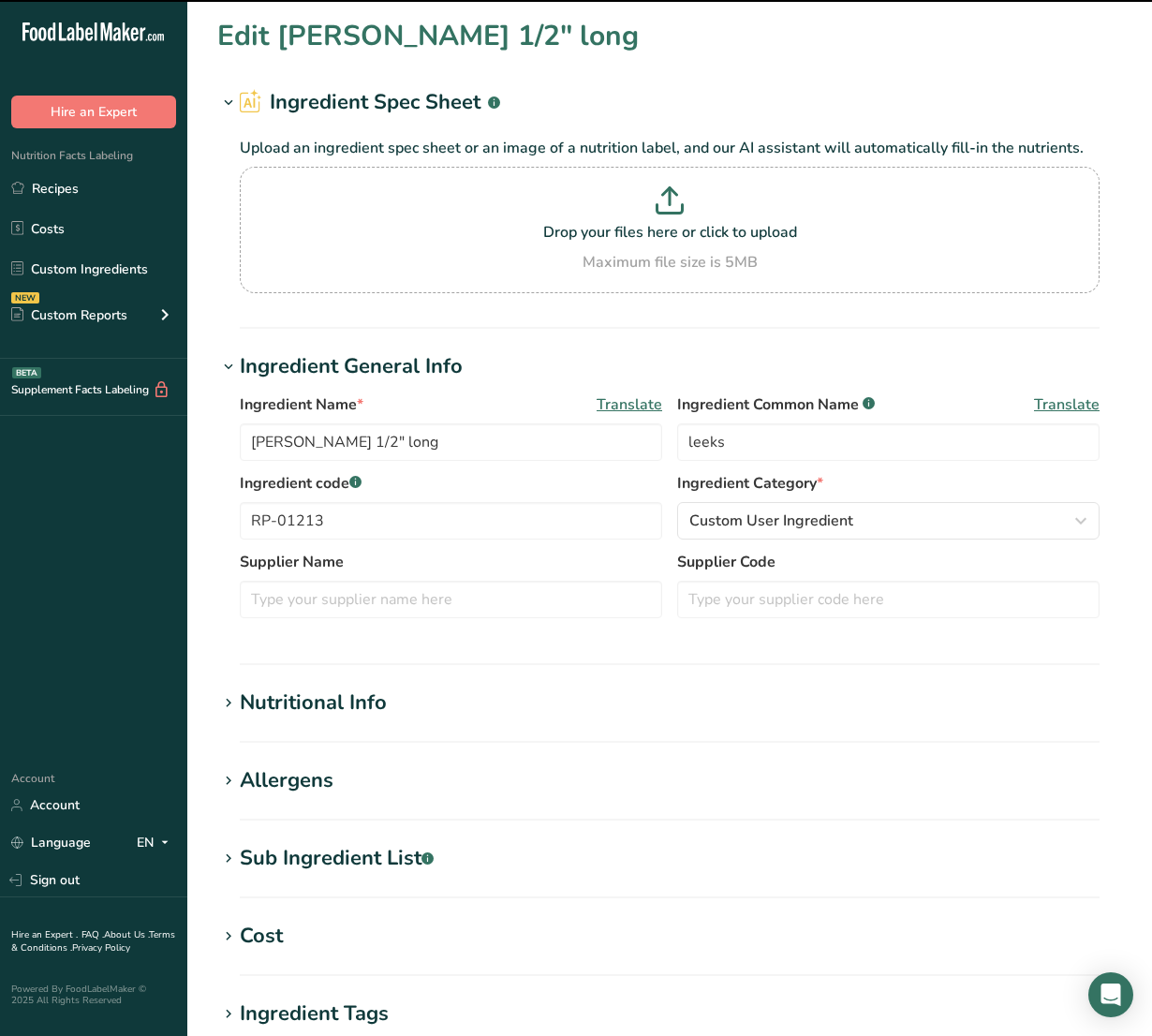
click at [339, 703] on div "Nutritional Info" at bounding box center [313, 703] width 147 height 31
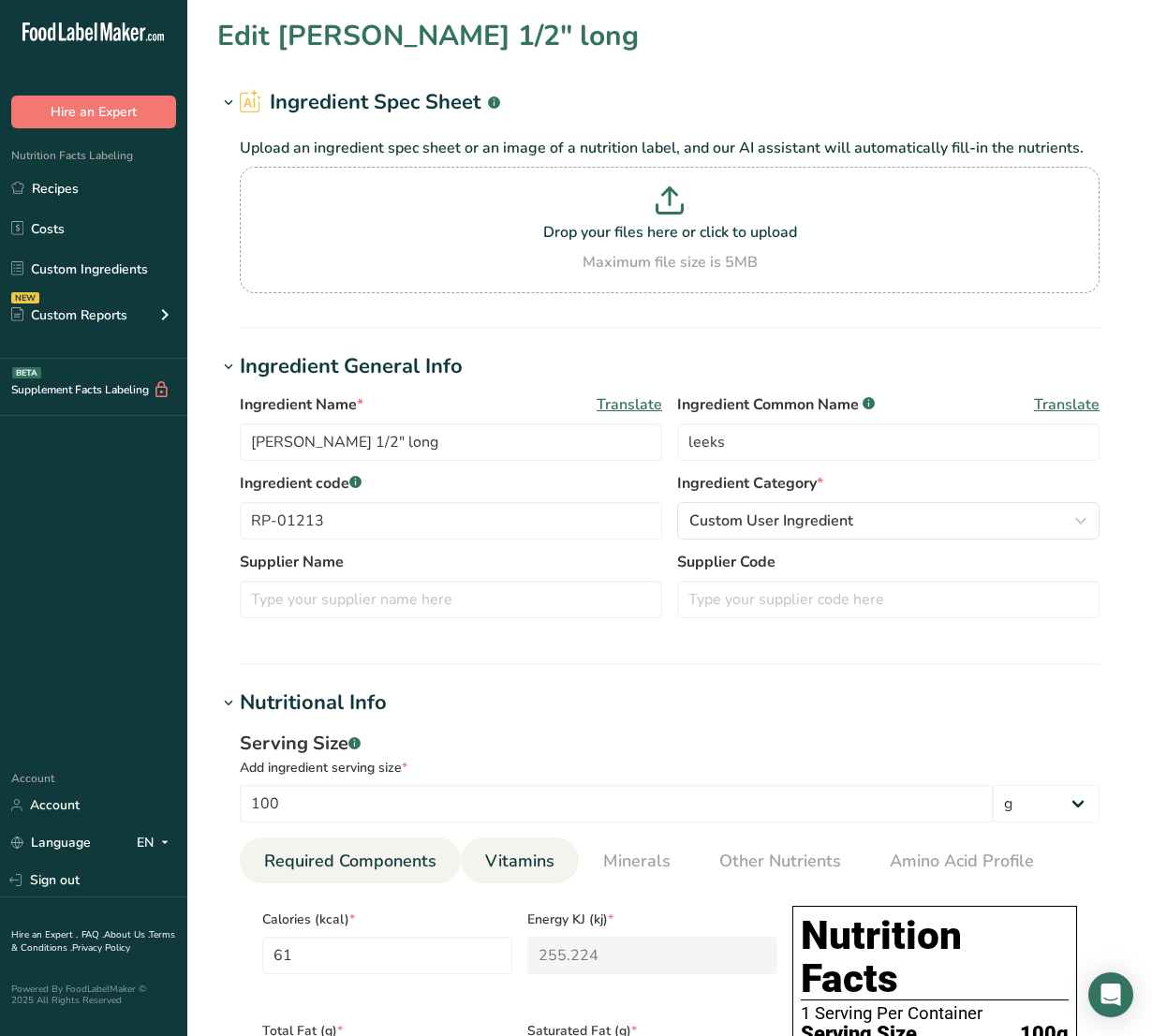
click at [536, 873] on span "Vitamins" at bounding box center [519, 861] width 70 height 25
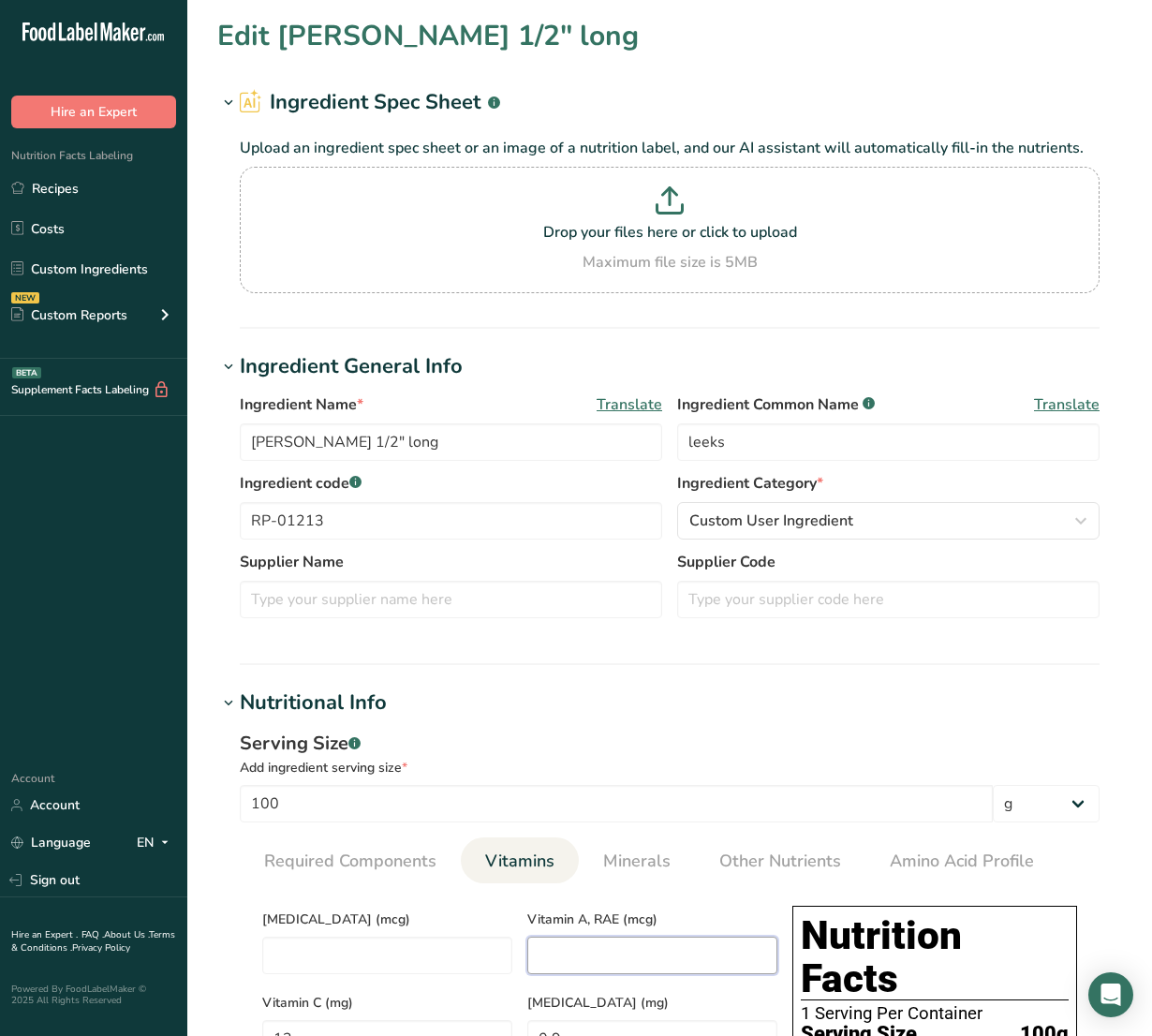
click at [597, 942] on RAE "number" at bounding box center [651, 955] width 250 height 37
click at [616, 864] on span "Minerals" at bounding box center [637, 861] width 68 height 25
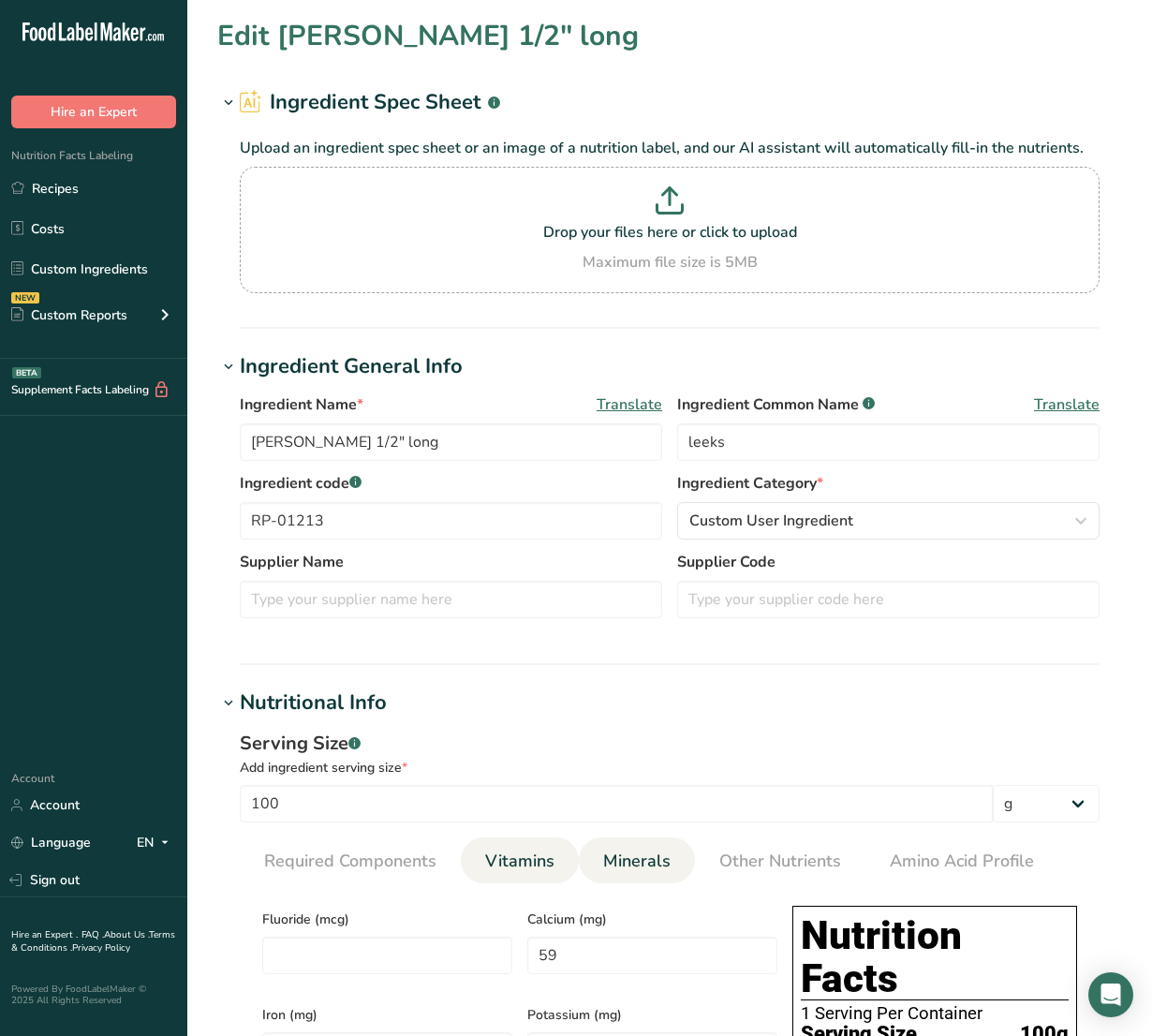
click at [572, 863] on li "Vitamins" at bounding box center [519, 860] width 118 height 46
click at [565, 863] on li "Vitamins" at bounding box center [519, 860] width 118 height 46
click at [540, 868] on span "Vitamins" at bounding box center [519, 861] width 70 height 25
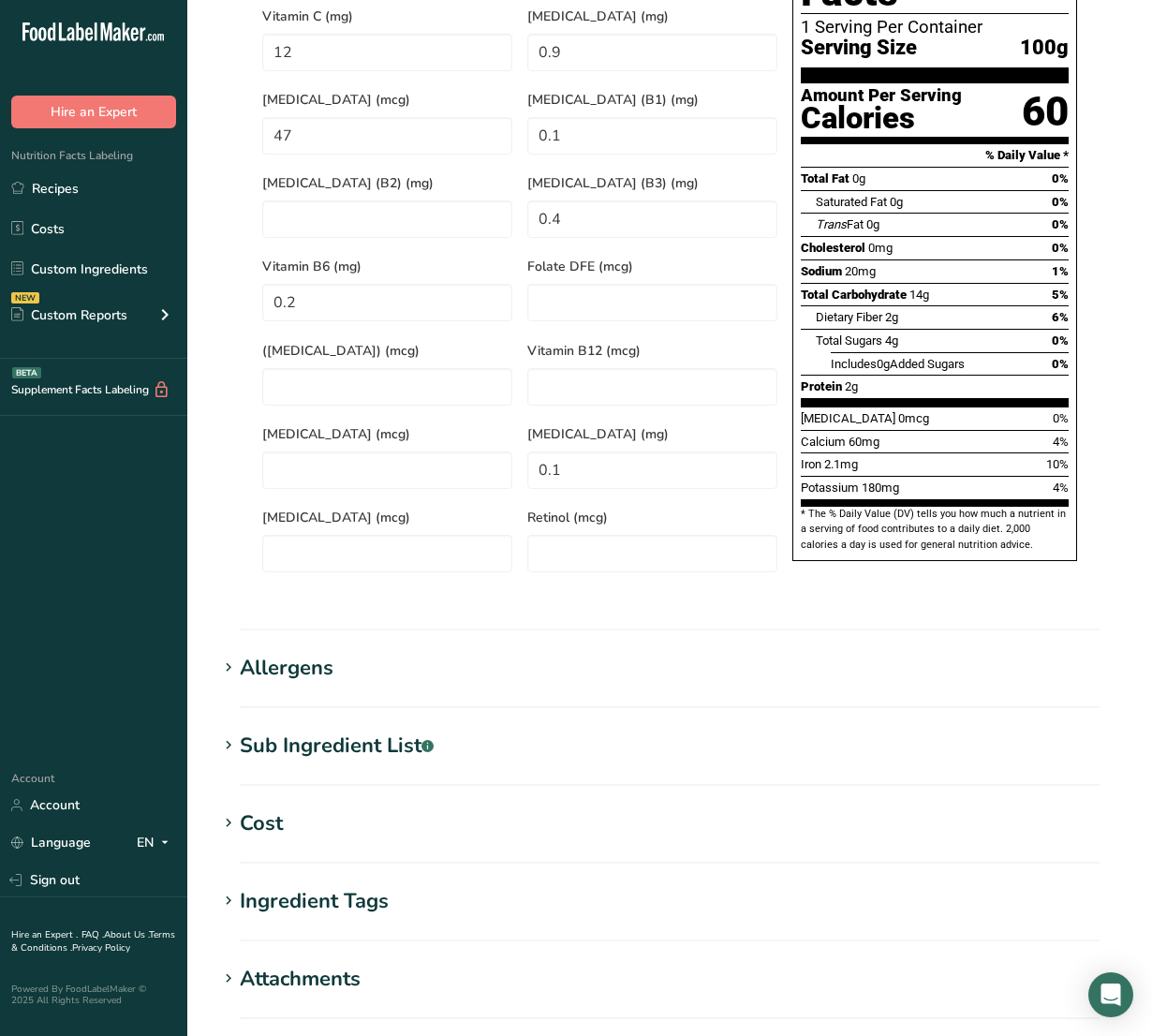
scroll to position [1232, 0]
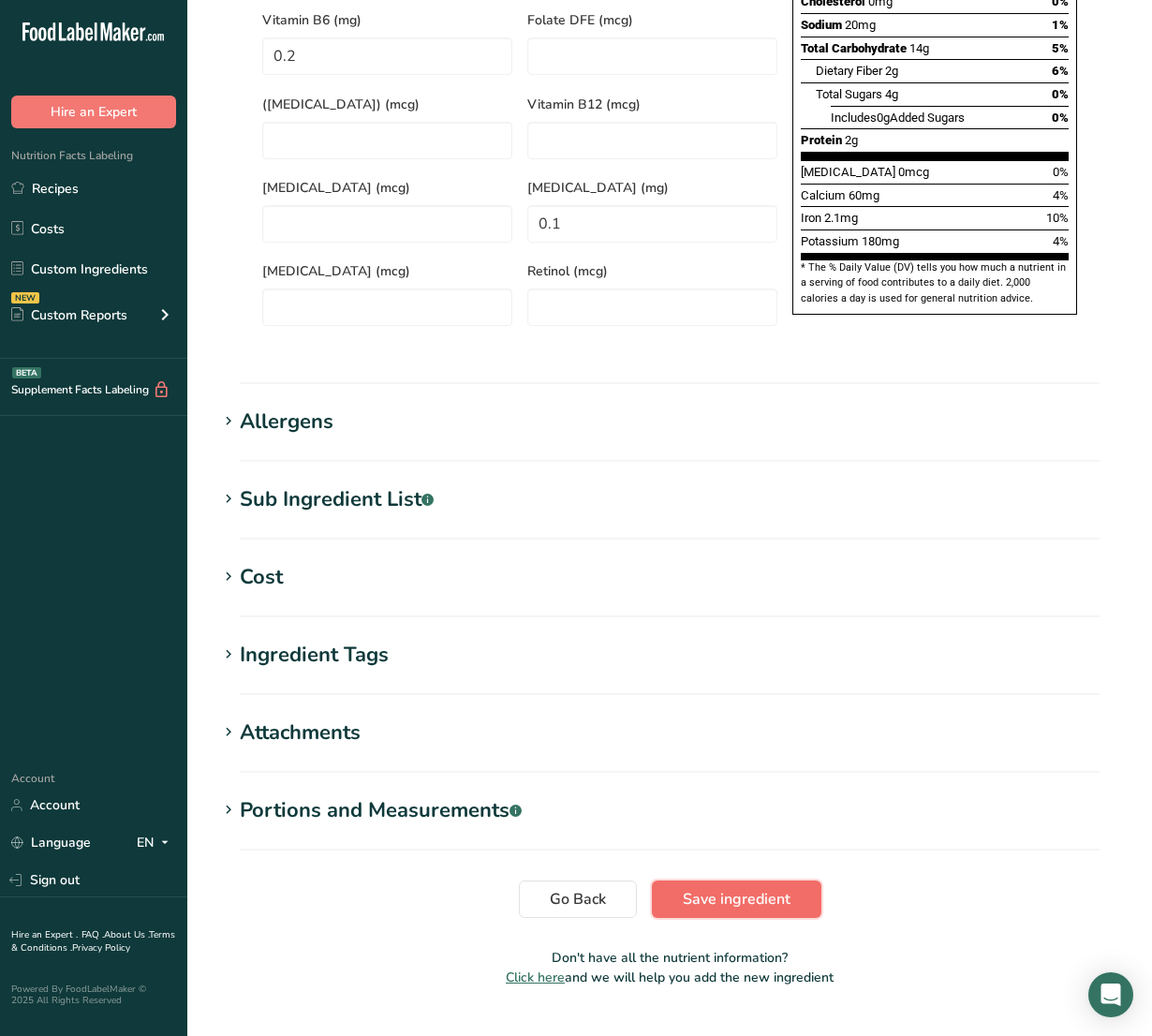
click at [785, 887] on span "Save ingredient" at bounding box center [737, 898] width 108 height 23
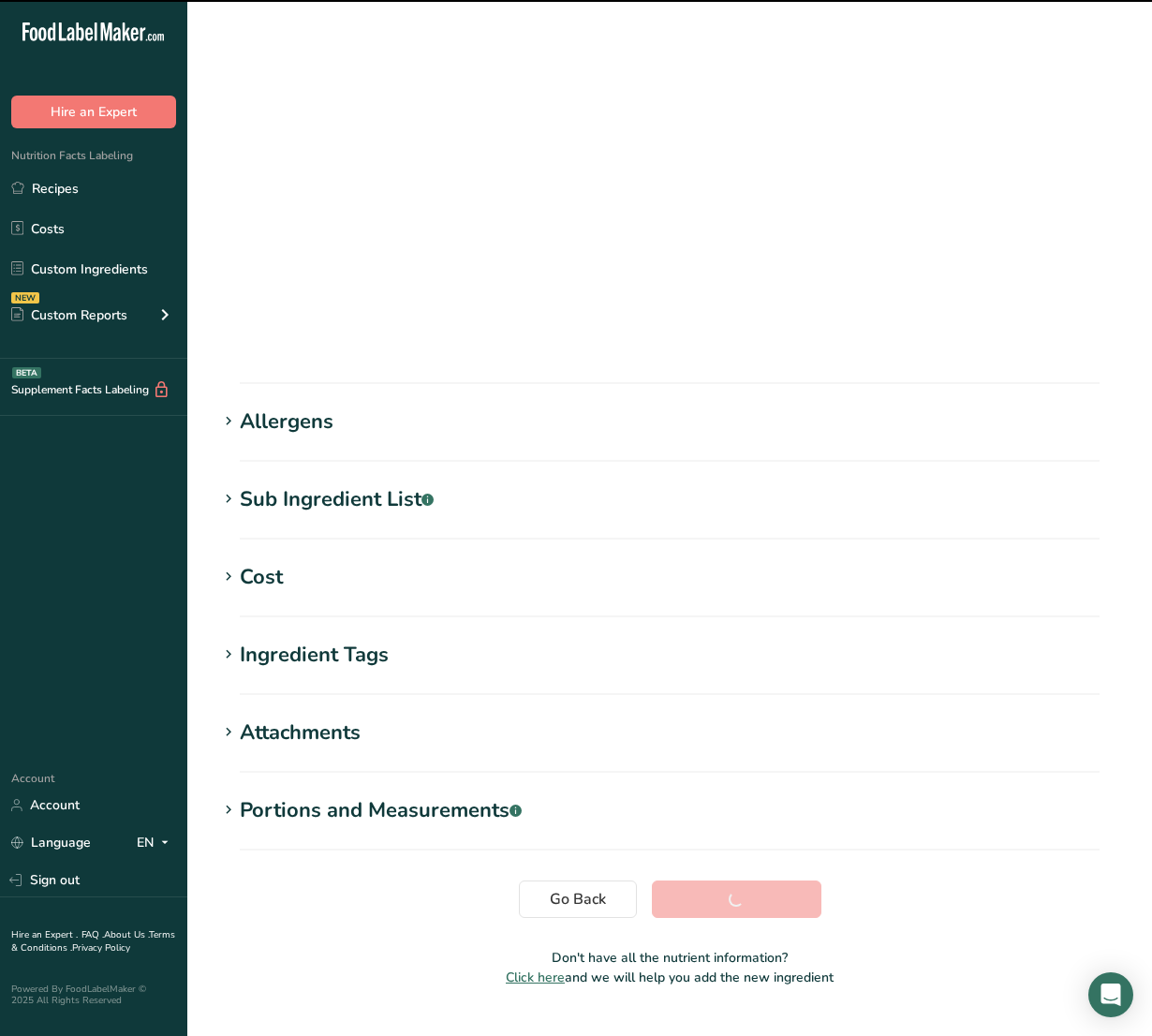
scroll to position [0, 0]
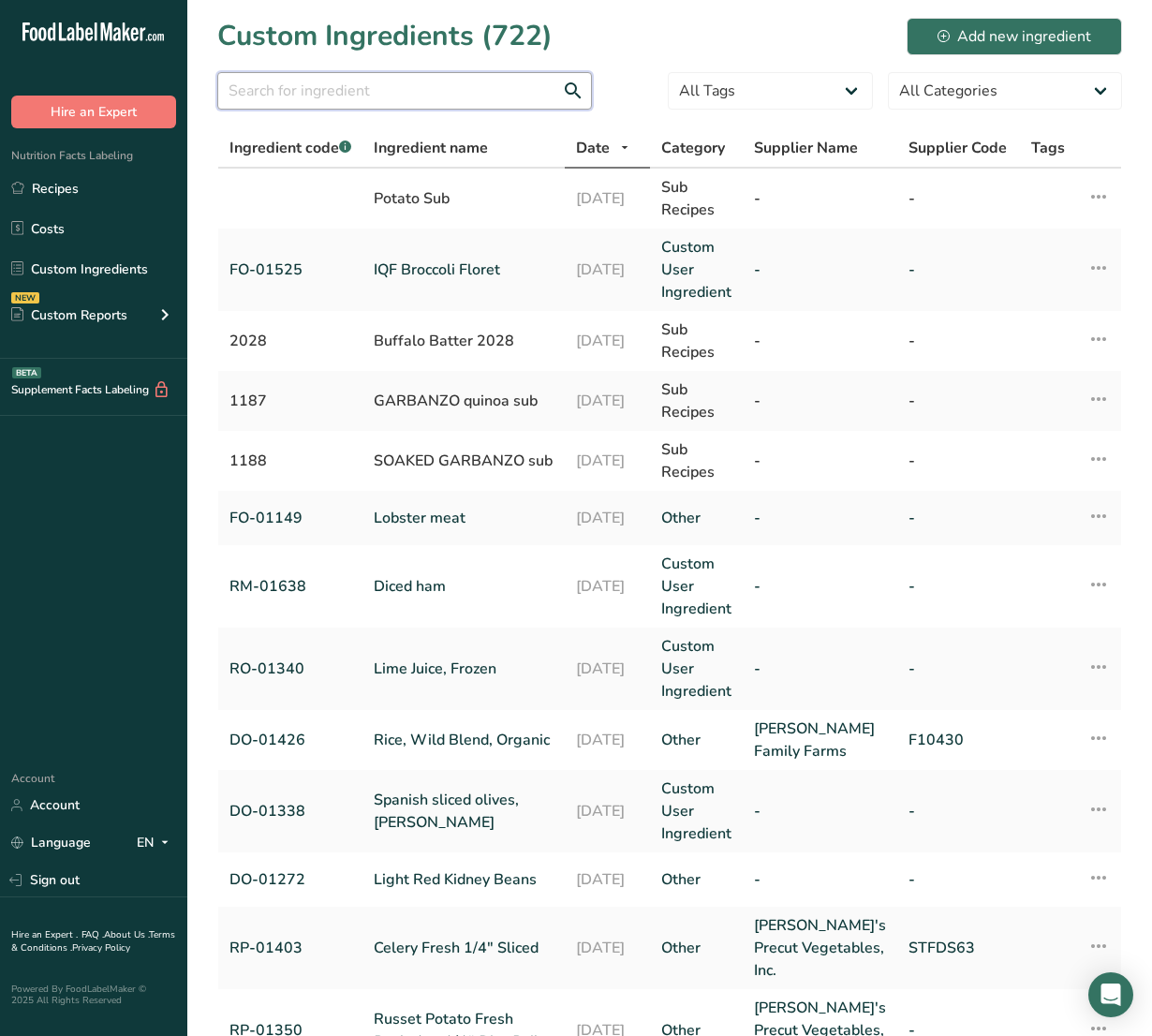
click at [503, 95] on input "text" at bounding box center [405, 91] width 374 height 37
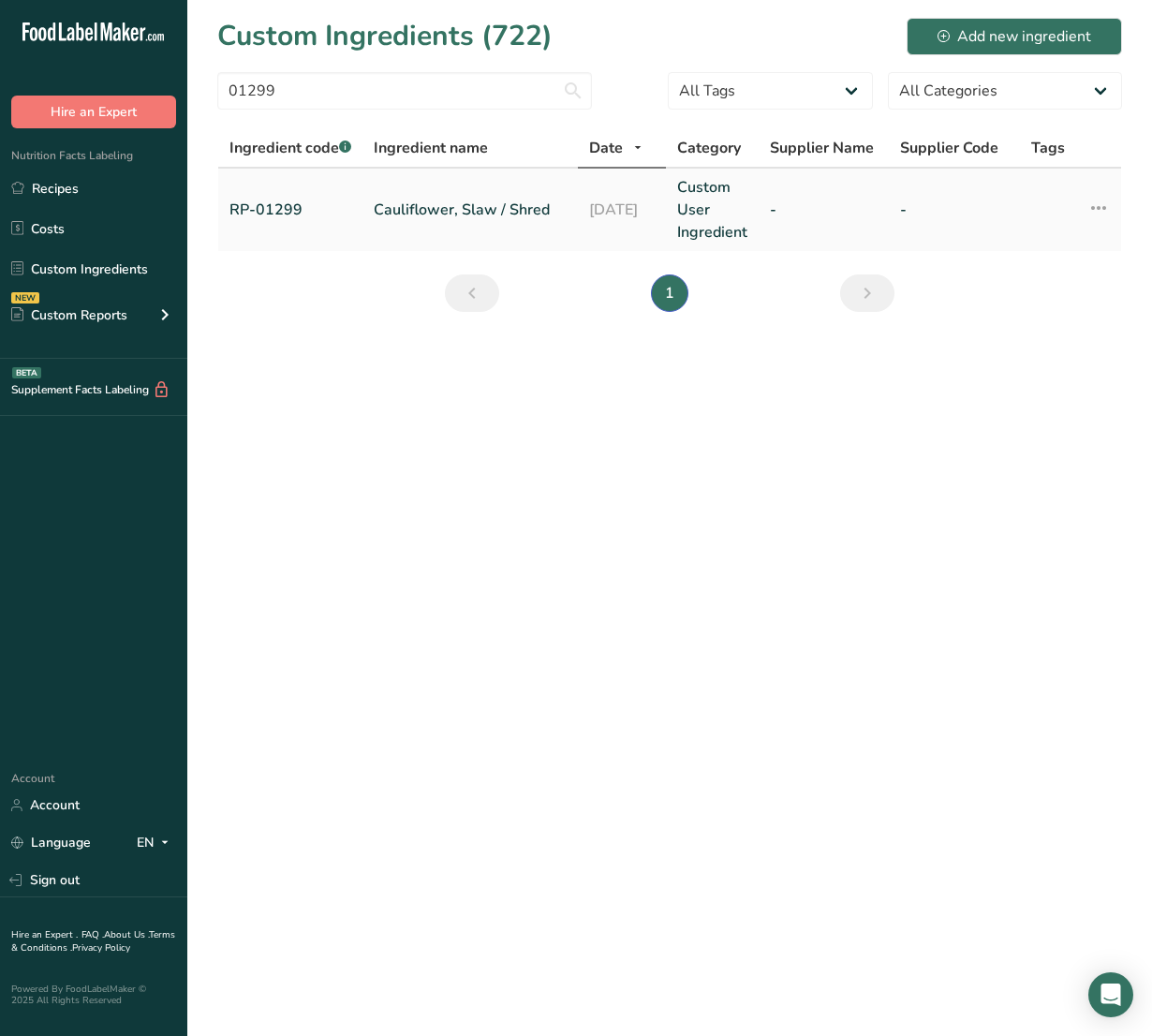
click at [508, 221] on link "Cauliflower, Slaw / Shred" at bounding box center [470, 210] width 193 height 23
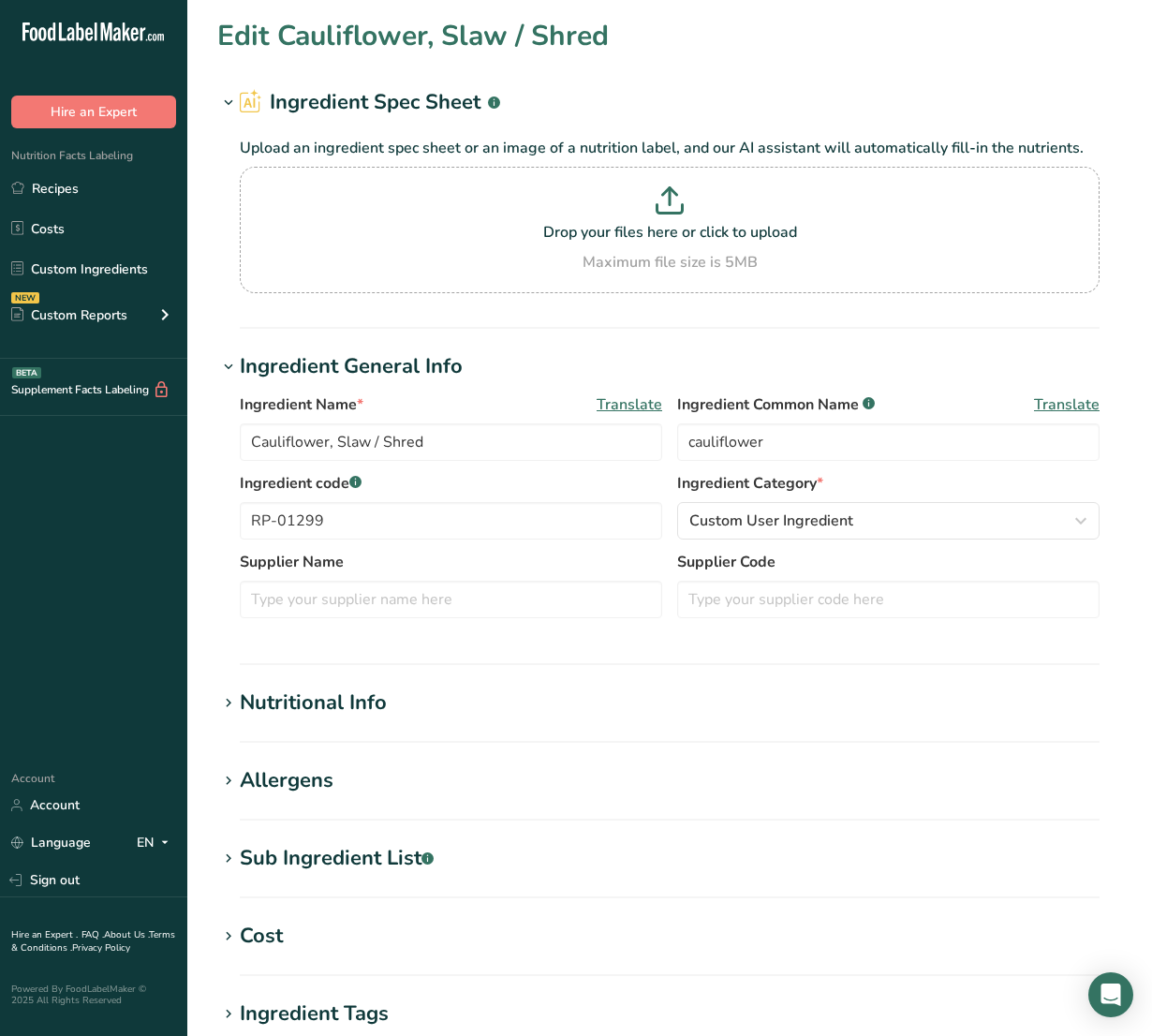
click at [319, 697] on div "Nutritional Info" at bounding box center [313, 703] width 147 height 31
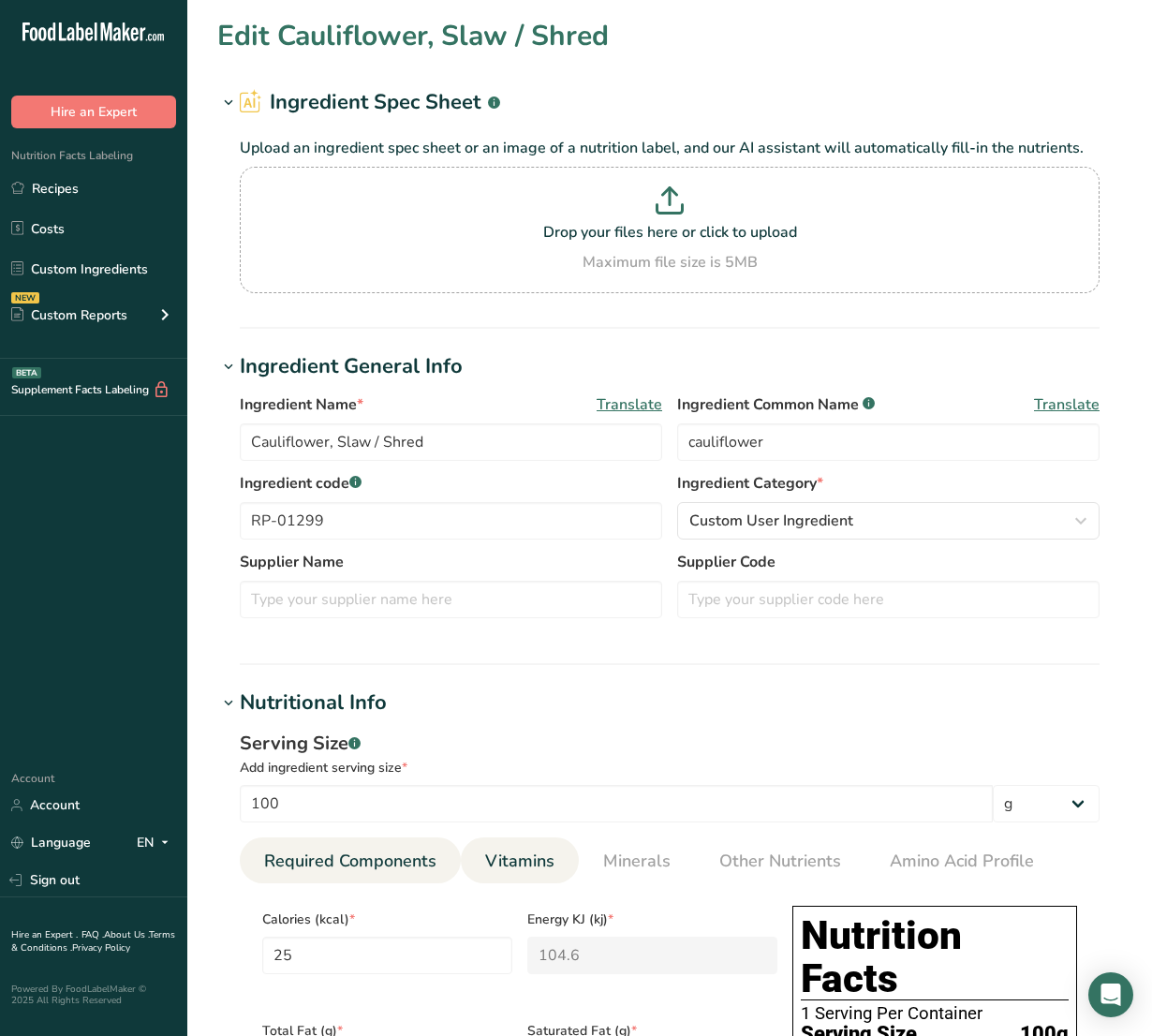
click at [498, 863] on span "Vitamins" at bounding box center [519, 861] width 70 height 25
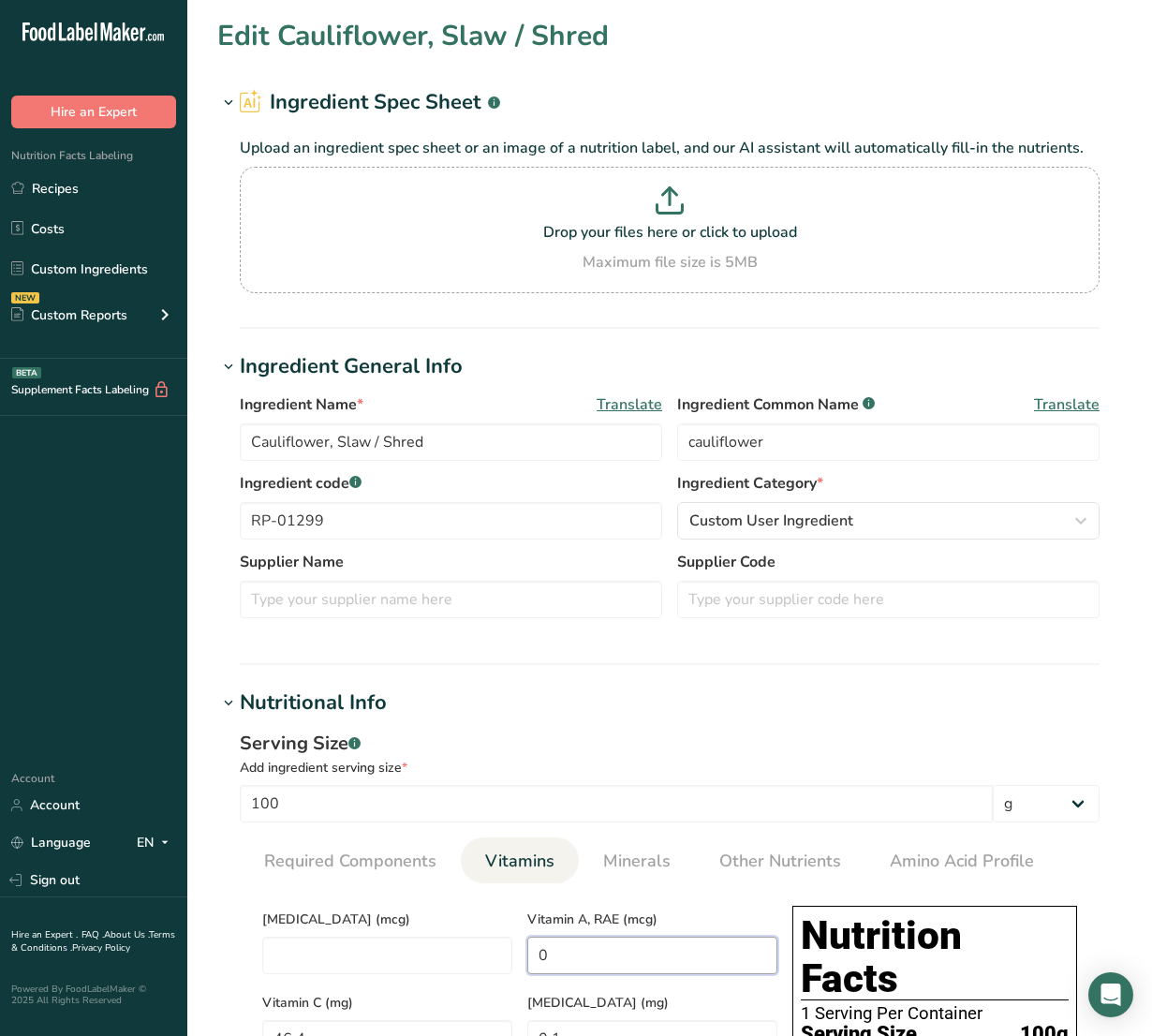
drag, startPoint x: 615, startPoint y: 943, endPoint x: 409, endPoint y: 894, distance: 211.7
click at [621, 855] on span "Minerals" at bounding box center [637, 861] width 68 height 25
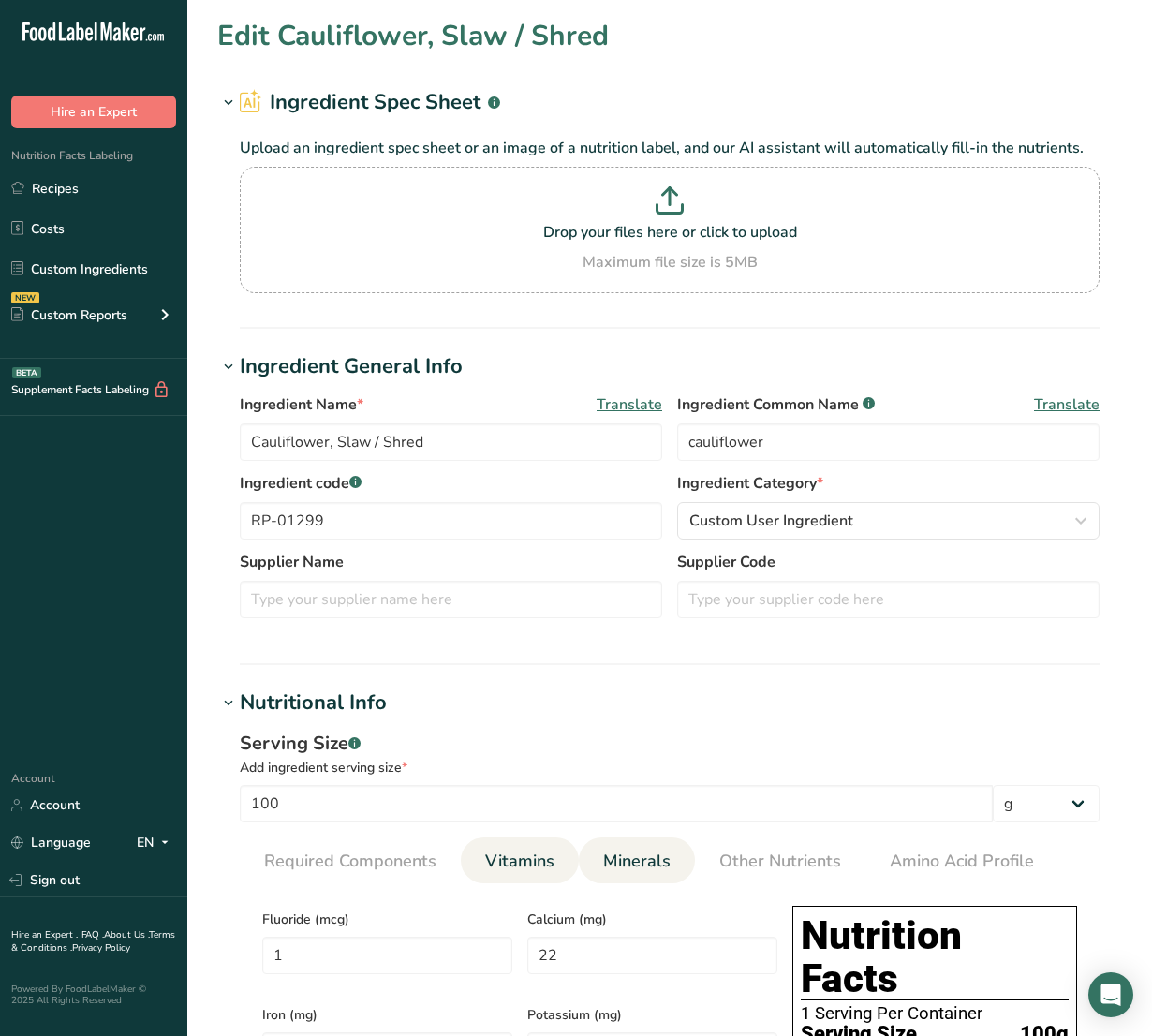
click at [549, 859] on span "Vitamins" at bounding box center [519, 861] width 70 height 25
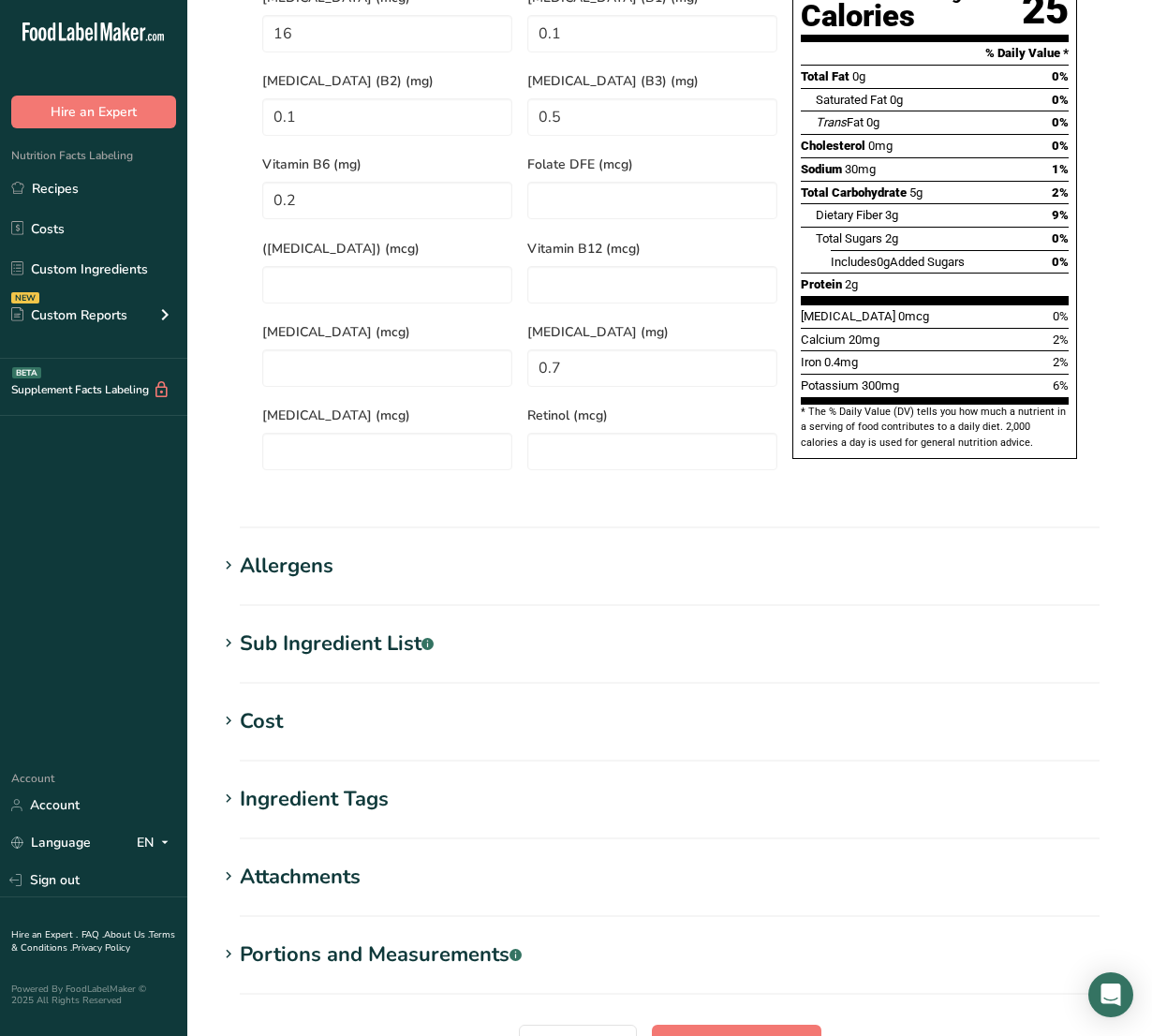
scroll to position [1232, 0]
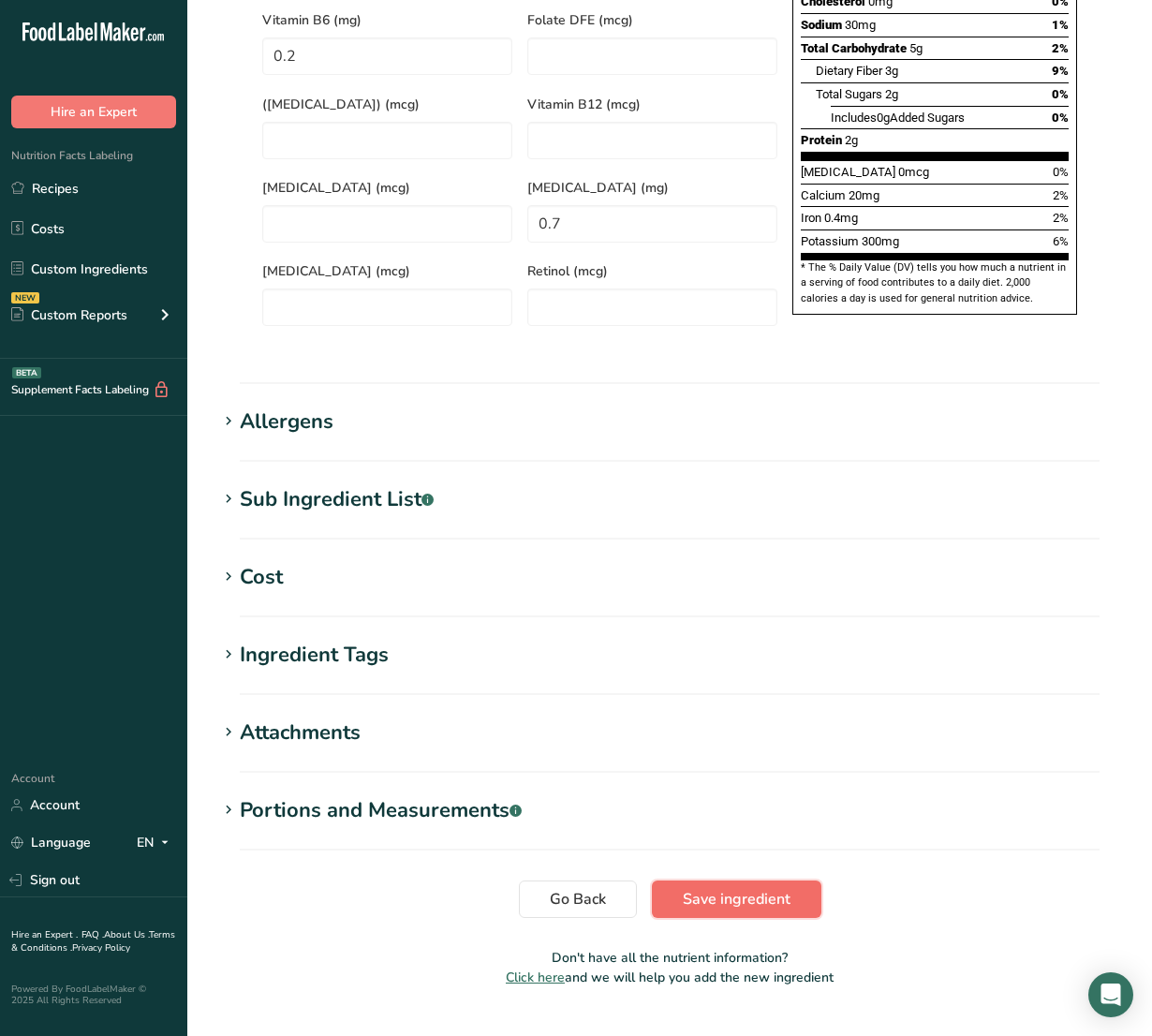
click at [705, 887] on span "Save ingredient" at bounding box center [737, 898] width 108 height 23
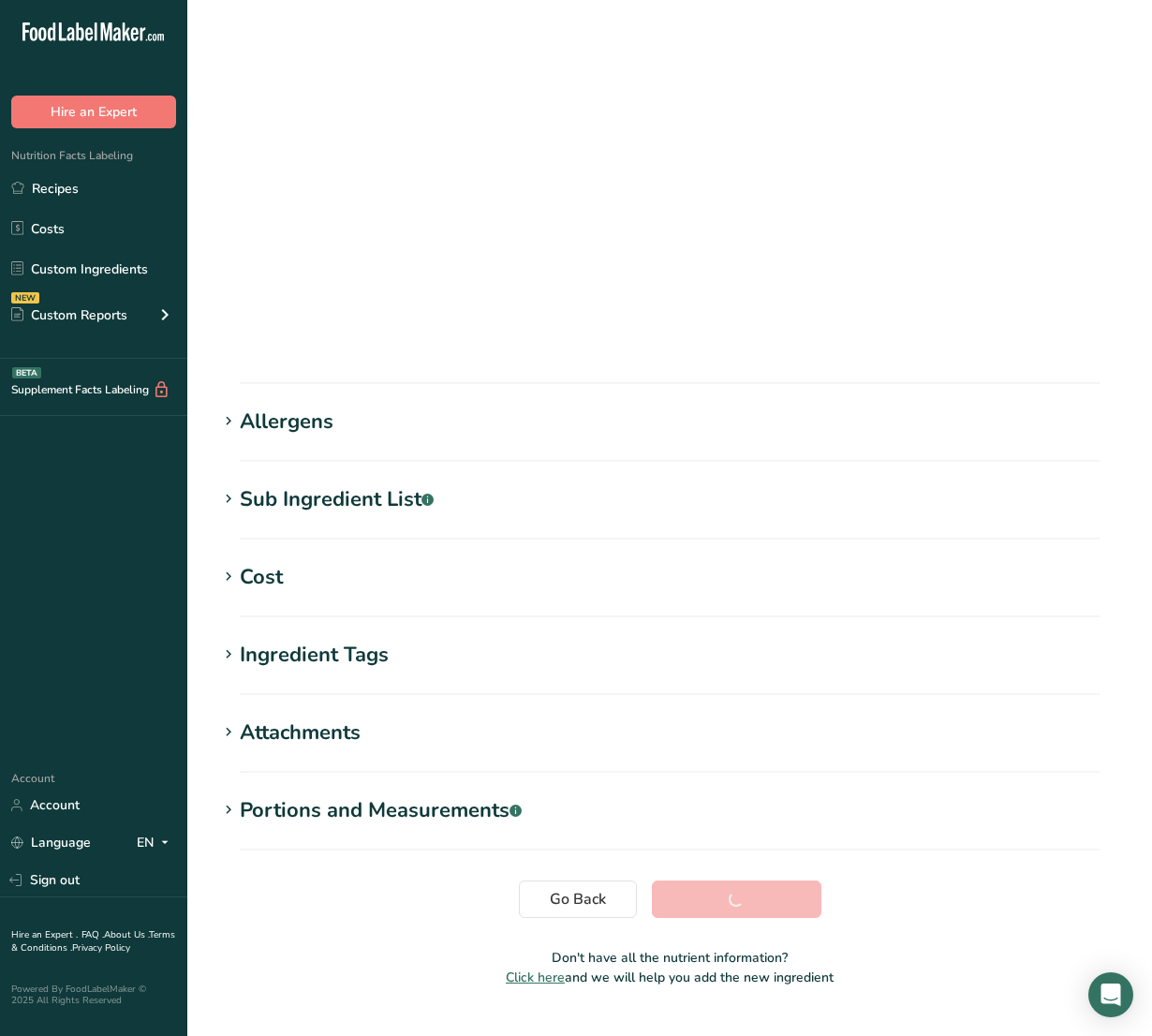
scroll to position [0, 0]
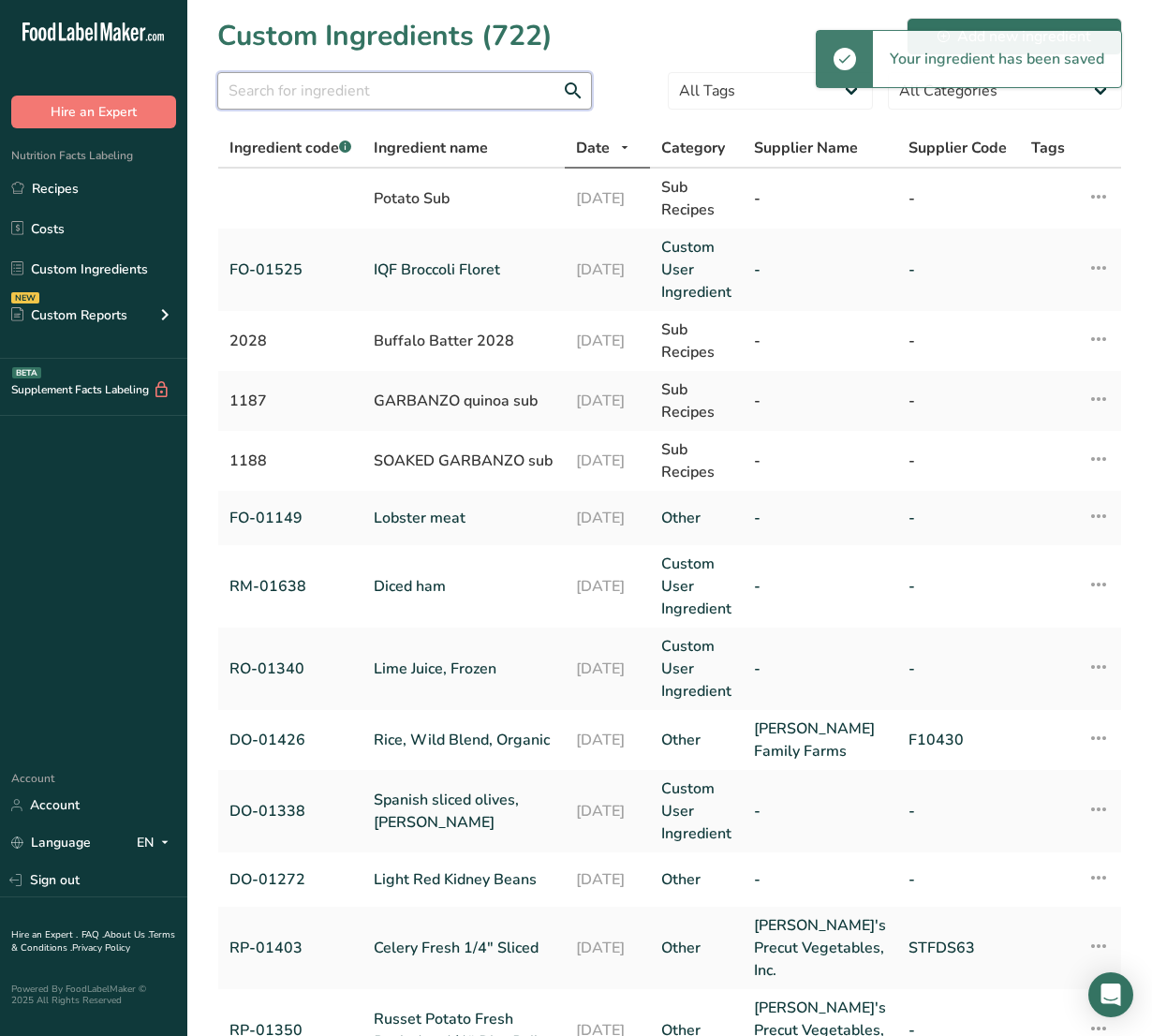
click at [301, 108] on input "text" at bounding box center [405, 91] width 374 height 37
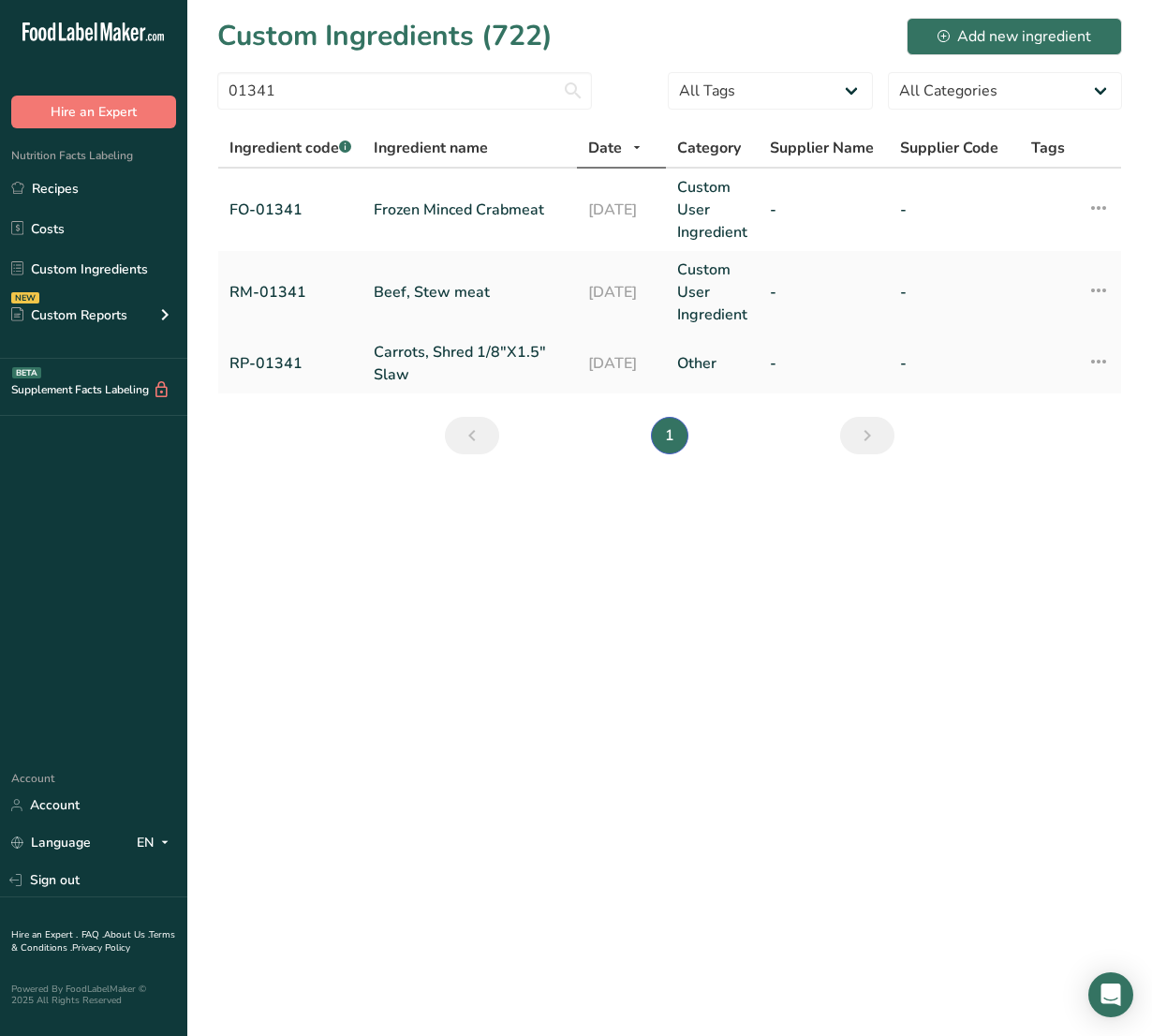
click at [417, 360] on link "Carrots, Shred 1/8"X1.5" Slaw" at bounding box center [470, 363] width 192 height 45
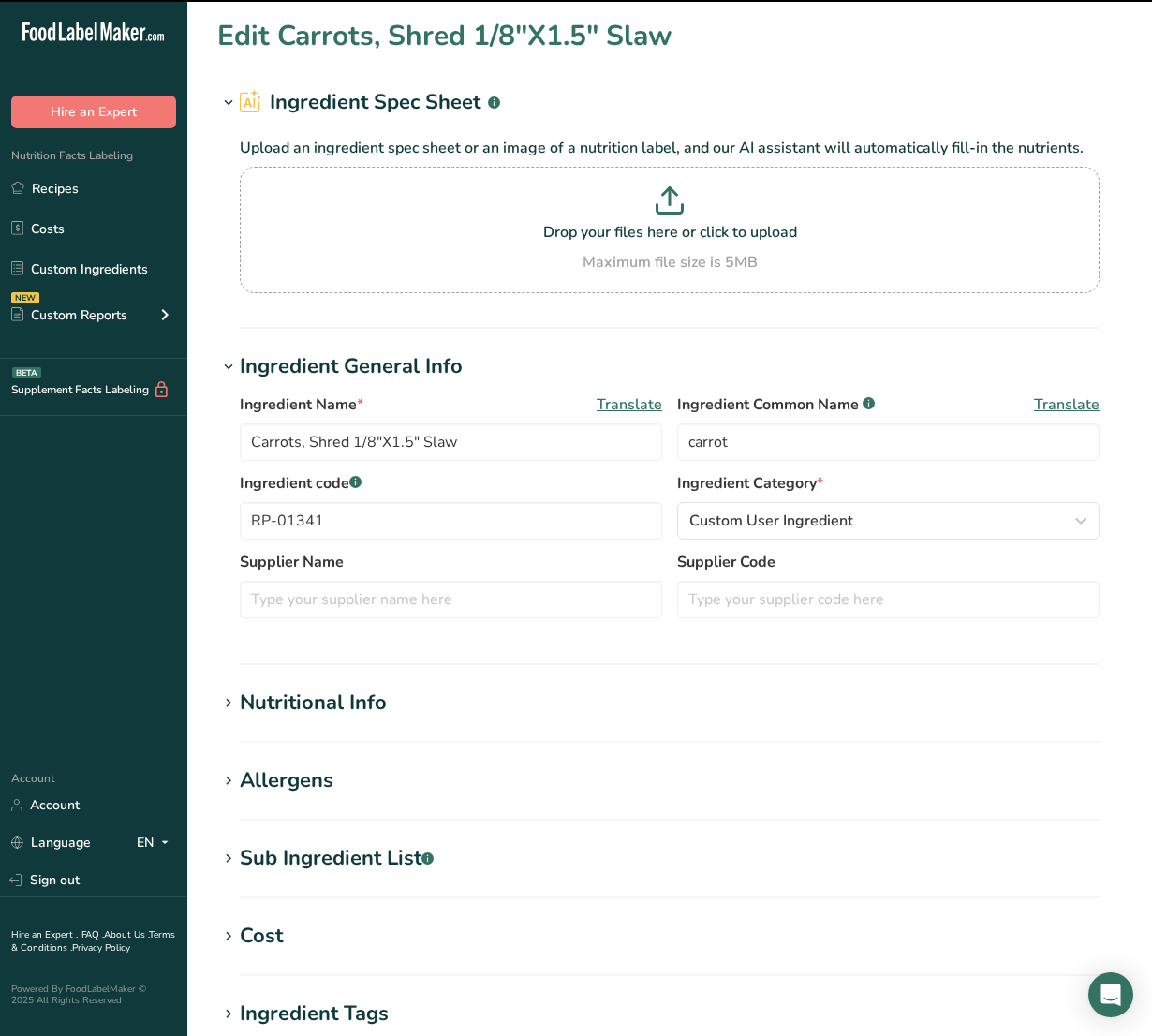
click at [387, 695] on h1 "Nutritional Info" at bounding box center [670, 703] width 905 height 31
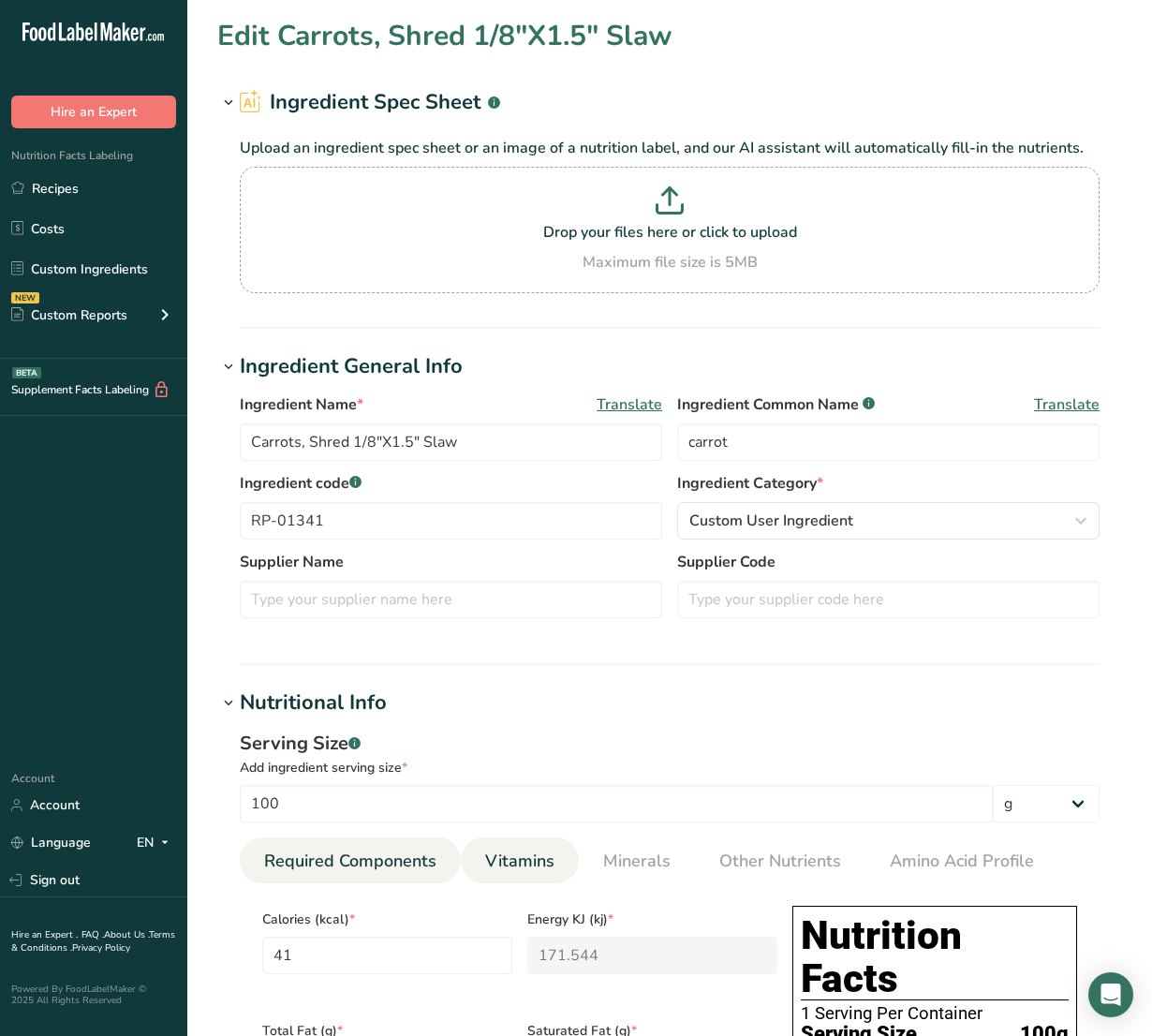
click at [500, 853] on span "Vitamins" at bounding box center [519, 861] width 70 height 25
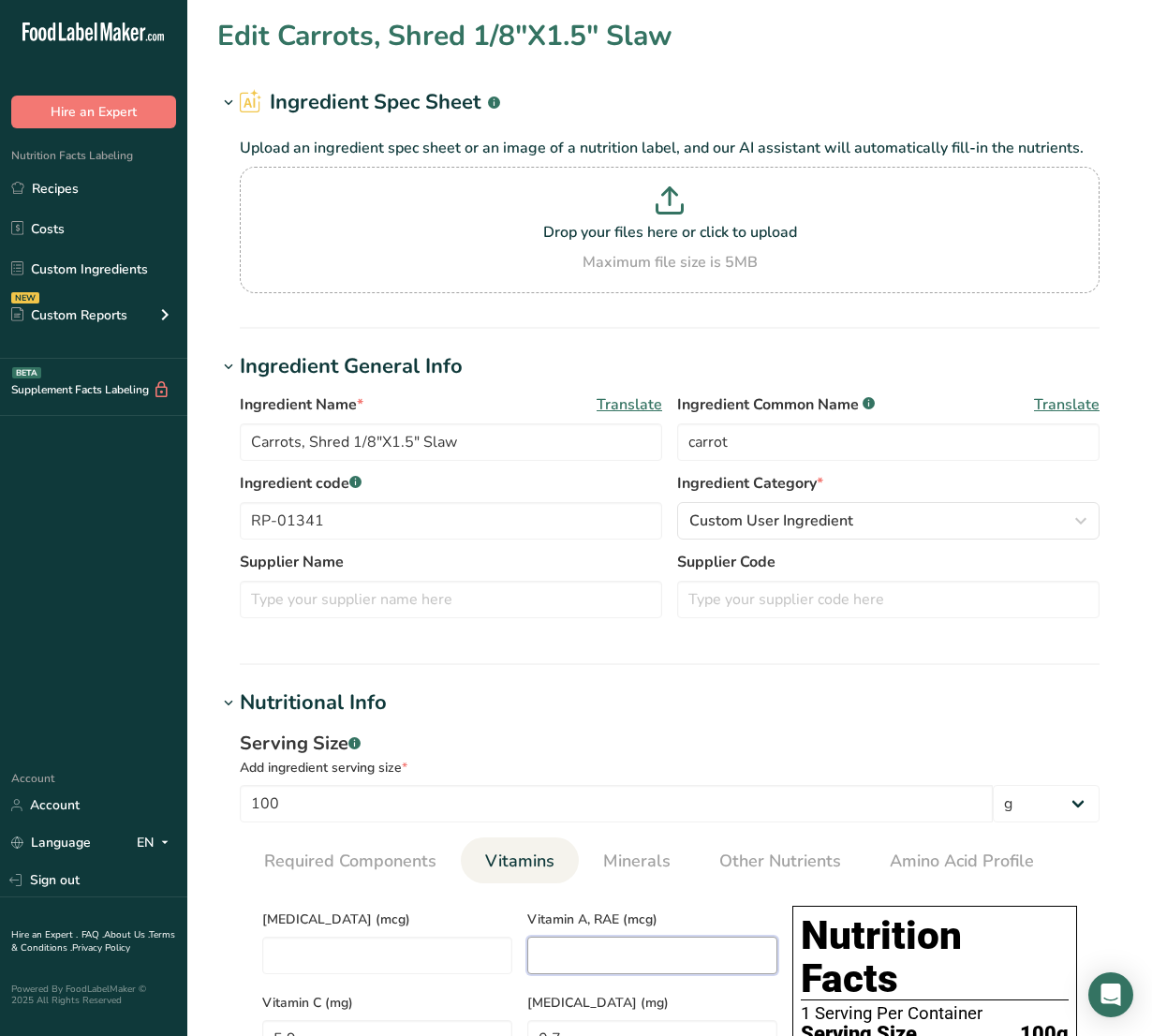
click at [582, 953] on RAE "number" at bounding box center [651, 955] width 250 height 37
click at [635, 848] on span "Minerals" at bounding box center [637, 861] width 68 height 25
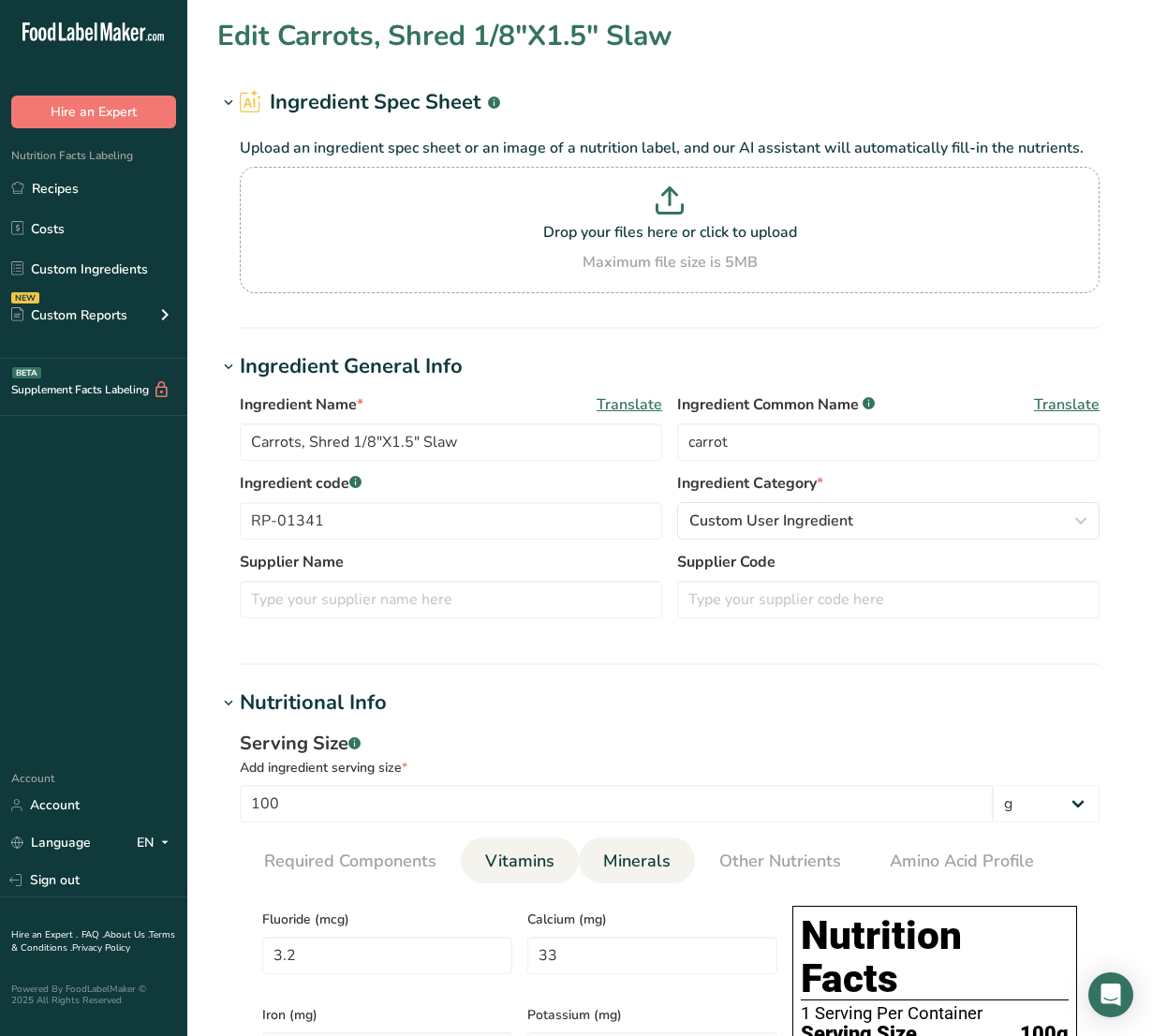
click at [553, 852] on link "Vitamins" at bounding box center [520, 861] width 84 height 48
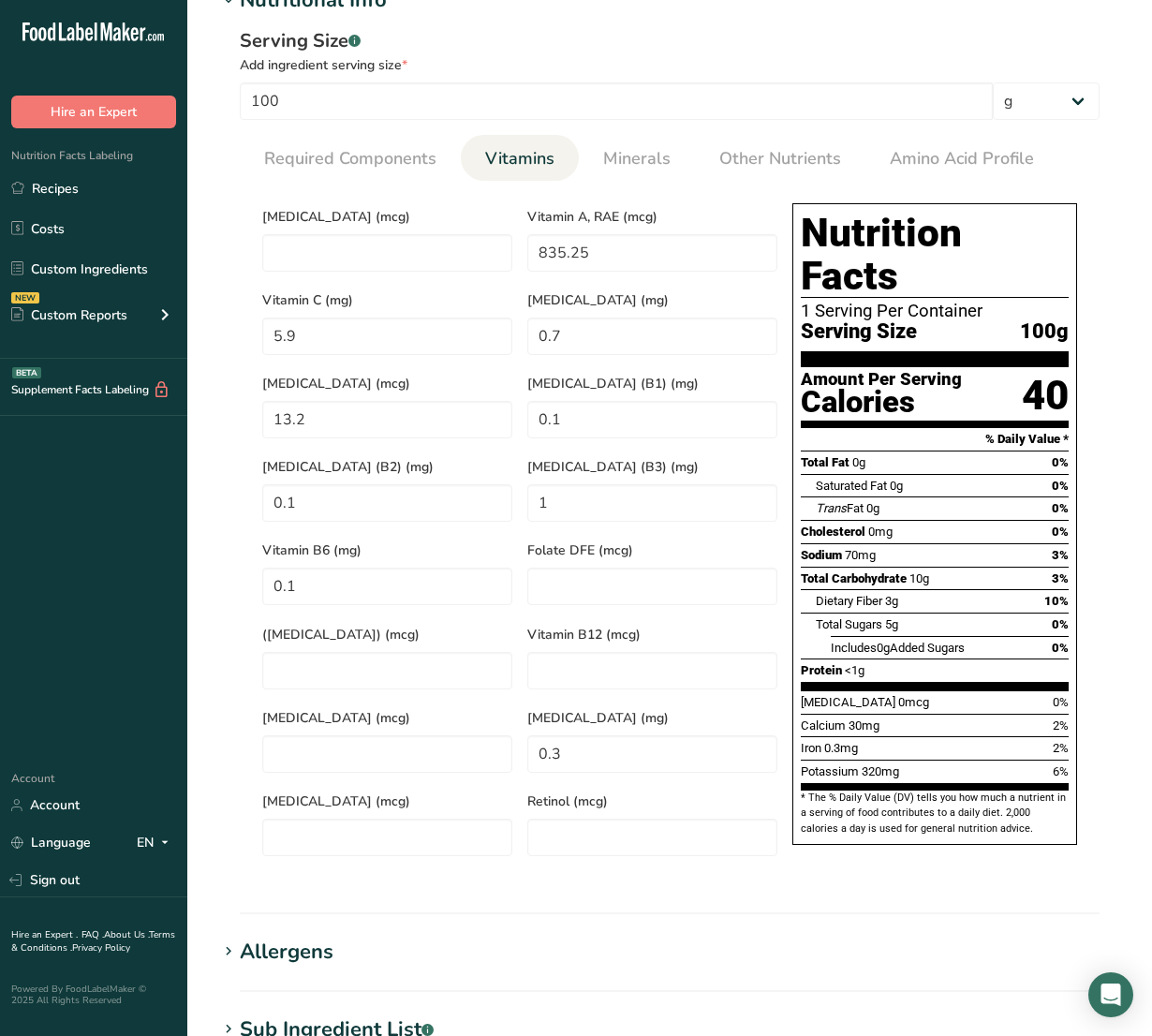
scroll to position [1232, 0]
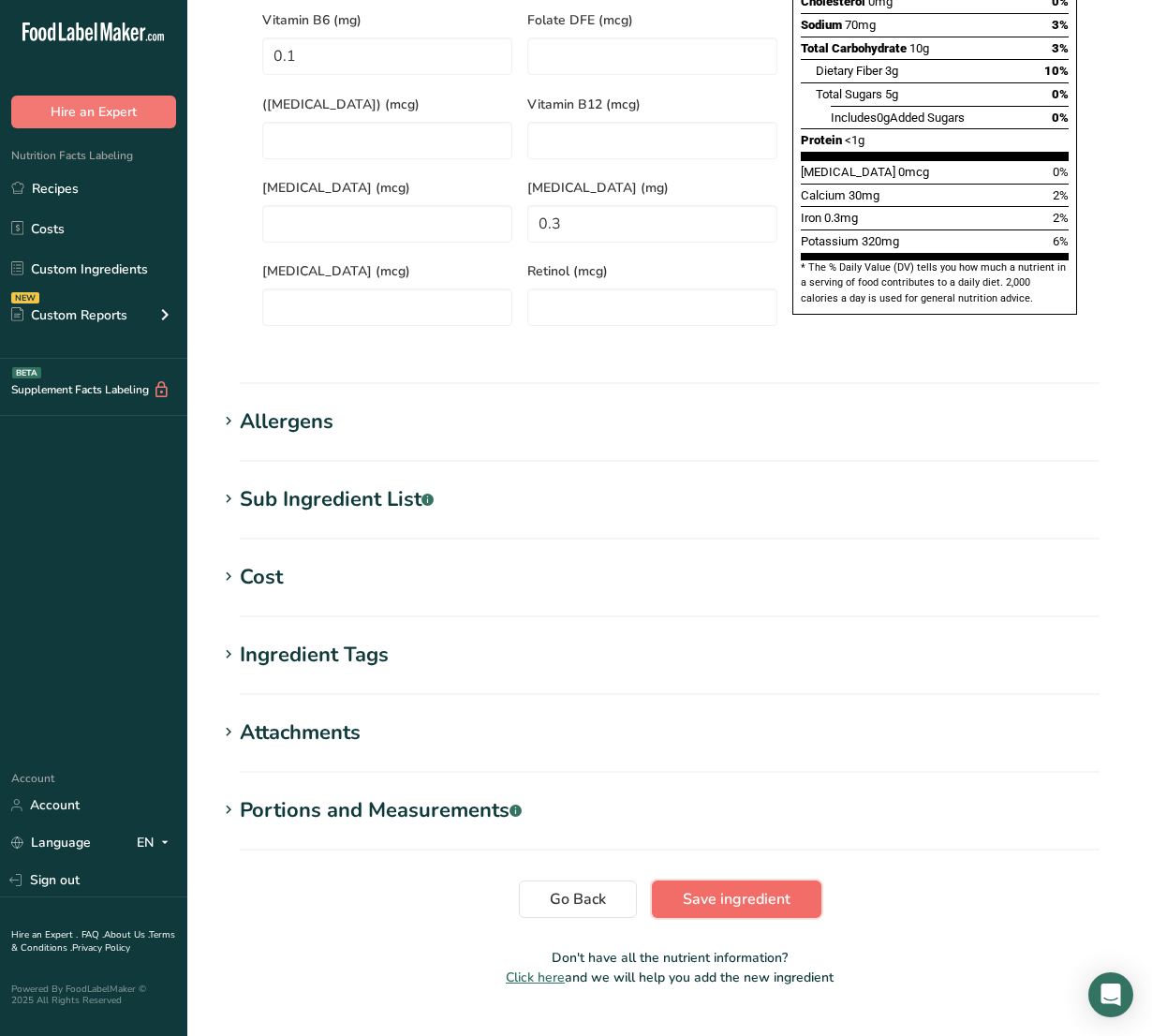
click at [811, 880] on button "Save ingredient" at bounding box center [736, 899] width 169 height 37
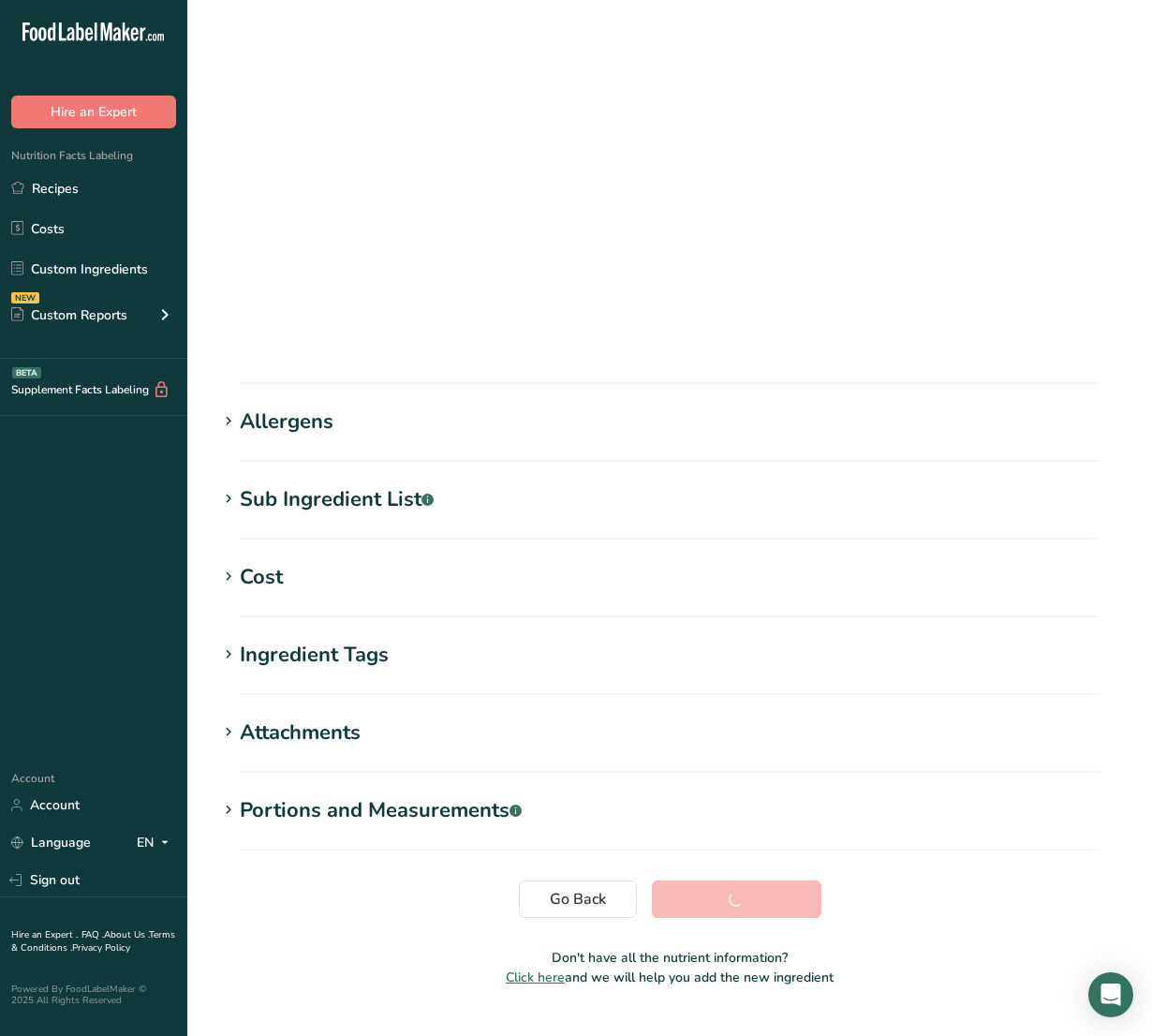
scroll to position [0, 0]
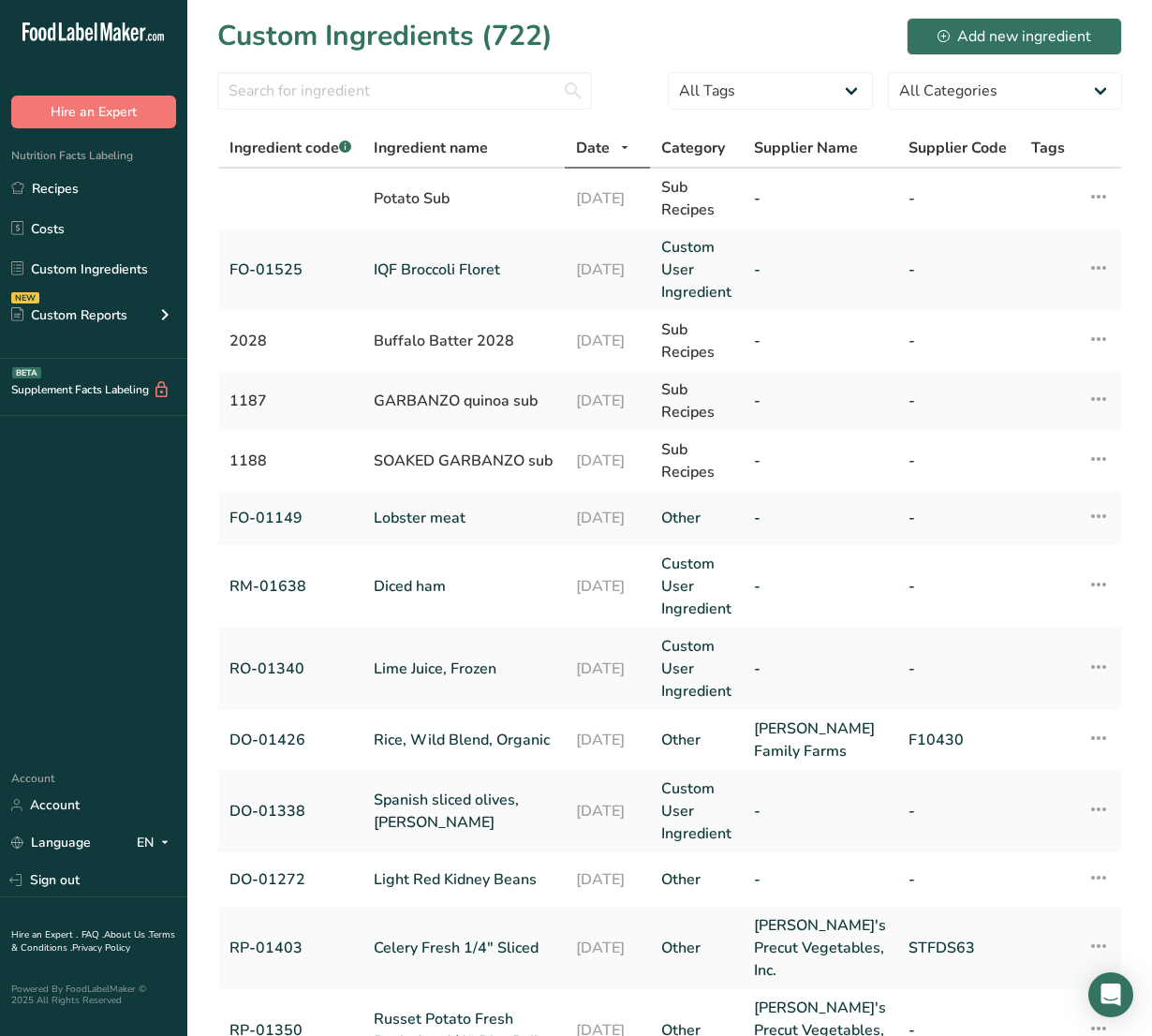
click at [451, 116] on div at bounding box center [405, 97] width 374 height 49
click at [438, 104] on input "text" at bounding box center [405, 91] width 374 height 37
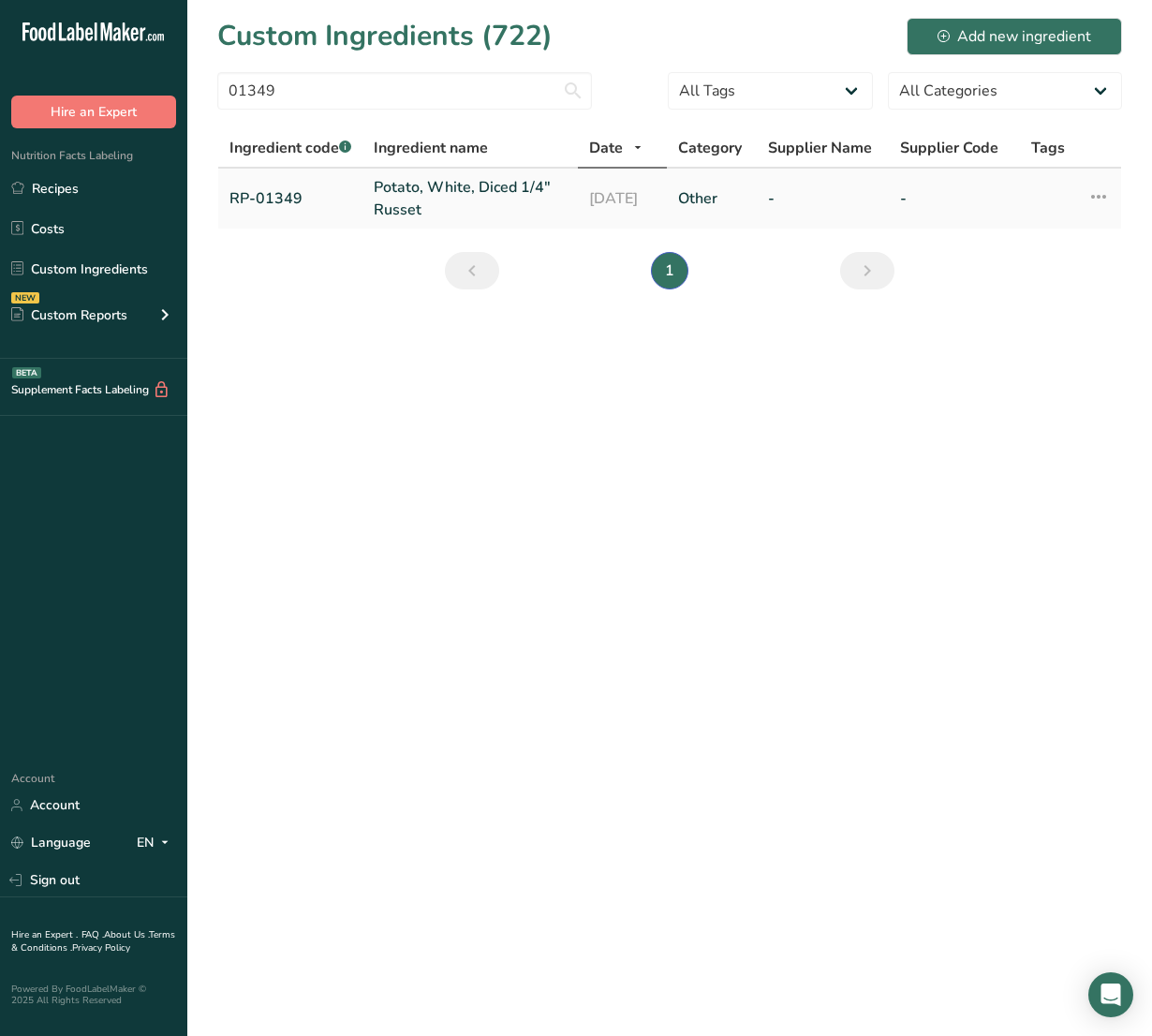
click at [417, 187] on link "Potato, White, Diced 1/4" Russet" at bounding box center [470, 199] width 193 height 45
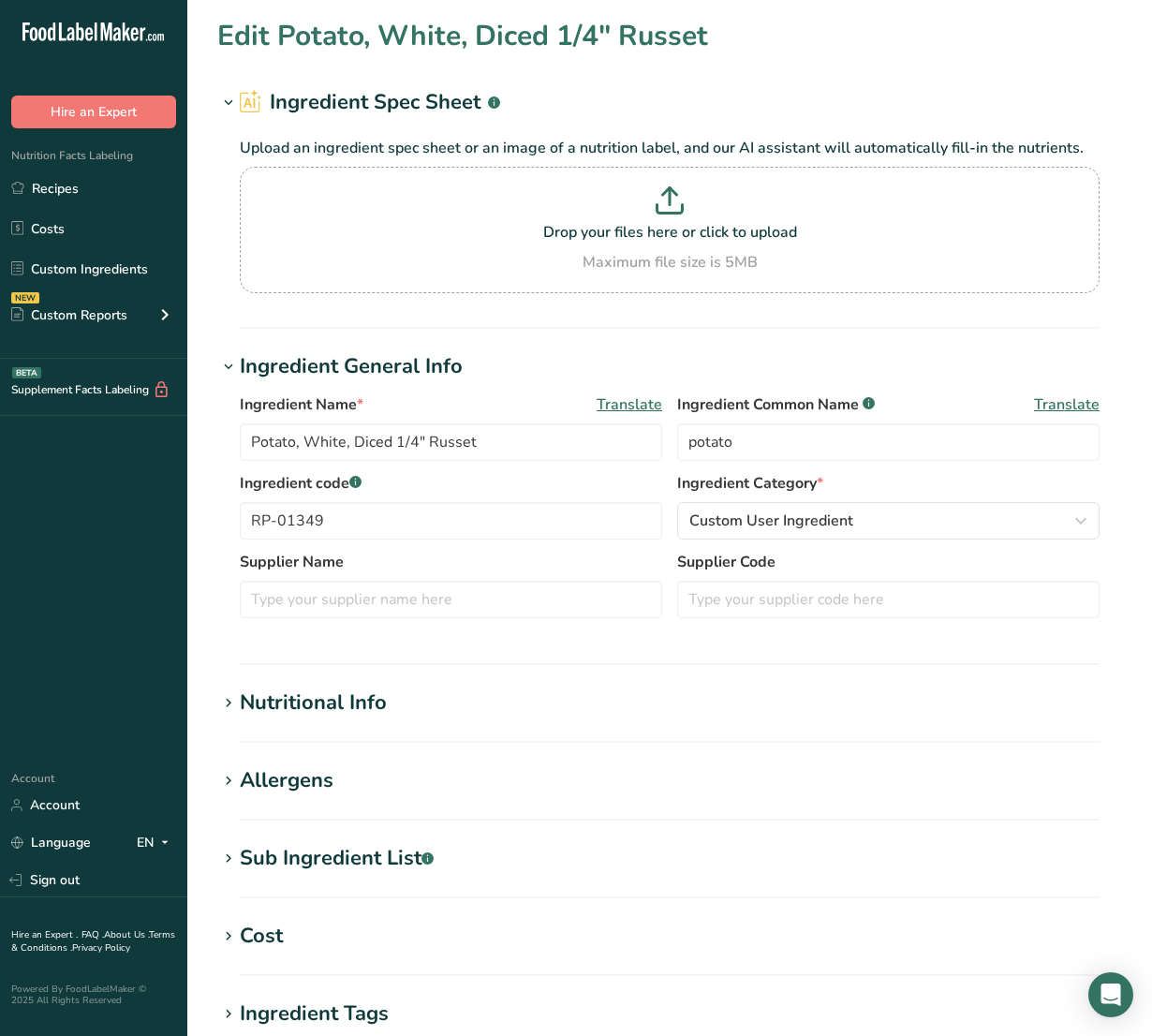
drag, startPoint x: 375, startPoint y: 862, endPoint x: 370, endPoint y: 848, distance: 14.9
click at [375, 862] on div "Sub Ingredient List .a-a{fill:#347362;}.b-a{fill:#fff;}" at bounding box center [337, 859] width 194 height 31
click at [335, 697] on div "Nutritional Info" at bounding box center [313, 703] width 147 height 31
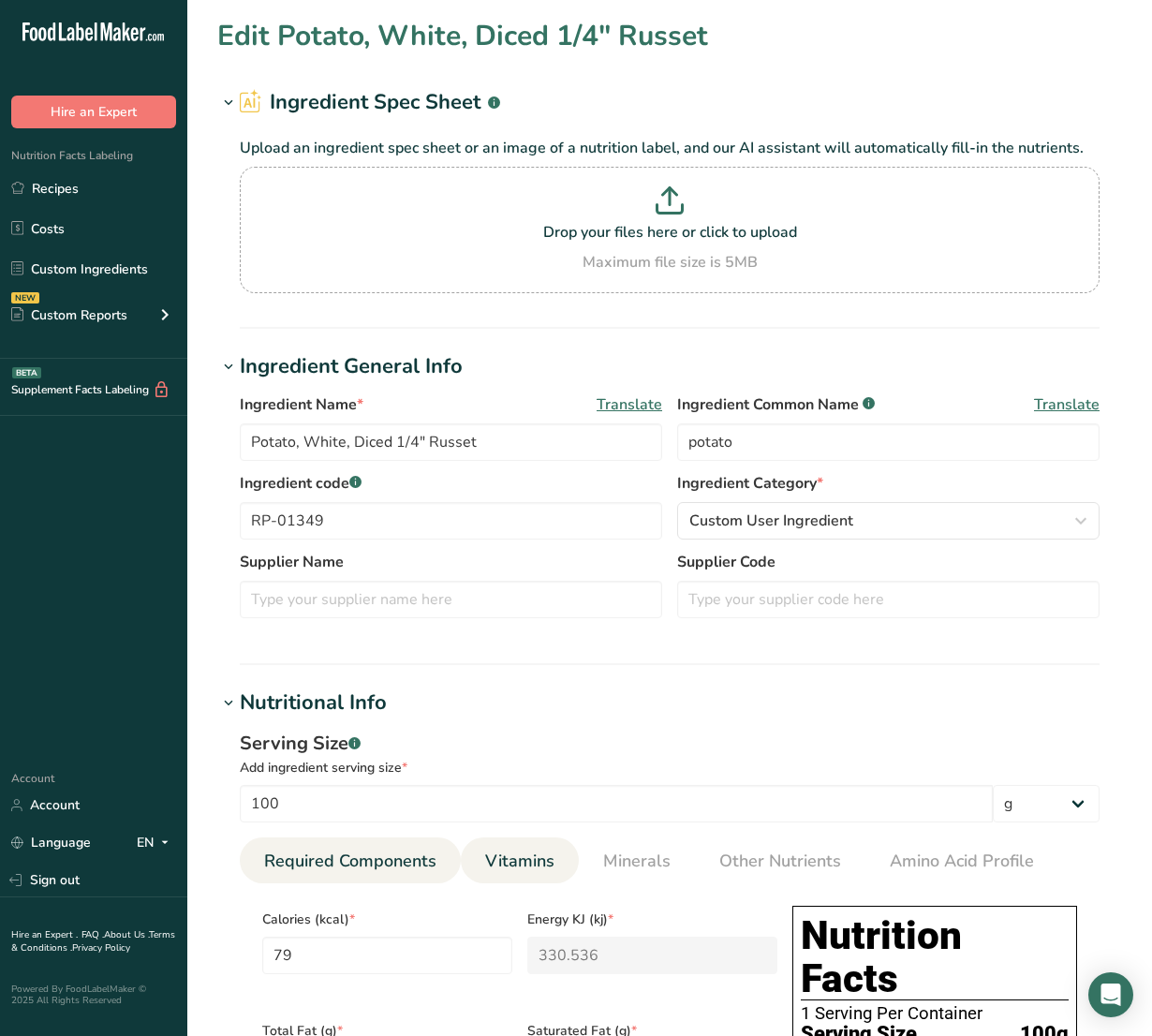
click at [534, 848] on span "Vitamins" at bounding box center [519, 861] width 70 height 25
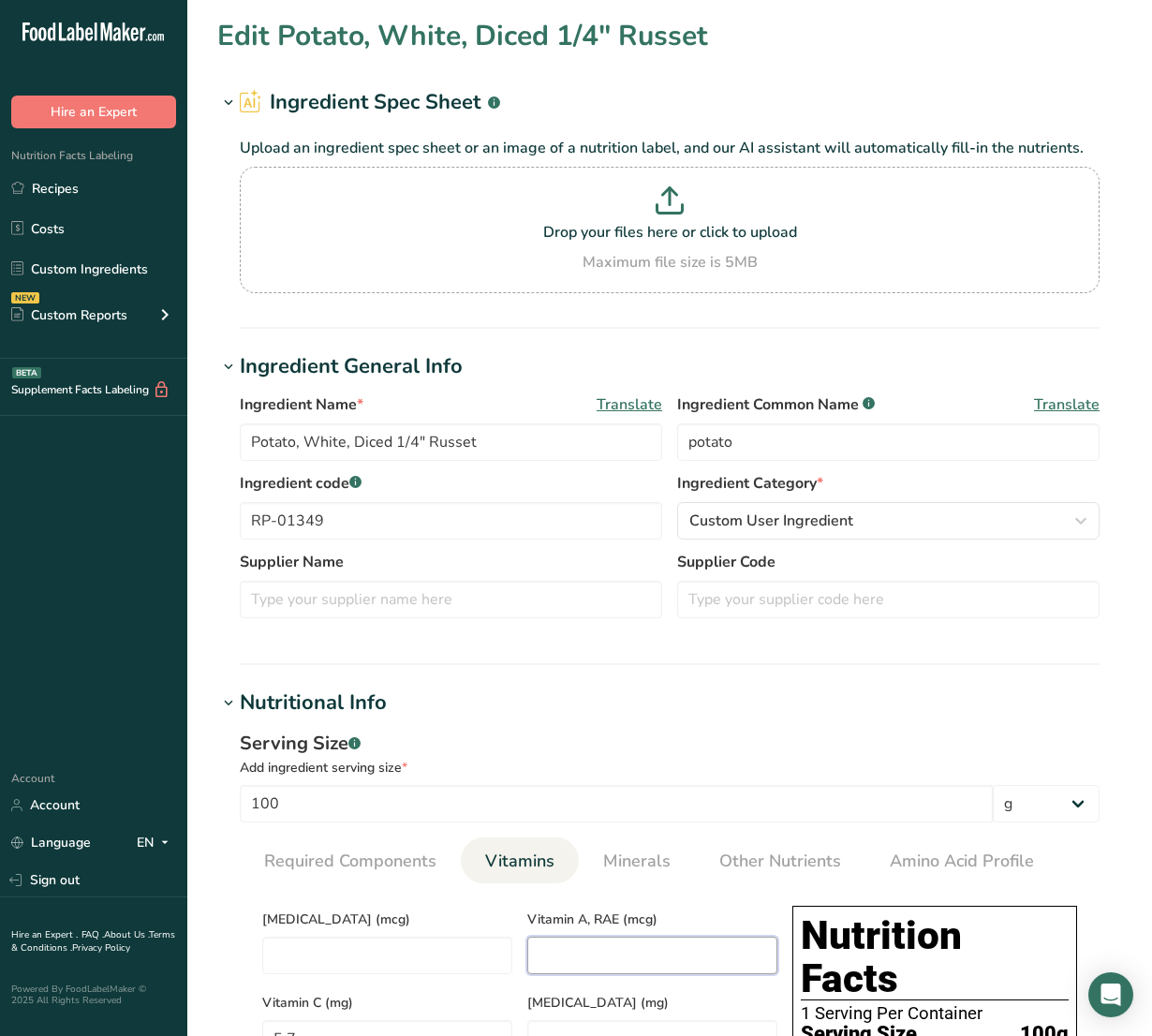
click at [626, 942] on RAE "number" at bounding box center [651, 955] width 250 height 37
click at [620, 853] on span "Minerals" at bounding box center [637, 861] width 68 height 25
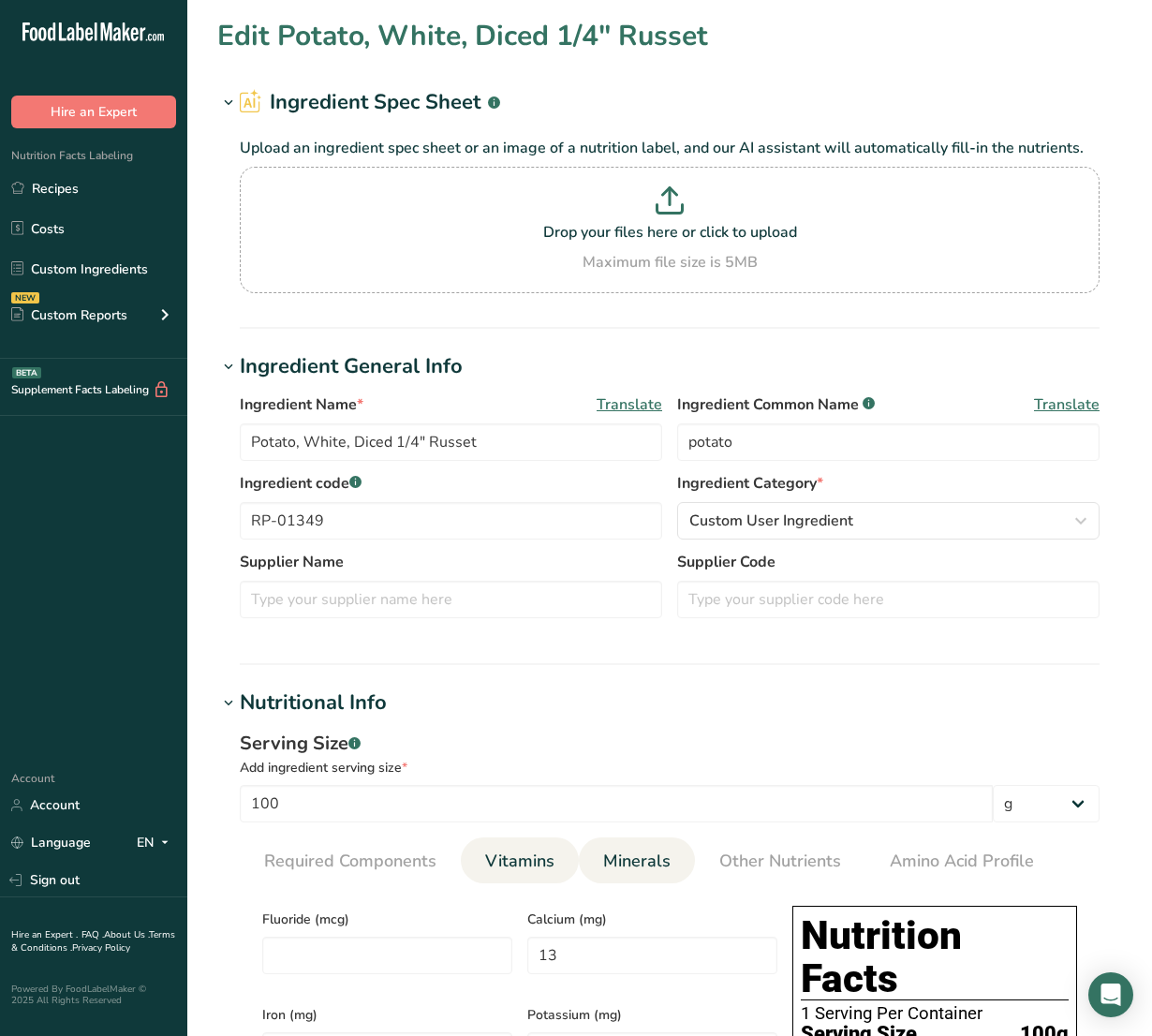
click at [566, 859] on li "Vitamins" at bounding box center [519, 860] width 118 height 46
click at [540, 873] on span "Vitamins" at bounding box center [519, 861] width 70 height 25
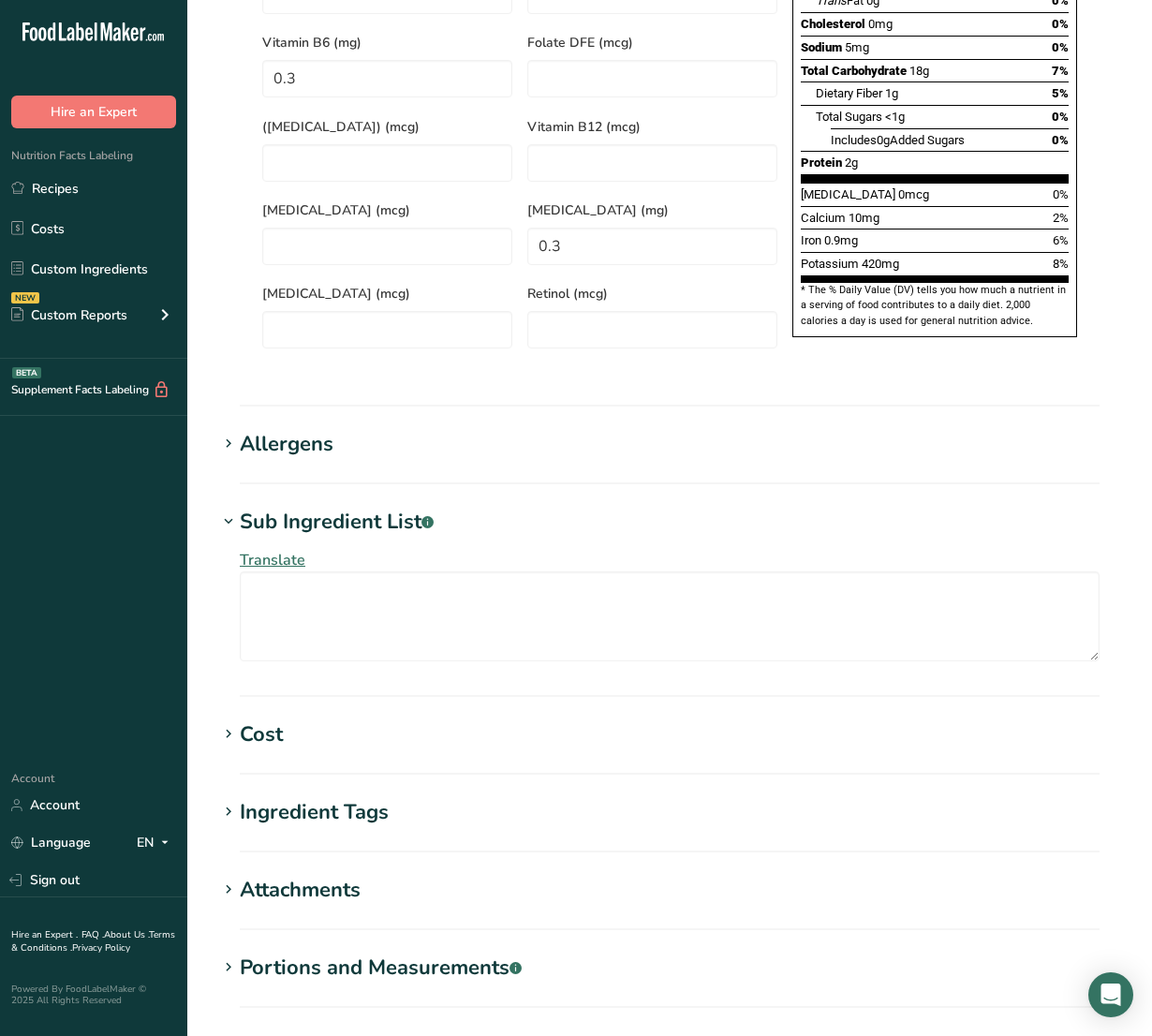
scroll to position [1368, 0]
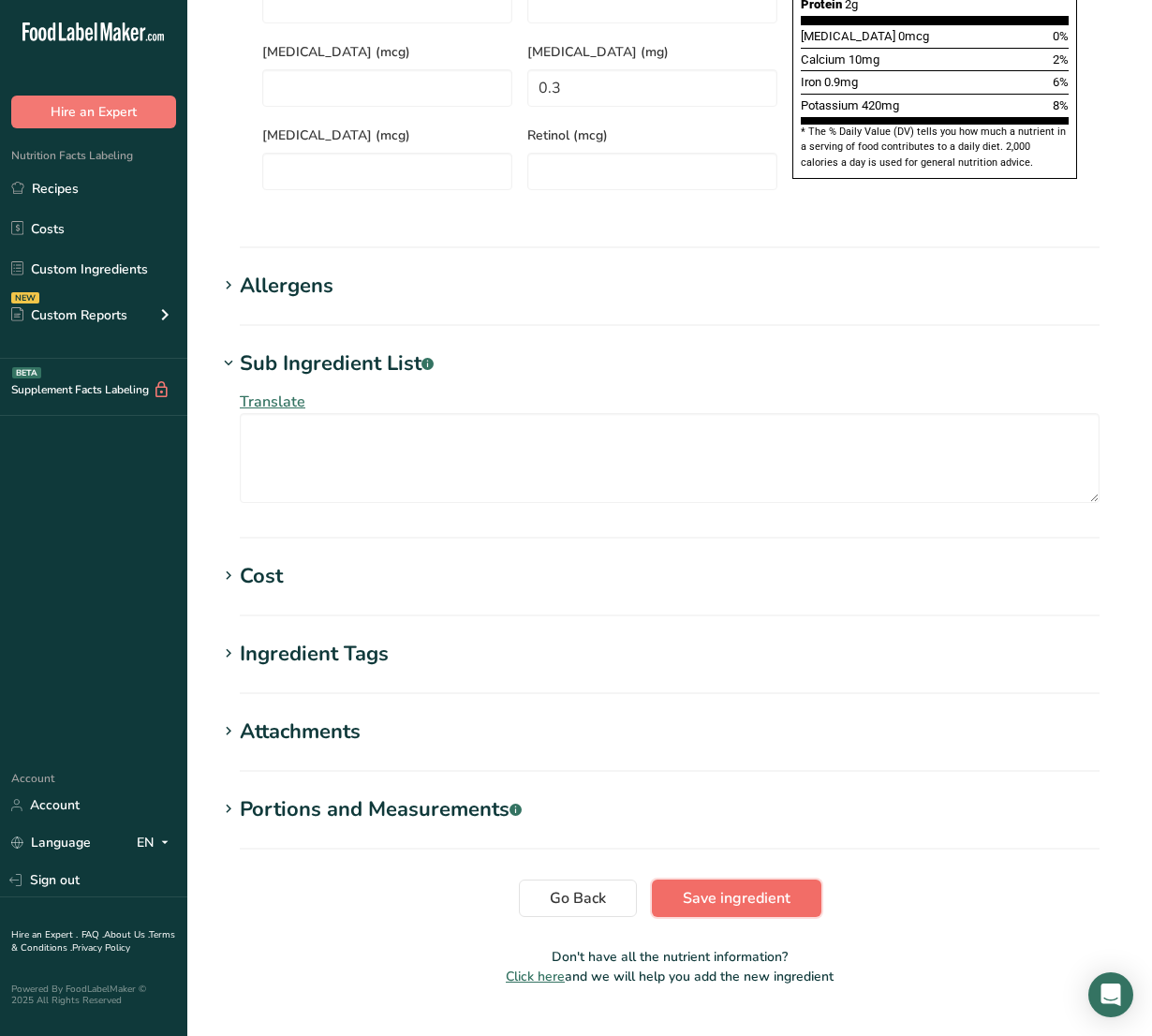
click at [808, 879] on button "Save ingredient" at bounding box center [736, 898] width 169 height 37
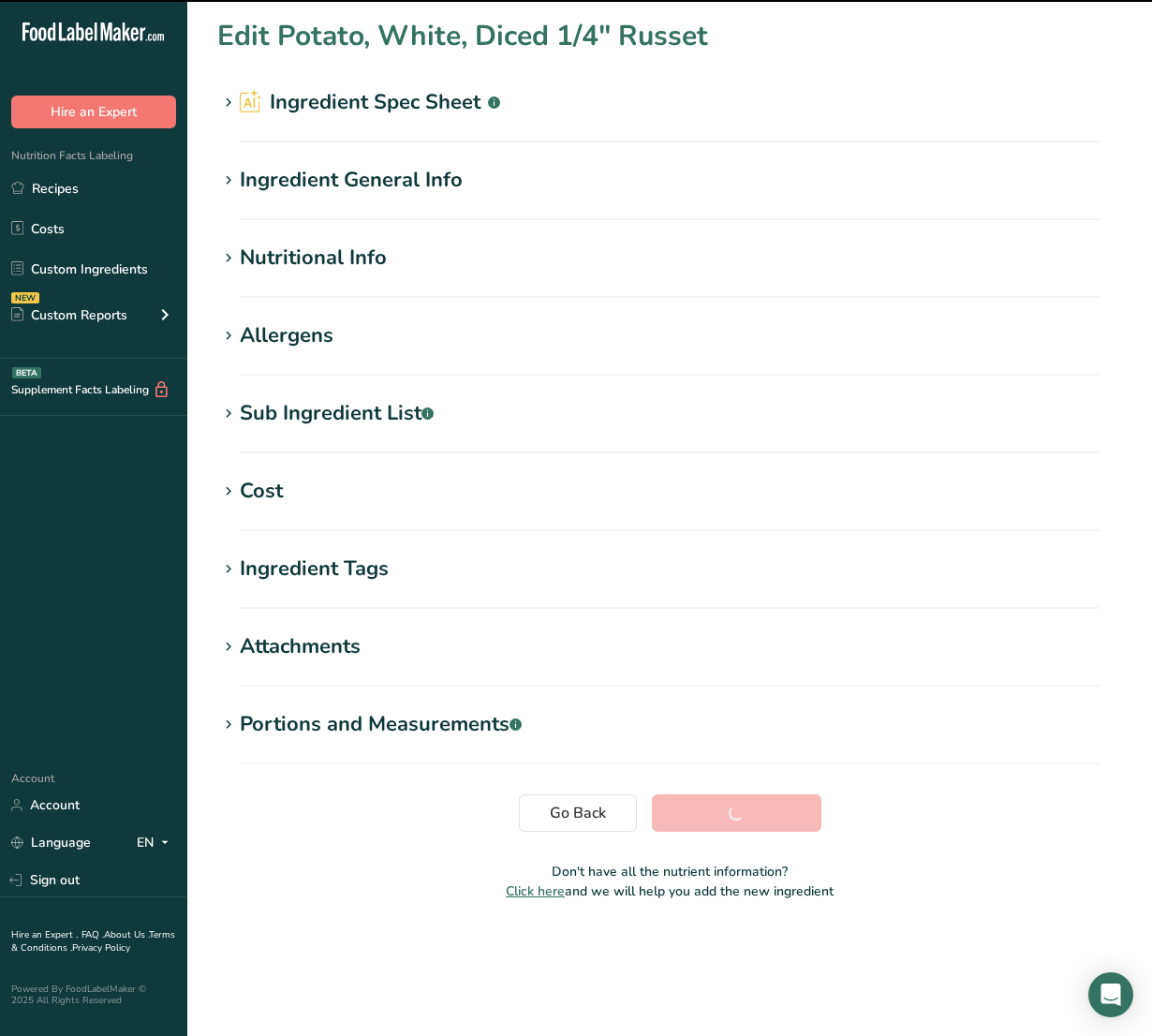
scroll to position [0, 0]
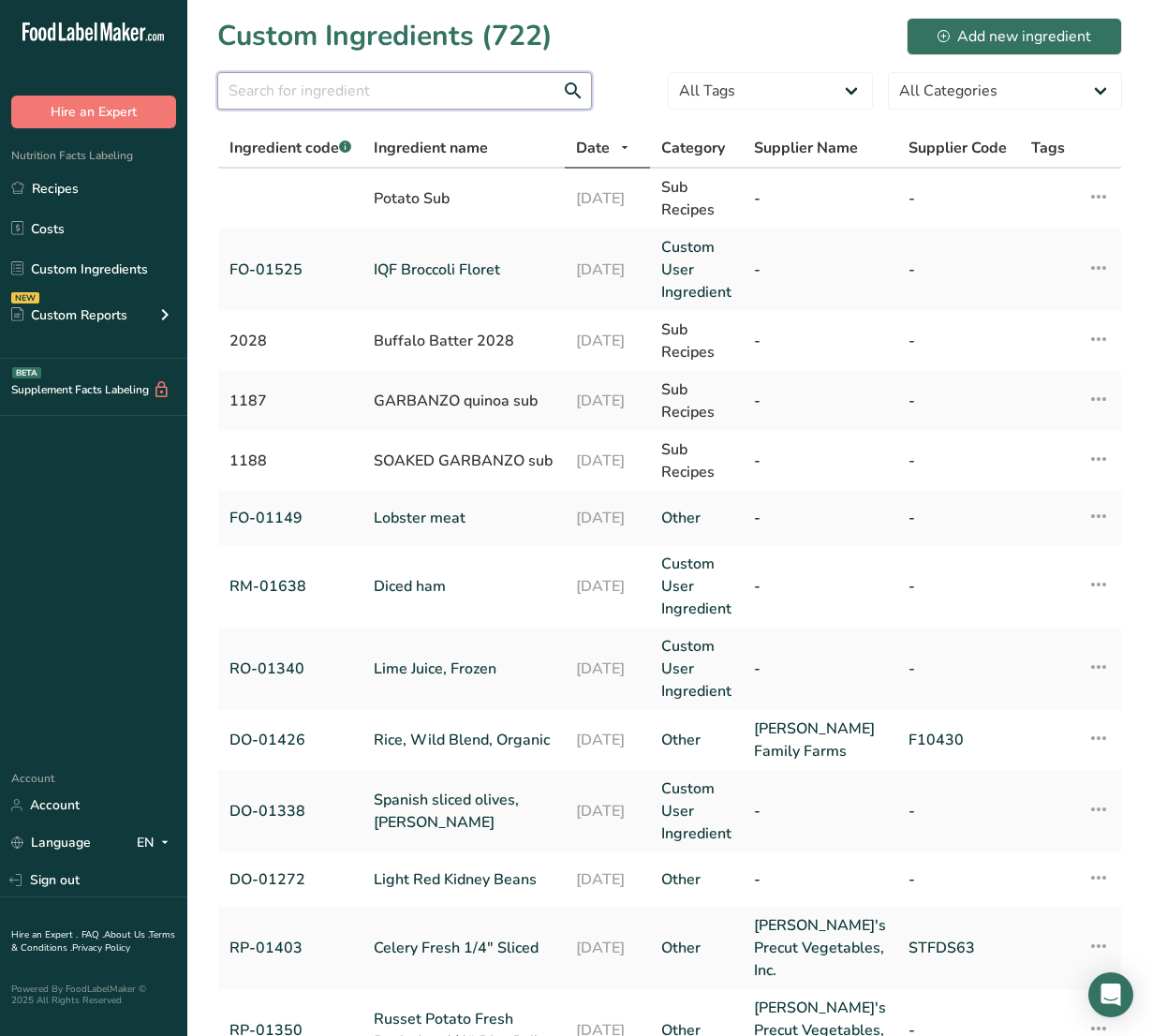
click at [398, 100] on input "text" at bounding box center [405, 91] width 374 height 37
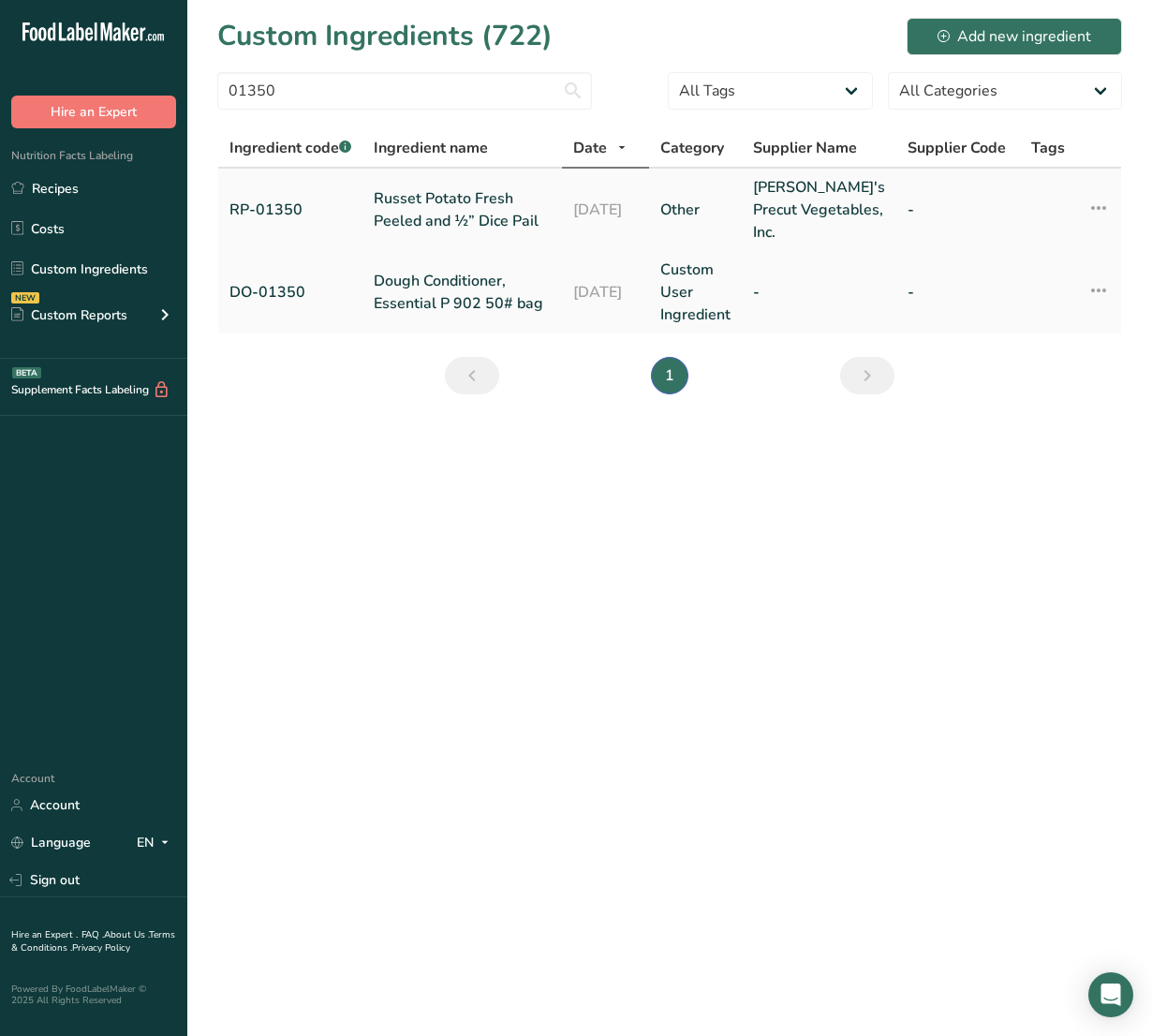
click at [408, 224] on link "Russet Potato Fresh Peeled and ½” Dice Pail" at bounding box center [462, 210] width 177 height 45
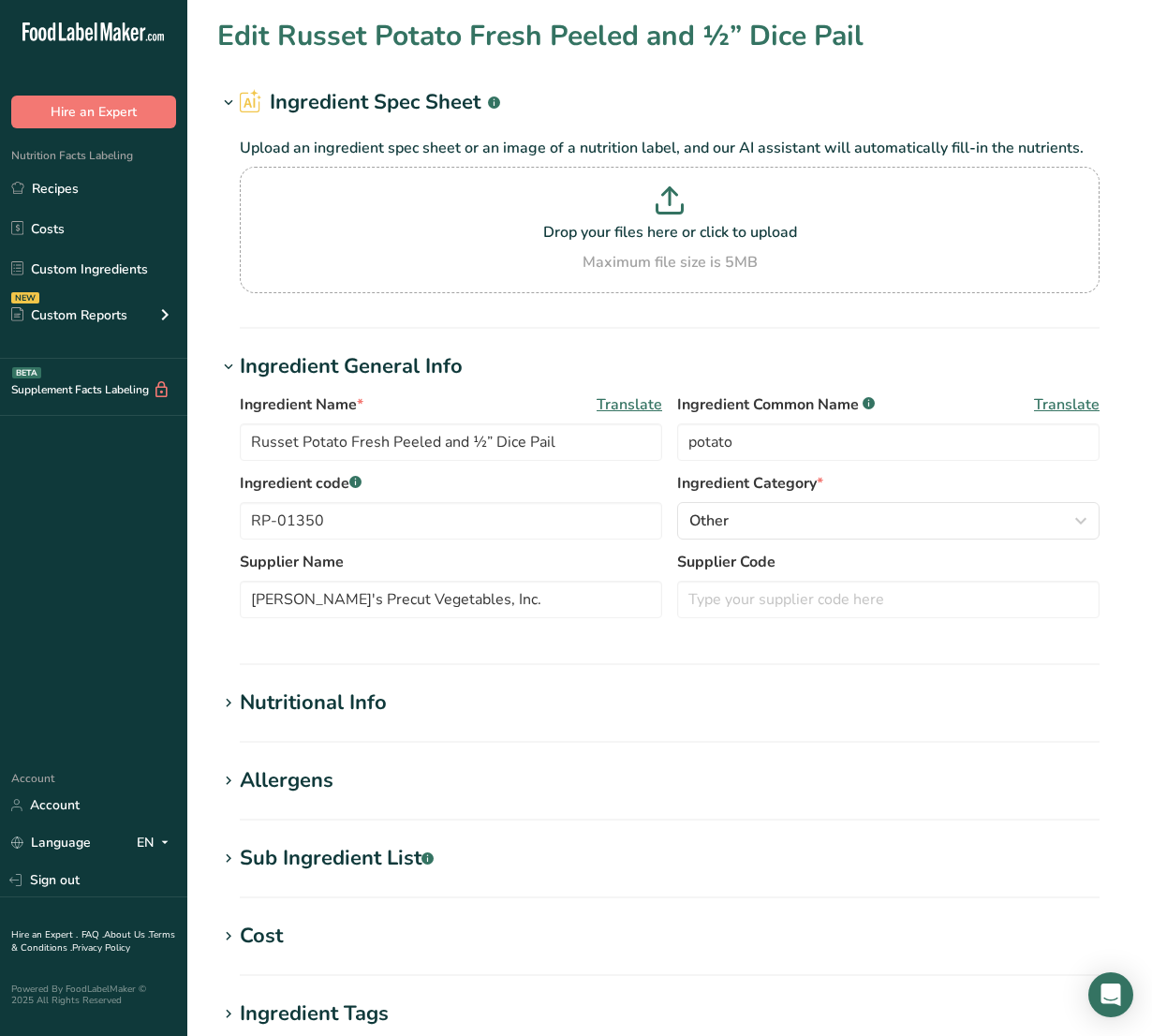
click at [318, 715] on div "Nutritional Info" at bounding box center [313, 703] width 147 height 31
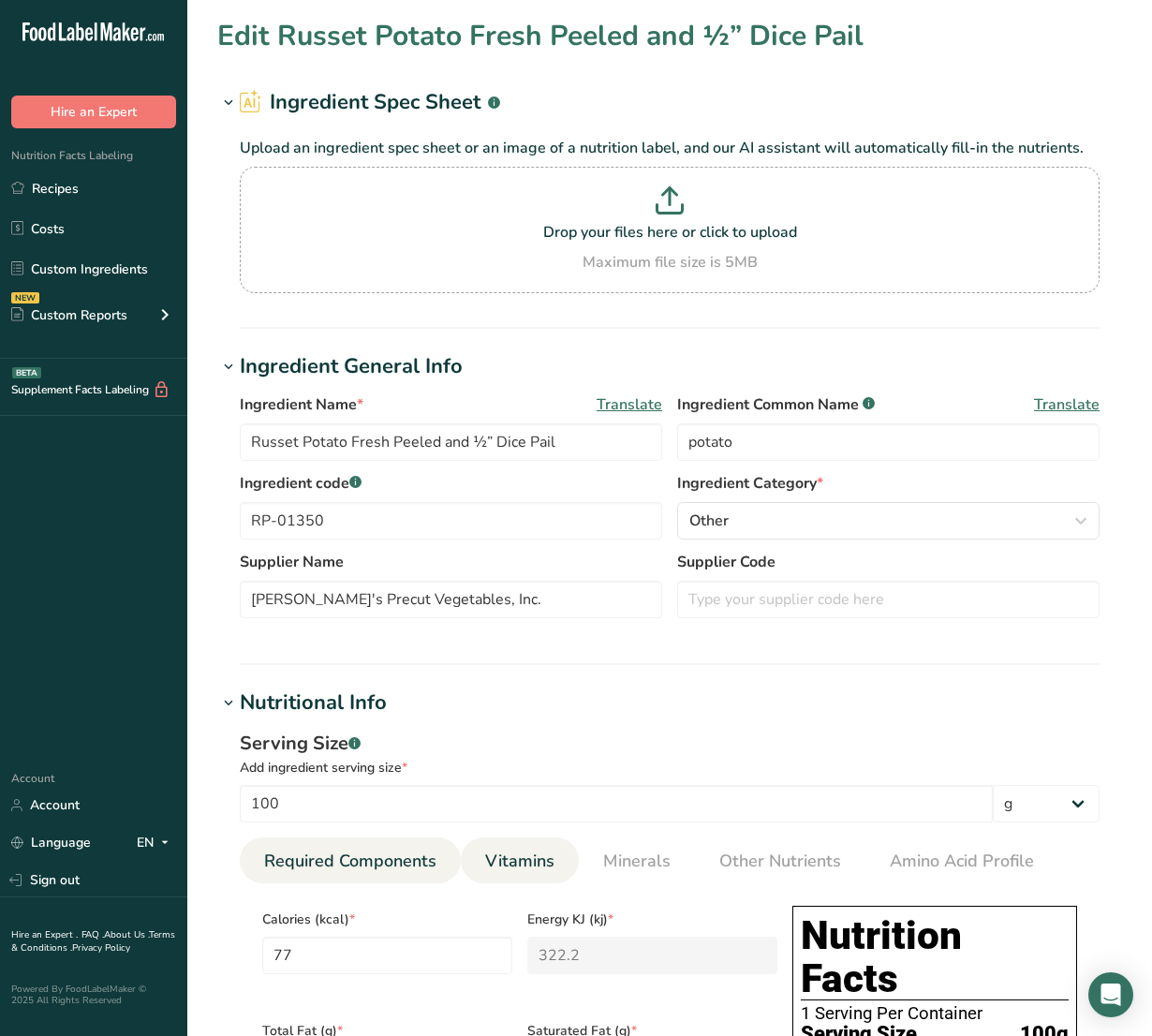
click at [511, 855] on span "Vitamins" at bounding box center [519, 861] width 70 height 25
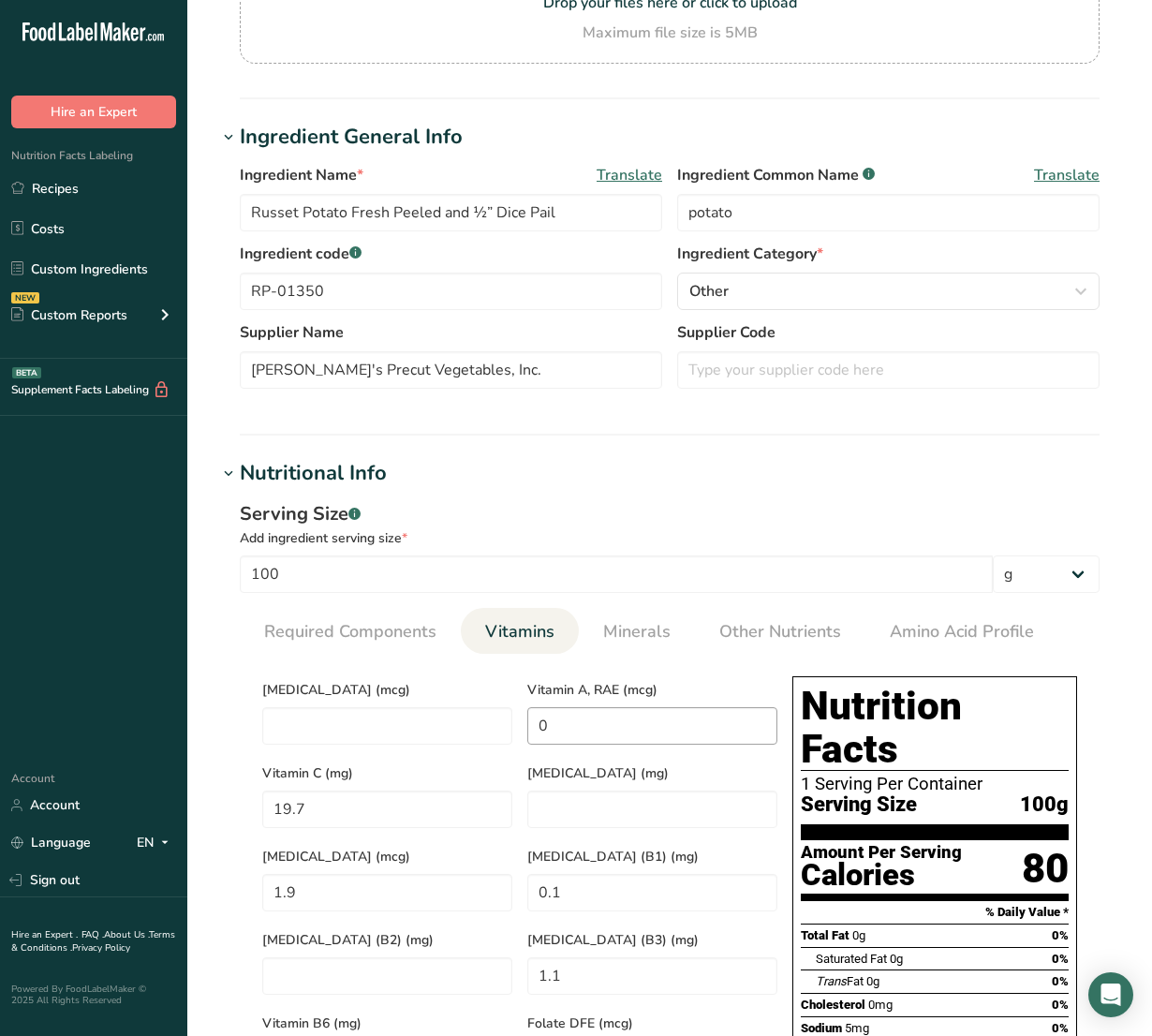
scroll to position [234, 0]
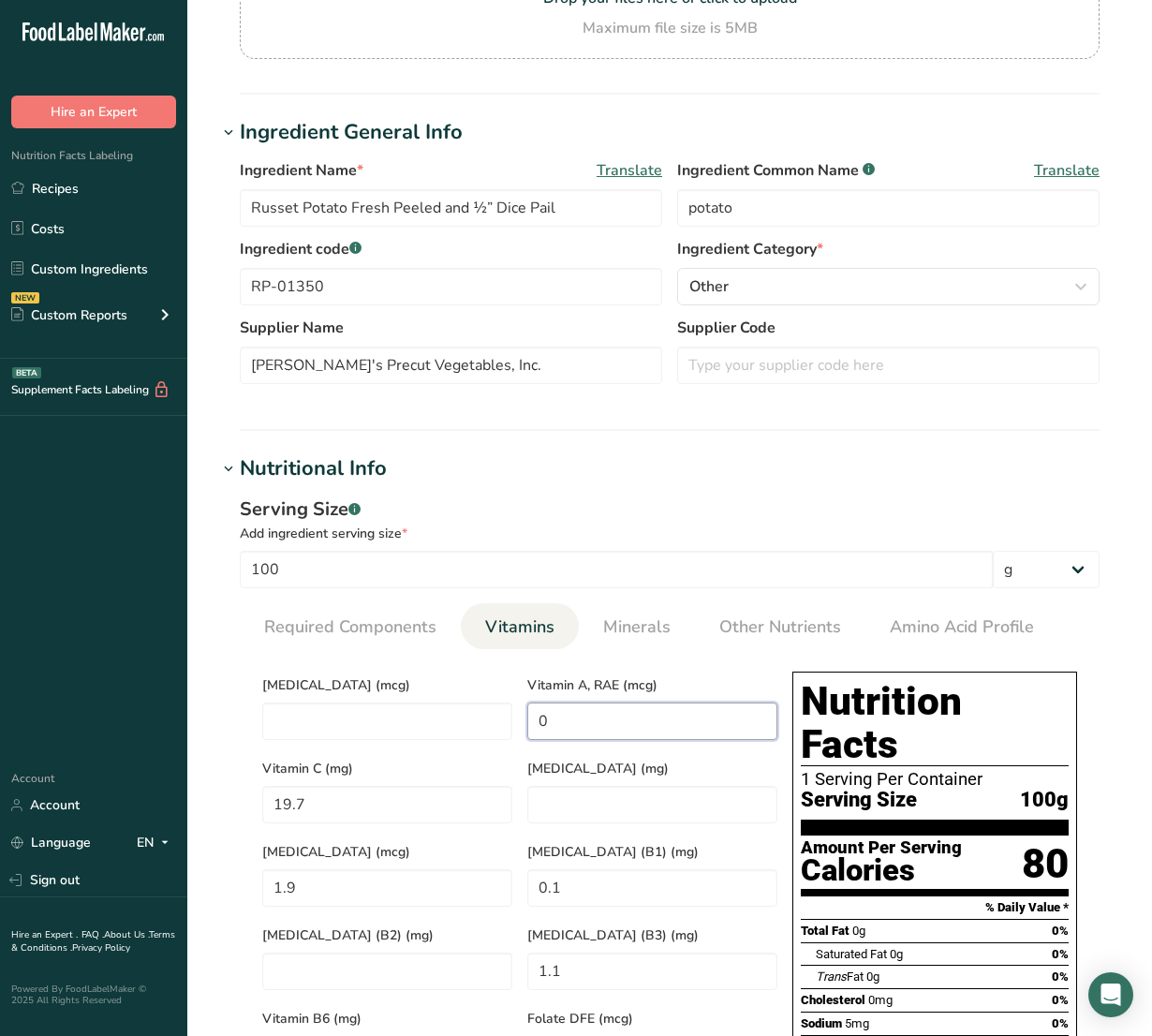
drag, startPoint x: 668, startPoint y: 727, endPoint x: 672, endPoint y: 713, distance: 14.6
click at [668, 727] on RAE "0" at bounding box center [651, 721] width 250 height 37
click at [634, 626] on span "Minerals" at bounding box center [637, 627] width 68 height 25
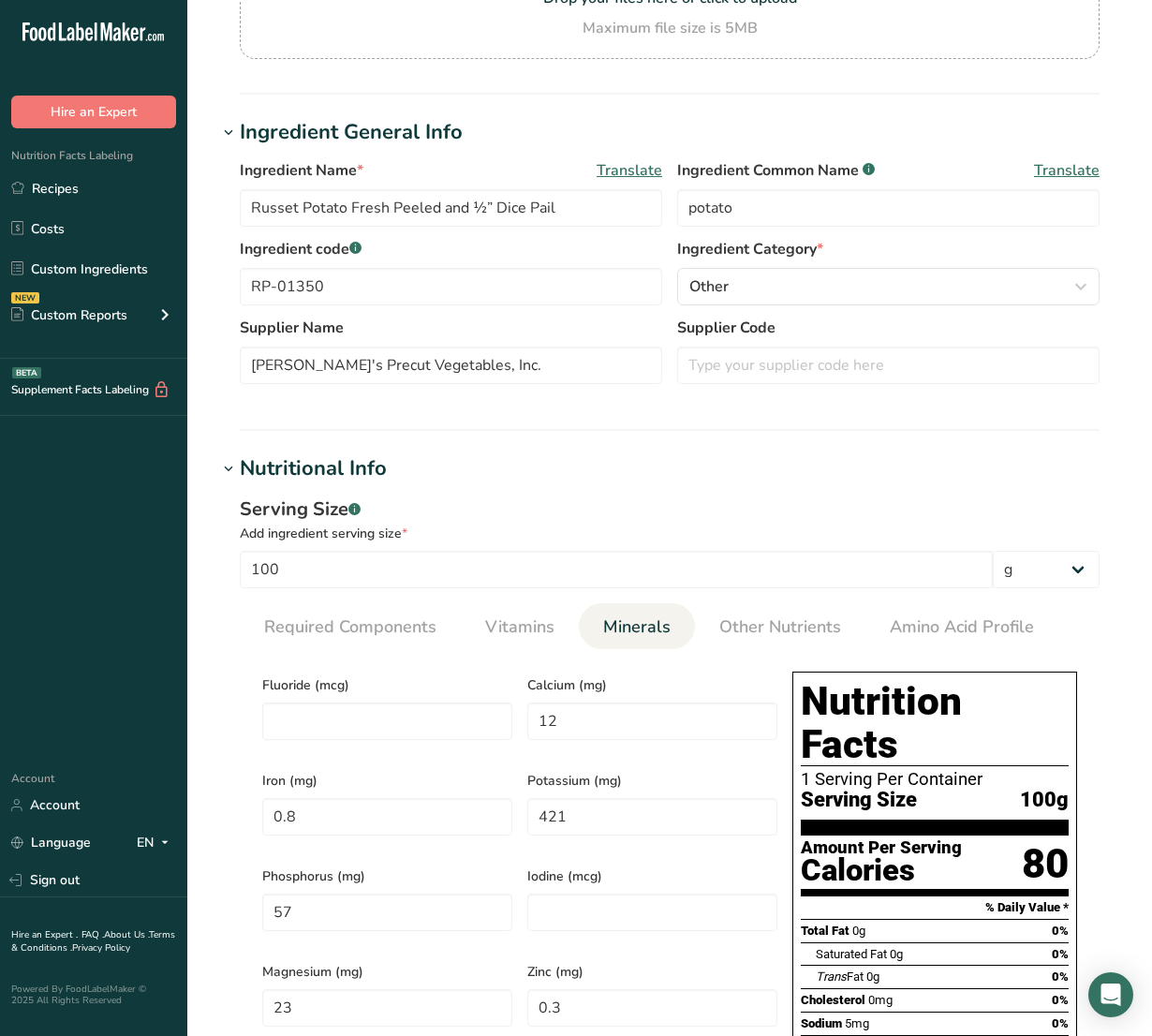
click at [495, 649] on section "Calories (kcal) * 77 Energy KJ (kj) * 322.2 Total Fat (g) * 0.1 Saturated Fat (…" at bounding box center [670, 998] width 860 height 697
click at [504, 638] on span "Vitamins" at bounding box center [519, 627] width 70 height 25
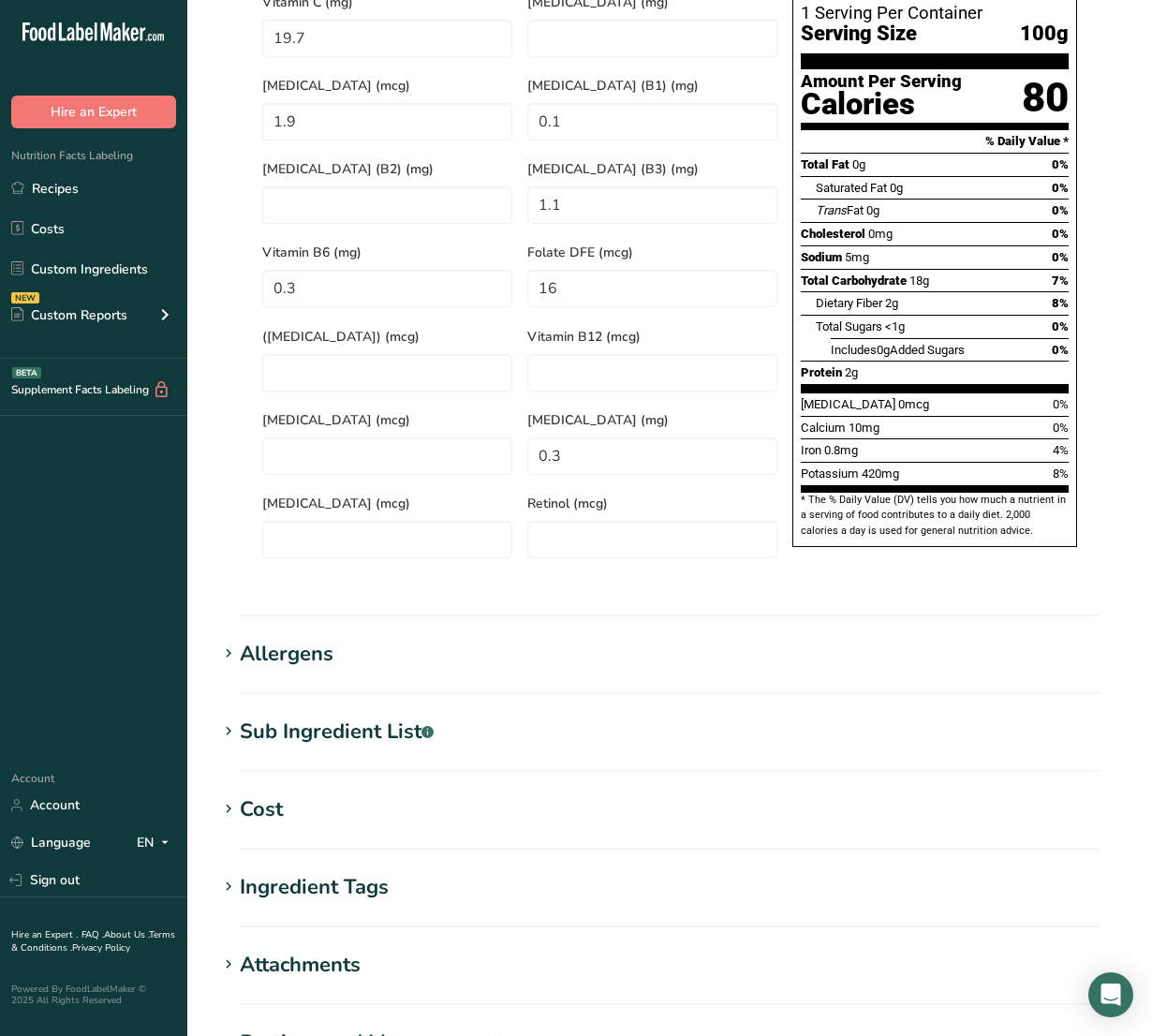
scroll to position [1232, 0]
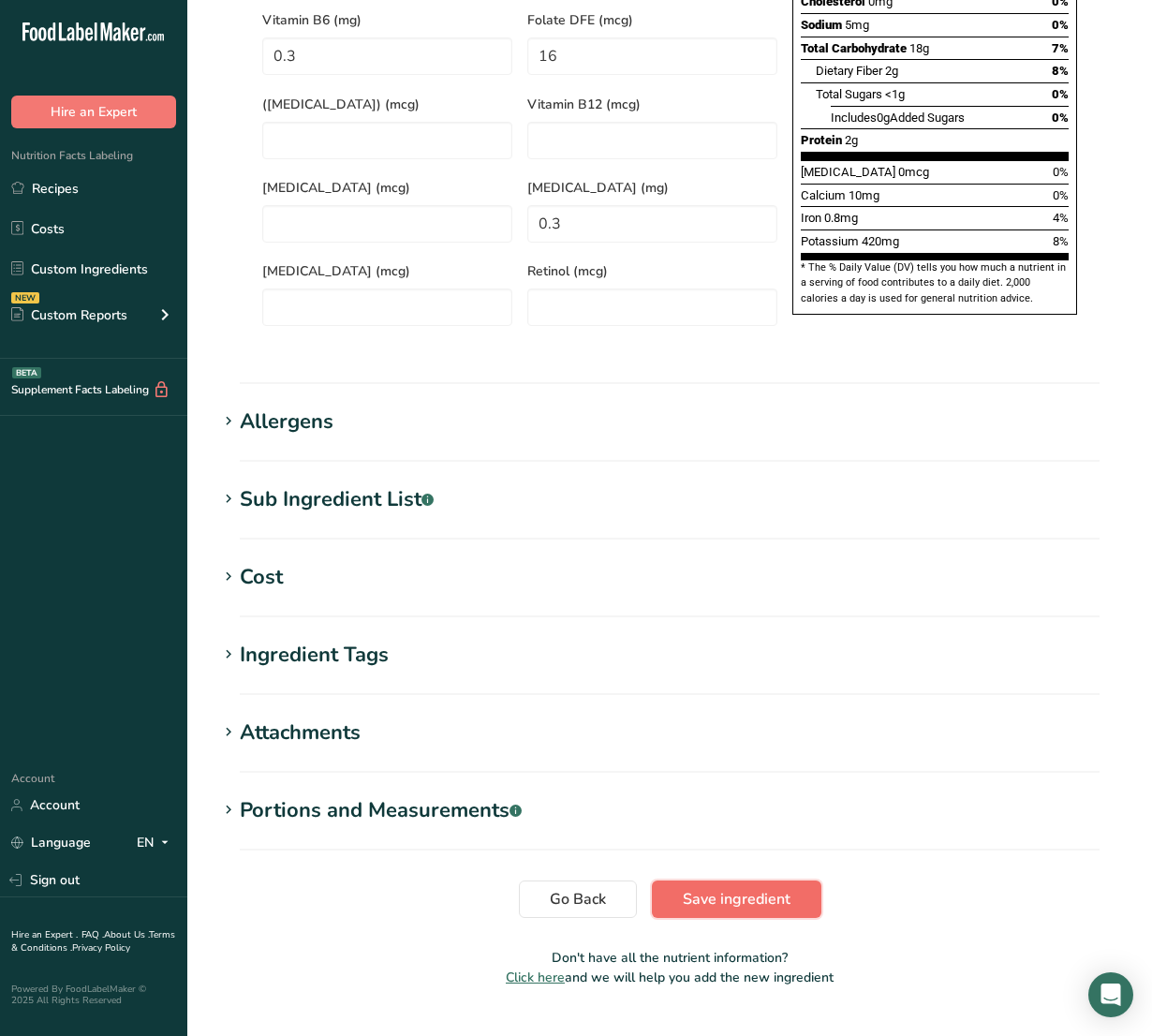
click at [755, 887] on span "Save ingredient" at bounding box center [737, 898] width 108 height 23
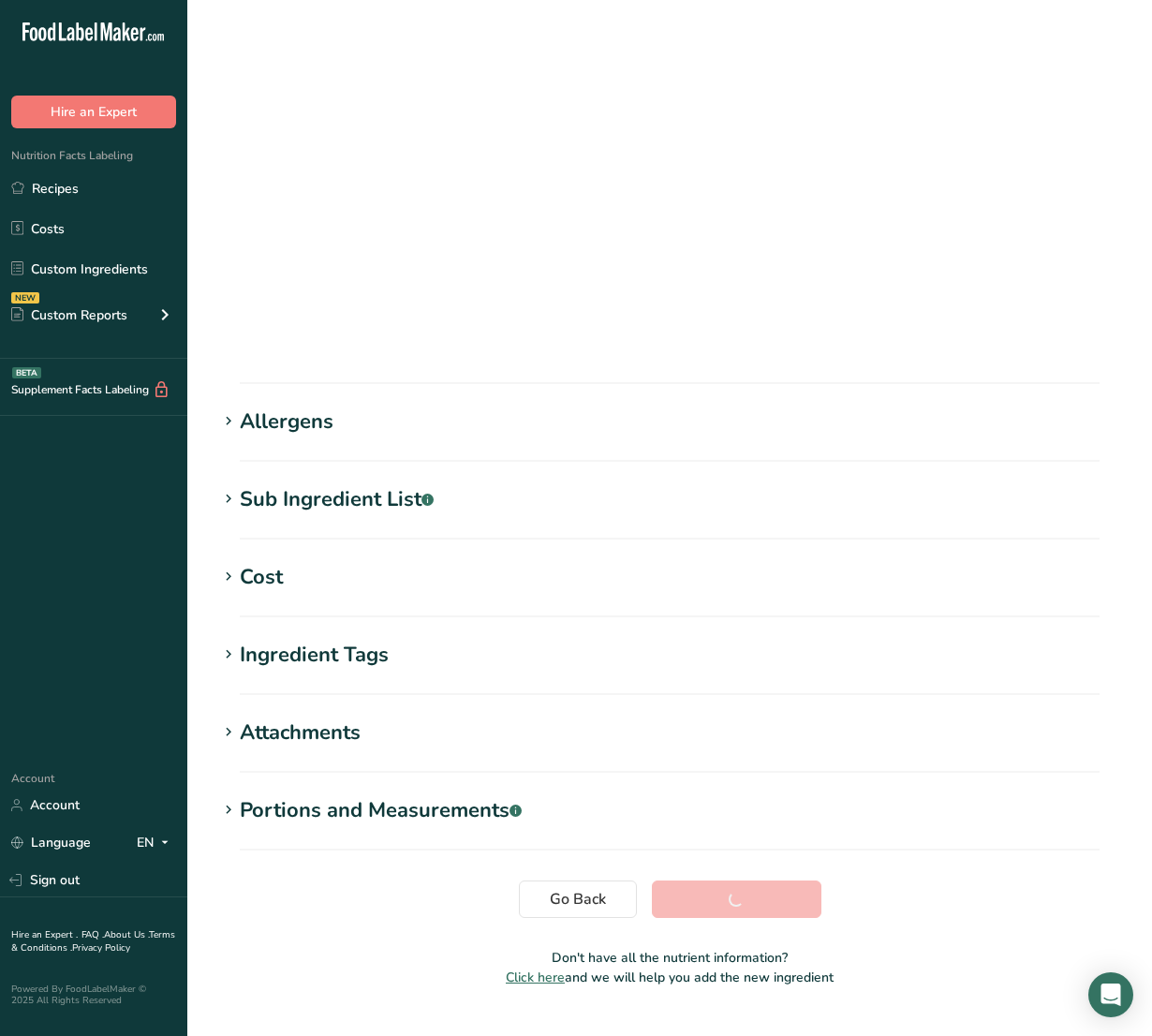
scroll to position [0, 0]
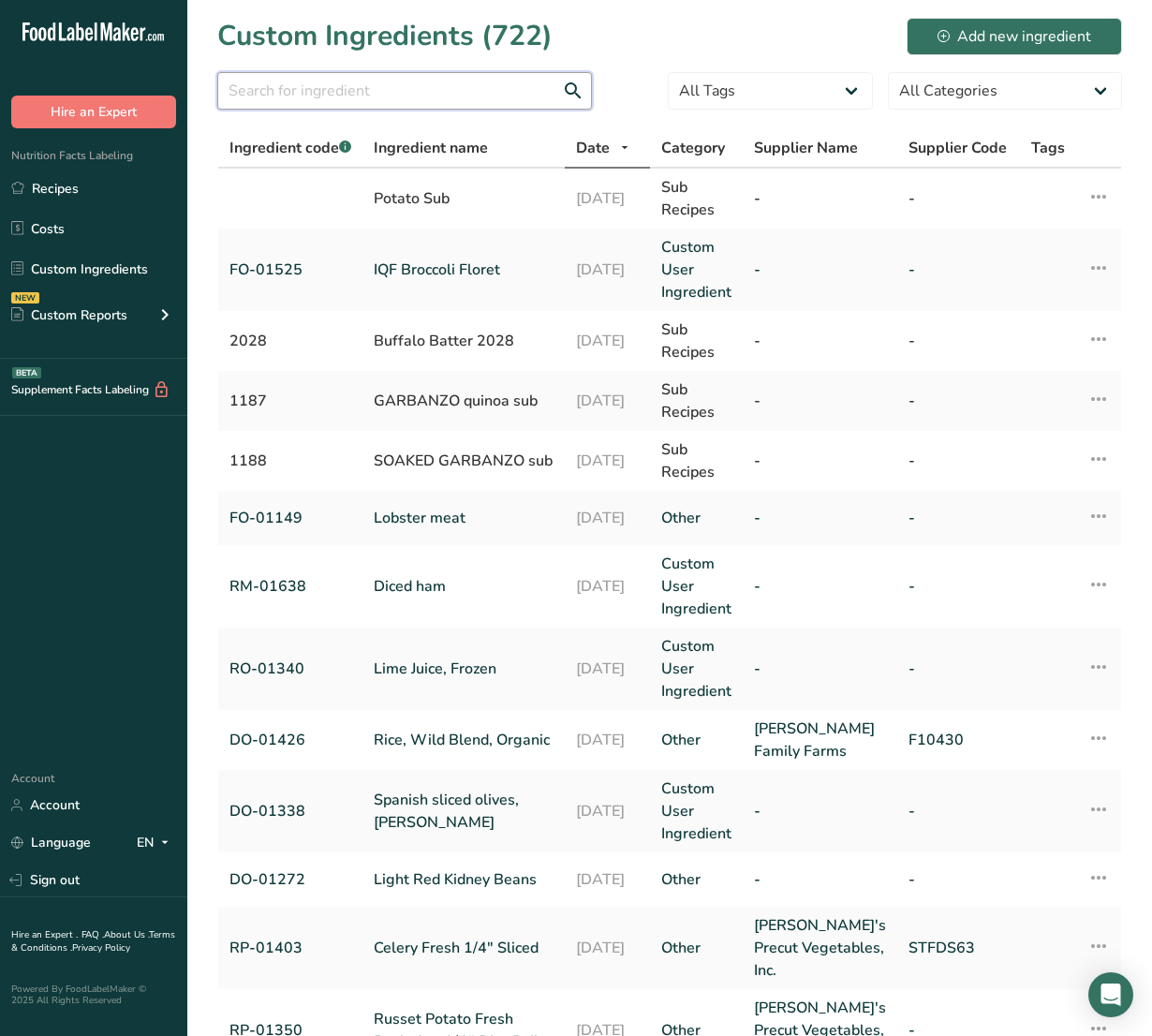
click at [438, 90] on input "text" at bounding box center [405, 91] width 374 height 37
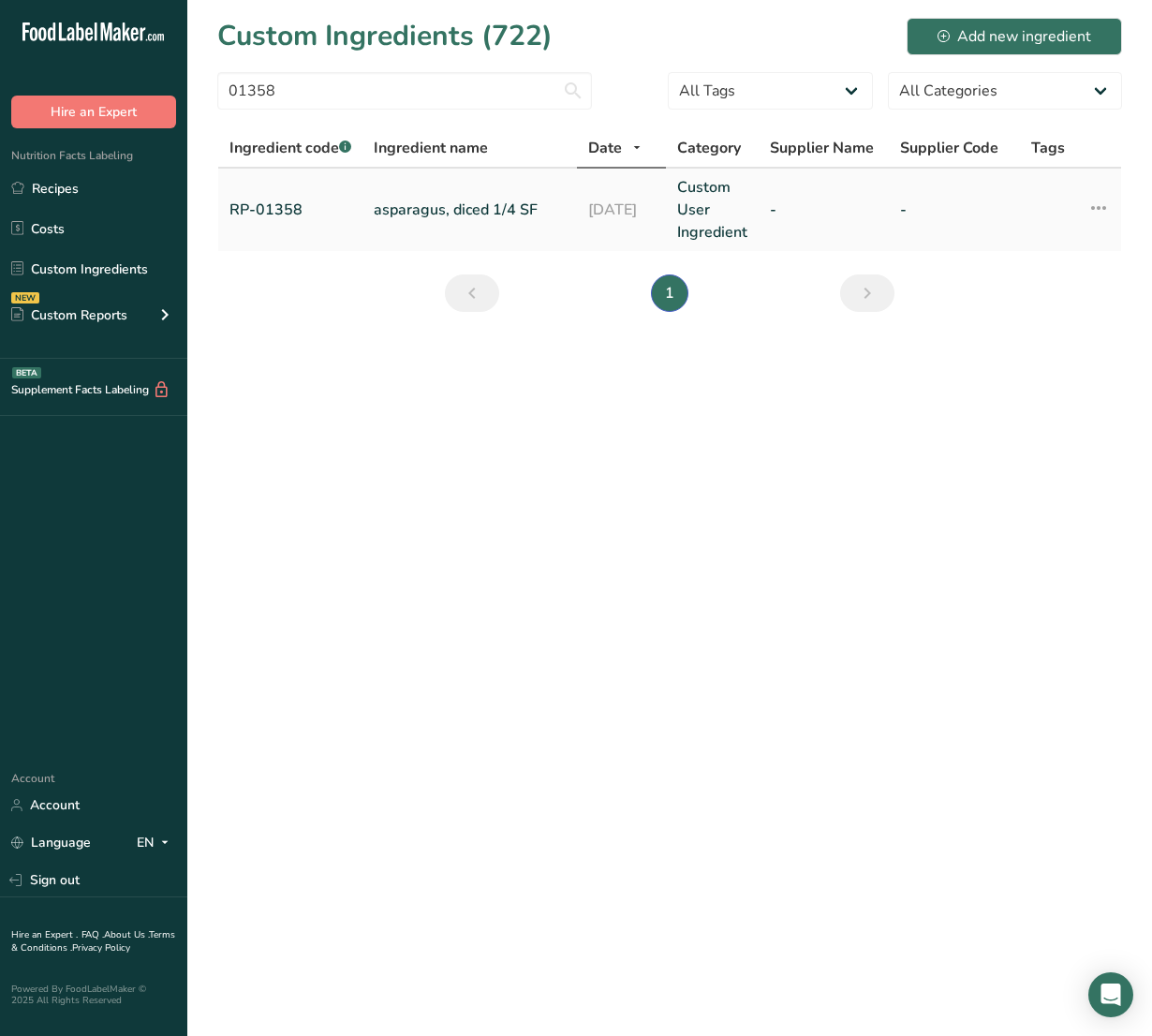
click at [482, 212] on link "asparagus, diced 1/4 SF" at bounding box center [470, 210] width 192 height 23
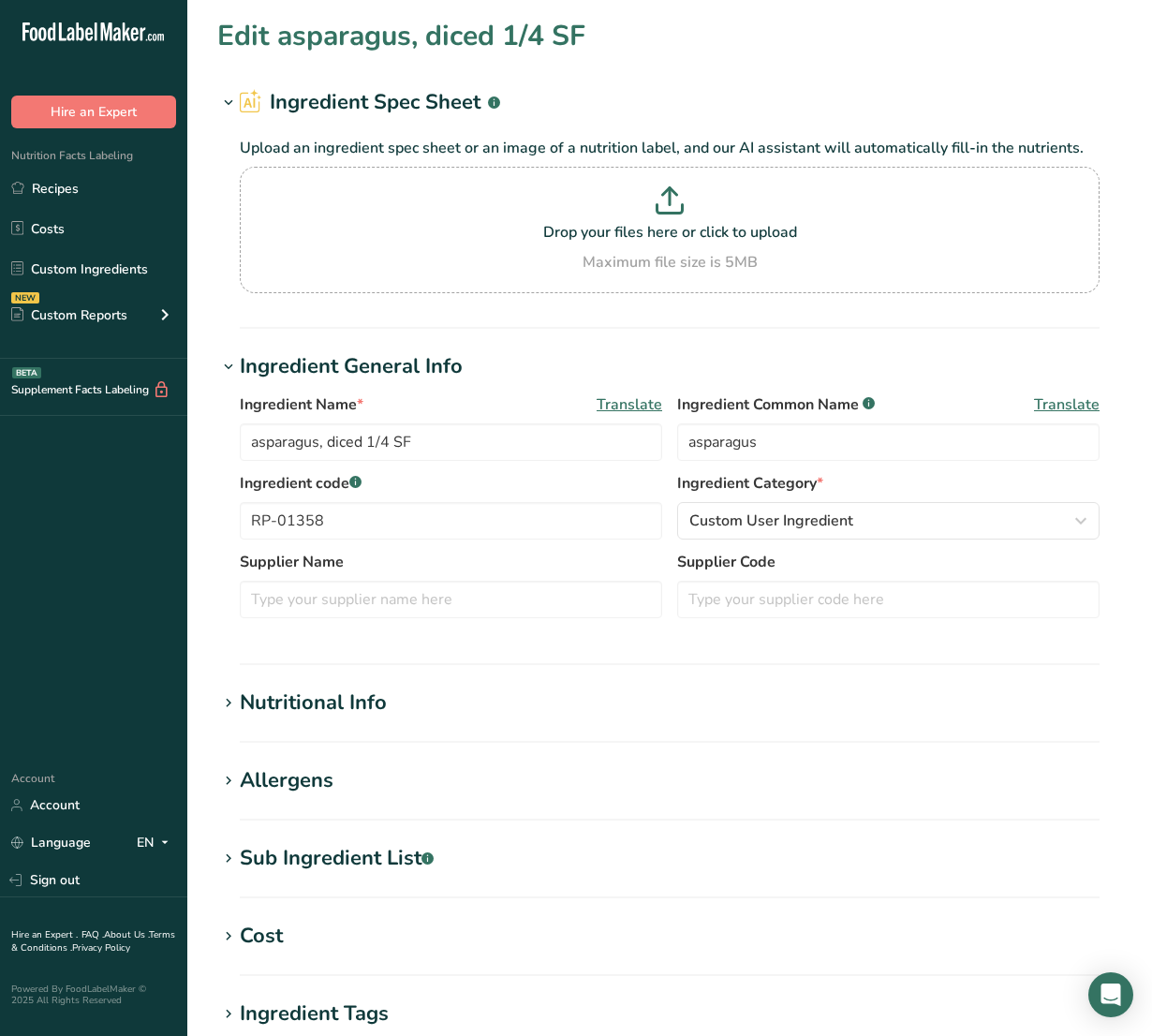
click at [340, 713] on div "Nutritional Info" at bounding box center [313, 703] width 147 height 31
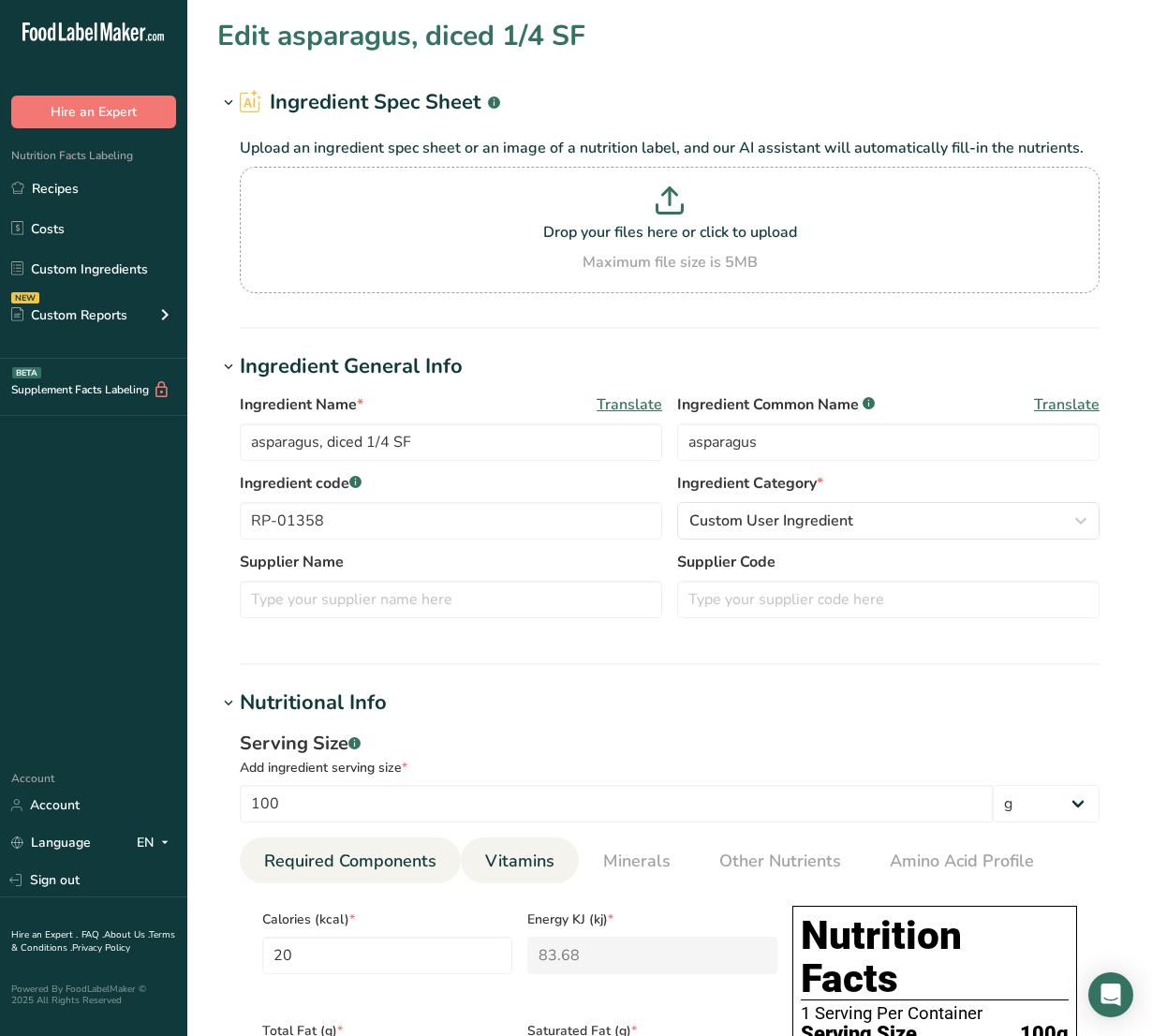
click at [544, 849] on span "Vitamins" at bounding box center [519, 861] width 70 height 25
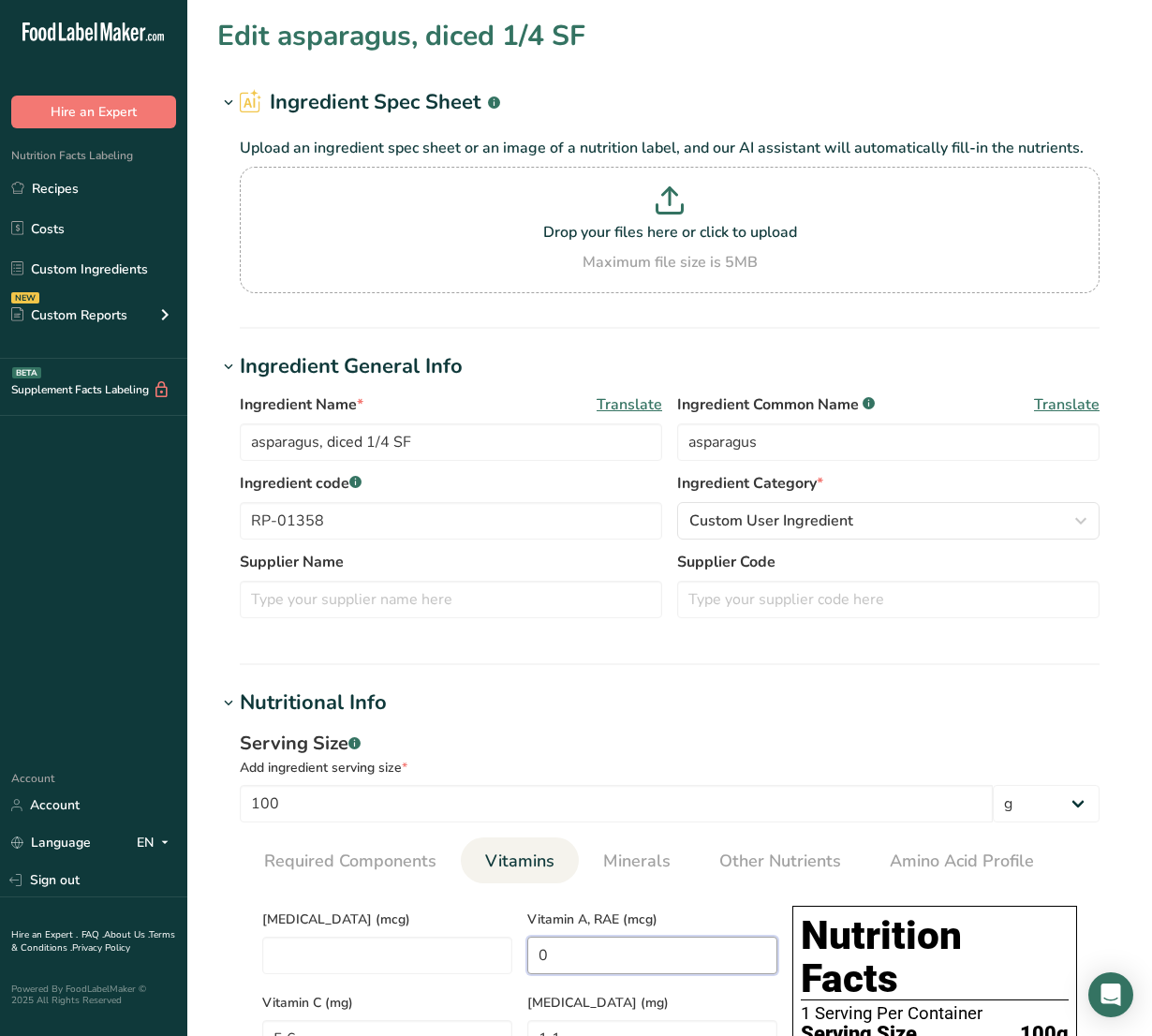
drag, startPoint x: 567, startPoint y: 931, endPoint x: 529, endPoint y: 932, distance: 38.0
click at [531, 932] on div "Vitamin A, [PERSON_NAME] (mcg) 0" at bounding box center [652, 939] width 265 height 83
click at [644, 859] on span "Minerals" at bounding box center [637, 861] width 68 height 25
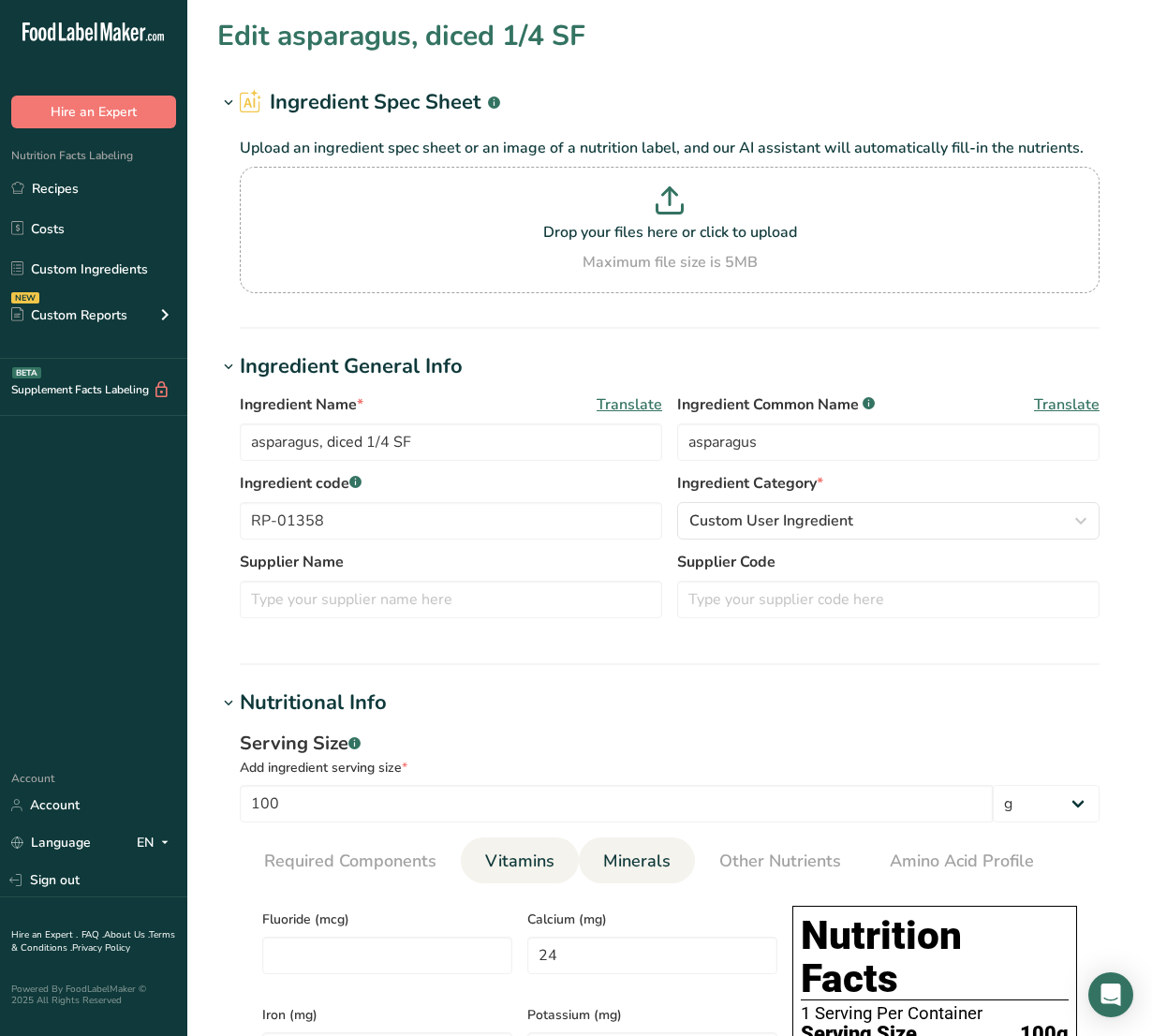
click at [555, 857] on link "Vitamins" at bounding box center [520, 861] width 84 height 48
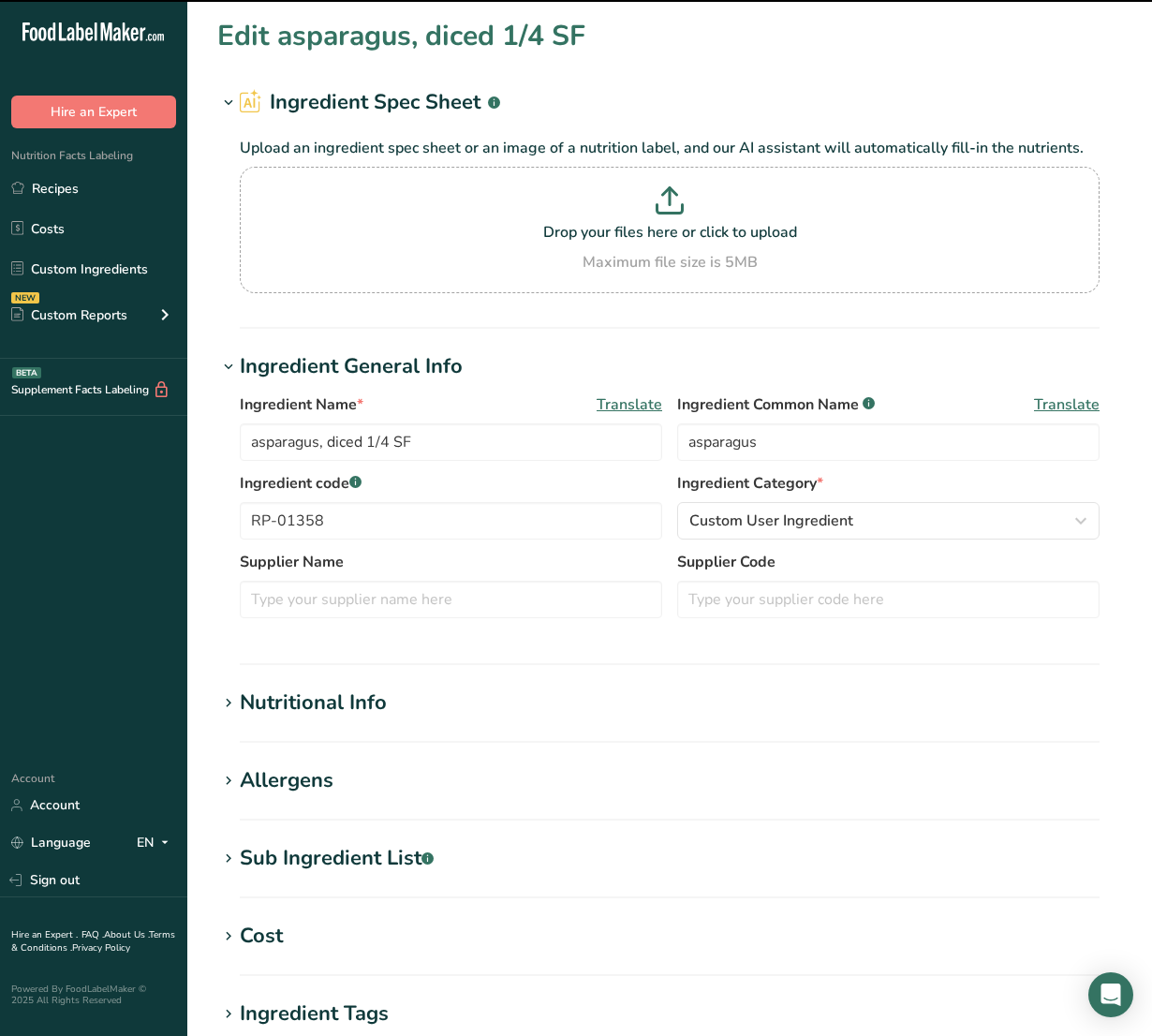
click at [380, 724] on section "Nutritional Info Serving Size .a-a{fill:#347362;}.b-a{fill:#fff;} Add ingredien…" at bounding box center [670, 715] width 905 height 55
click at [365, 700] on div "Nutritional Info" at bounding box center [313, 703] width 147 height 31
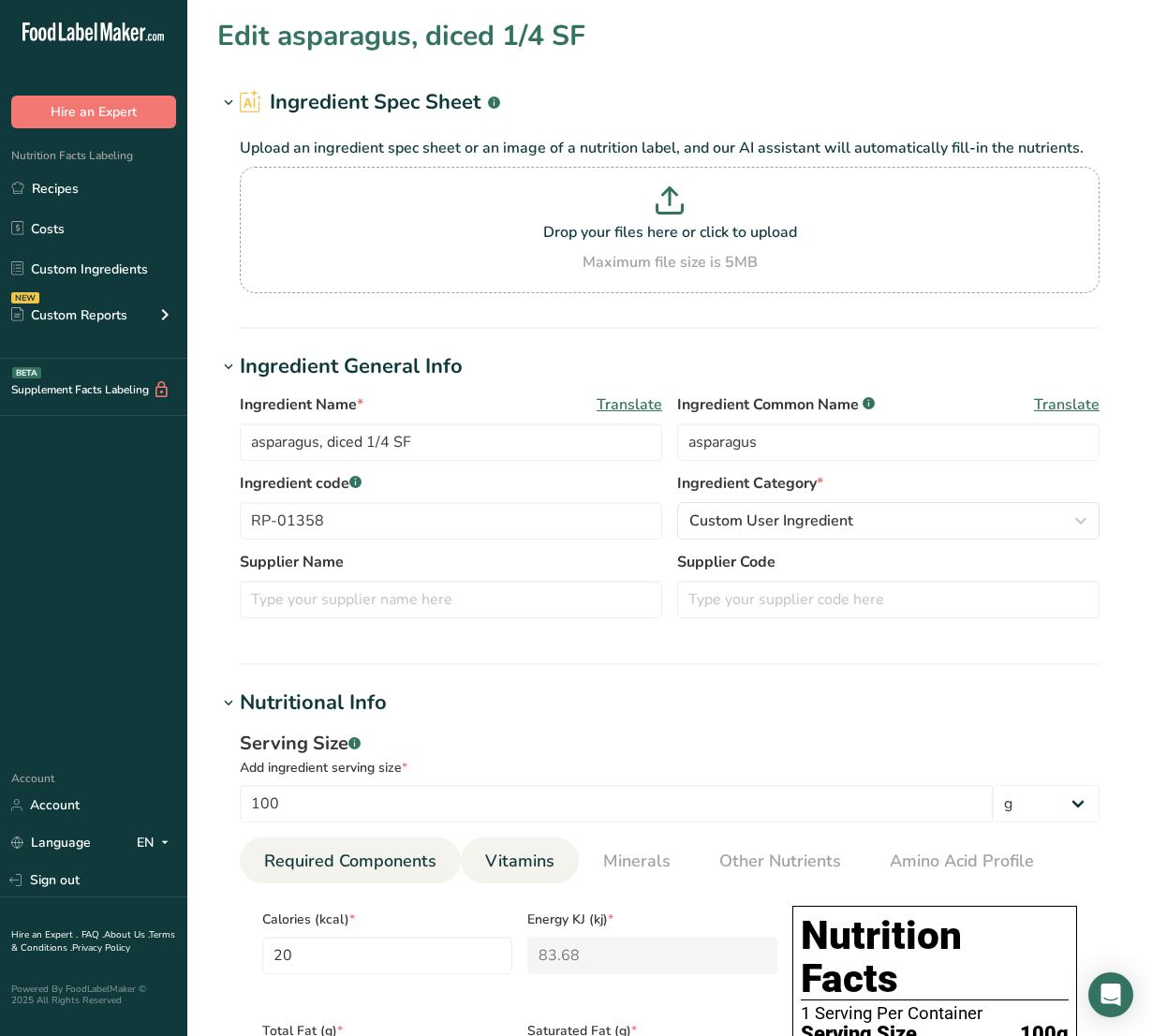
click at [500, 858] on span "Vitamins" at bounding box center [519, 861] width 70 height 25
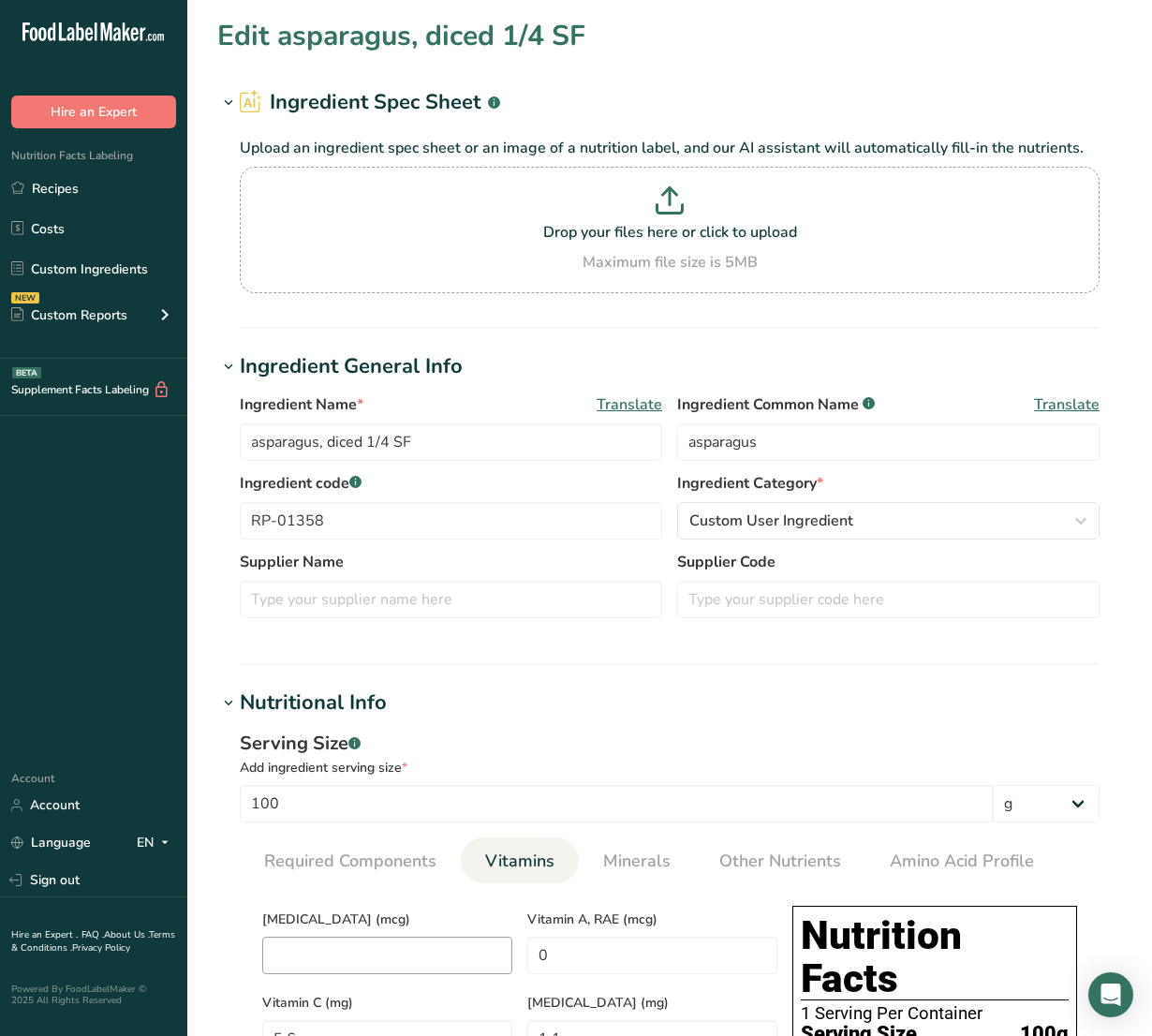
drag, startPoint x: 614, startPoint y: 937, endPoint x: 459, endPoint y: 942, distance: 155.1
drag, startPoint x: 600, startPoint y: 958, endPoint x: 481, endPoint y: 957, distance: 119.0
click at [652, 865] on span "Minerals" at bounding box center [637, 861] width 68 height 25
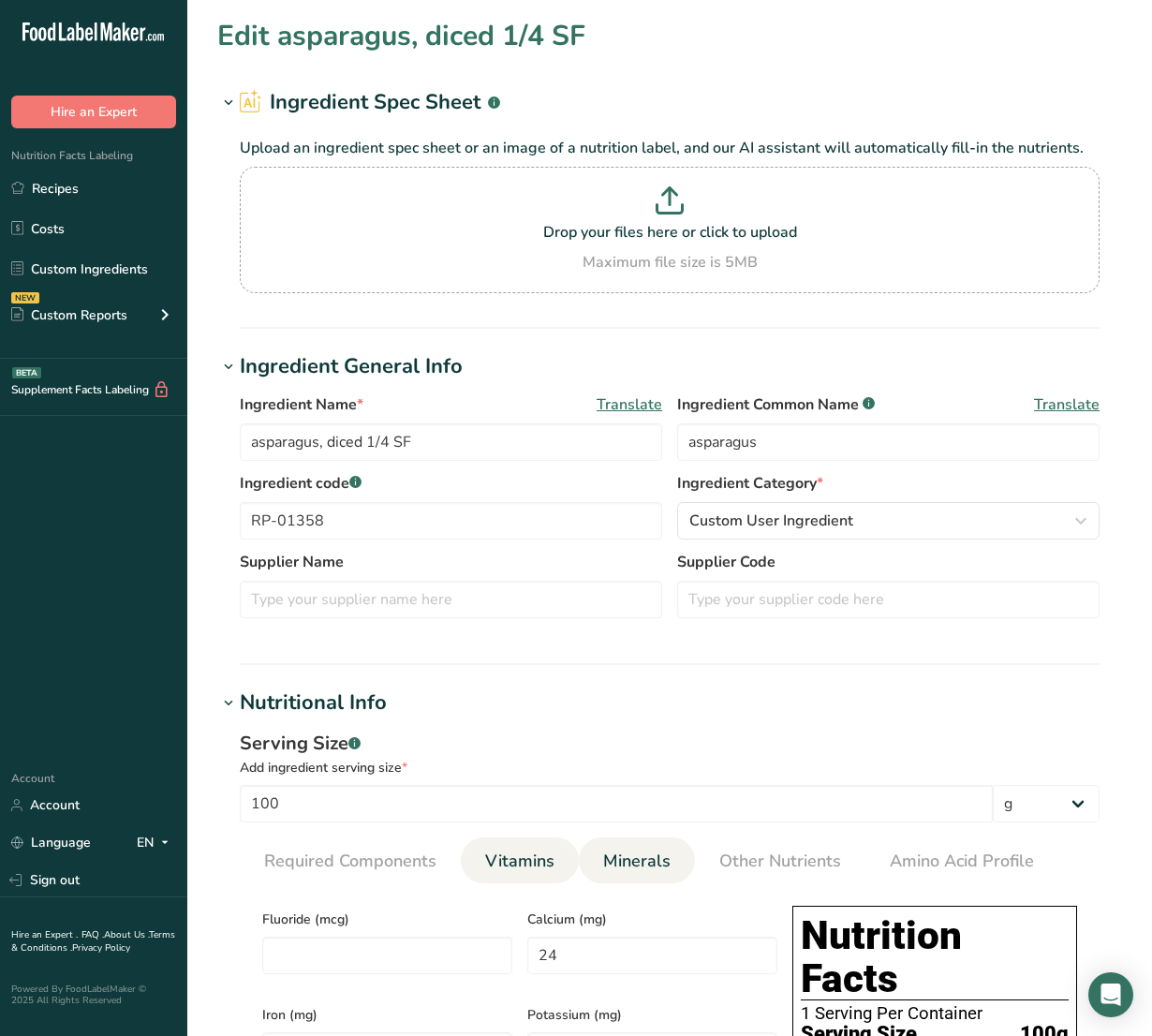
click at [517, 866] on span "Vitamins" at bounding box center [519, 861] width 70 height 25
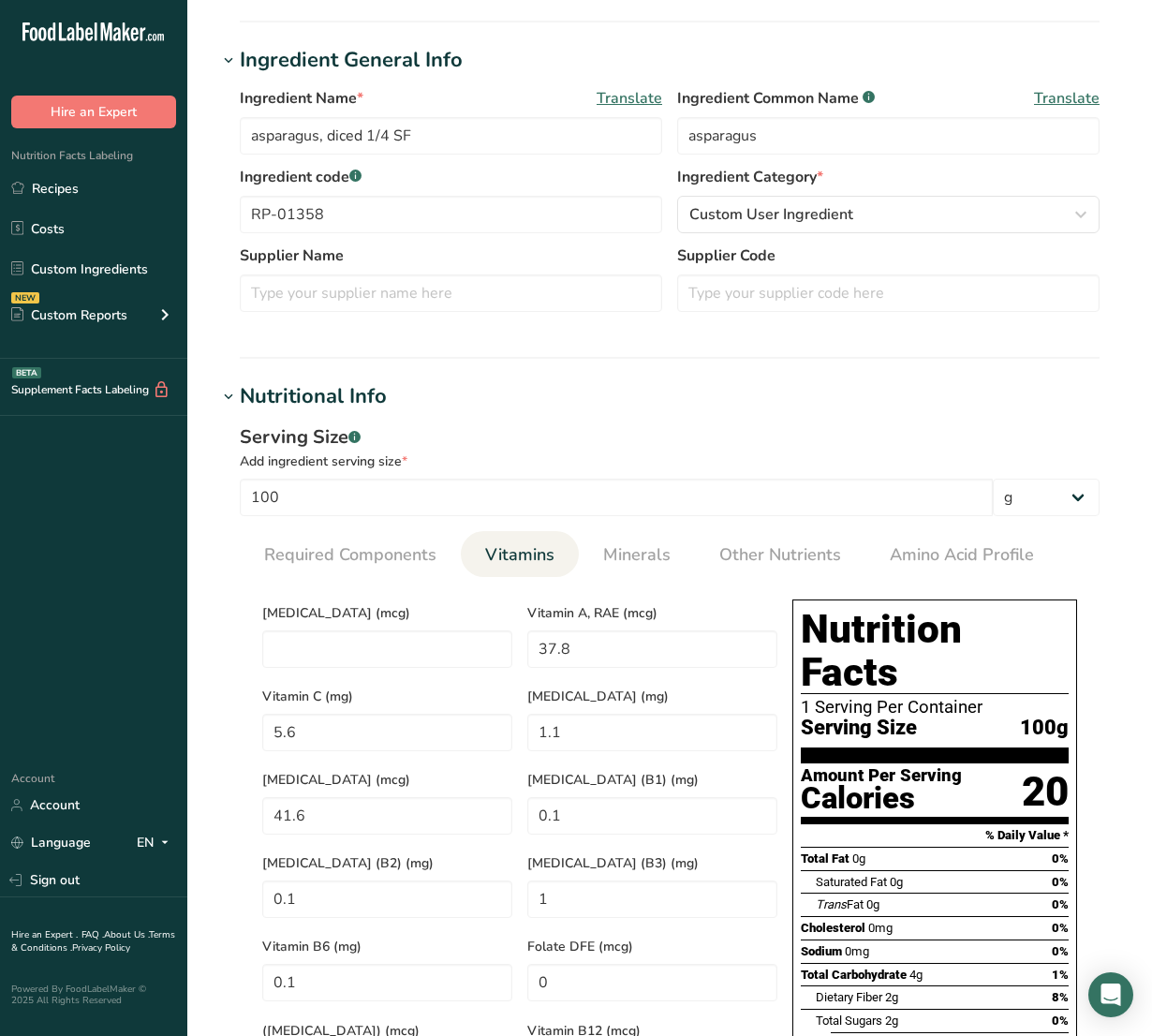
scroll to position [1232, 0]
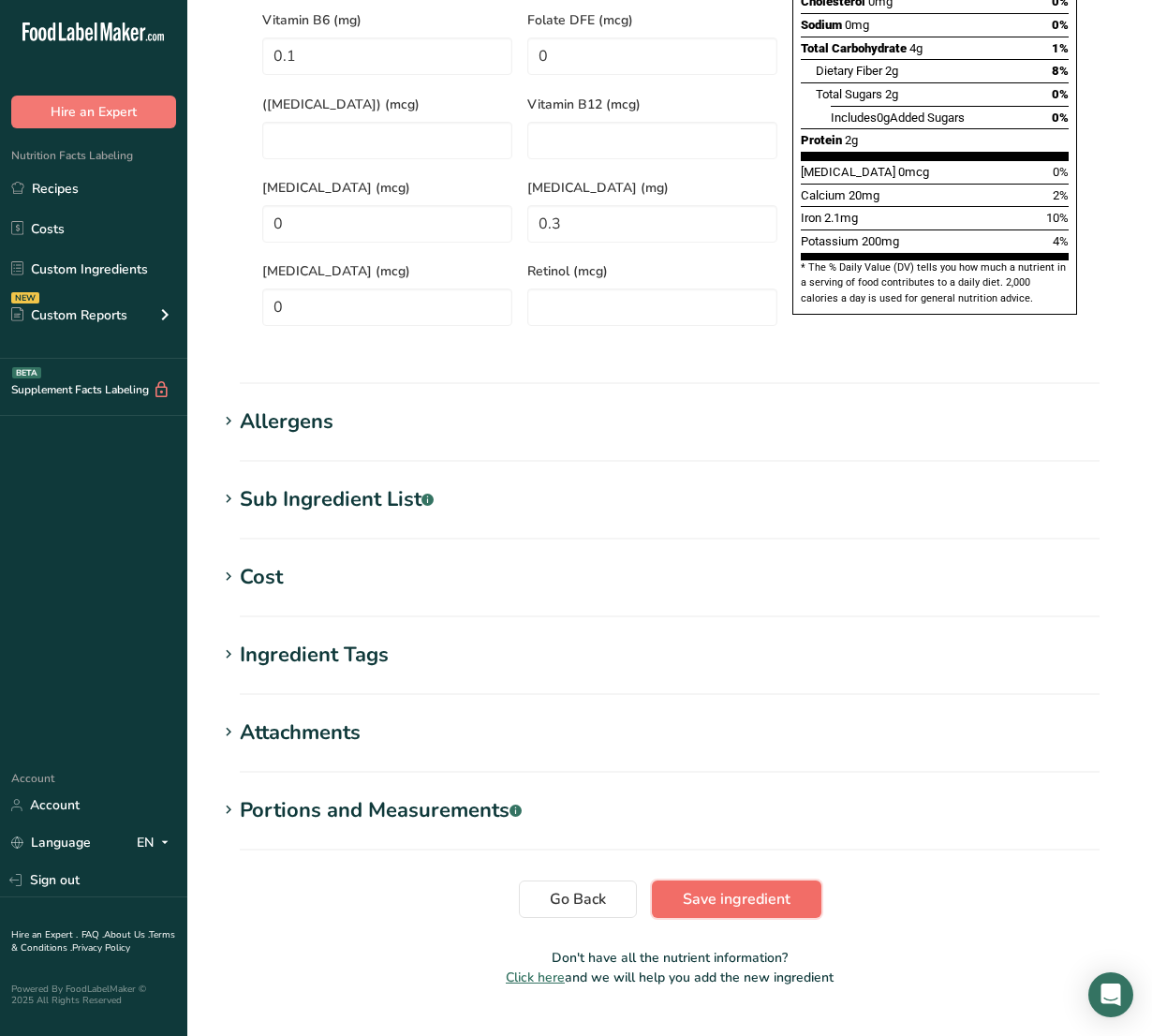
click at [744, 887] on span "Save ingredient" at bounding box center [737, 898] width 108 height 23
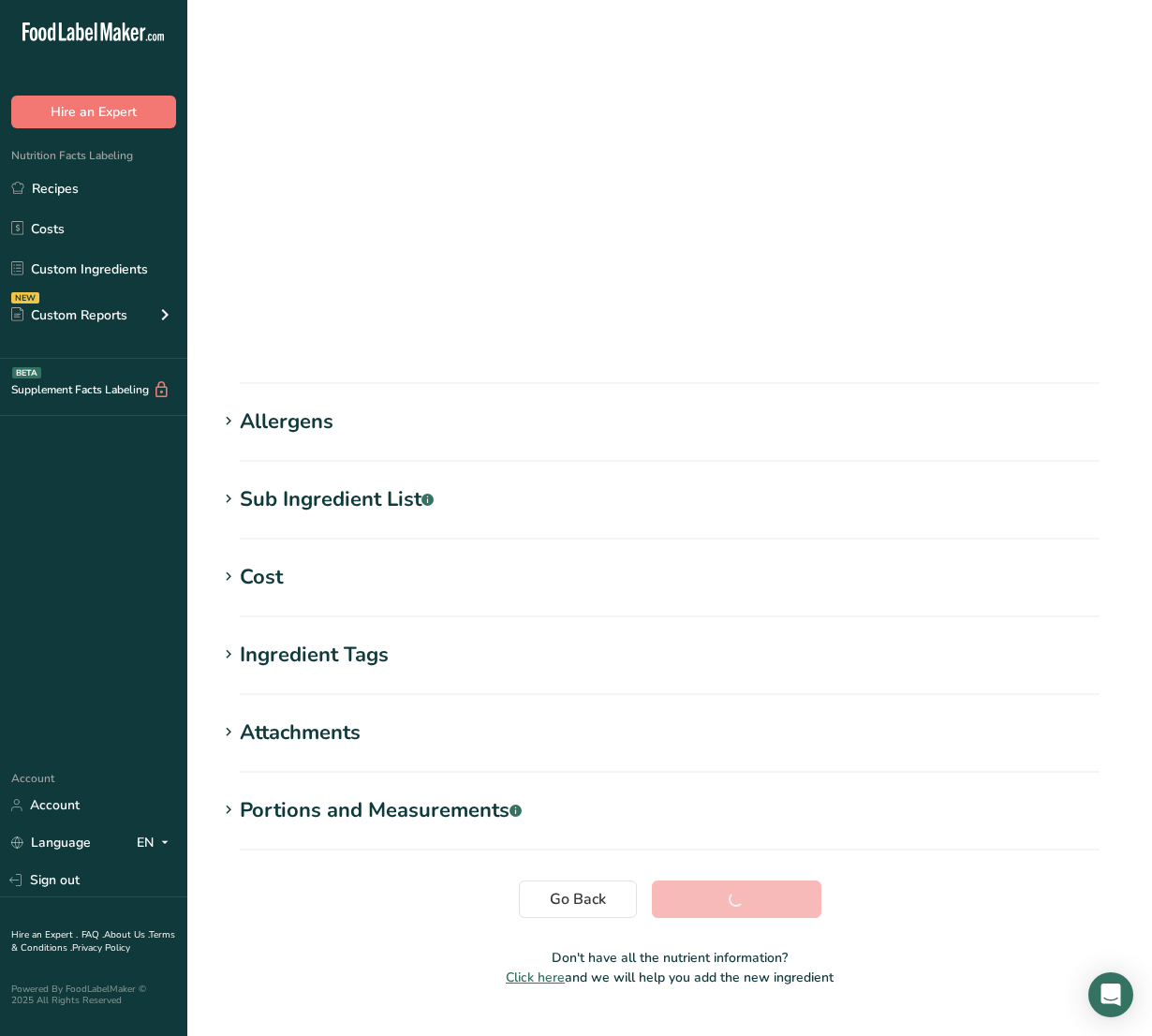
scroll to position [0, 0]
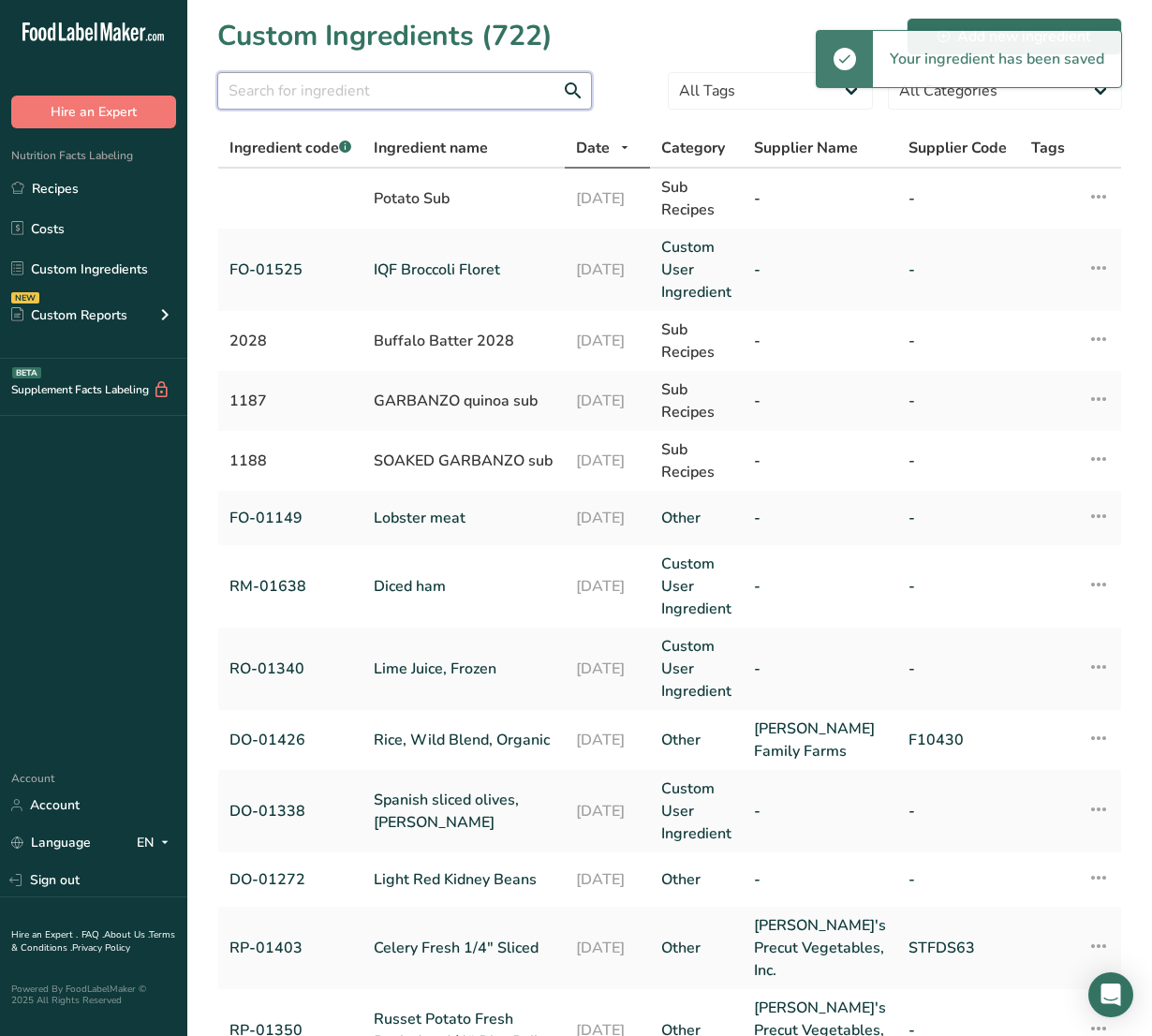
click at [433, 105] on input "text" at bounding box center [405, 91] width 374 height 37
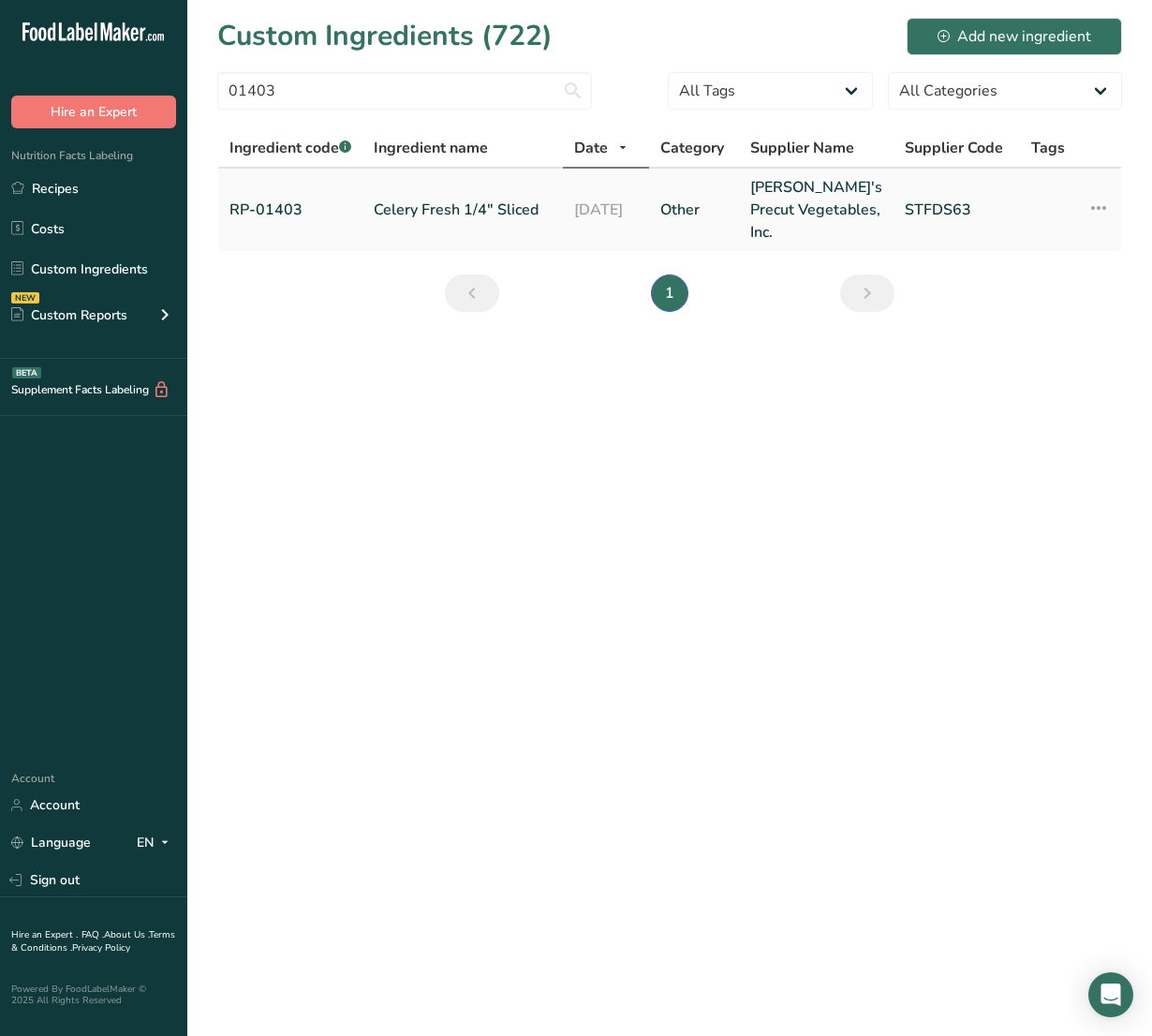
click at [404, 199] on link "Celery Fresh 1/4" Sliced" at bounding box center [463, 210] width 178 height 23
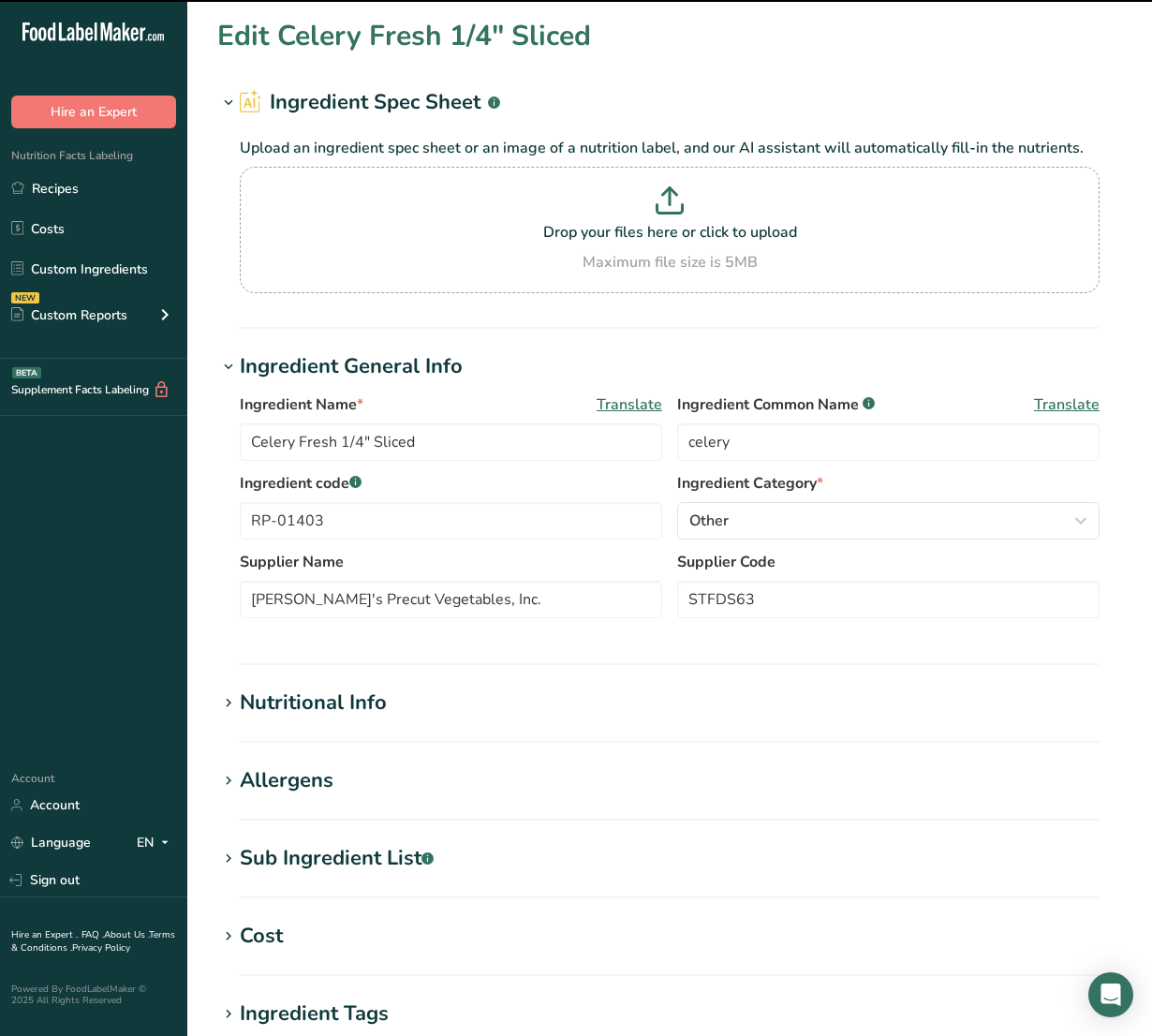
click at [342, 713] on div "Nutritional Info" at bounding box center [313, 703] width 147 height 31
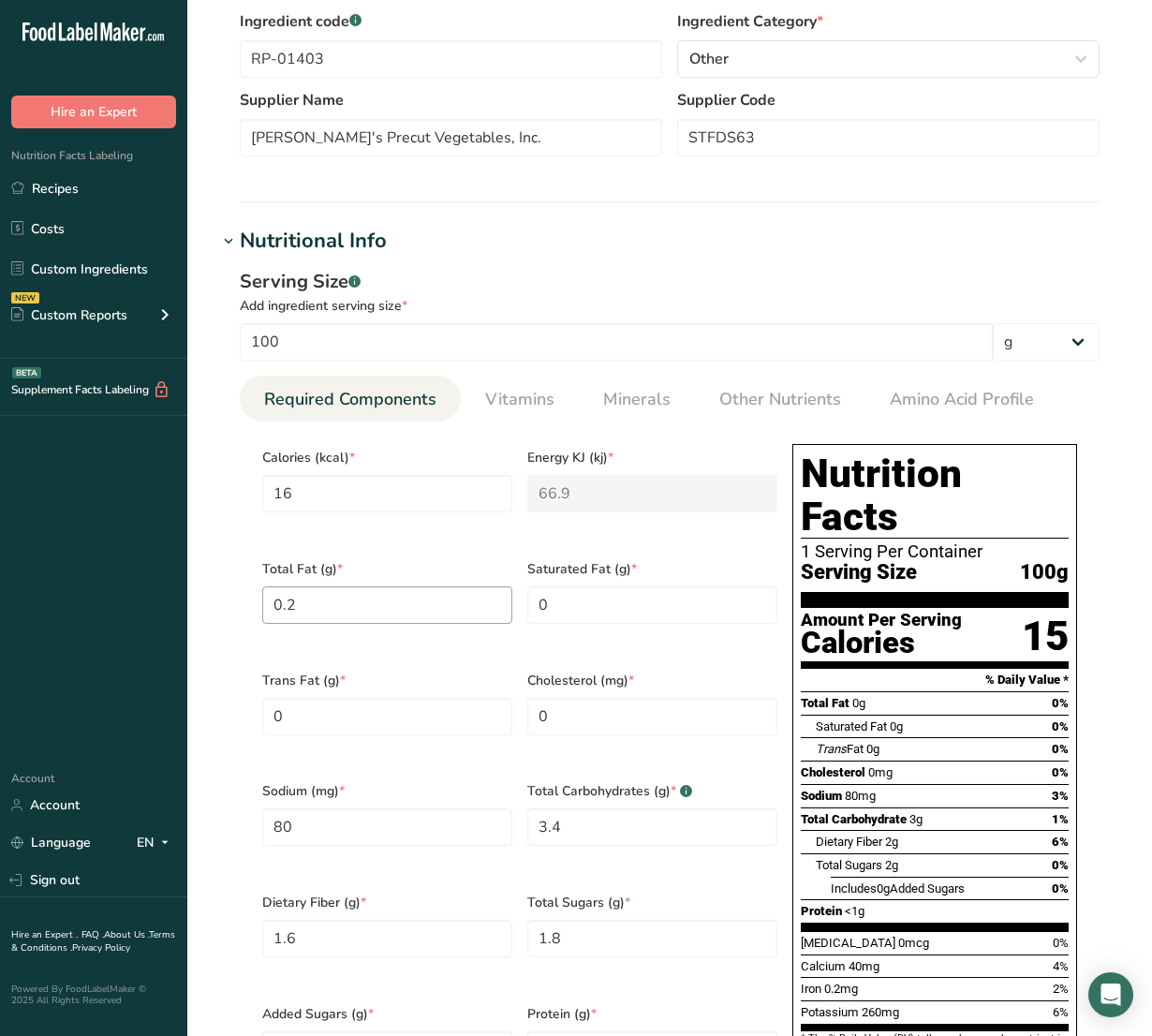
scroll to position [468, 0]
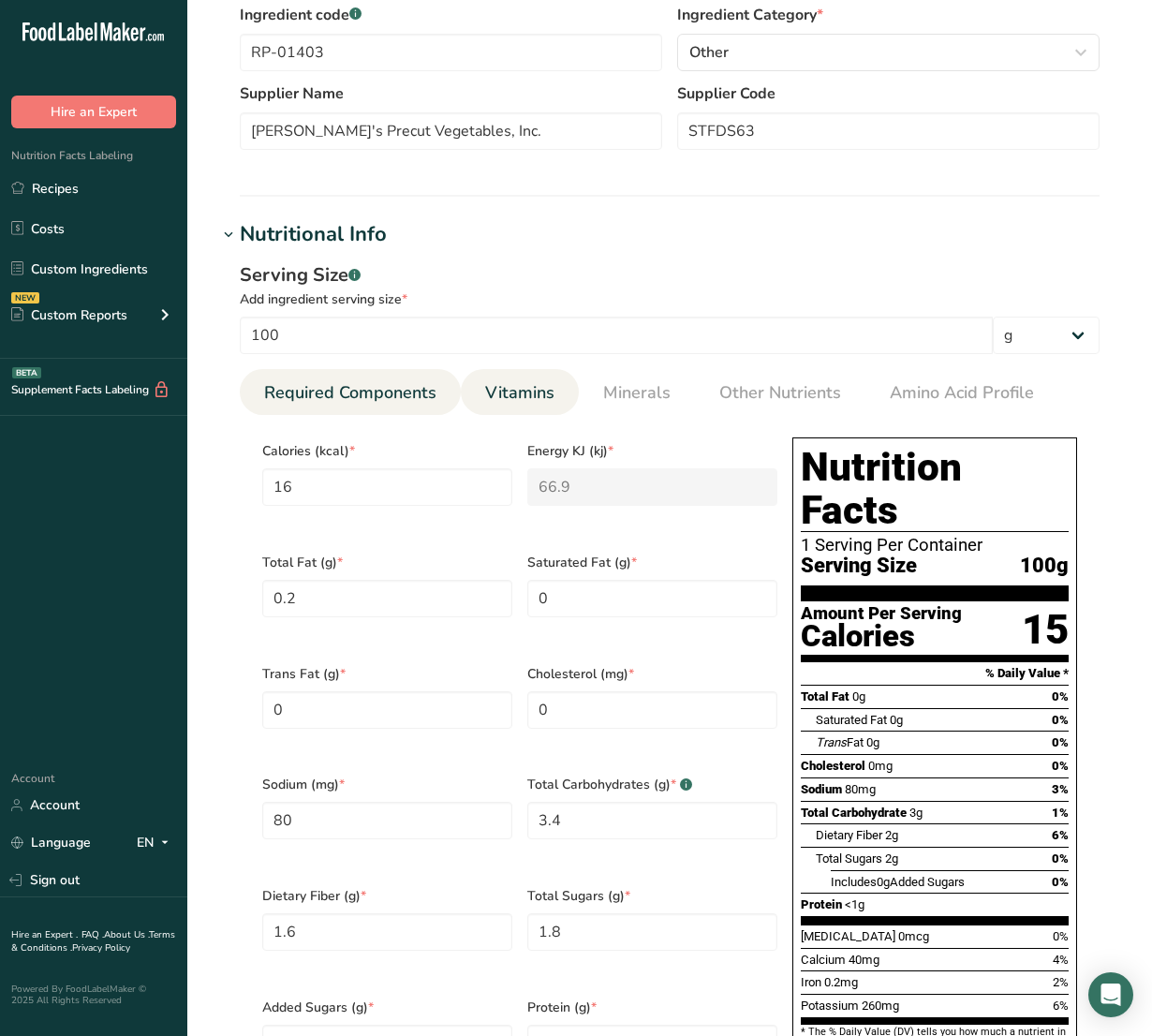
click at [506, 400] on span "Vitamins" at bounding box center [519, 393] width 70 height 25
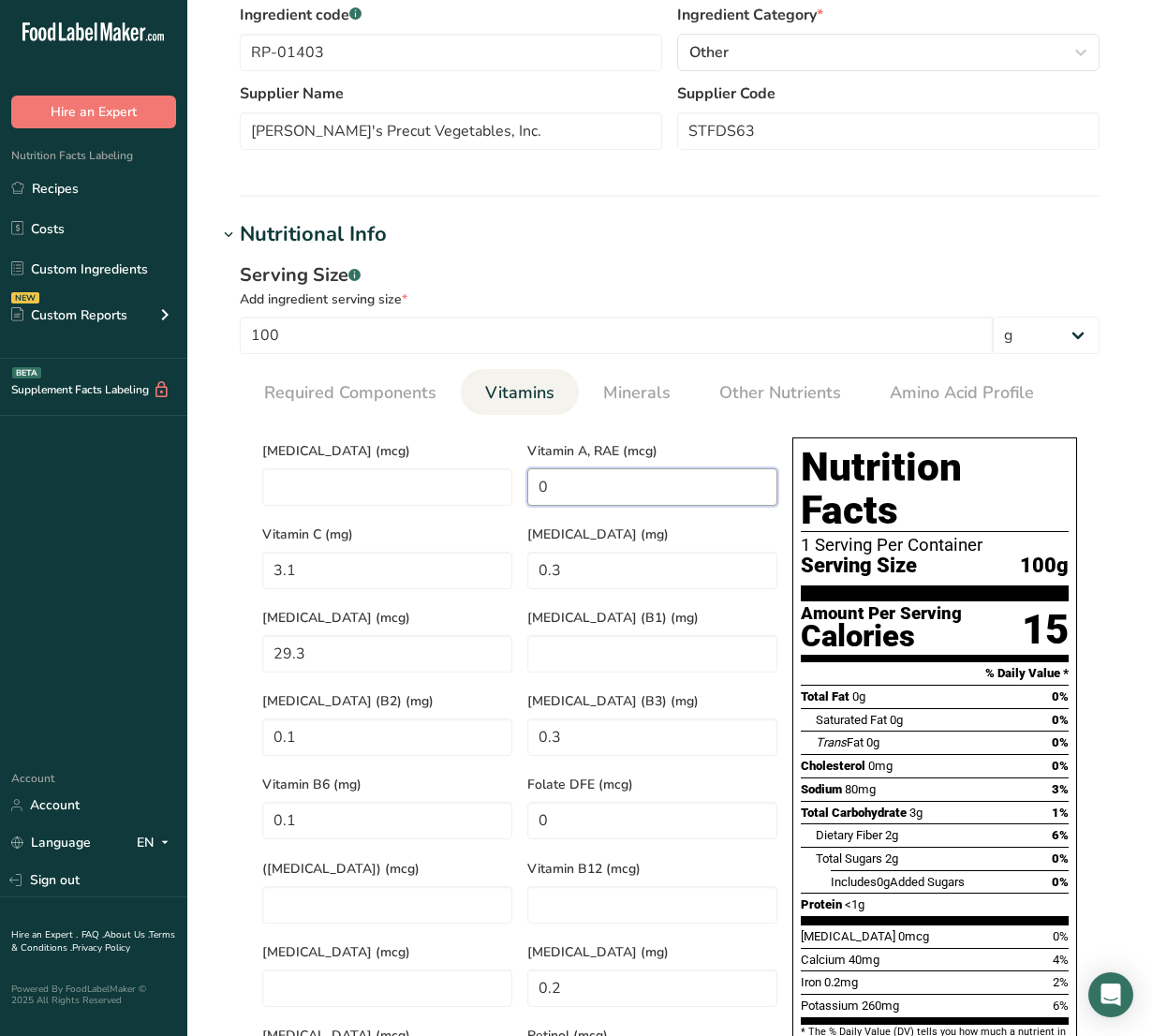
drag, startPoint x: 609, startPoint y: 485, endPoint x: 217, endPoint y: 475, distance: 392.1
click at [217, 475] on div "Serving Size .a-a{fill:#347362;}.b-a{fill:#fff;} Add ingredient serving size * …" at bounding box center [670, 686] width 905 height 873
drag, startPoint x: 553, startPoint y: 489, endPoint x: 300, endPoint y: 455, distance: 255.3
click at [300, 455] on div "[MEDICAL_DATA] (mcg) Vitamin A, RAE (mcg) 33.45 Vitamin C (mg) 3.1 [MEDICAL_DAT…" at bounding box center [519, 764] width 530 height 668
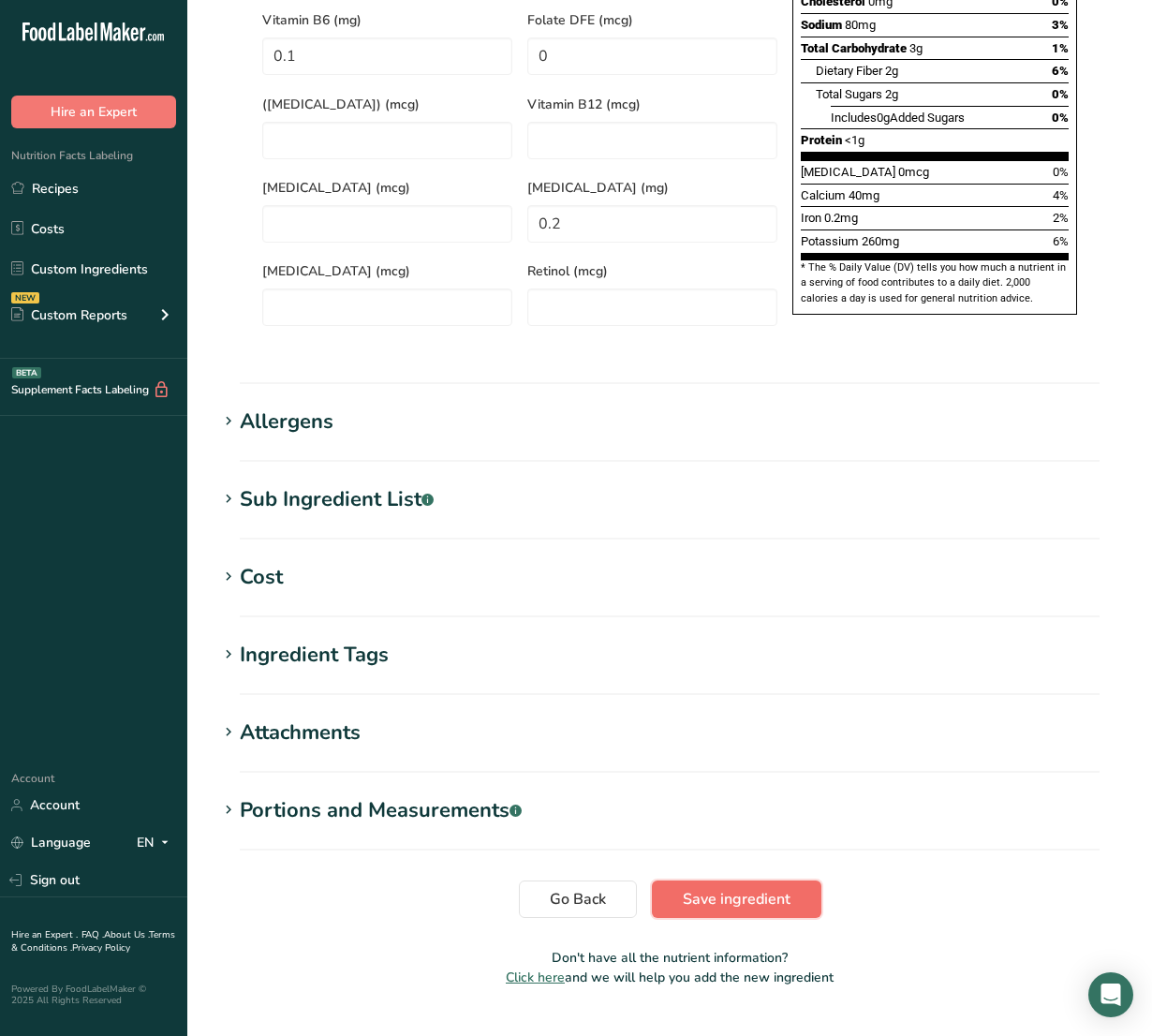
click at [756, 887] on span "Save ingredient" at bounding box center [737, 898] width 108 height 23
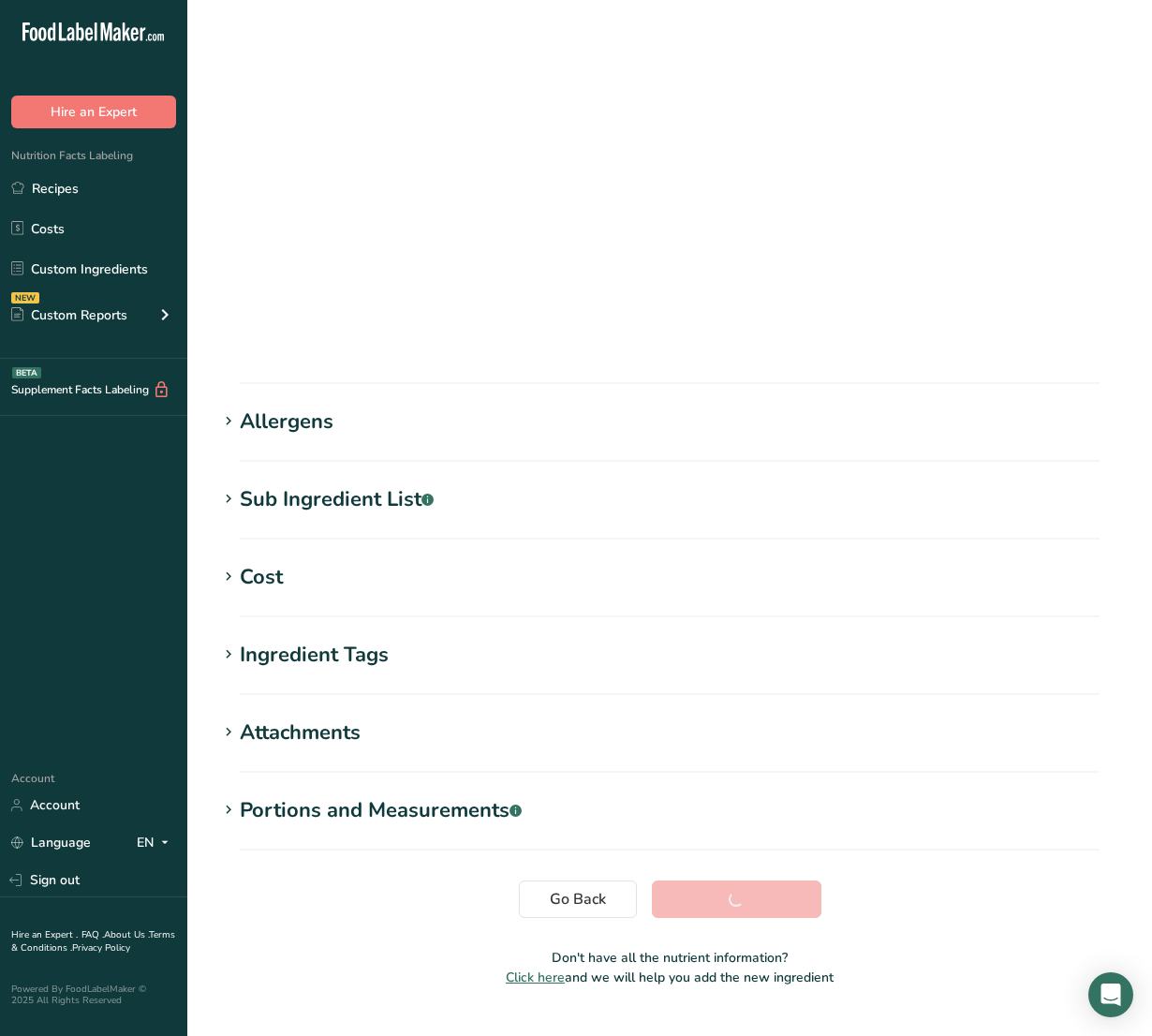
scroll to position [0, 0]
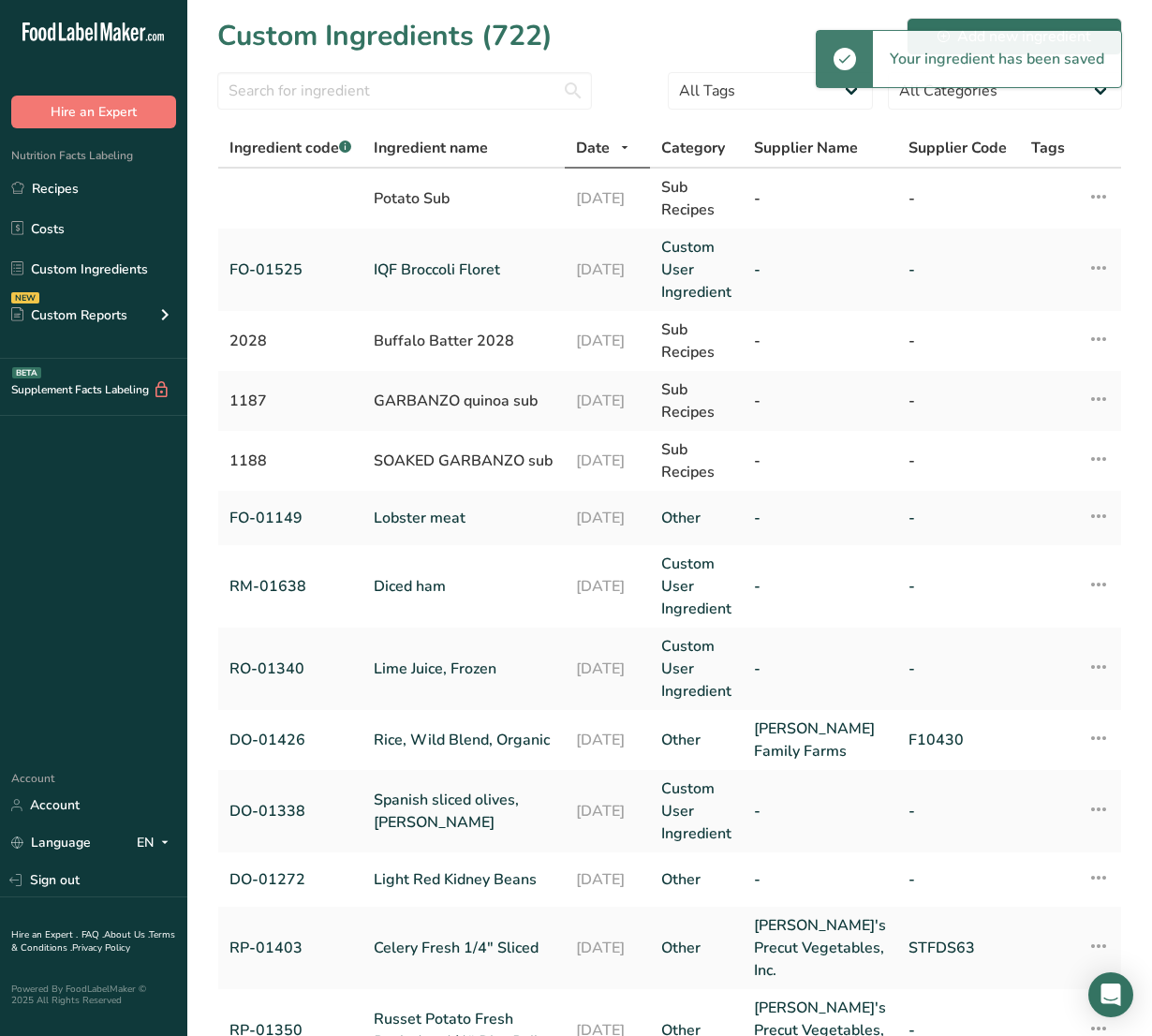
click at [392, 111] on div at bounding box center [405, 97] width 374 height 49
click at [366, 98] on input "text" at bounding box center [405, 91] width 374 height 37
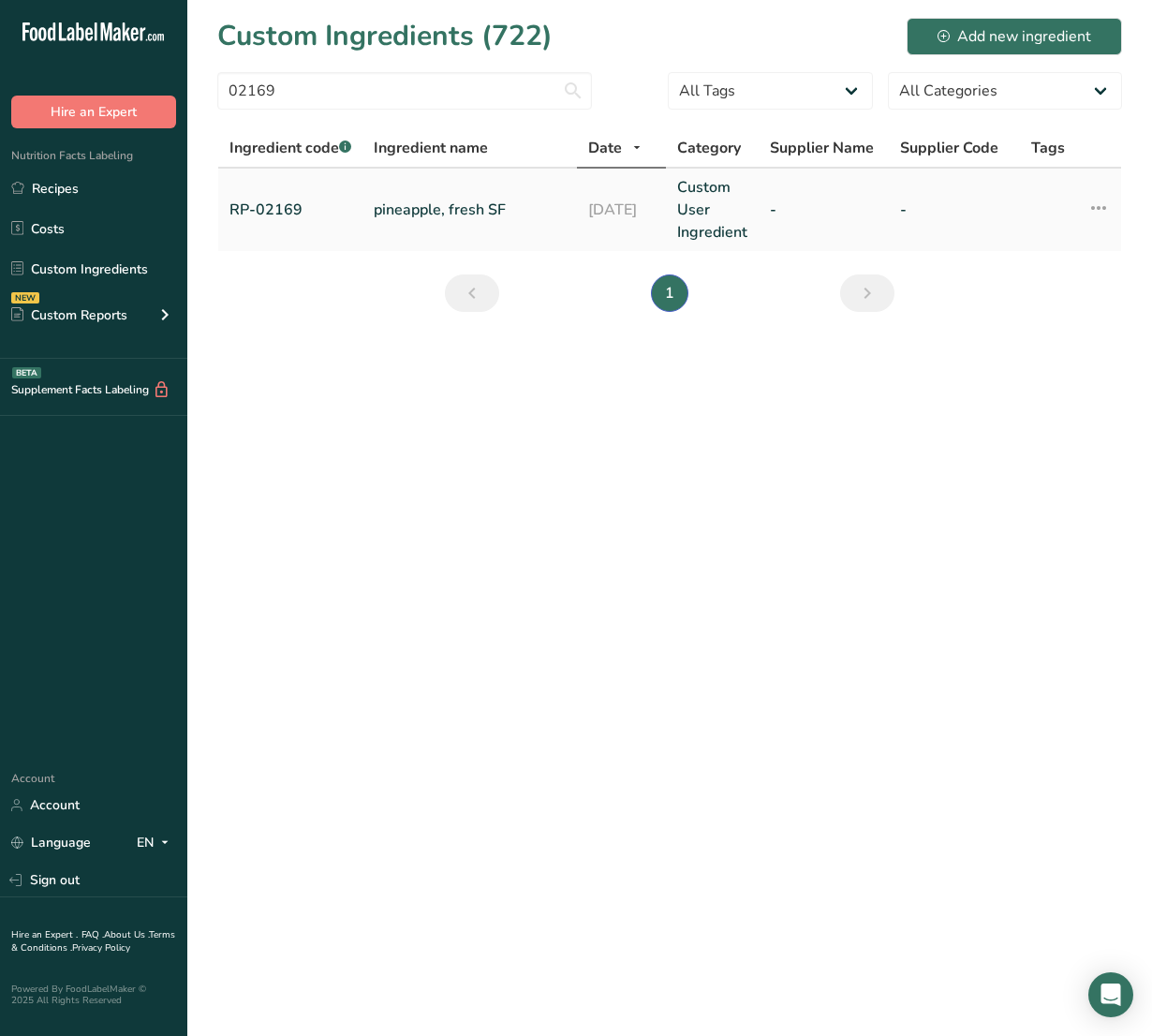
click at [450, 206] on link "pineapple, fresh SF" at bounding box center [470, 210] width 192 height 23
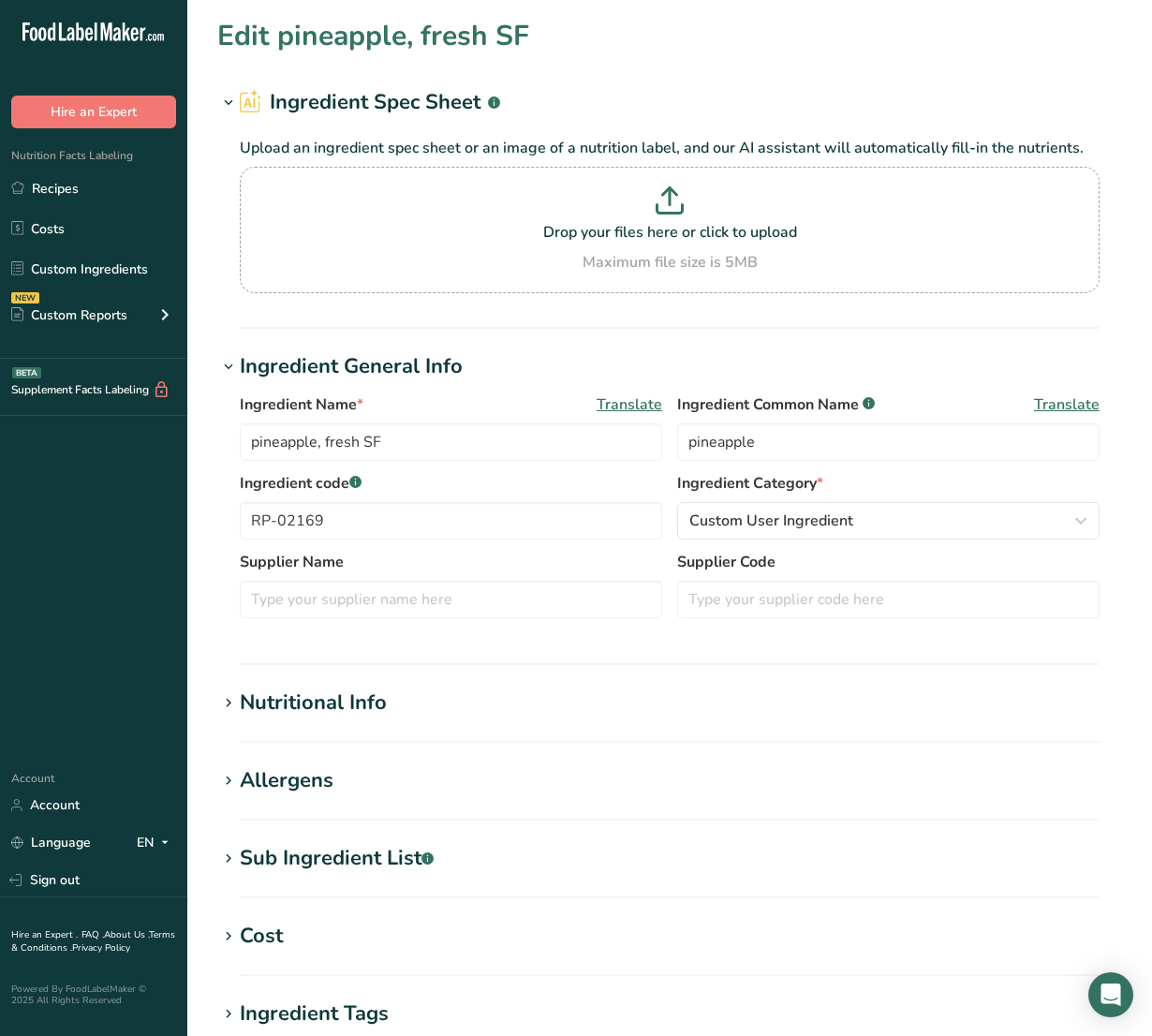
click at [333, 687] on div "Nutritional Info" at bounding box center [313, 703] width 147 height 31
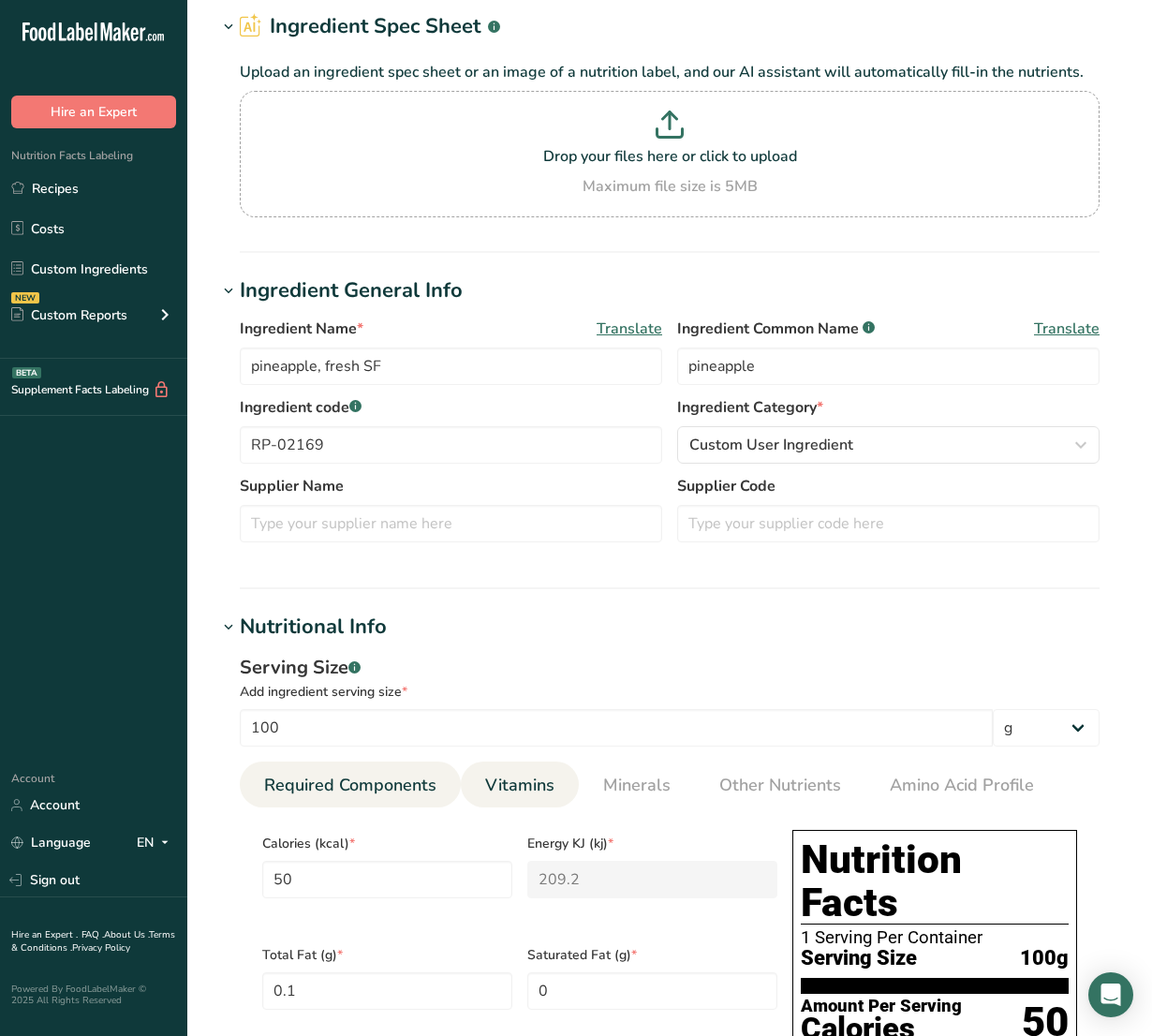
scroll to position [118, 0]
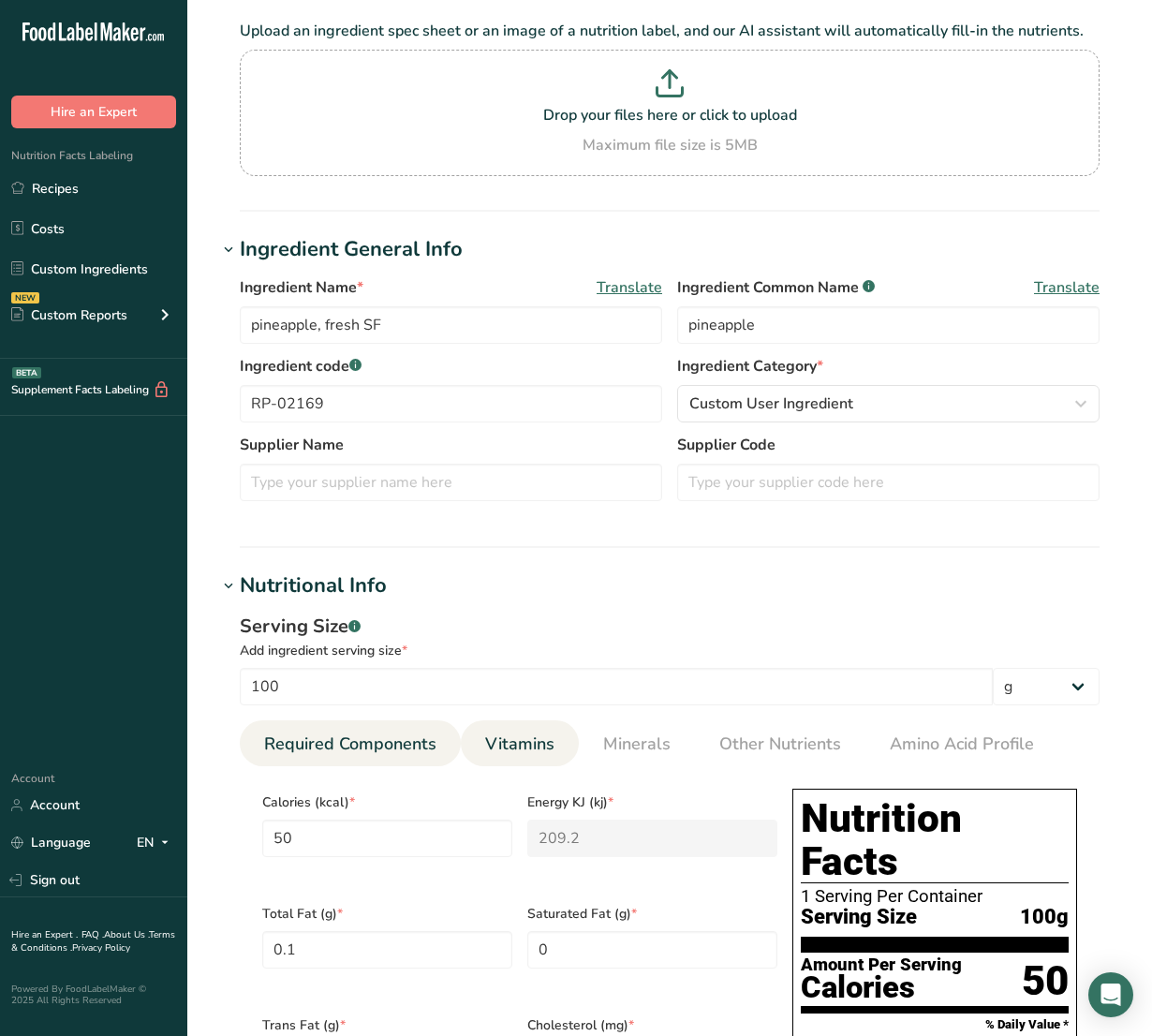
click at [503, 746] on span "Vitamins" at bounding box center [519, 744] width 70 height 25
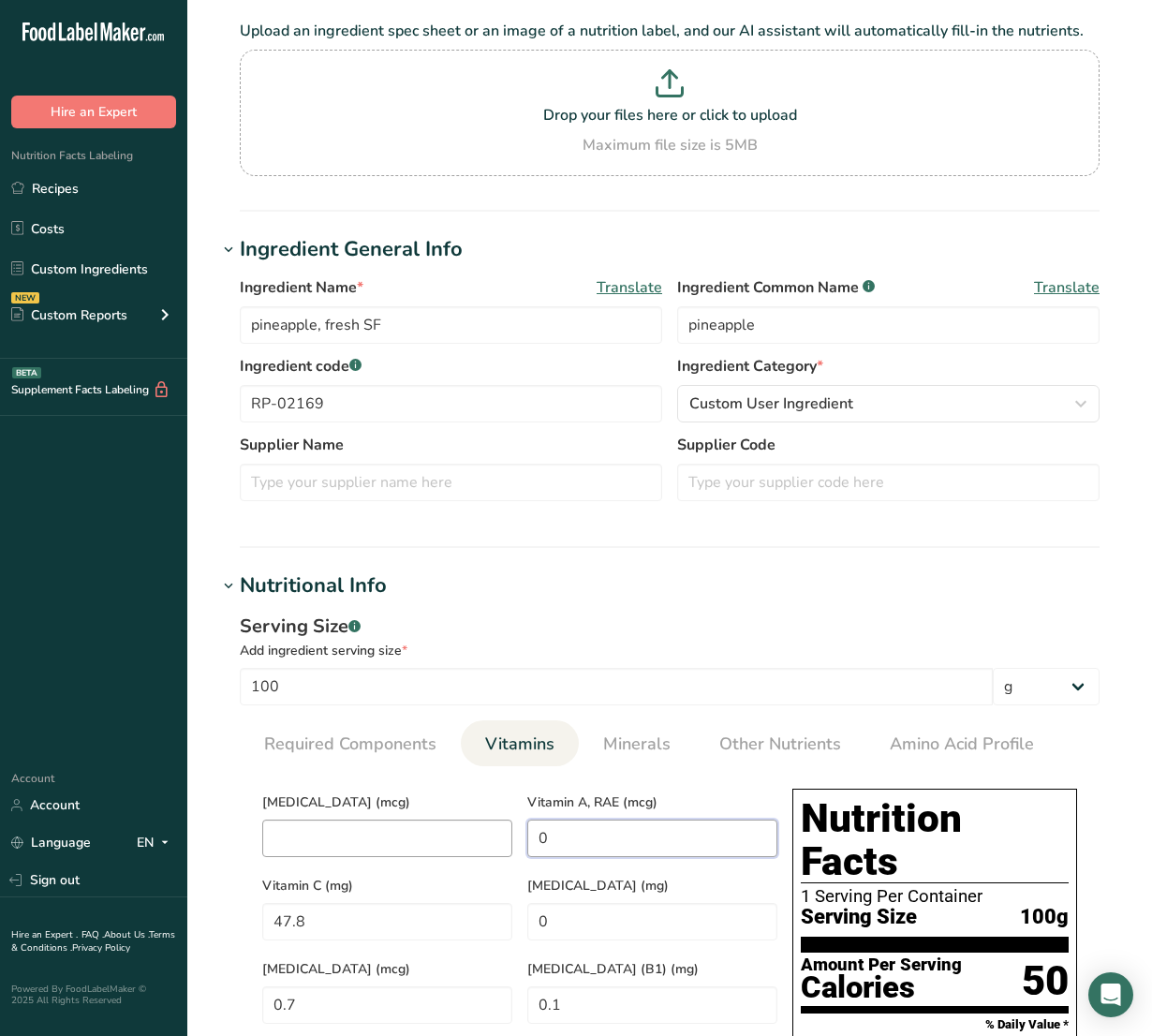
drag, startPoint x: 624, startPoint y: 828, endPoint x: 386, endPoint y: 845, distance: 238.6
click at [672, 761] on link "Minerals" at bounding box center [637, 743] width 82 height 48
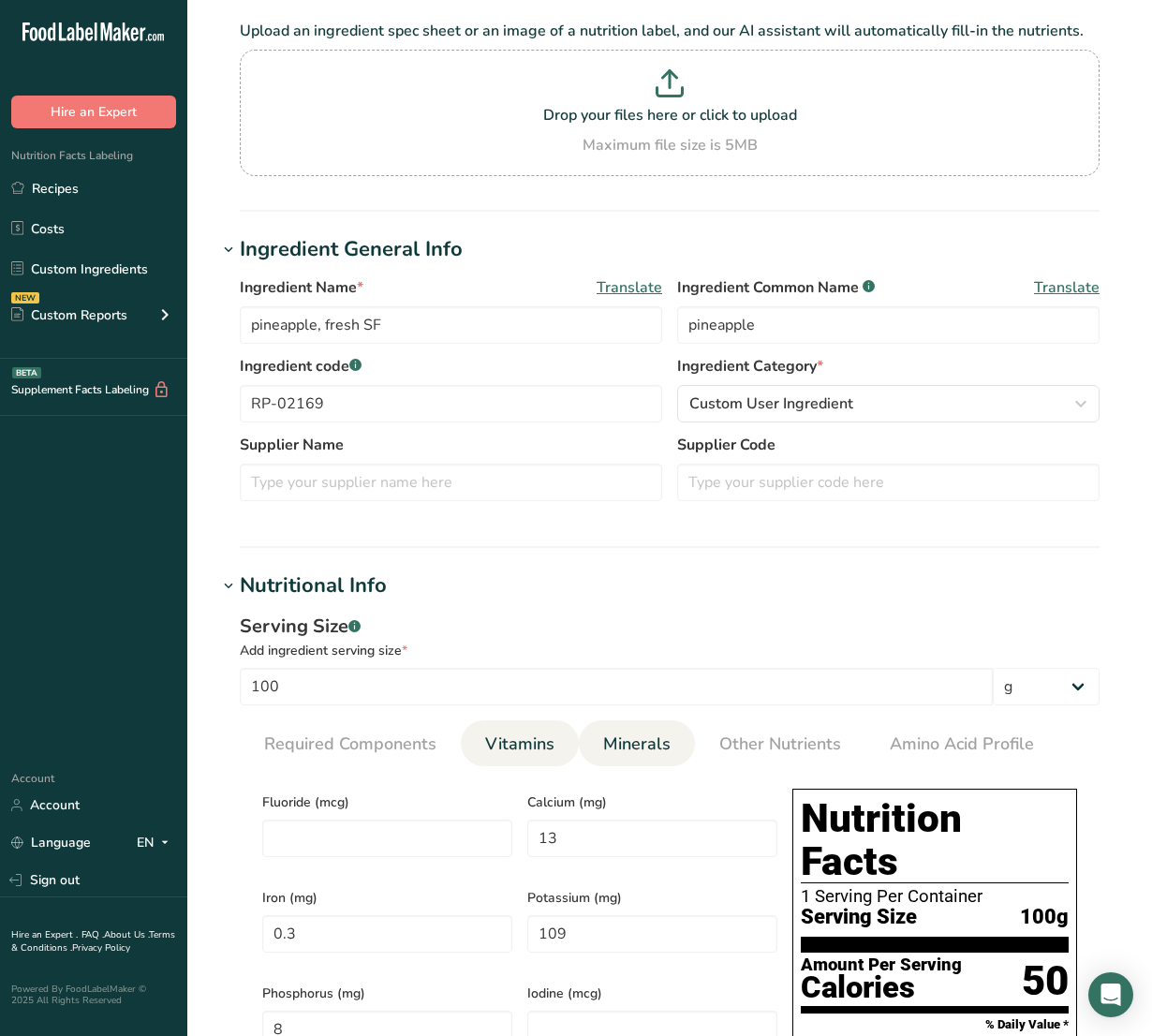
click at [562, 742] on li "Vitamins" at bounding box center [519, 742] width 118 height 46
click at [545, 750] on span "Vitamins" at bounding box center [519, 744] width 70 height 25
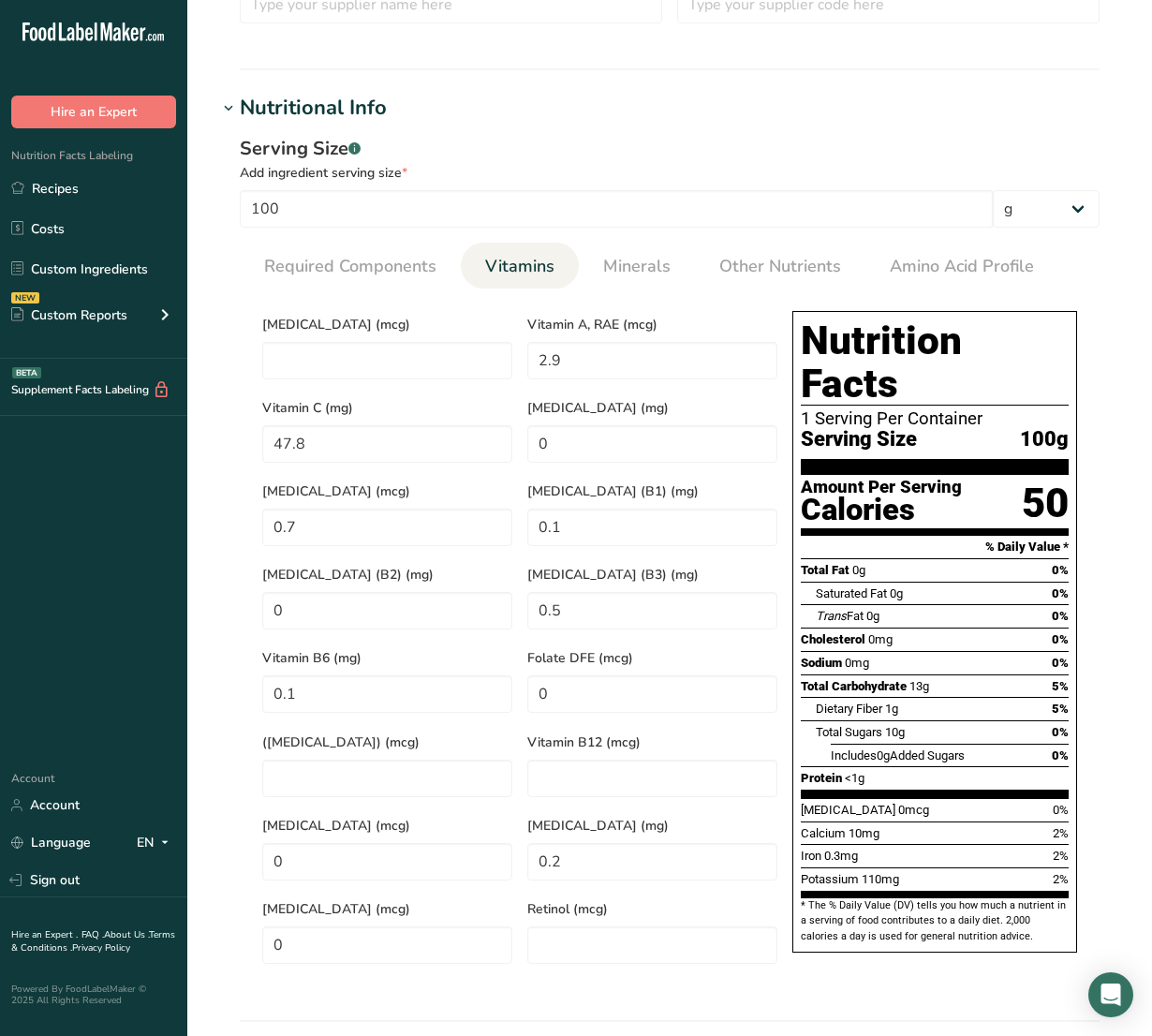
scroll to position [1054, 0]
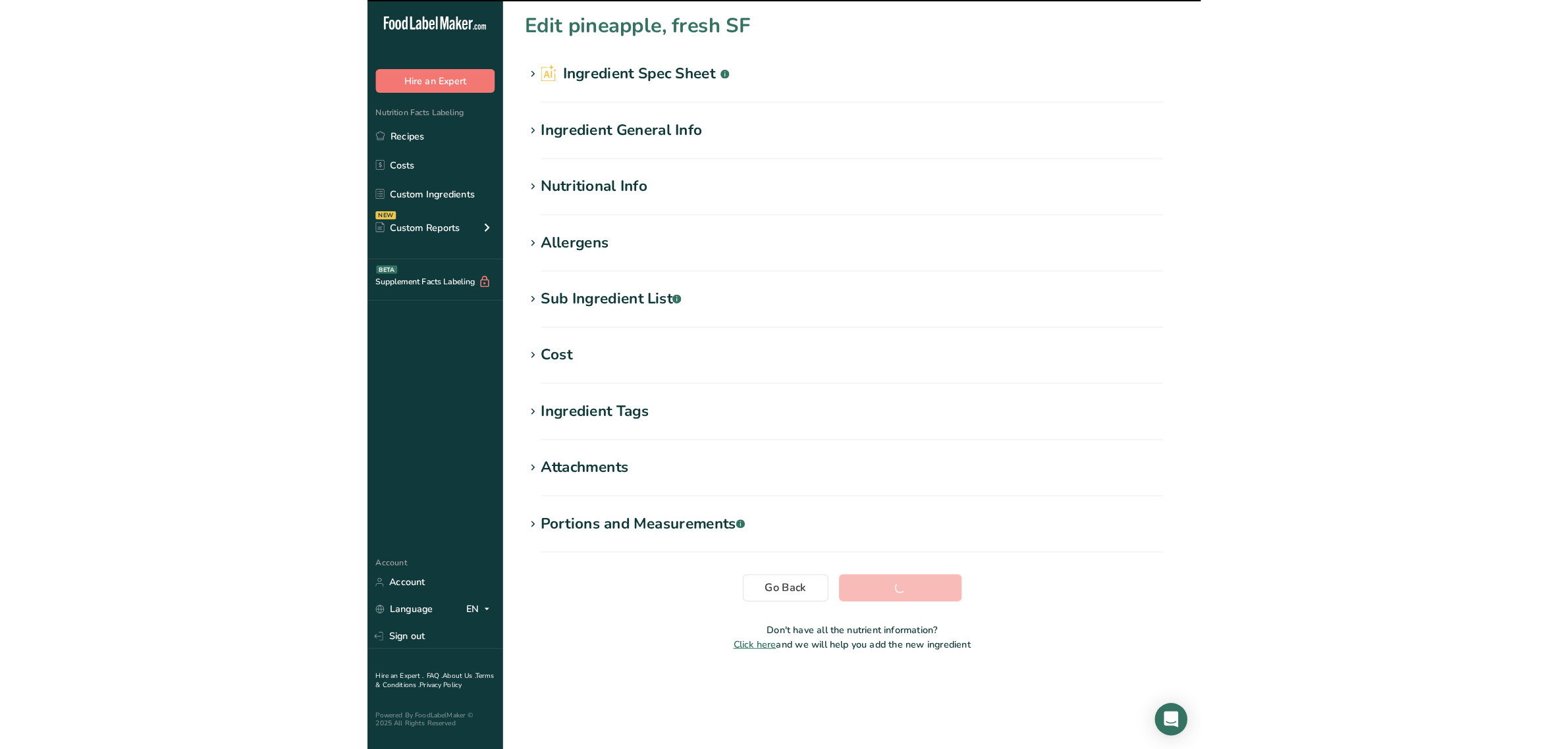
scroll to position [0, 0]
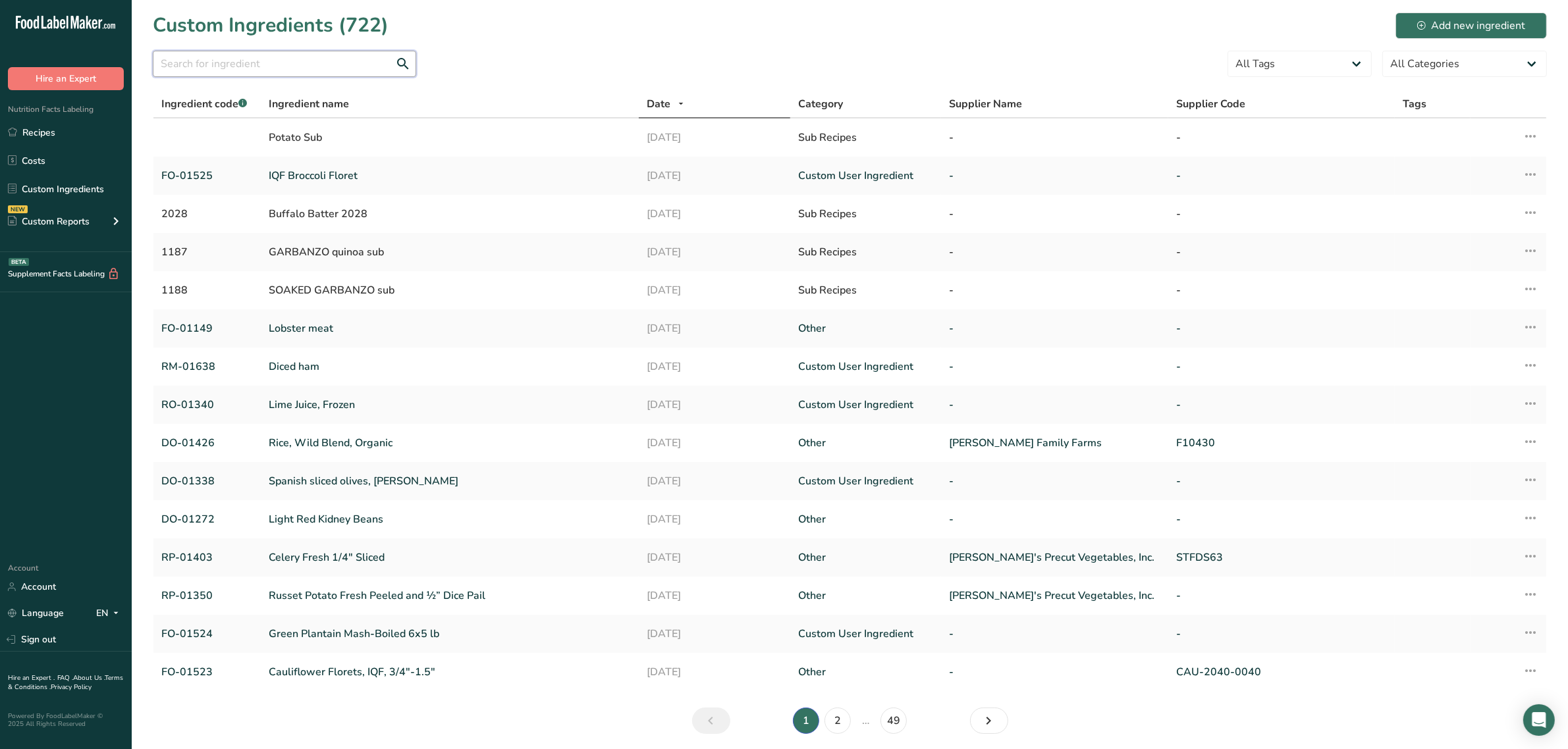
click at [318, 69] on input "text" at bounding box center [284, 64] width 263 height 26
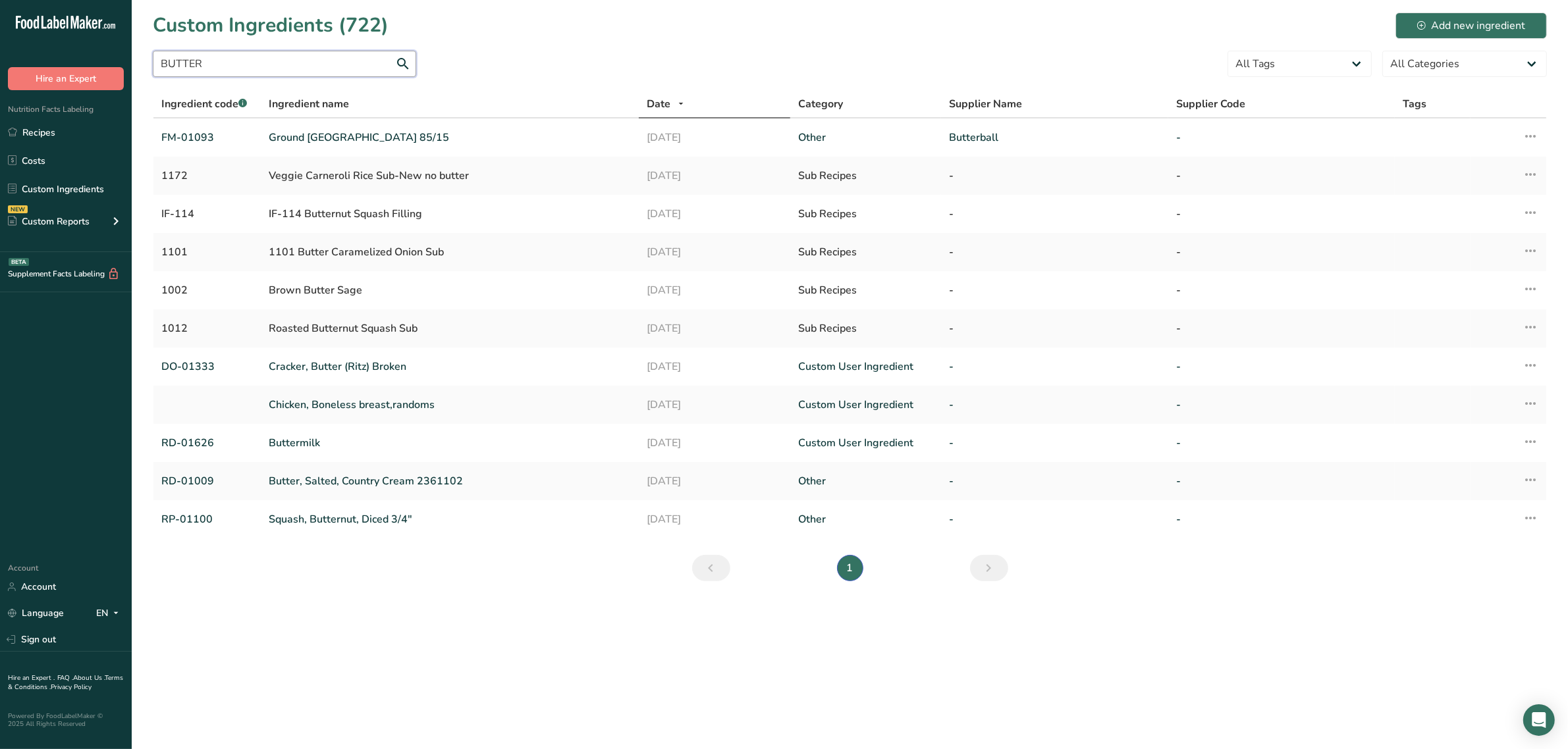
drag, startPoint x: 293, startPoint y: 71, endPoint x: 0, endPoint y: 46, distance: 294.1
click at [8, 58] on div ".a-20{fill:#fff;} Hire an Expert Nutrition Facts Labeling Recipes Costs Custom …" at bounding box center [784, 374] width 1568 height 749
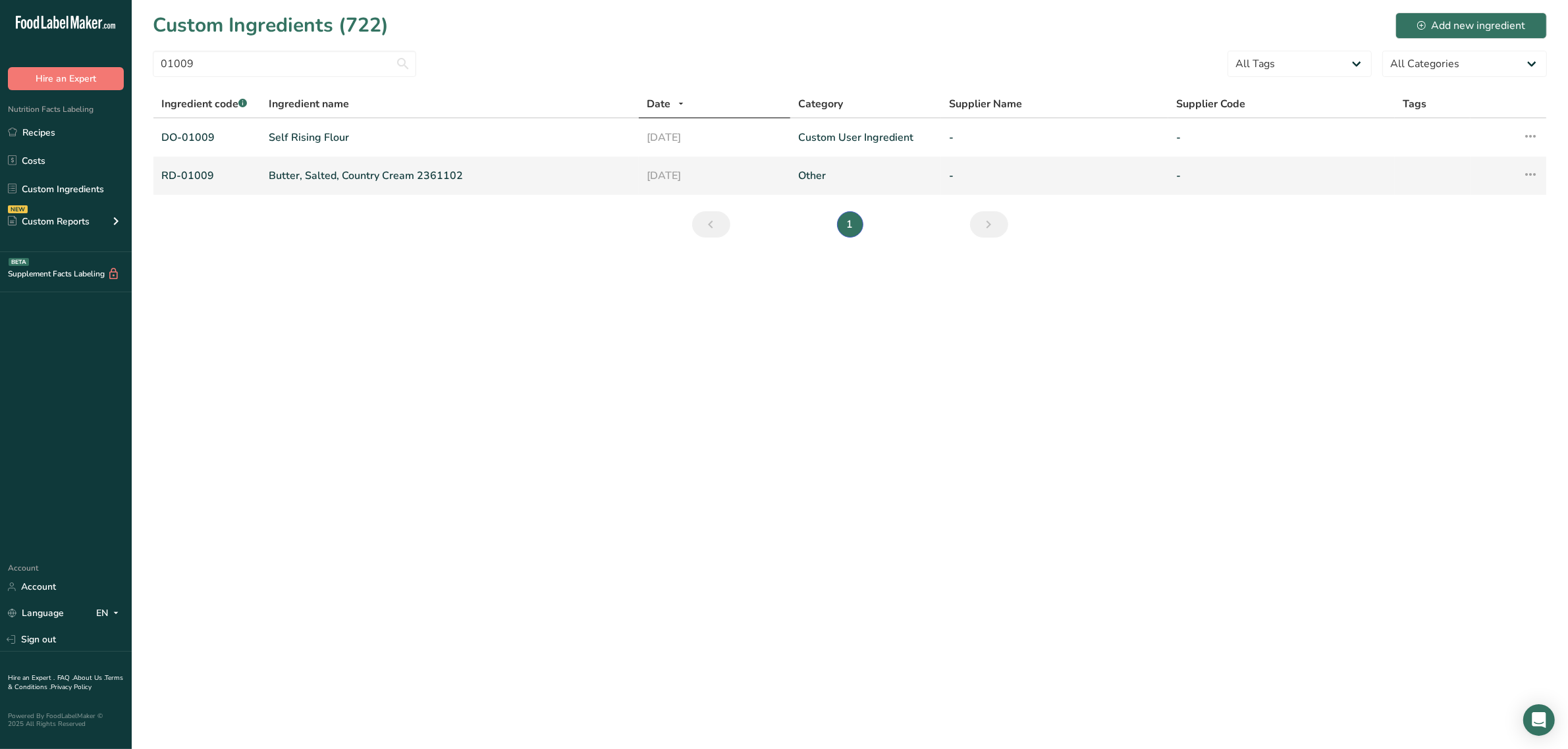
click at [309, 182] on link "Butter, Salted, Country Cream 2361102" at bounding box center [450, 176] width 362 height 16
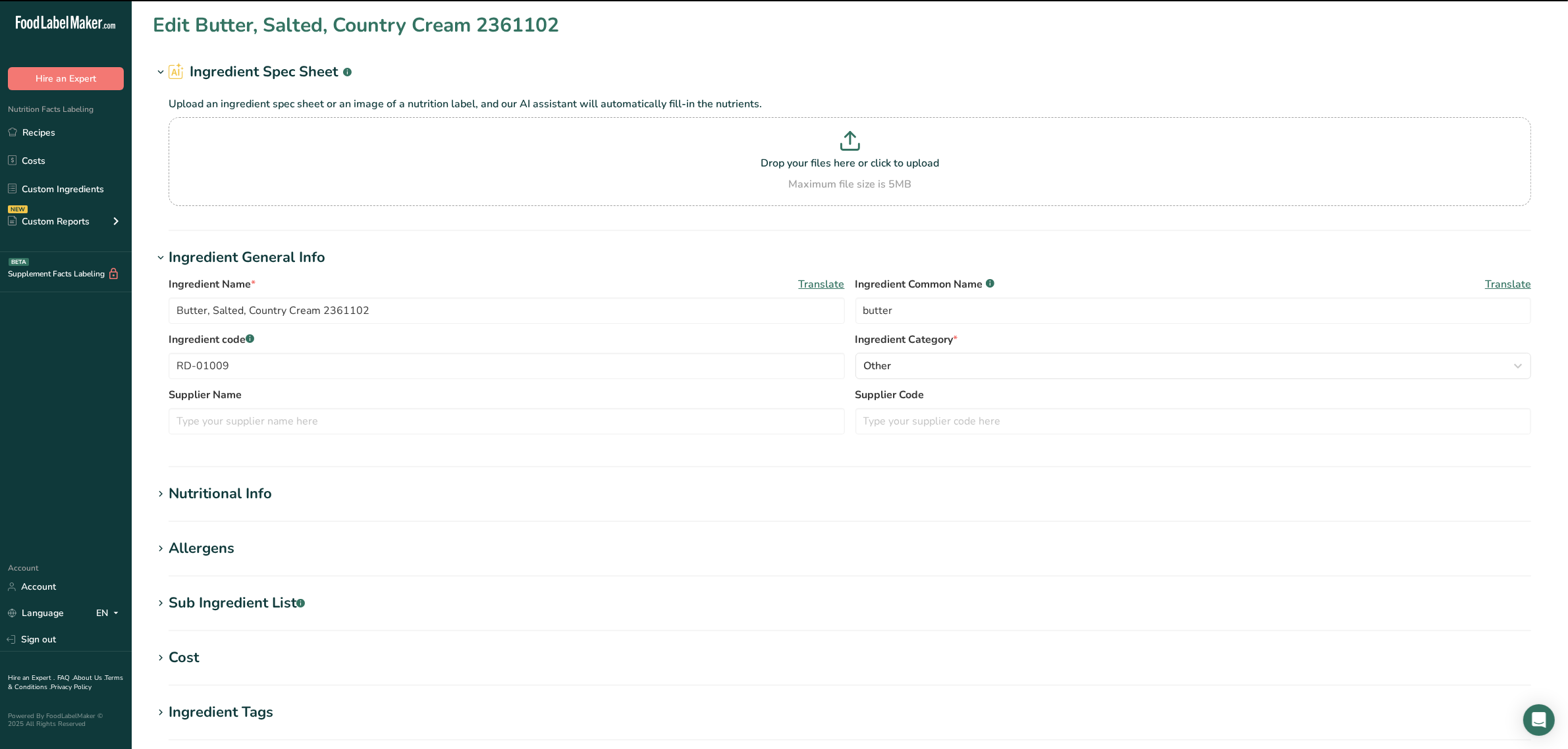
click at [219, 488] on div "Nutritional Info" at bounding box center [220, 494] width 103 height 22
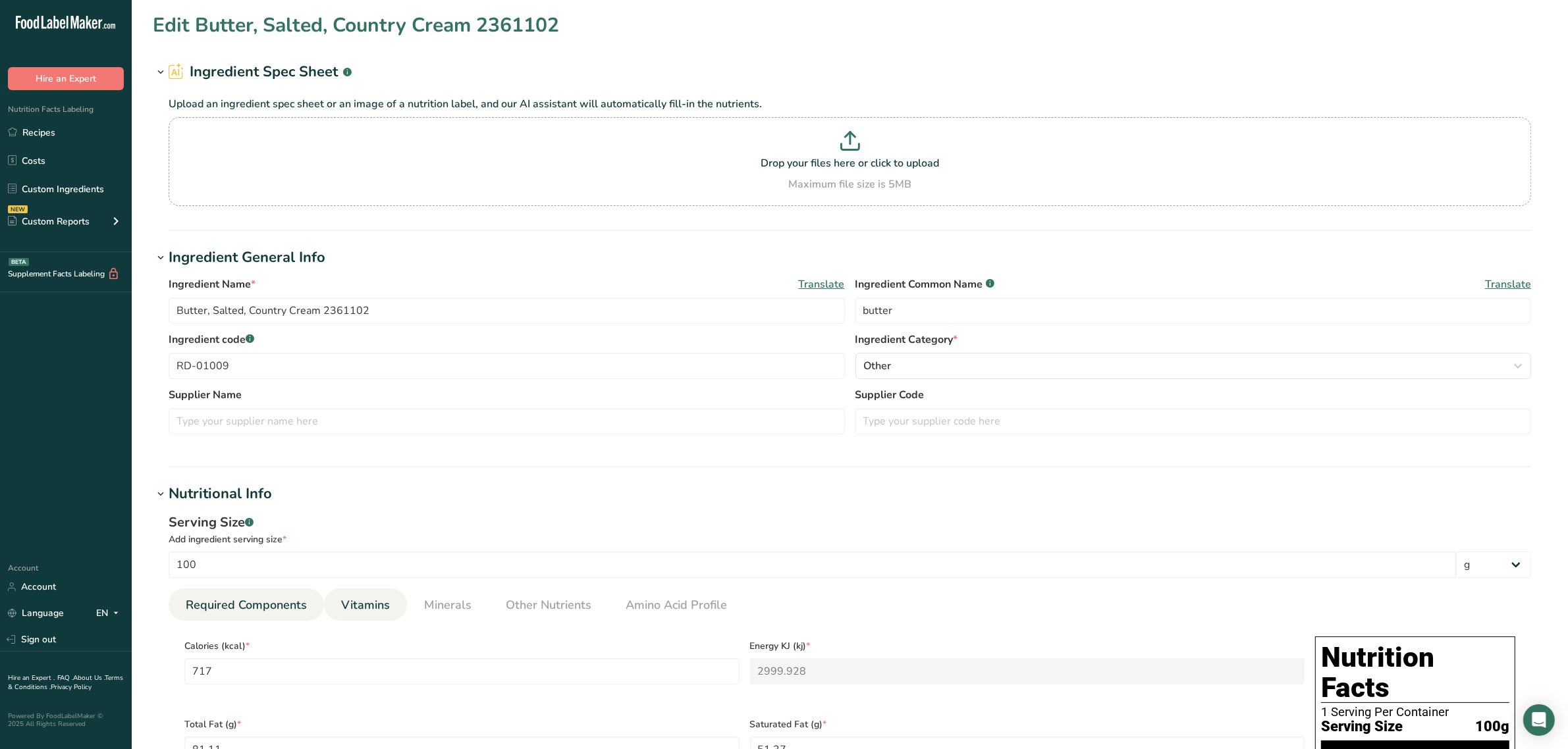
click at [373, 593] on link "Vitamins" at bounding box center [366, 605] width 59 height 34
drag, startPoint x: 909, startPoint y: 668, endPoint x: 420, endPoint y: 657, distance: 489.1
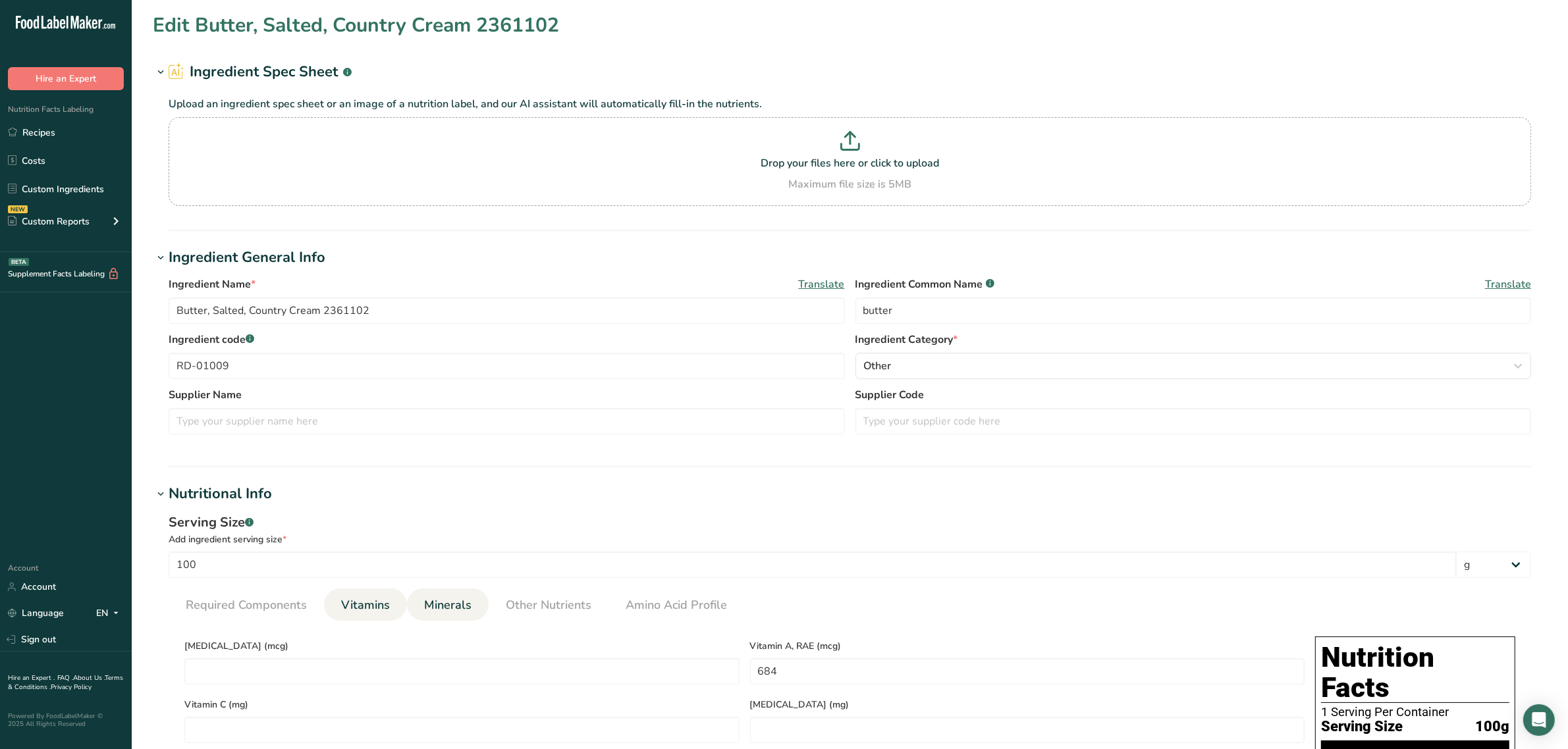
click at [437, 606] on span "Minerals" at bounding box center [448, 605] width 48 height 18
click at [383, 597] on span "Vitamins" at bounding box center [365, 605] width 49 height 18
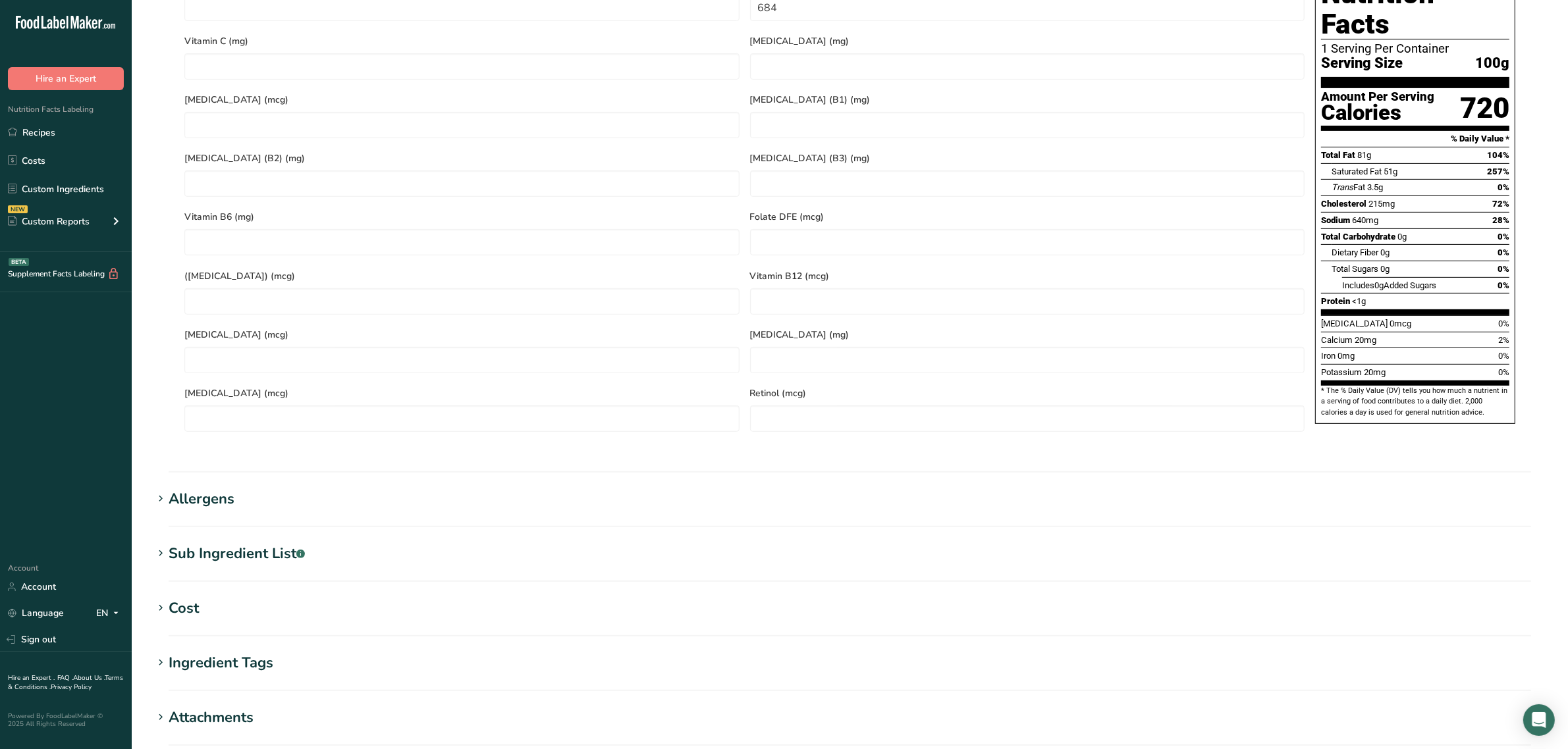
scroll to position [845, 0]
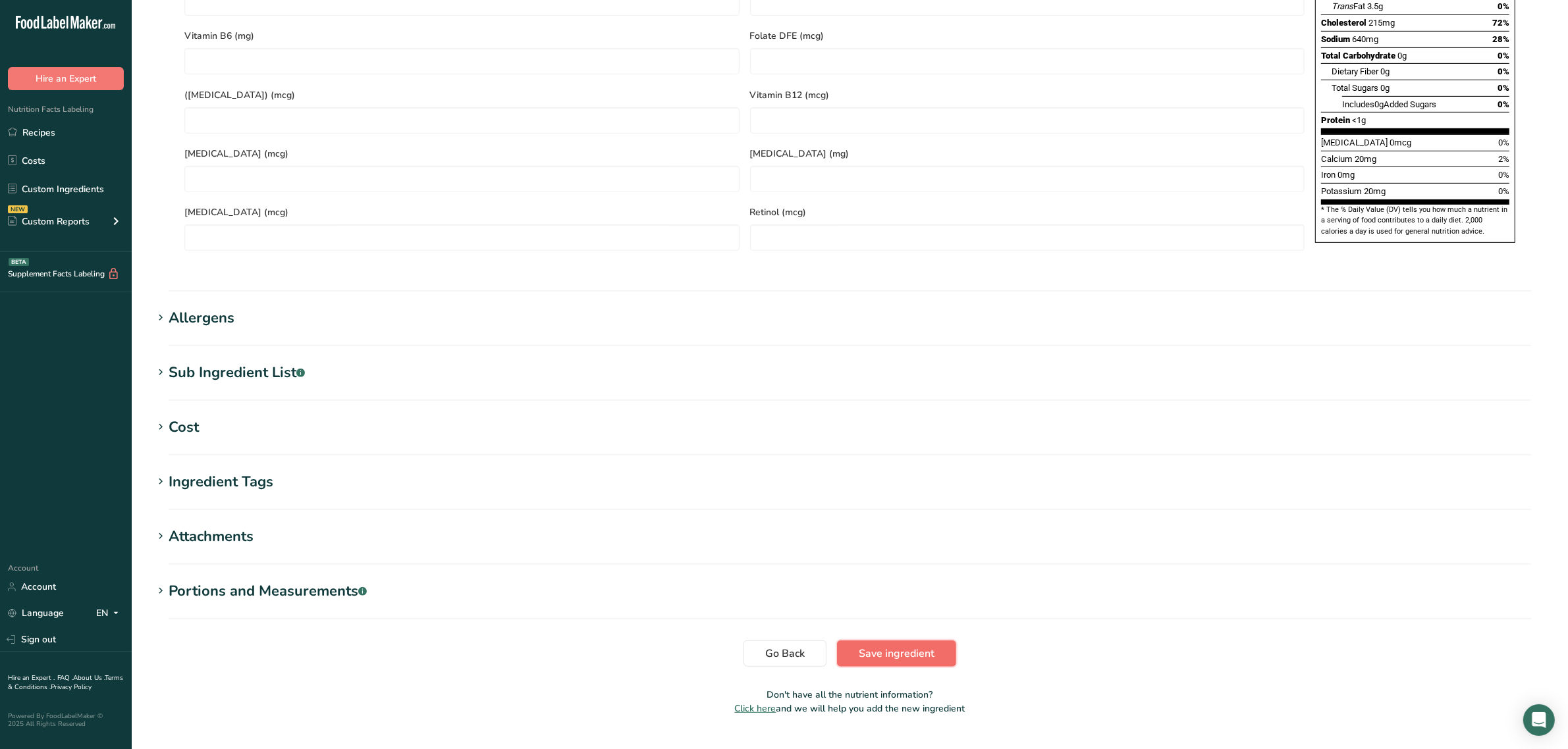
click at [859, 646] on span "Save ingredient" at bounding box center [897, 653] width 76 height 16
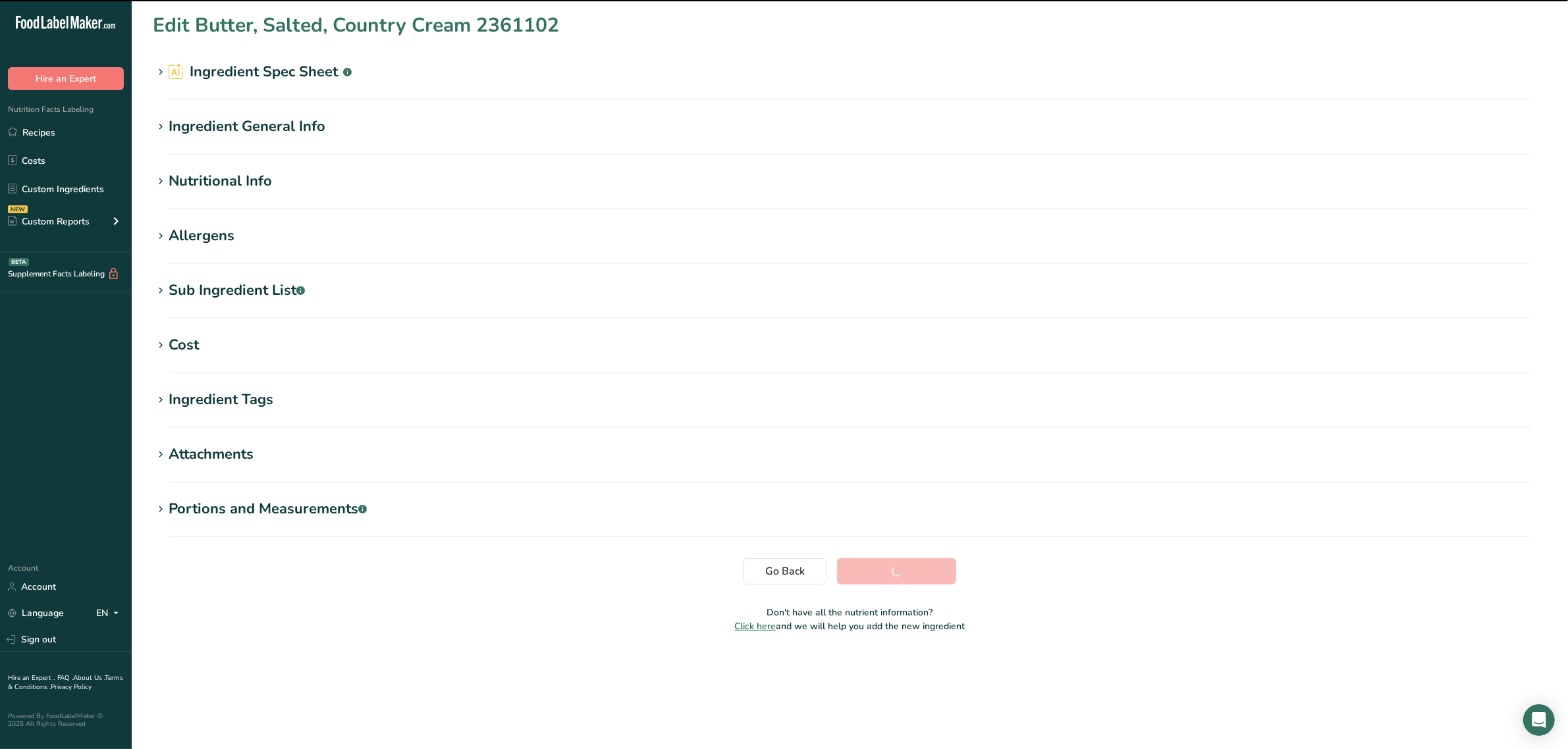
scroll to position [0, 0]
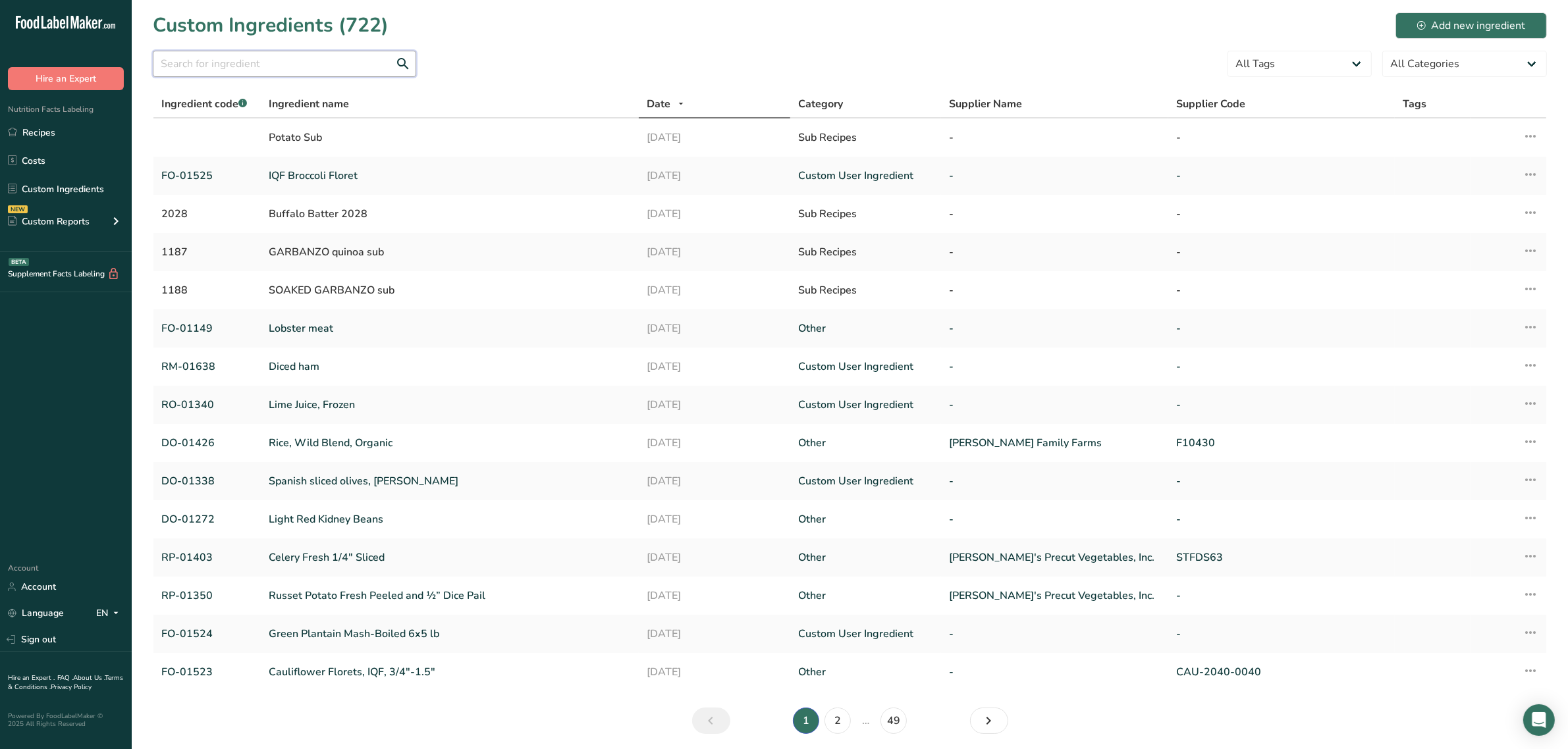
click at [337, 69] on input "text" at bounding box center [284, 64] width 263 height 26
paste input "DO-01003"
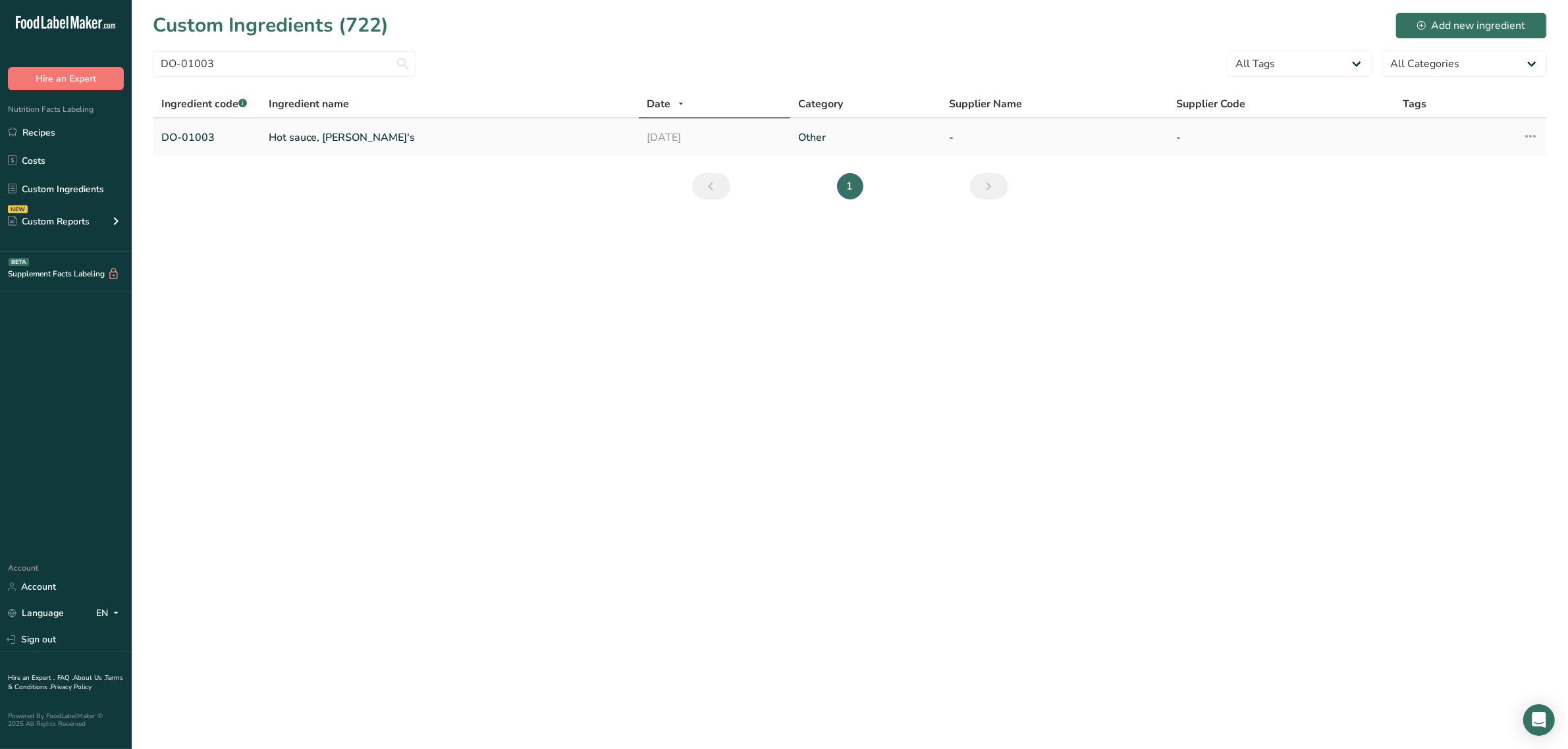
click at [313, 137] on link "Hot sauce, [PERSON_NAME]'s" at bounding box center [450, 137] width 362 height 16
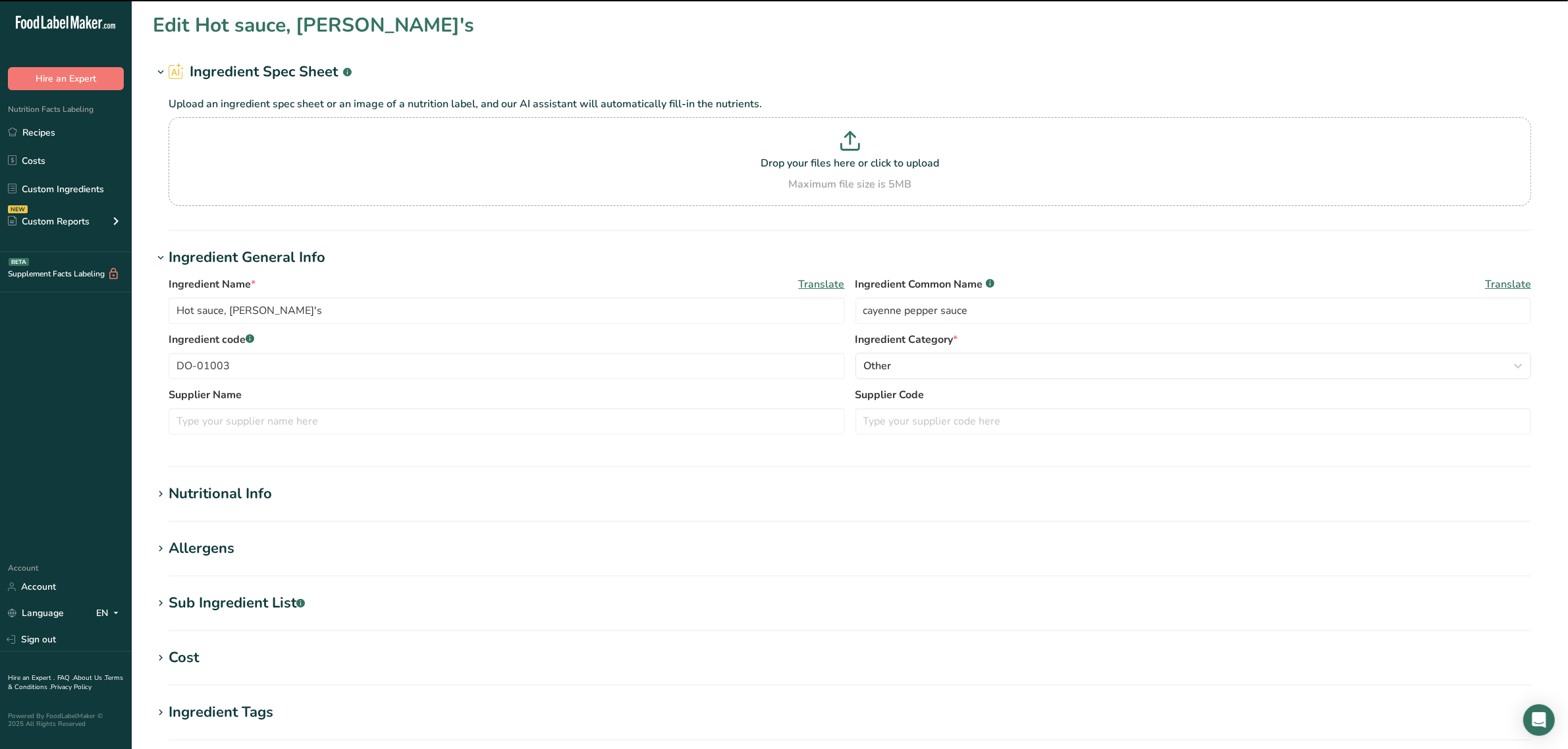
click at [241, 595] on div "Sub Ingredient List .a-a{fill:#347362;}.b-a{fill:#fff;}" at bounding box center [237, 604] width 136 height 22
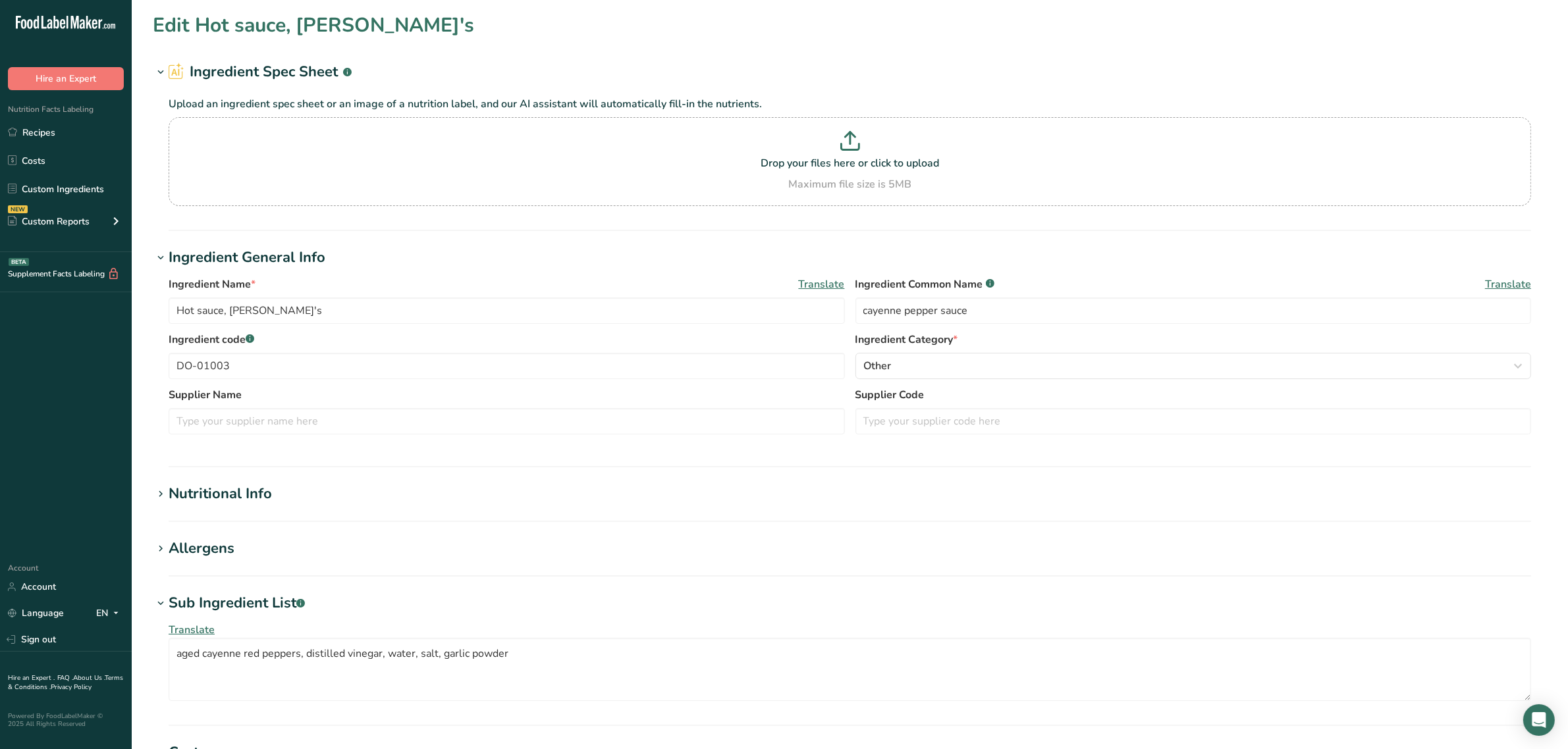
click at [248, 497] on div "Nutritional Info" at bounding box center [220, 494] width 103 height 22
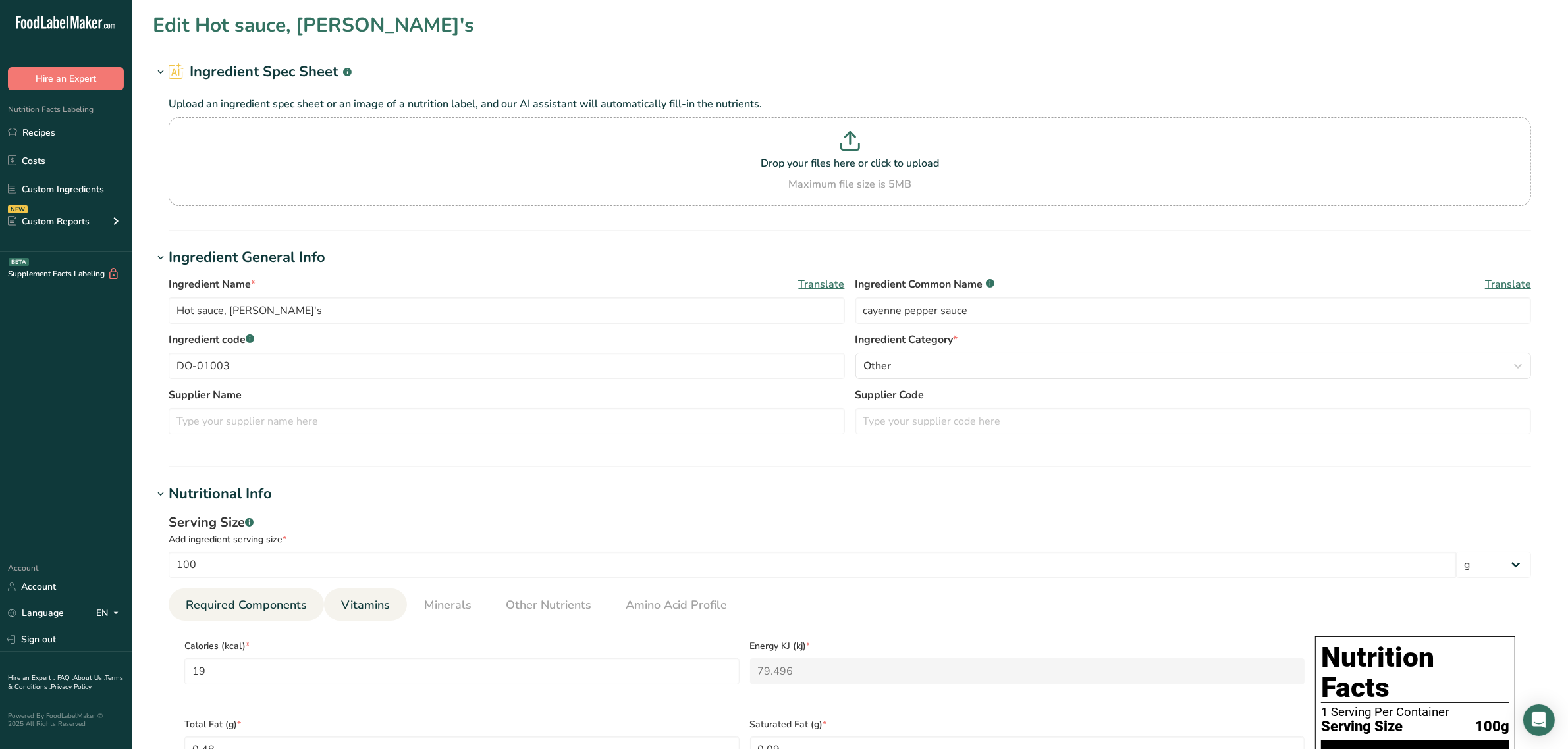
click at [385, 610] on span "Vitamins" at bounding box center [365, 605] width 49 height 18
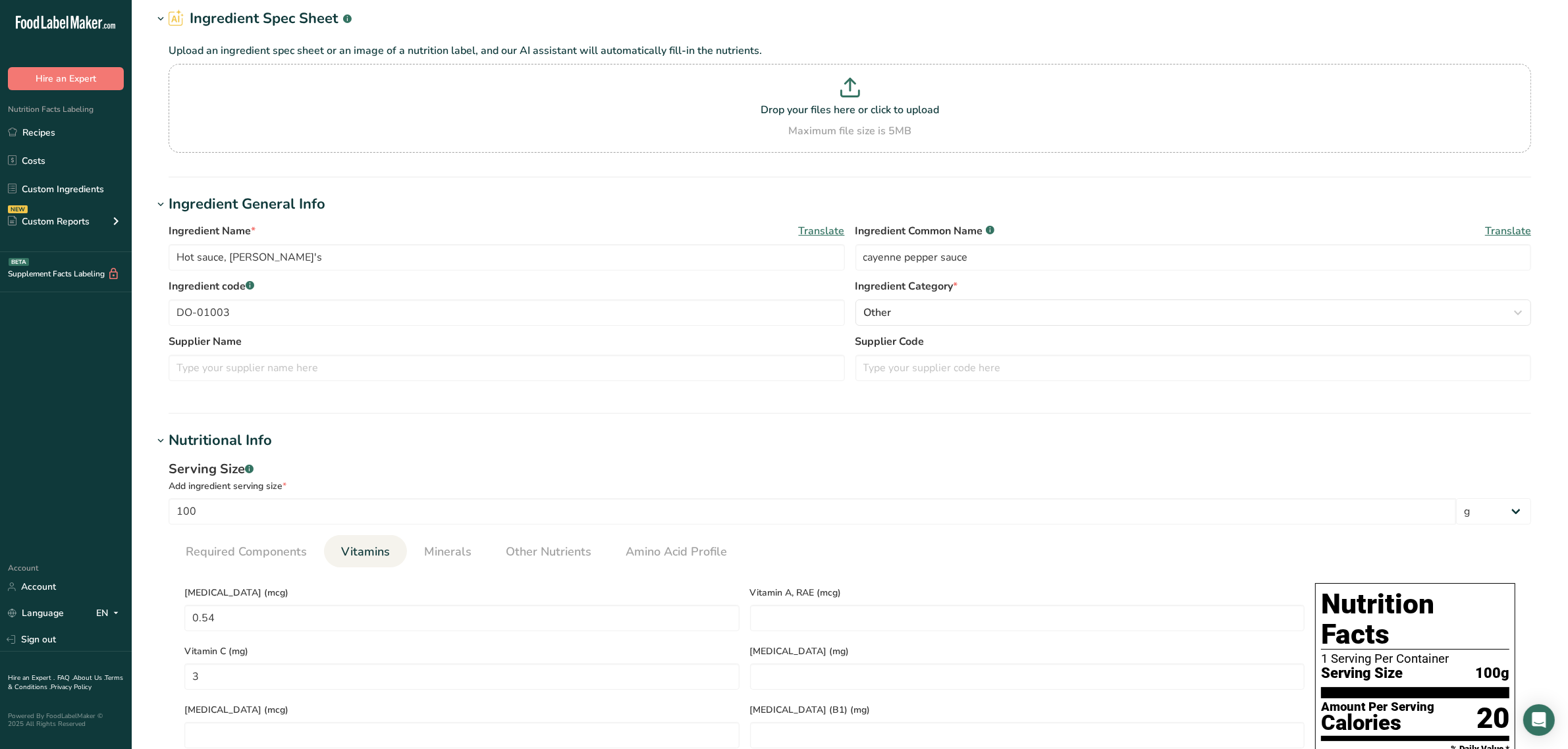
scroll to position [83, 0]
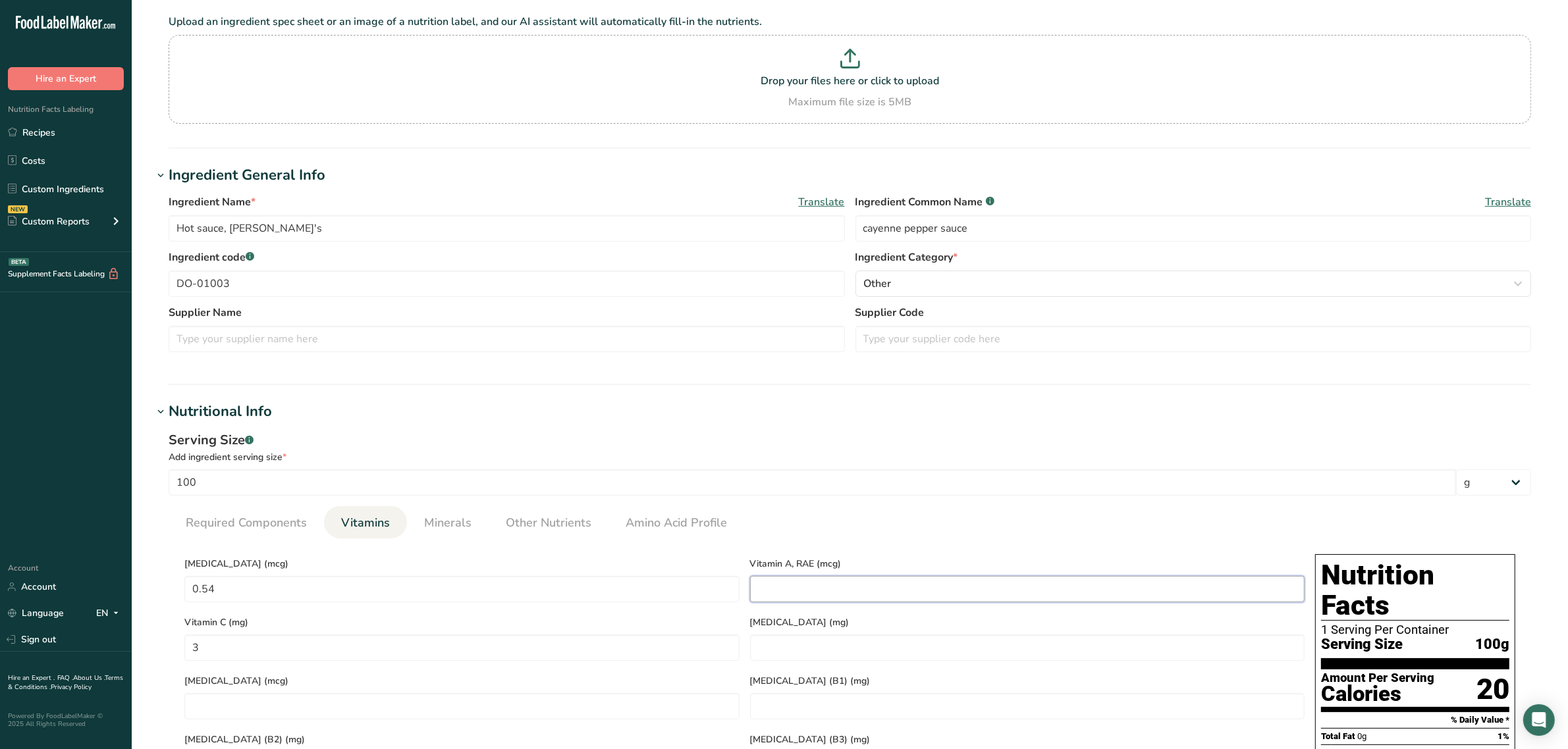
click at [790, 584] on RAE "number" at bounding box center [1027, 589] width 555 height 26
drag, startPoint x: 451, startPoint y: 524, endPoint x: 416, endPoint y: 530, distance: 35.5
click at [451, 523] on span "Minerals" at bounding box center [448, 523] width 48 height 18
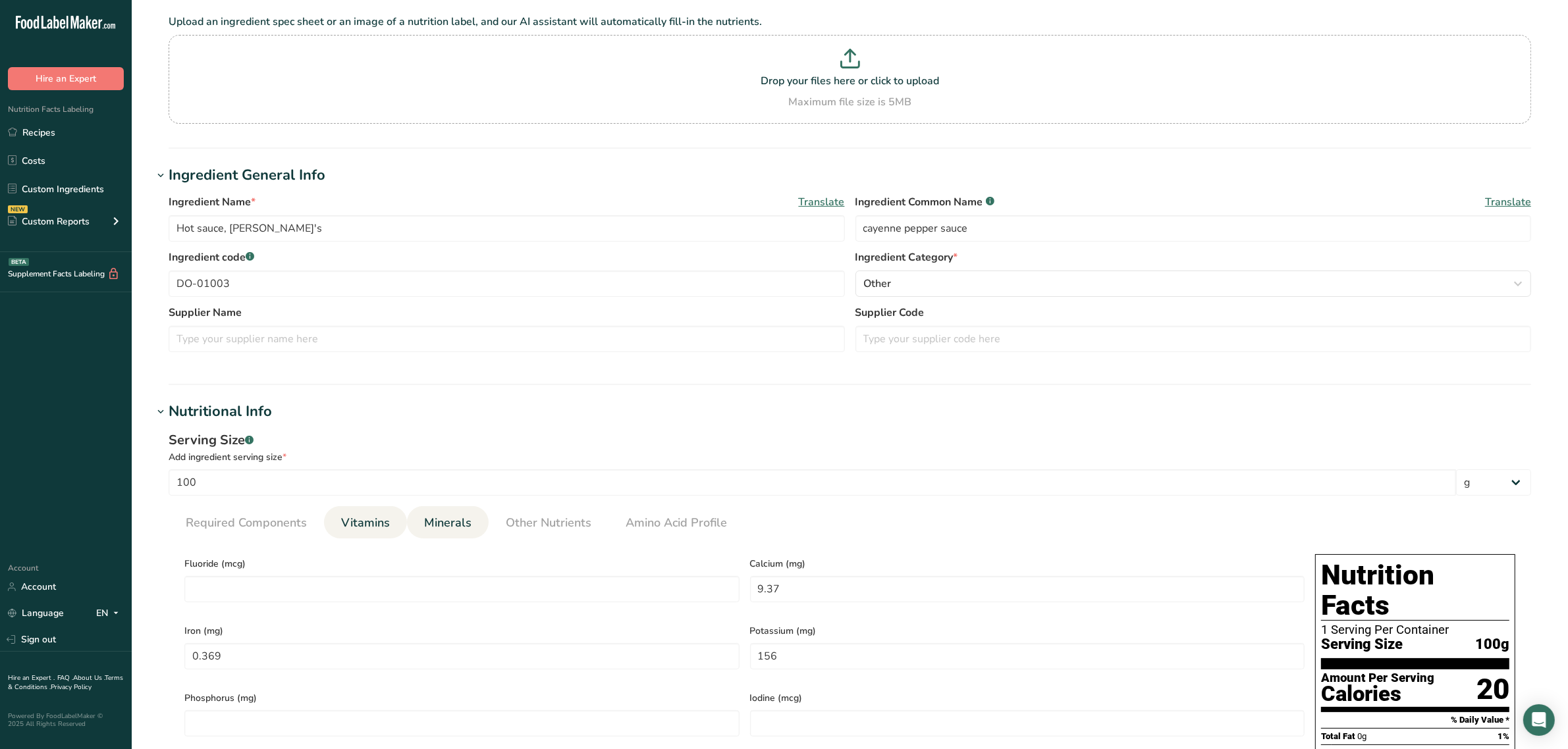
click at [377, 528] on span "Vitamins" at bounding box center [365, 523] width 49 height 18
click at [424, 517] on span "Minerals" at bounding box center [448, 523] width 48 height 18
click at [369, 517] on span "Vitamins" at bounding box center [365, 523] width 49 height 18
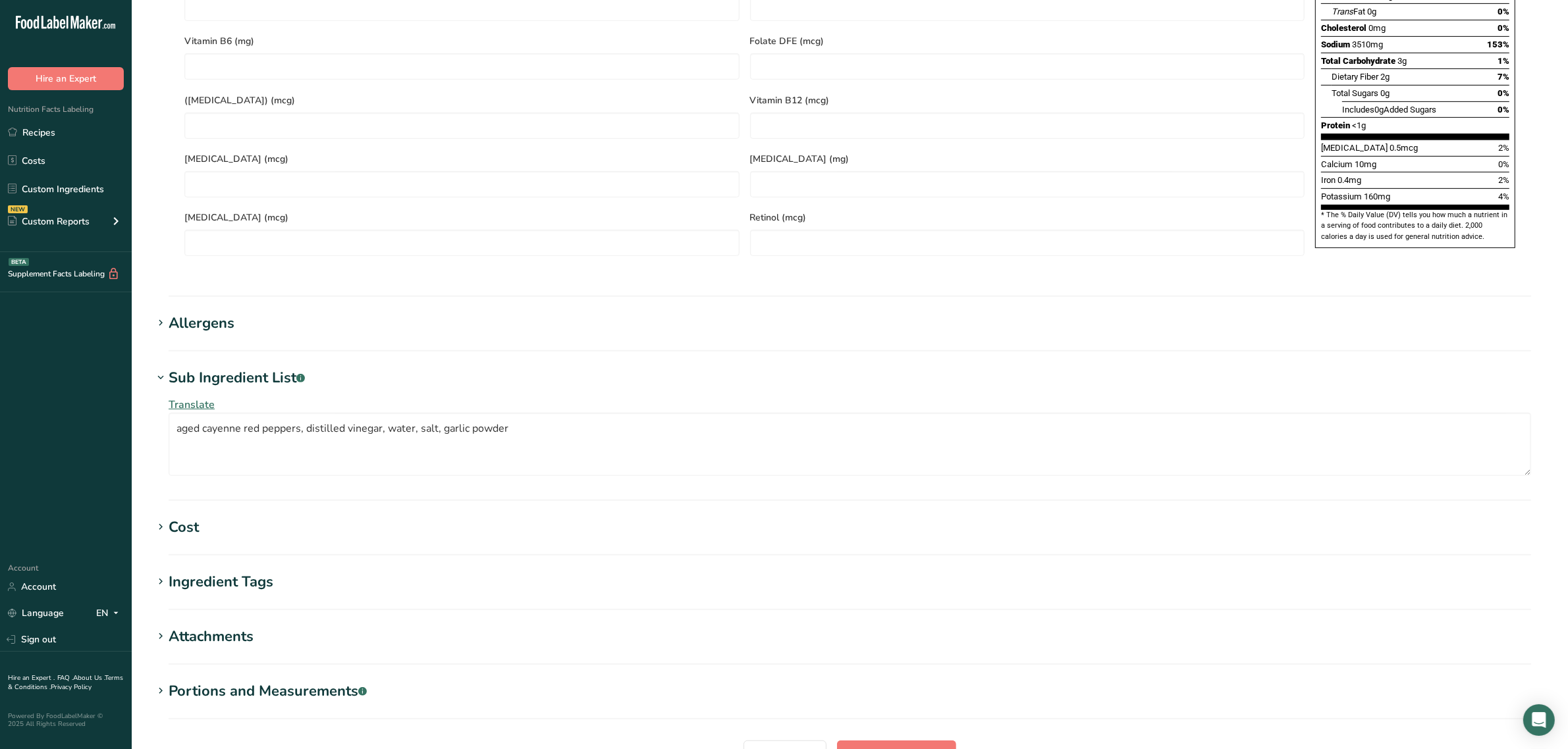
scroll to position [940, 0]
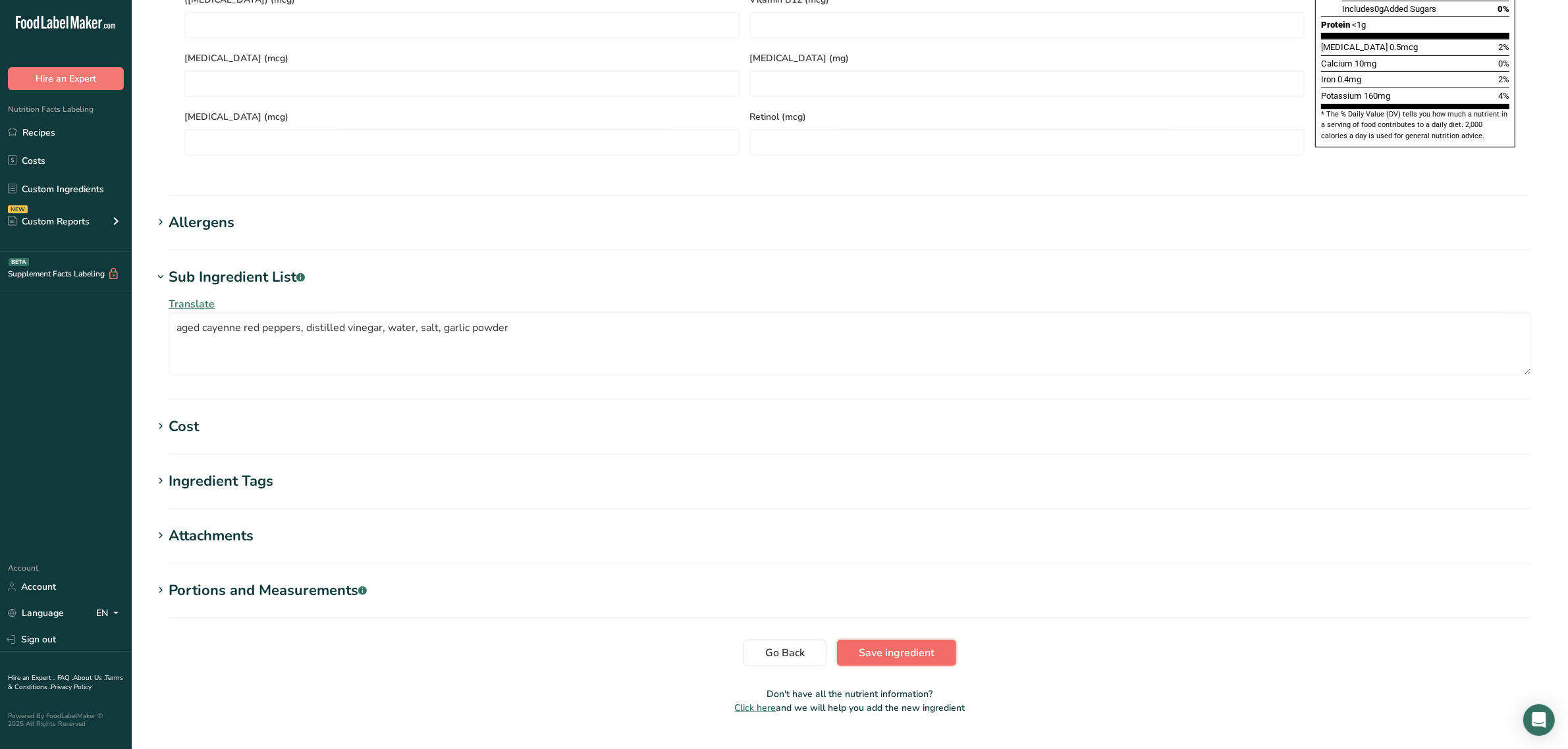
click at [854, 640] on button "Save ingredient" at bounding box center [896, 653] width 119 height 26
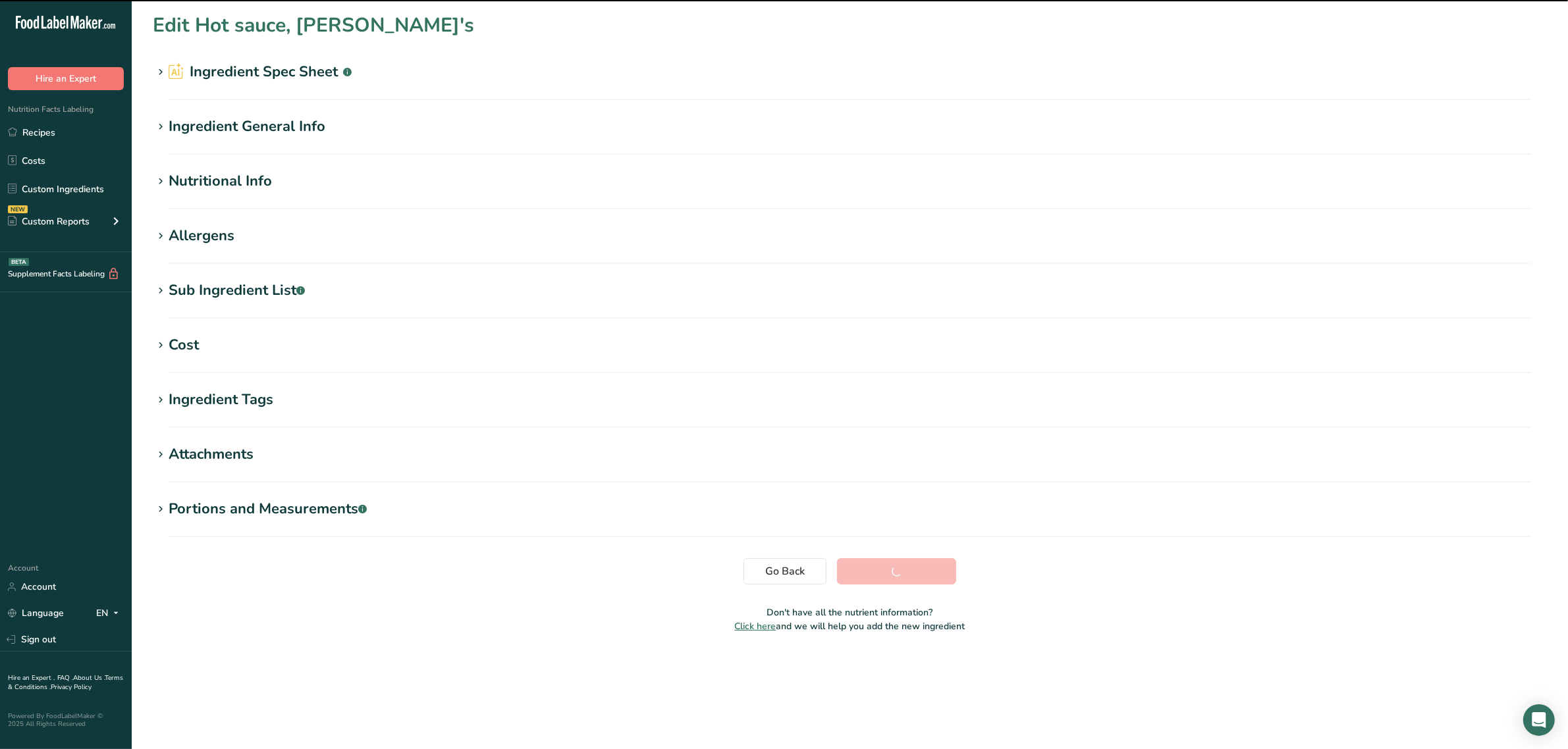
scroll to position [0, 0]
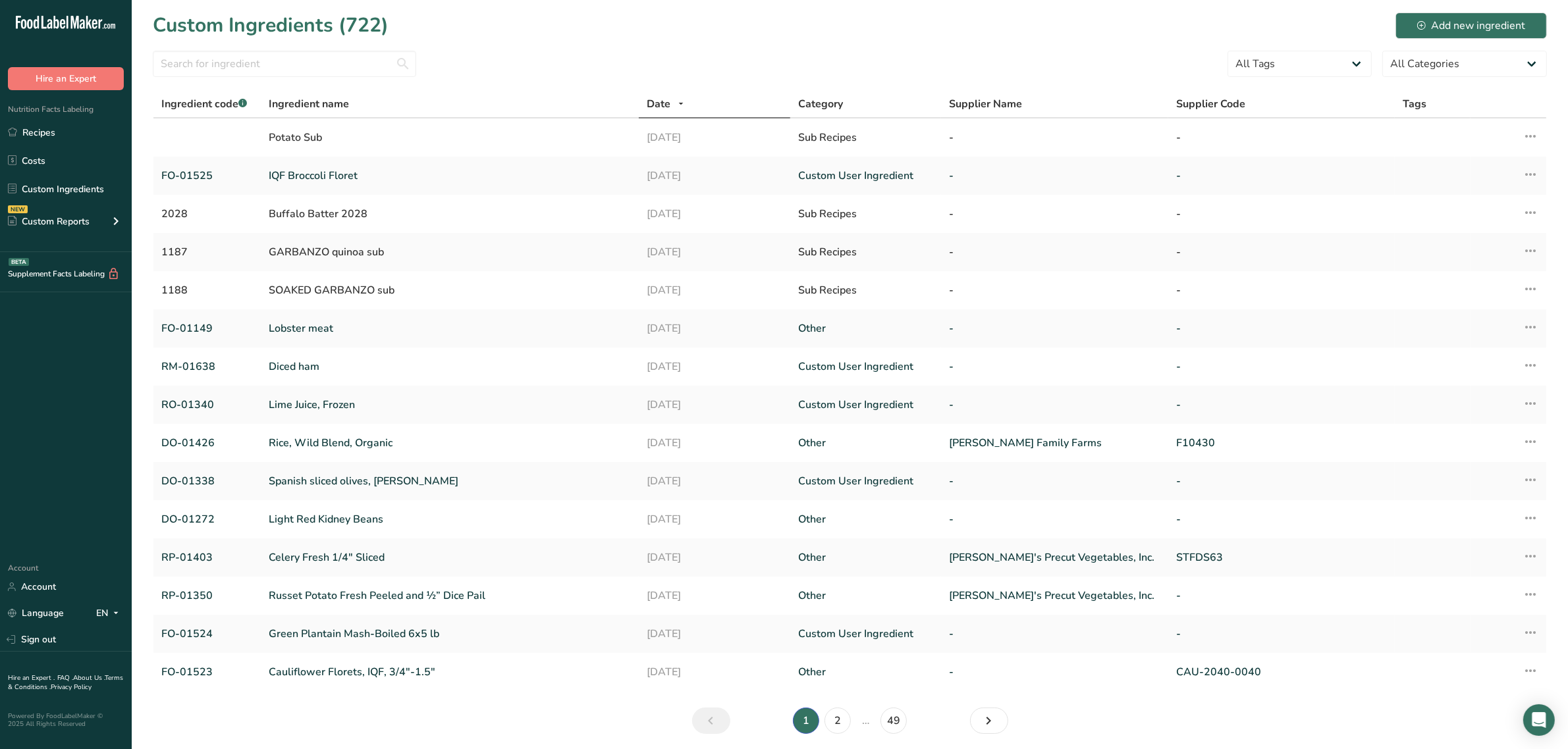
click at [265, 77] on div at bounding box center [284, 68] width 263 height 34
click at [265, 61] on input "text" at bounding box center [284, 64] width 263 height 26
paste input "RO-01201"
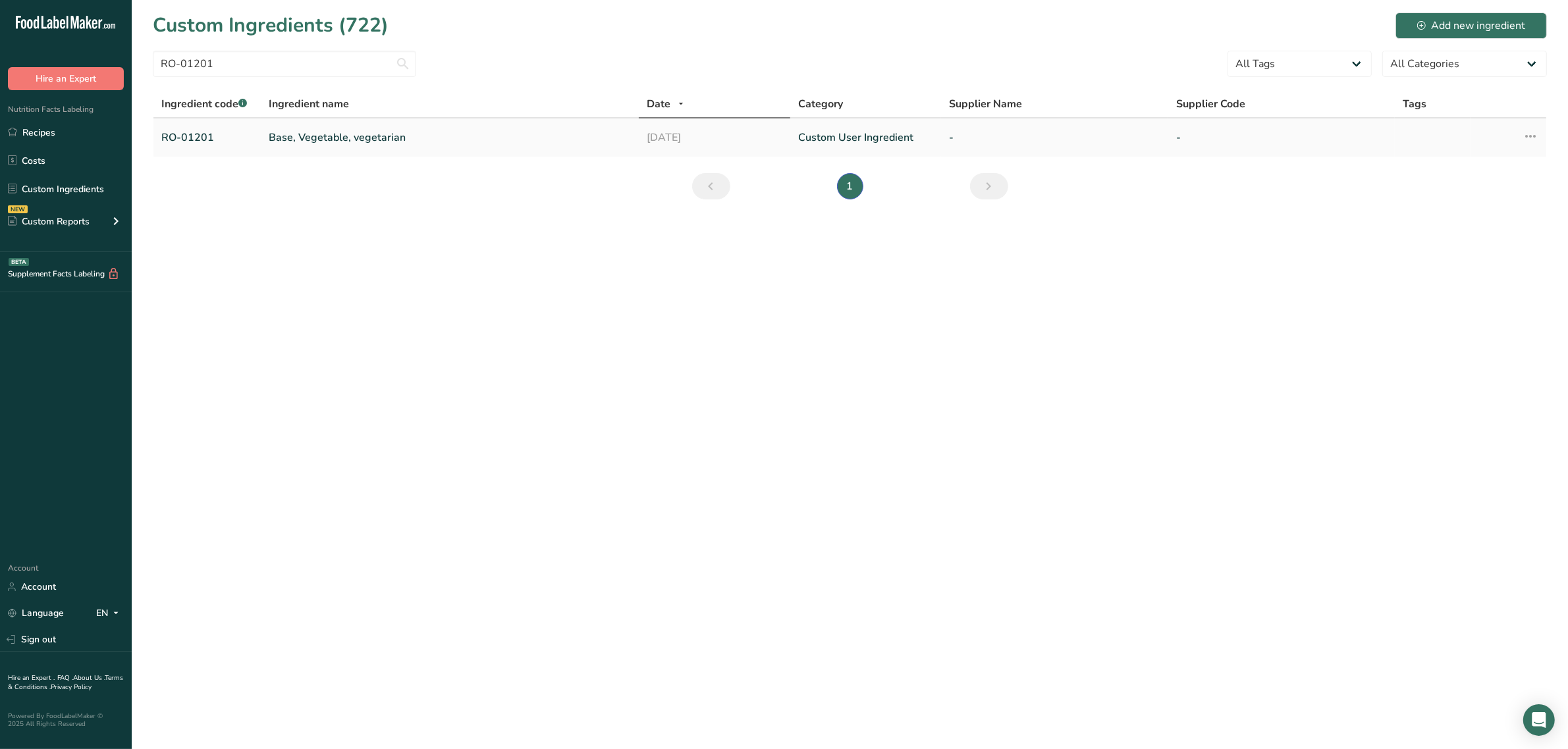
click at [326, 135] on link "Base, Vegetable, vegetarian" at bounding box center [450, 137] width 362 height 16
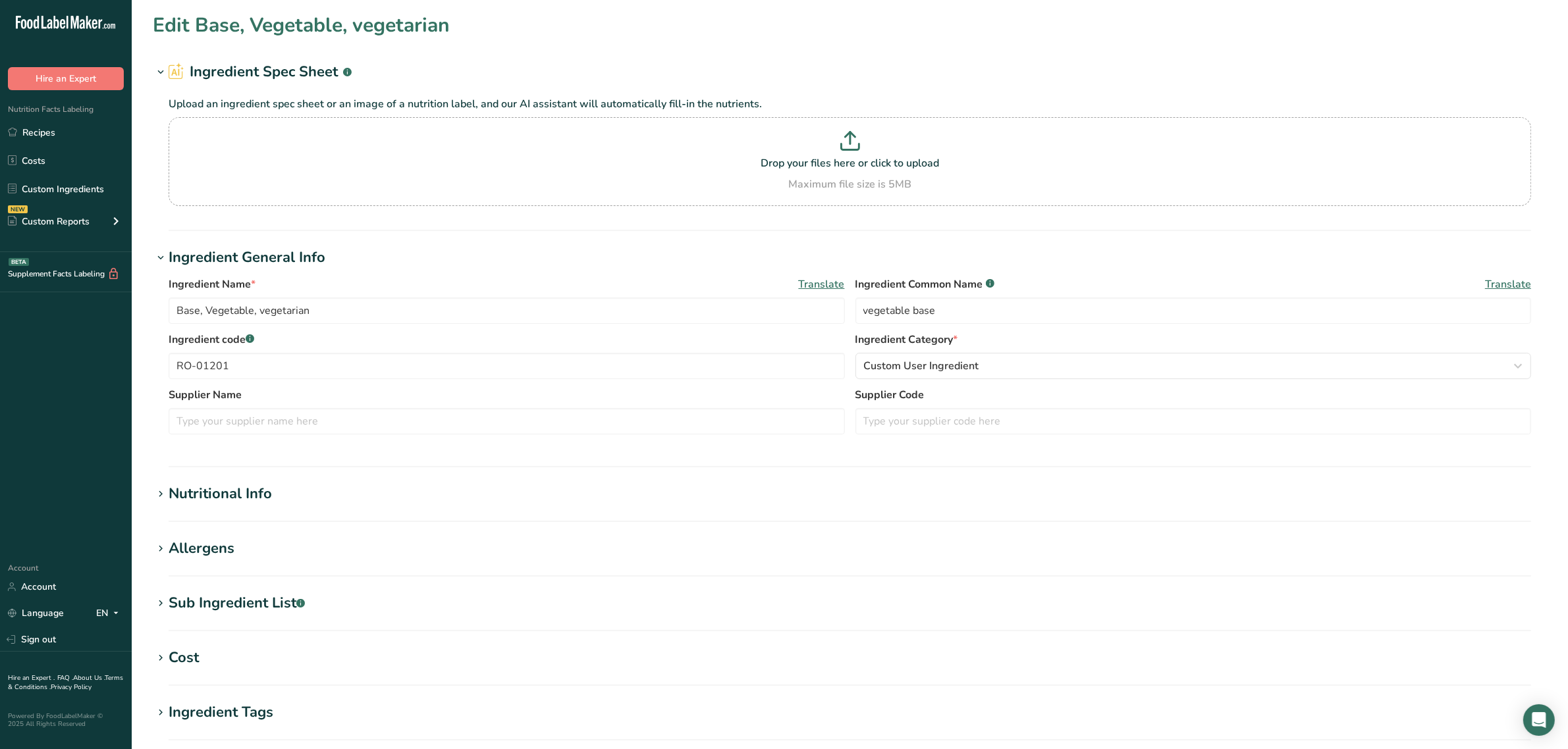
click at [241, 604] on div "Sub Ingredient List .a-a{fill:#347362;}.b-a{fill:#fff;}" at bounding box center [237, 604] width 136 height 22
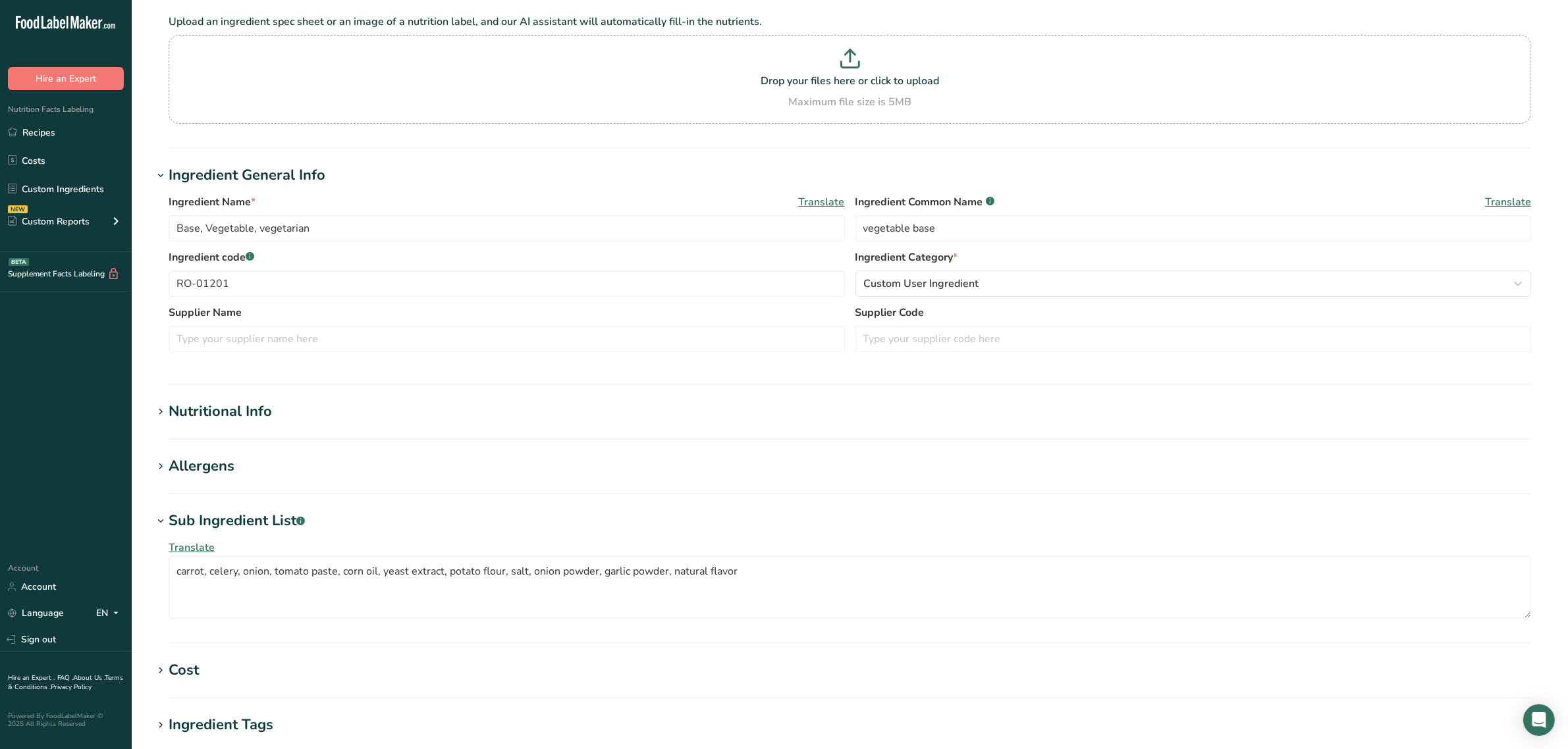
click at [224, 426] on section "Nutritional Info Serving Size .a-a{fill:#347362;}.b-a{fill:#fff;} Add ingredien…" at bounding box center [850, 420] width 1394 height 39
click at [224, 421] on div "Nutritional Info" at bounding box center [220, 412] width 103 height 22
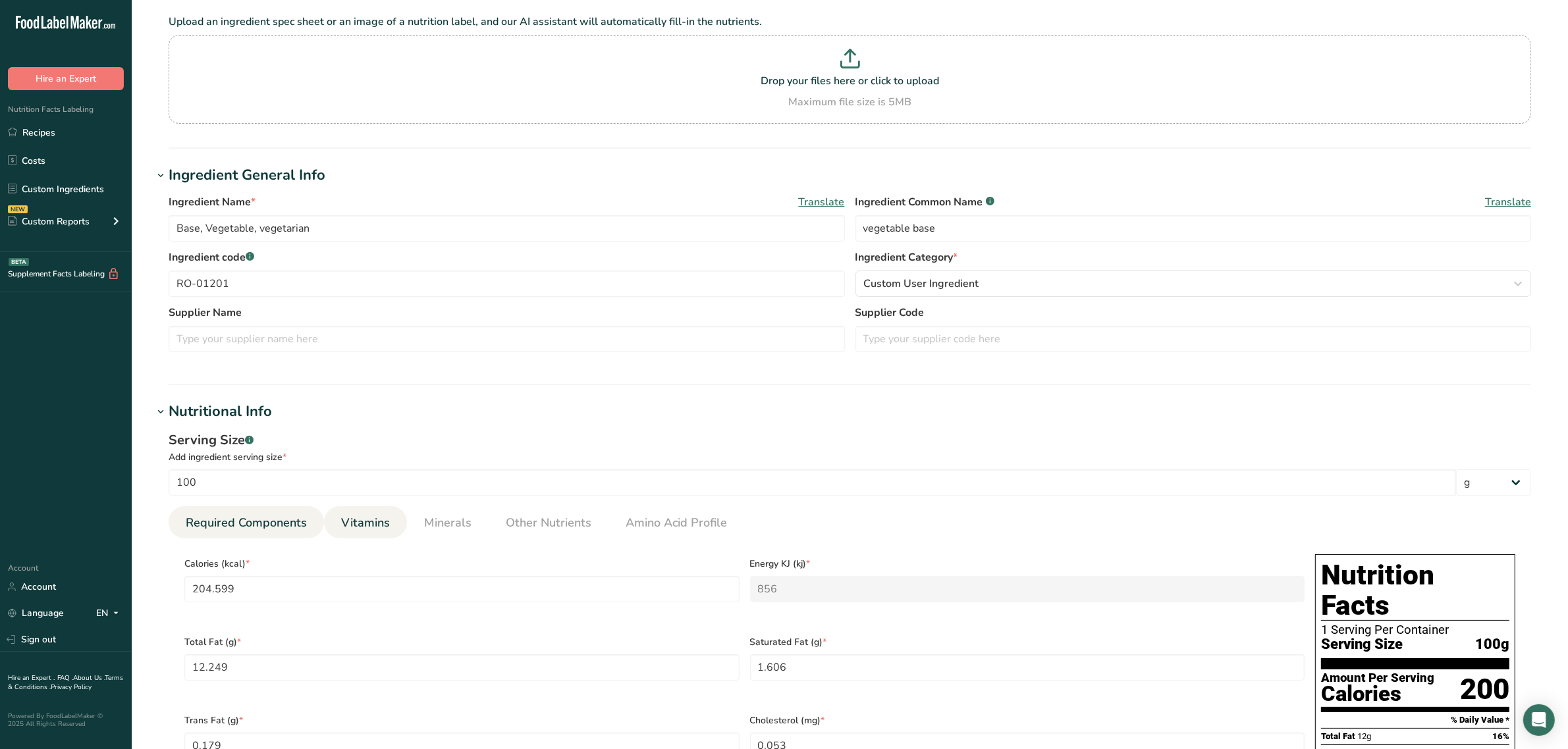
click at [351, 525] on span "Vitamins" at bounding box center [365, 523] width 49 height 18
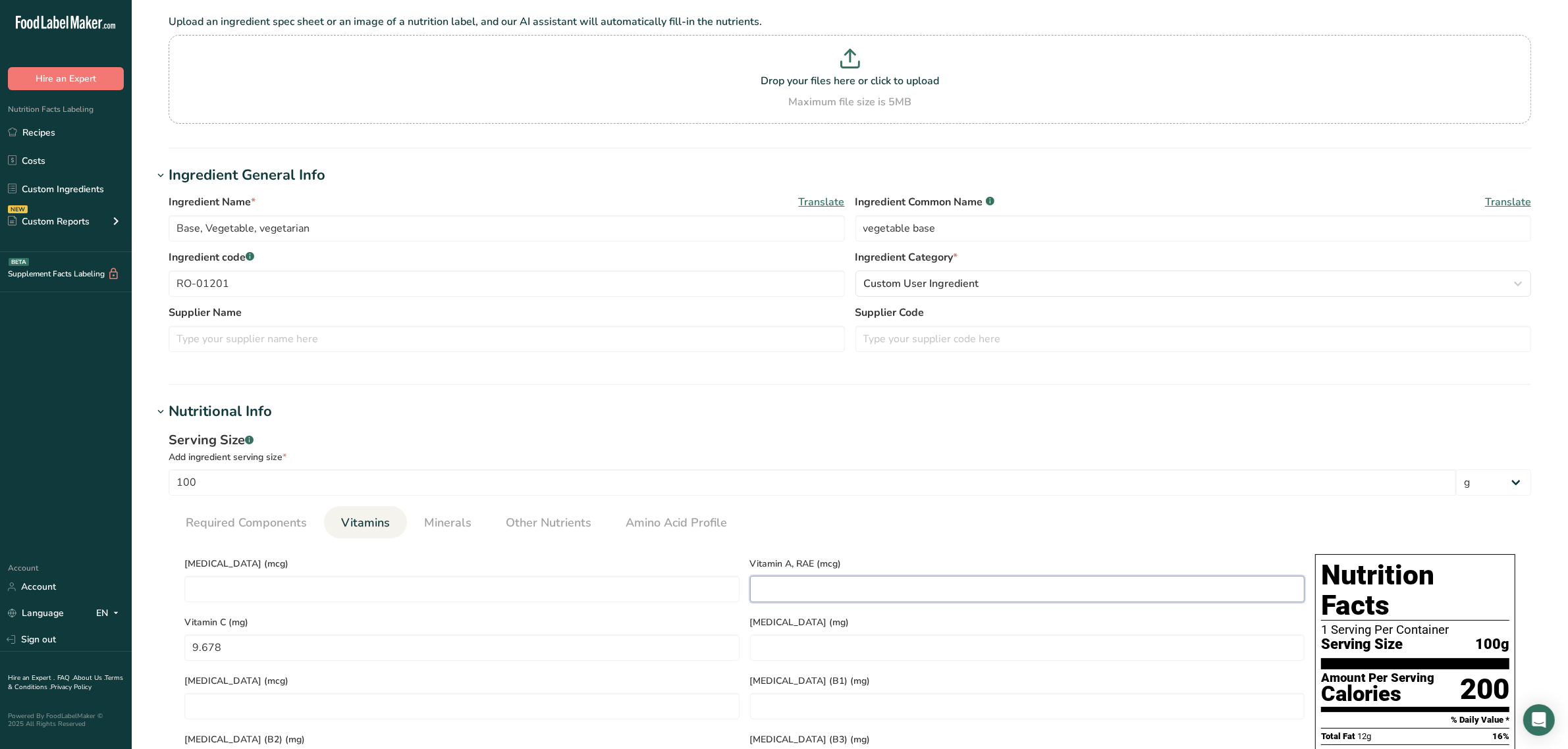
click at [785, 582] on RAE "number" at bounding box center [1027, 589] width 555 height 26
paste RAE "278.053"
click at [443, 528] on span "Minerals" at bounding box center [448, 523] width 48 height 18
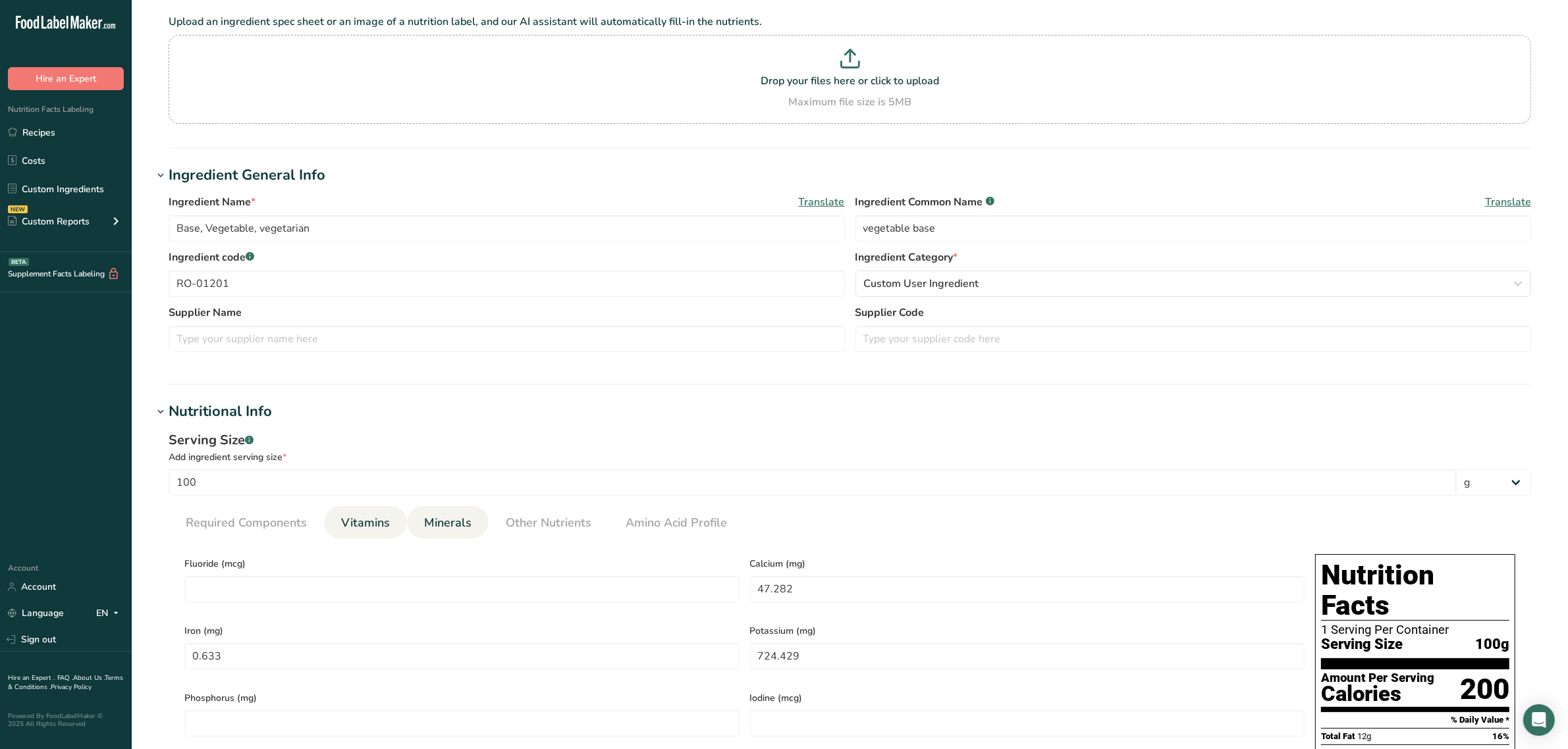
click at [368, 520] on span "Vitamins" at bounding box center [365, 523] width 49 height 18
click at [424, 525] on span "Minerals" at bounding box center [448, 523] width 48 height 18
click at [369, 521] on span "Vitamins" at bounding box center [365, 523] width 49 height 18
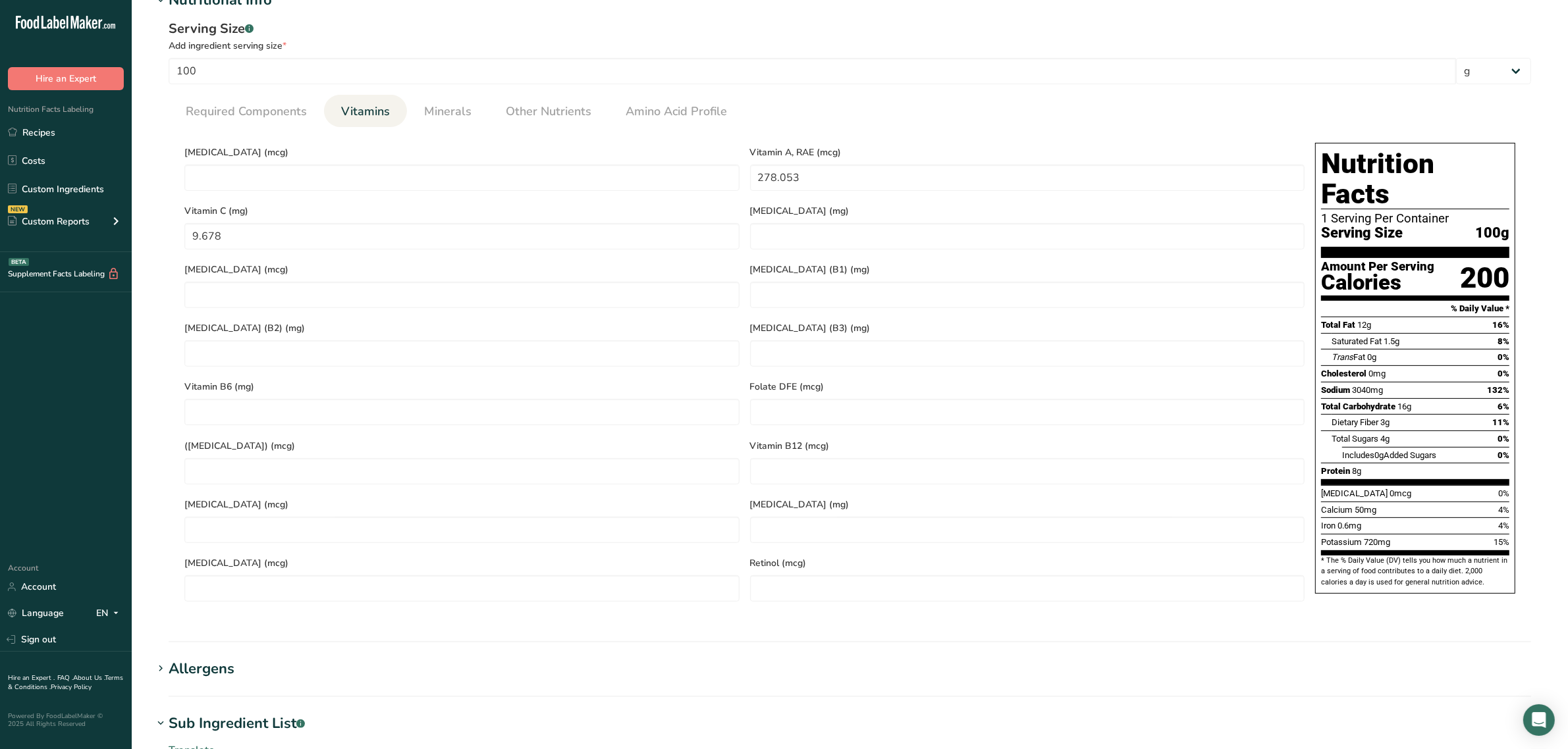
scroll to position [823, 0]
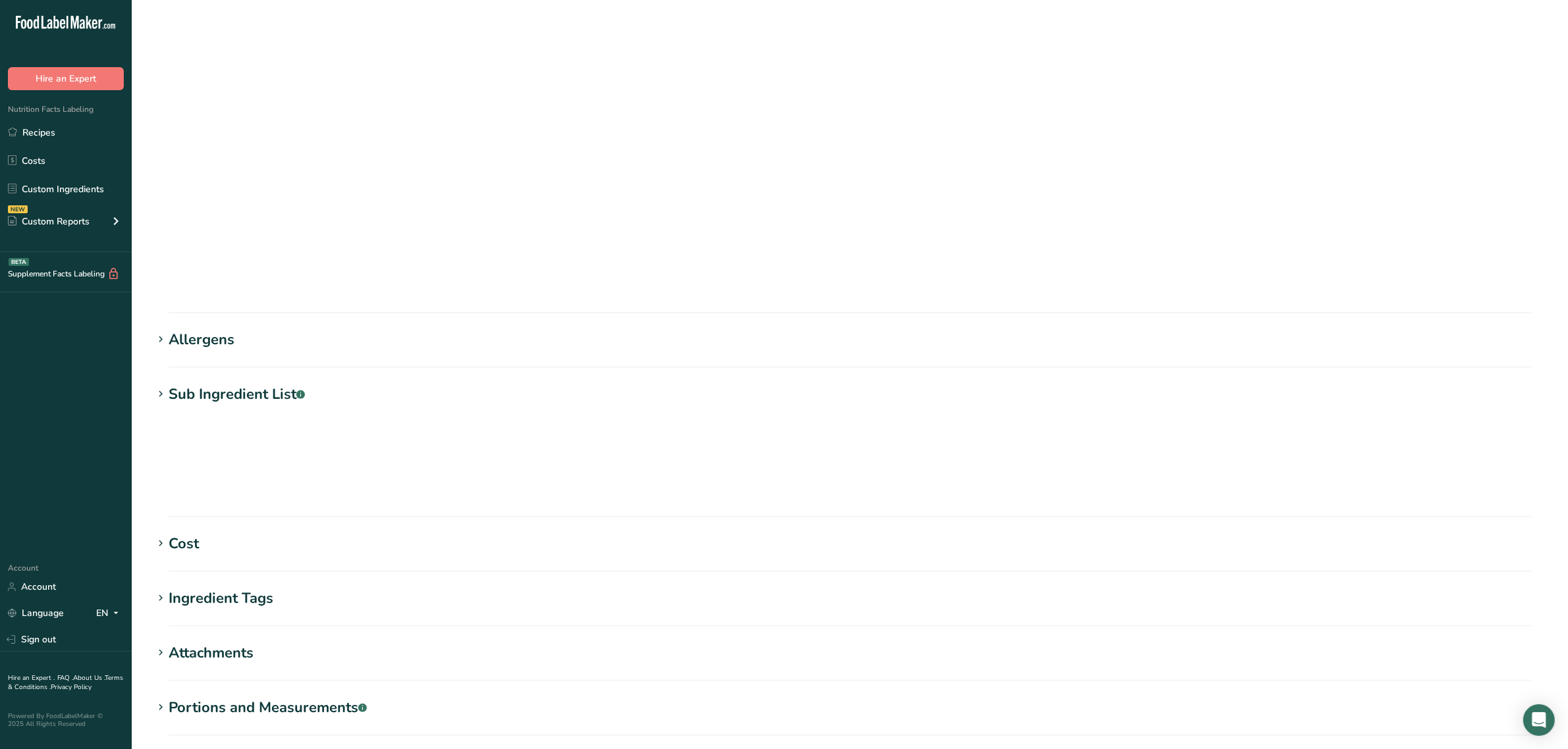
scroll to position [0, 0]
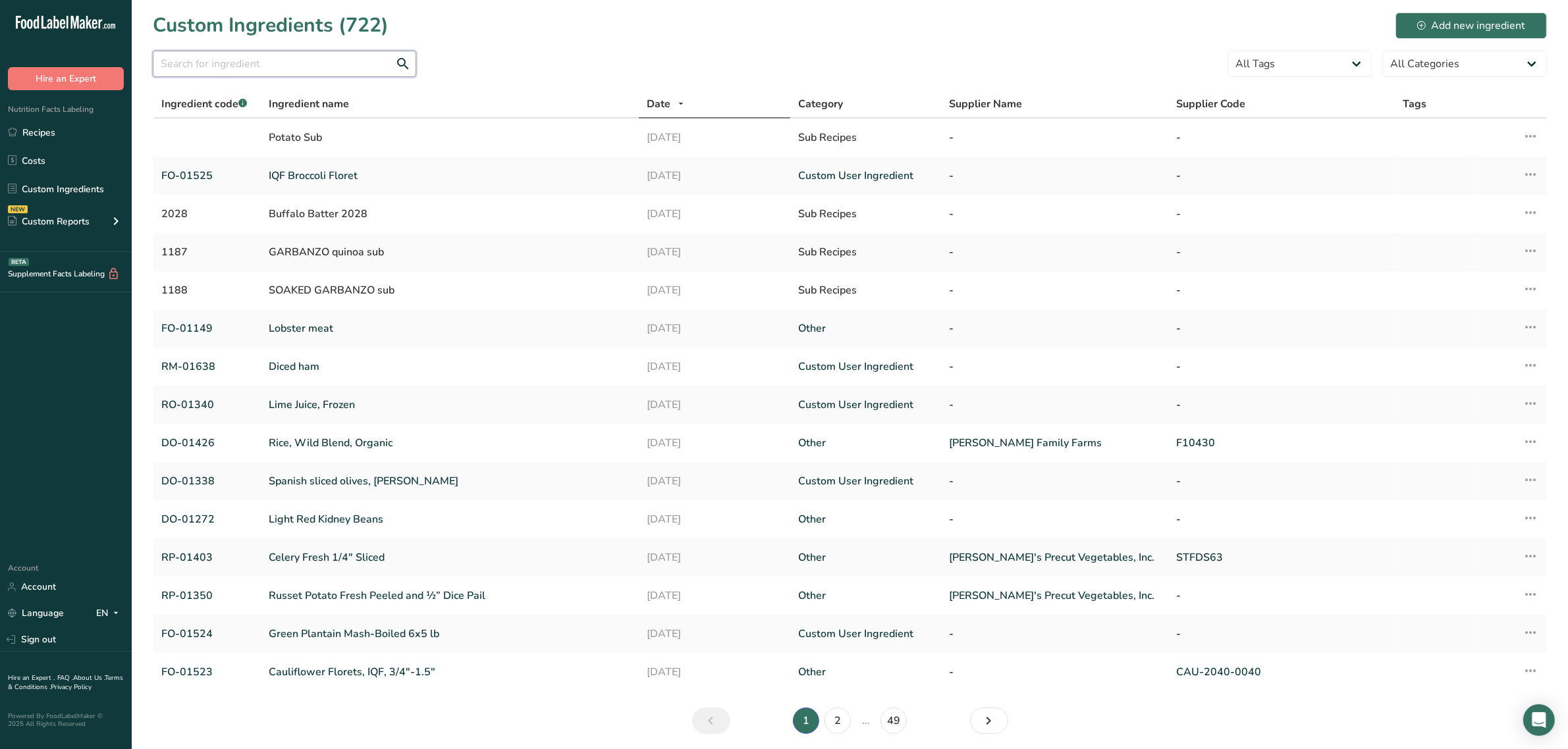
click at [233, 67] on input "text" at bounding box center [284, 64] width 263 height 26
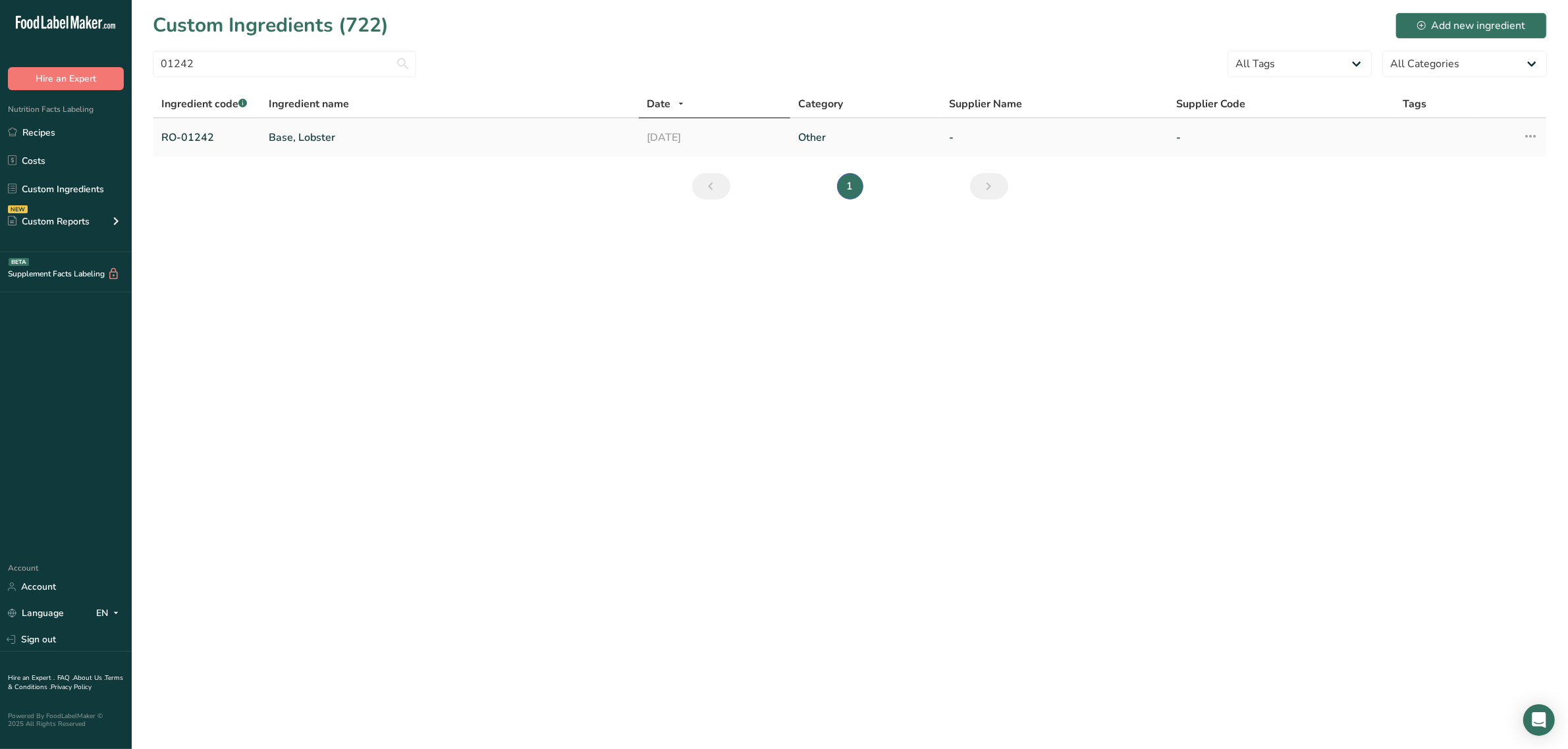
click at [272, 129] on link "Base, Lobster" at bounding box center [450, 137] width 362 height 16
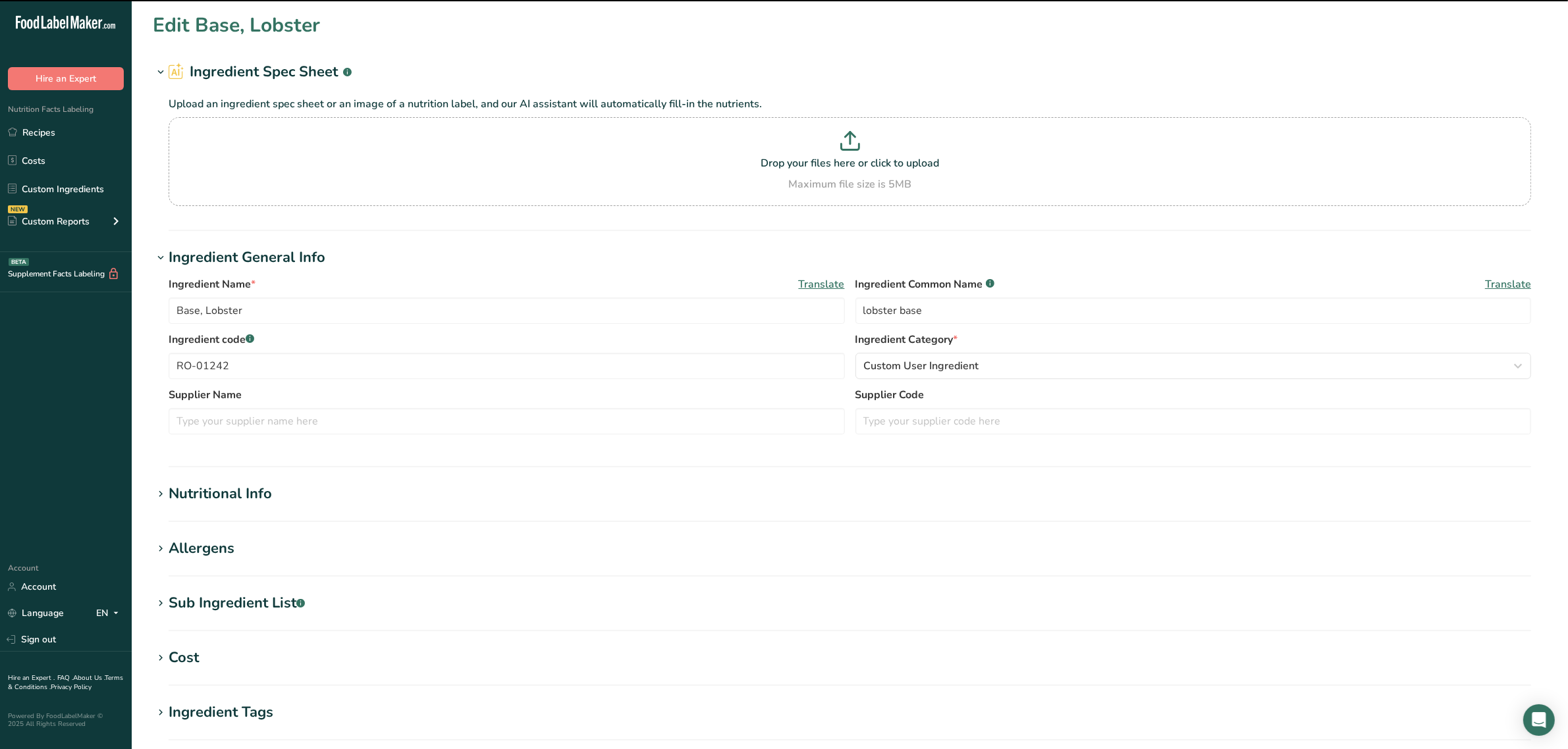
click at [234, 472] on section "Edit Base, Lobster Ingredient Spec Sheet .a-a{fill:#347362;}.b-a{fill:#fff;} Up…" at bounding box center [849, 483] width 1436 height 967
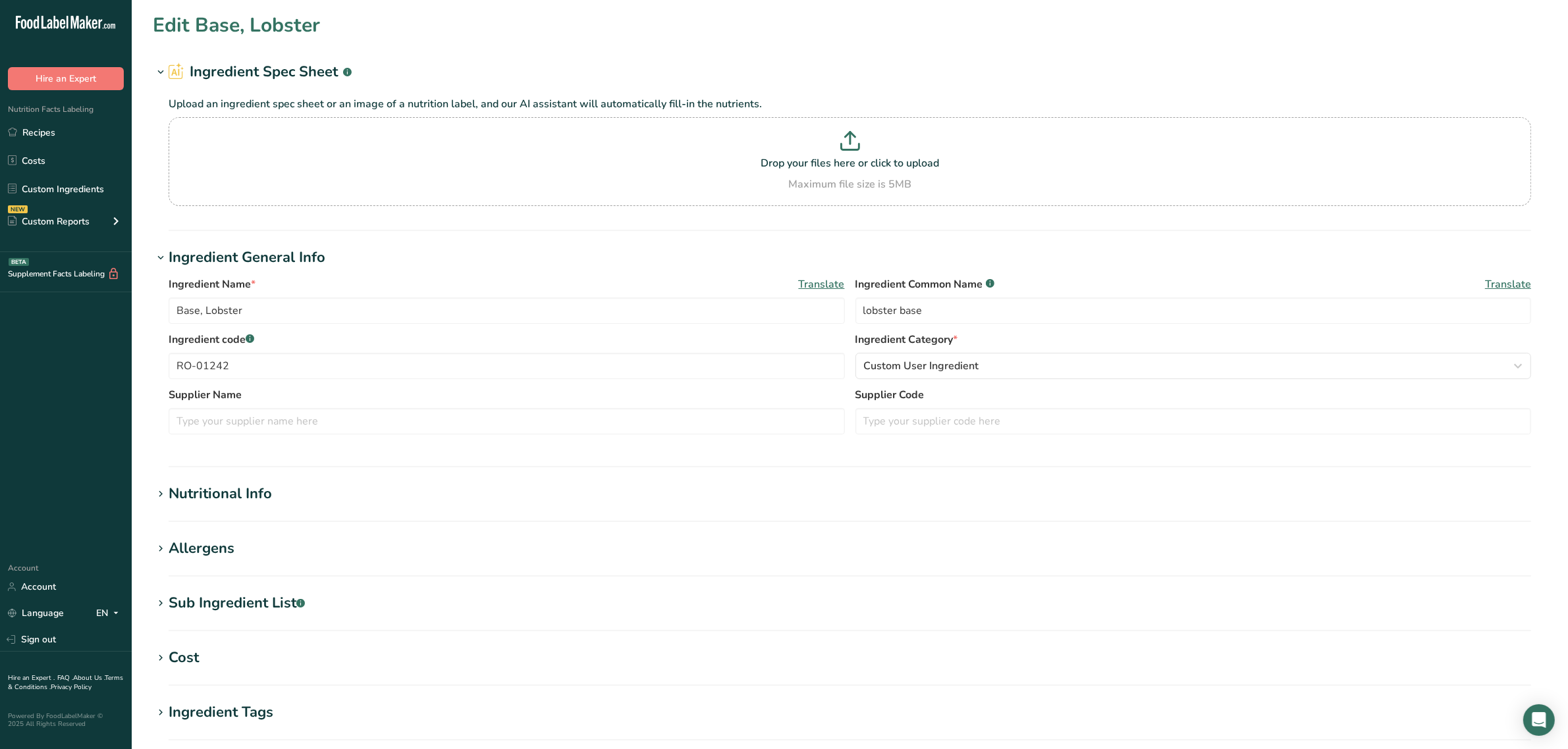
click at [250, 489] on div "Nutritional Info" at bounding box center [220, 494] width 103 height 22
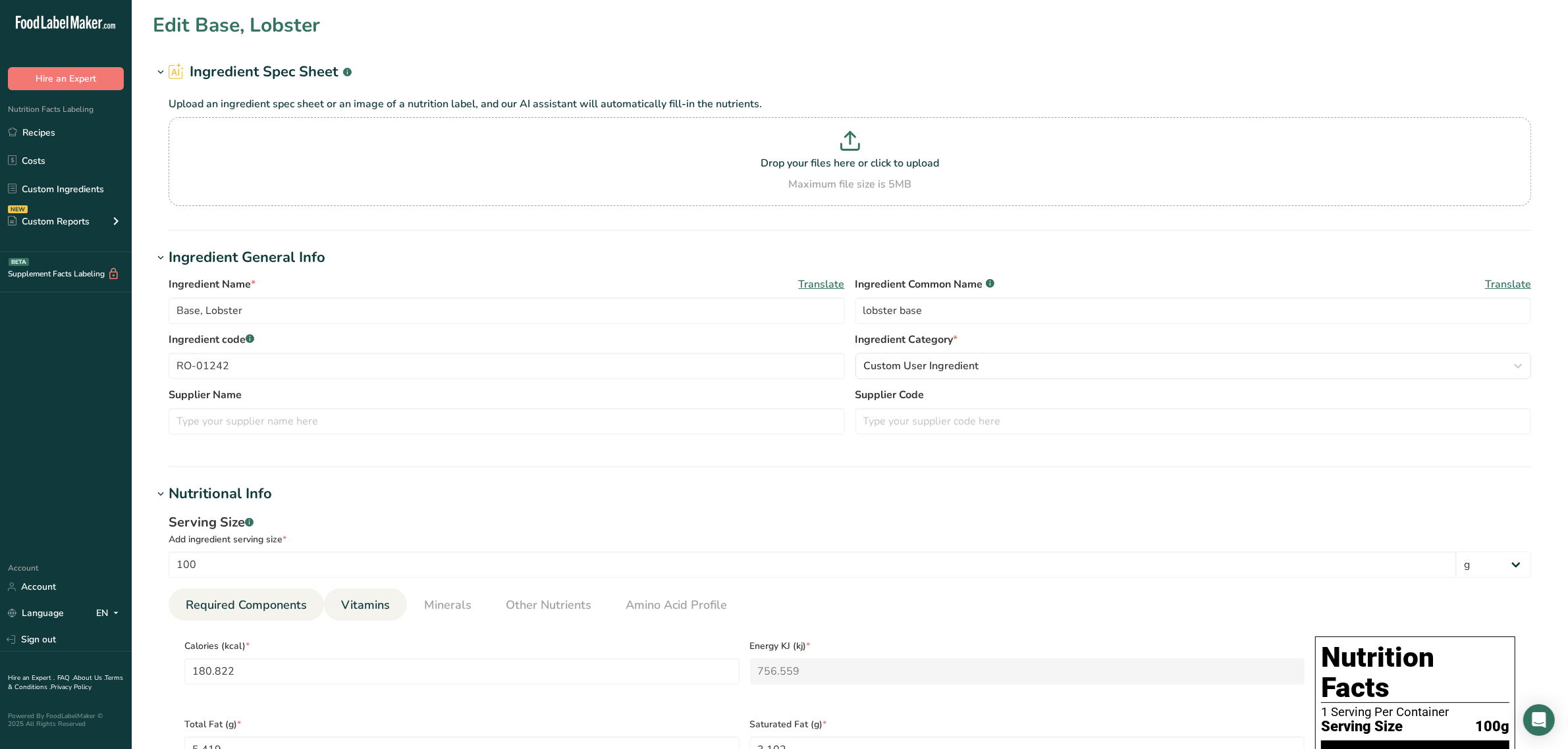
click at [366, 596] on link "Vitamins" at bounding box center [366, 605] width 59 height 34
click at [825, 666] on RAE "number" at bounding box center [1027, 671] width 555 height 26
paste RAE "29.97245"
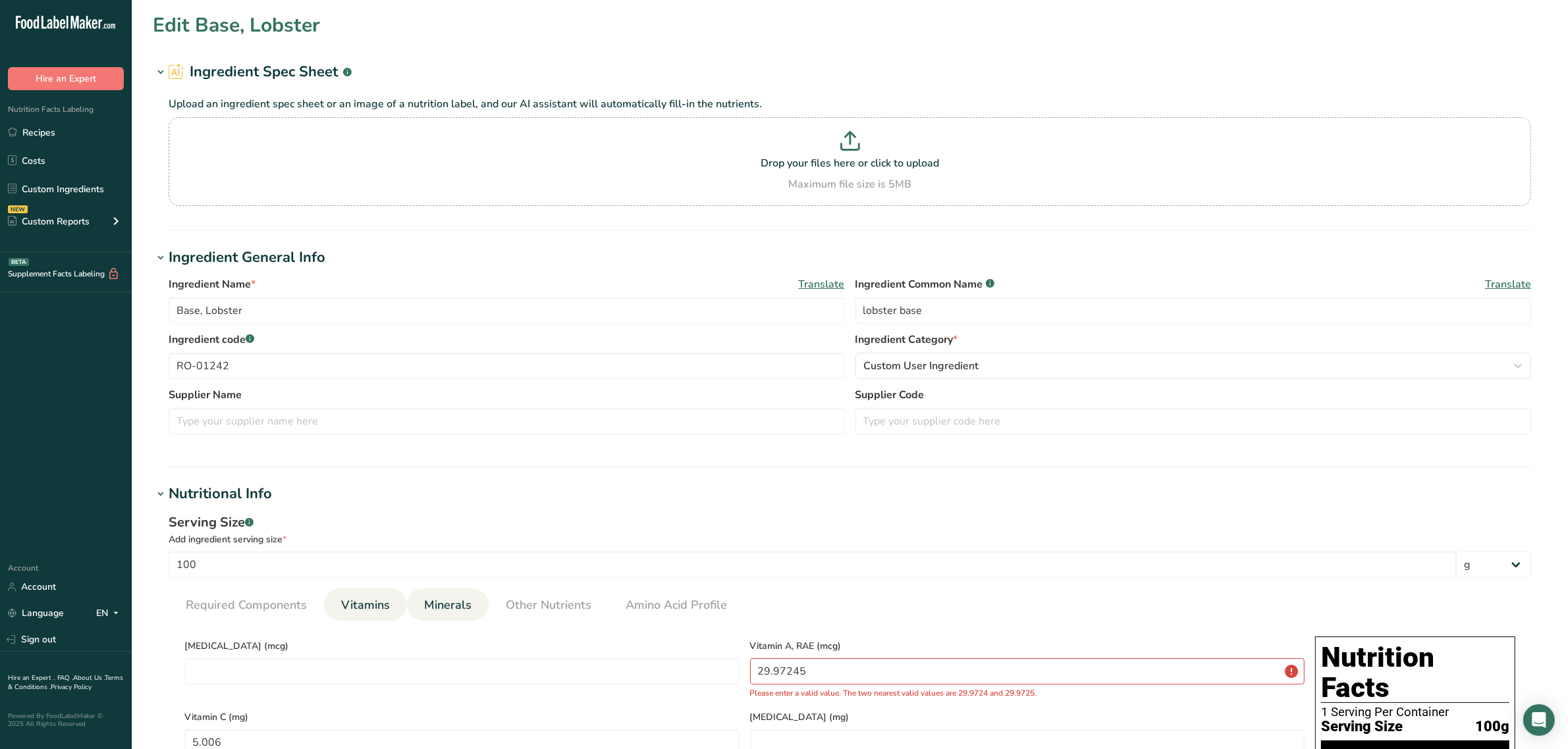
click at [453, 612] on span "Minerals" at bounding box center [448, 605] width 48 height 18
click at [362, 600] on span "Vitamins" at bounding box center [365, 605] width 49 height 18
click at [805, 667] on RAE "29.97245" at bounding box center [1027, 671] width 555 height 26
click at [436, 604] on span "Minerals" at bounding box center [448, 605] width 48 height 18
click at [399, 599] on li "Vitamins" at bounding box center [365, 604] width 83 height 32
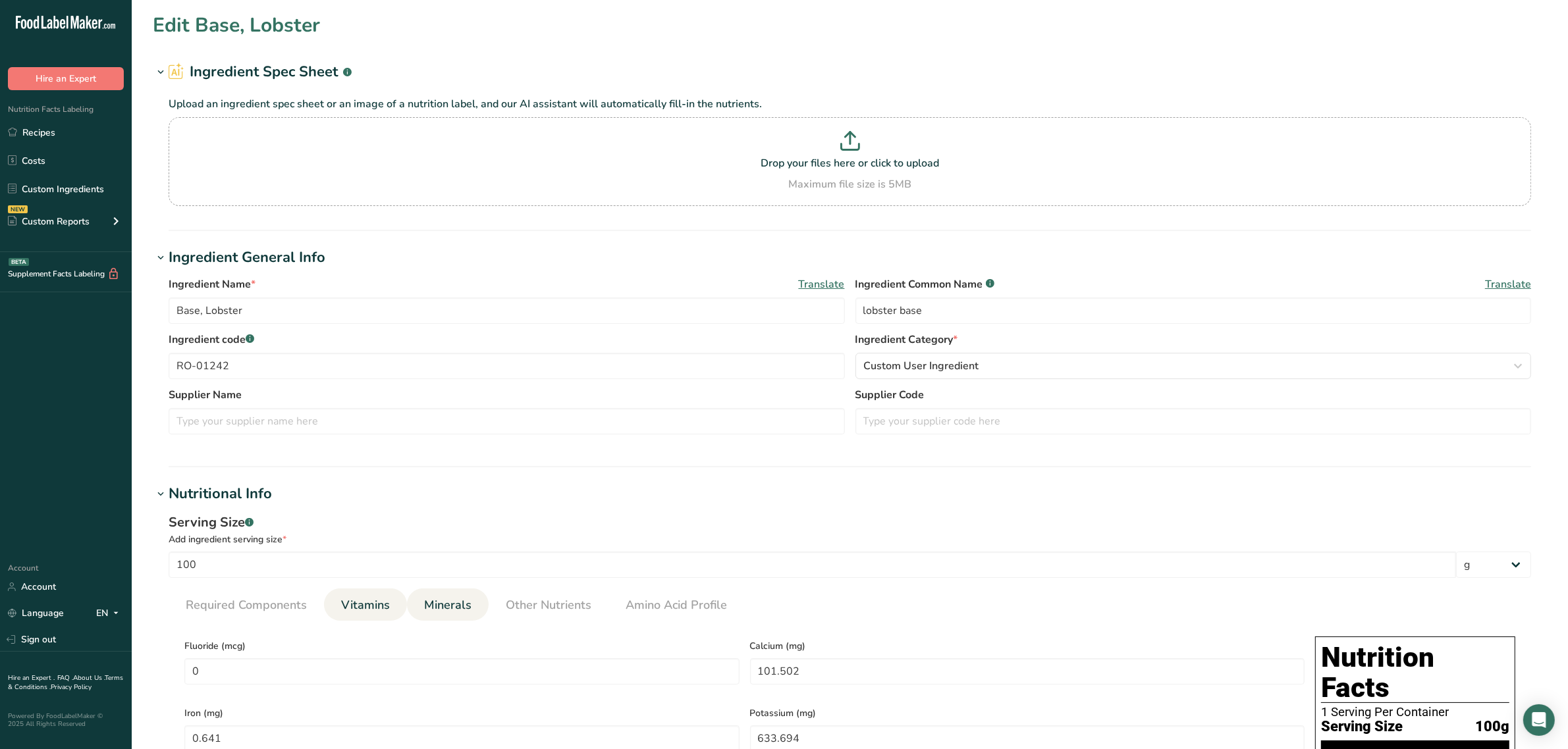
click at [393, 598] on li "Vitamins" at bounding box center [365, 604] width 83 height 32
click at [380, 595] on link "Vitamins" at bounding box center [366, 605] width 59 height 34
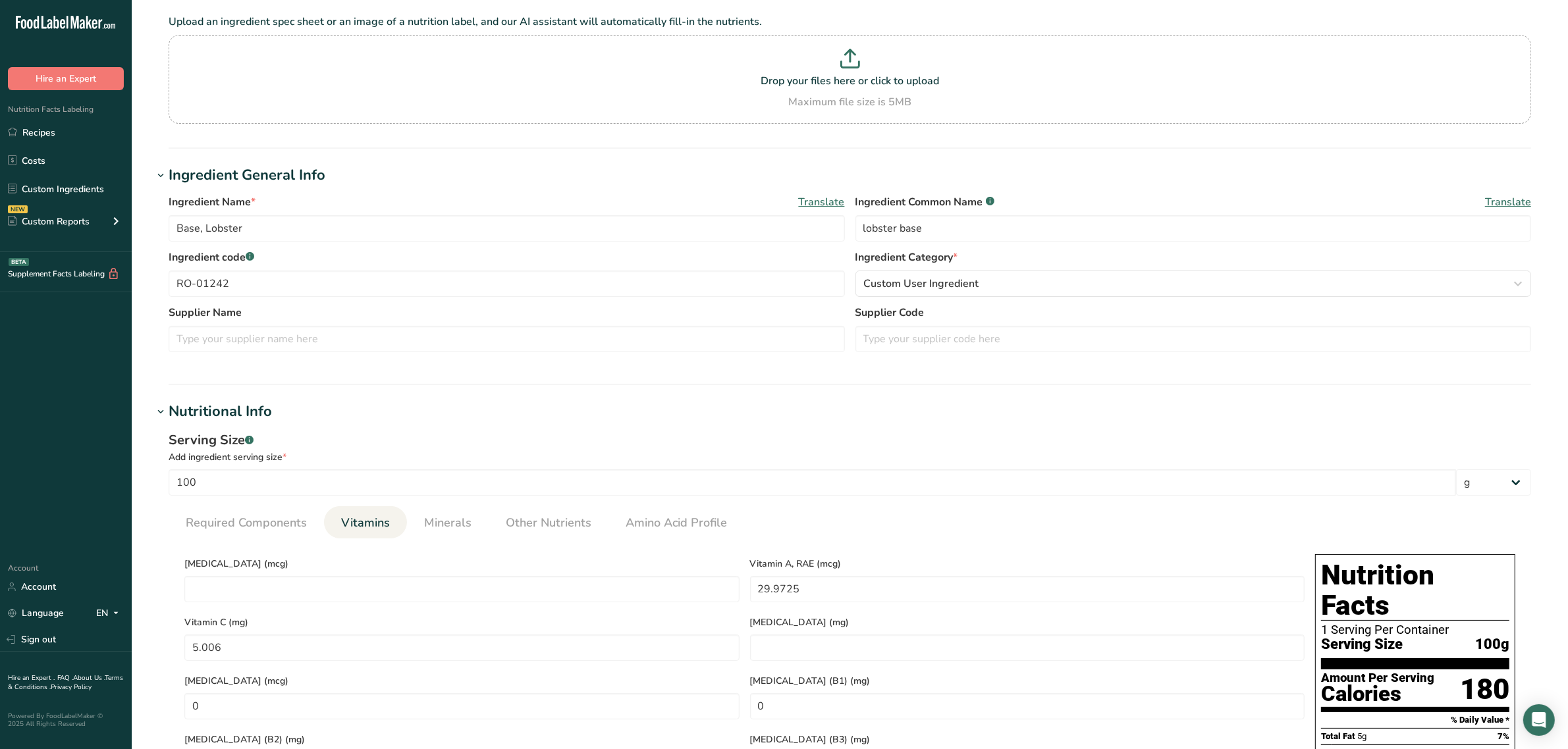
scroll to position [741, 0]
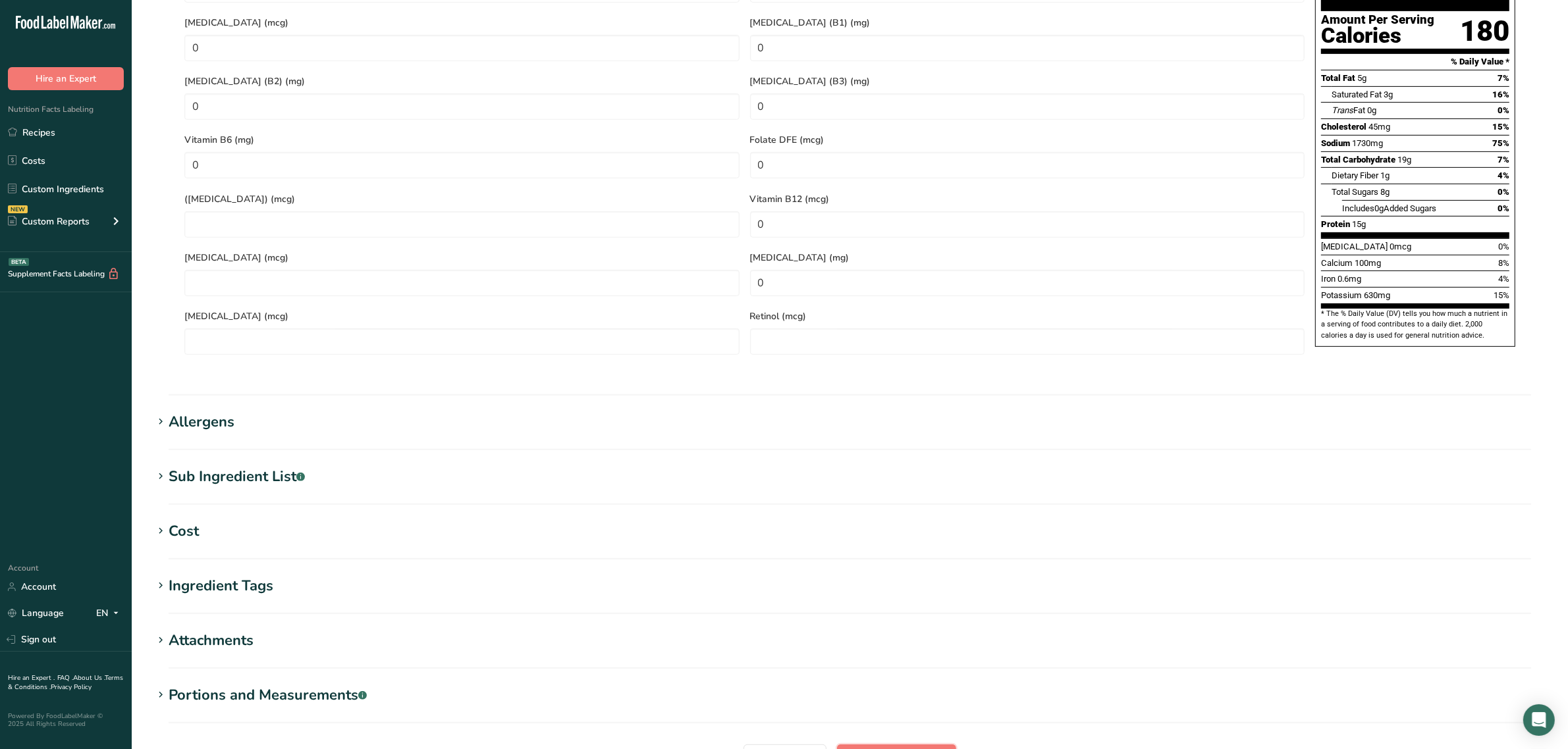
click at [935, 744] on button "Save ingredient" at bounding box center [896, 757] width 119 height 26
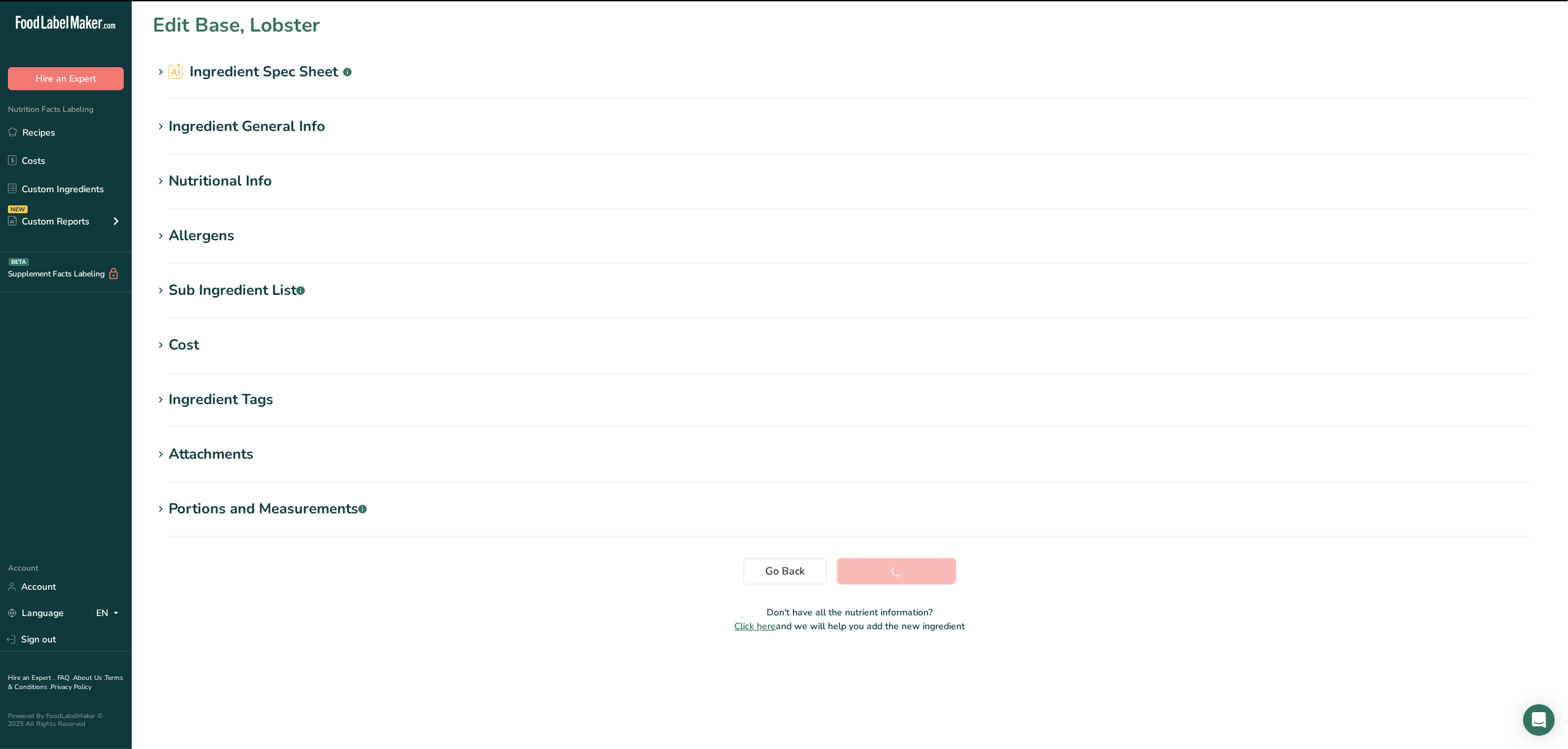
scroll to position [0, 0]
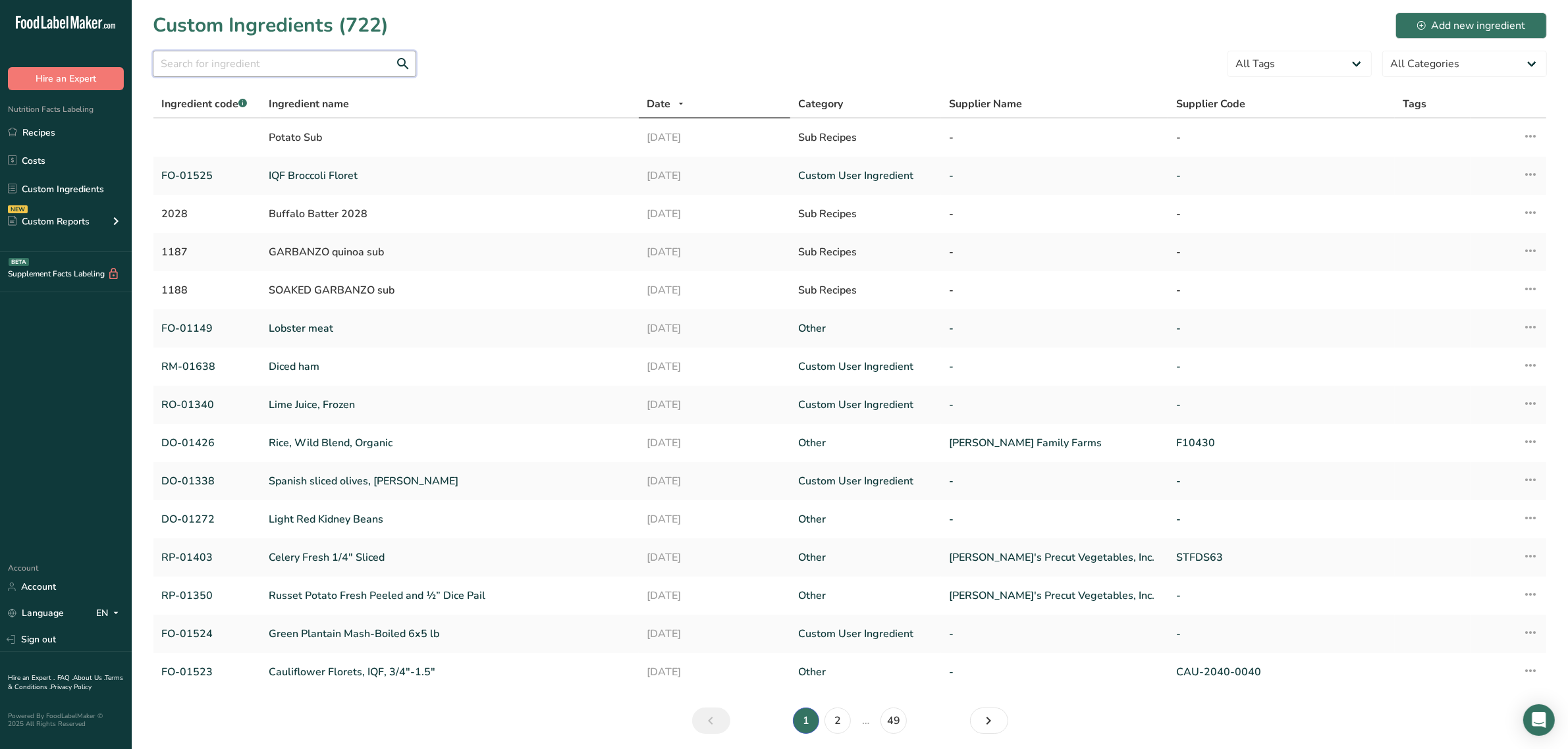
click at [355, 74] on input "text" at bounding box center [284, 64] width 263 height 26
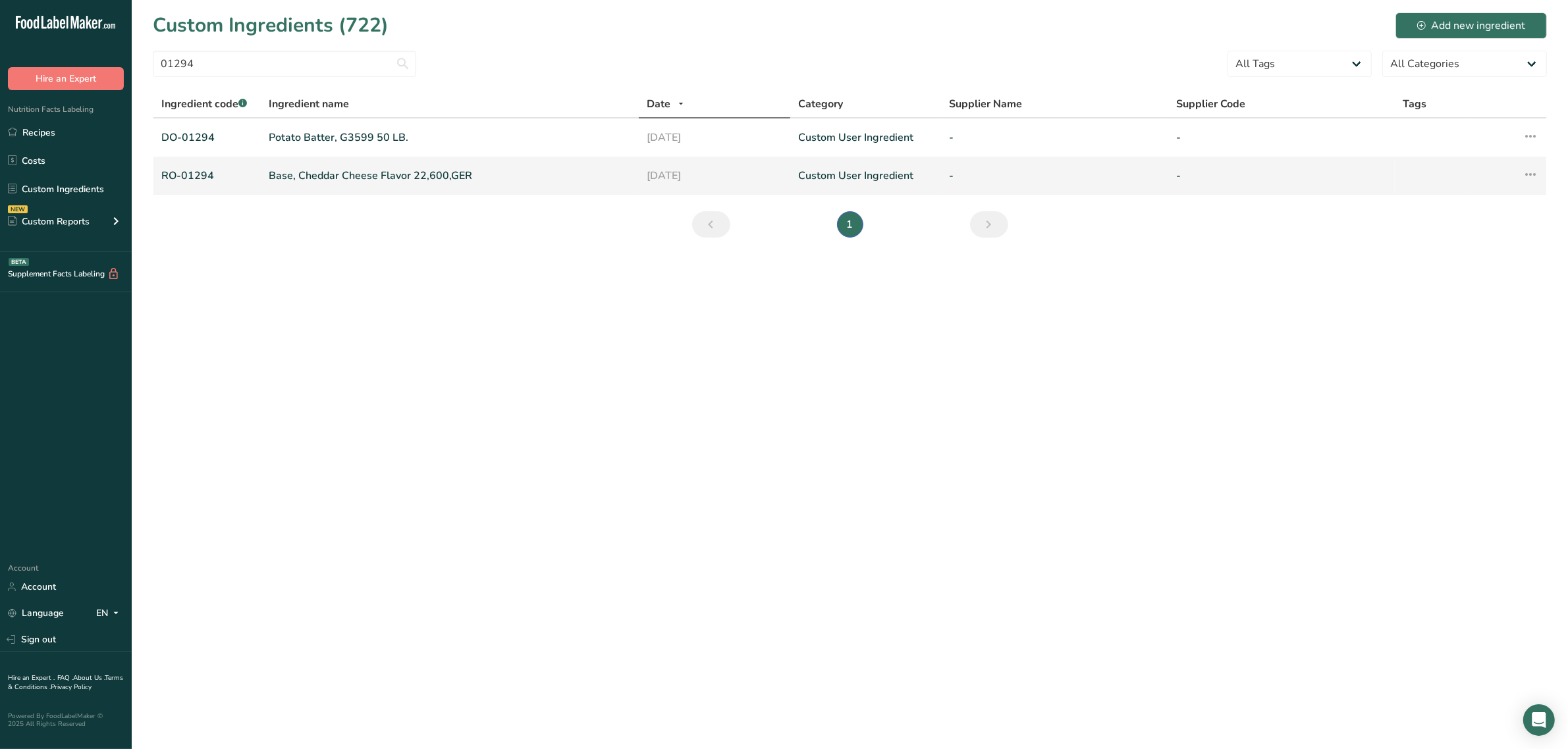
click at [336, 169] on link "Base, Cheddar Cheese Flavor 22,600,GER" at bounding box center [450, 176] width 362 height 16
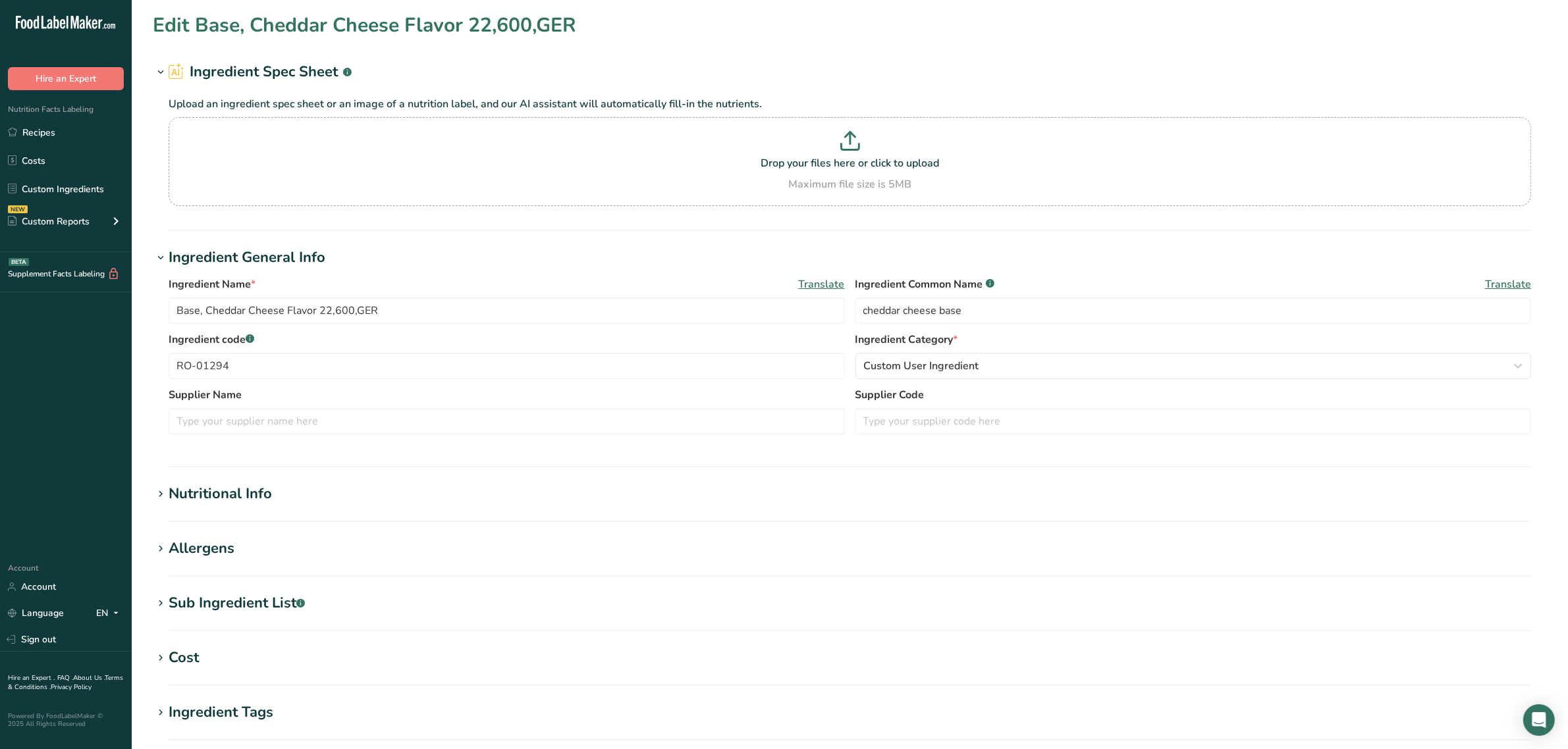
click at [255, 497] on div "Nutritional Info" at bounding box center [220, 494] width 103 height 22
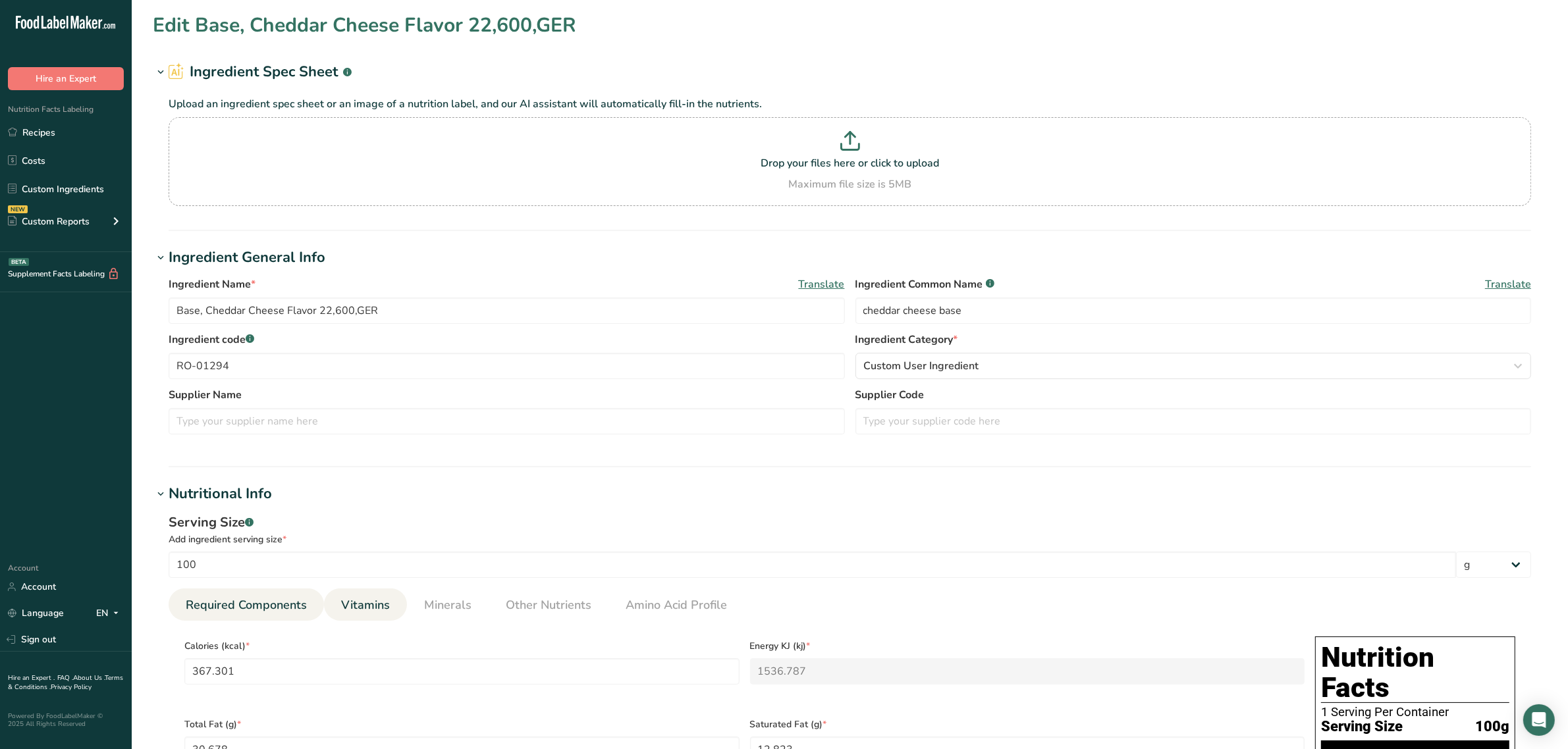
click at [382, 600] on span "Vitamins" at bounding box center [365, 605] width 49 height 18
click at [755, 666] on RAE "number" at bounding box center [1027, 671] width 555 height 26
paste RAE "27.0386"
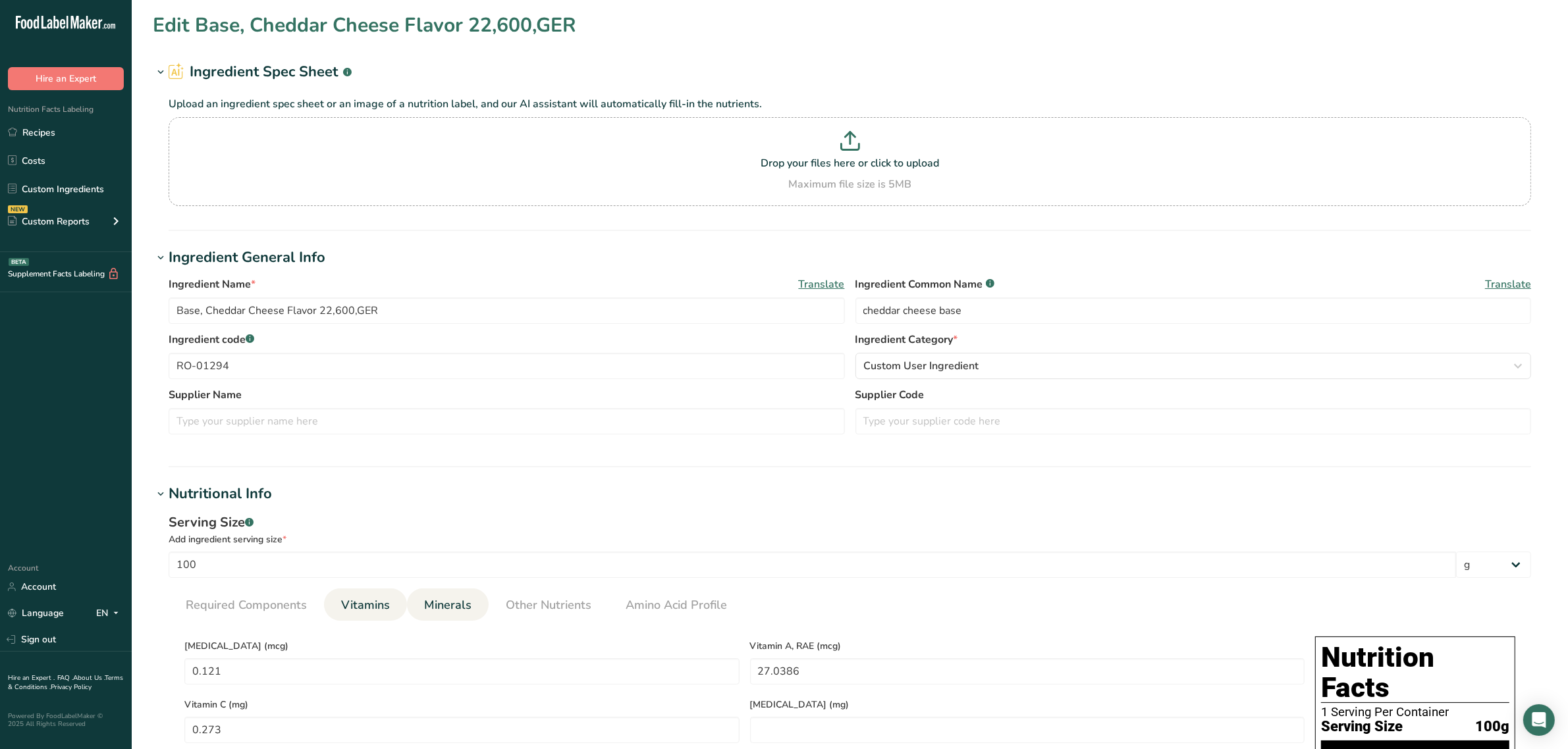
click at [441, 596] on span "Minerals" at bounding box center [448, 605] width 48 height 18
click at [329, 596] on li "Vitamins" at bounding box center [365, 604] width 83 height 32
click at [360, 613] on span "Vitamins" at bounding box center [365, 605] width 49 height 18
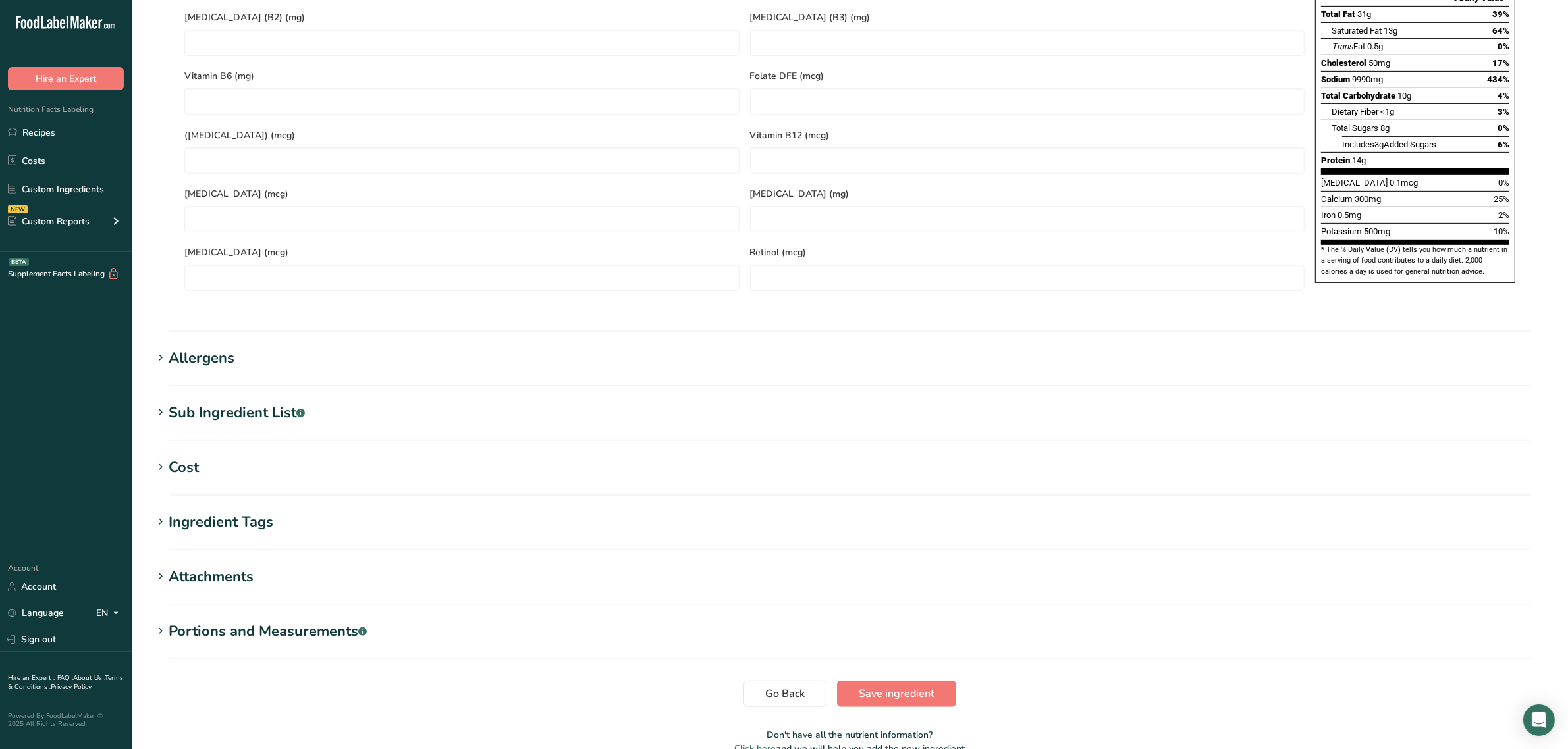
scroll to position [845, 0]
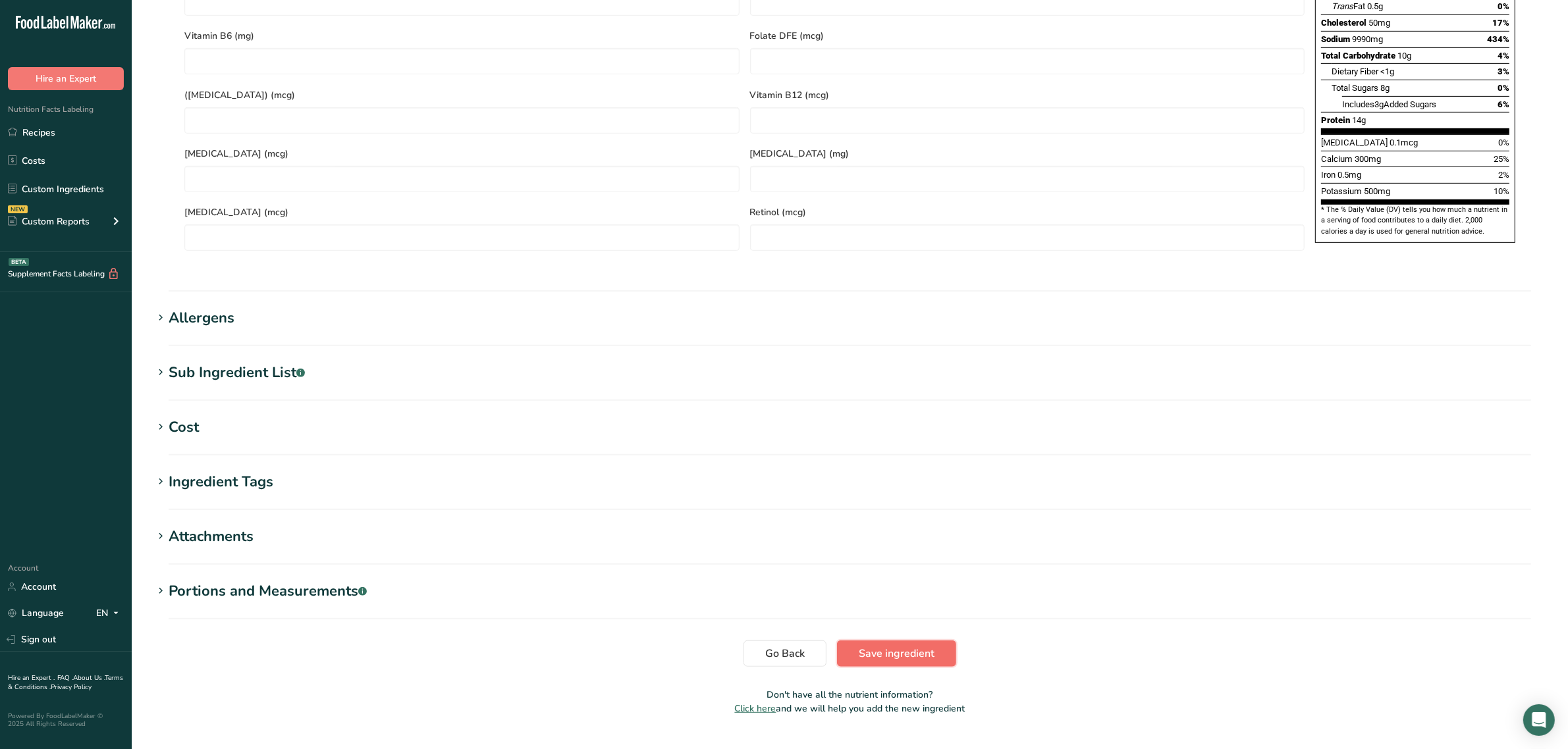
click at [908, 640] on button "Save ingredient" at bounding box center [896, 653] width 119 height 26
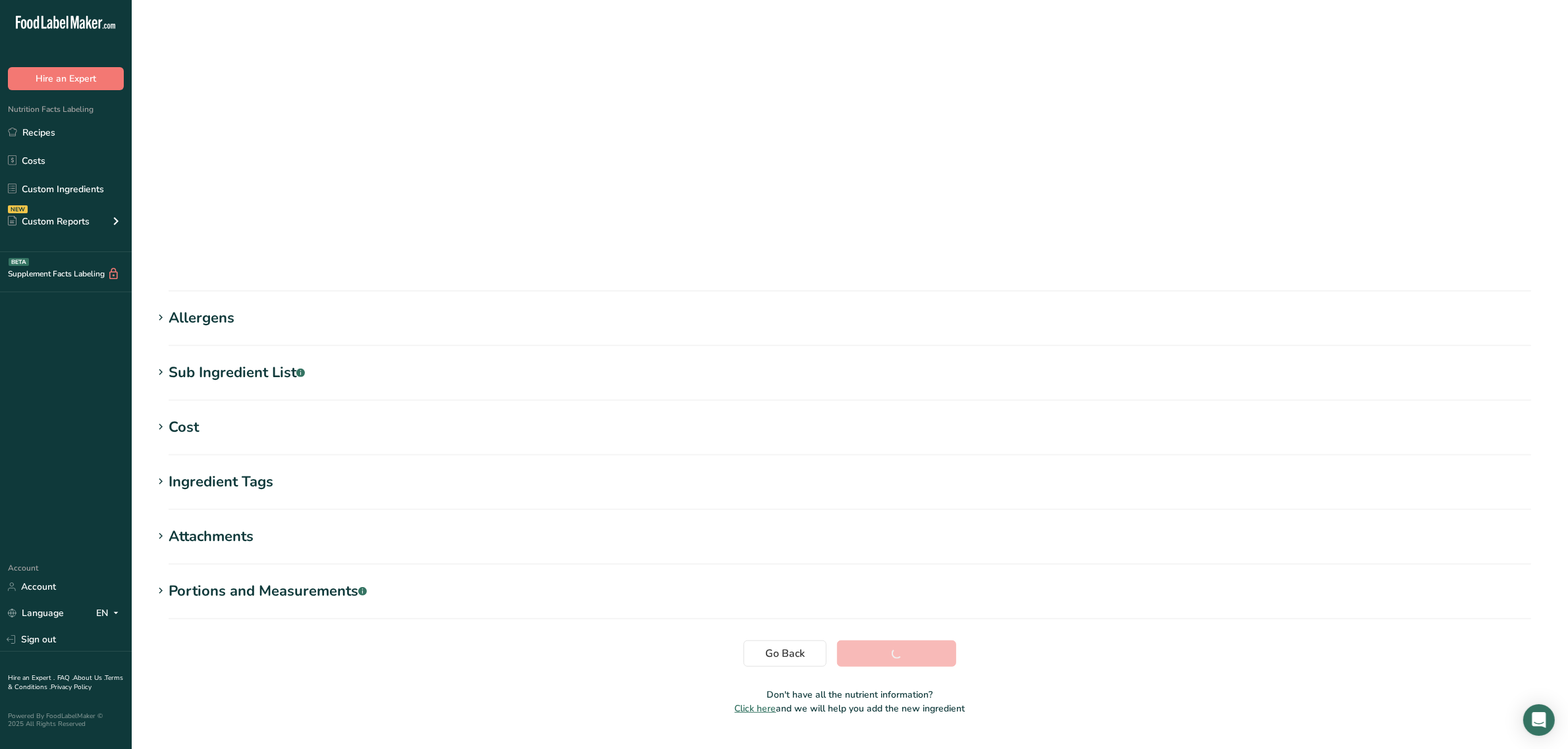
scroll to position [0, 0]
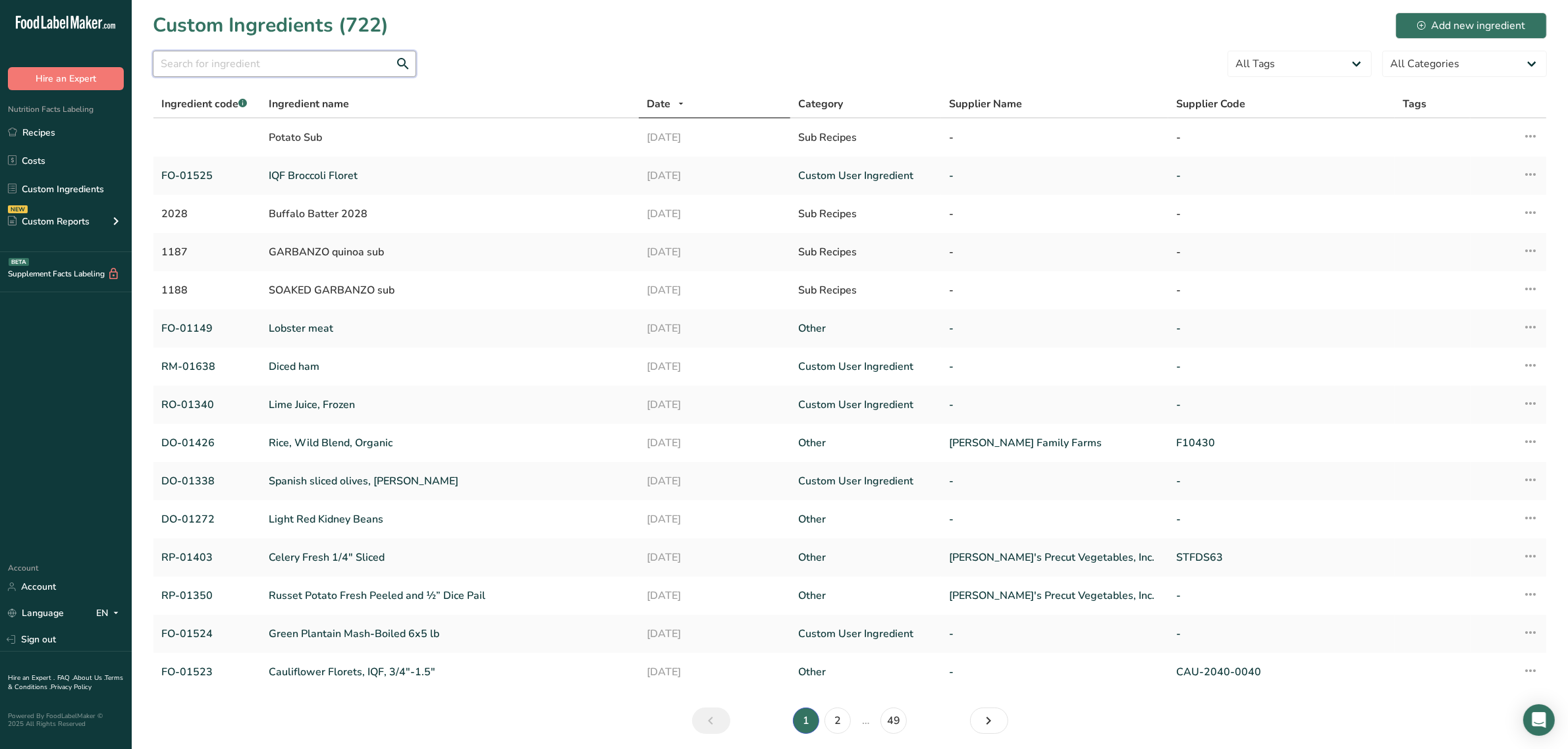
click at [264, 66] on input "text" at bounding box center [284, 64] width 263 height 26
paste input "RO-01201"
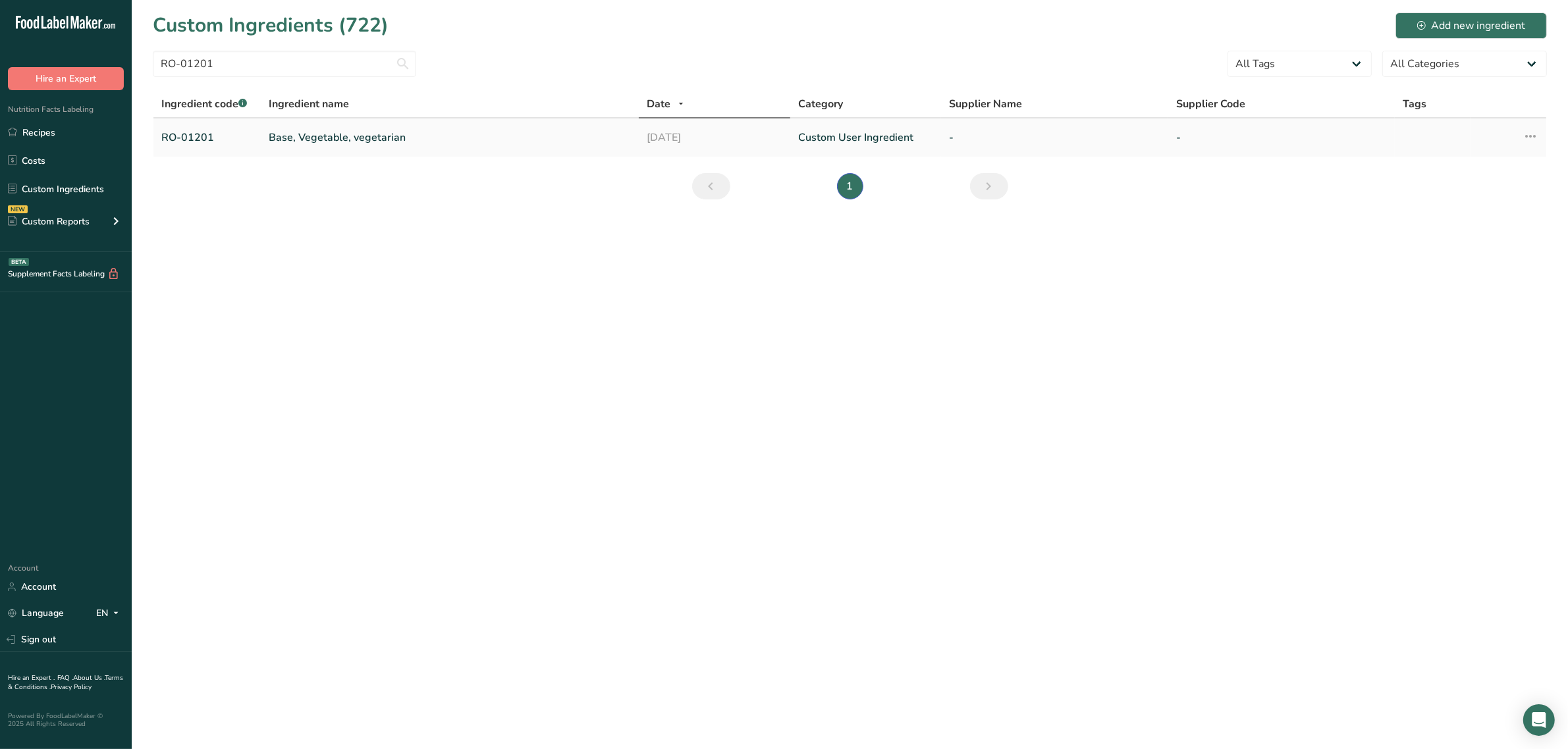
click at [298, 143] on link "Base, Vegetable, vegetarian" at bounding box center [450, 137] width 362 height 16
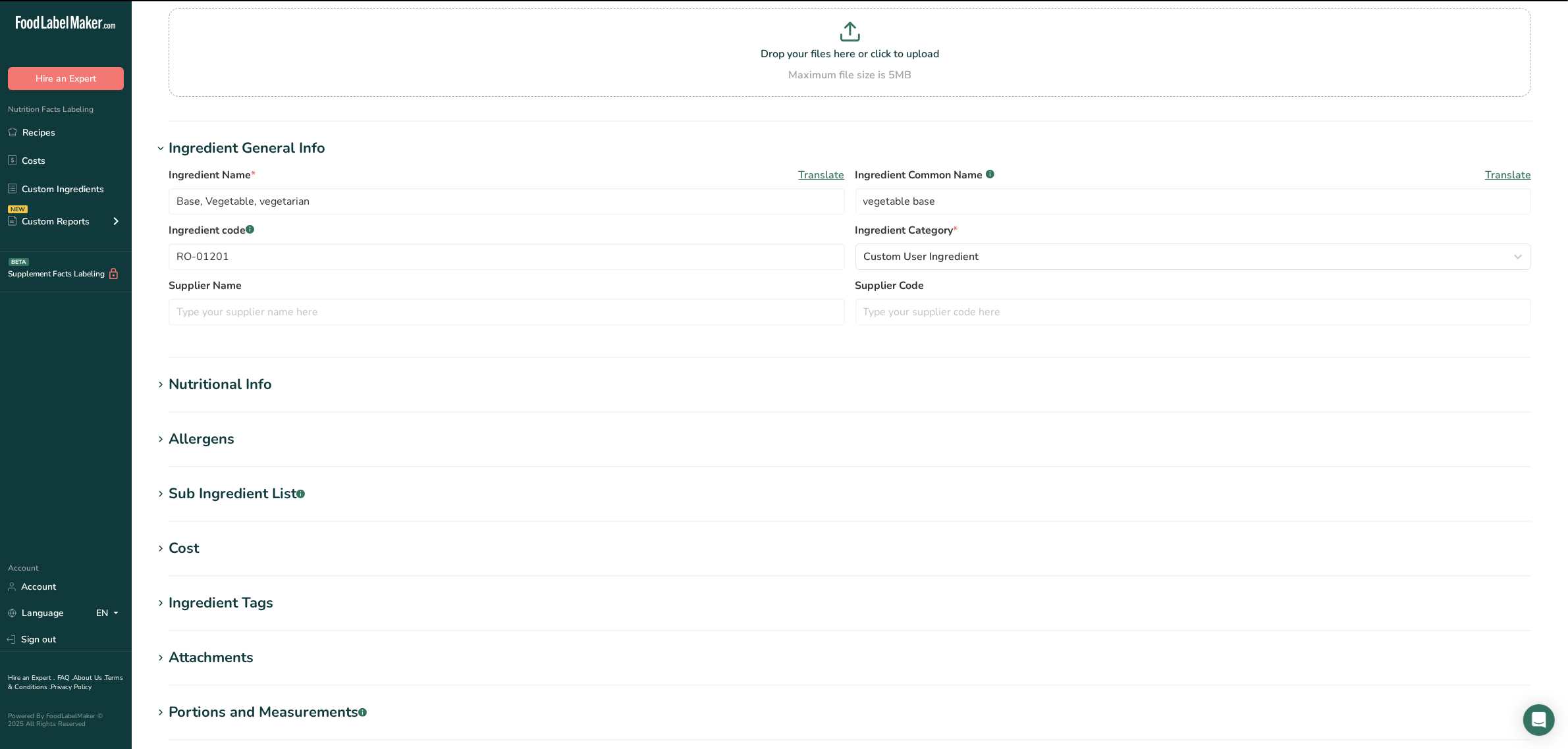
scroll to position [165, 0]
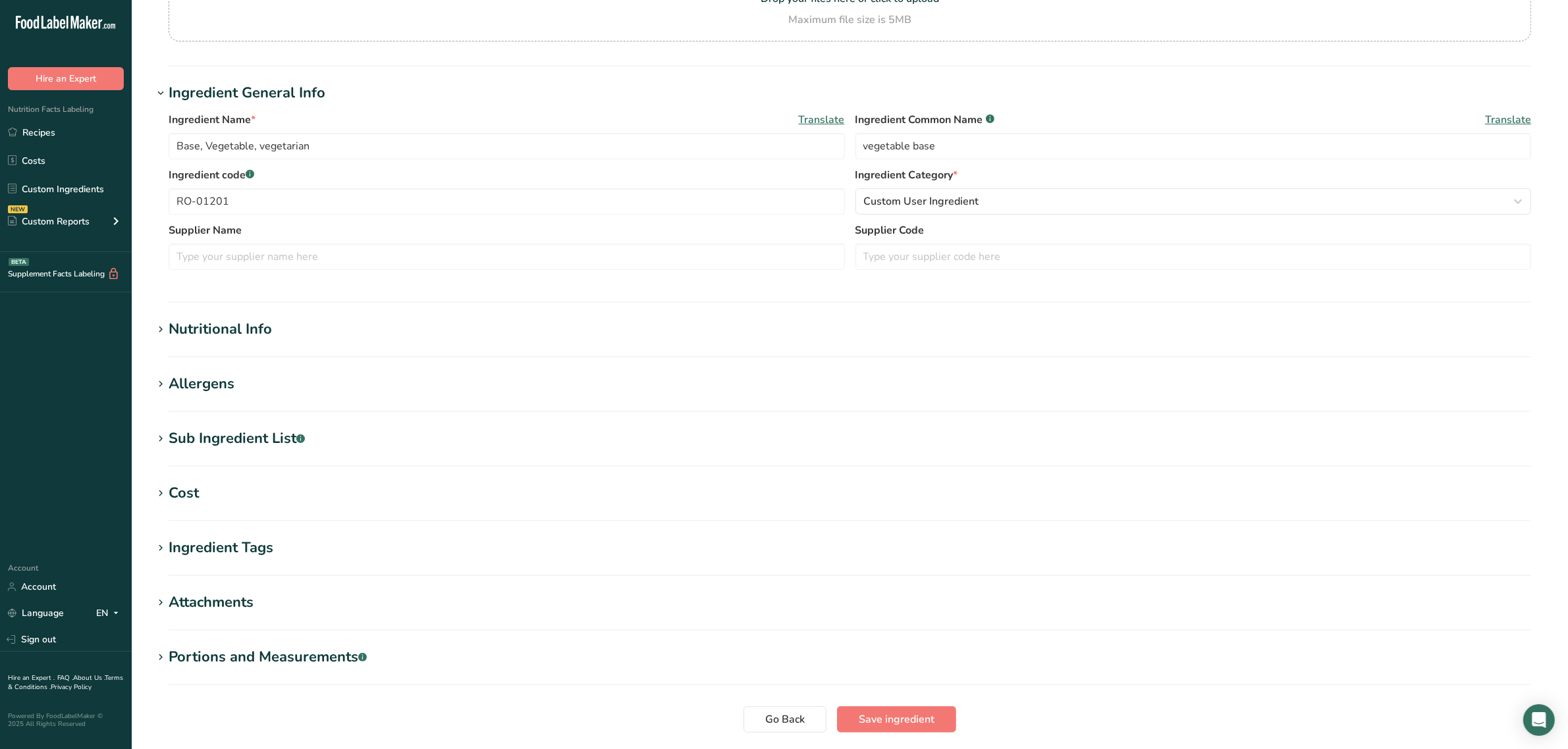
click at [264, 436] on div "Sub Ingredient List .a-a{fill:#347362;}.b-a{fill:#fff;}" at bounding box center [237, 439] width 136 height 22
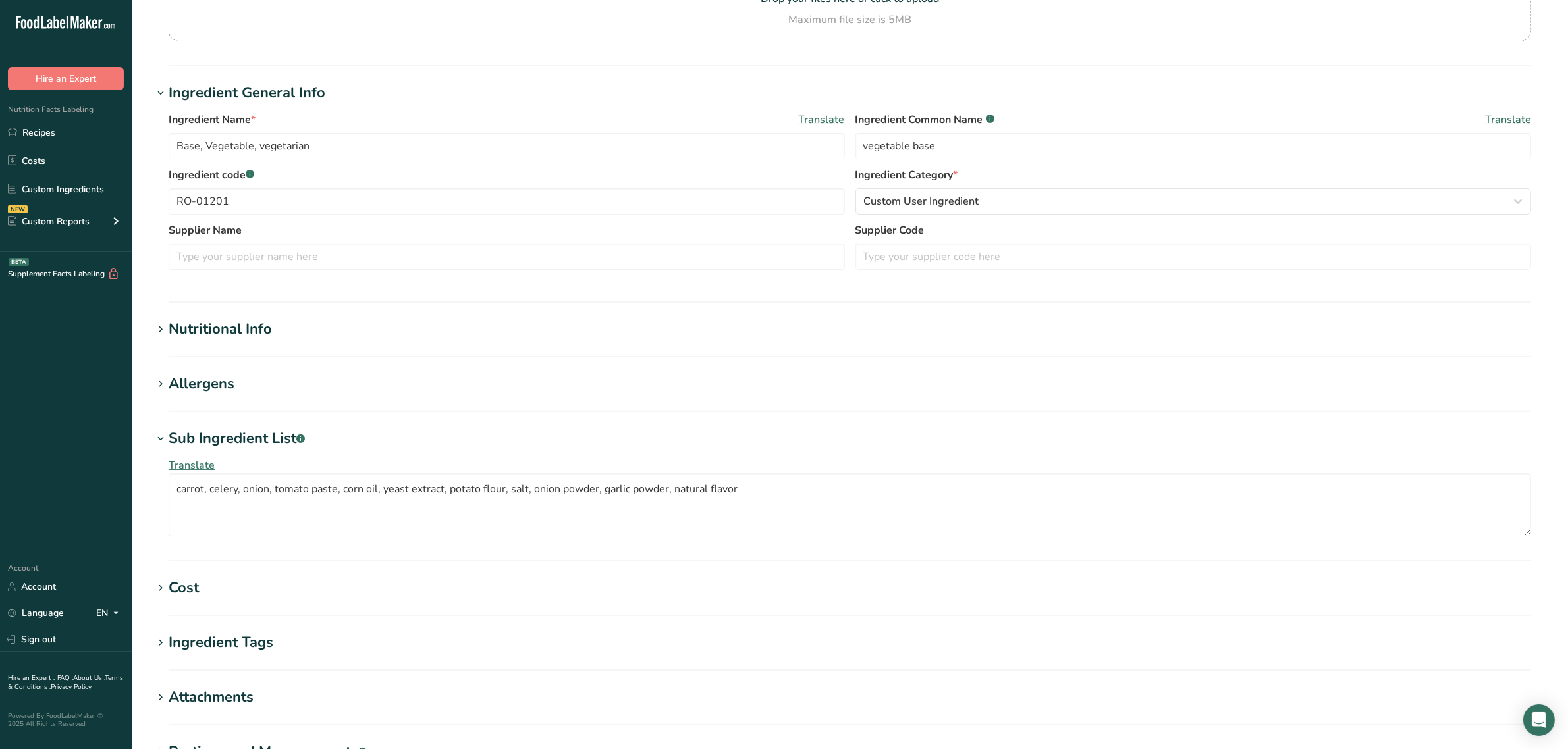
click at [260, 343] on section "Nutritional Info Serving Size .a-a{fill:#347362;}.b-a{fill:#fff;} Add ingredien…" at bounding box center [850, 338] width 1394 height 39
click at [258, 341] on section "Nutritional Info Serving Size .a-a{fill:#347362;}.b-a{fill:#fff;} Add ingredien…" at bounding box center [850, 338] width 1394 height 39
click at [252, 330] on div "Nutritional Info" at bounding box center [220, 330] width 103 height 22
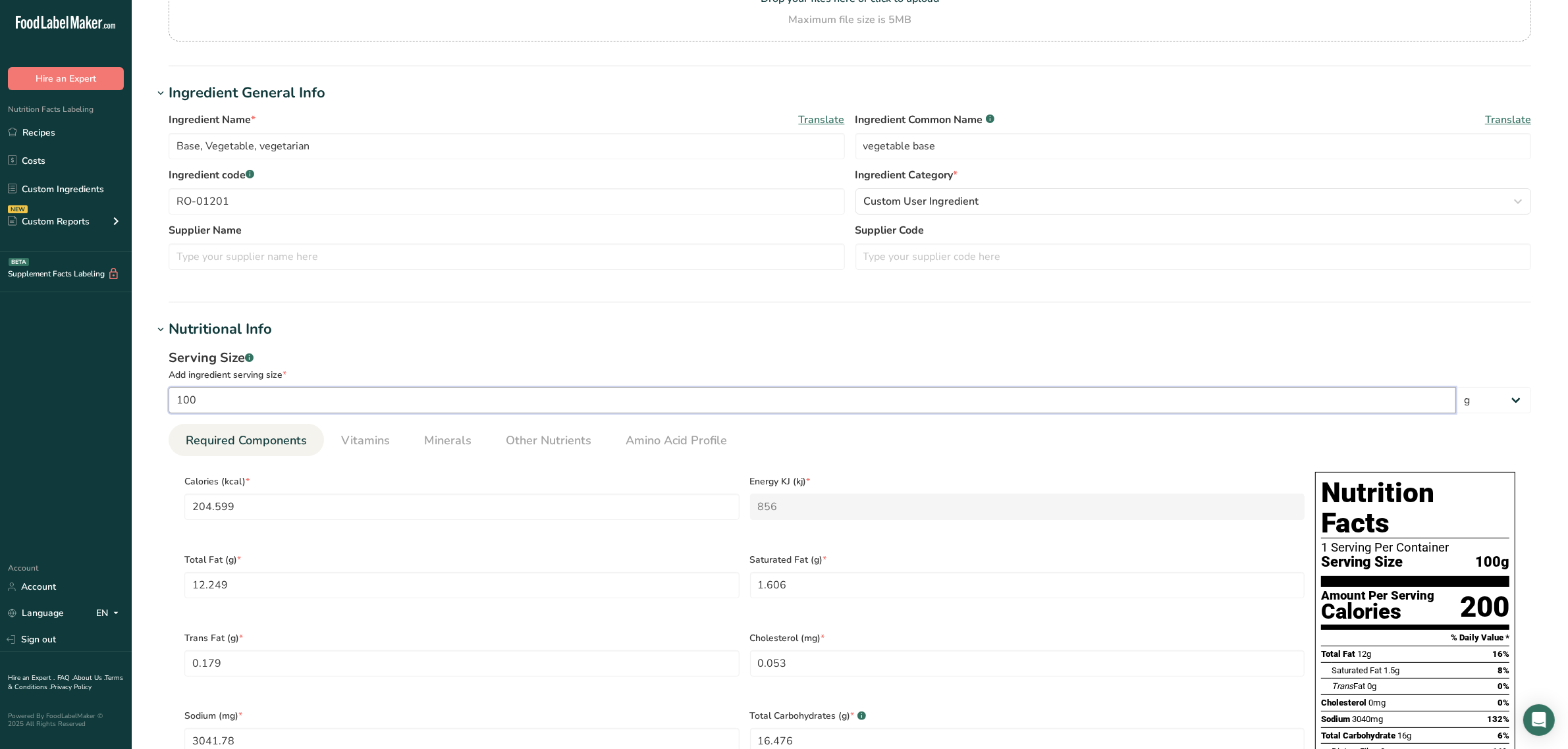
drag, startPoint x: 350, startPoint y: 397, endPoint x: 350, endPoint y: 410, distance: 13.0
click at [350, 405] on input "100" at bounding box center [812, 400] width 1287 height 26
click at [353, 440] on span "Vitamins" at bounding box center [365, 441] width 49 height 18
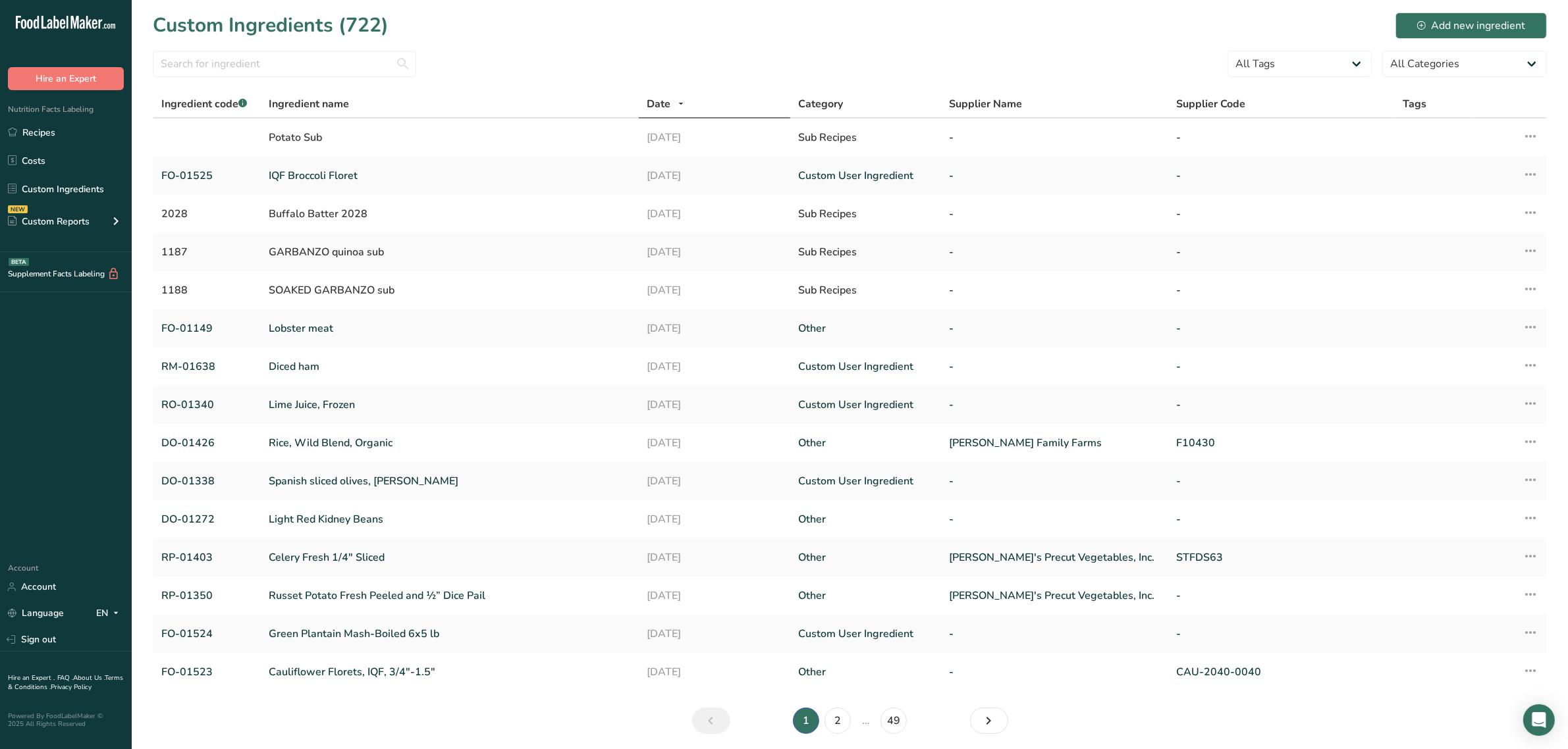
click at [326, 48] on section "Custom Ingredients (722) Add new ingredient All Tags Source of Antioxidants [ME…" at bounding box center [849, 377] width 1436 height 755
click at [323, 70] on input "text" at bounding box center [284, 64] width 263 height 26
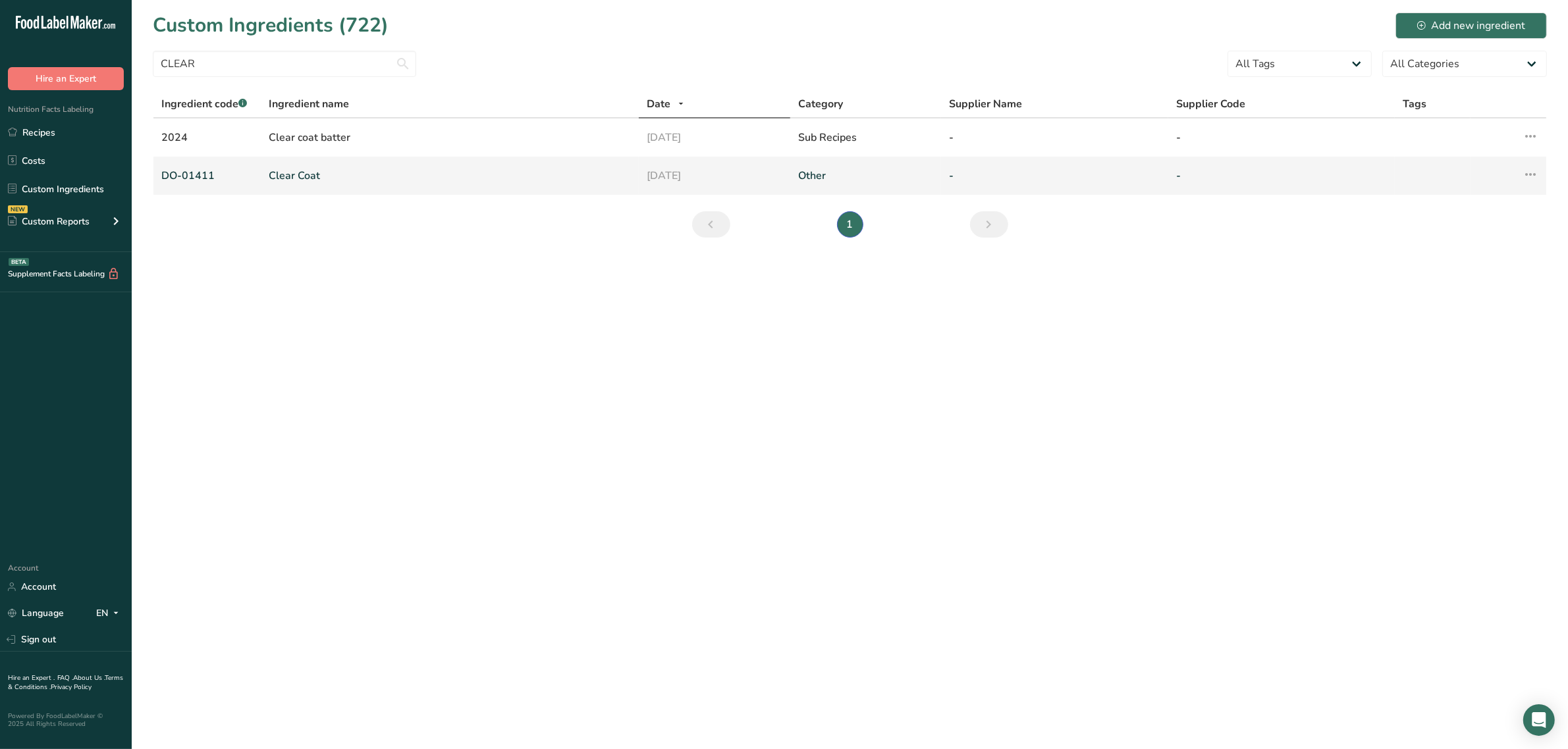
click at [293, 171] on link "Clear Coat" at bounding box center [450, 176] width 362 height 16
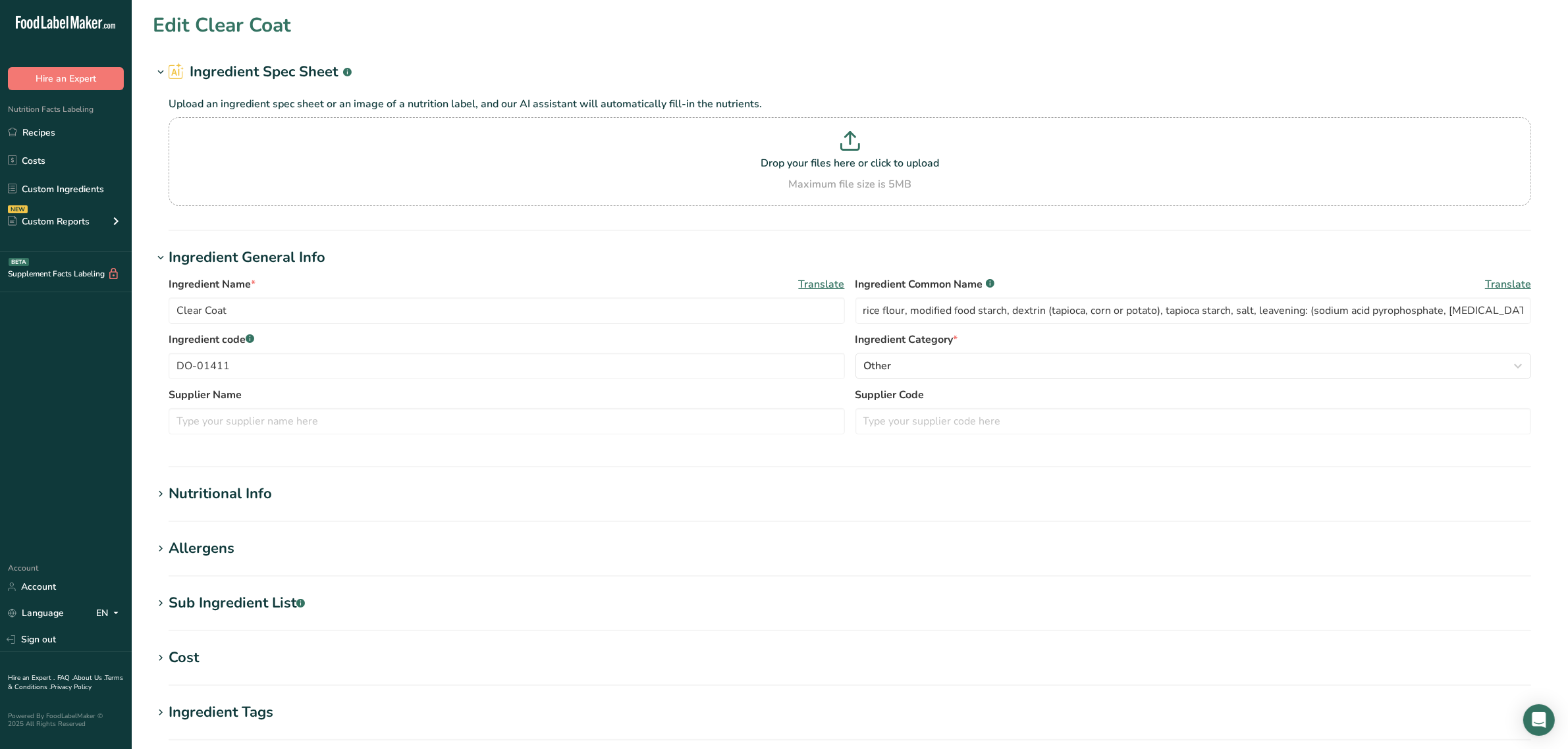
click at [218, 504] on div "Nutritional Info" at bounding box center [220, 494] width 103 height 22
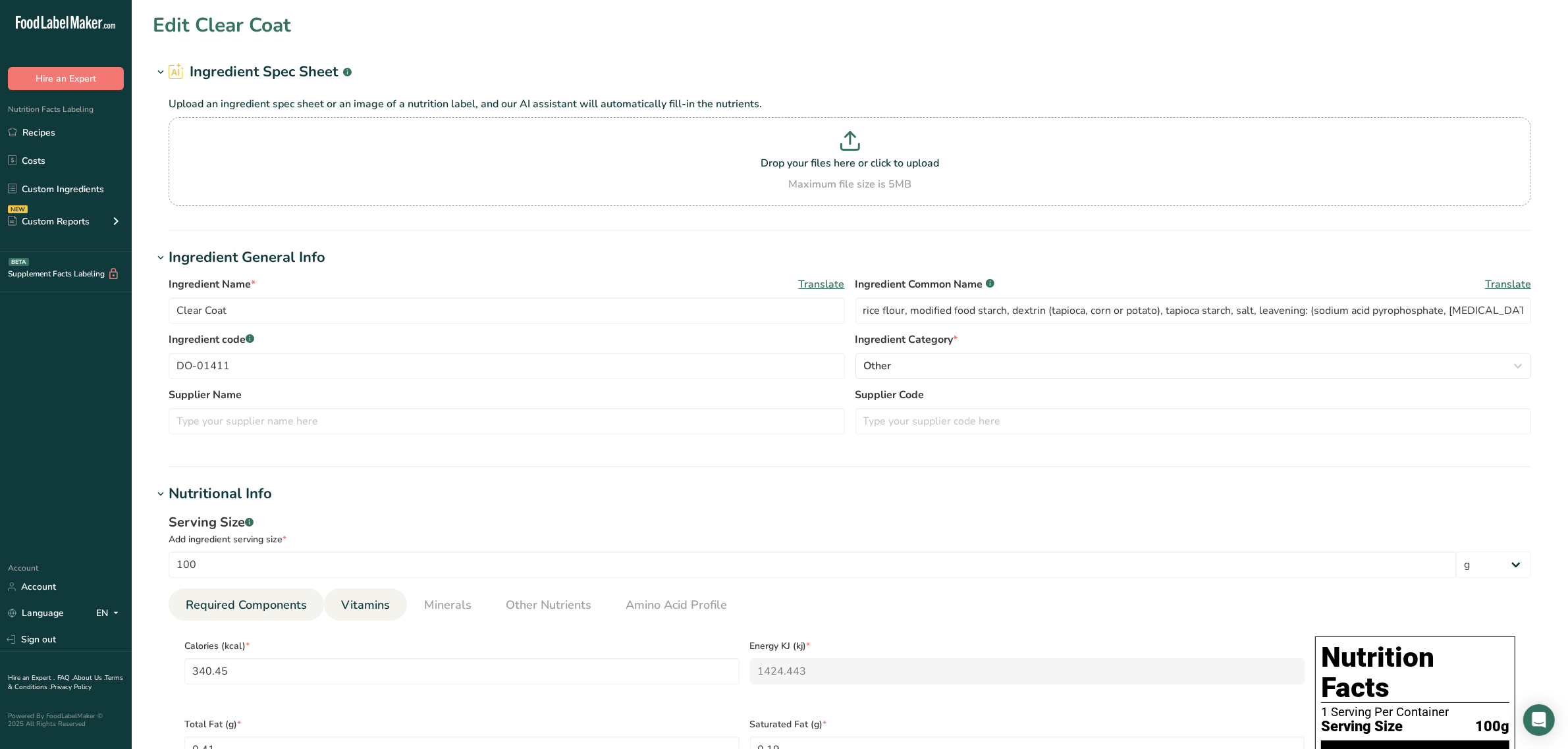
click at [346, 589] on link "Vitamins" at bounding box center [366, 605] width 59 height 34
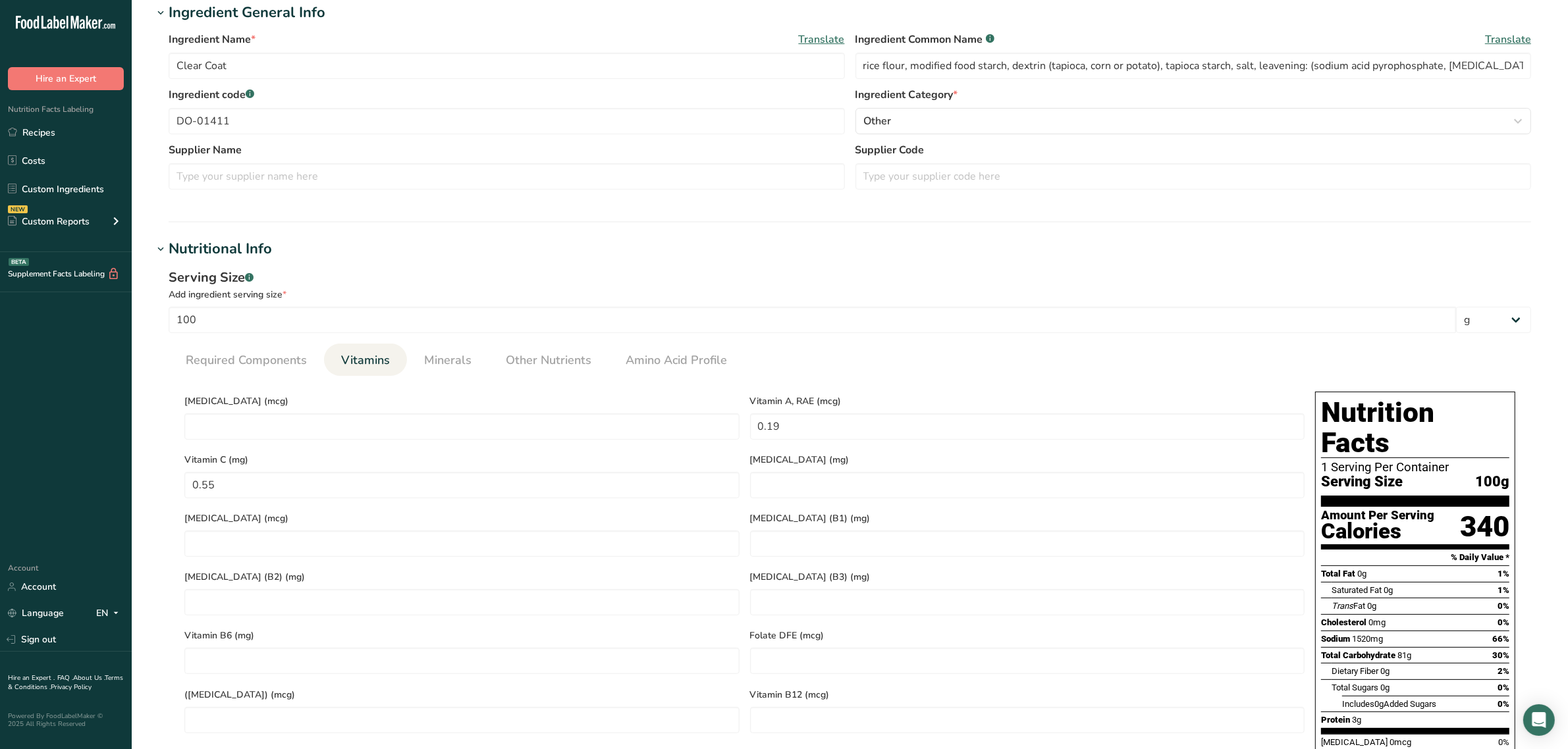
scroll to position [83, 0]
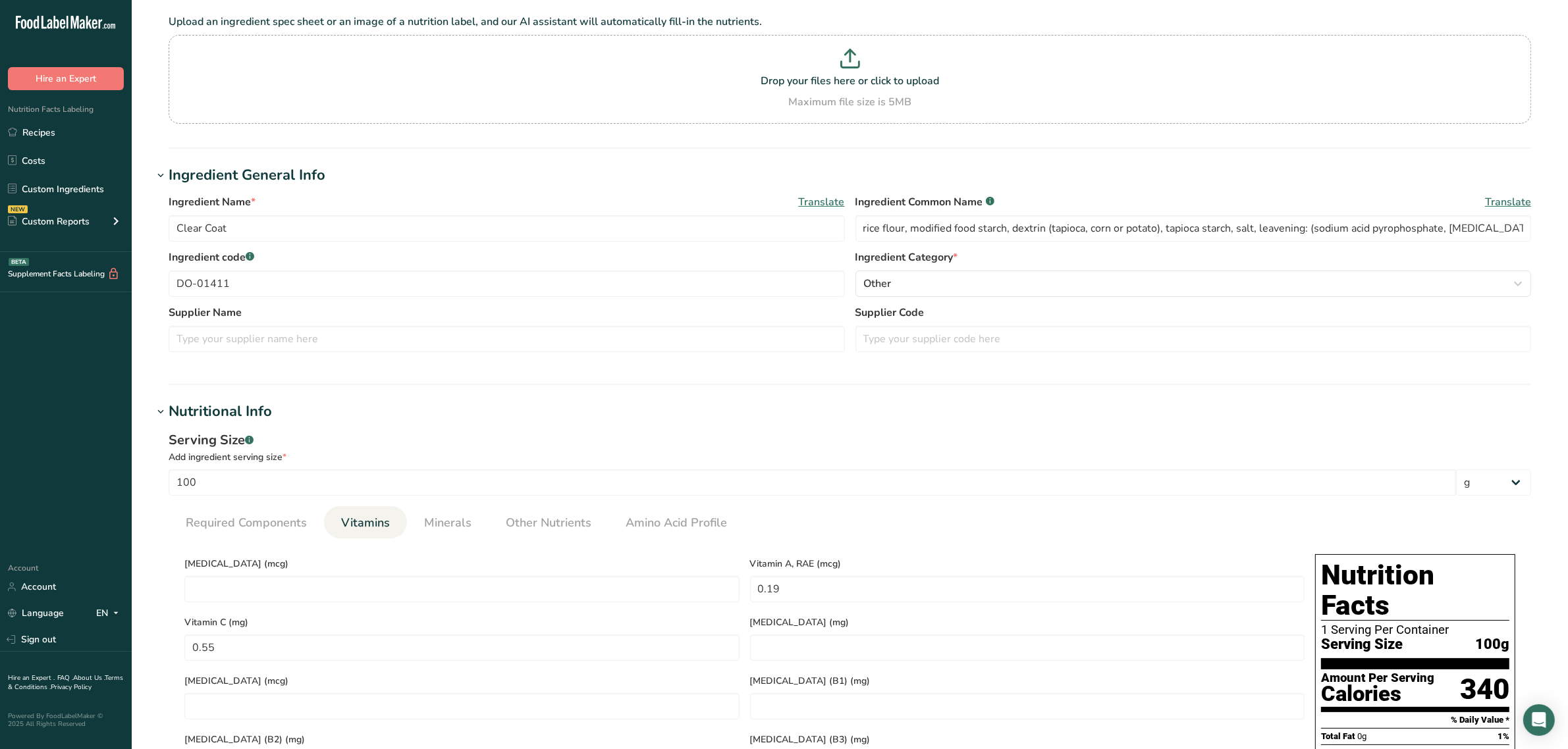
drag, startPoint x: 63, startPoint y: 182, endPoint x: 226, endPoint y: 128, distance: 171.7
click at [63, 182] on link "Custom Ingredients" at bounding box center [65, 189] width 132 height 25
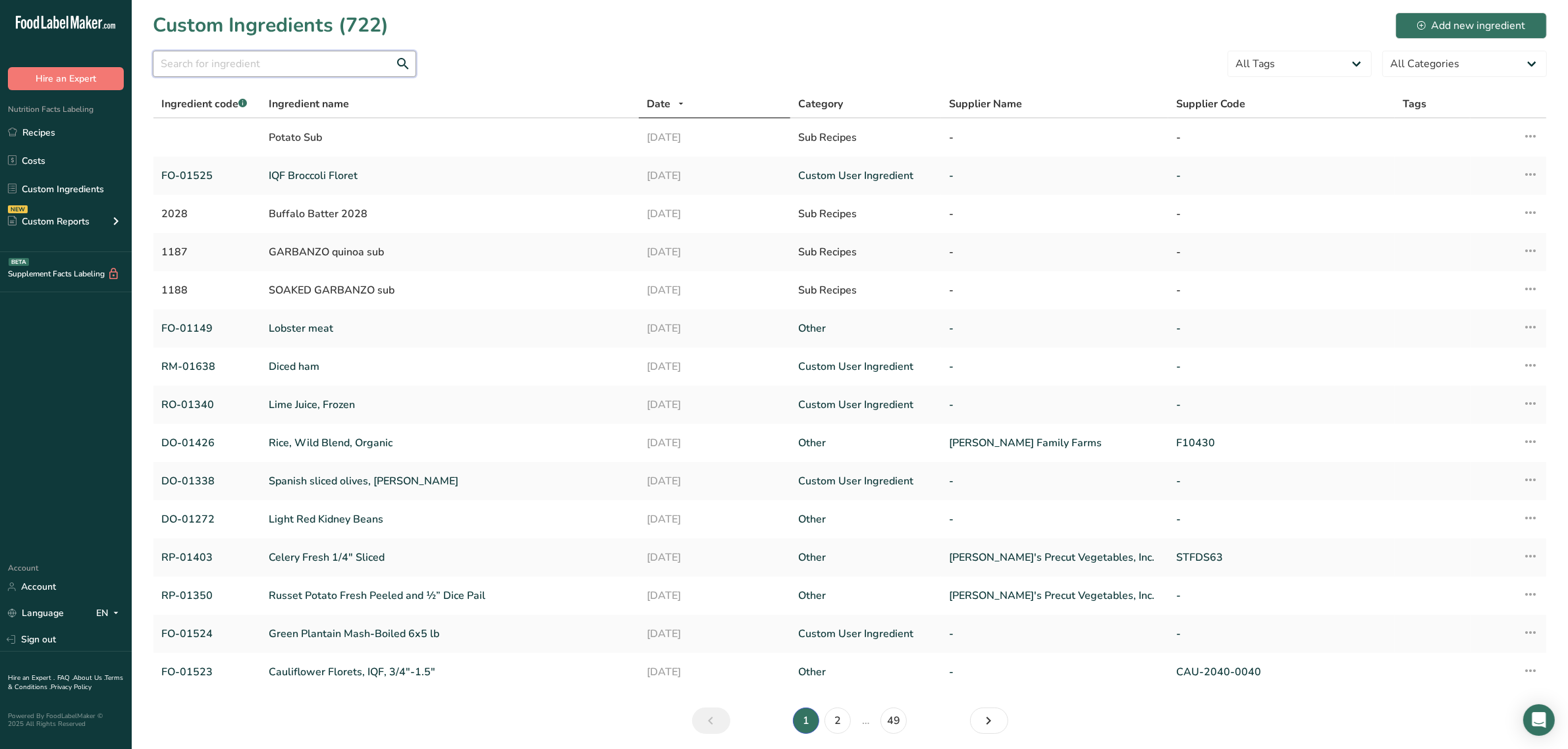
click at [340, 63] on input "text" at bounding box center [284, 64] width 263 height 26
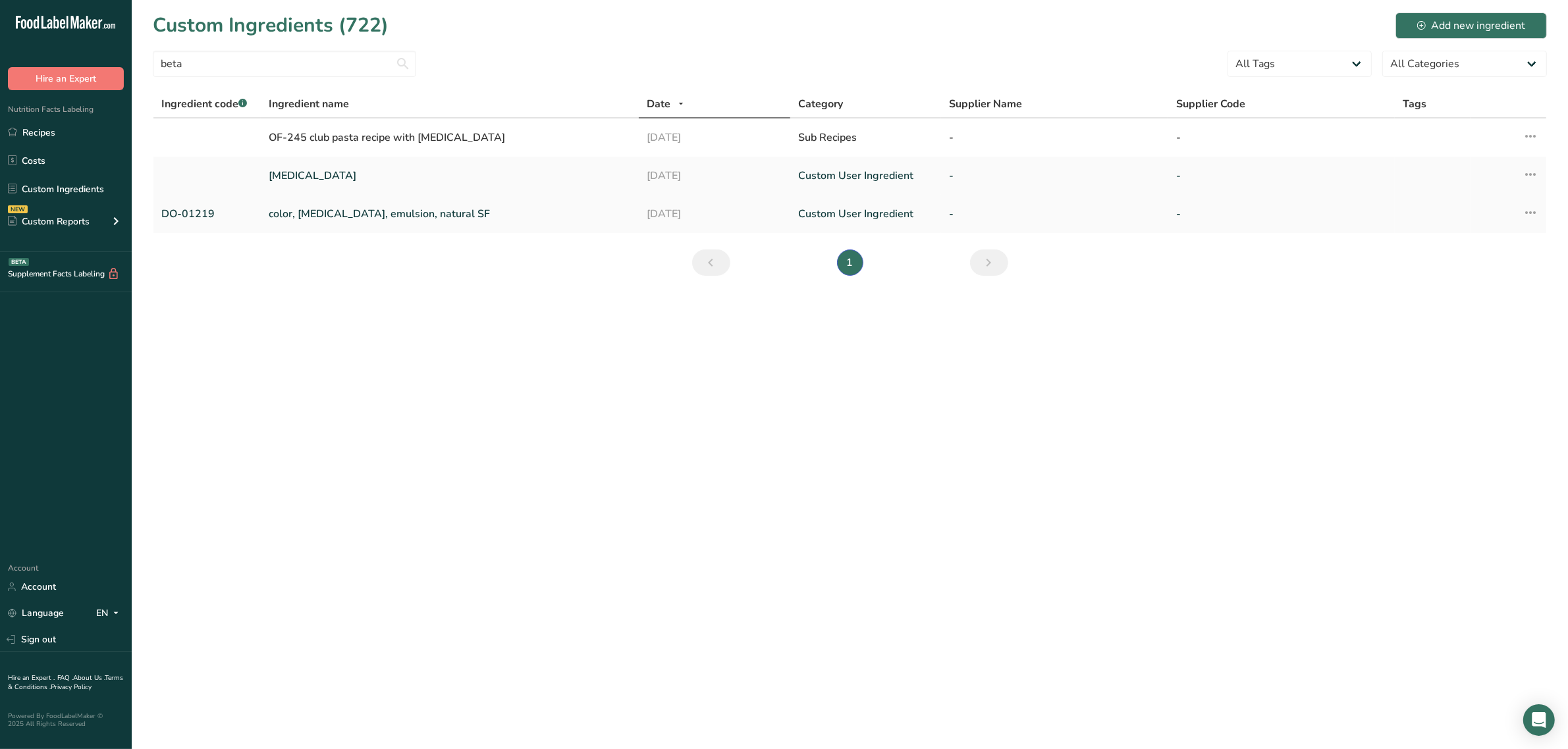
click at [283, 213] on link "color, [MEDICAL_DATA], emulsion, natural SF" at bounding box center [450, 213] width 362 height 16
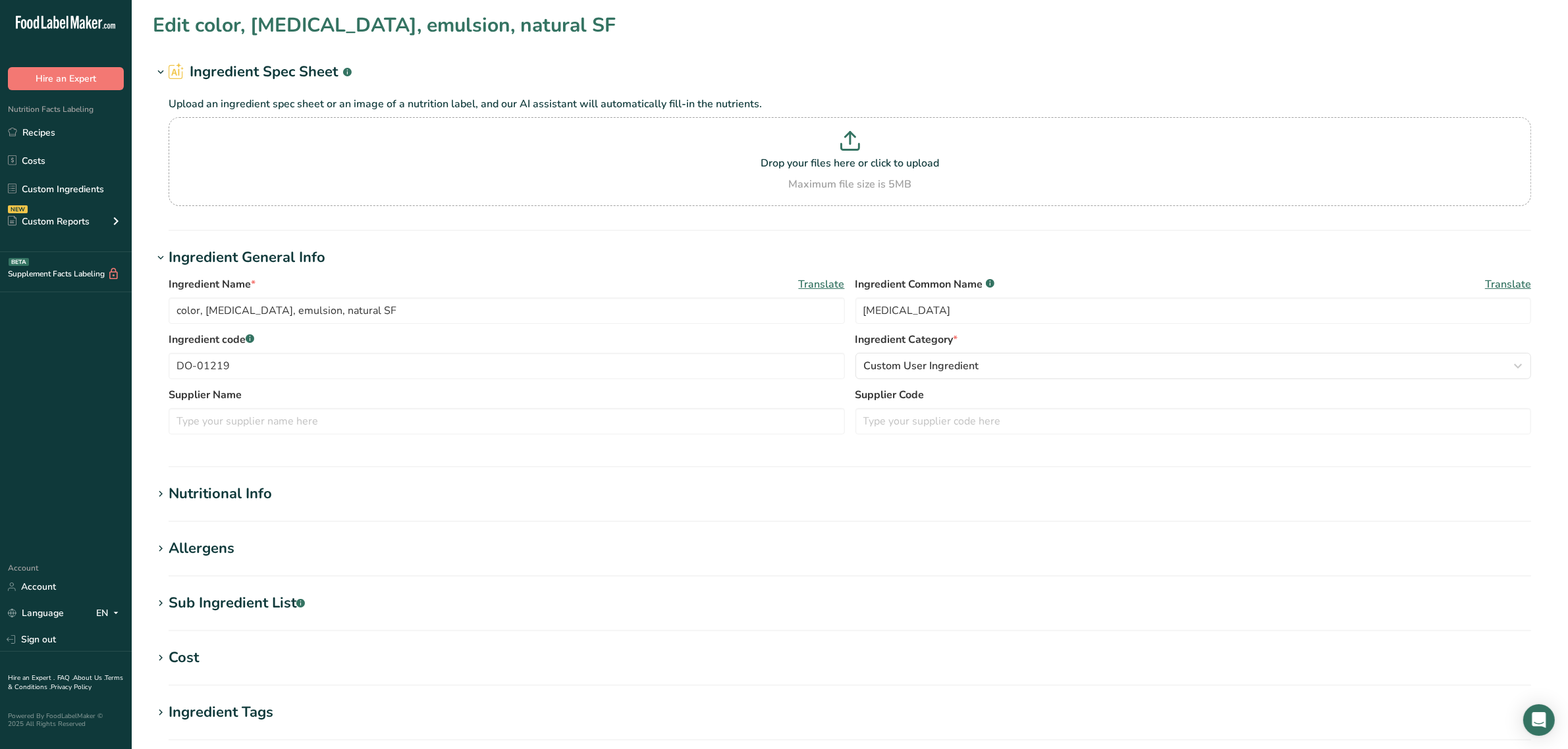
click at [239, 479] on section "Edit color, [MEDICAL_DATA], emulsion, natural SF Ingredient Spec Sheet .a-a{fil…" at bounding box center [849, 483] width 1436 height 967
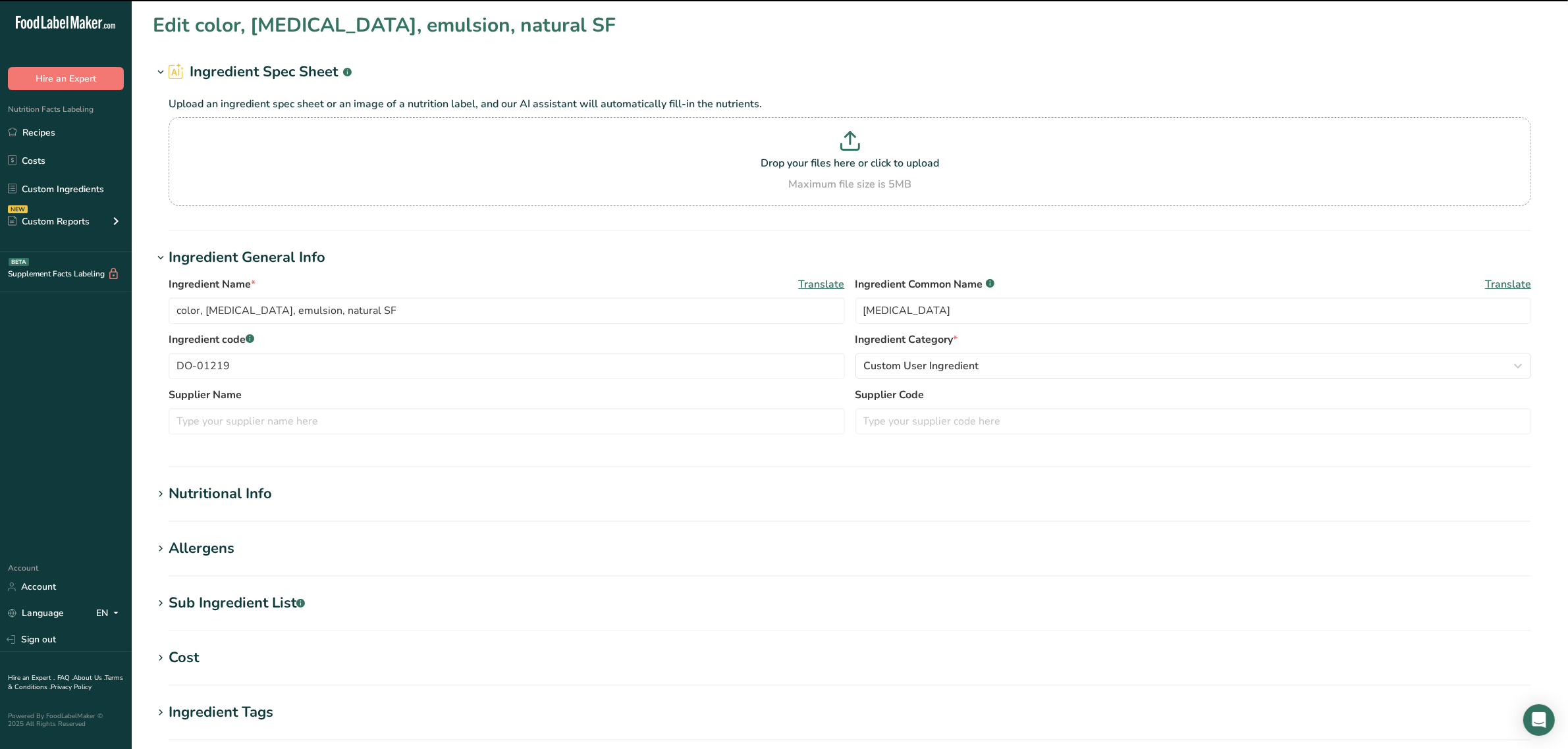
click at [245, 485] on div "Nutritional Info" at bounding box center [220, 494] width 103 height 22
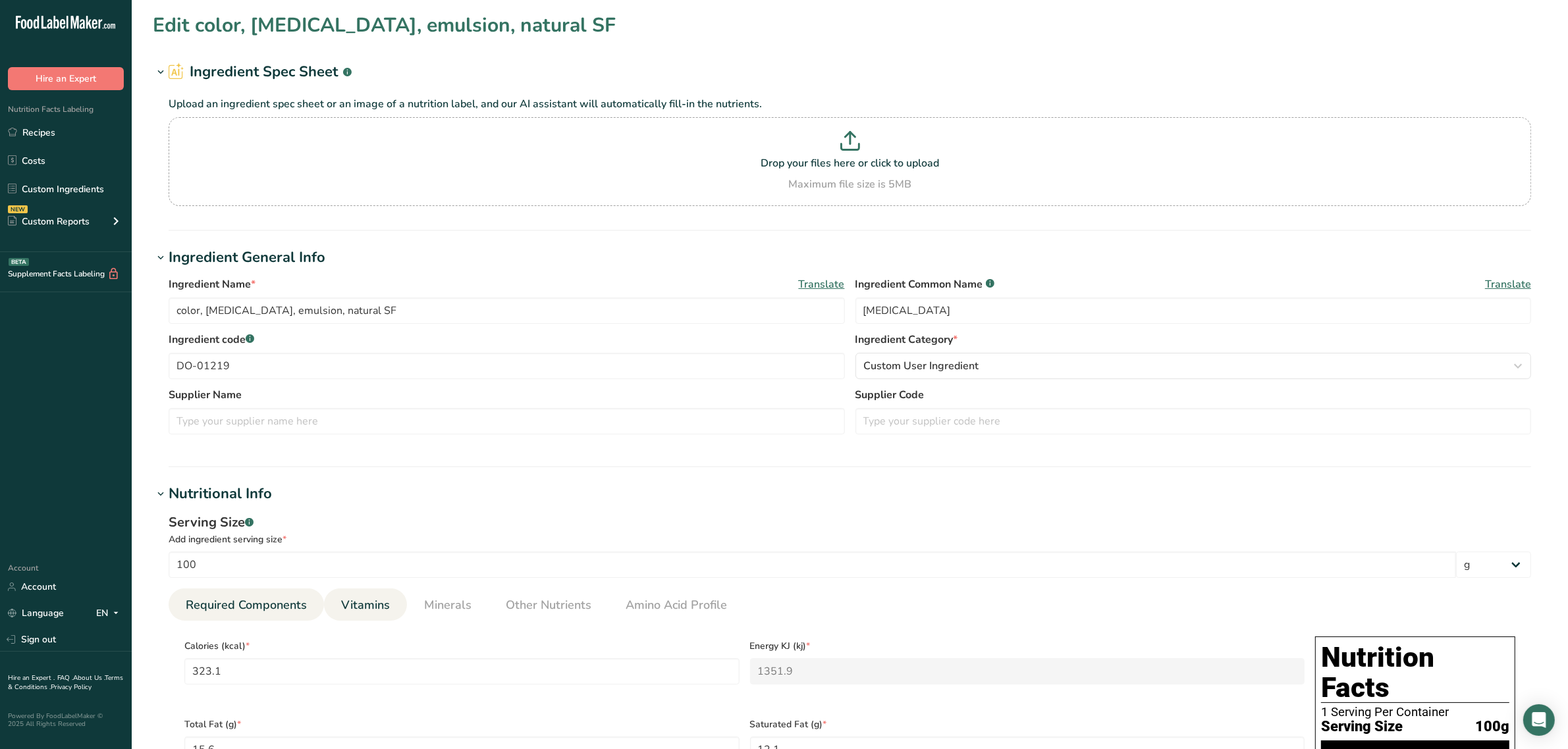
click at [379, 600] on span "Vitamins" at bounding box center [365, 605] width 49 height 18
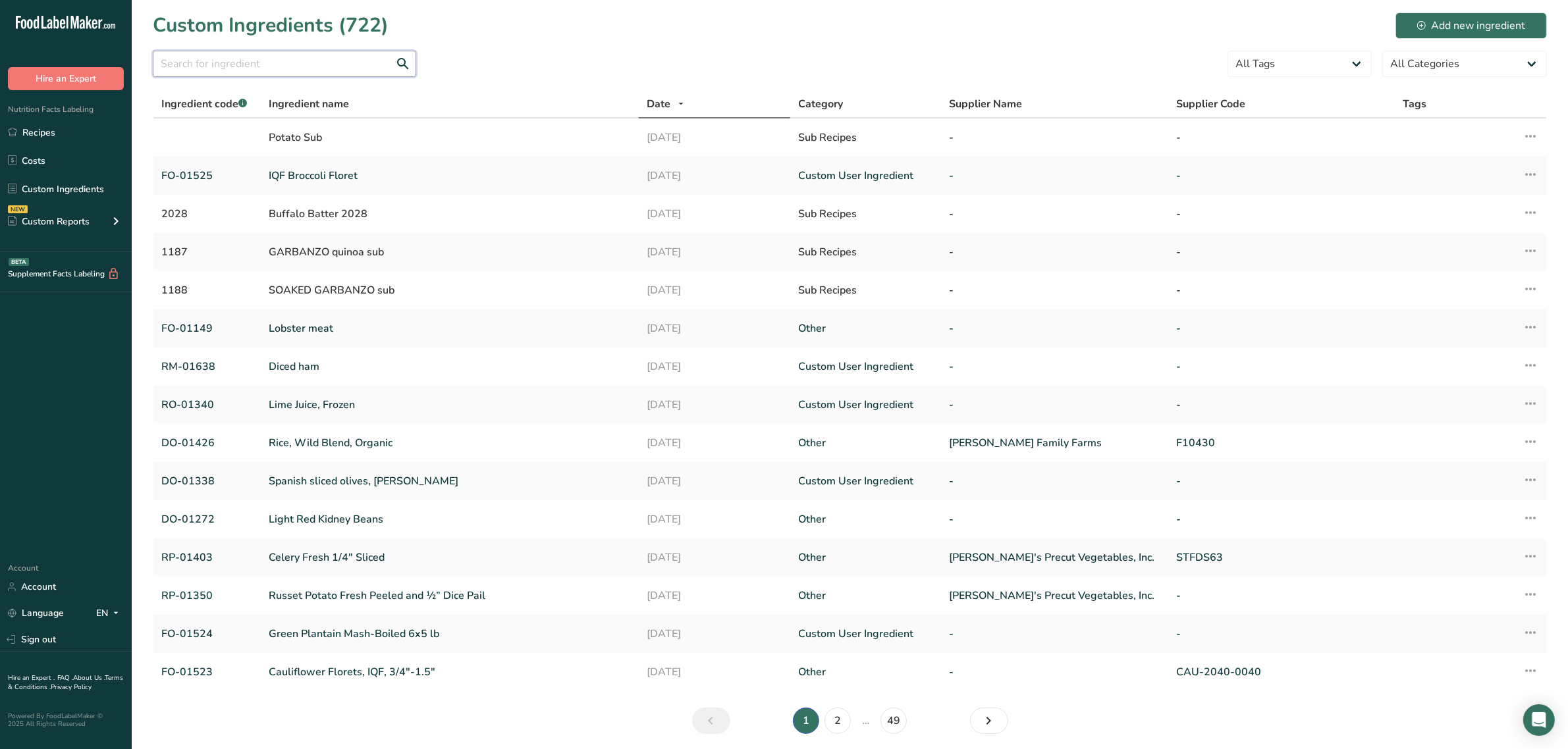
click at [220, 67] on input "text" at bounding box center [284, 64] width 263 height 26
paste input "DO-01257"
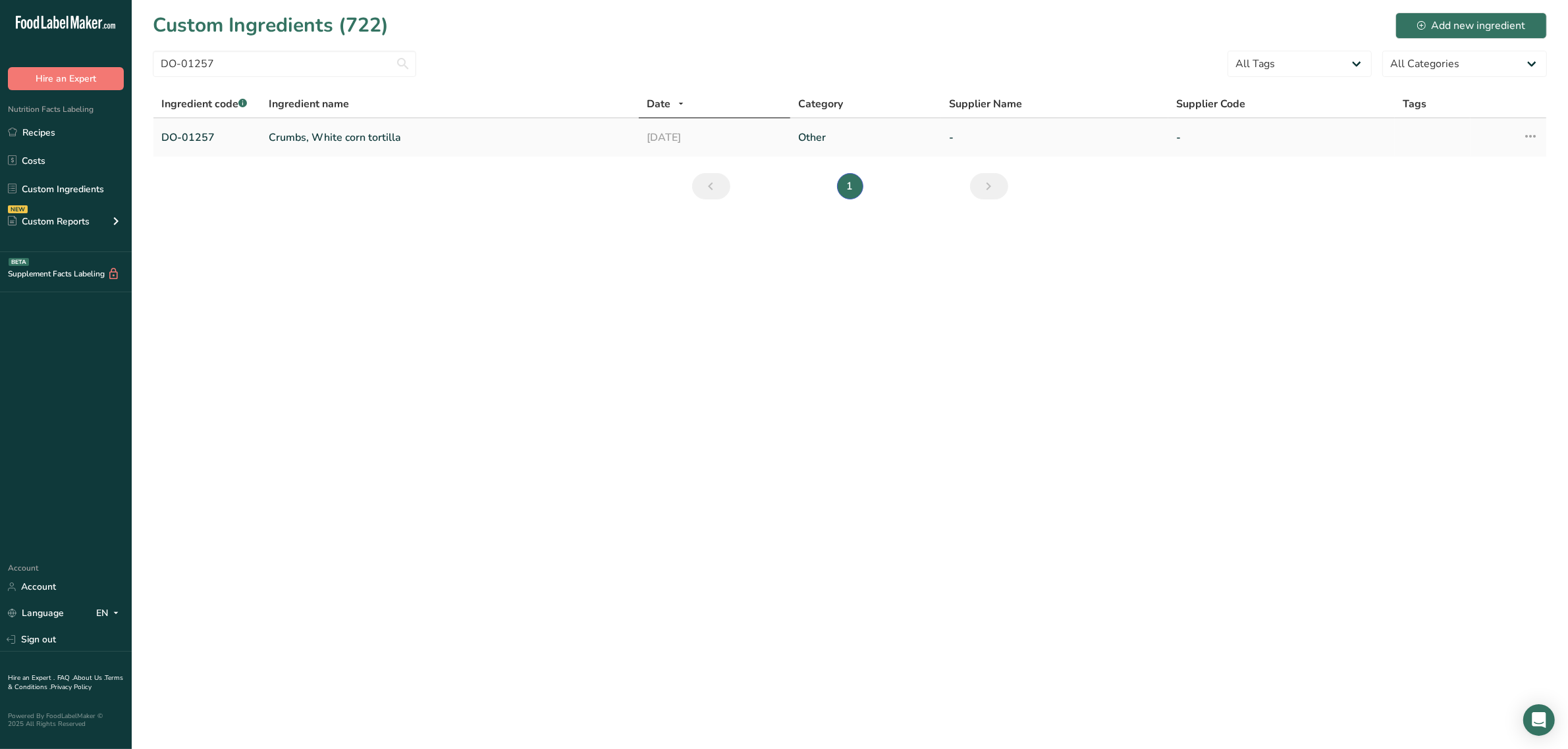
click at [311, 130] on link "Crumbs, White corn tortilla" at bounding box center [450, 137] width 362 height 16
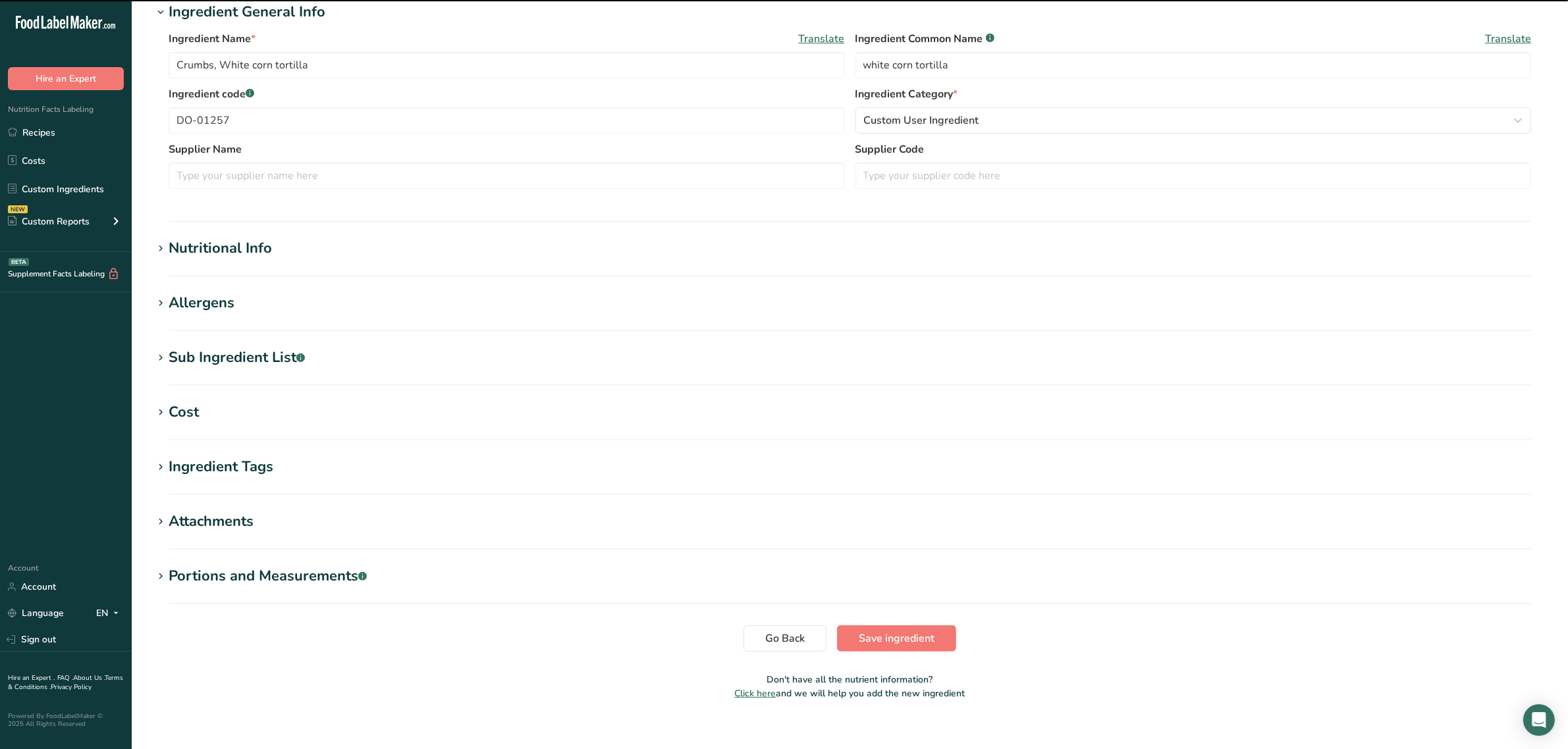
scroll to position [247, 0]
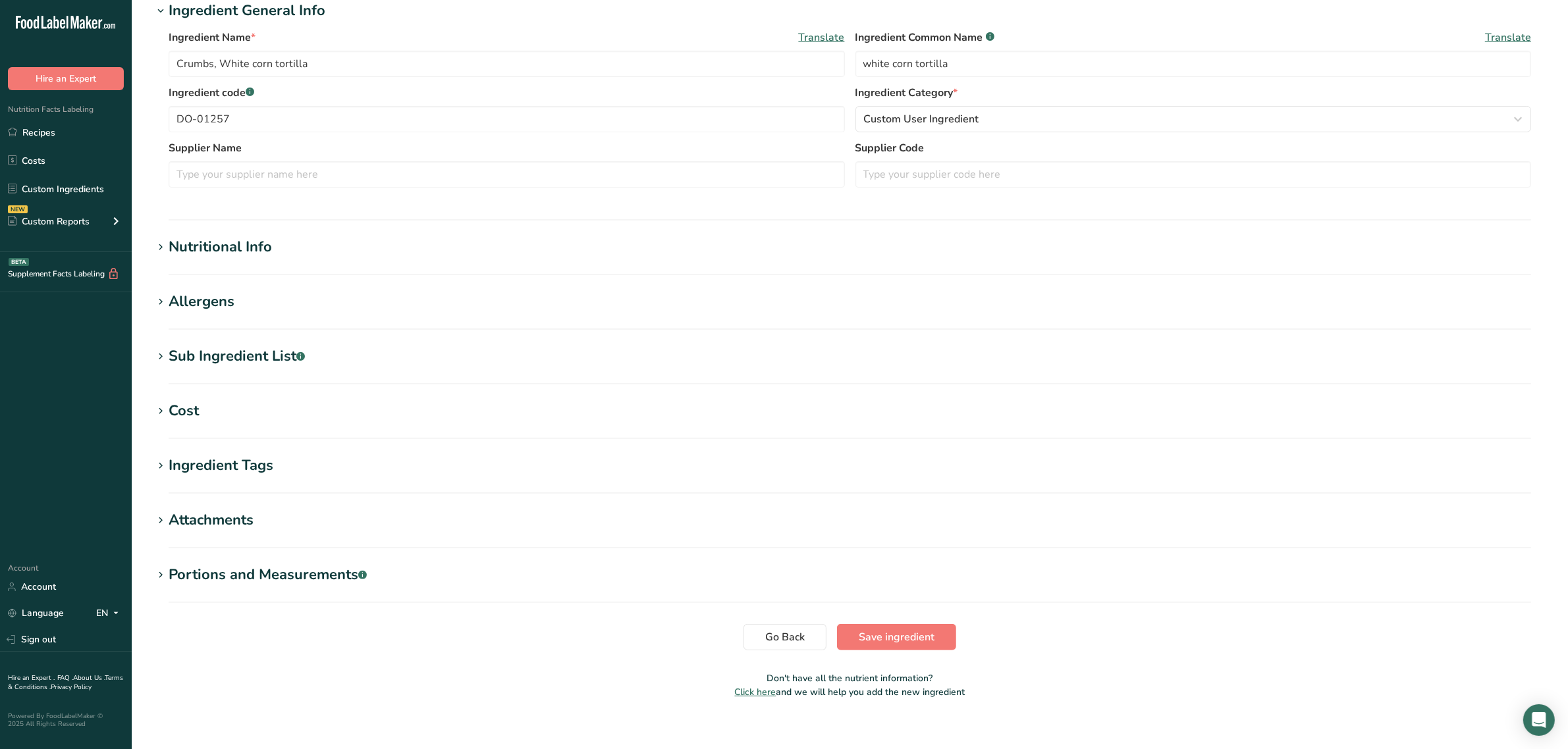
click at [244, 246] on div "Nutritional Info" at bounding box center [220, 247] width 103 height 22
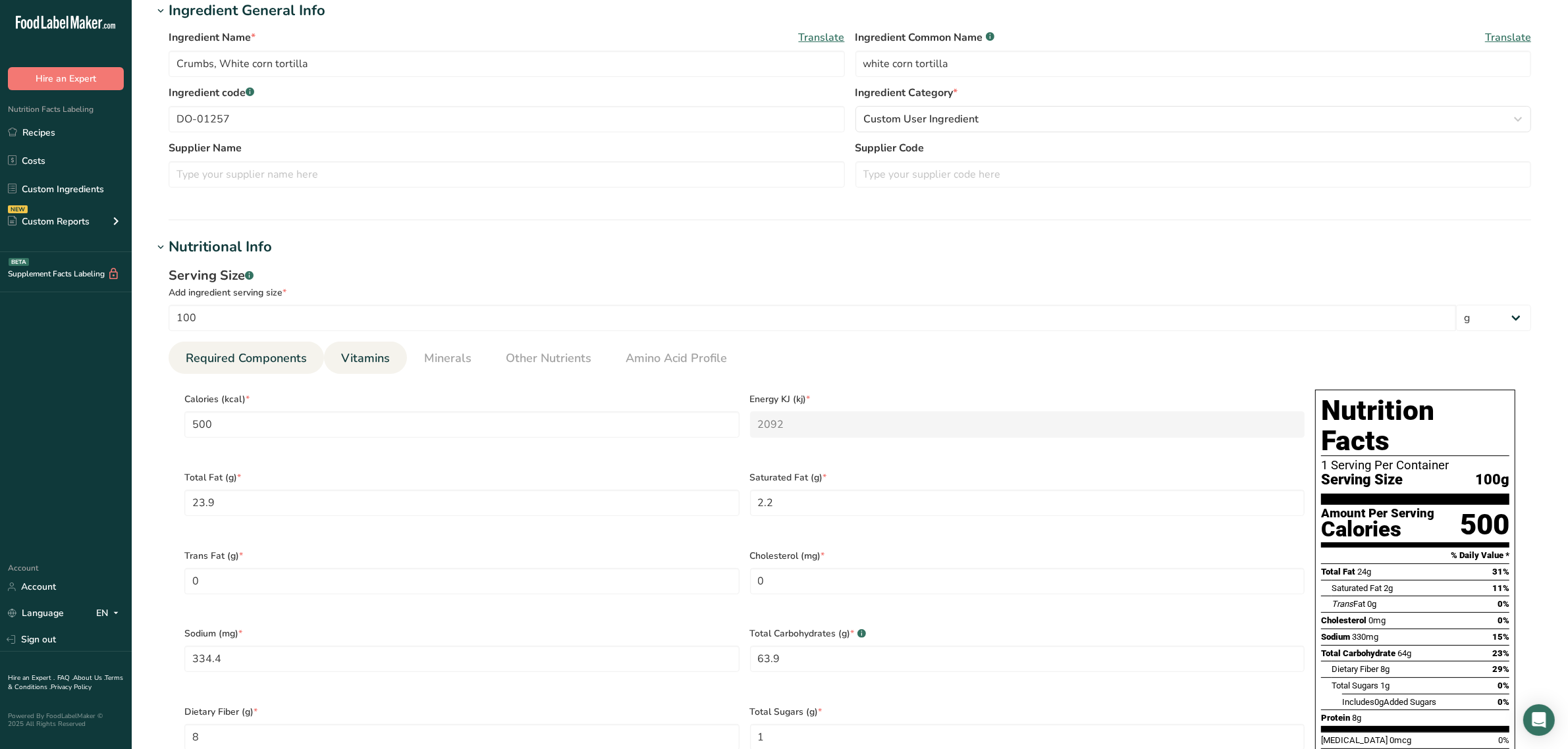
click at [383, 362] on span "Vitamins" at bounding box center [365, 359] width 49 height 18
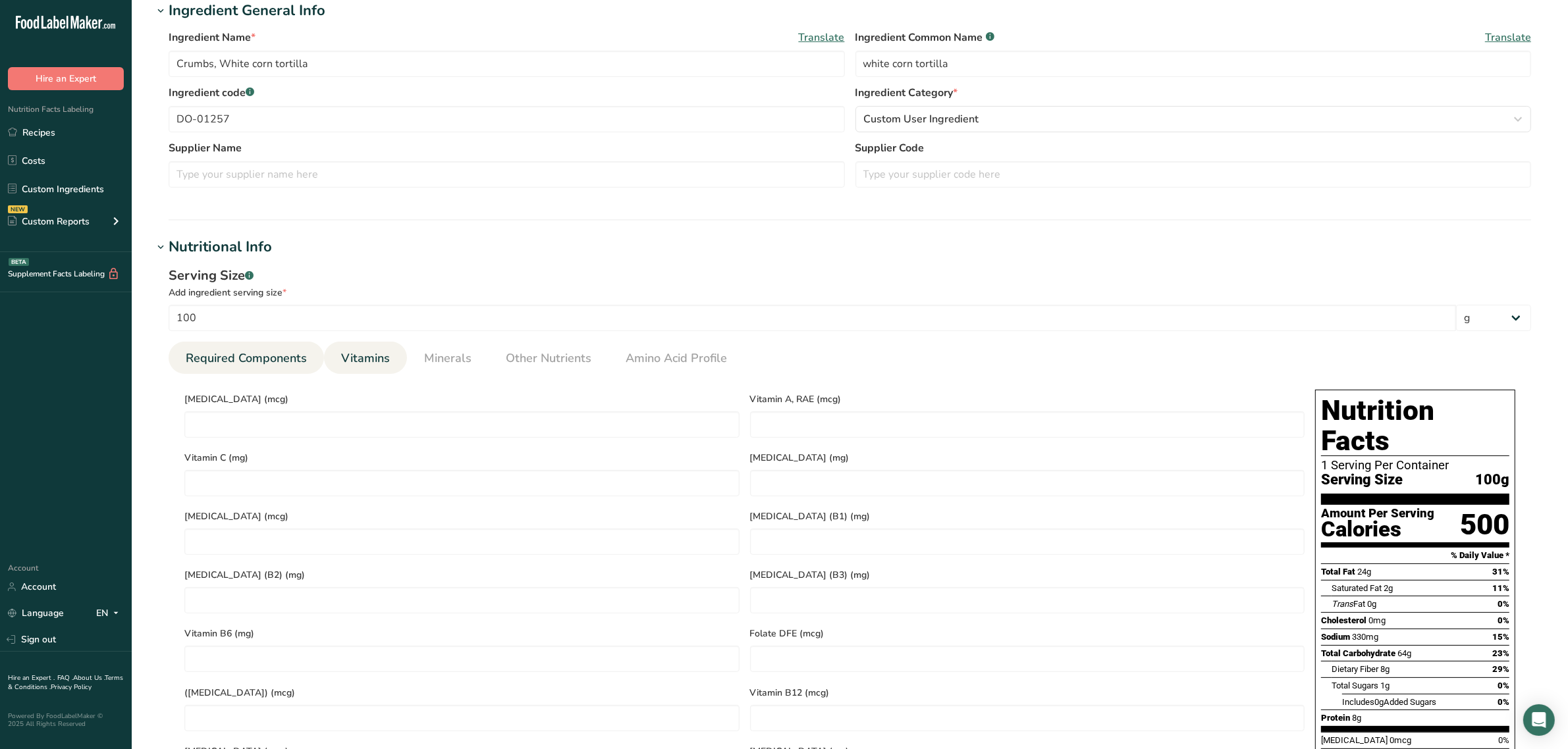
click at [277, 353] on span "Required Components" at bounding box center [247, 359] width 121 height 18
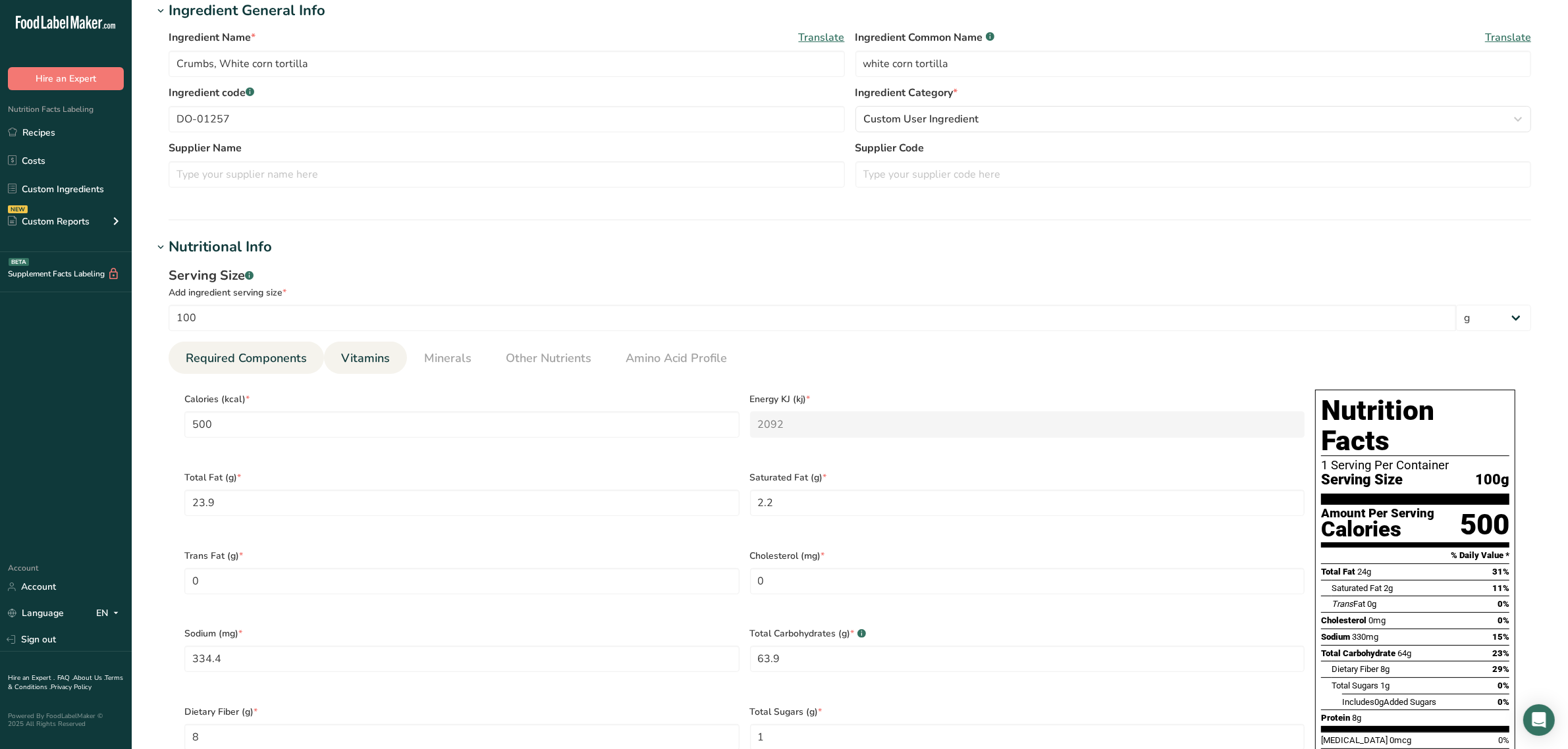
click at [379, 354] on span "Vitamins" at bounding box center [365, 359] width 49 height 18
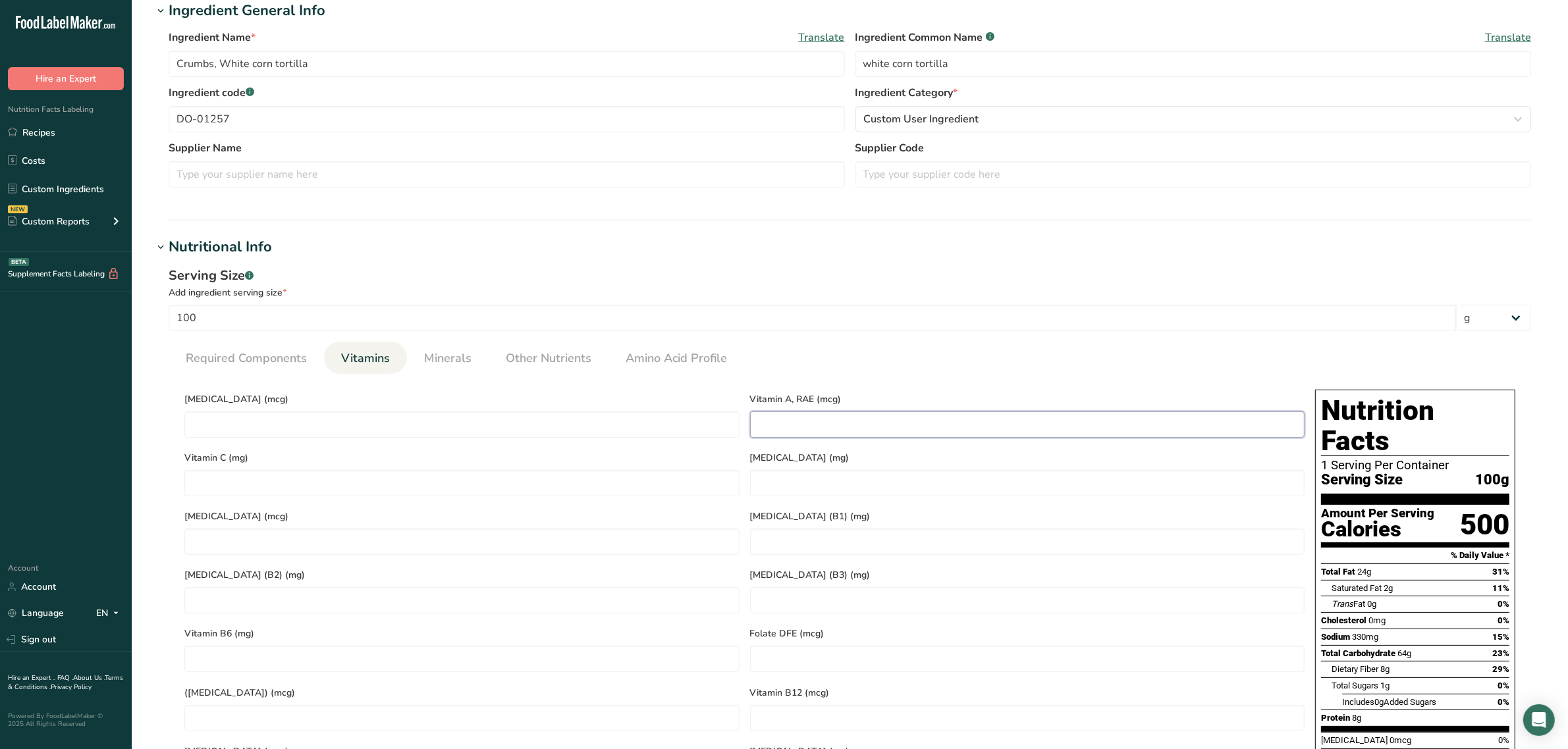
click at [856, 425] on RAE "number" at bounding box center [1027, 425] width 555 height 26
click at [435, 362] on span "Minerals" at bounding box center [448, 359] width 48 height 18
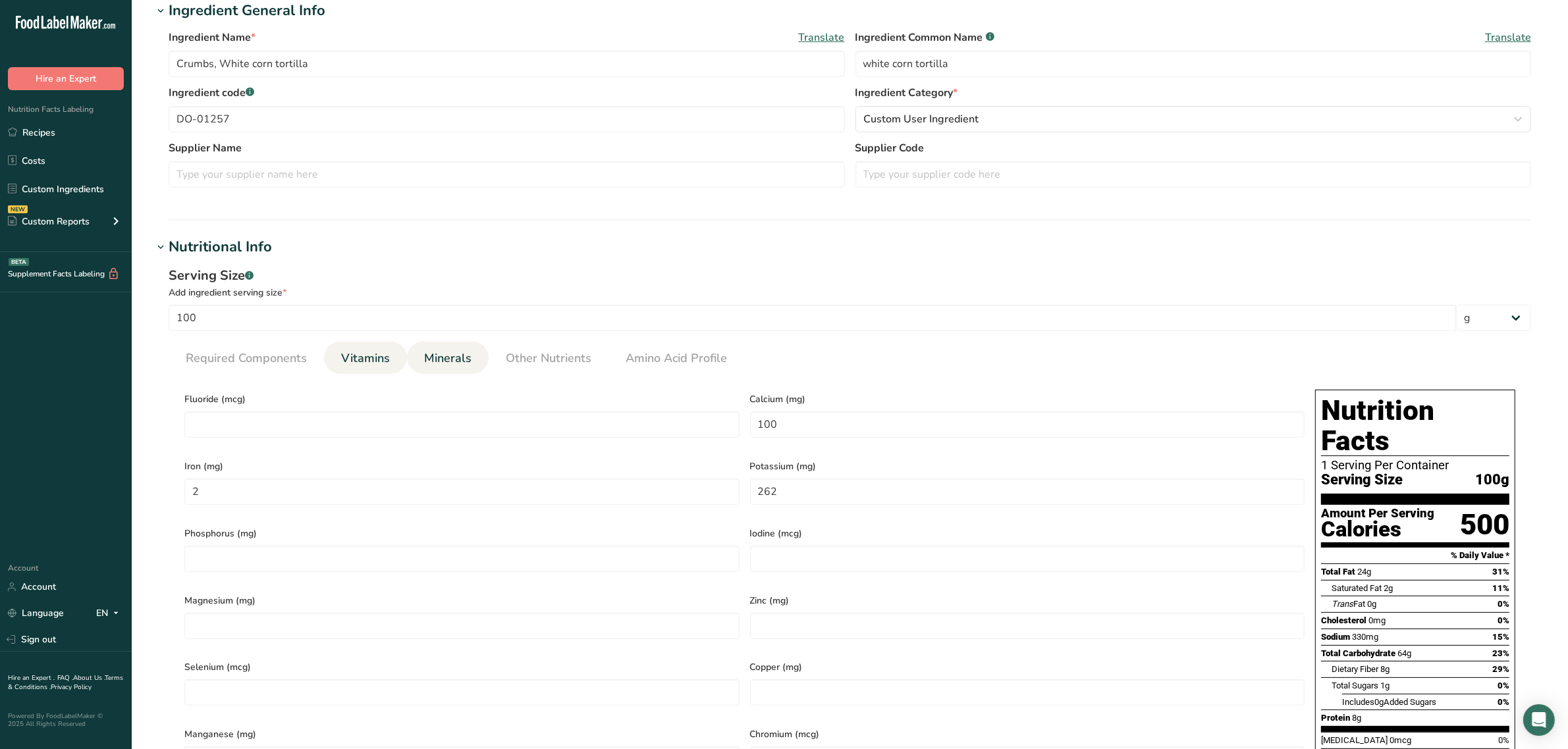
click at [393, 353] on li "Vitamins" at bounding box center [365, 357] width 83 height 32
click at [357, 352] on span "Vitamins" at bounding box center [365, 359] width 49 height 18
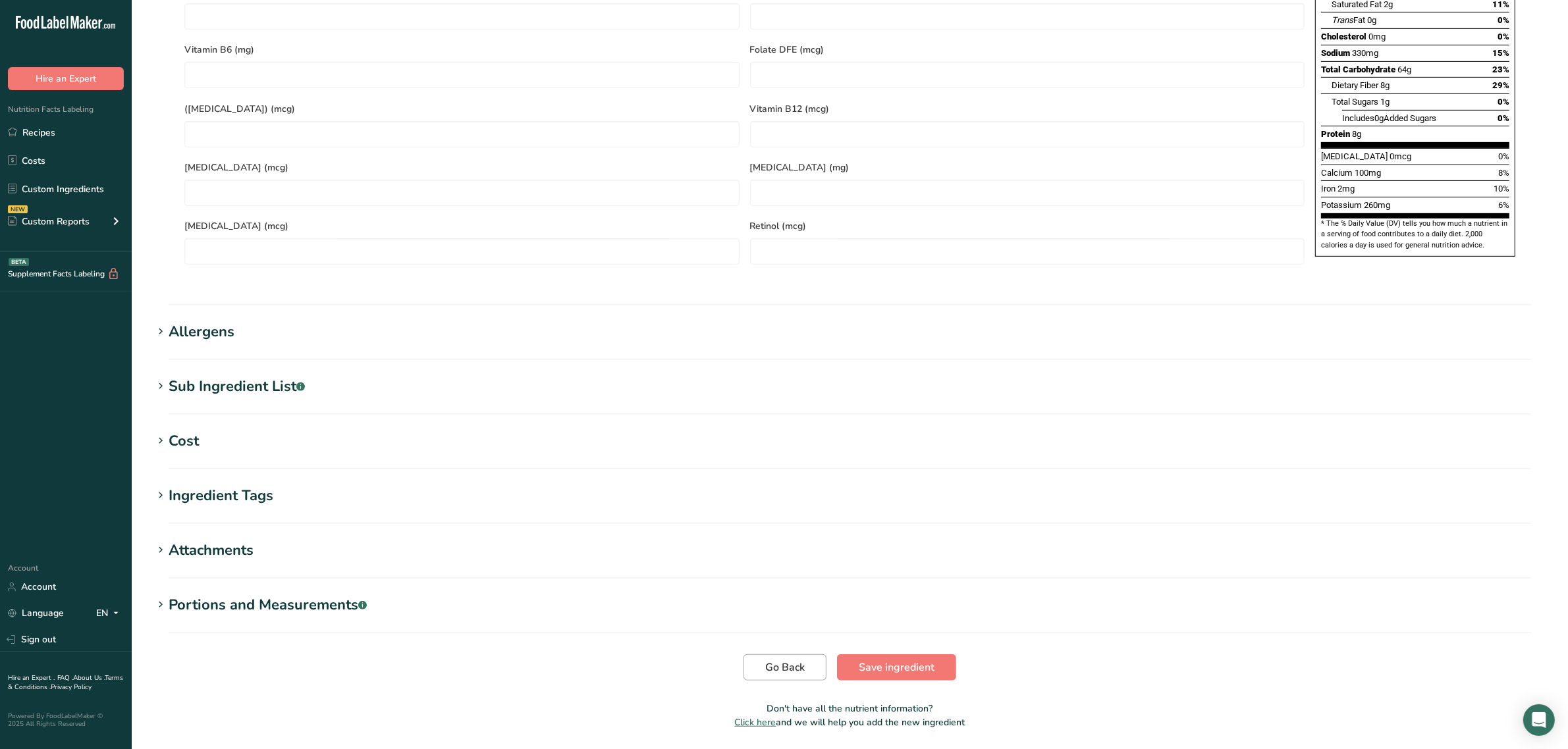
scroll to position [845, 0]
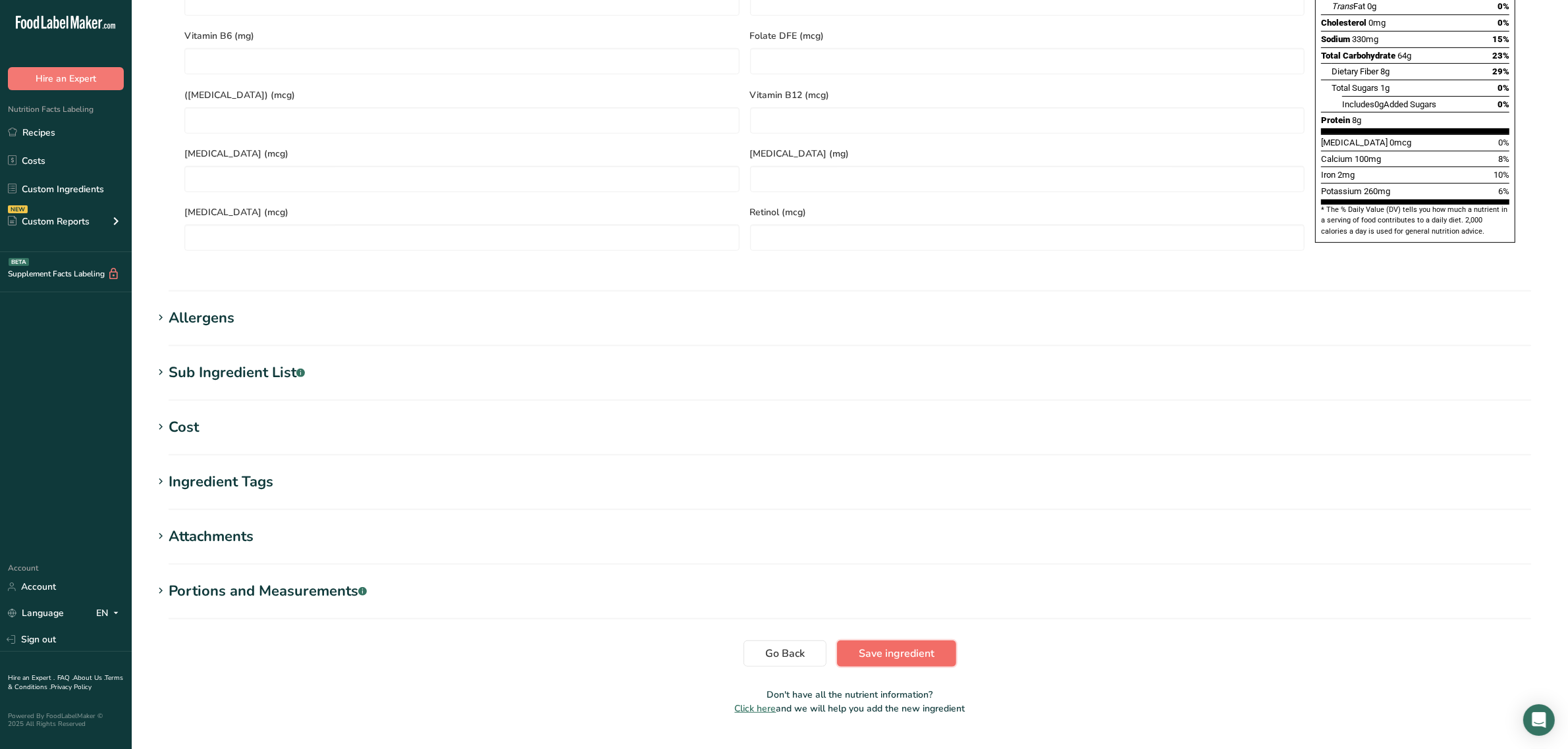
click at [864, 646] on span "Save ingredient" at bounding box center [897, 653] width 76 height 16
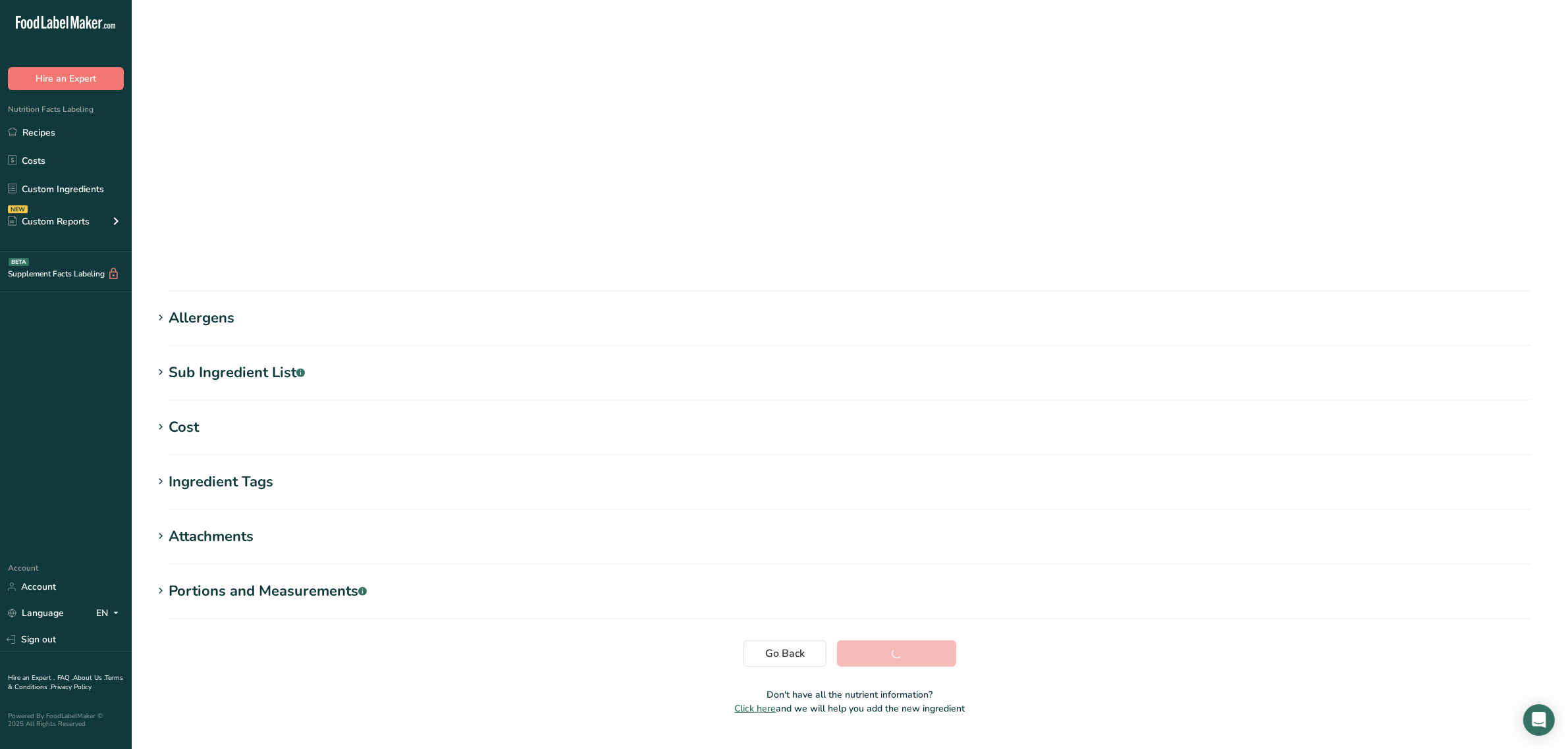
scroll to position [0, 0]
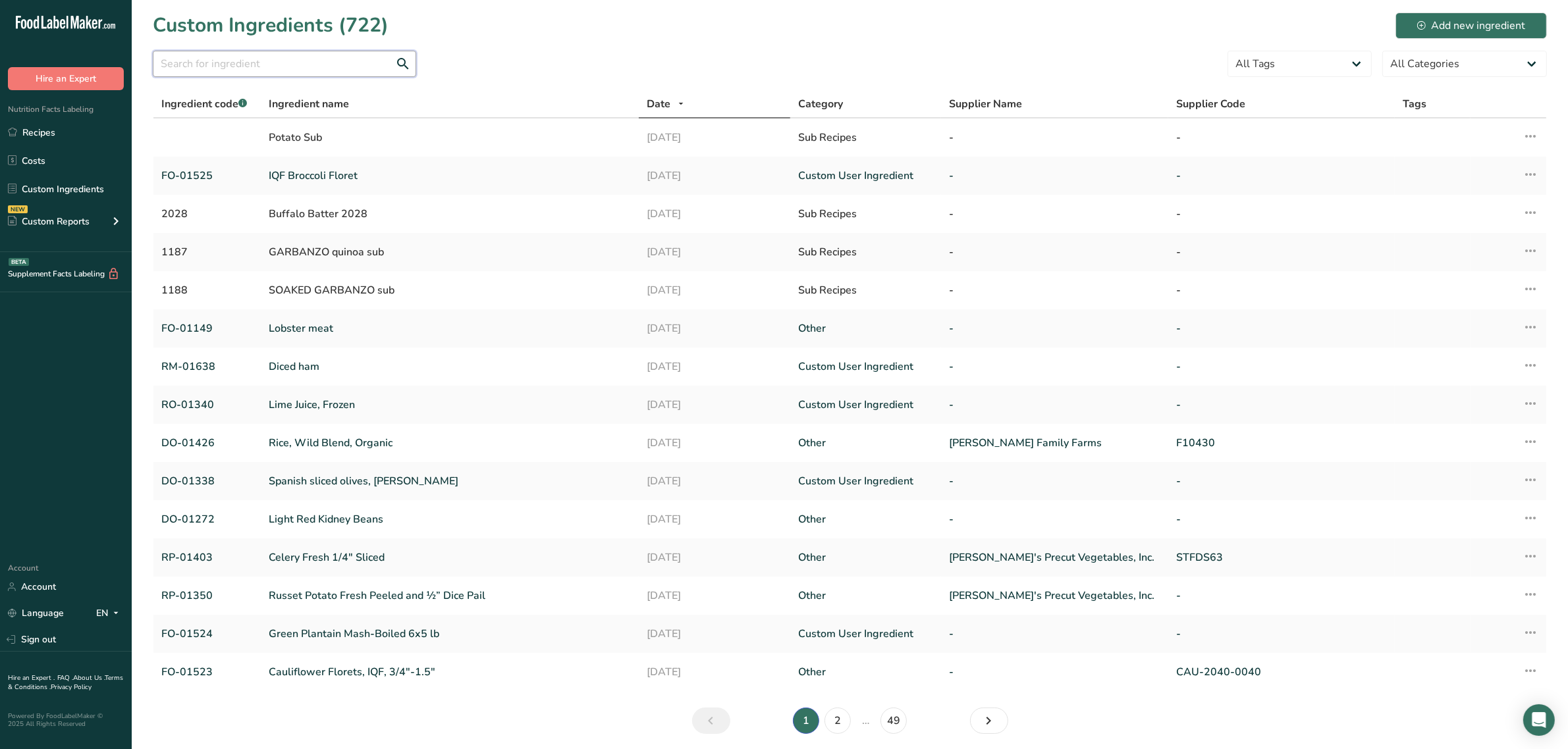
click at [326, 67] on input "text" at bounding box center [284, 64] width 263 height 26
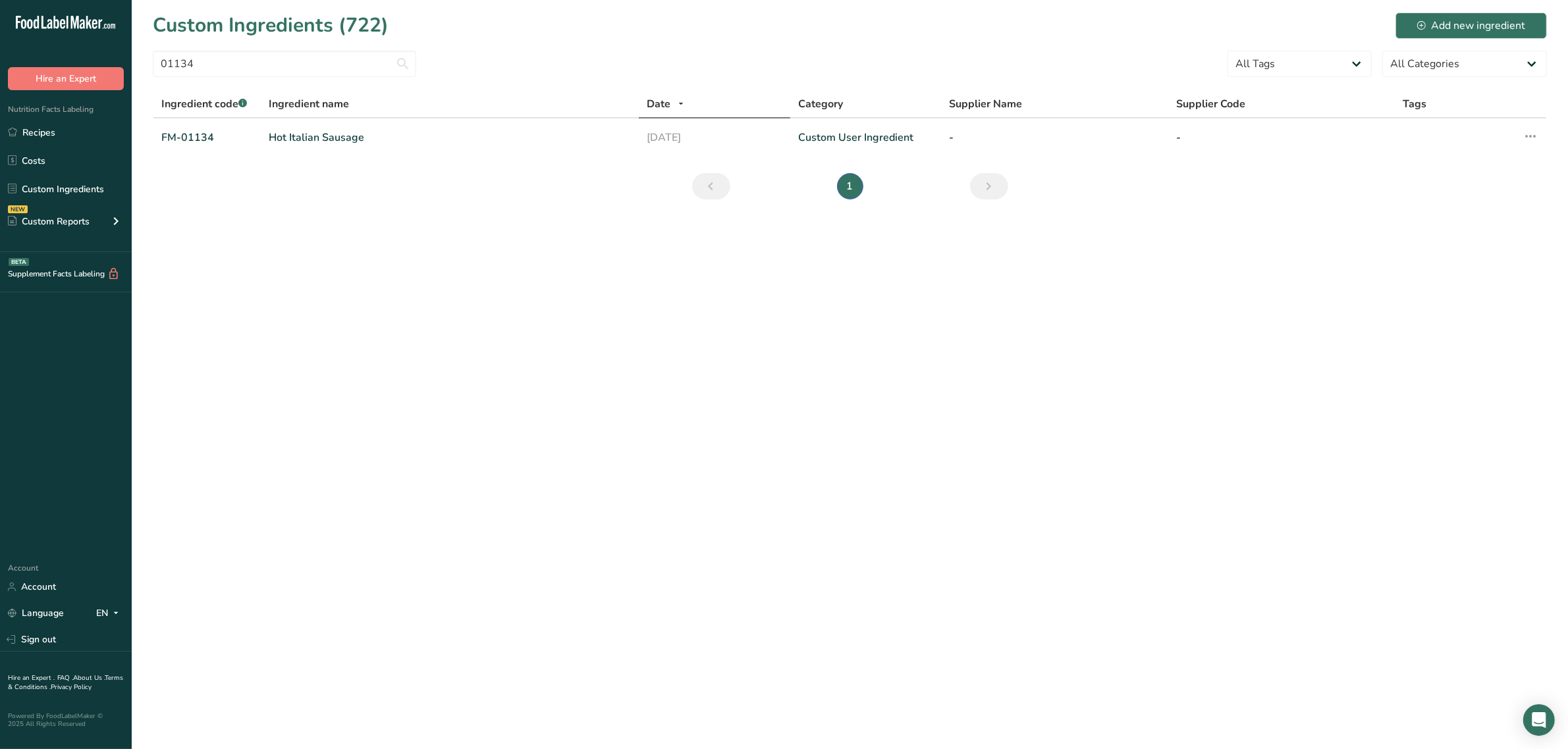
click at [322, 142] on link "Hot Italian Sausage" at bounding box center [450, 137] width 362 height 16
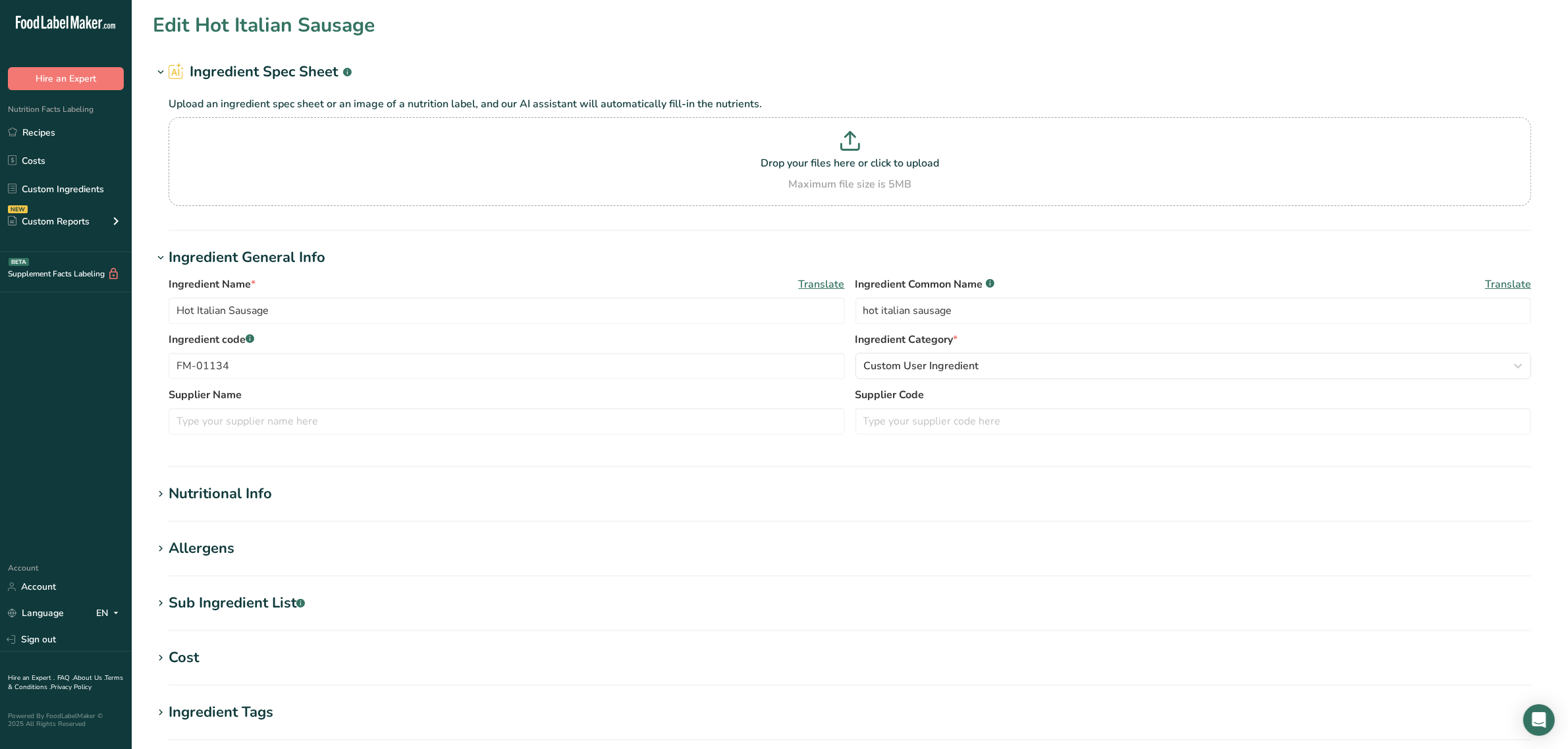
click at [246, 484] on div "Nutritional Info" at bounding box center [220, 494] width 103 height 22
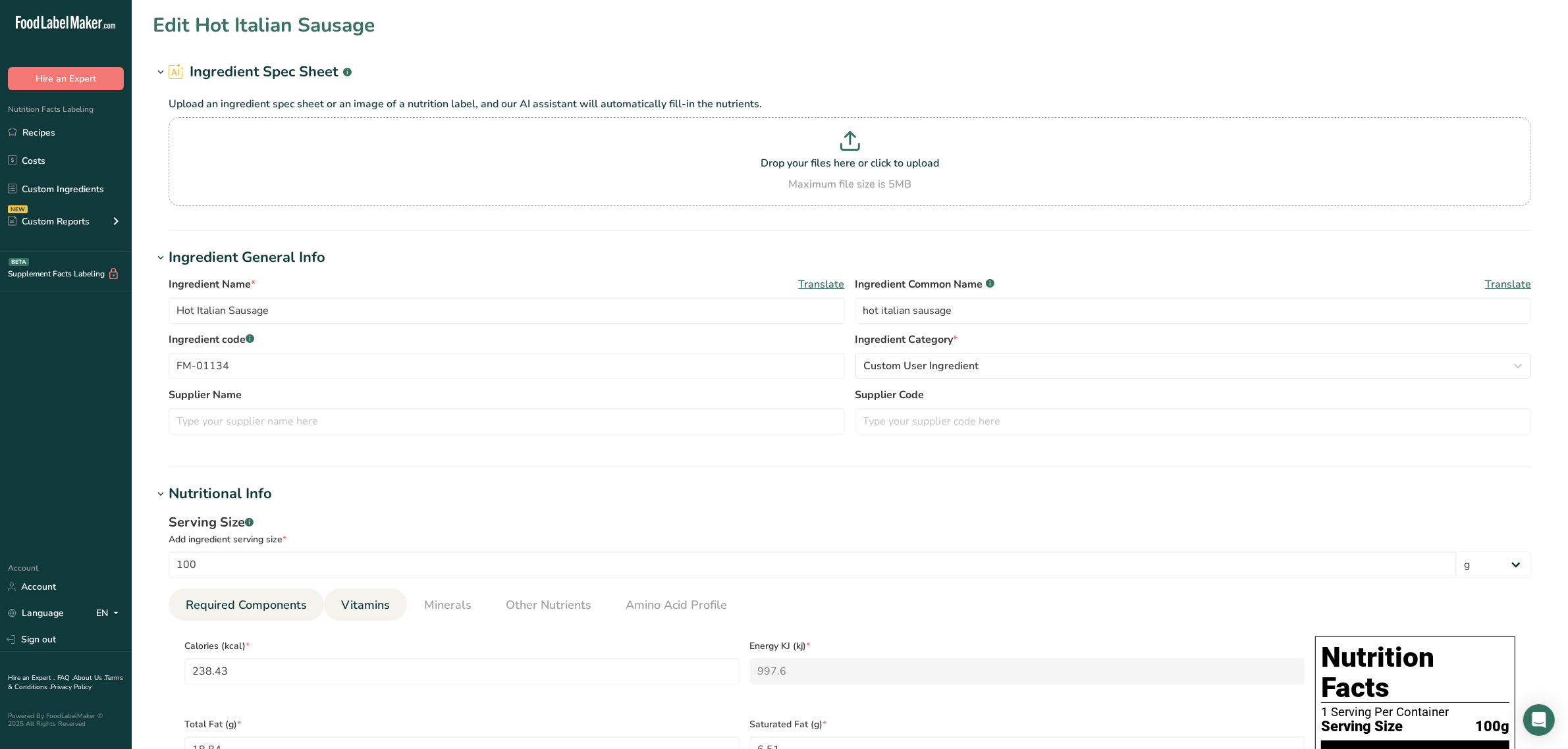
click at [368, 604] on span "Vitamins" at bounding box center [365, 605] width 49 height 18
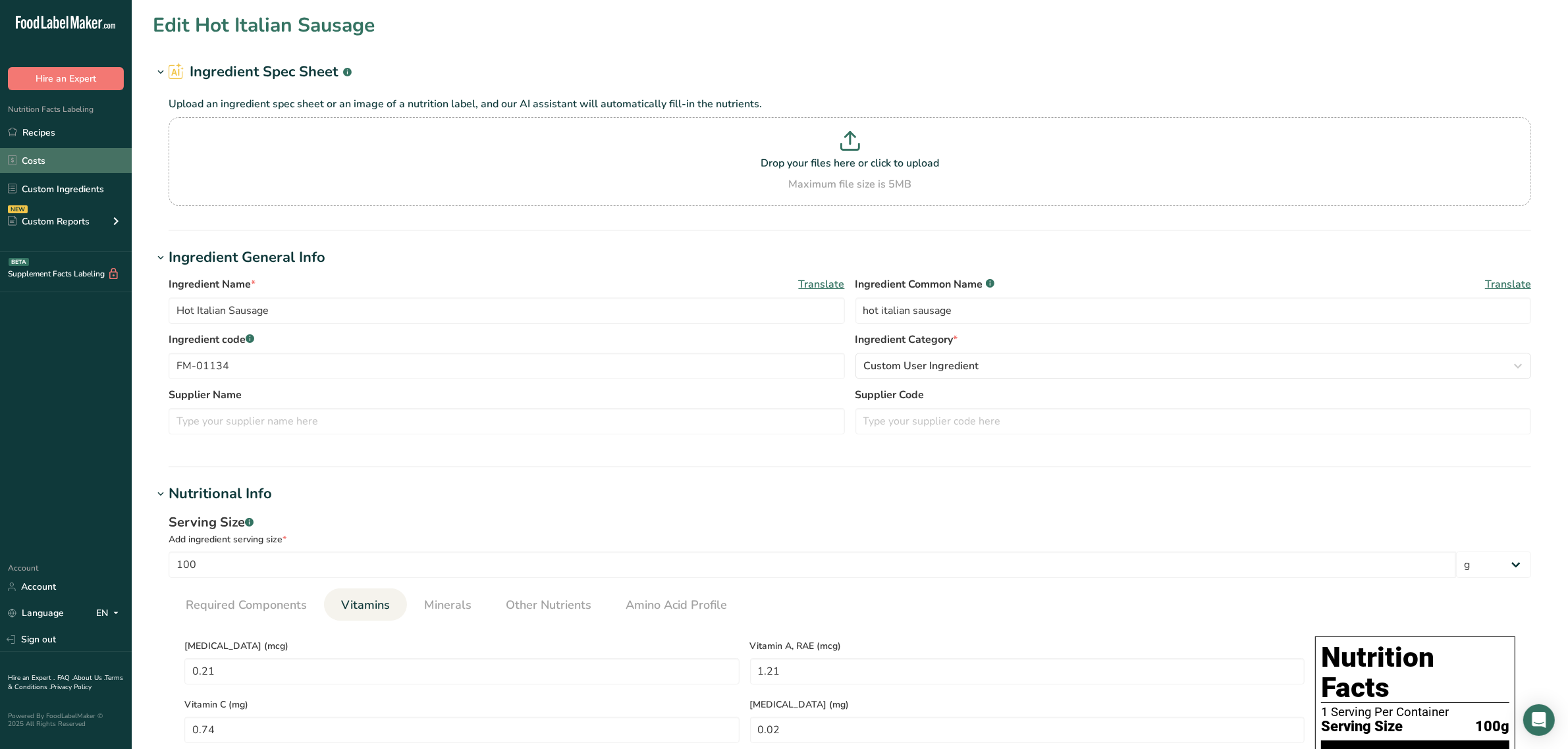
click at [63, 173] on link "Costs" at bounding box center [65, 160] width 132 height 25
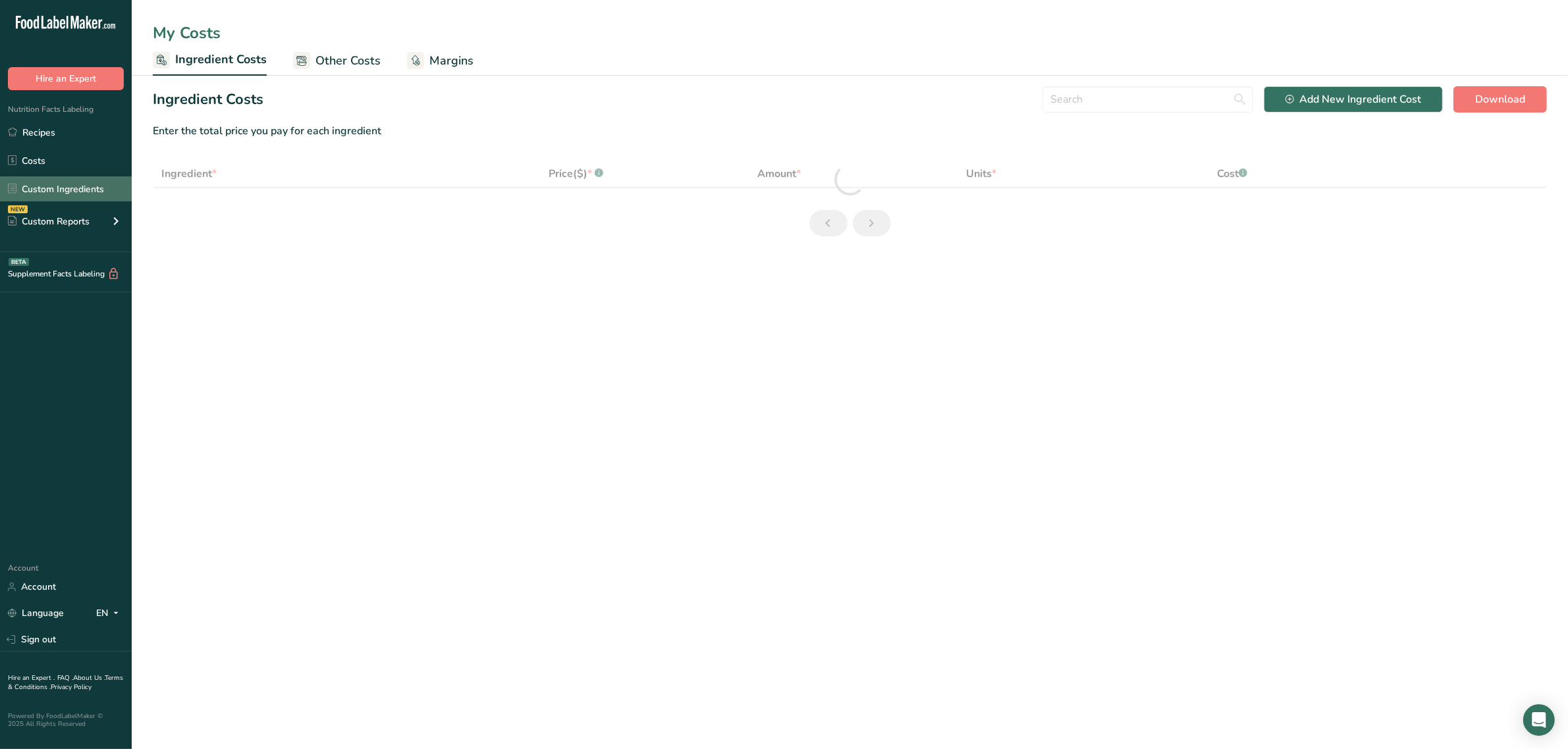
click at [66, 180] on link "Custom Ingredients" at bounding box center [65, 189] width 132 height 25
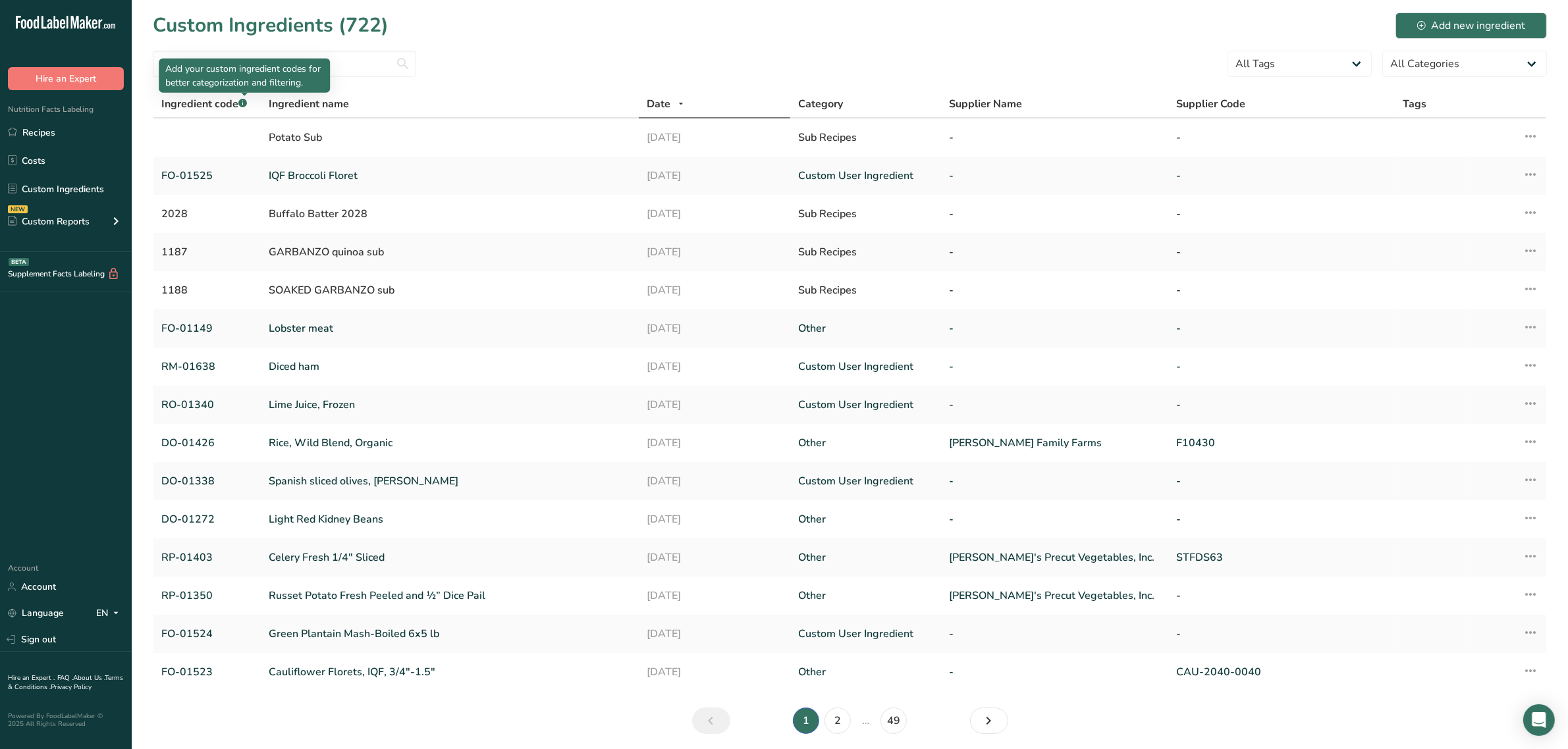
click at [229, 81] on p "Add your custom ingredient codes for better categorization and filtering." at bounding box center [244, 76] width 158 height 28
click at [224, 63] on p "Add your custom ingredient codes for better categorization and filtering." at bounding box center [244, 76] width 158 height 28
click at [222, 53] on input "text" at bounding box center [284, 64] width 263 height 26
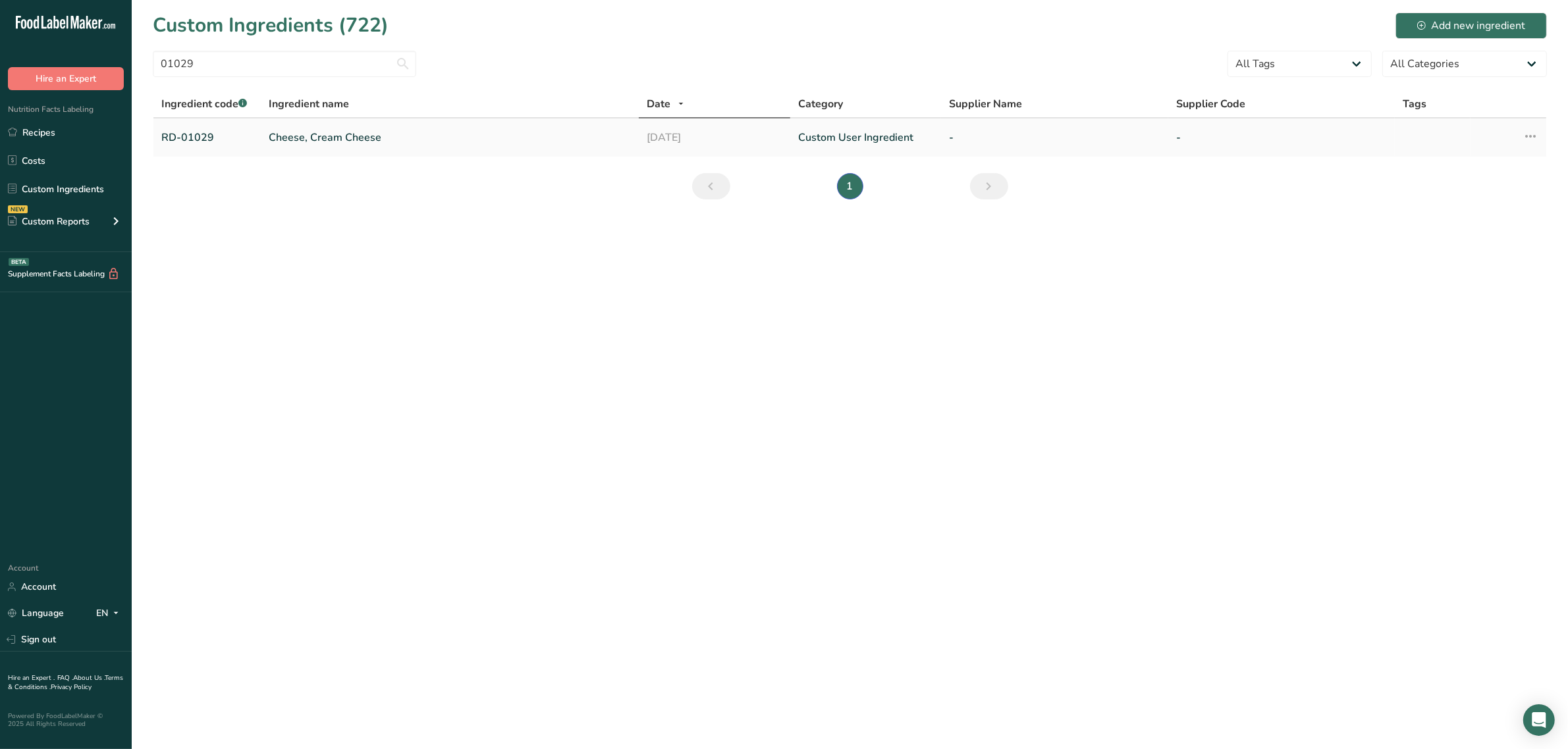
click at [286, 143] on link "Cheese, Cream Cheese" at bounding box center [450, 137] width 362 height 16
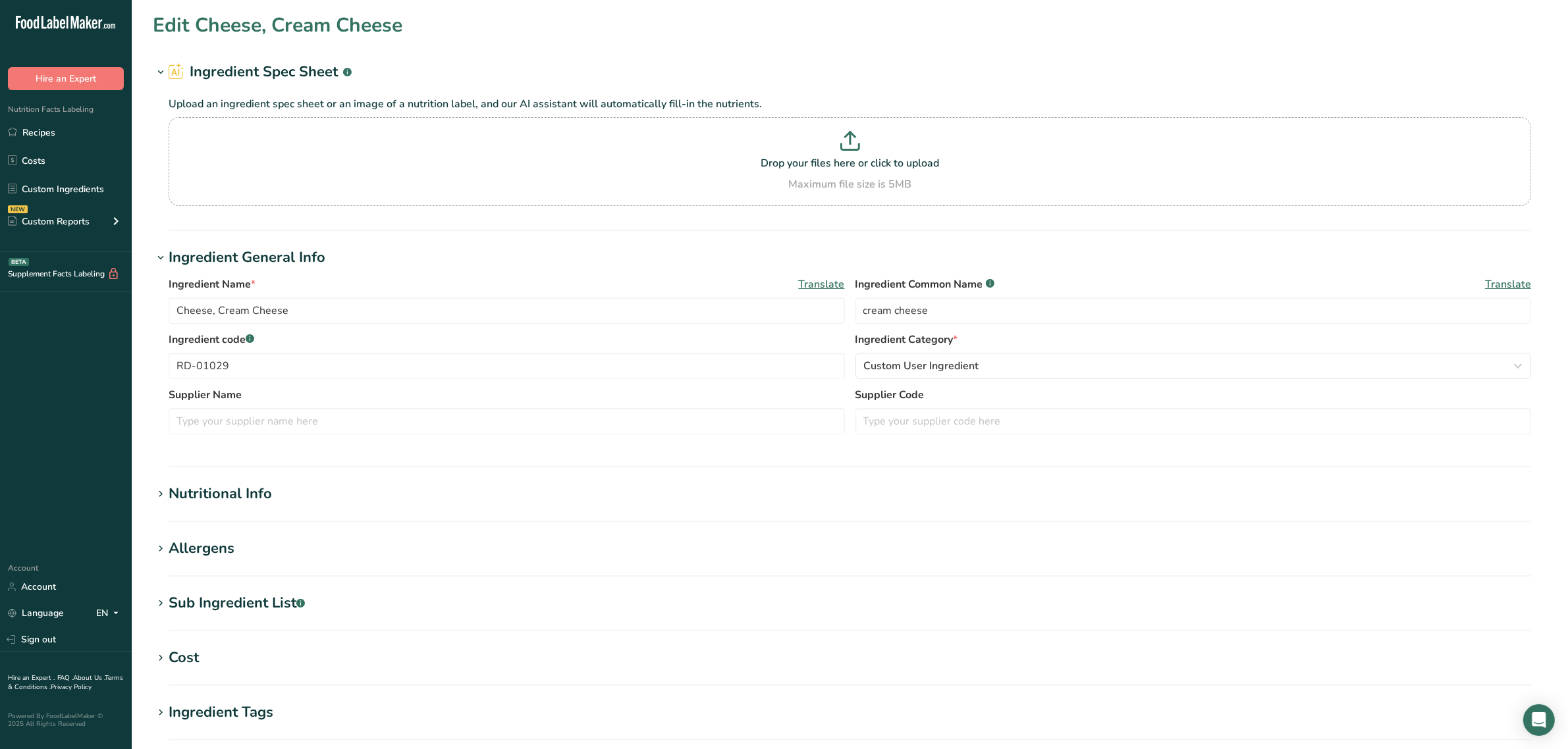
click at [208, 481] on section "Edit Cheese, Cream Cheese Ingredient Spec Sheet .a-a{fill:#347362;}.b-a{fill:#f…" at bounding box center [849, 483] width 1436 height 967
click at [218, 490] on div "Nutritional Info" at bounding box center [220, 494] width 103 height 22
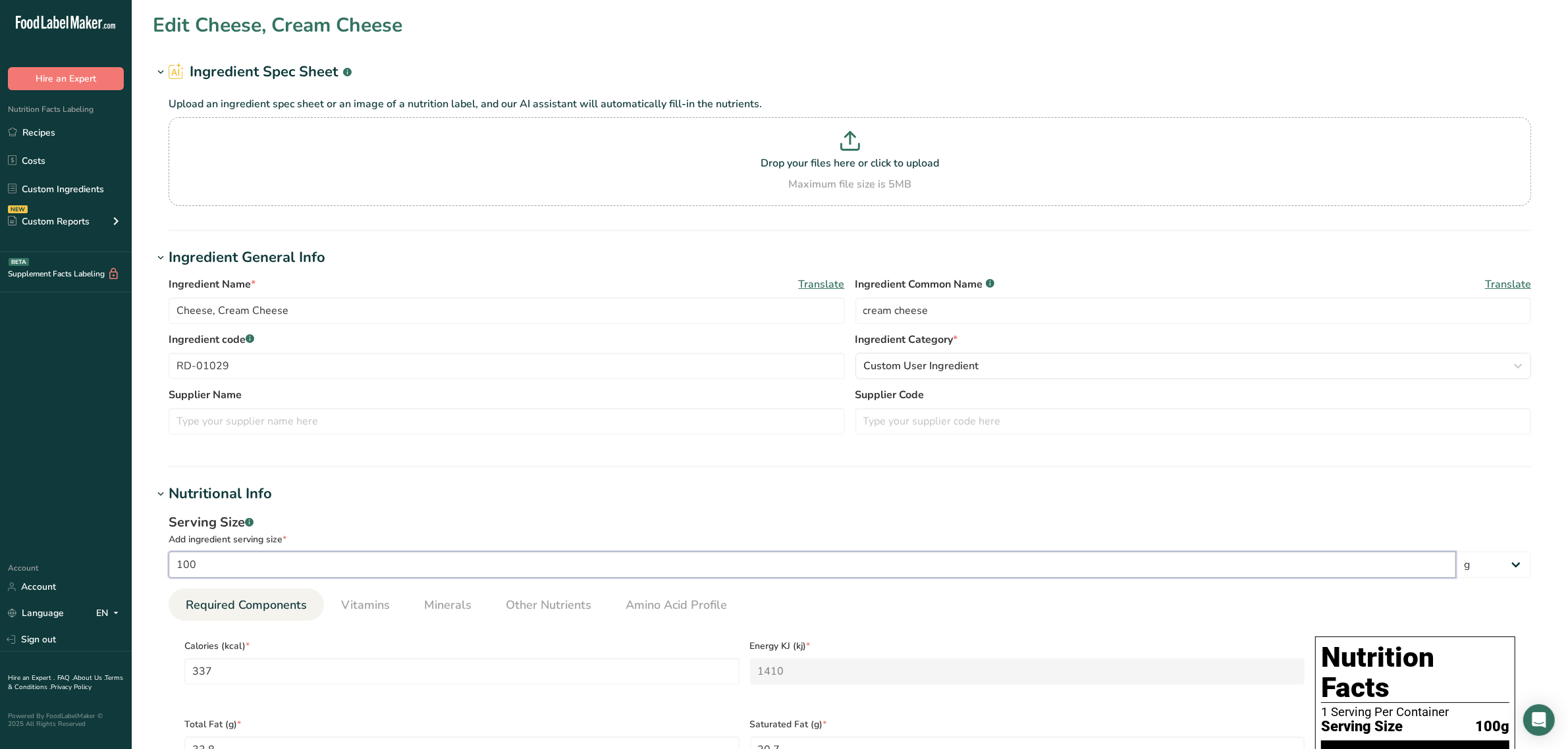
drag, startPoint x: 372, startPoint y: 567, endPoint x: 372, endPoint y: 575, distance: 8.0
click at [372, 569] on input "100" at bounding box center [812, 565] width 1287 height 26
click at [370, 589] on link "Vitamins" at bounding box center [366, 605] width 59 height 34
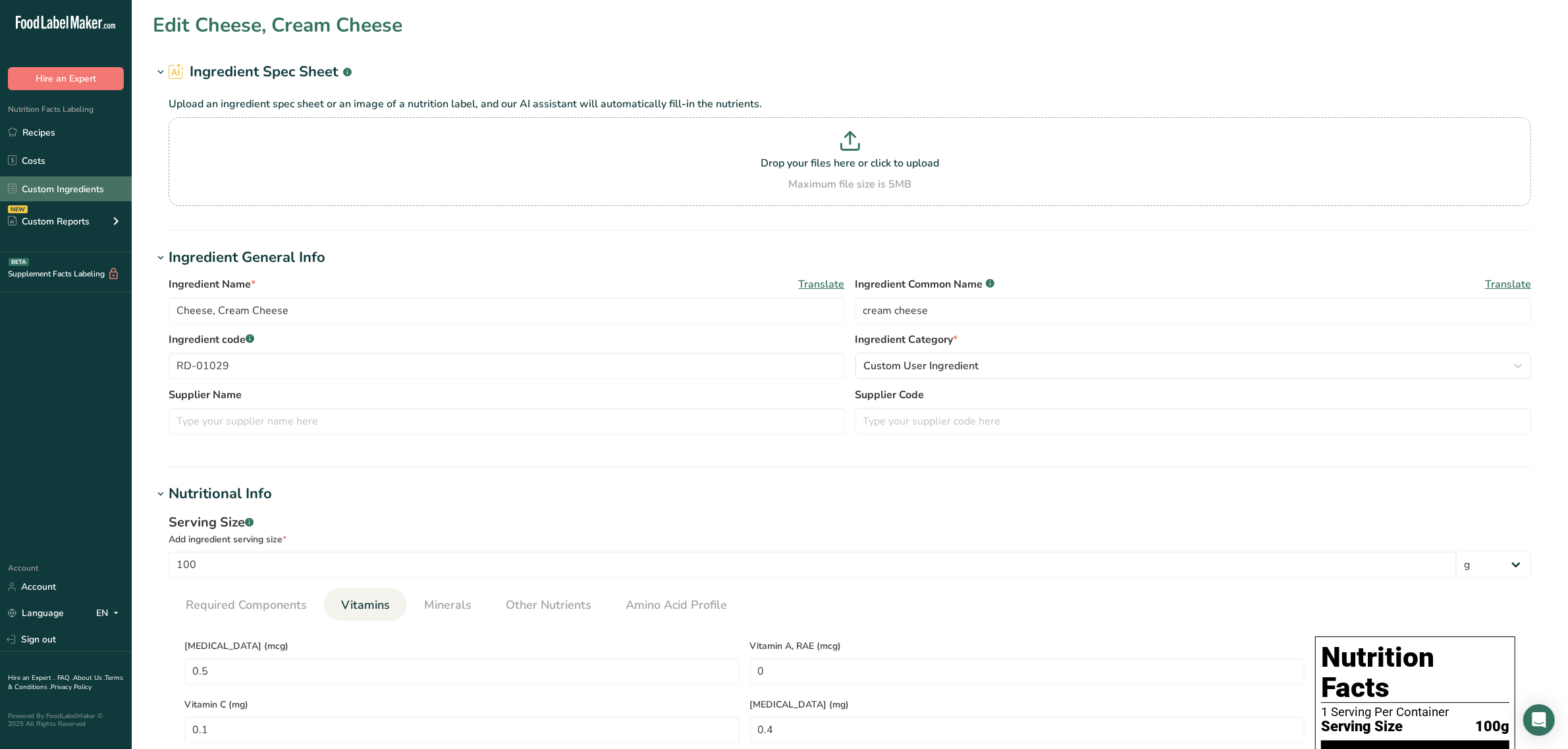
click at [53, 196] on link "Custom Ingredients" at bounding box center [65, 189] width 132 height 25
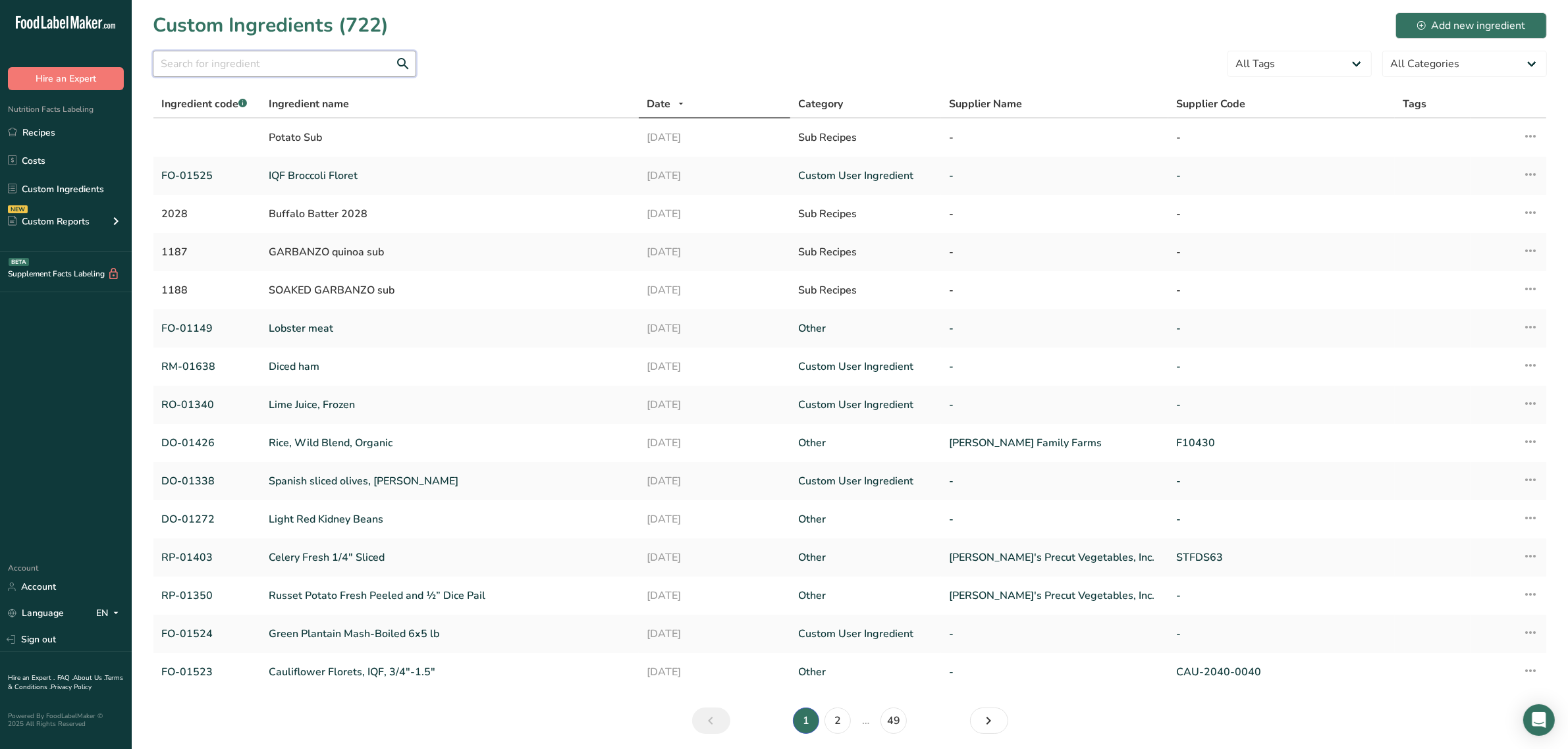
click at [313, 67] on input "text" at bounding box center [284, 64] width 263 height 26
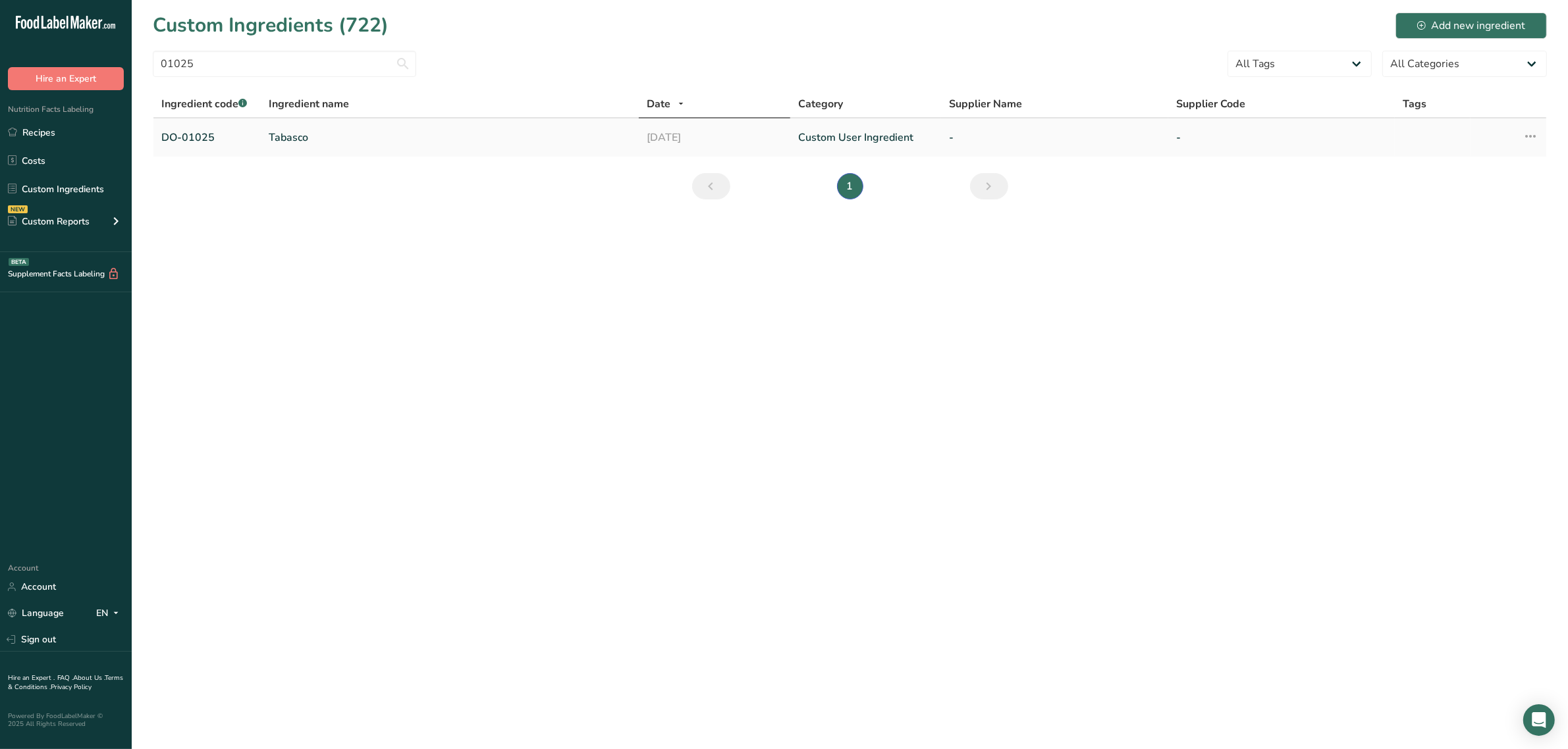
click at [301, 140] on link "Tabasco" at bounding box center [450, 137] width 362 height 16
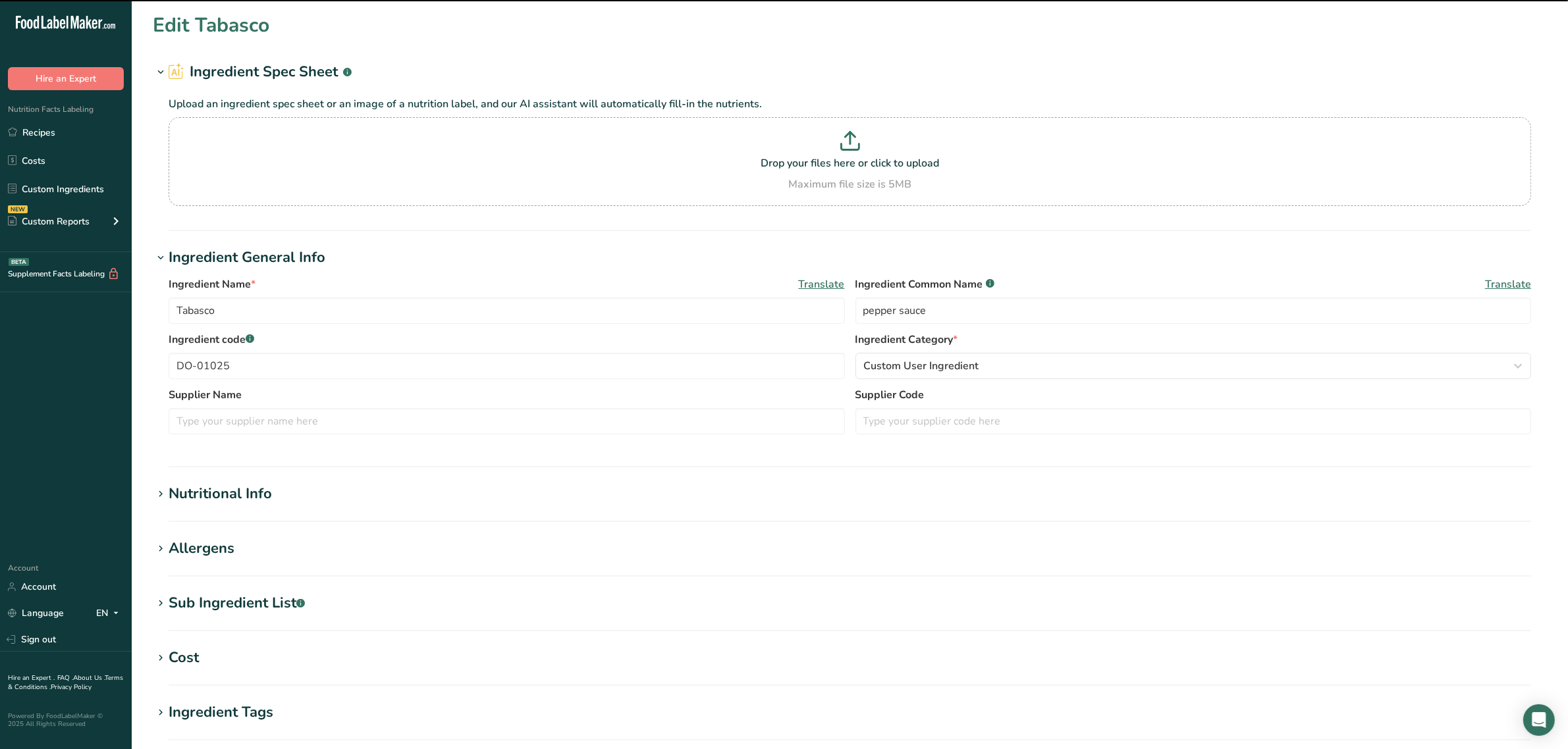
click at [222, 488] on div "Nutritional Info" at bounding box center [220, 494] width 103 height 22
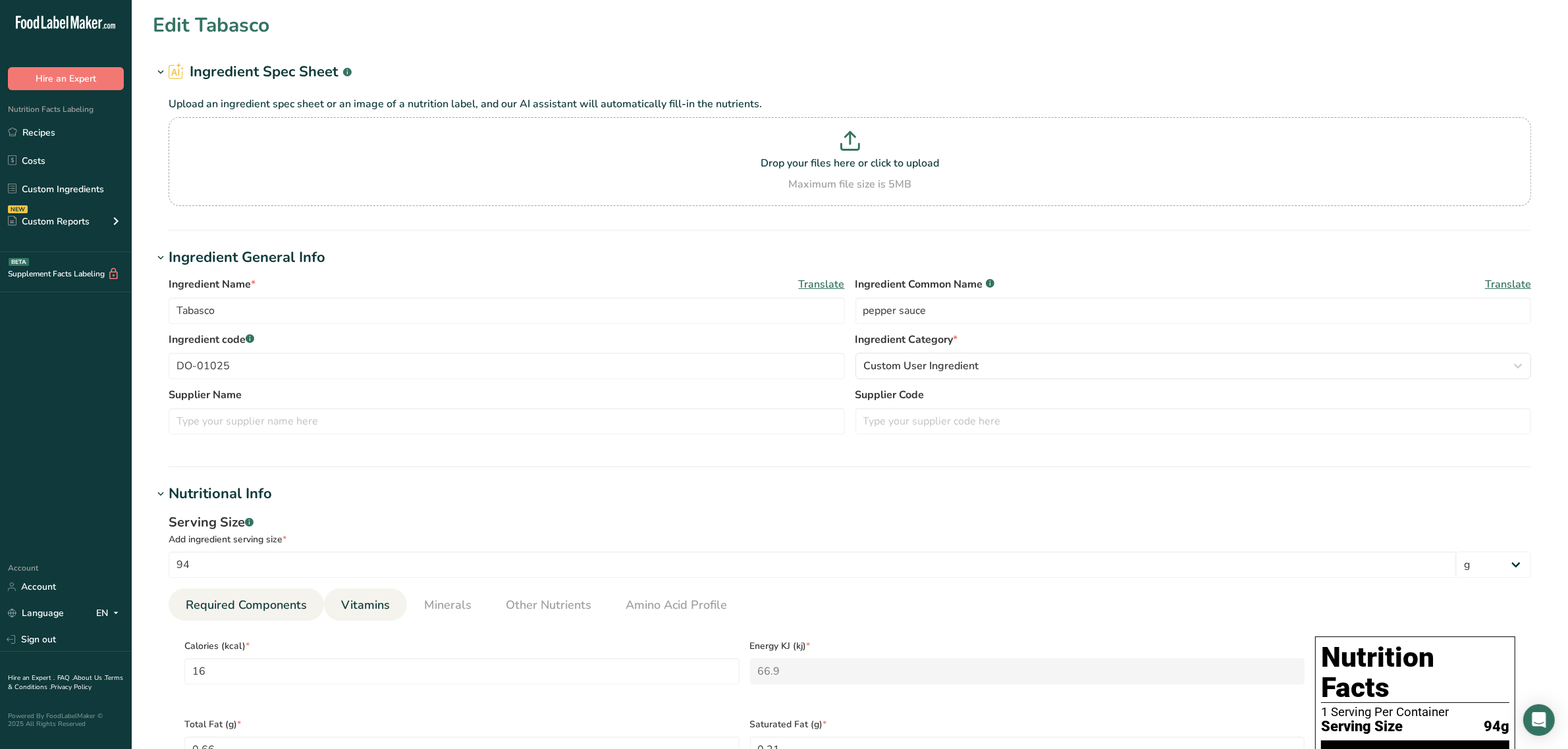
click at [351, 598] on span "Vitamins" at bounding box center [365, 605] width 49 height 18
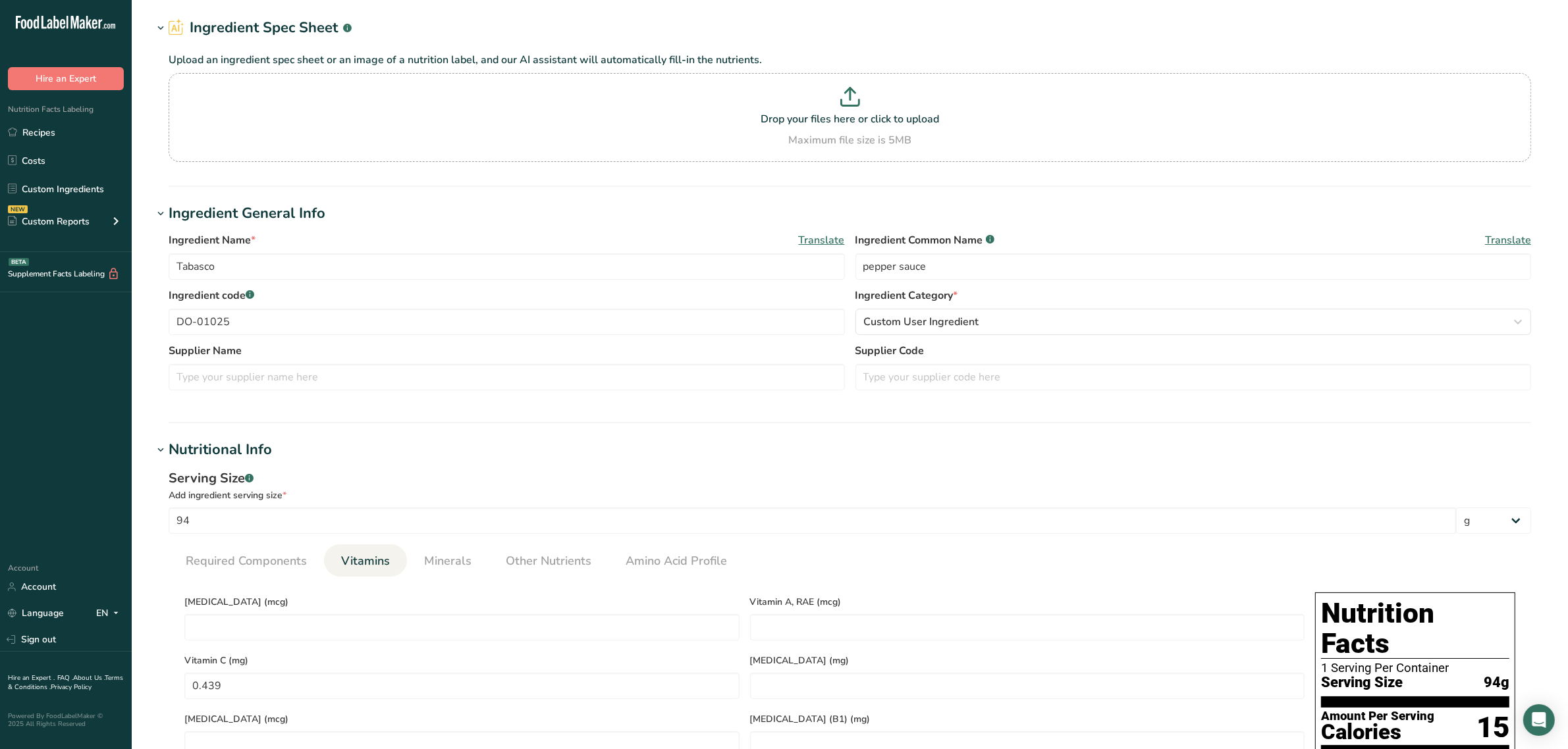
scroll to position [83, 0]
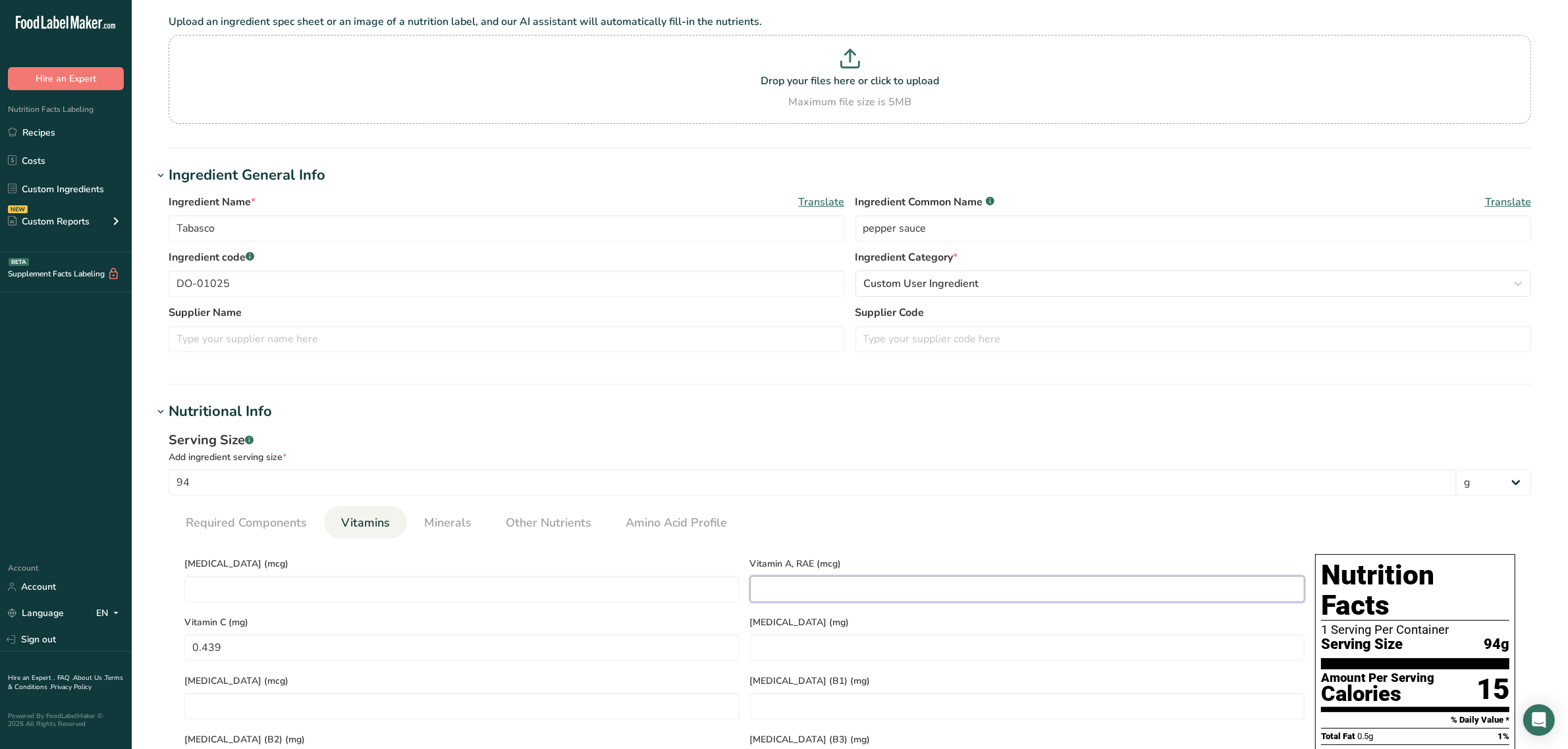
click at [773, 584] on RAE "number" at bounding box center [1027, 589] width 555 height 26
drag, startPoint x: 450, startPoint y: 521, endPoint x: 413, endPoint y: 531, distance: 38.3
click at [448, 521] on span "Minerals" at bounding box center [448, 523] width 48 height 18
click at [376, 521] on span "Vitamins" at bounding box center [365, 523] width 49 height 18
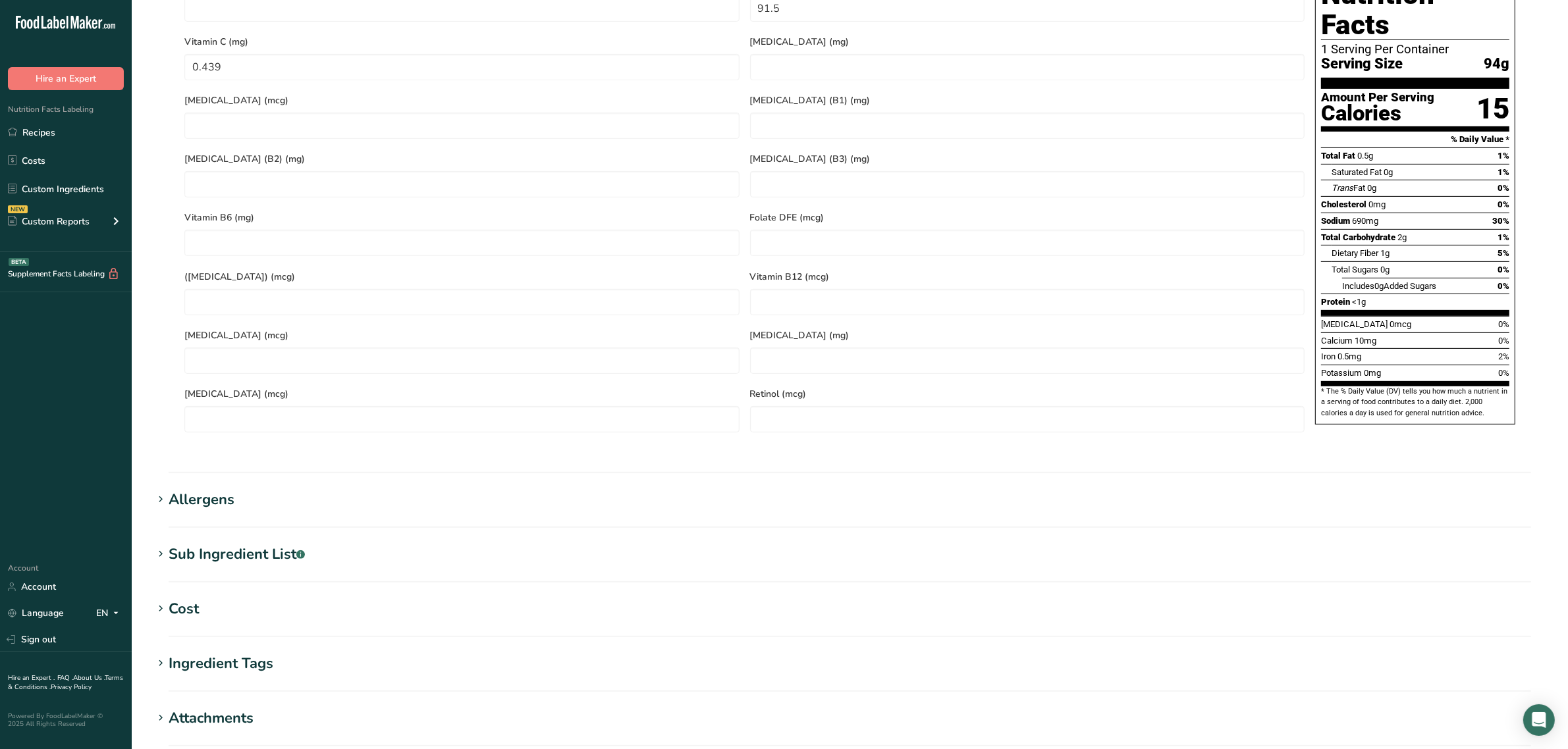
scroll to position [845, 0]
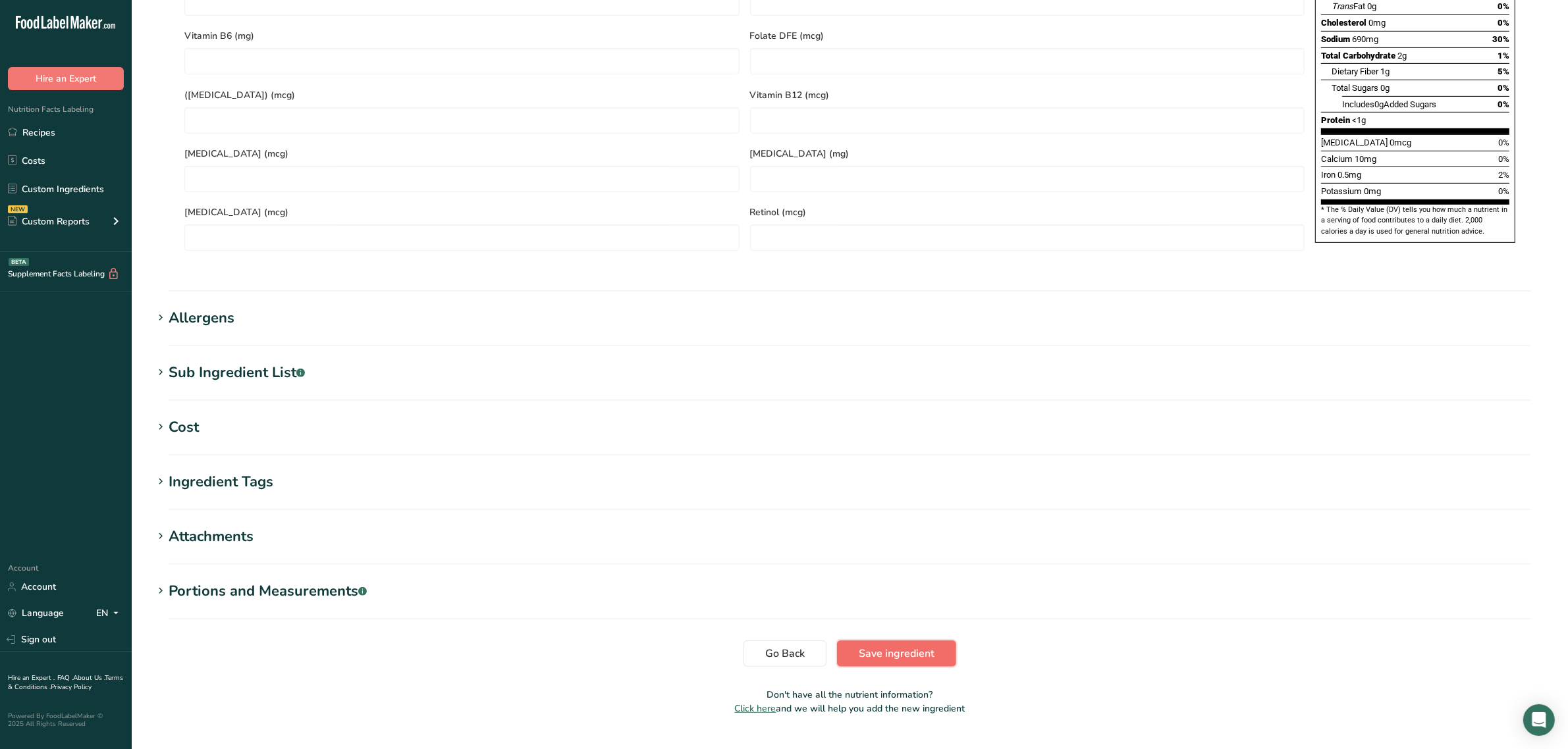
click at [910, 640] on button "Save ingredient" at bounding box center [896, 653] width 119 height 26
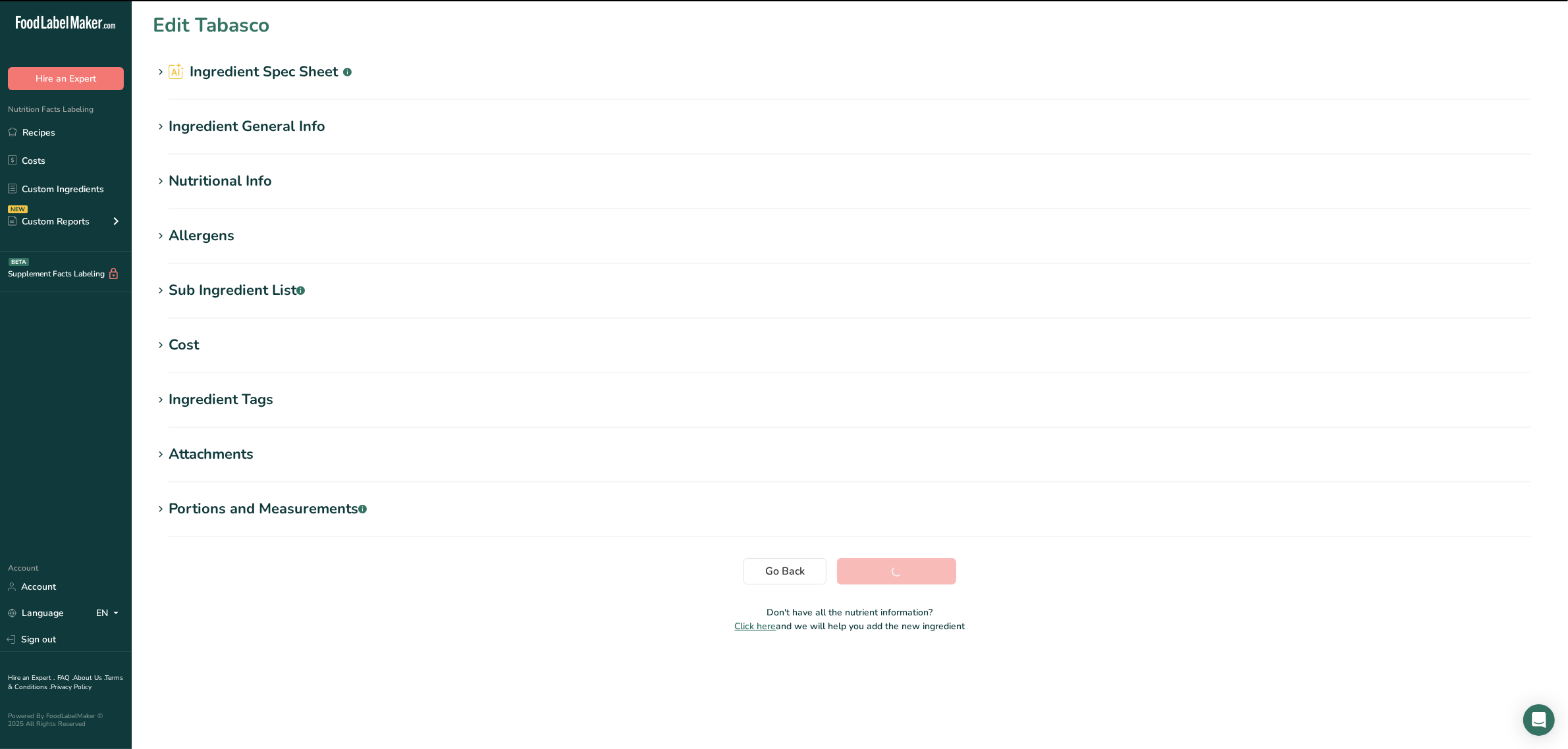
scroll to position [0, 0]
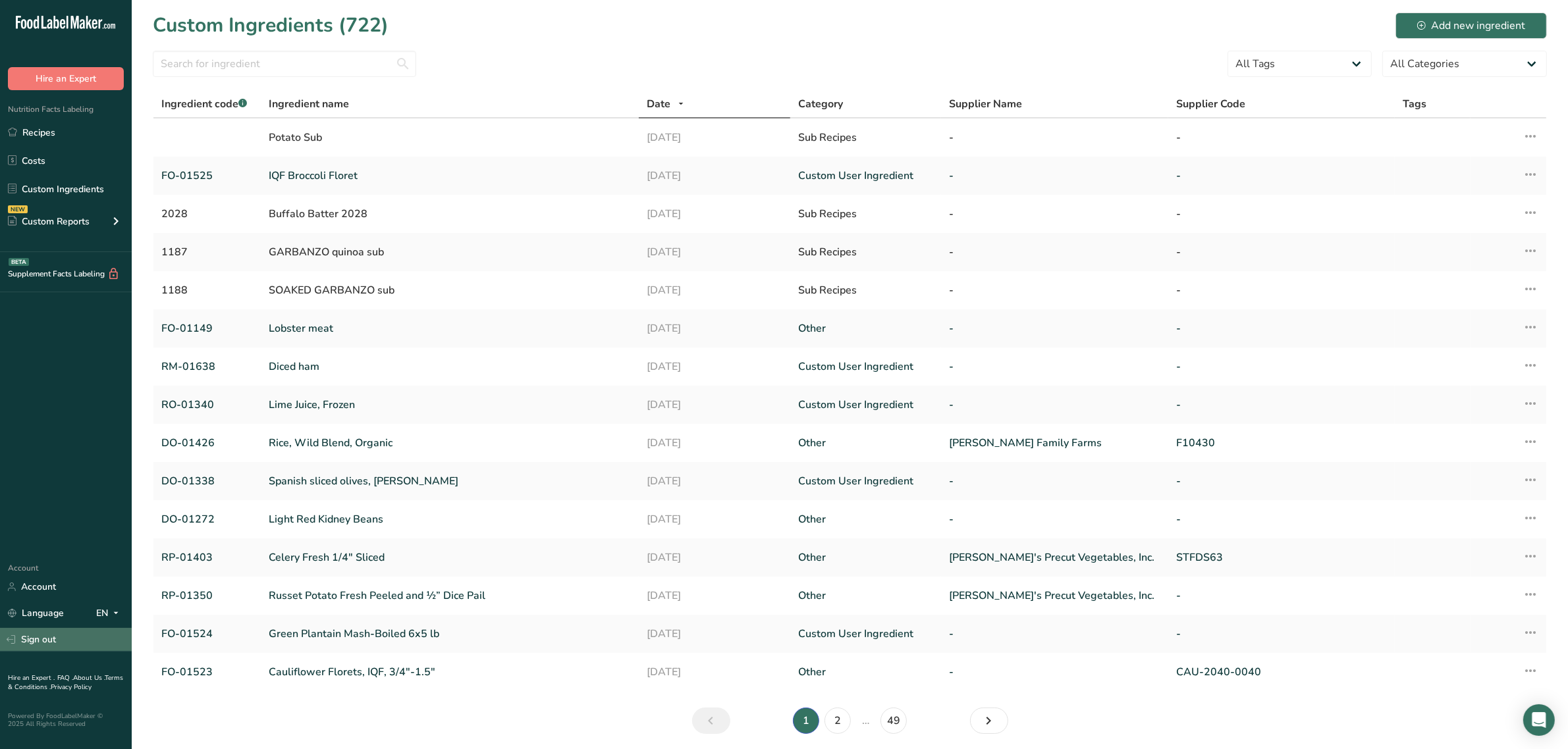
click at [36, 646] on link "Sign out" at bounding box center [65, 639] width 132 height 23
